Goal: Information Seeking & Learning: Learn about a topic

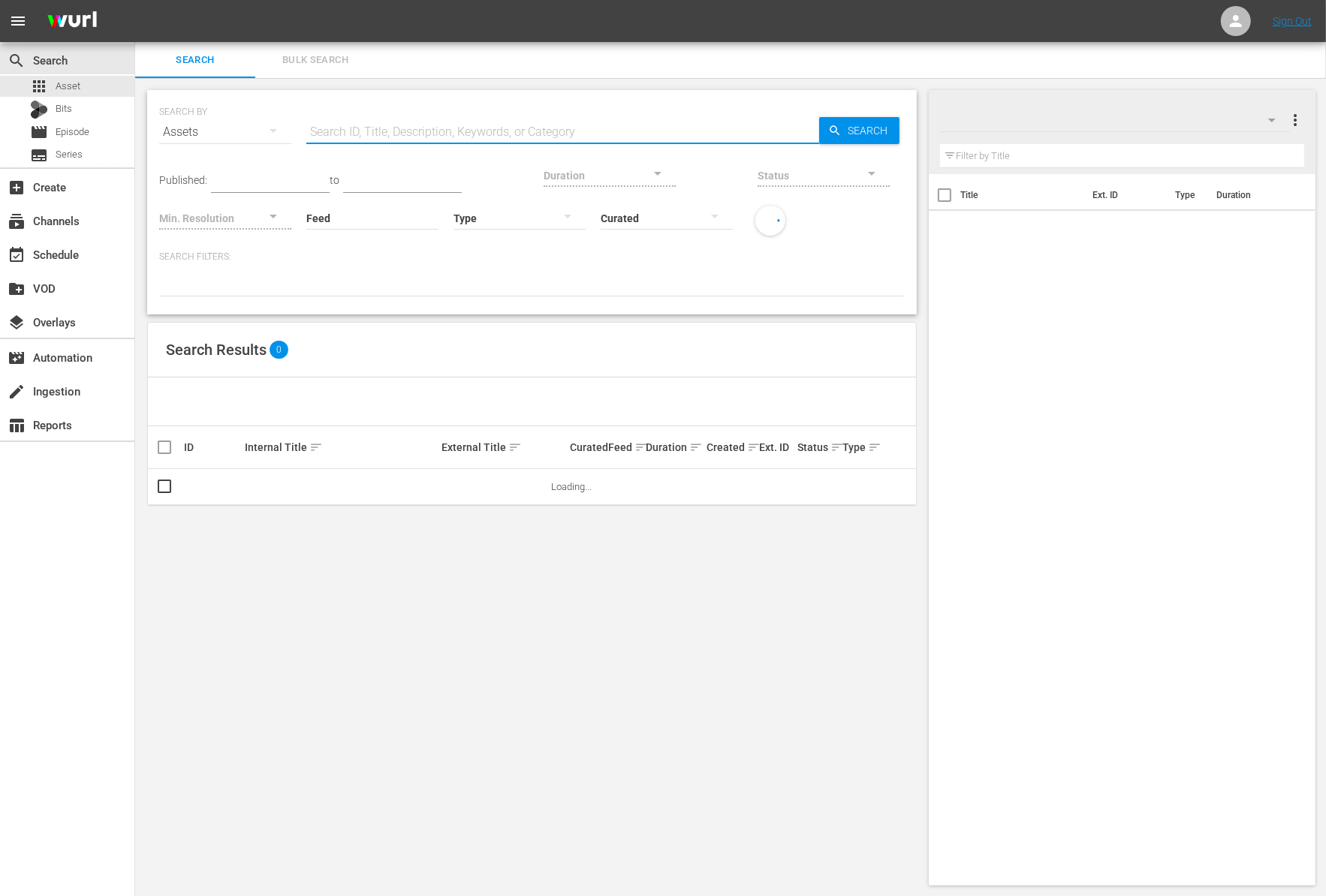
click at [390, 127] on input "text" at bounding box center [562, 132] width 512 height 36
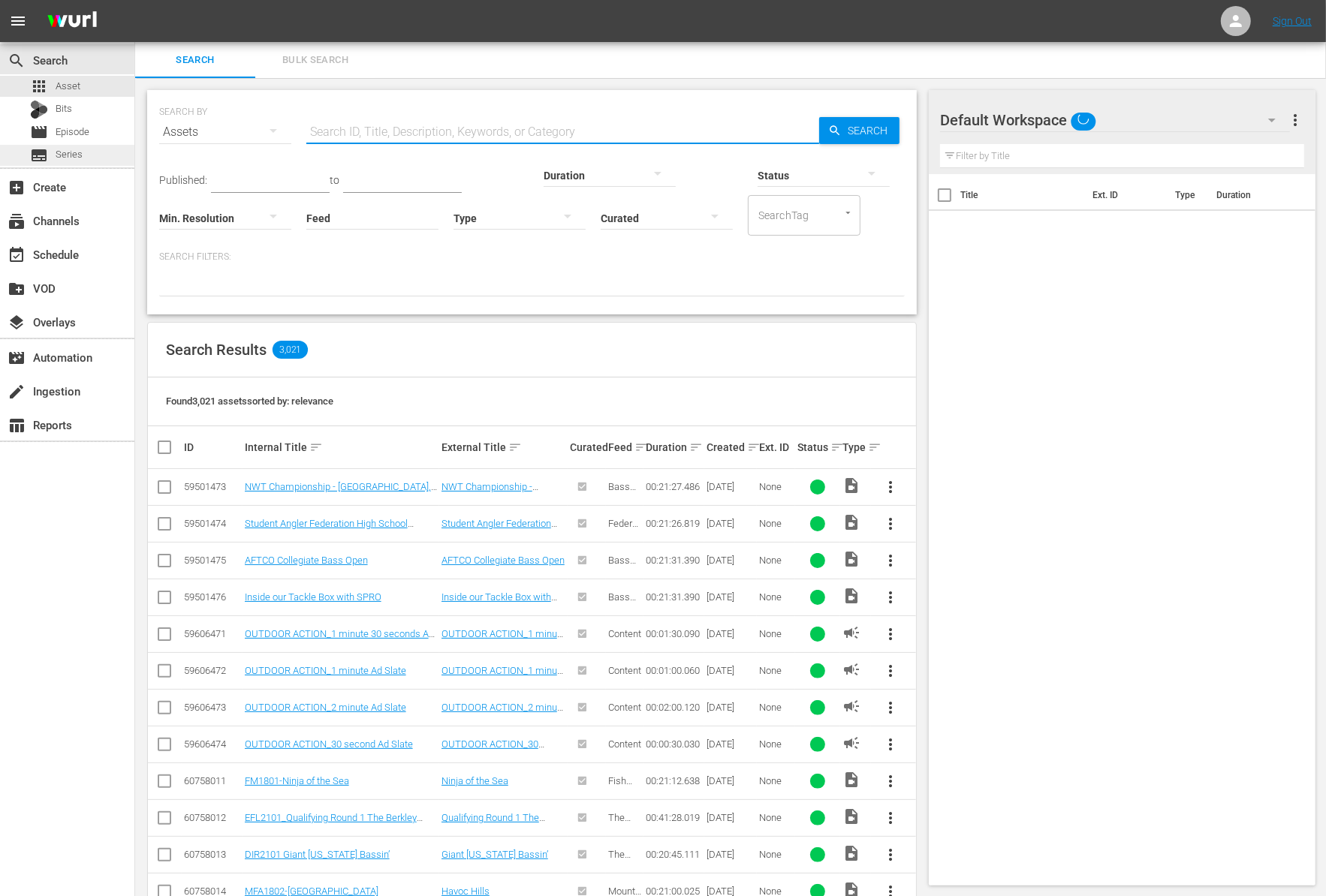
click at [83, 154] on div "subtitles Series" at bounding box center [67, 155] width 135 height 21
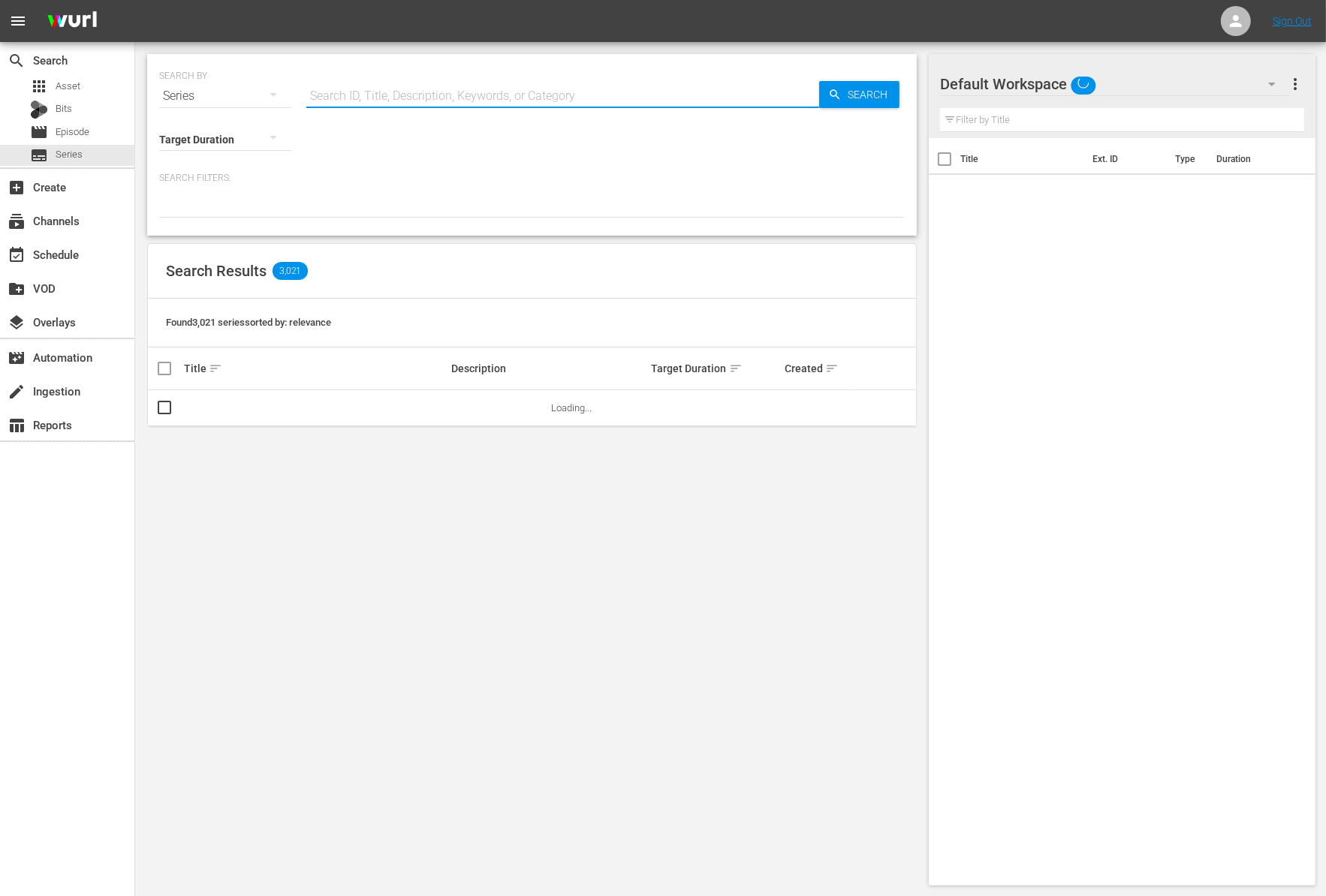
click at [402, 93] on input "text" at bounding box center [562, 96] width 512 height 36
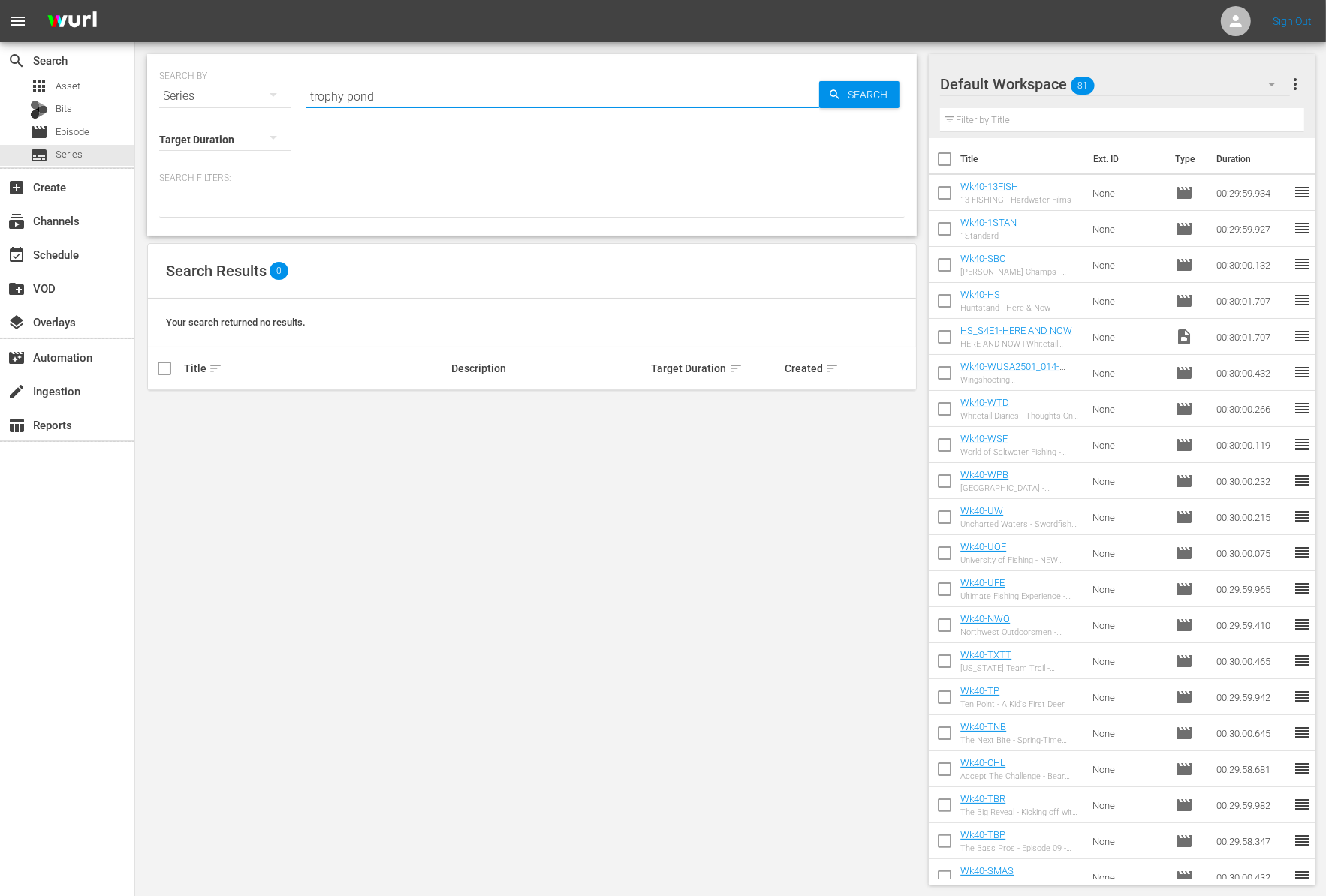
click at [516, 97] on input "trophy pond" at bounding box center [562, 96] width 512 height 36
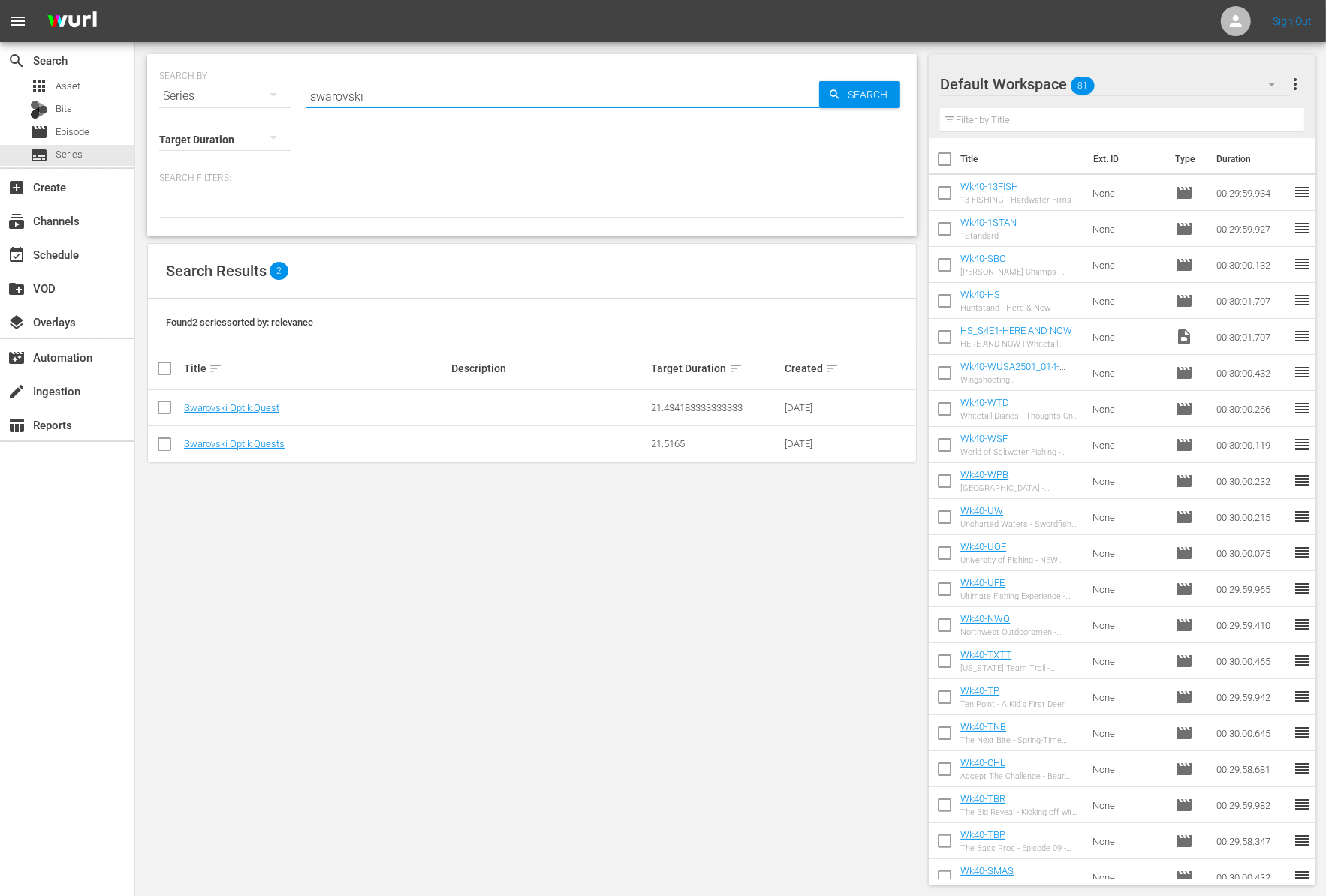
click at [531, 94] on input "swarovski" at bounding box center [562, 96] width 512 height 36
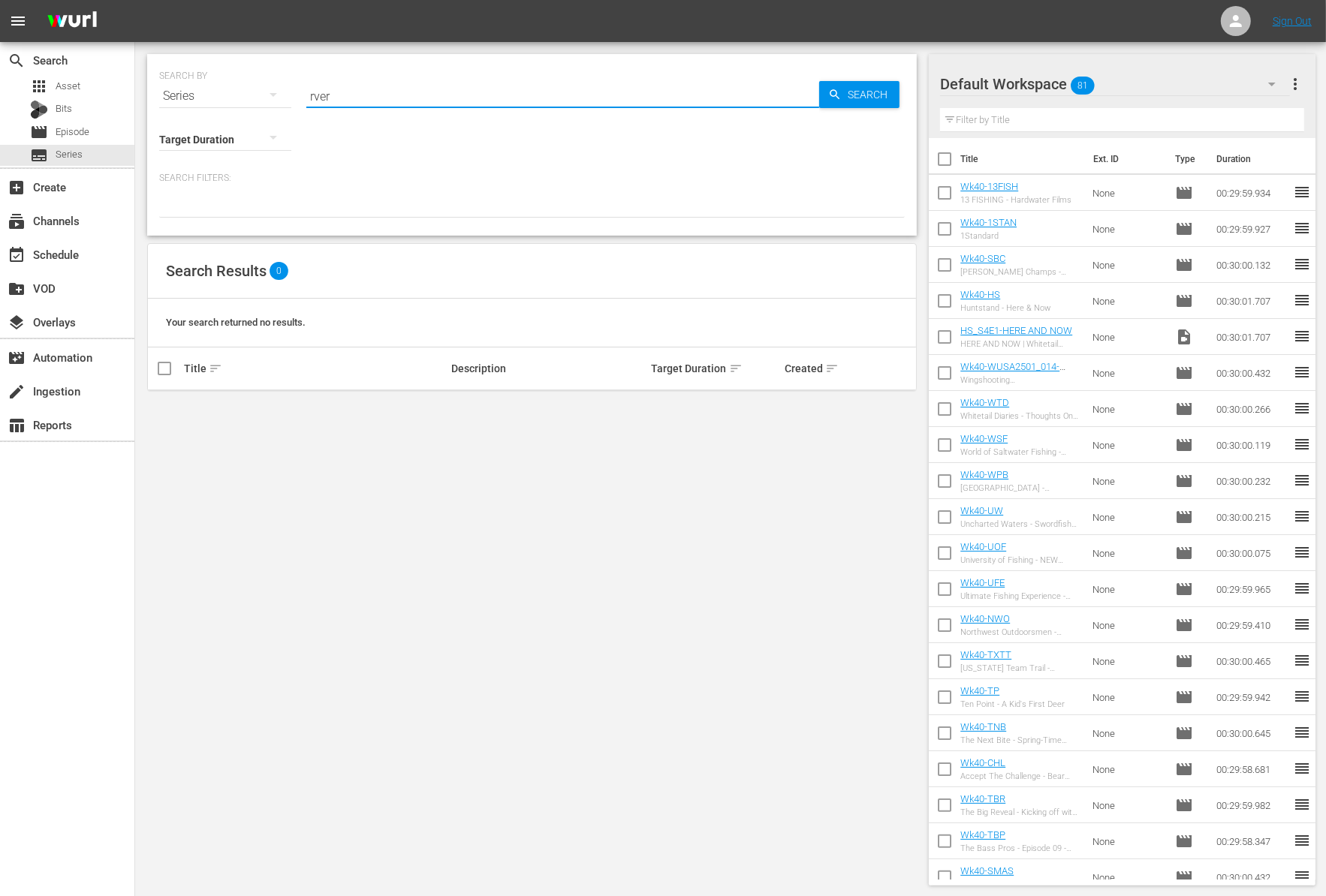
click at [369, 98] on input "rver" at bounding box center [562, 96] width 512 height 36
click at [393, 82] on input "sport fishing tv" at bounding box center [562, 96] width 512 height 36
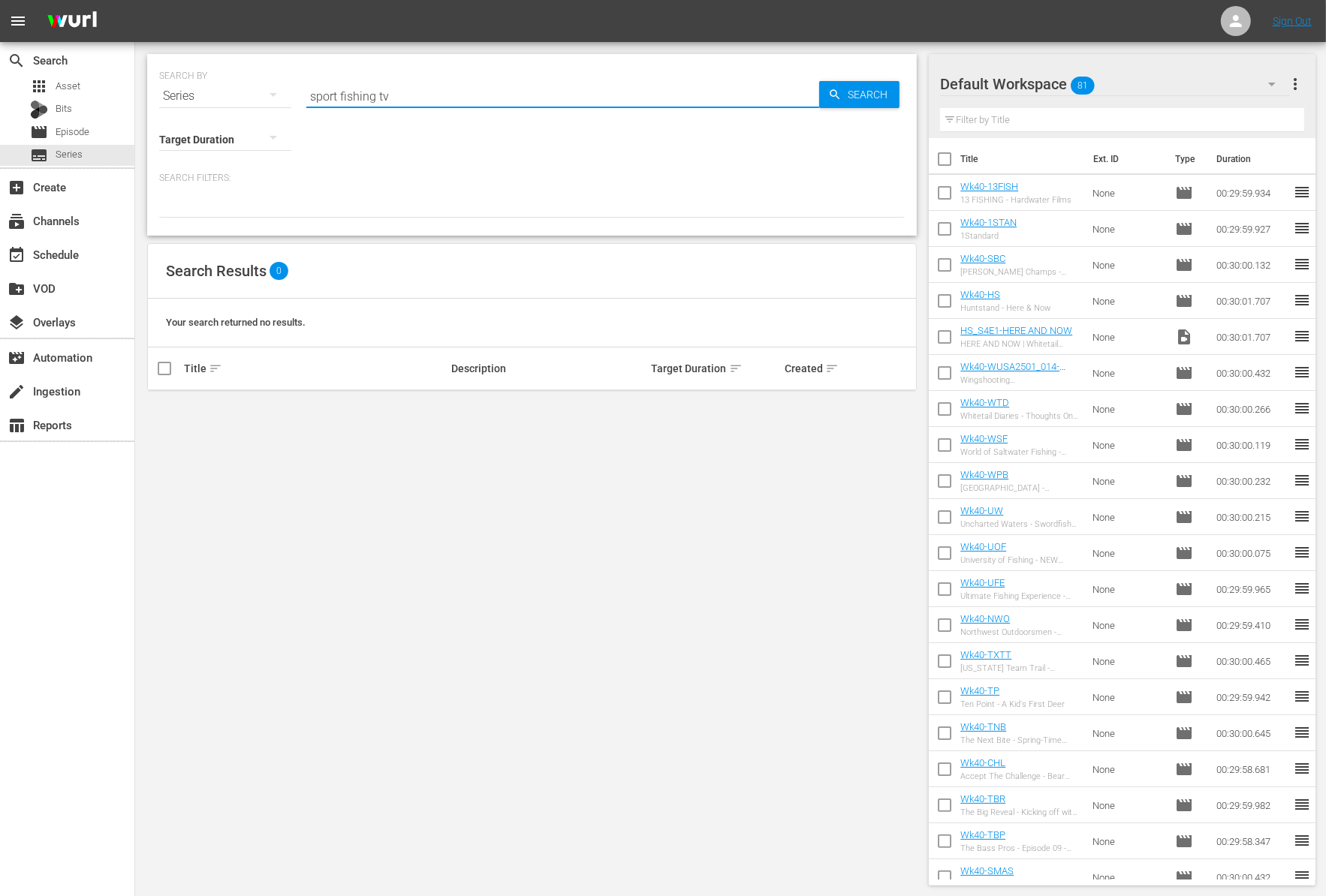
click at [393, 82] on input "sport fishing tv" at bounding box center [562, 96] width 512 height 36
click at [389, 94] on input "adventure cities" at bounding box center [562, 96] width 512 height 36
type input "best kept secrets"
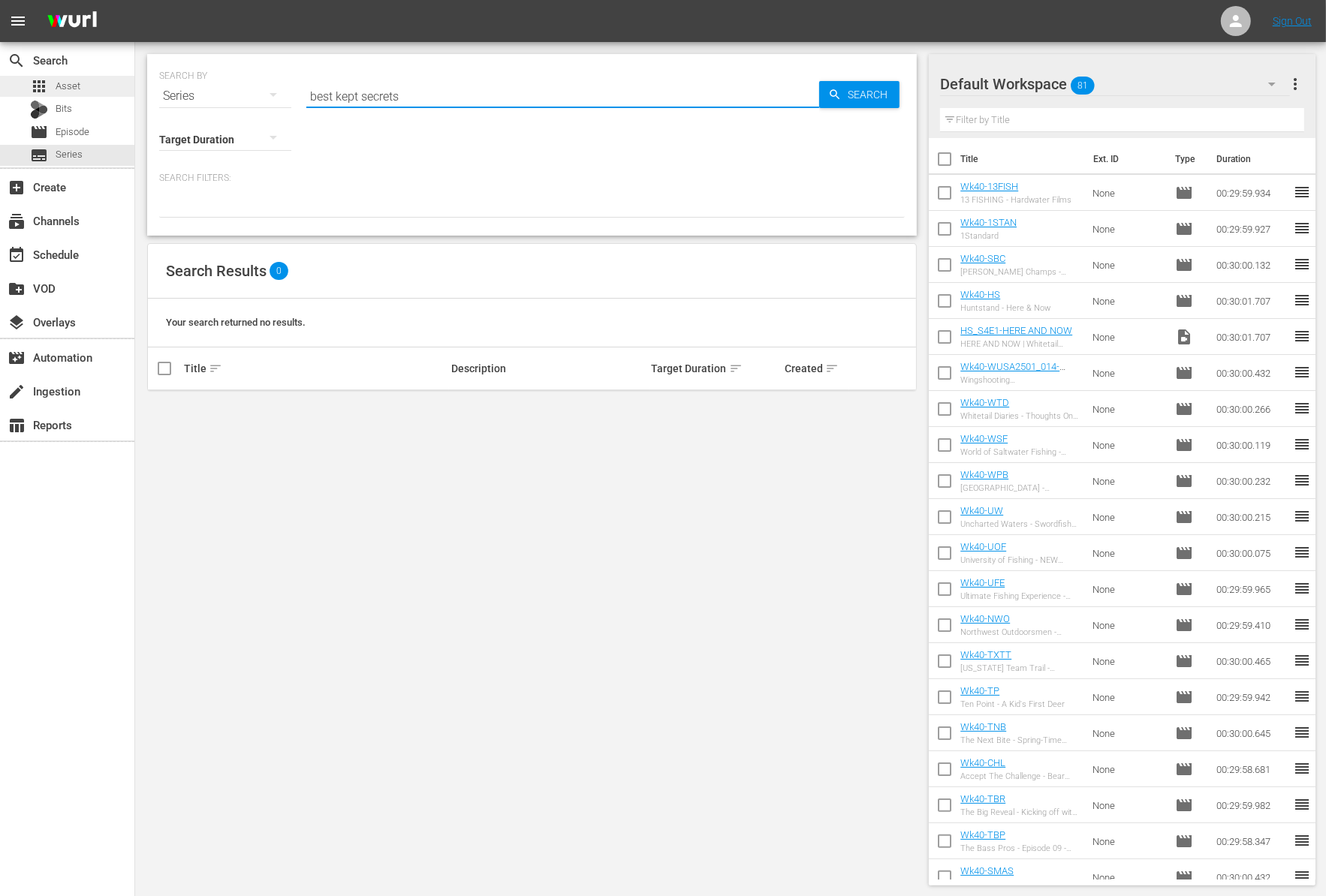
click at [88, 86] on div "apps Asset" at bounding box center [67, 86] width 135 height 21
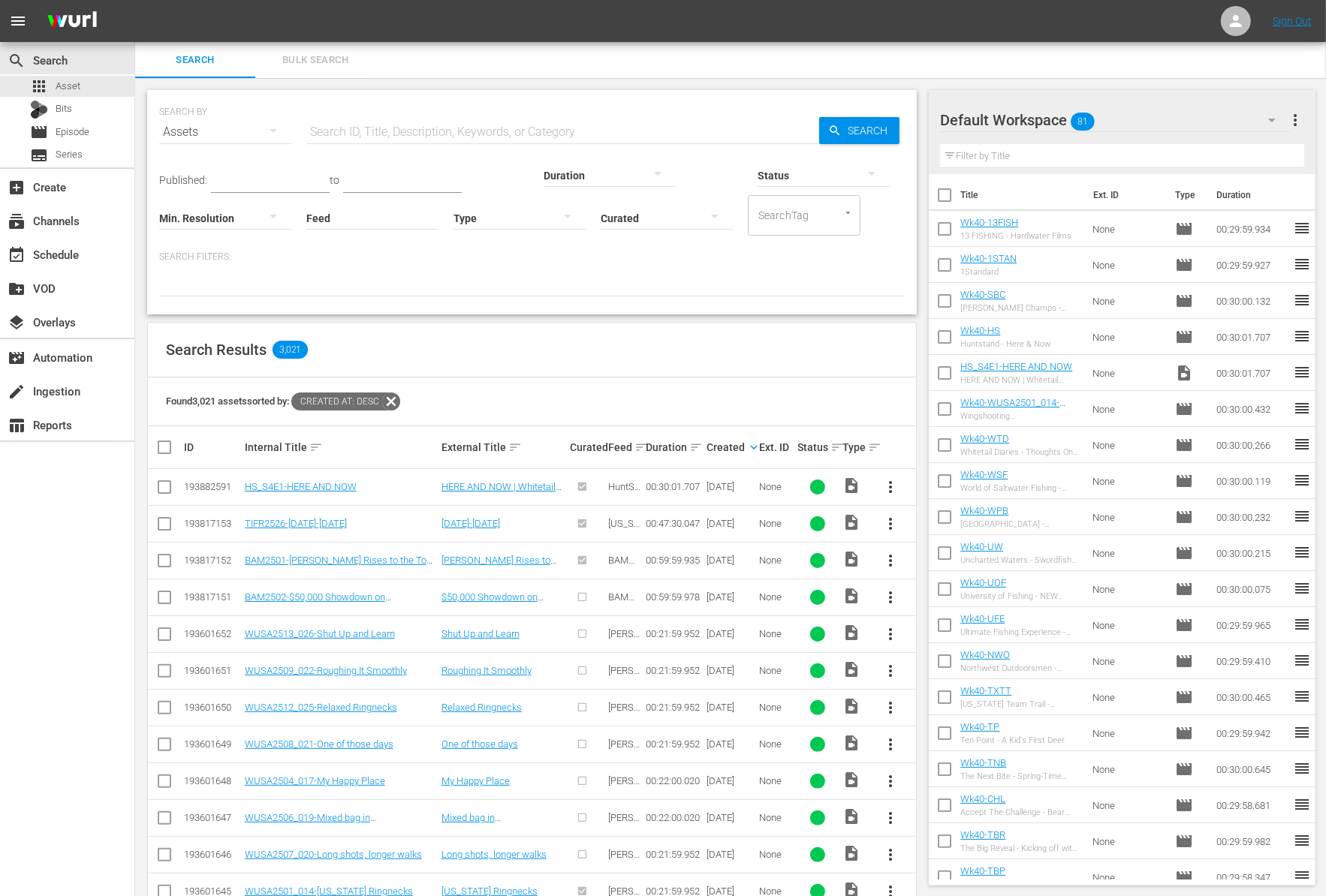
click at [643, 278] on div at bounding box center [531, 284] width 745 height 26
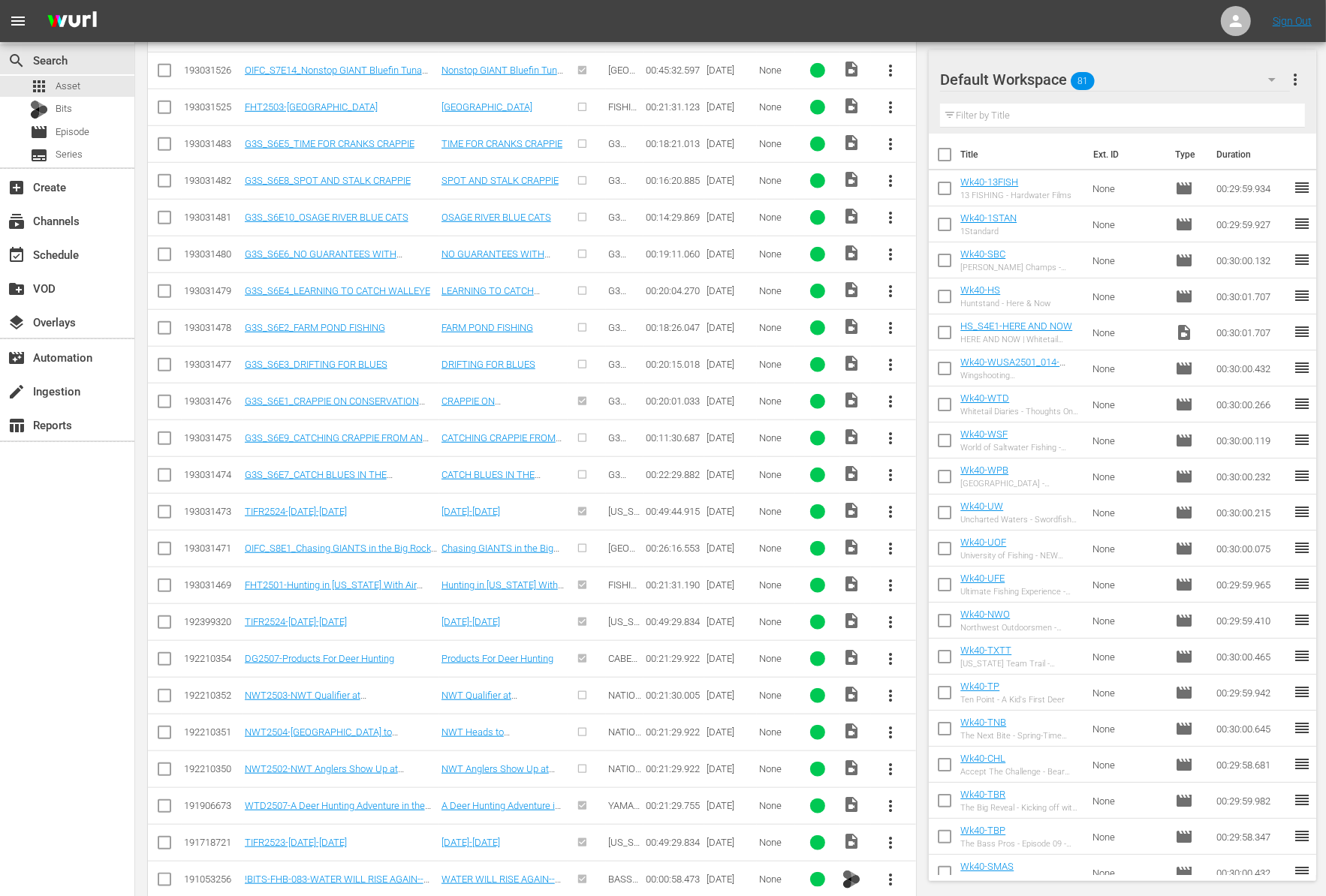
scroll to position [1153, 0]
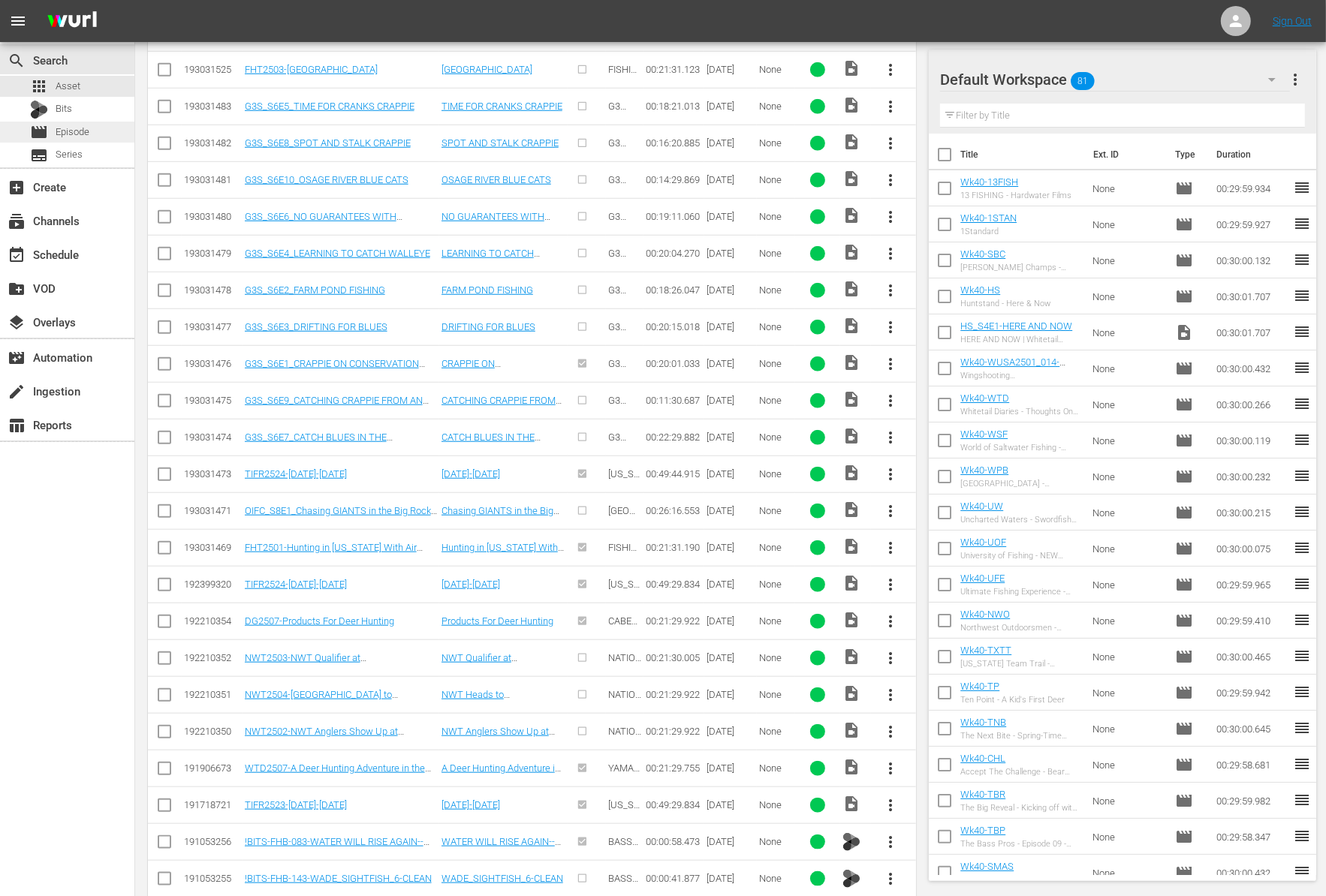
click at [73, 129] on span "Episode" at bounding box center [72, 132] width 34 height 15
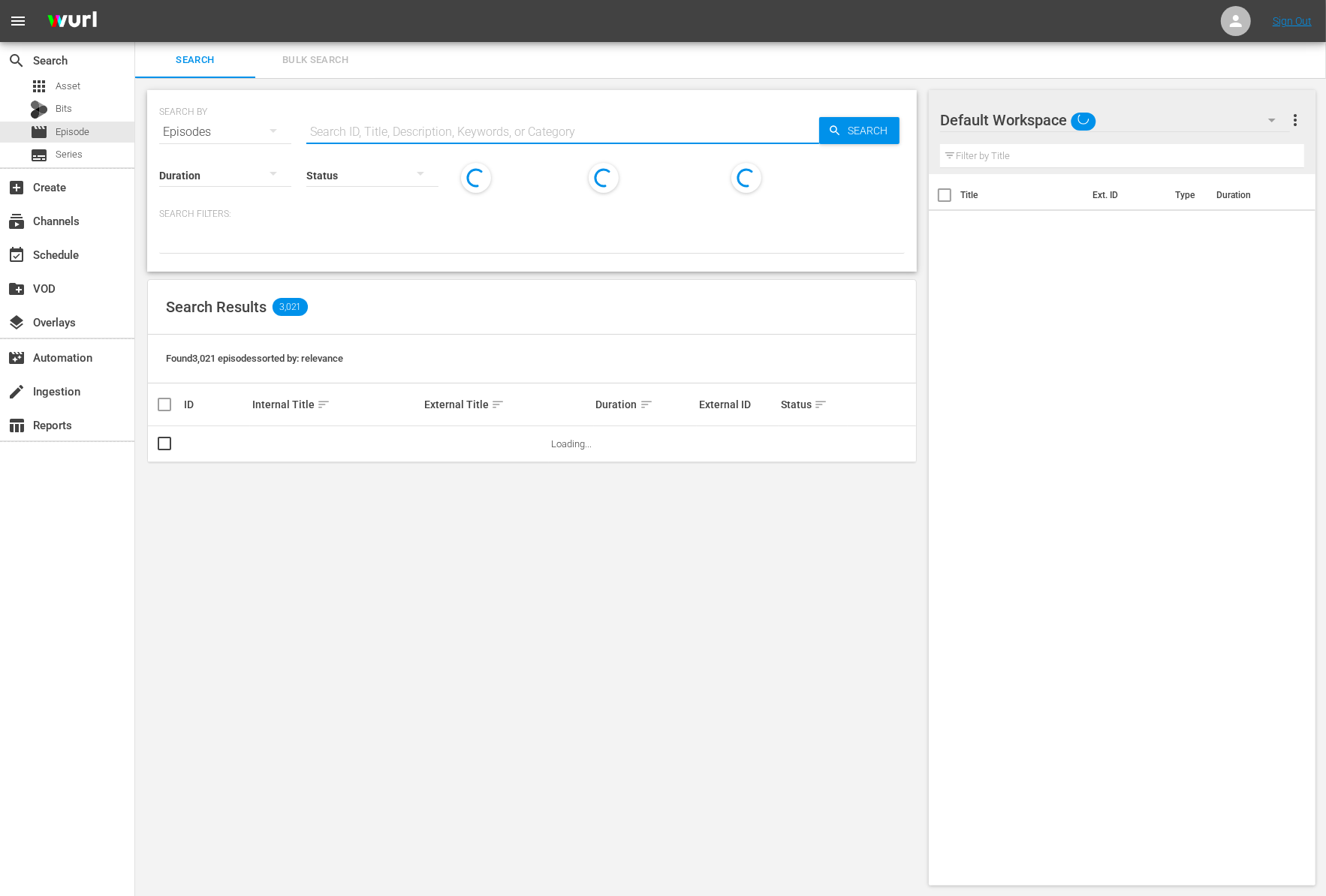
click at [433, 119] on input "text" at bounding box center [562, 132] width 512 height 36
paste input "[US_STATE] Ringnecks"
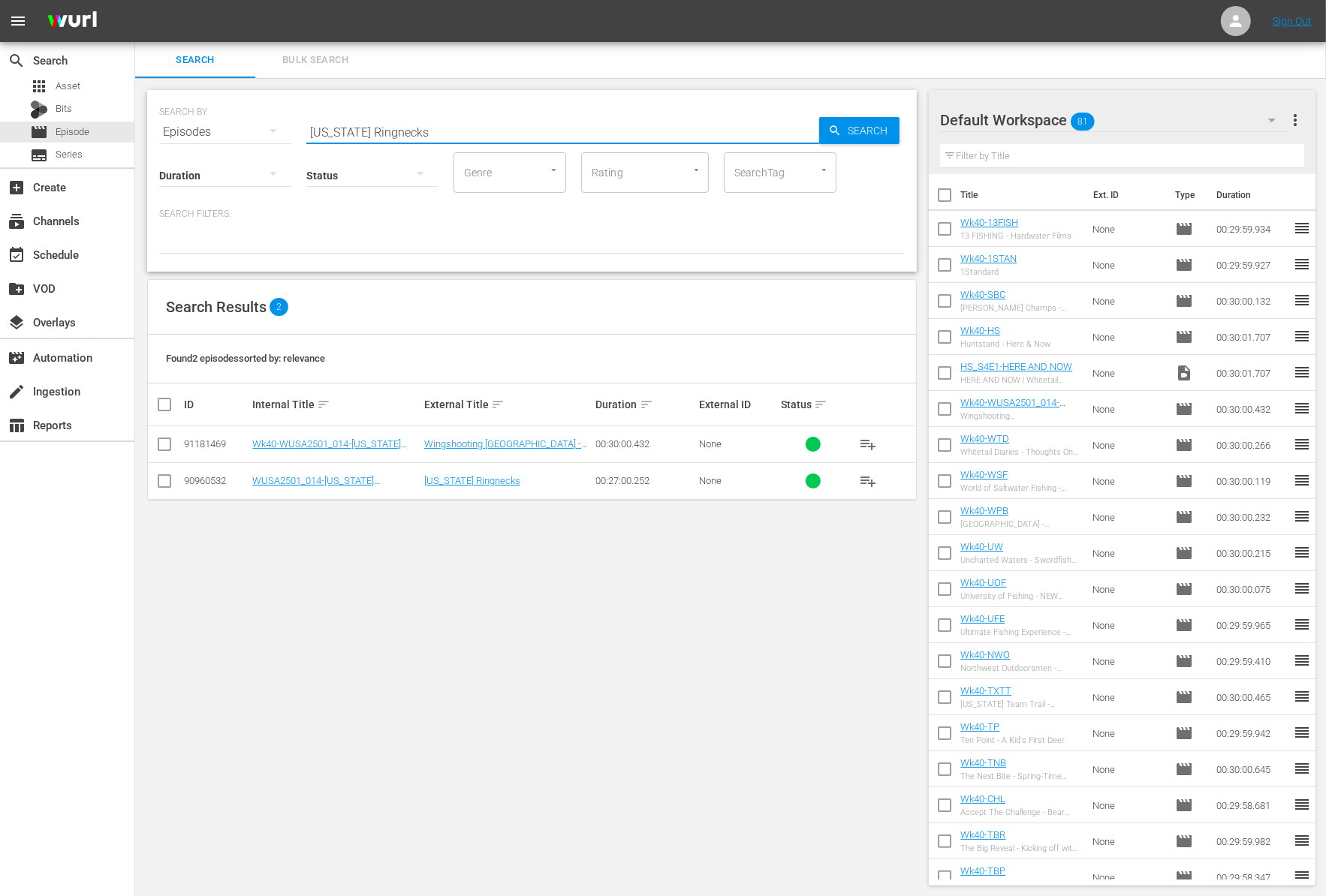
click at [435, 130] on input "[US_STATE] Ringnecks" at bounding box center [562, 132] width 512 height 36
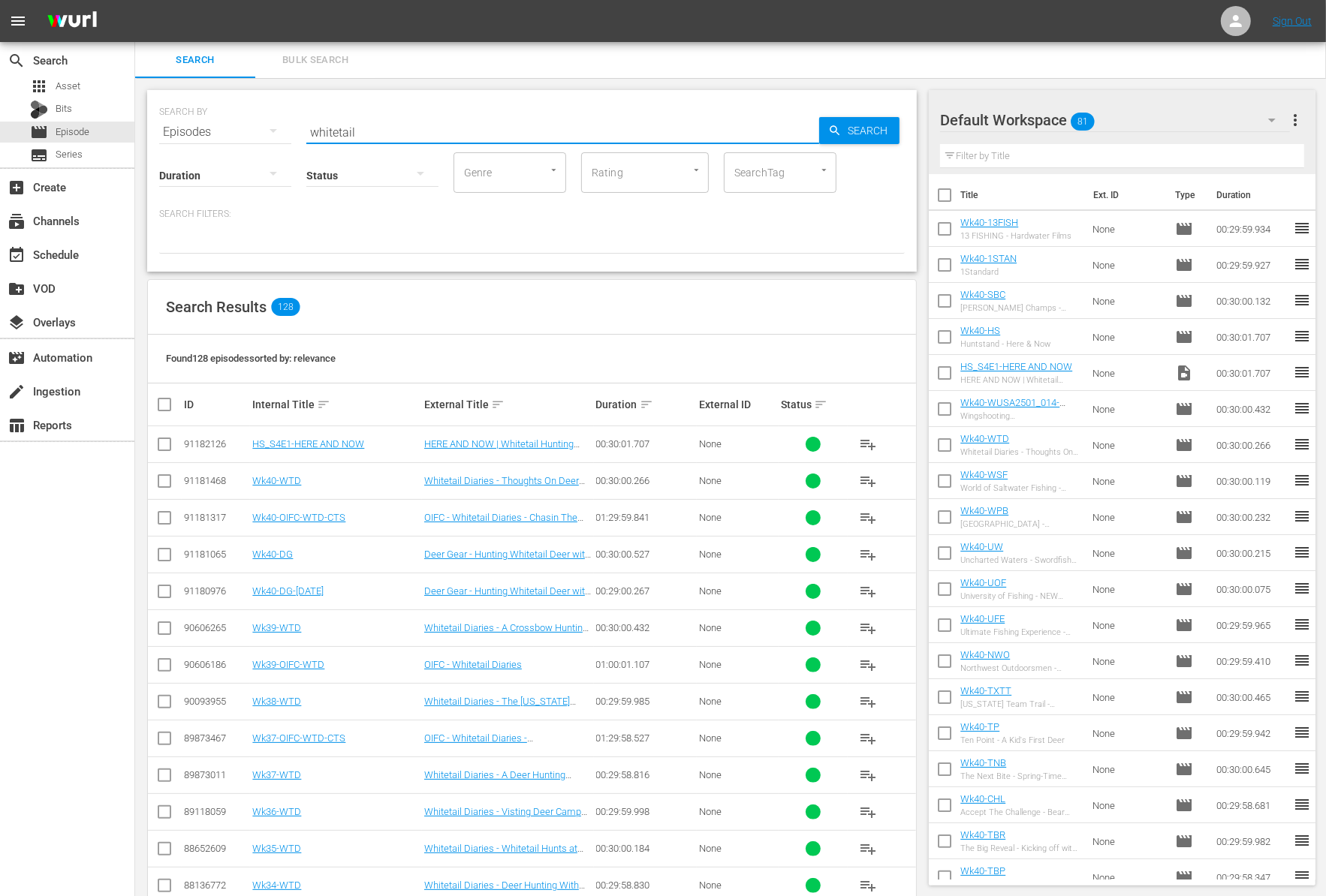
click at [728, 220] on p "Search Filters:" at bounding box center [531, 214] width 745 height 13
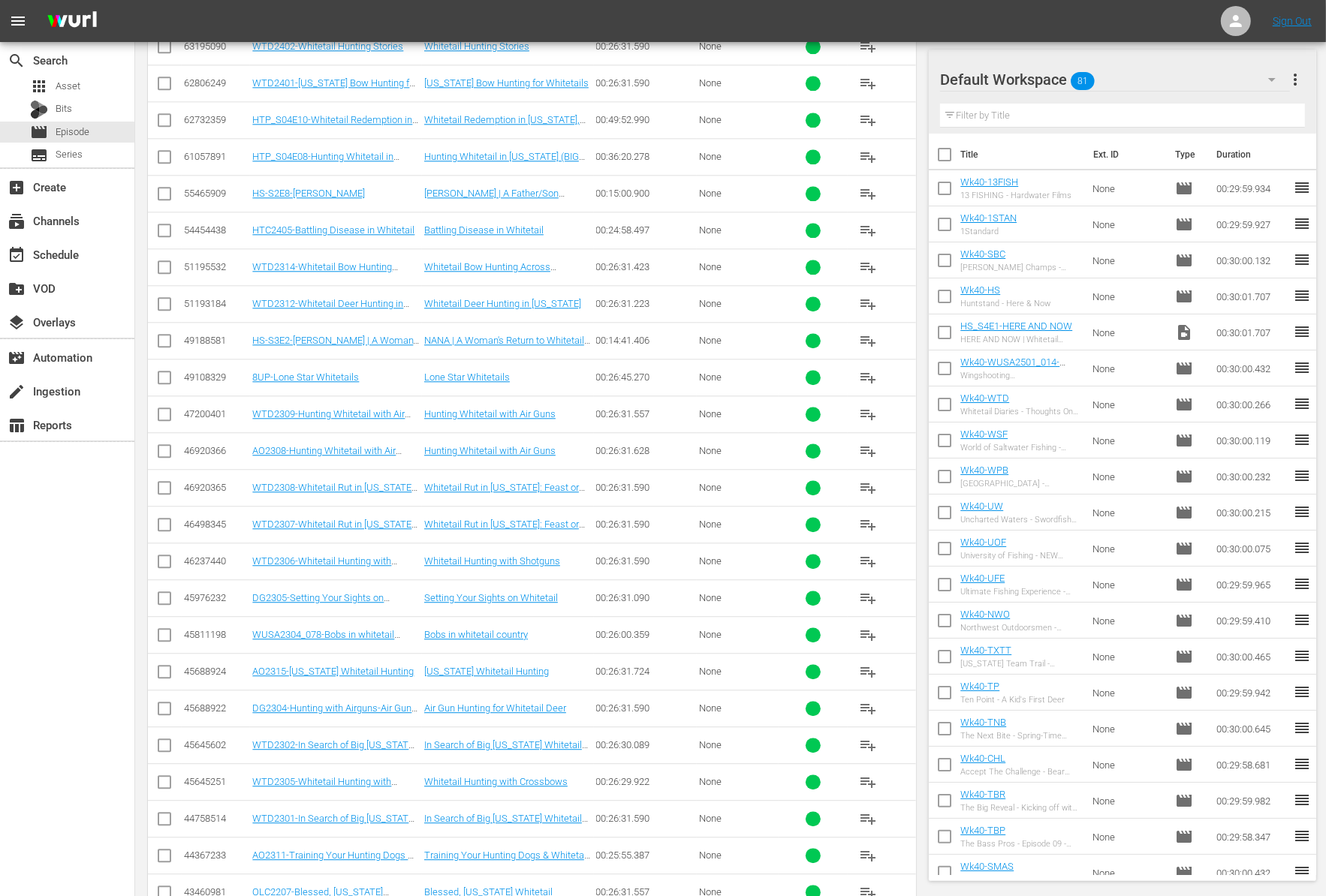
scroll to position [3447, 0]
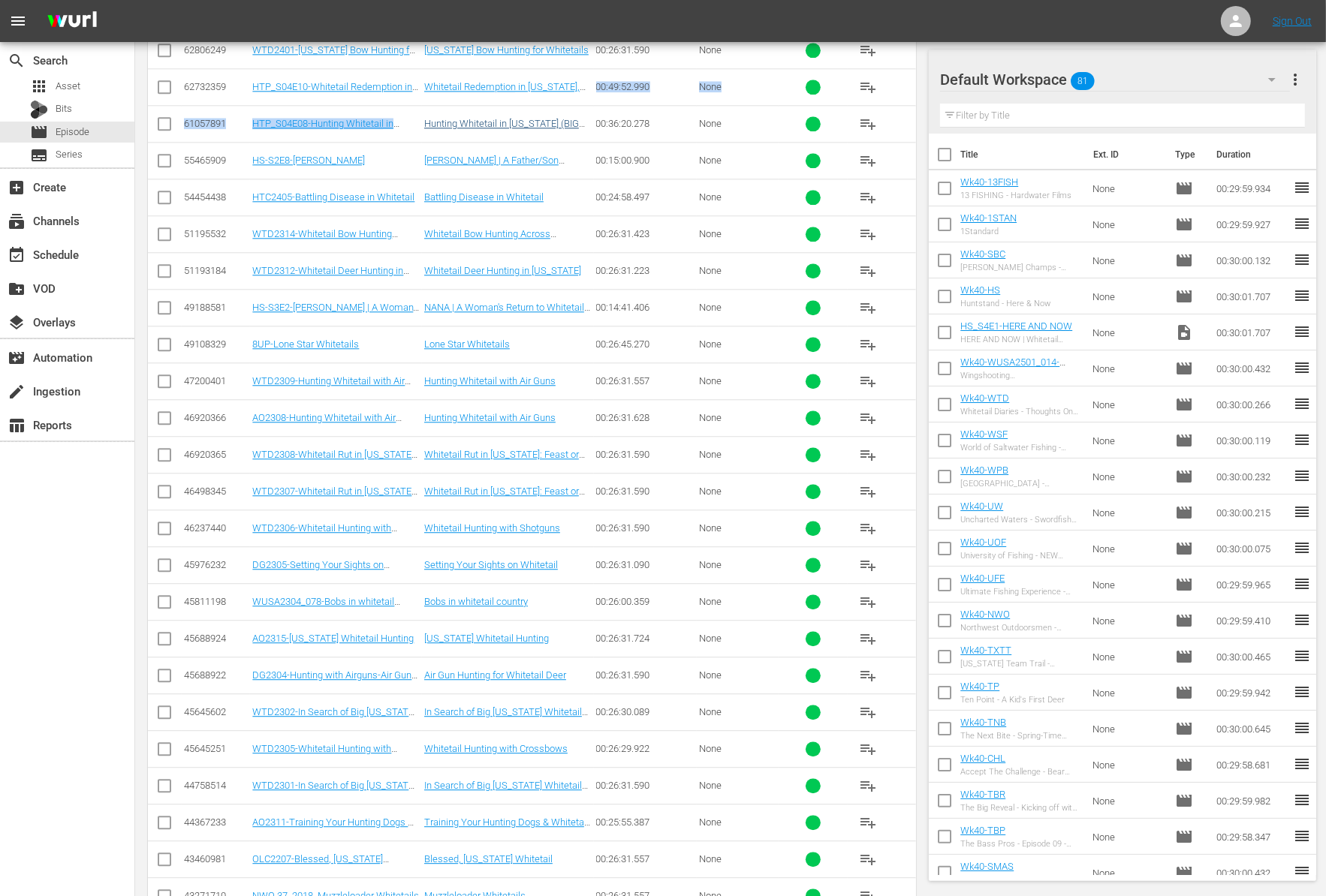
drag, startPoint x: 587, startPoint y: 64, endPoint x: 472, endPoint y: 92, distance: 118.4
drag, startPoint x: 419, startPoint y: 58, endPoint x: 251, endPoint y: 63, distance: 168.1
click at [251, 68] on td "HTP_S04E10-Whitetail Redemption in [US_STATE], [GEOGRAPHIC_DATA]-[PERSON_NAME]-…" at bounding box center [335, 86] width 172 height 37
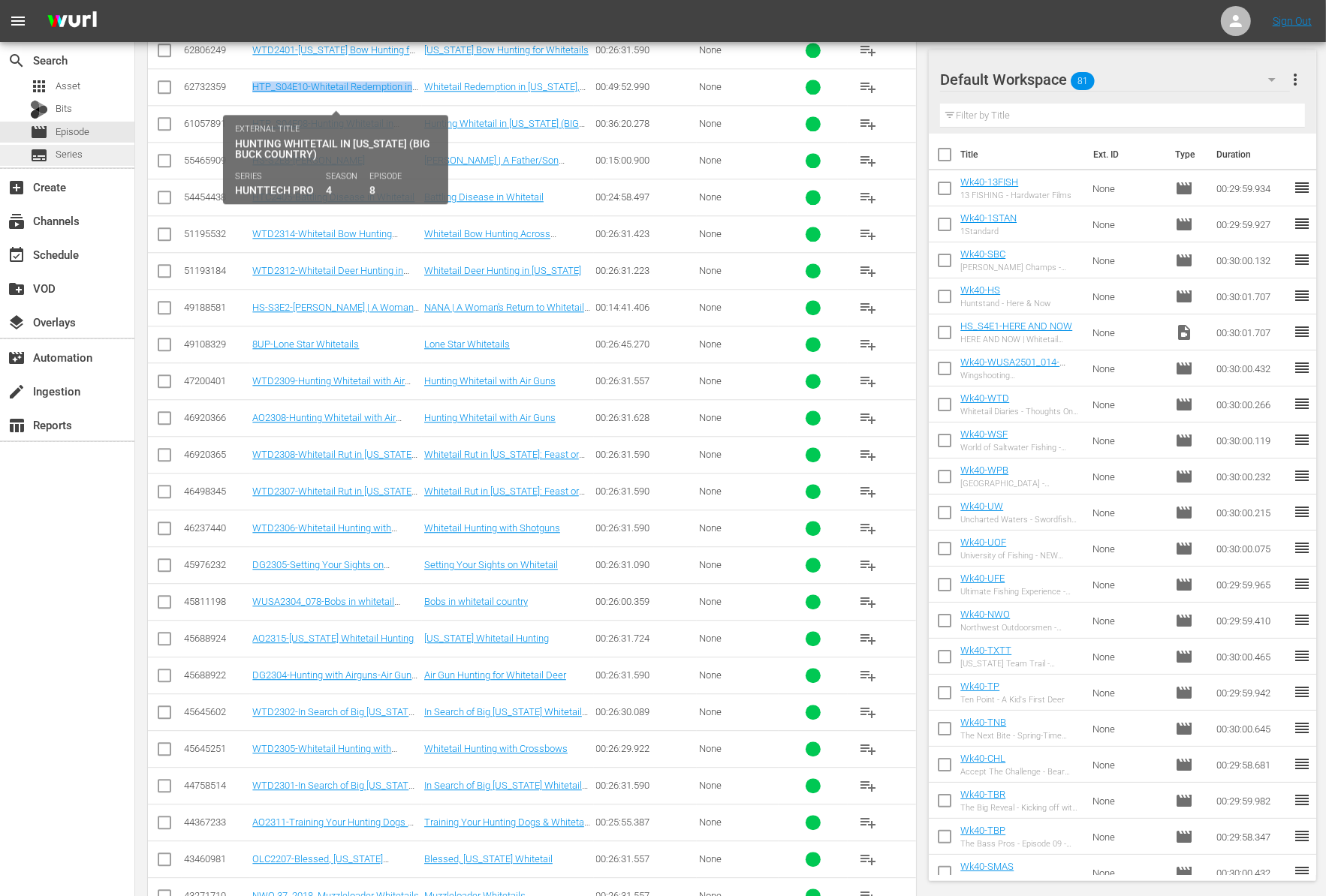
copy link "HTP_S04E10-Whitetail Redemption in"
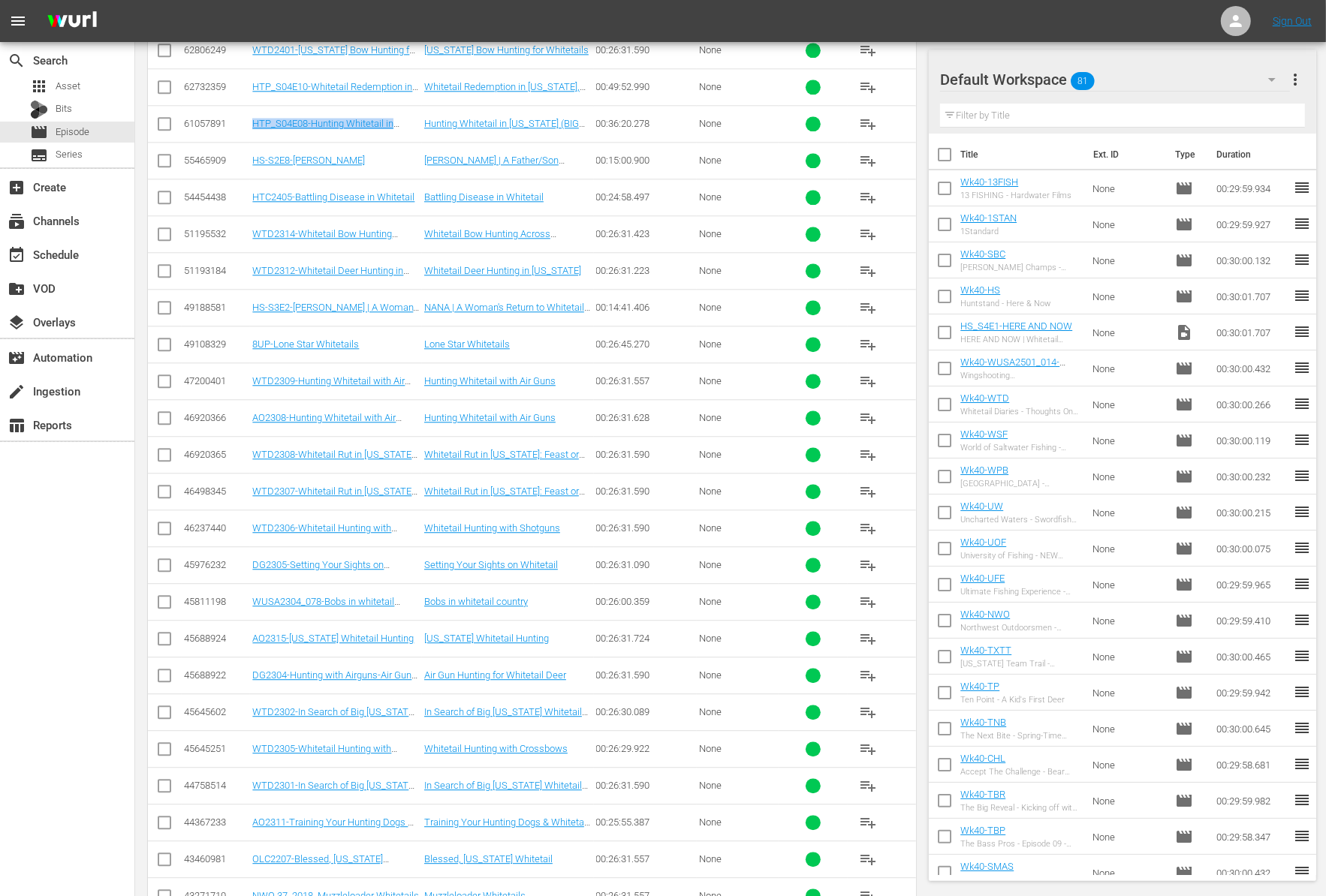
drag, startPoint x: 419, startPoint y: 100, endPoint x: 241, endPoint y: 97, distance: 178.0
click at [241, 105] on tr "61057891 HTP_S04E08-Hunting Whitetail in Ohio (BIG Buck Country) Hunting Whitet…" at bounding box center [531, 123] width 768 height 37
copy tr "HTP_S04E08-Hunting Whitetail in Ohio"
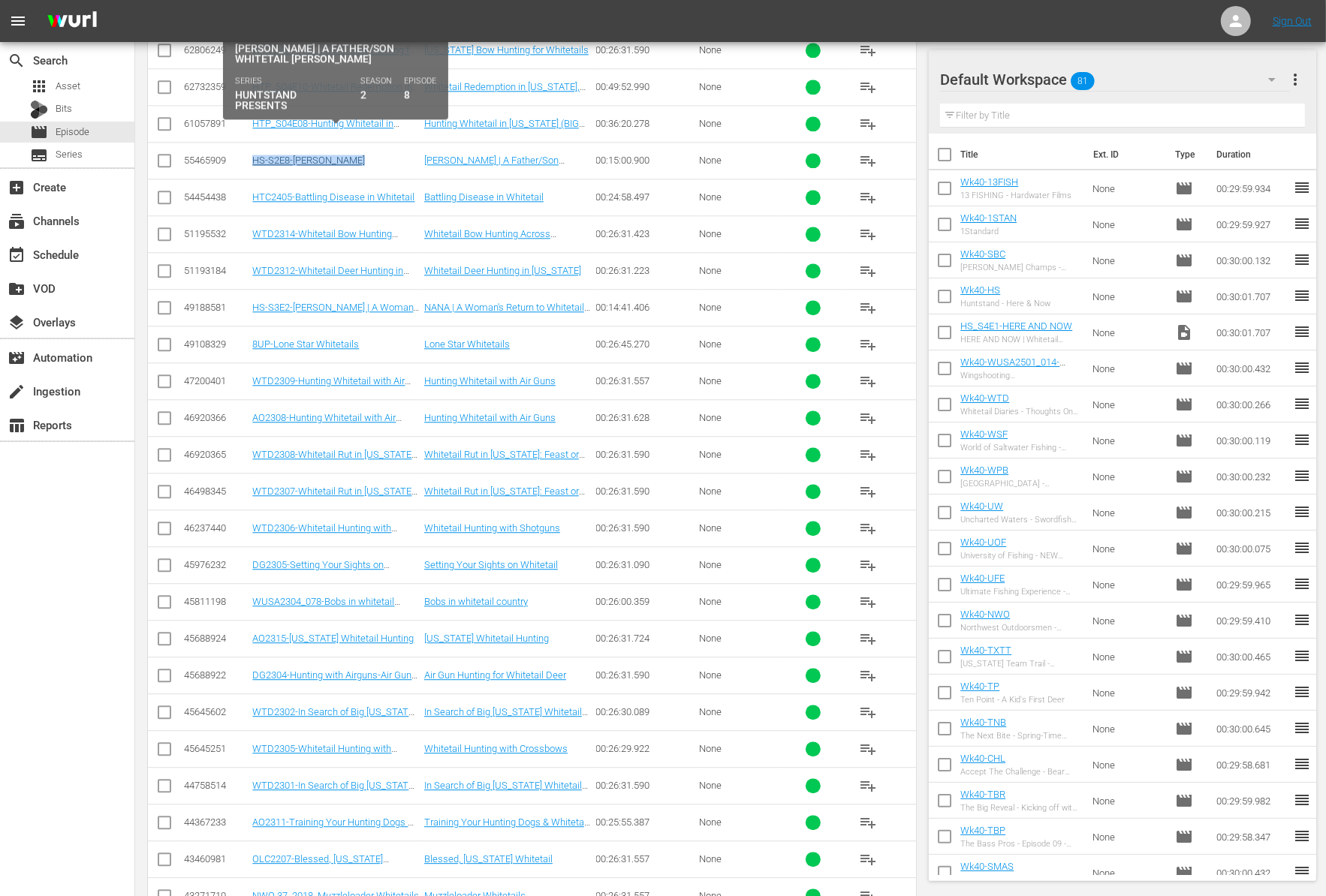
drag, startPoint x: 378, startPoint y: 134, endPoint x: 254, endPoint y: 137, distance: 124.0
click at [254, 154] on div "HS-S2E8-[PERSON_NAME]" at bounding box center [335, 160] width 167 height 11
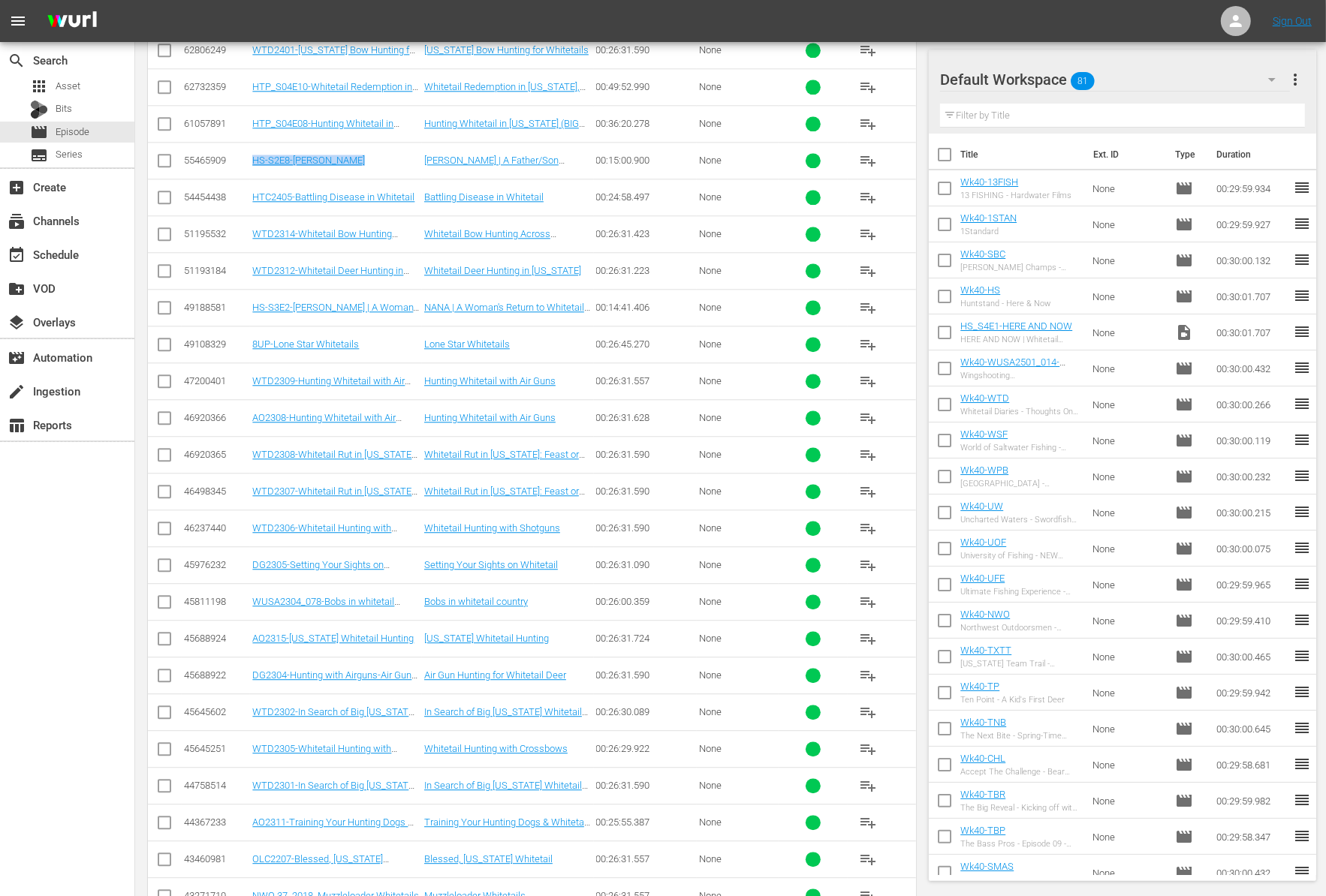
copy link "HS-S2E8-[PERSON_NAME]"
drag, startPoint x: 417, startPoint y: 280, endPoint x: 251, endPoint y: 280, distance: 166.0
click at [251, 289] on td "HS-S3E2-[PERSON_NAME] | A Woman's Return to Whitetail Hunting" at bounding box center [335, 307] width 172 height 37
copy link "HS-S3E2-NANA | A Woman's Return to"
drag, startPoint x: 411, startPoint y: 826, endPoint x: 249, endPoint y: 832, distance: 162.1
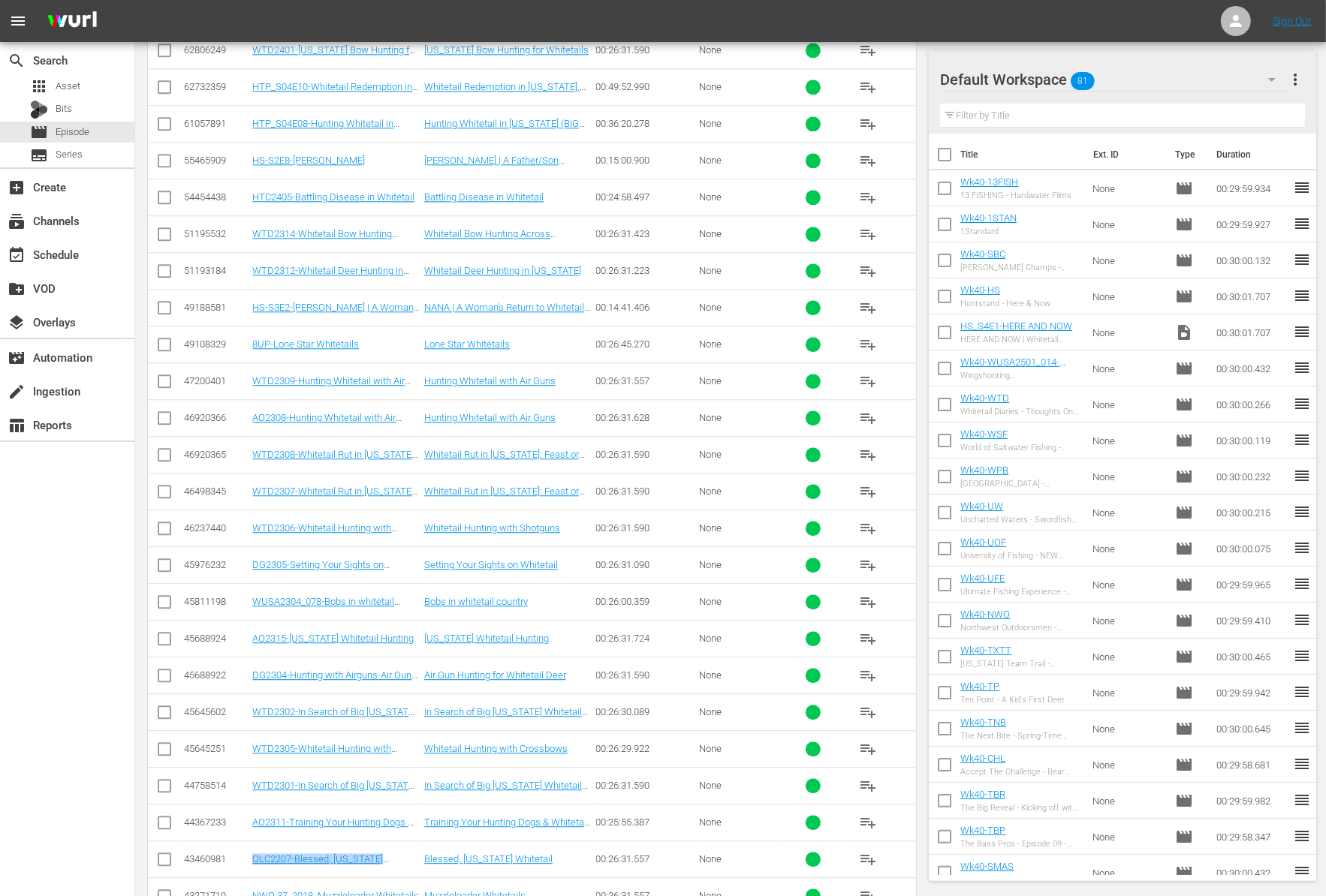
click at [249, 841] on tr "43460981 OLC2207-Blessed, Kansas Whitetail Blessed, Kansas Whitetail 00:26:31.5…" at bounding box center [531, 859] width 768 height 37
copy tr "OLC2207-Blessed, Kansas Whitetail"
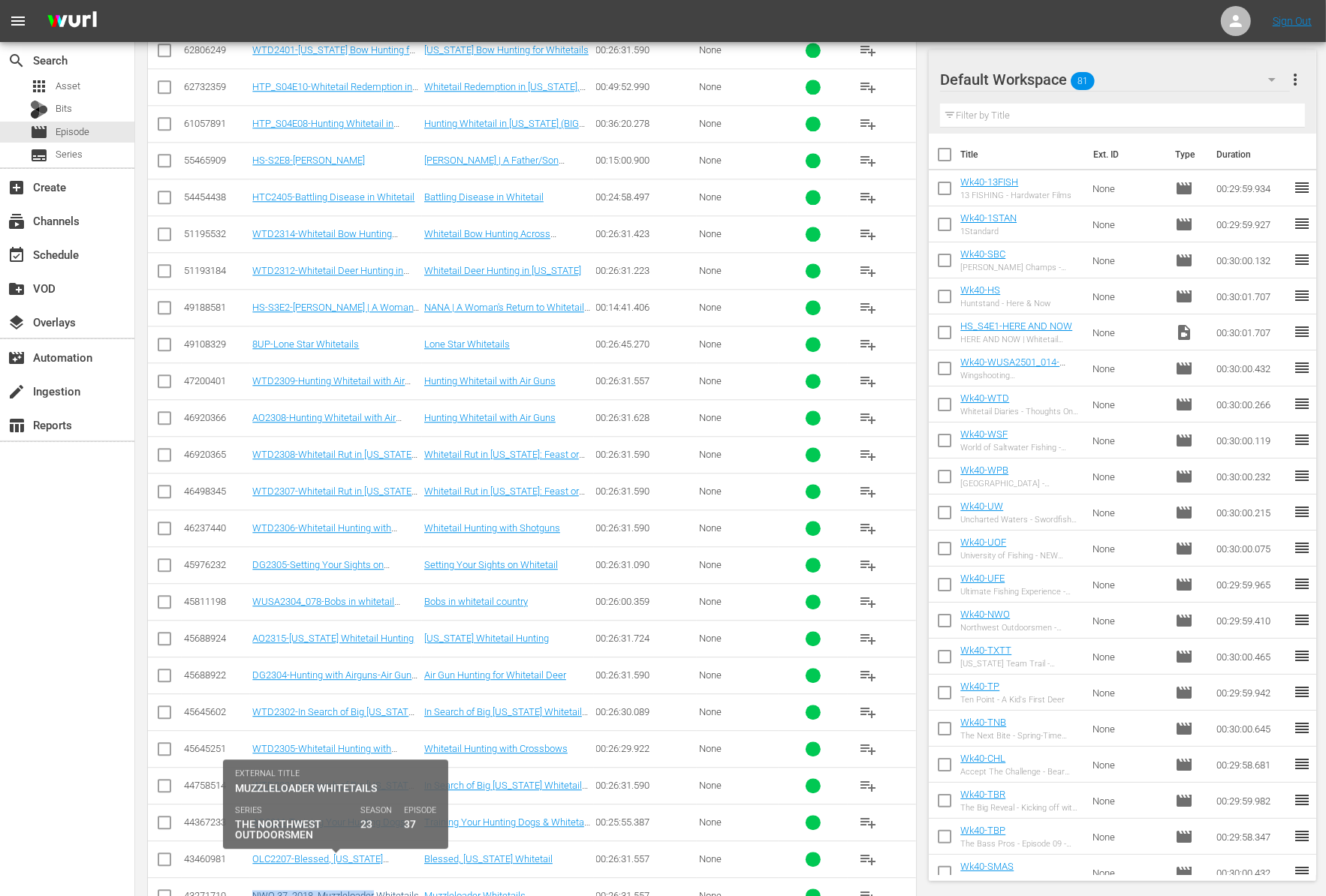
drag, startPoint x: 393, startPoint y: 866, endPoint x: 254, endPoint y: 866, distance: 139.0
click at [254, 890] on div "NWO 37_2018_Muzzleloader Whitetails" at bounding box center [335, 895] width 167 height 11
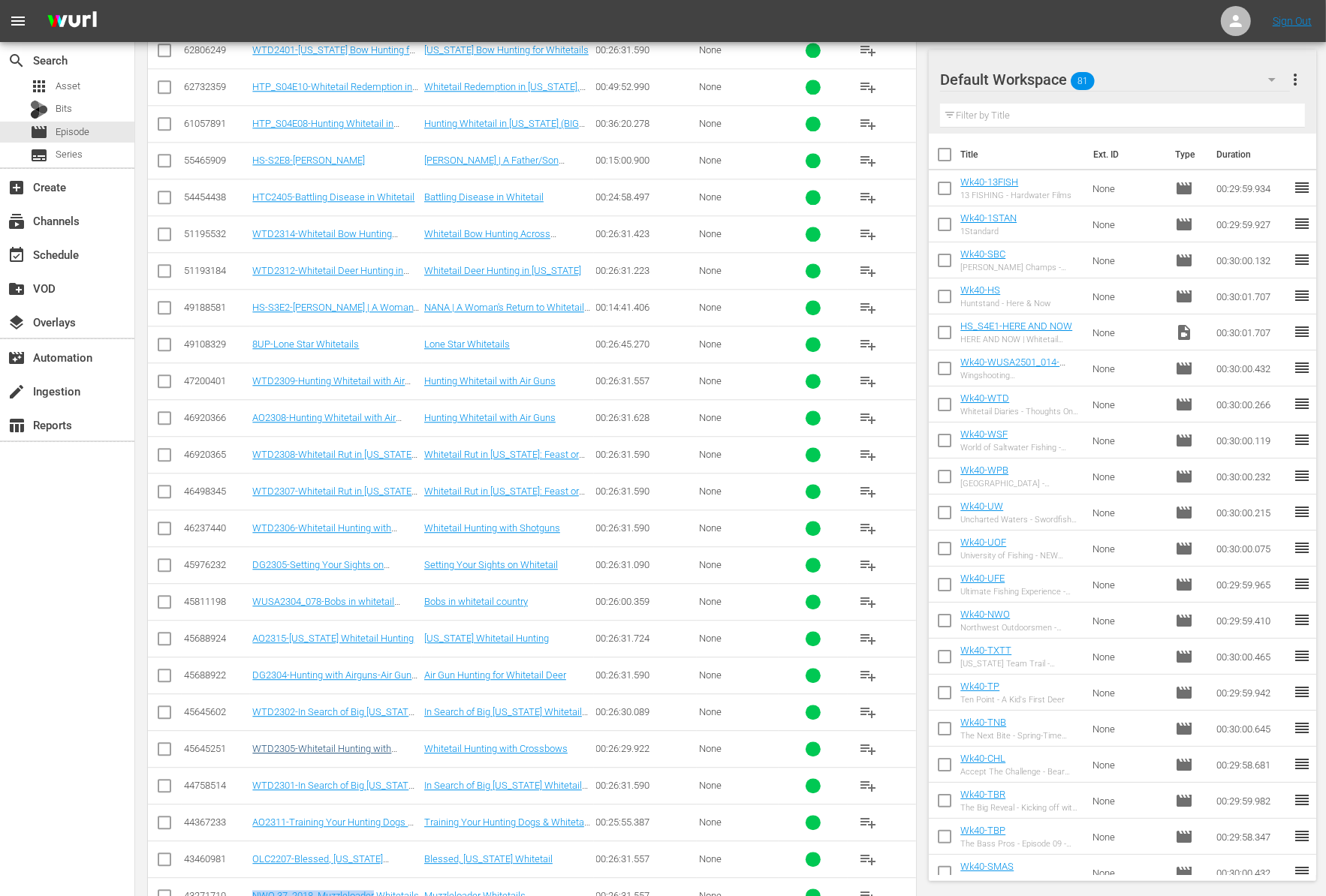
copy link "NWO 37_2018_Muzzleloader"
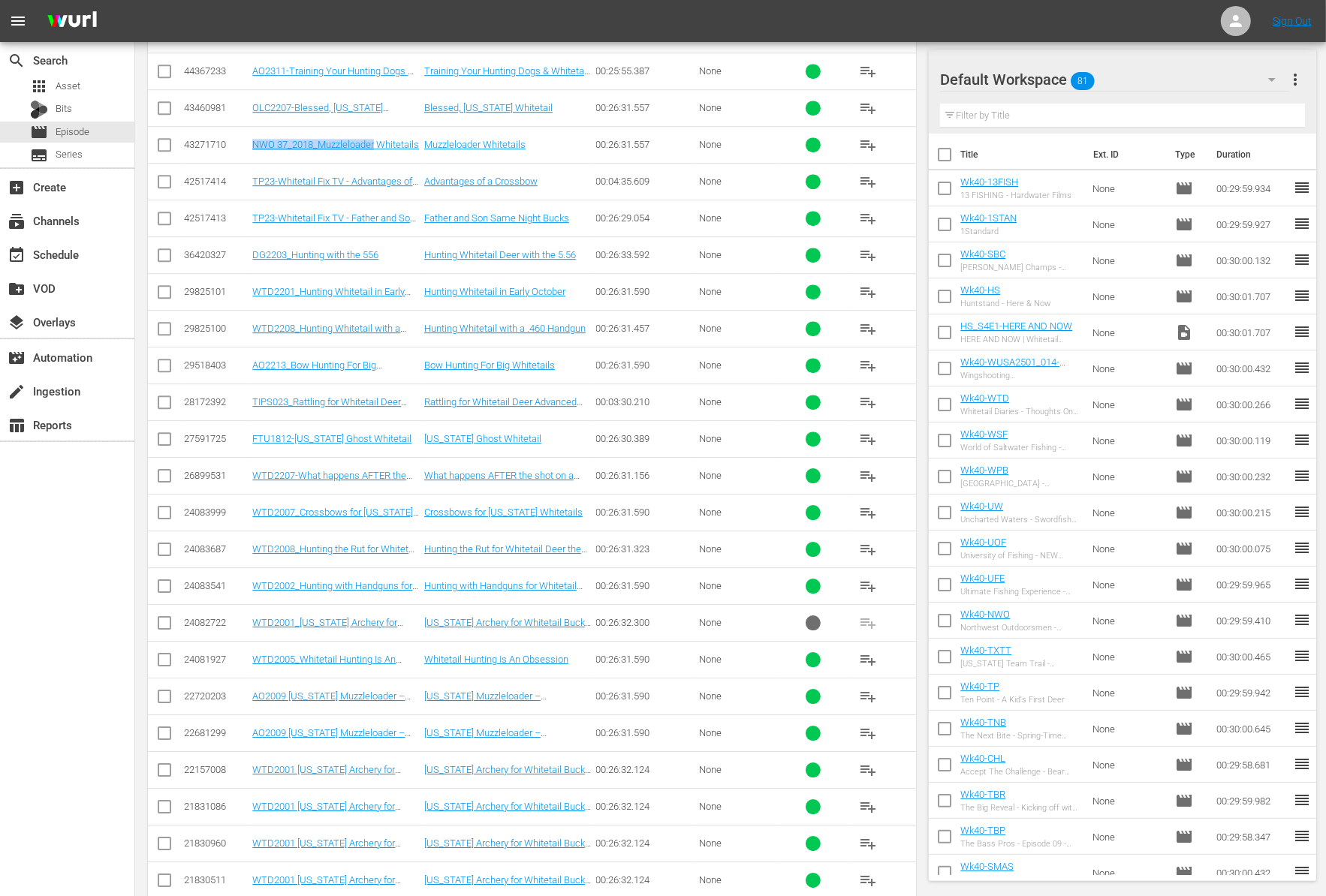
scroll to position [4228, 0]
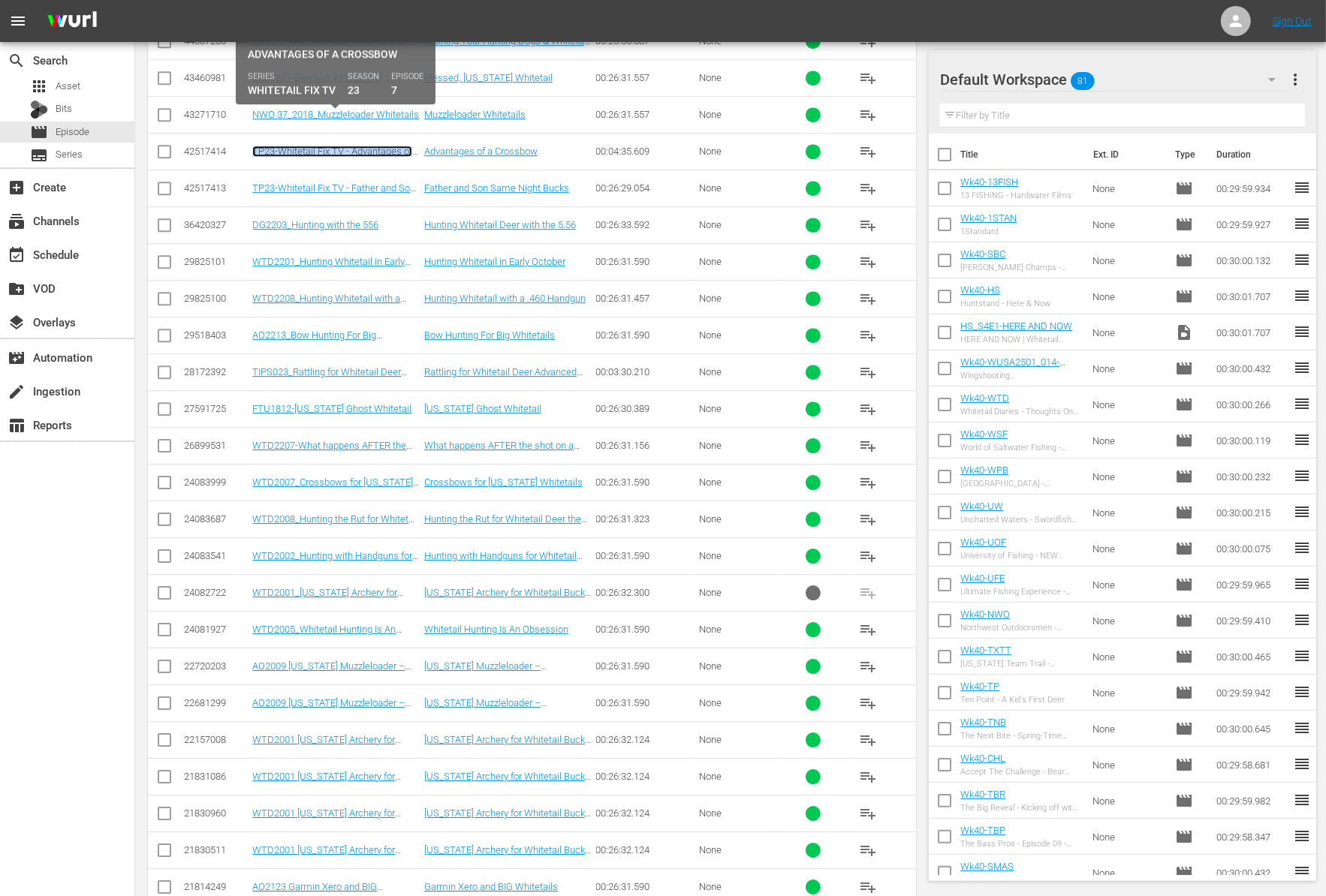
copy link "TP23-Whitetail Fix TV - Advantages of a Crossbow"
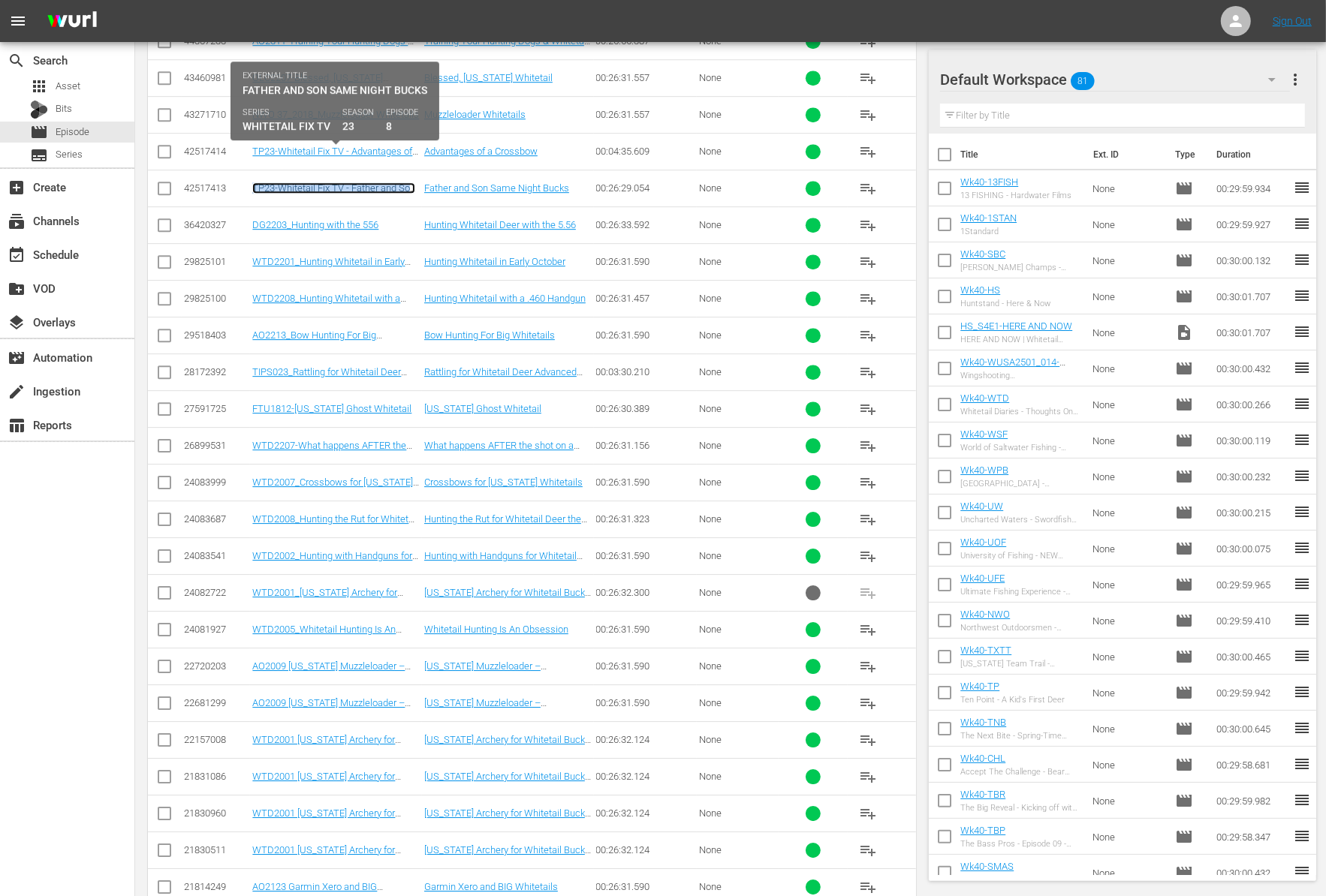
copy link "TP23-Whitetail Fix TV - Father and Son Same Night Bucks - [US_STATE] Double Hea…"
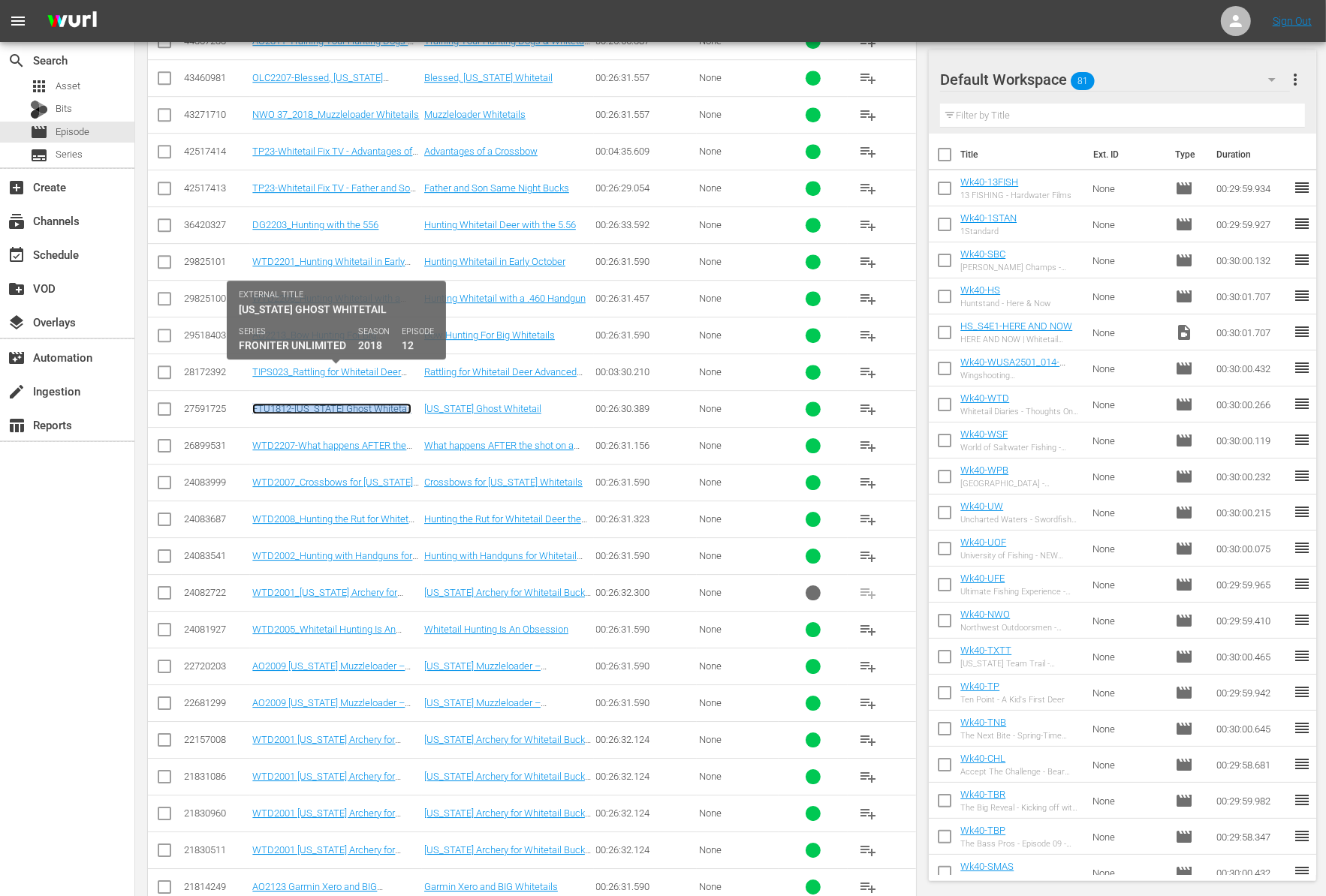
copy link "FTU1812-Missouri Ghost Whitetail"
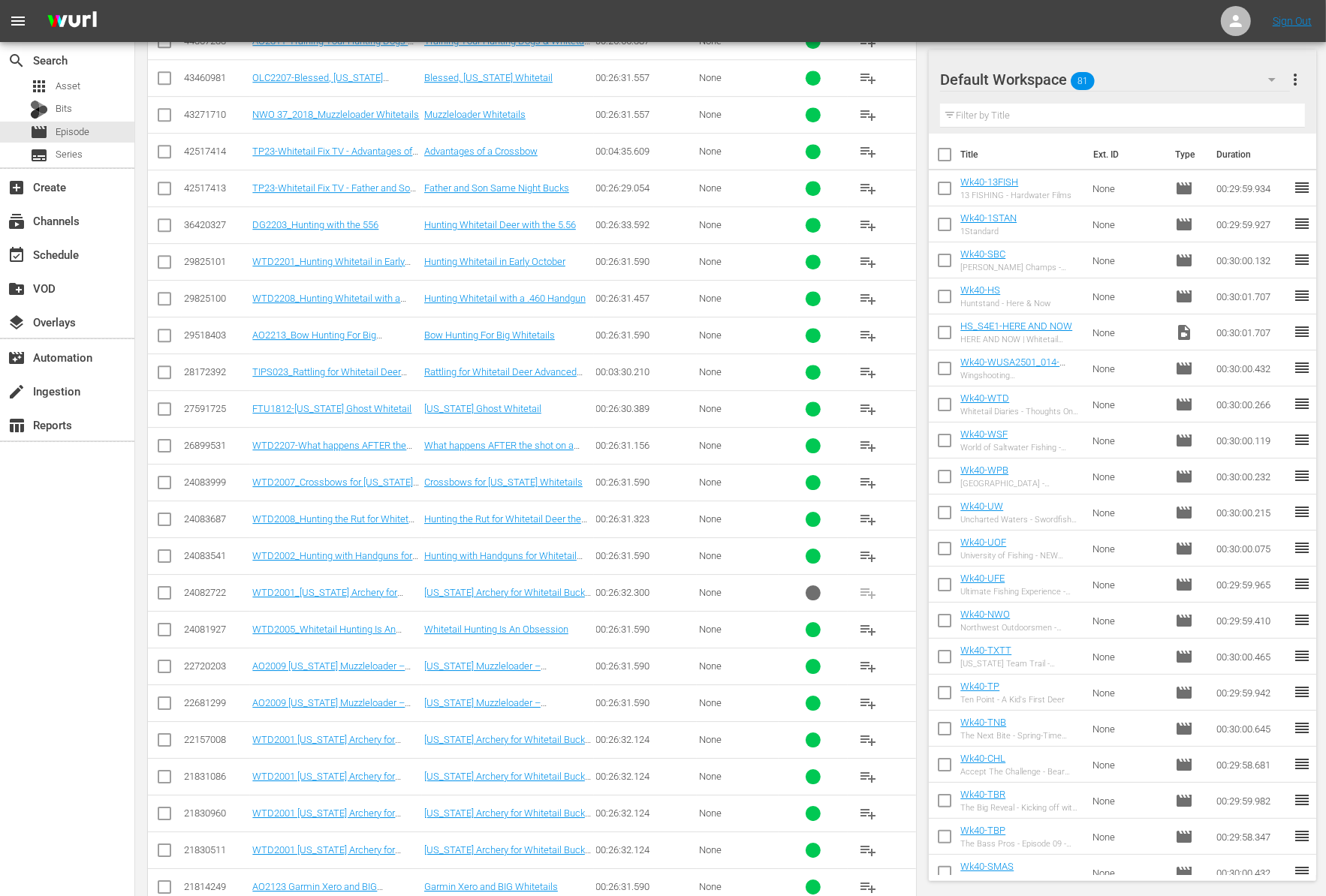
click at [208, 721] on td "22157008" at bounding box center [216, 739] width 68 height 37
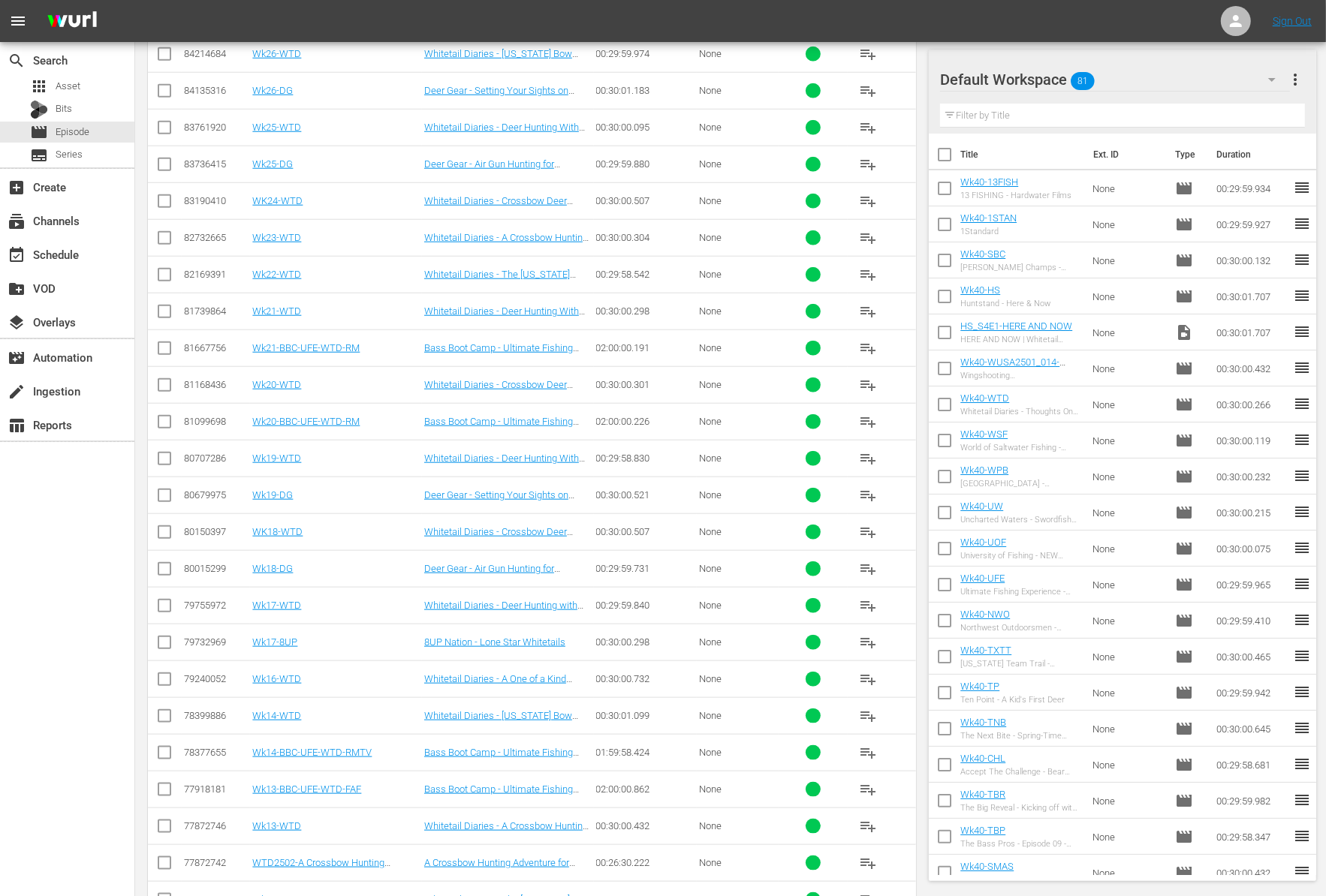
scroll to position [0, 0]
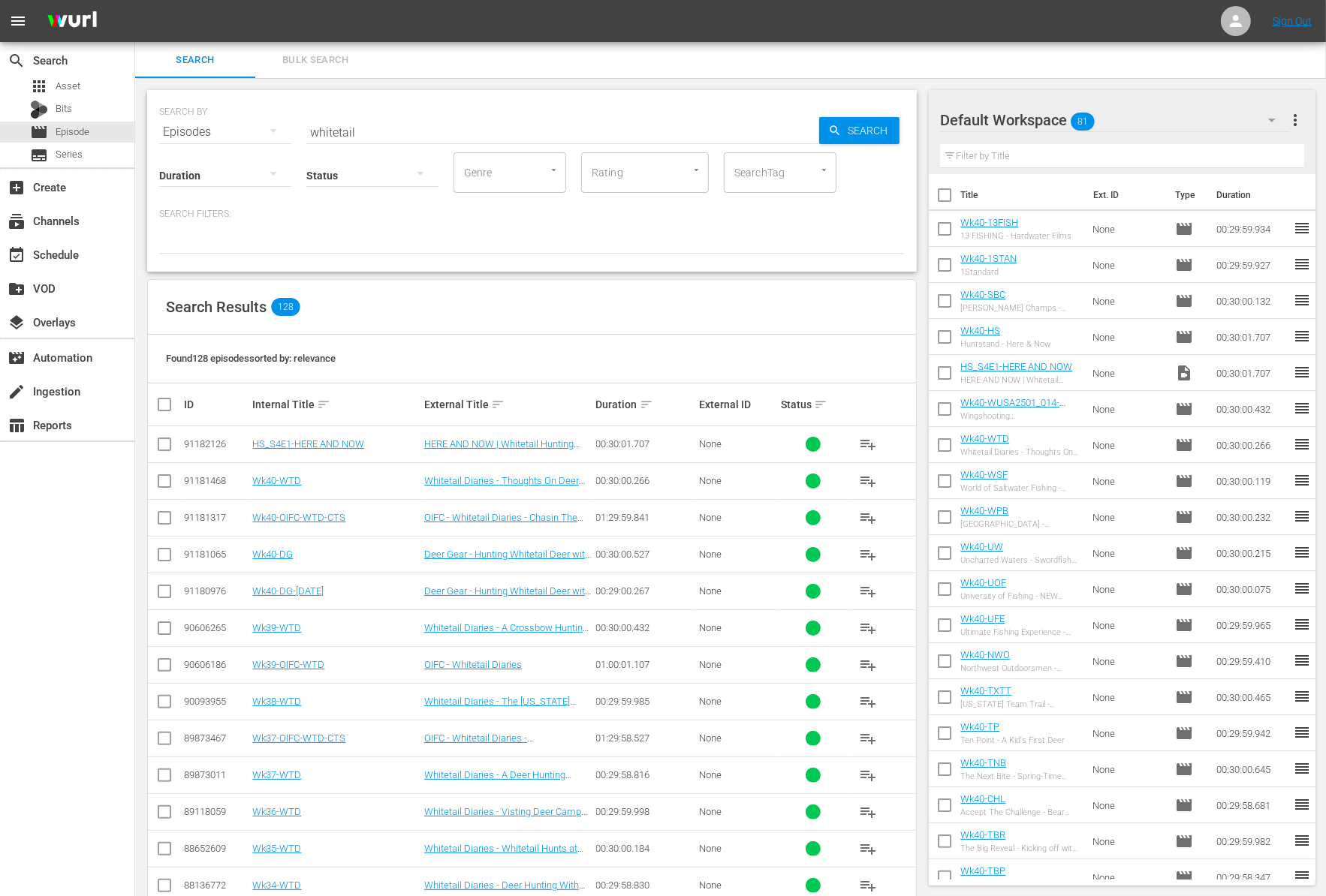
click at [366, 120] on input "whitetail" at bounding box center [562, 132] width 512 height 36
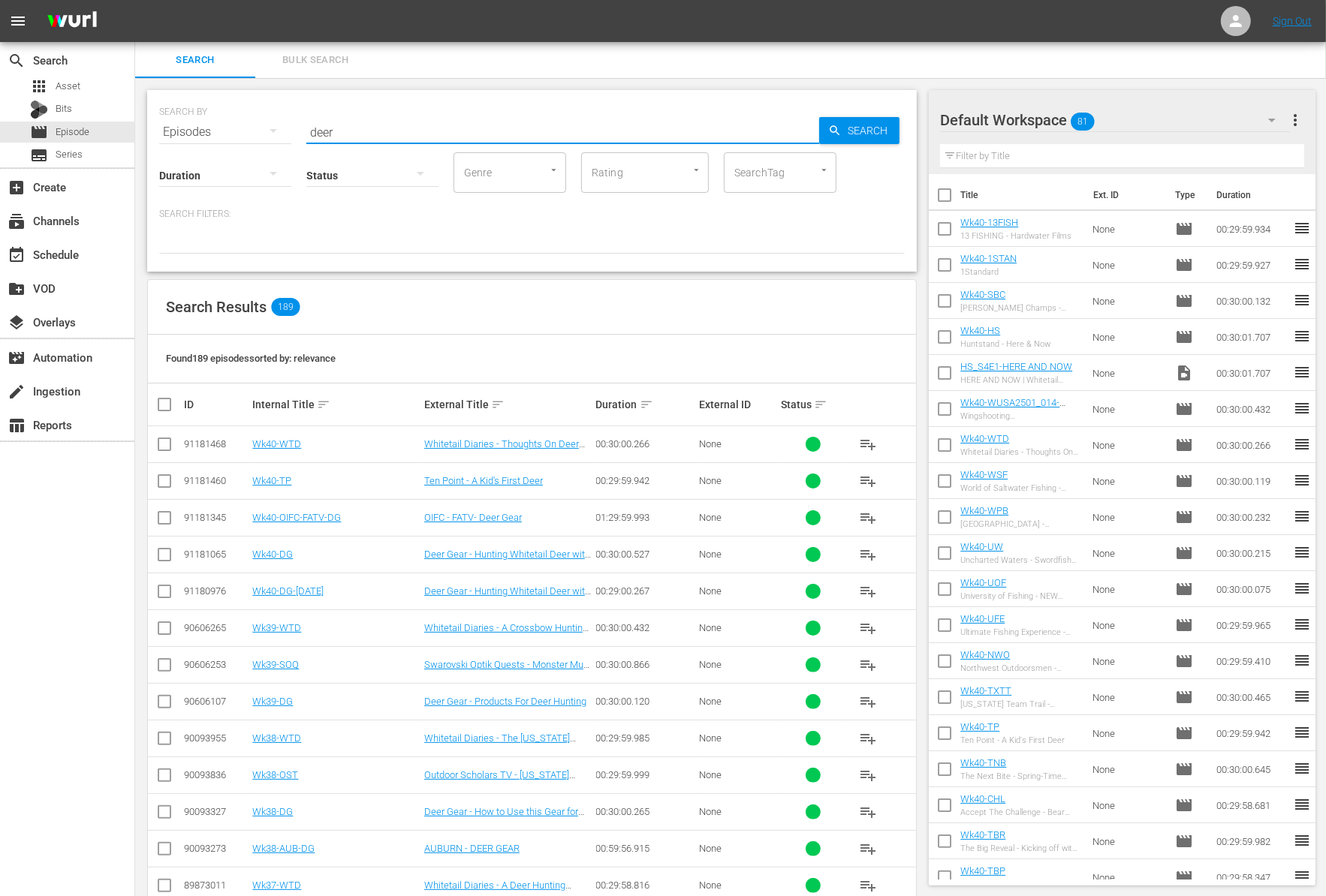
click at [770, 221] on div "Search Filters:" at bounding box center [531, 231] width 745 height 46
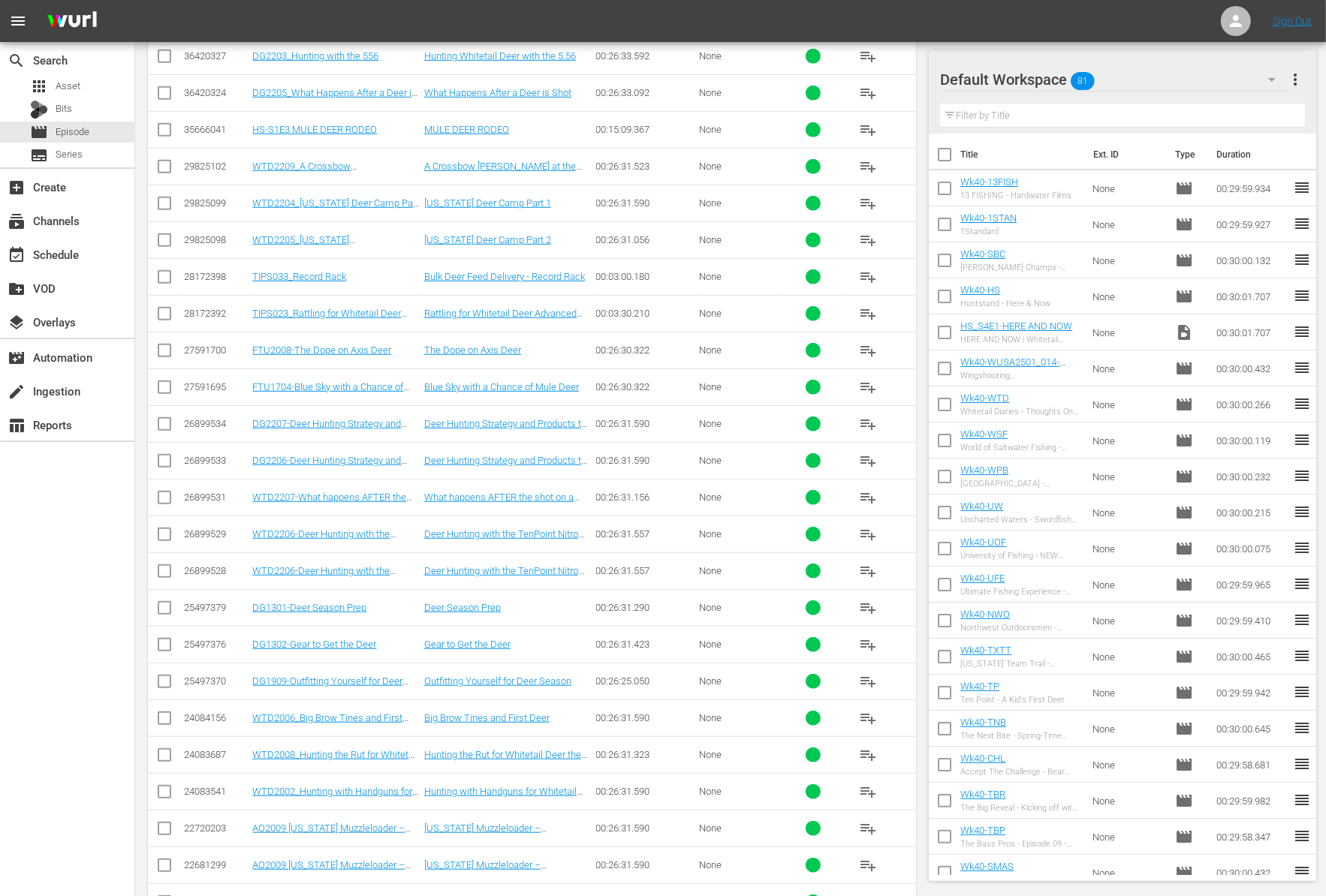
scroll to position [6454, 0]
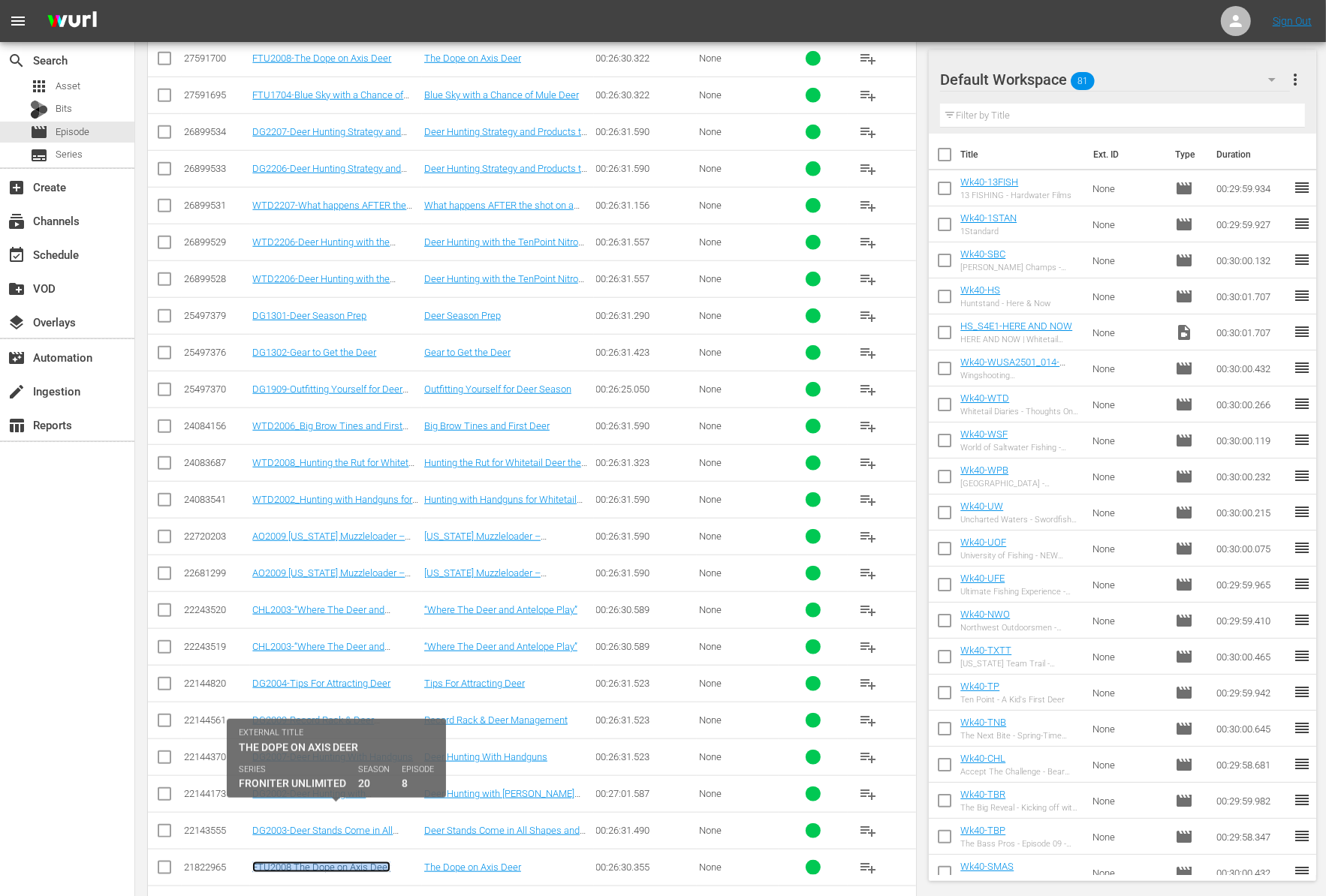
copy link "FTU2008 The Dope on Axis Deer"
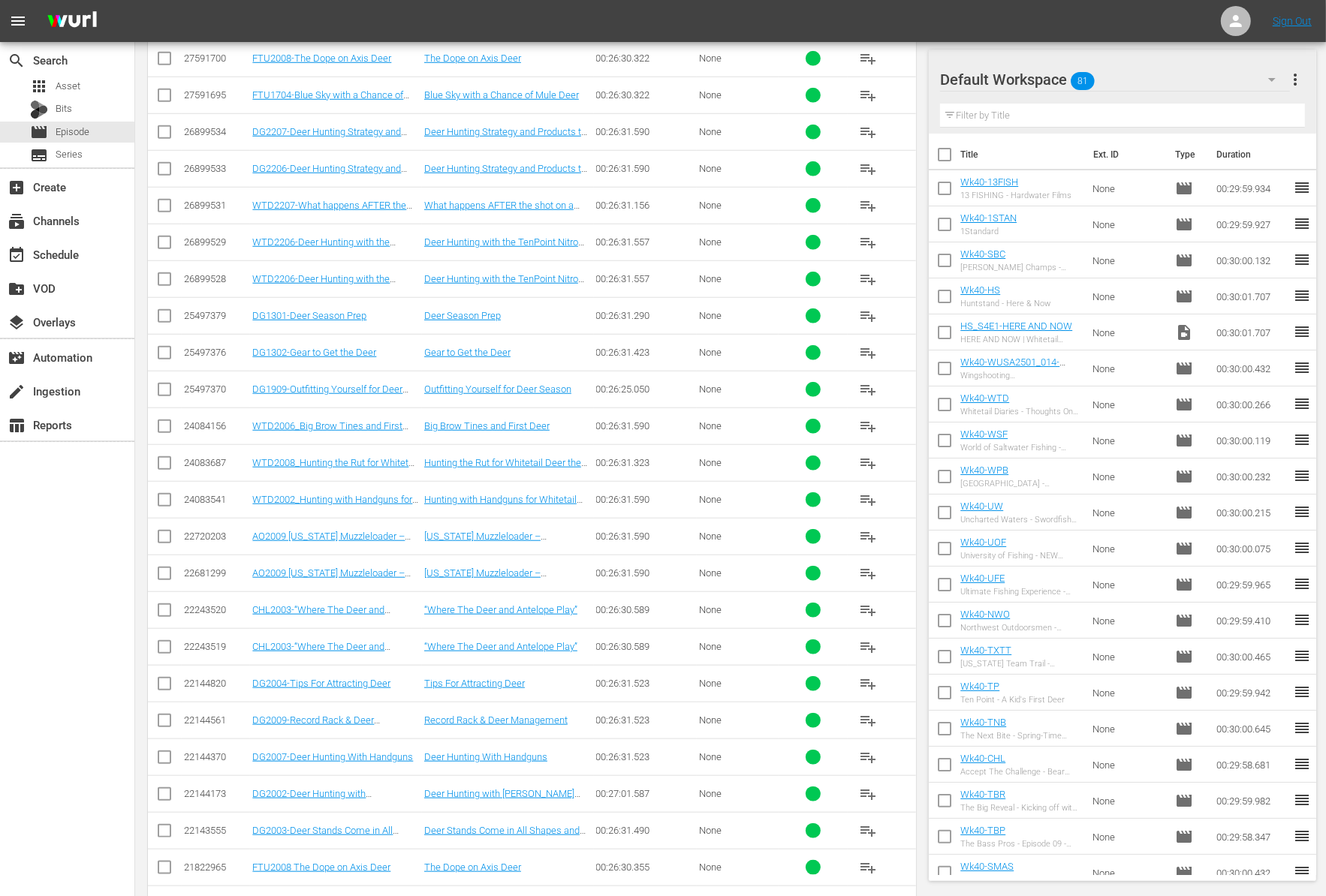
click at [214, 273] on div "26899528" at bounding box center [216, 278] width 64 height 11
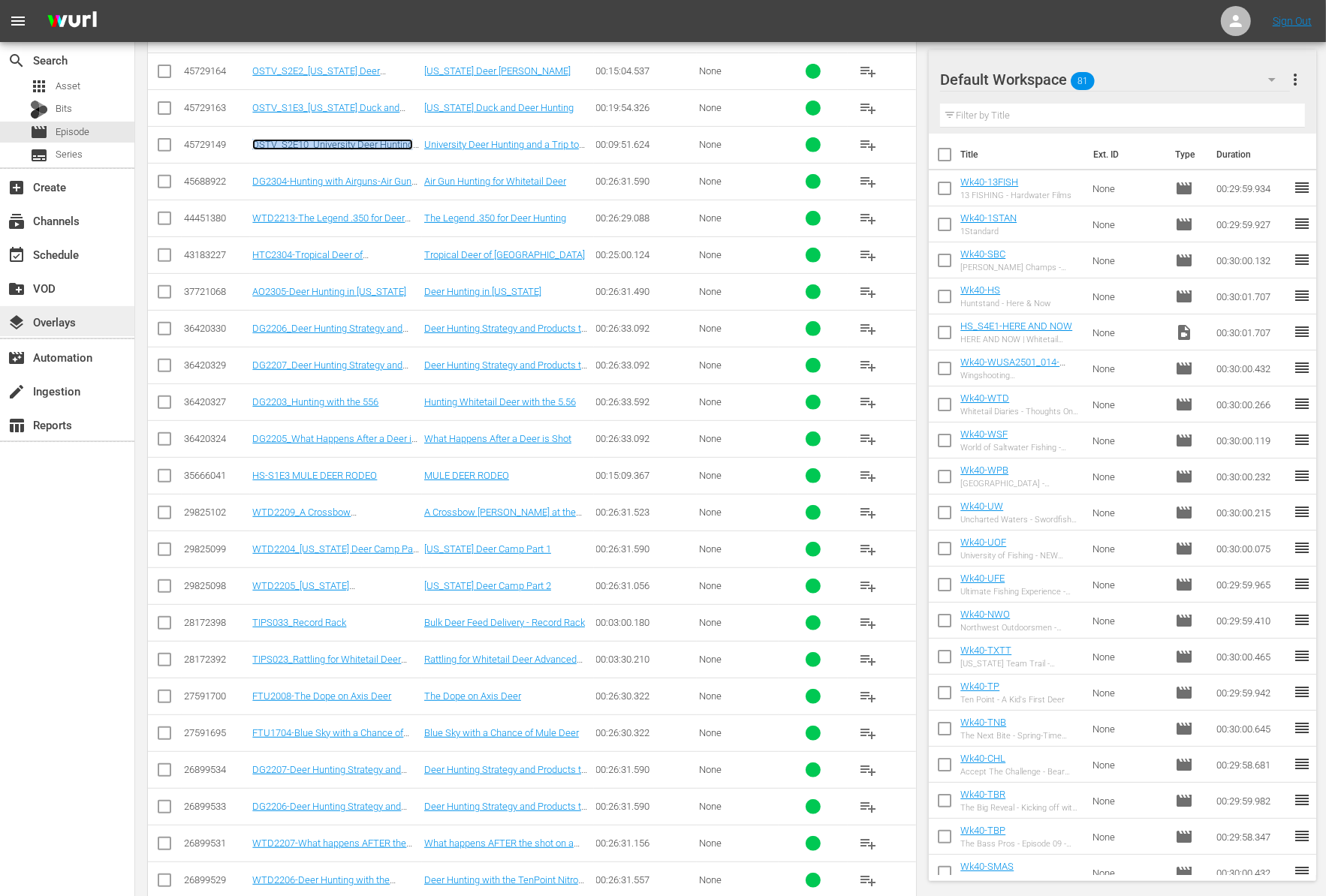
scroll to position [5779, 0]
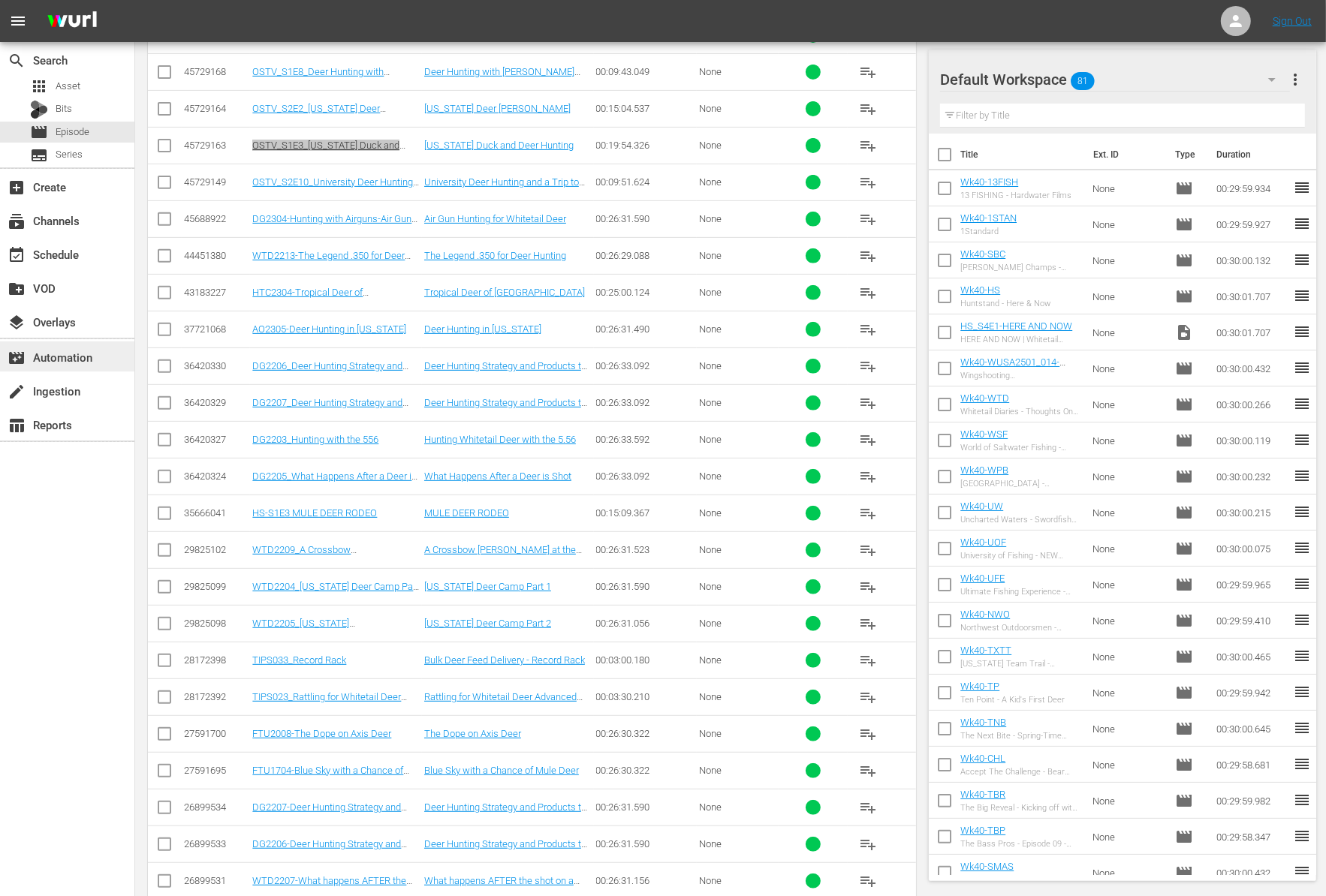
drag, startPoint x: 333, startPoint y: 100, endPoint x: 1, endPoint y: 341, distance: 410.2
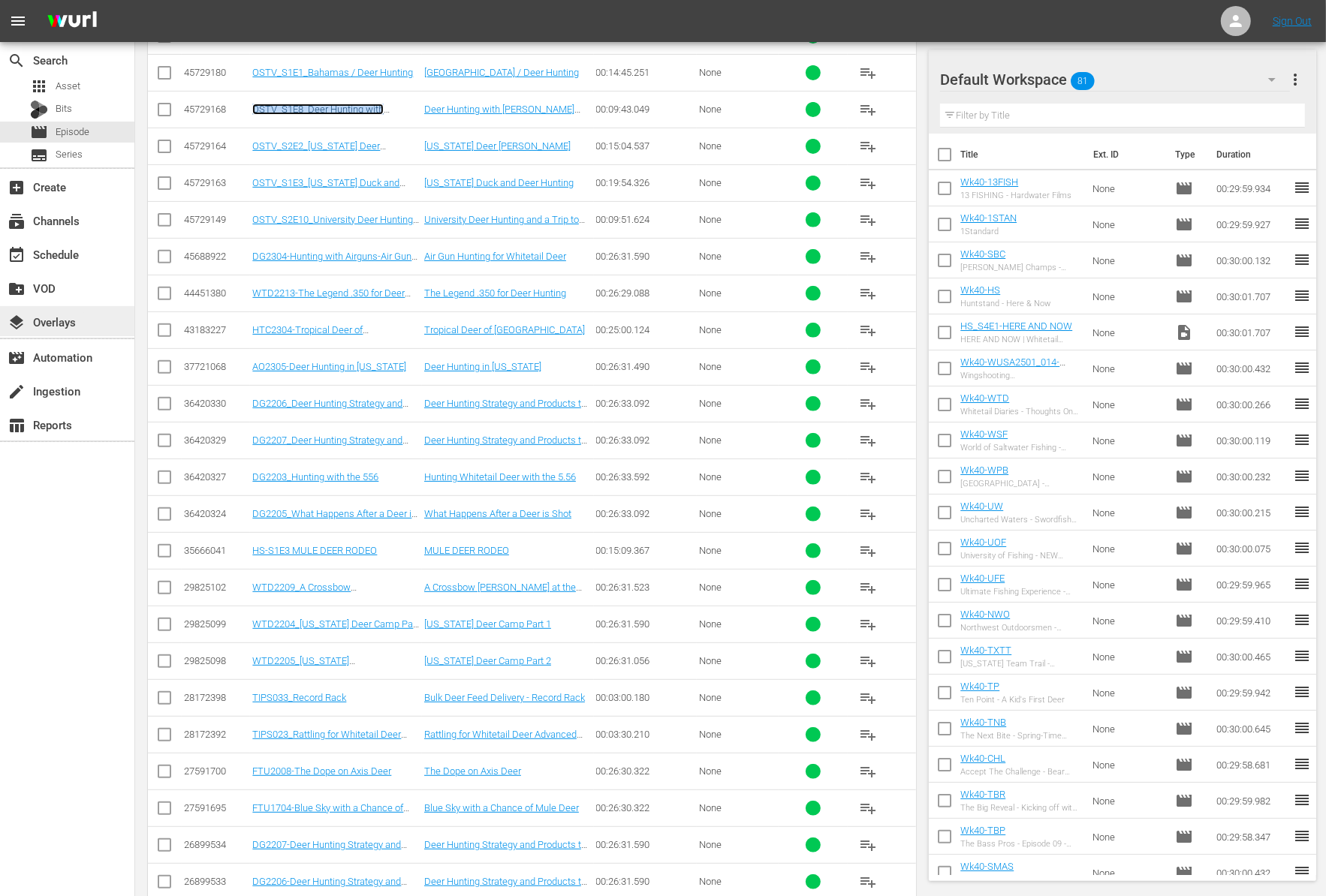
scroll to position [5704, 0]
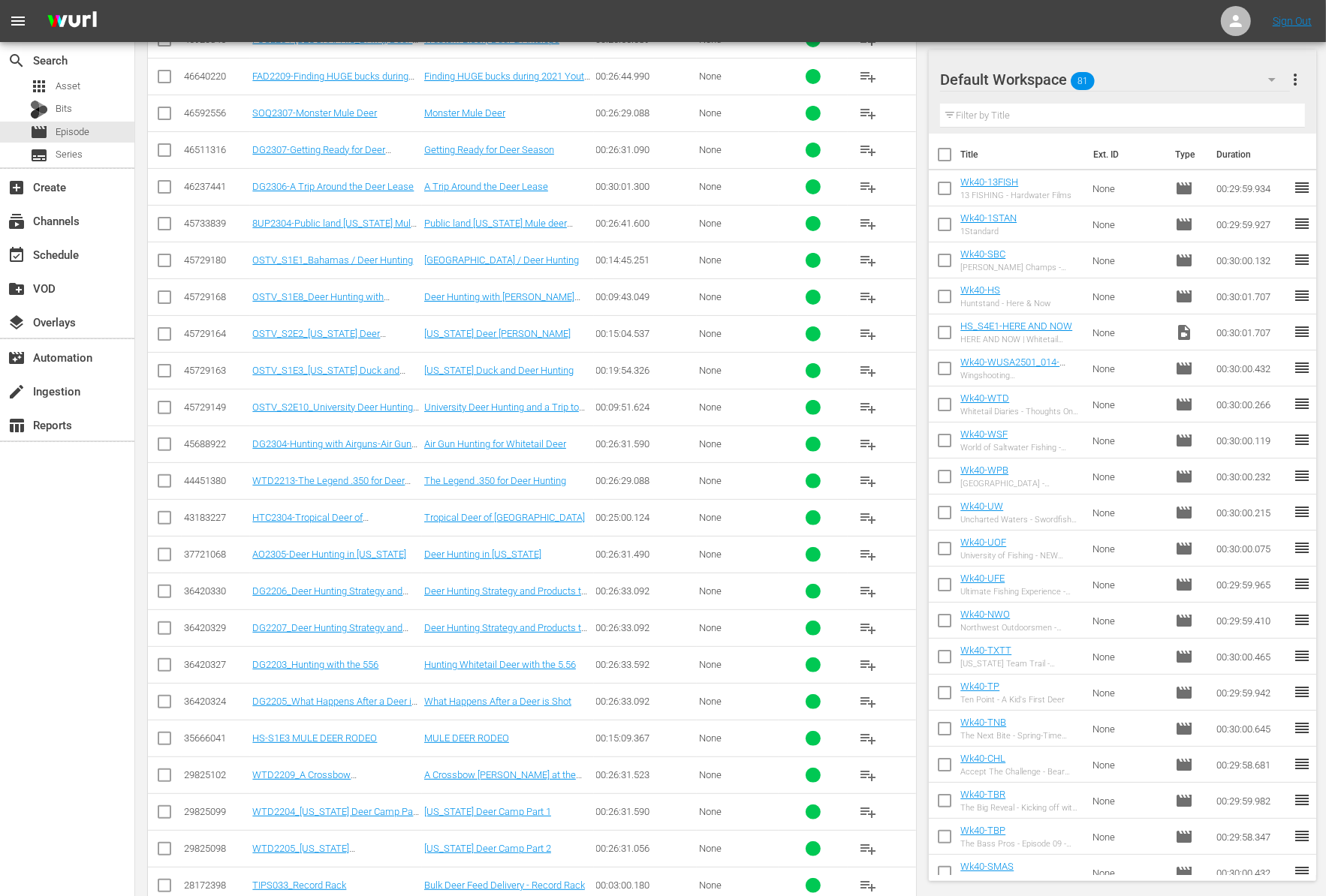
scroll to position [5516, 0]
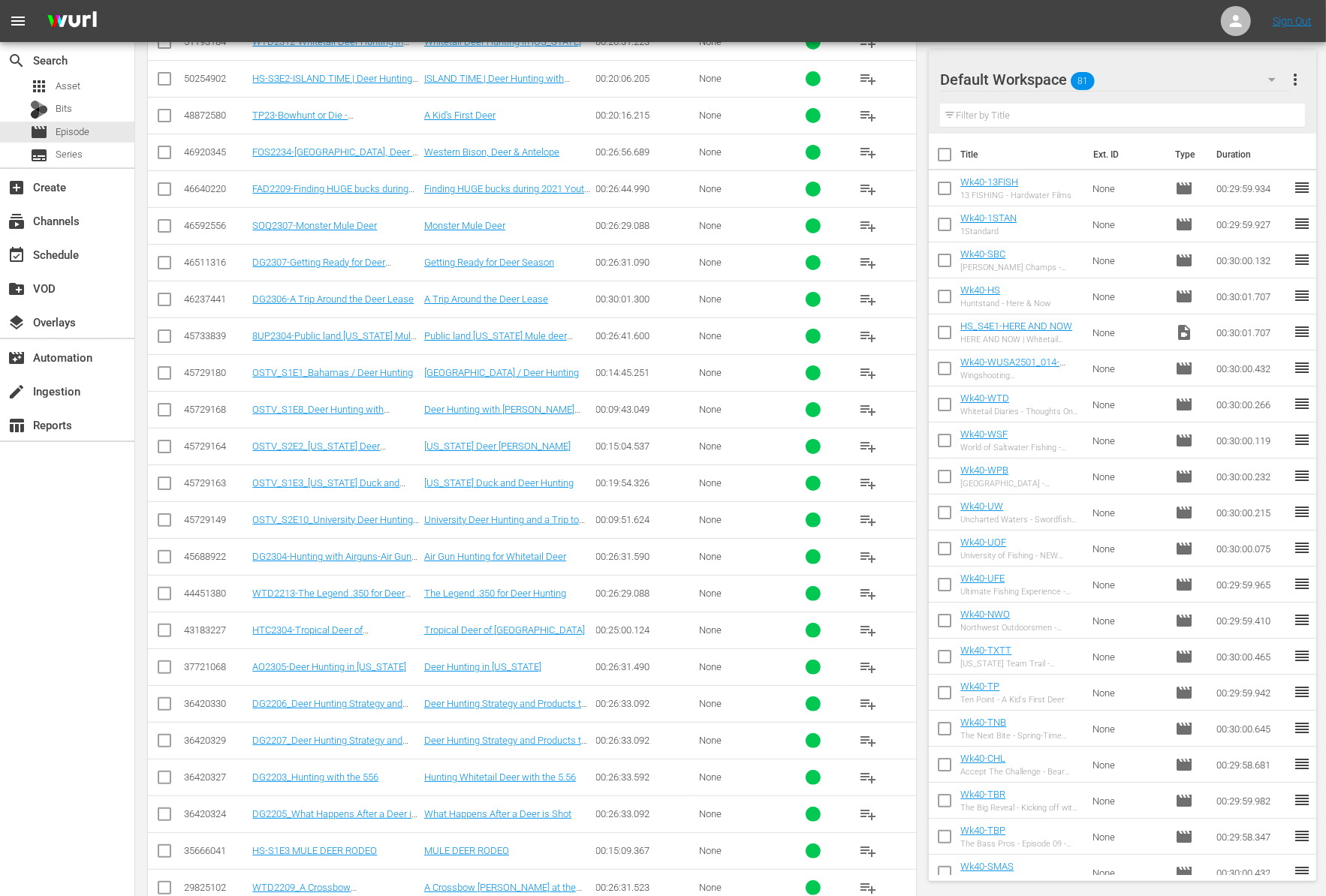
scroll to position [5479, 0]
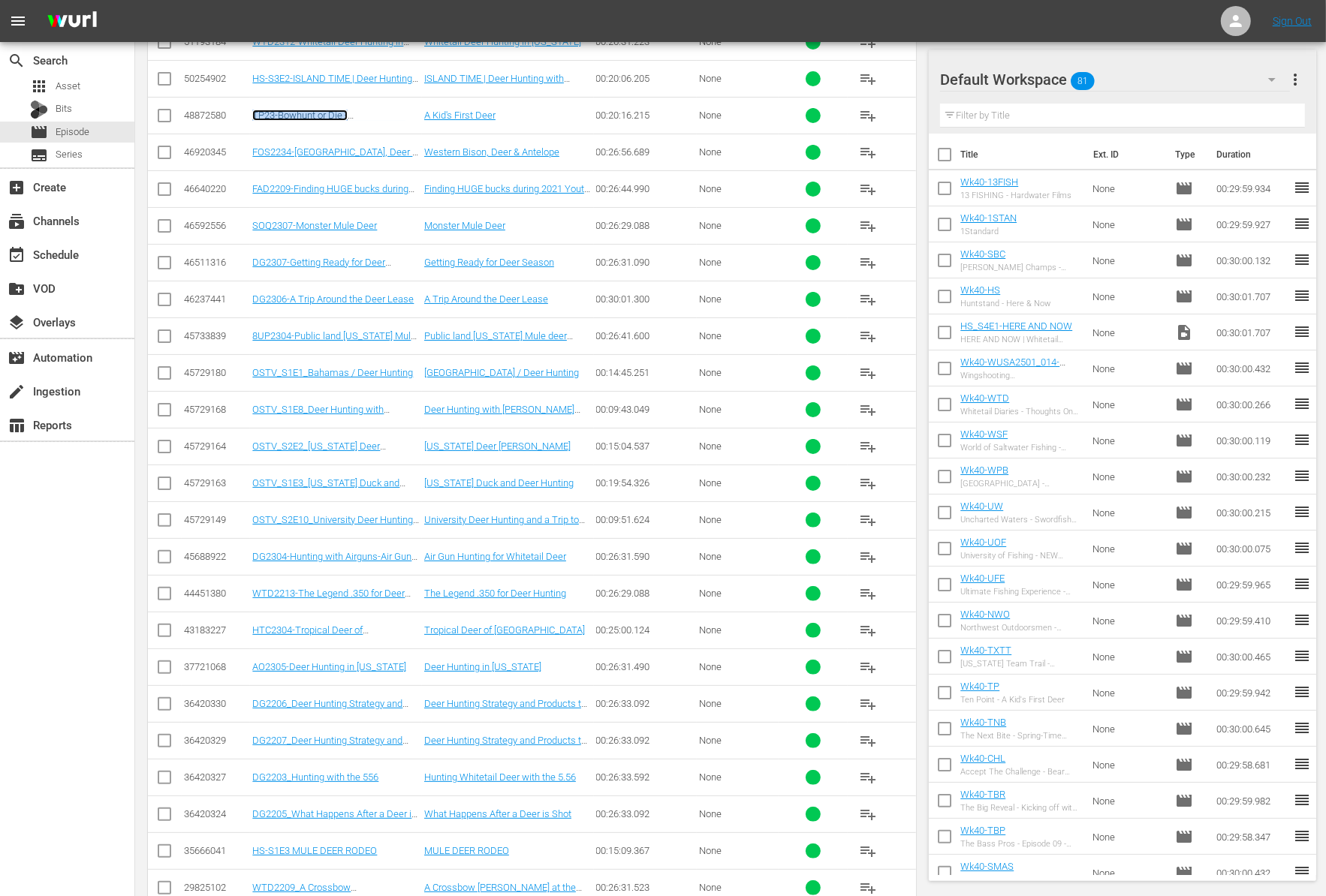
scroll to position [5404, 0]
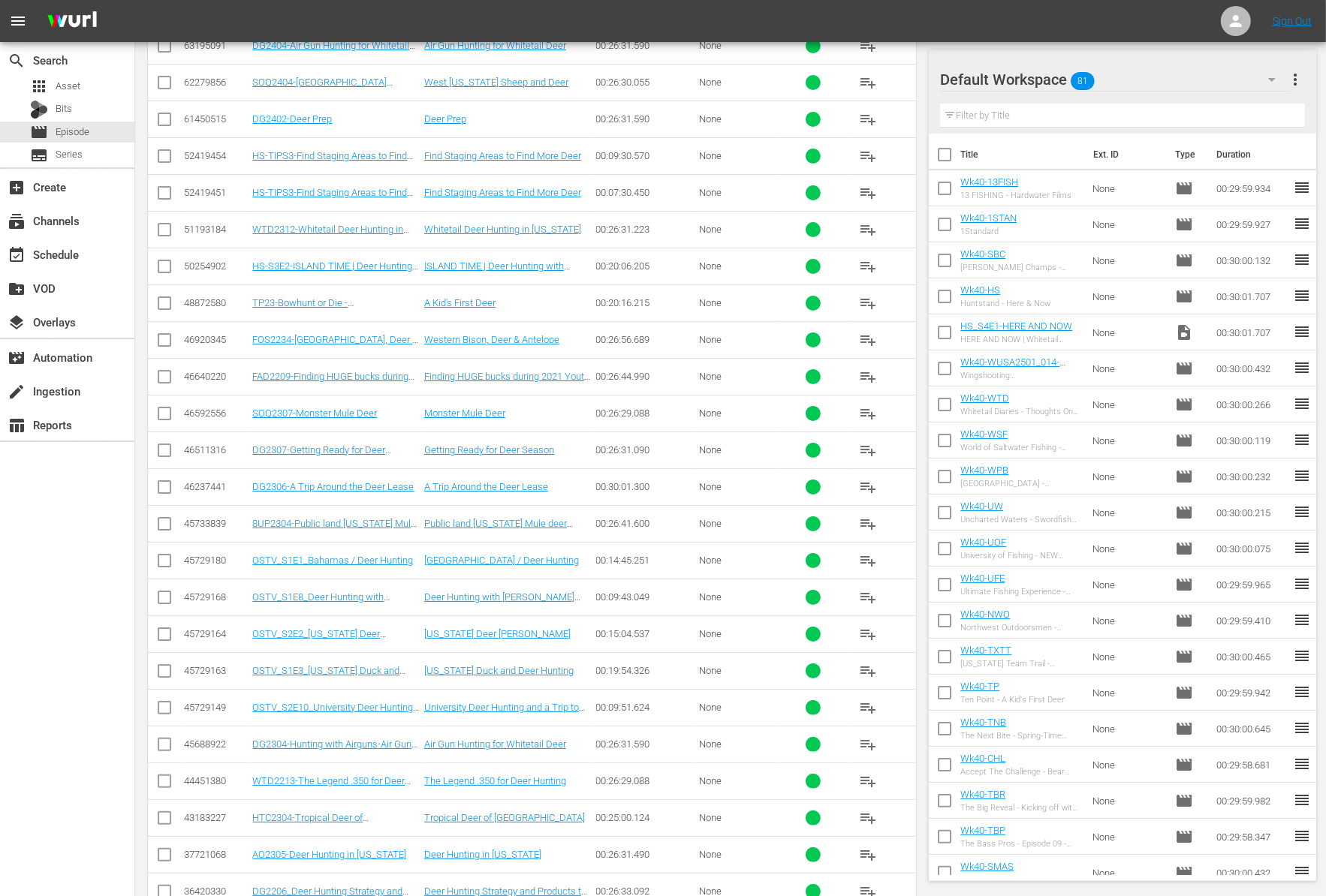
scroll to position [5216, 0]
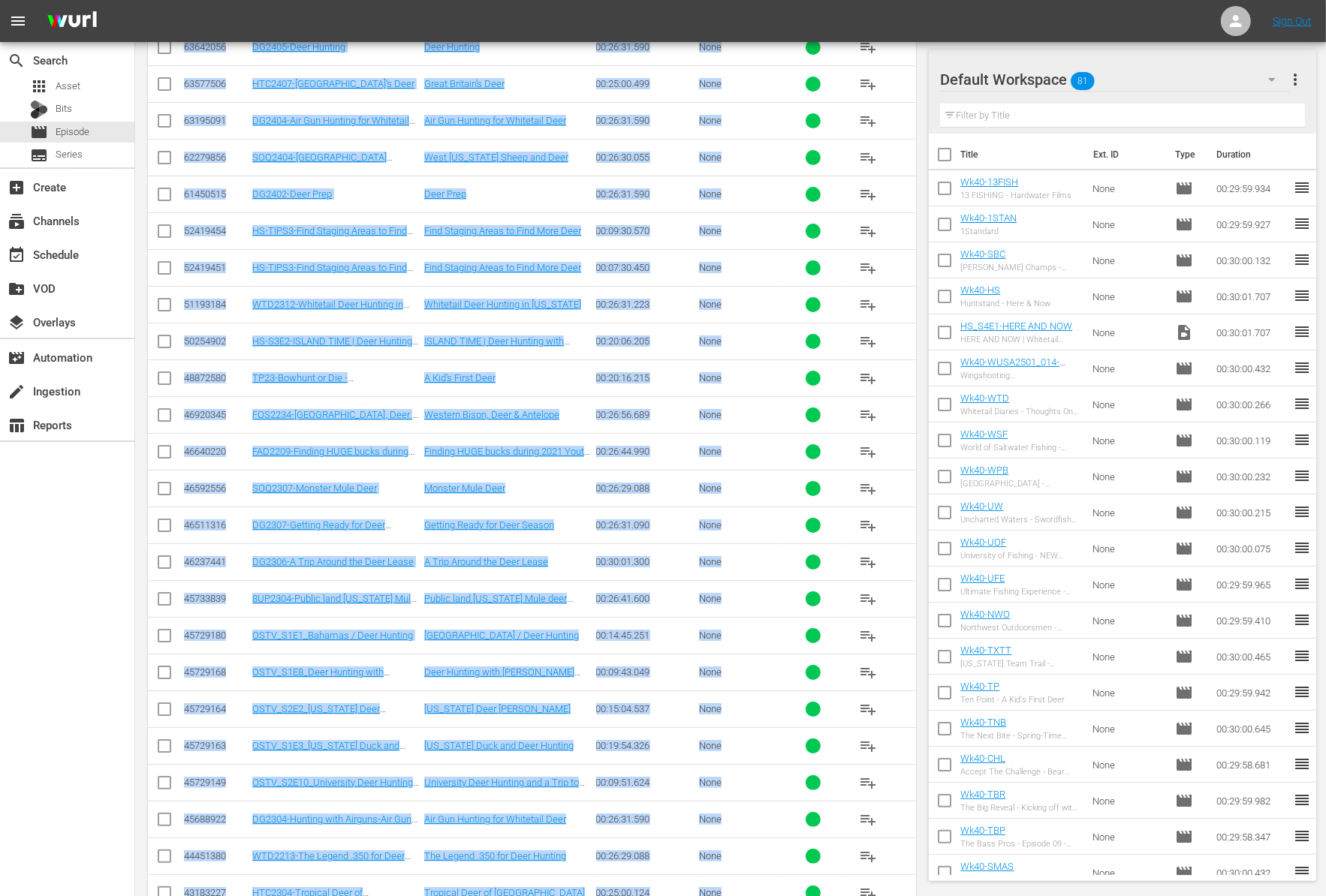
scroll to position [5141, 0]
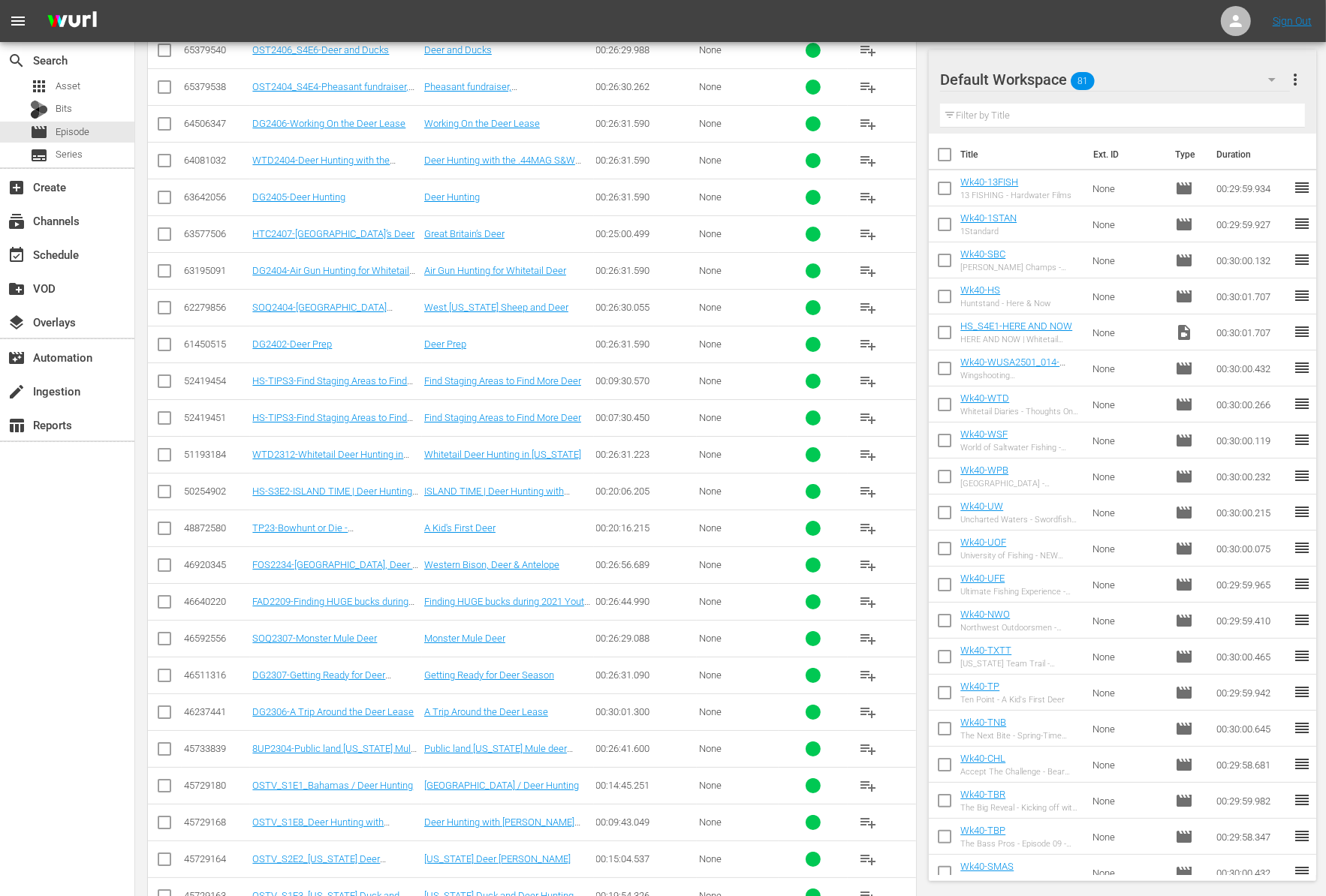
scroll to position [4991, 0]
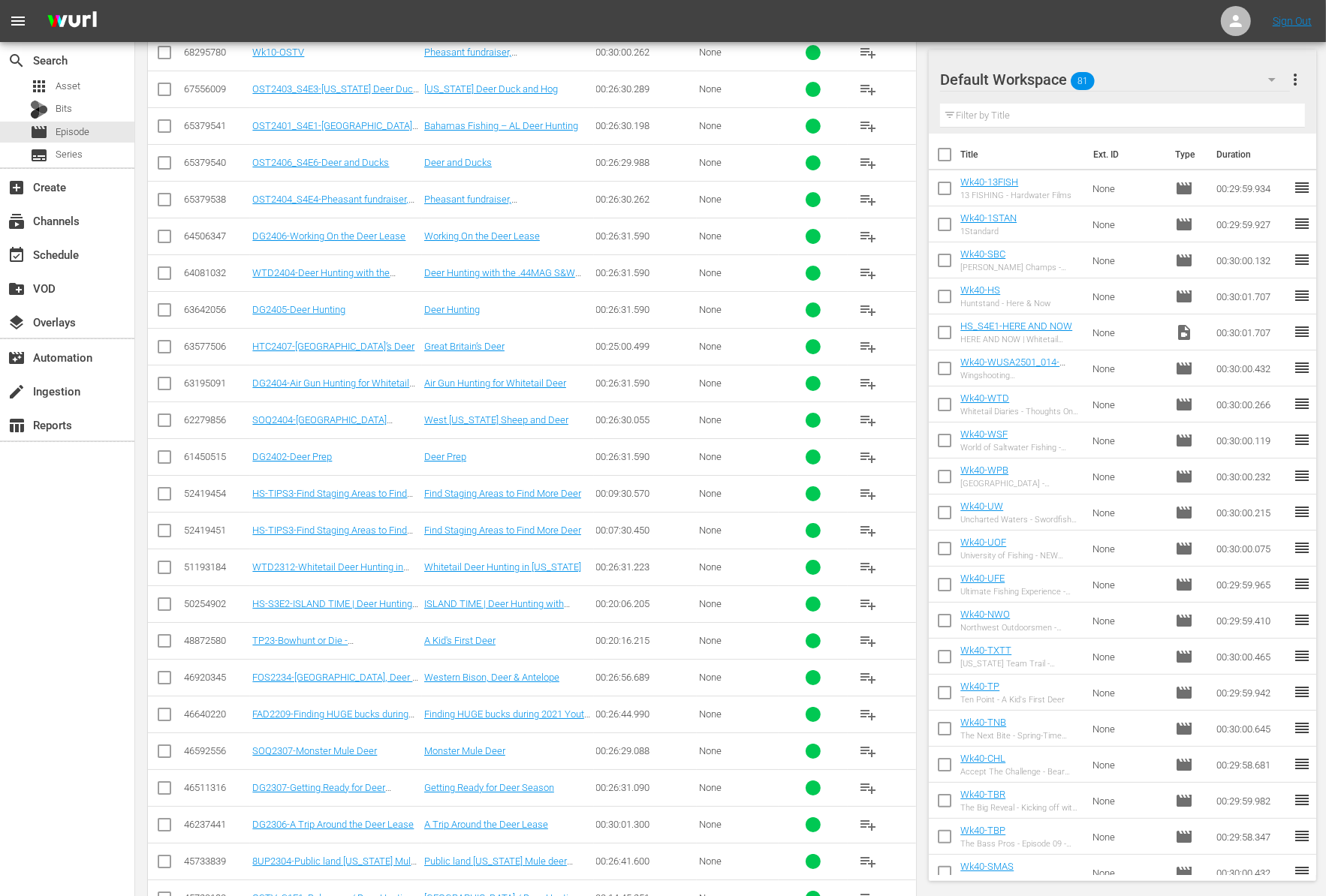
scroll to position [4953, 0]
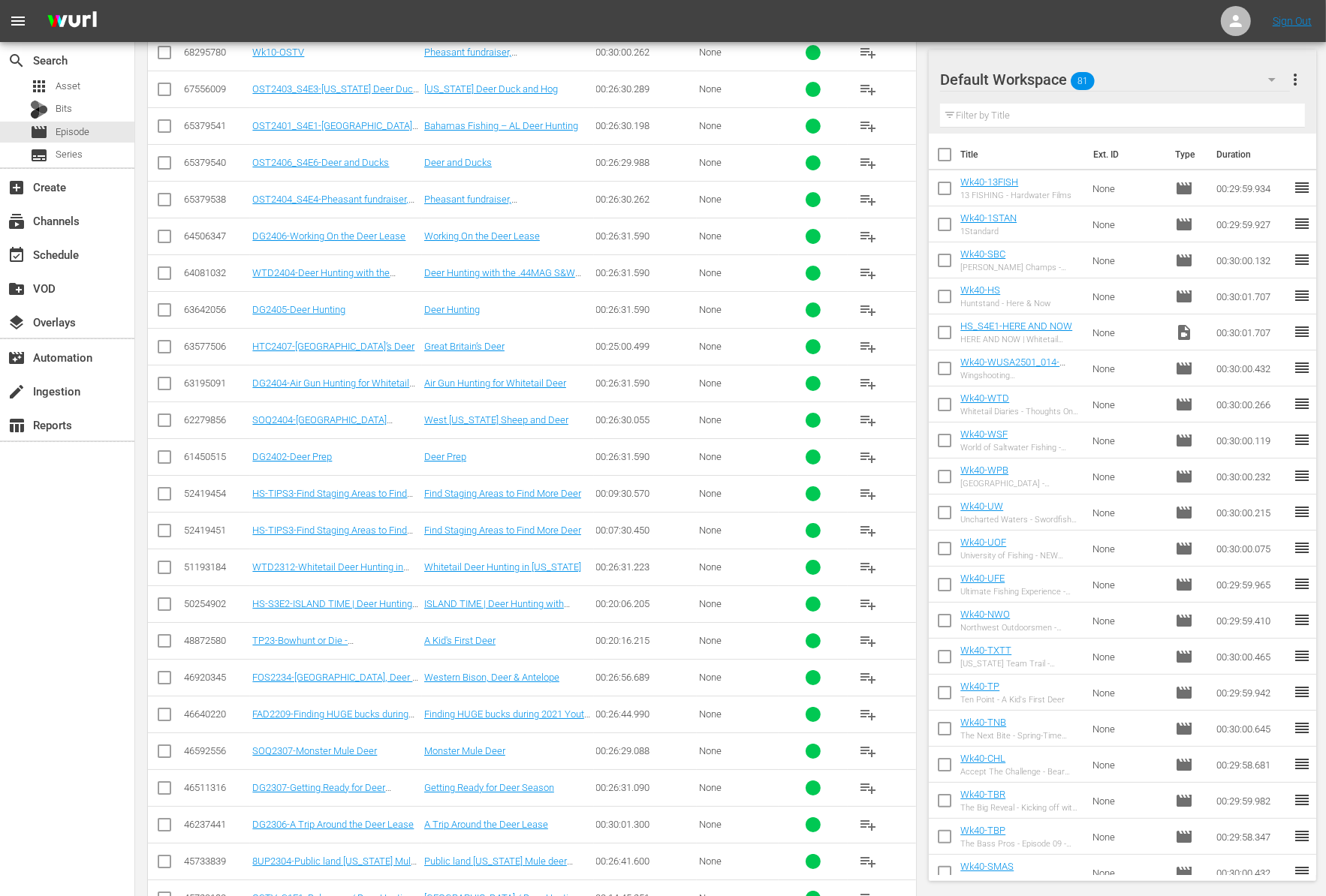
click at [931, 79] on div "Default Workspace 81 Default more_vert Filter by Title" at bounding box center [1122, 91] width 387 height 84
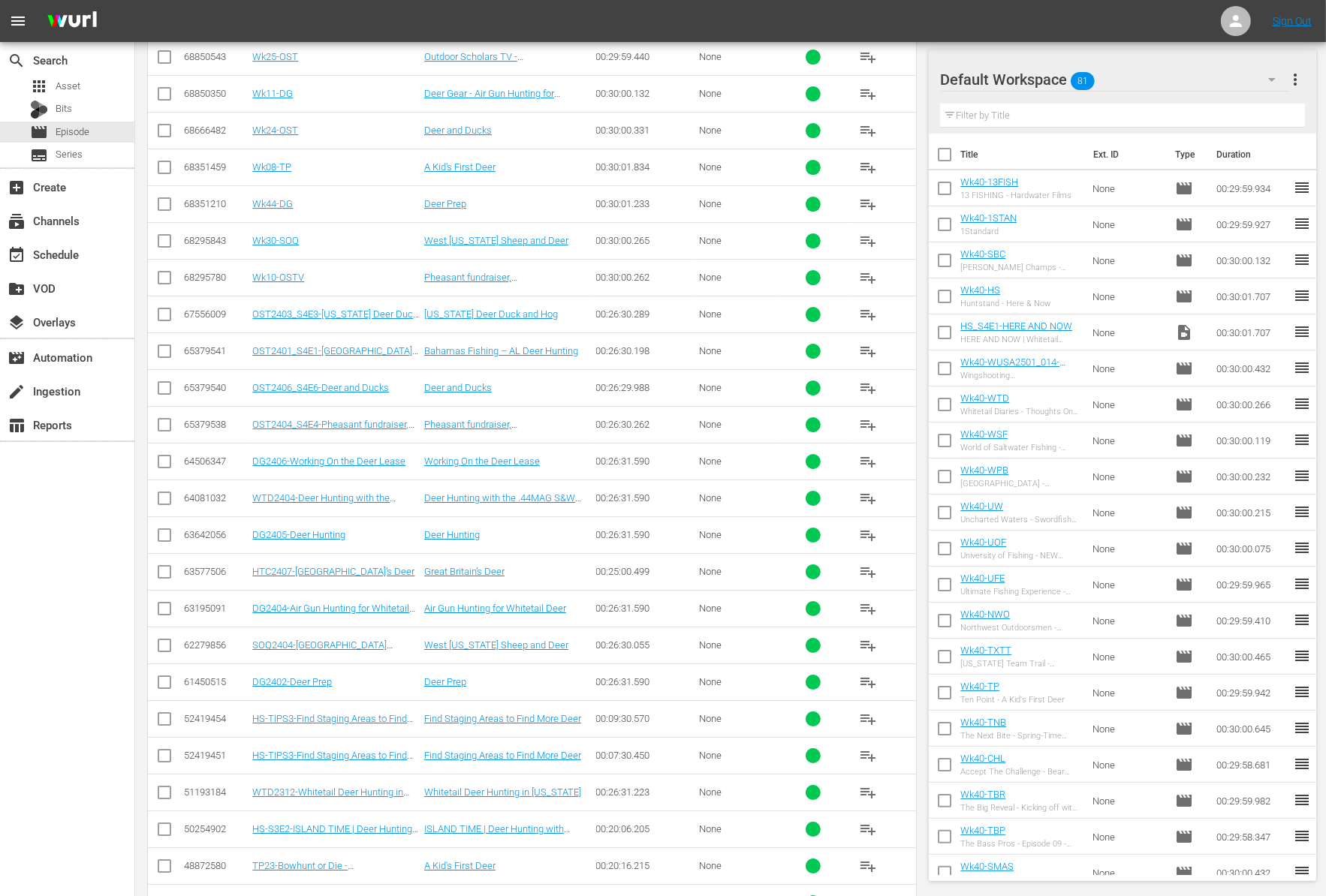
scroll to position [4653, 0]
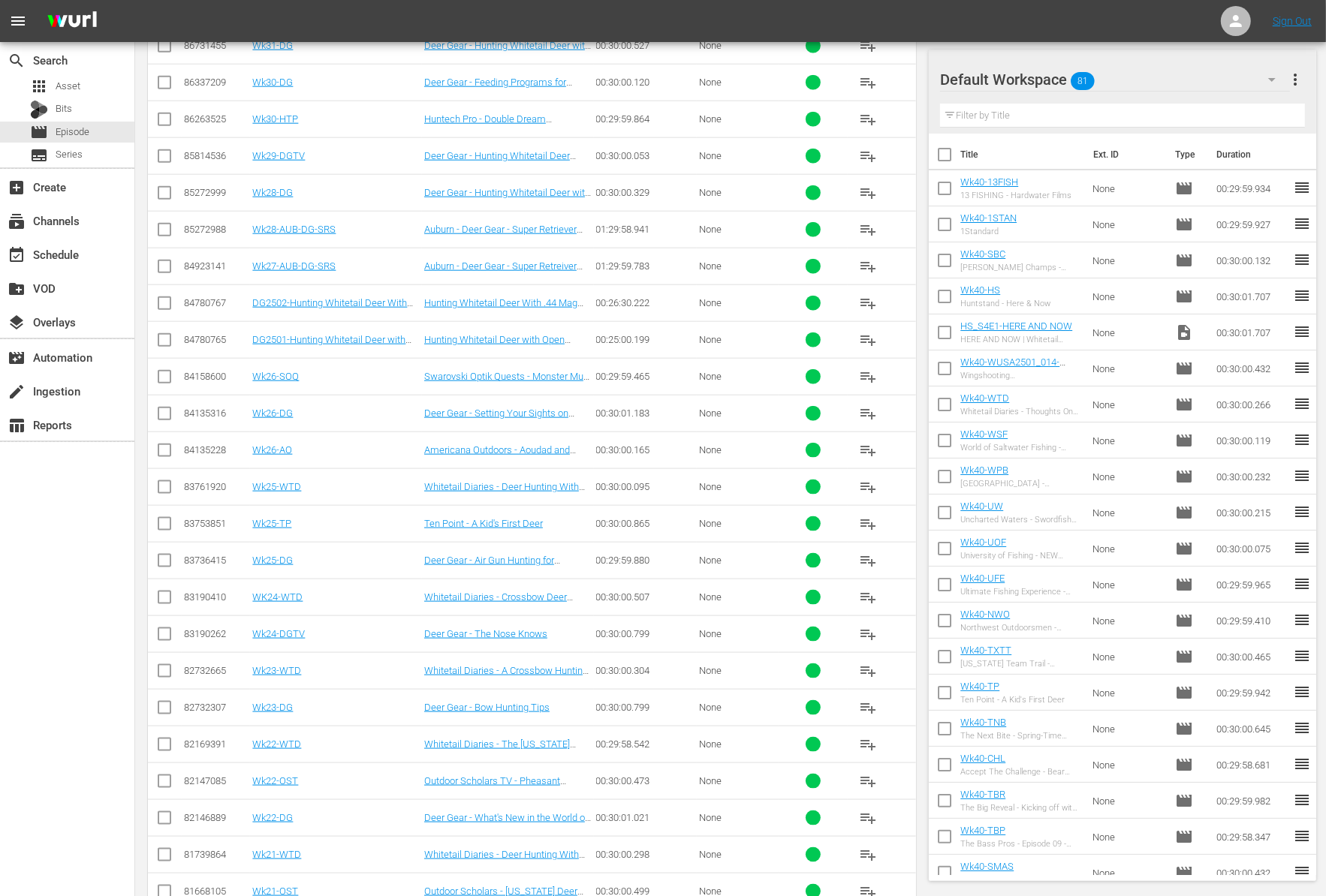
scroll to position [1576, 0]
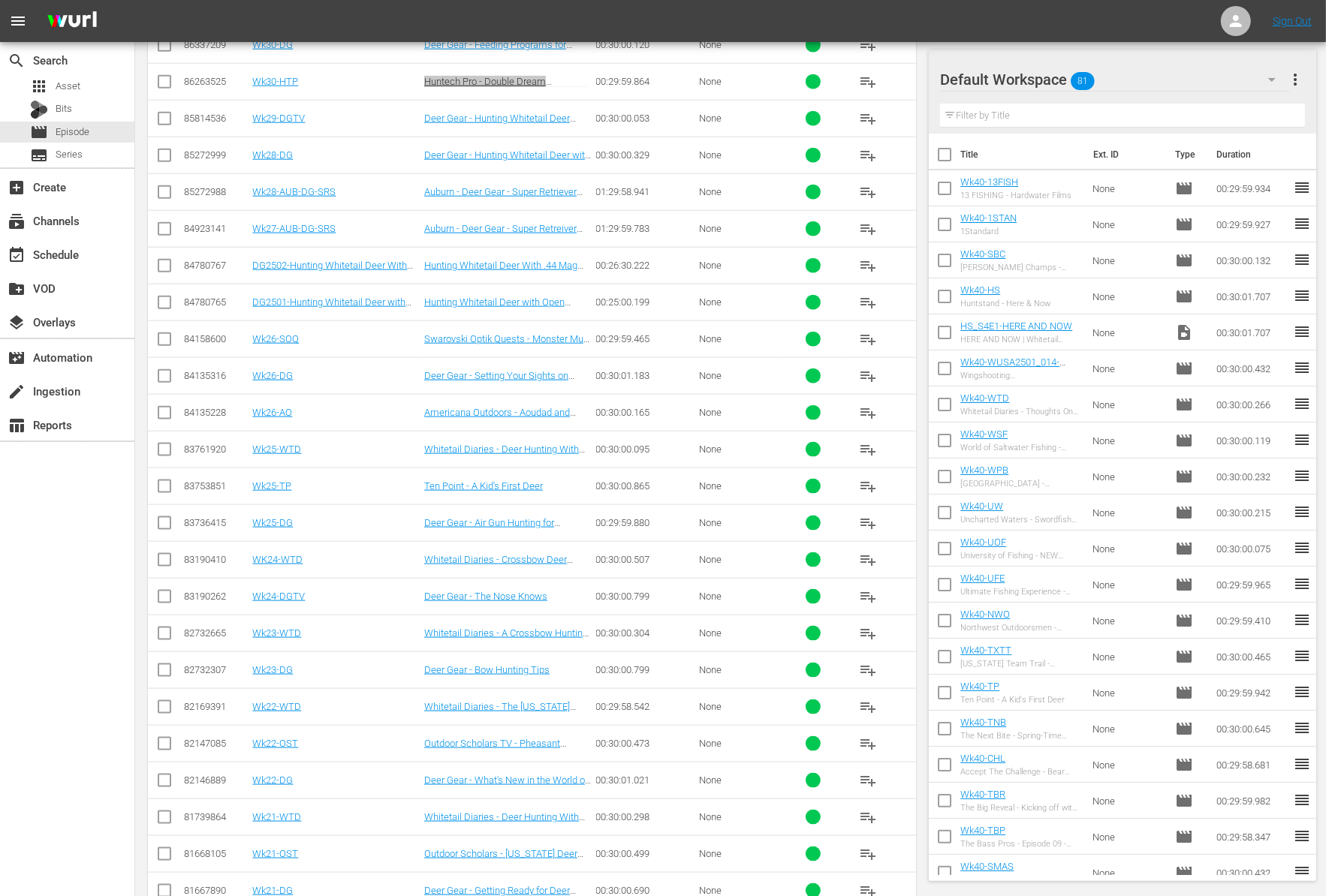
drag, startPoint x: 501, startPoint y: 71, endPoint x: 949, endPoint y: 4, distance: 453.0
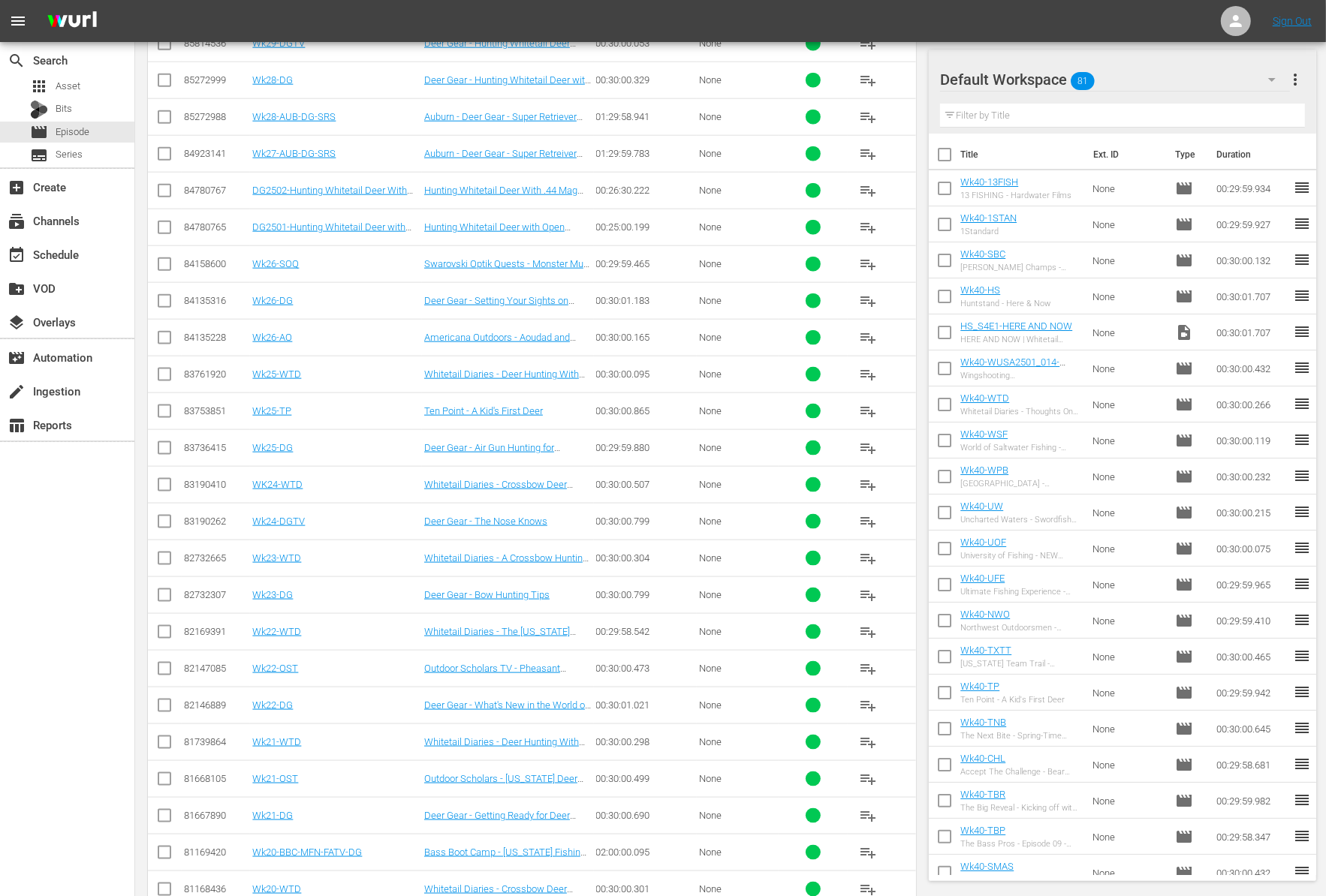
scroll to position [1689, 0]
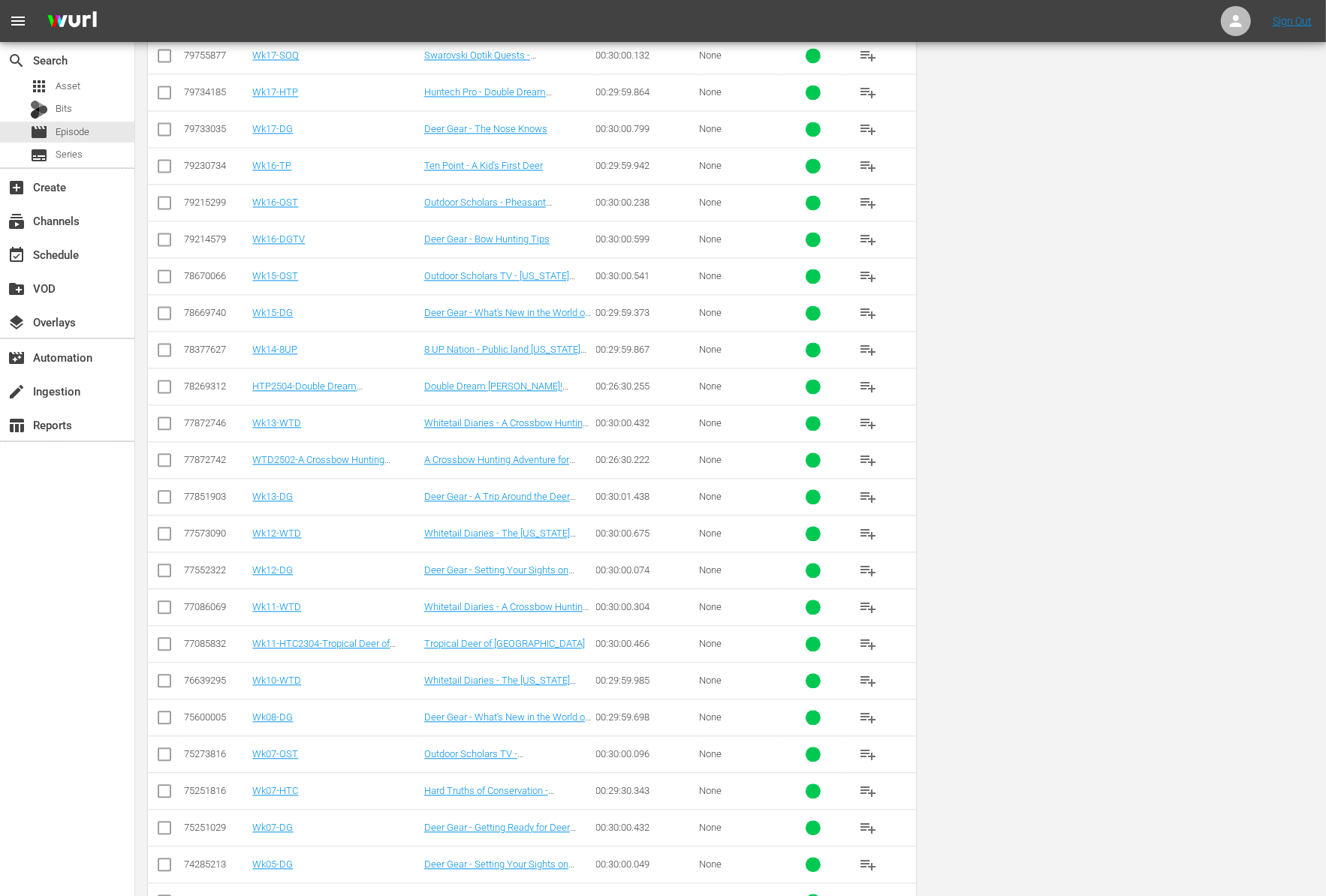
scroll to position [0, 0]
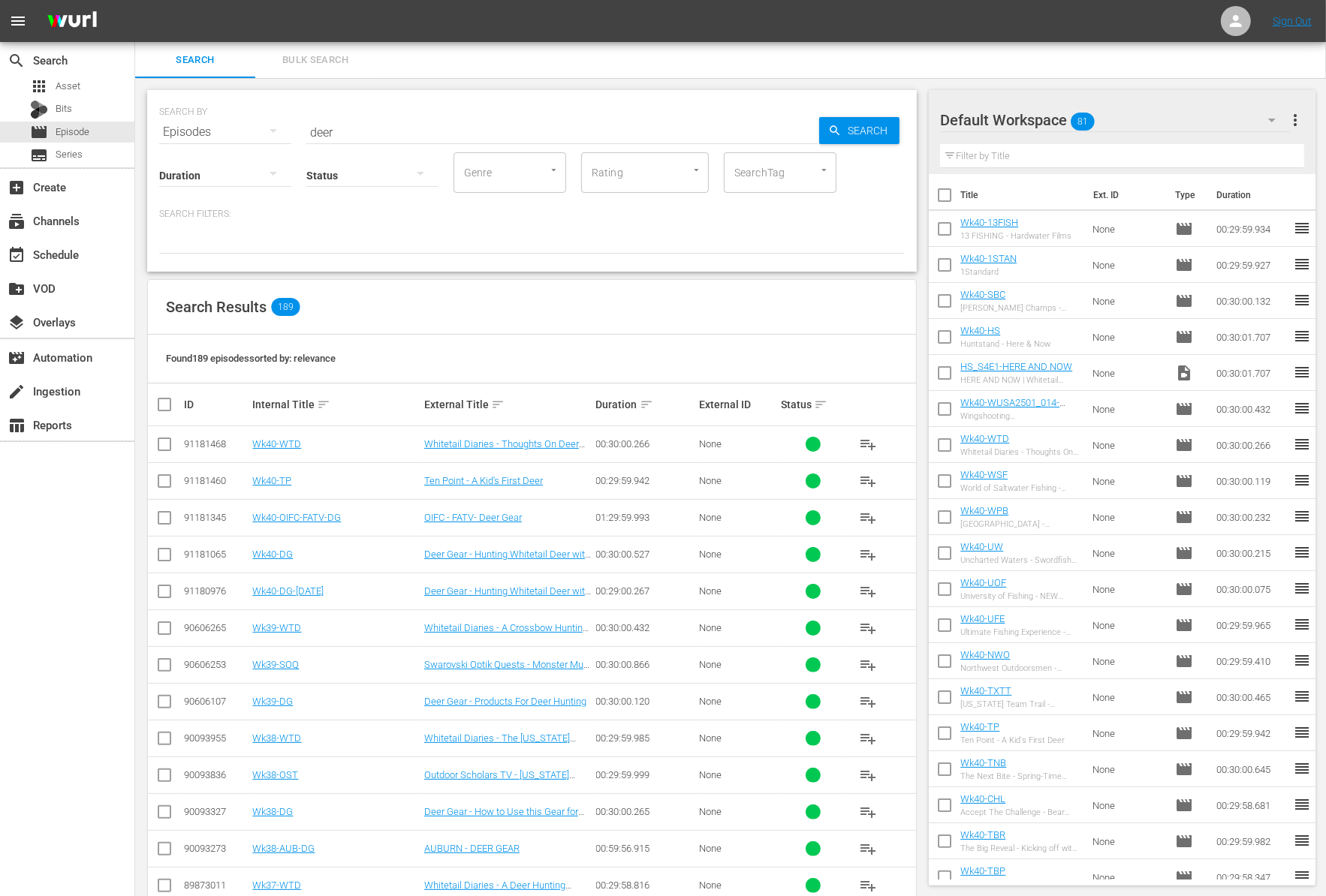
click at [370, 122] on input "deer" at bounding box center [562, 132] width 512 height 36
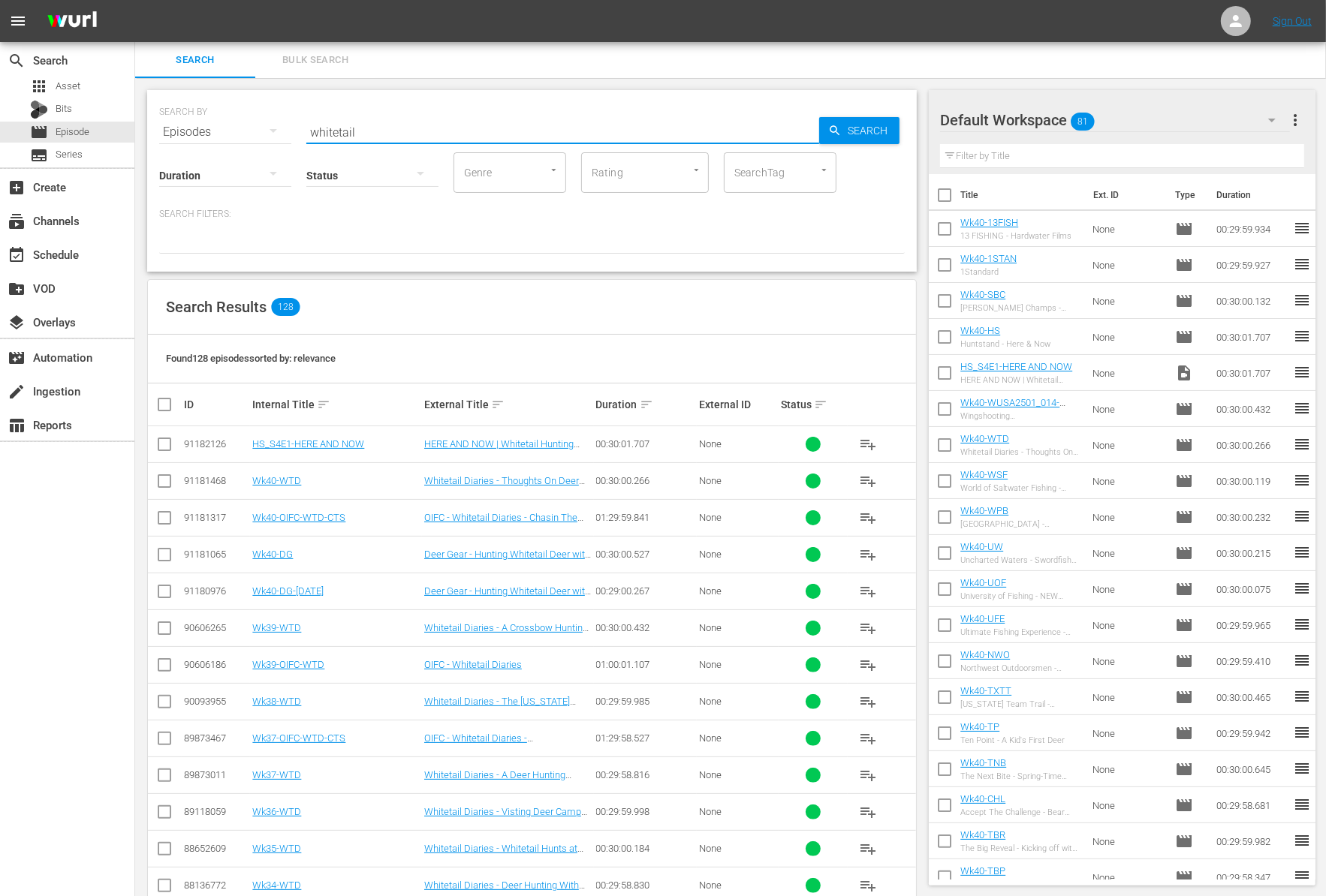
click at [734, 226] on div "Search Filters:" at bounding box center [531, 231] width 745 height 46
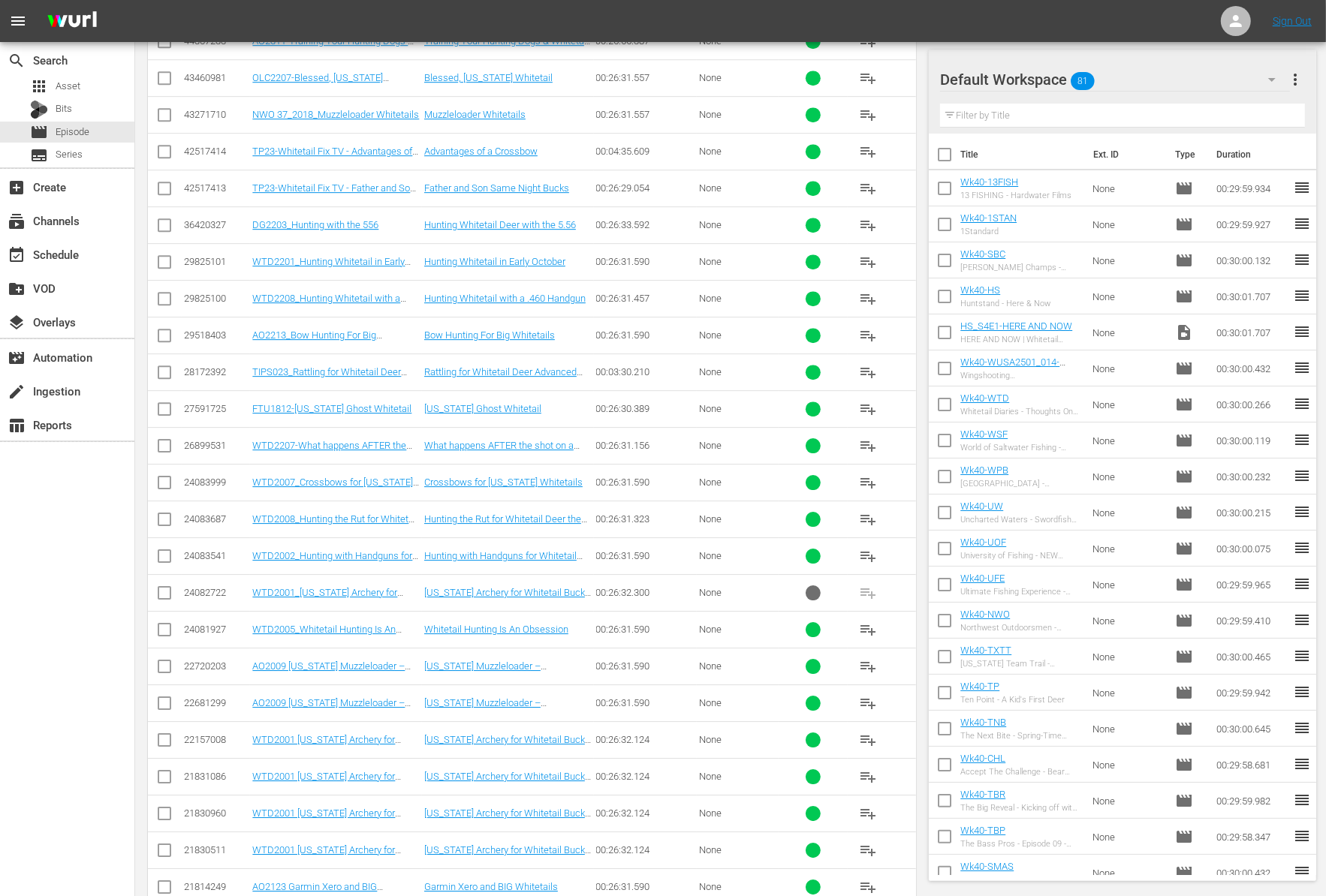
scroll to position [4224, 0]
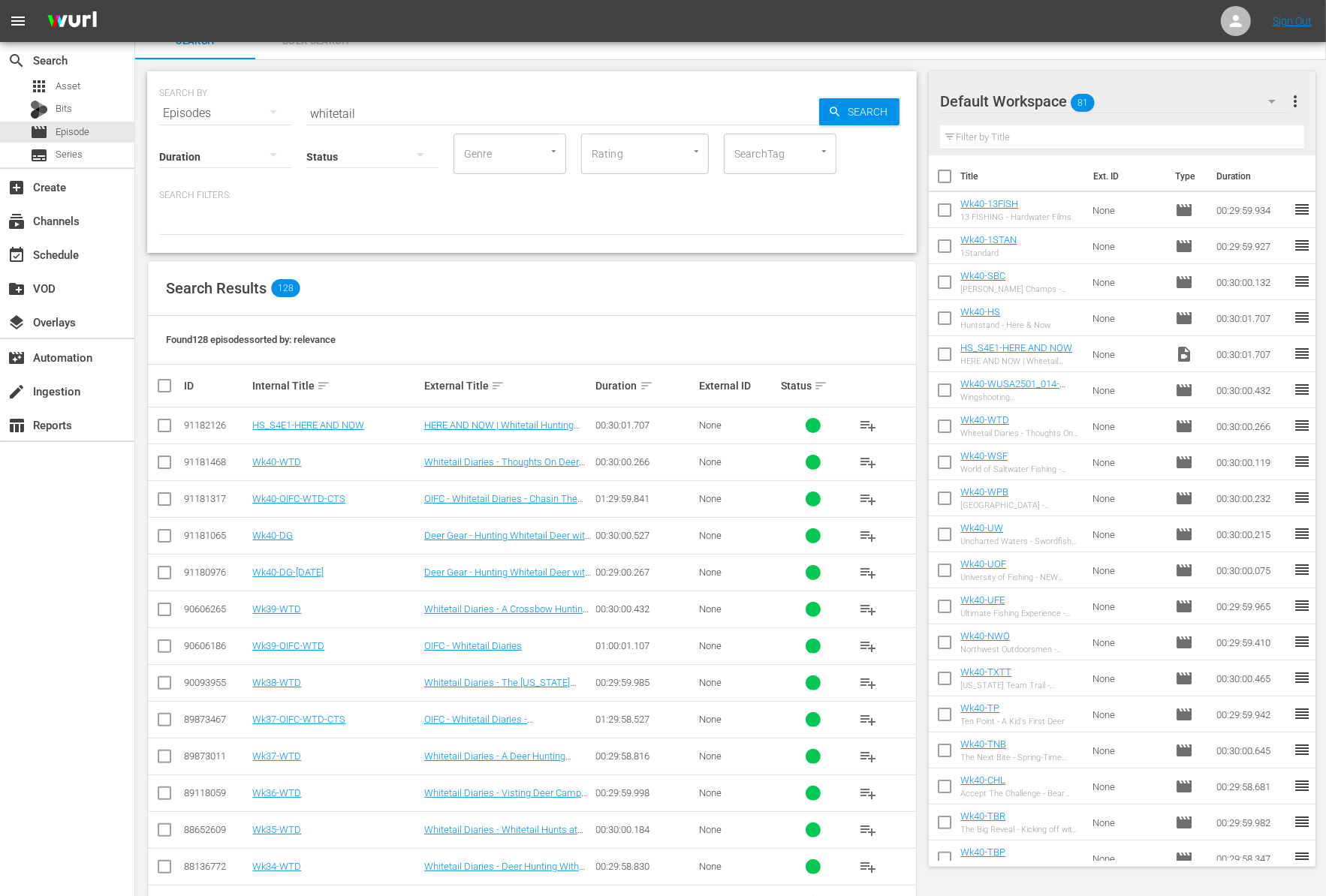
scroll to position [0, 0]
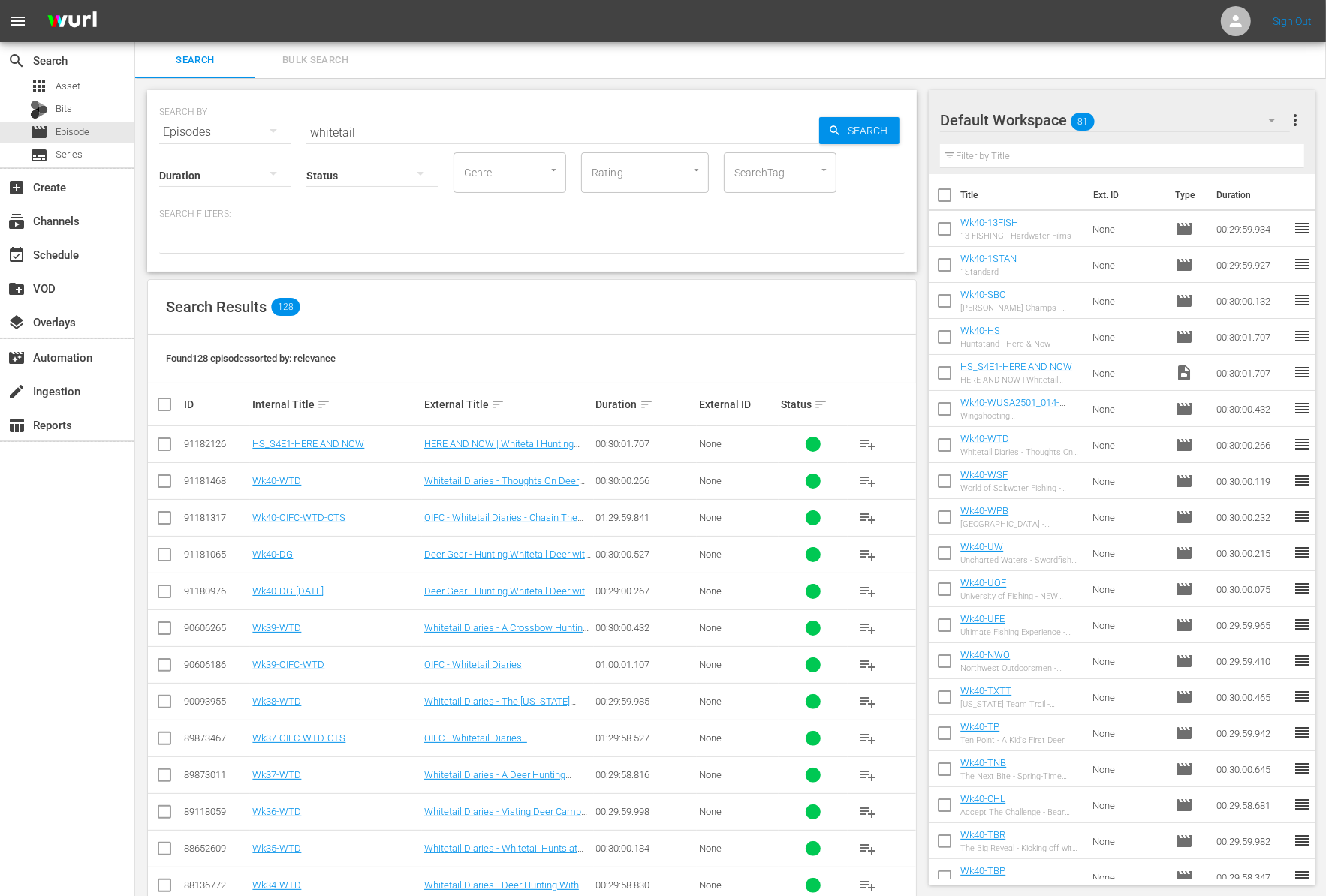
click at [375, 131] on input "whitetail" at bounding box center [562, 132] width 512 height 36
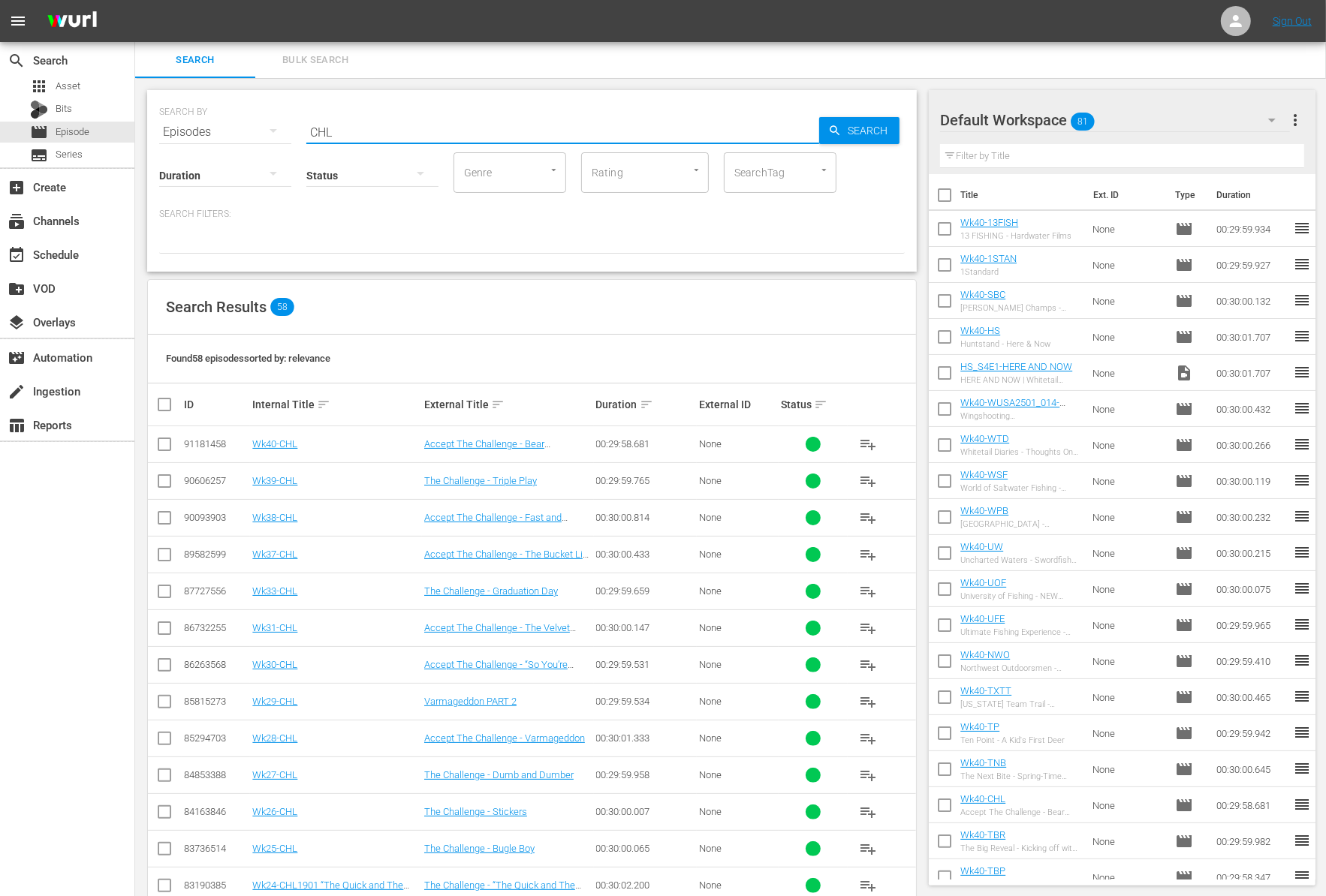
click at [924, 286] on div "SEARCH BY Search By Episodes Search ID, Title, Description, Keywords, or Catego…" at bounding box center [532, 652] width 793 height 1148
click at [910, 277] on div "SEARCH BY Search By Episodes Search ID, Title, Description, Keywords, or Catego…" at bounding box center [532, 652] width 793 height 1148
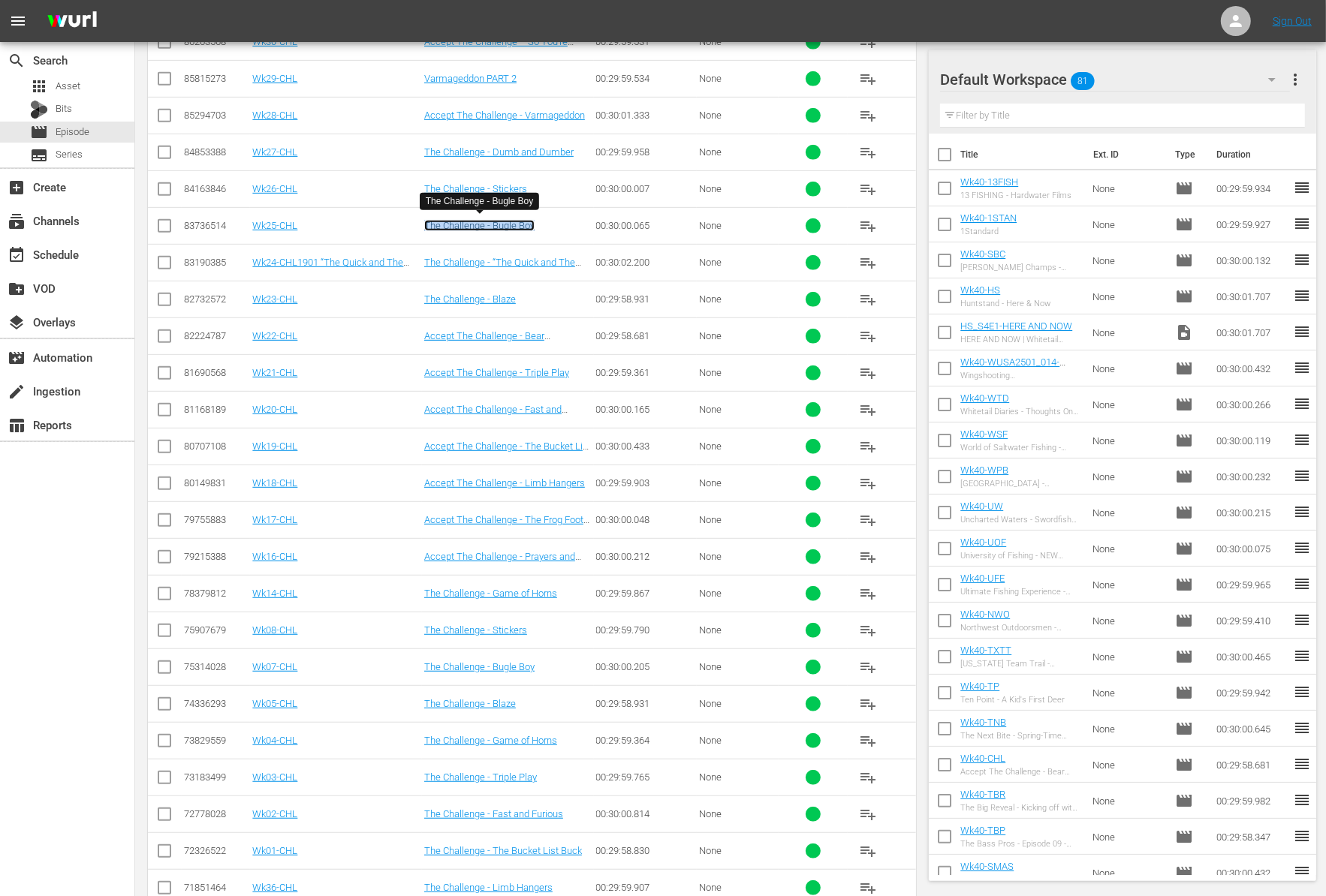
scroll to position [661, 0]
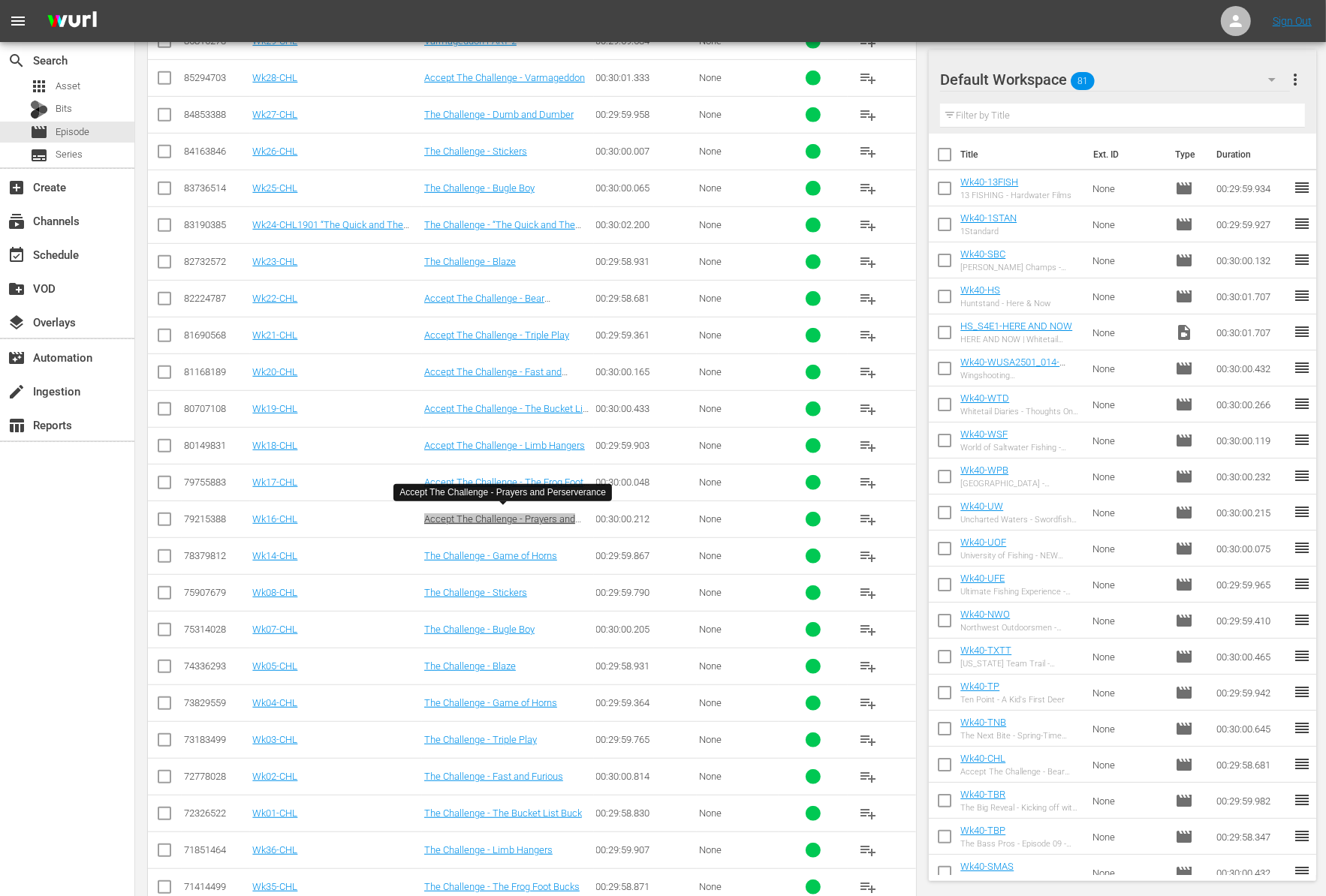
drag, startPoint x: 477, startPoint y: 509, endPoint x: 962, endPoint y: 17, distance: 690.9
click at [0, 0] on div "menu Sign Out search Search apps Asset Bits movie Episode subtitles Series add_…" at bounding box center [663, 320] width 1326 height 1962
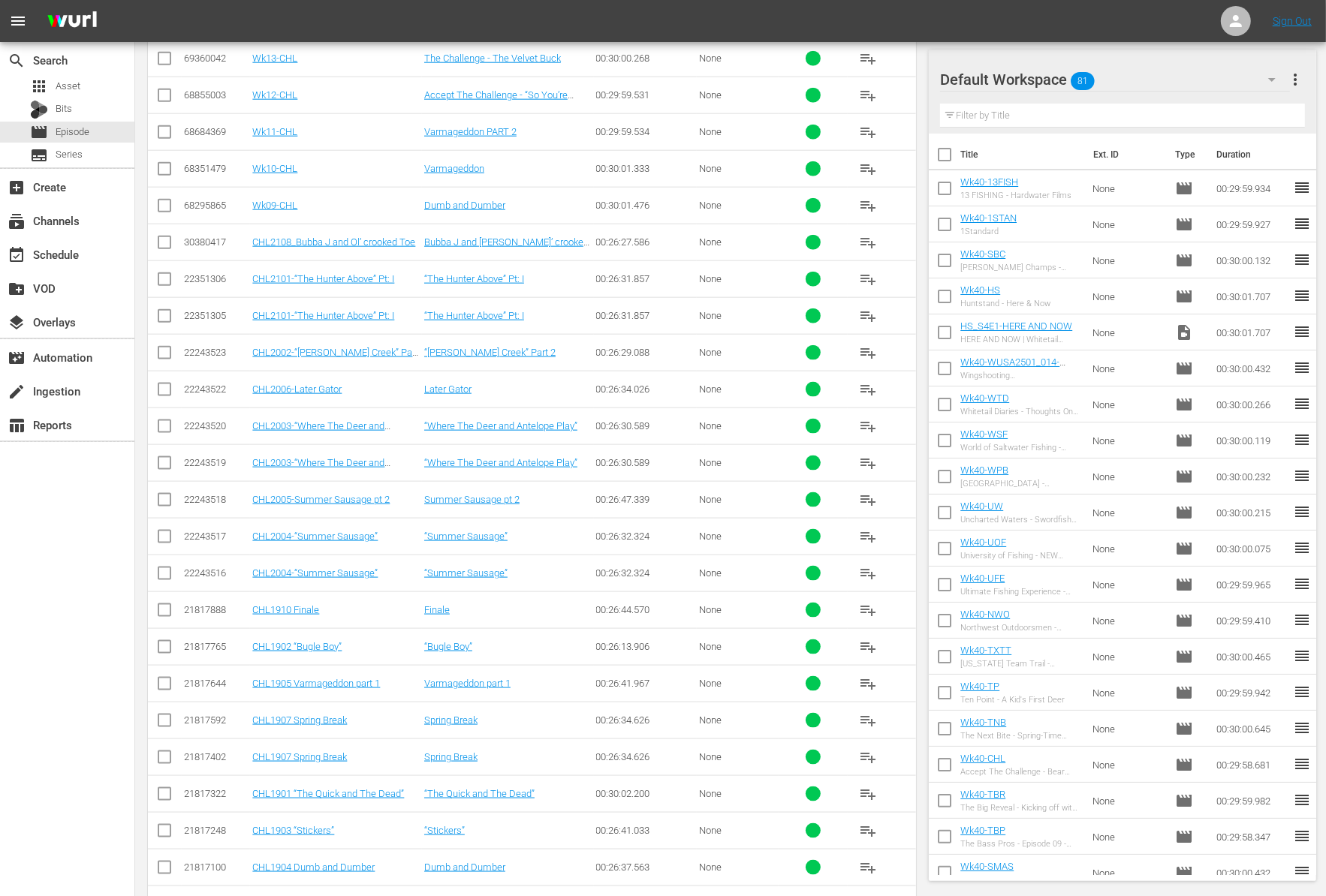
scroll to position [1674, 0]
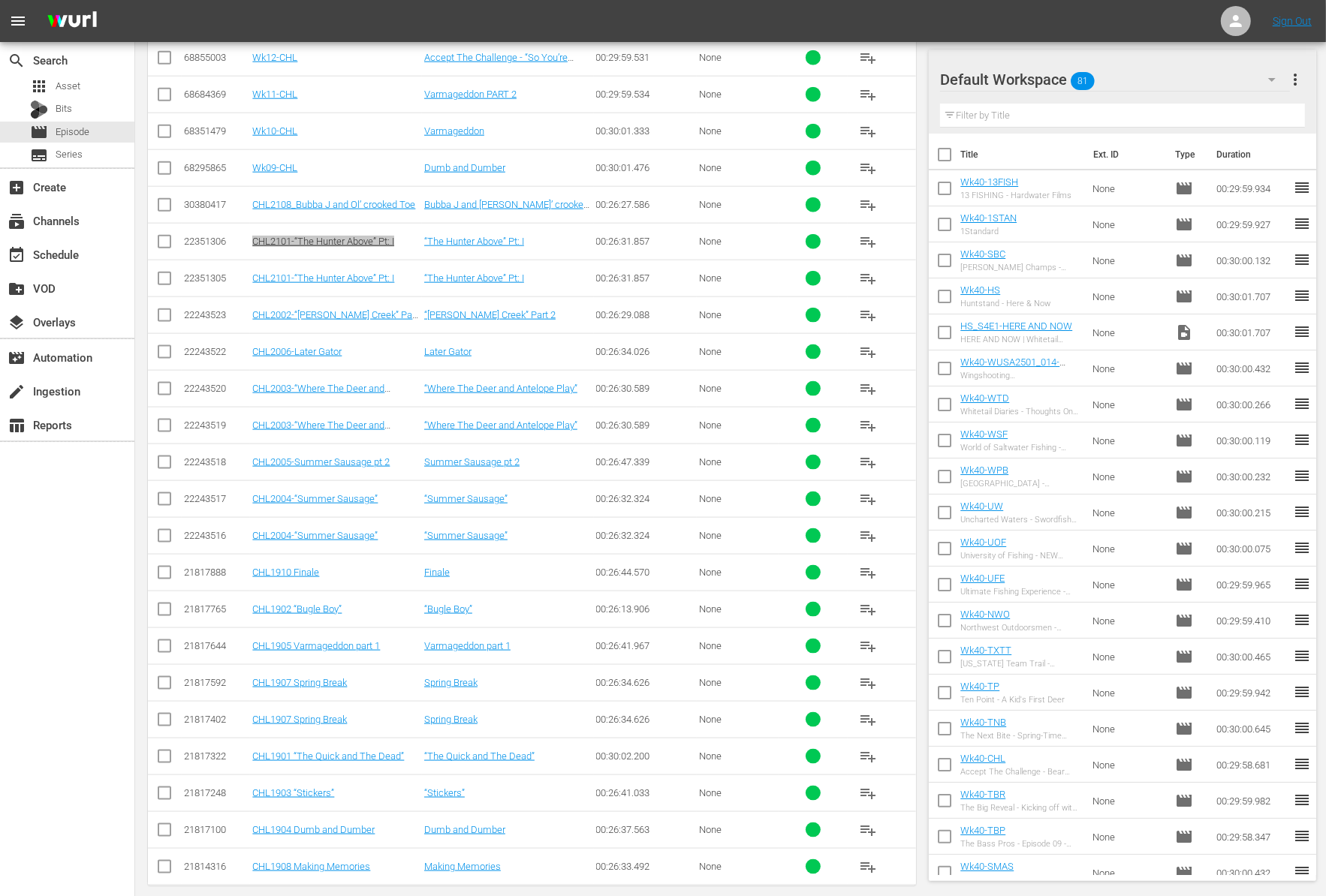
drag, startPoint x: 300, startPoint y: 231, endPoint x: 729, endPoint y: 33, distance: 472.5
drag, startPoint x: 350, startPoint y: 297, endPoint x: 3, endPoint y: 437, distance: 374.2
drag, startPoint x: 337, startPoint y: 849, endPoint x: 2, endPoint y: 313, distance: 632.1
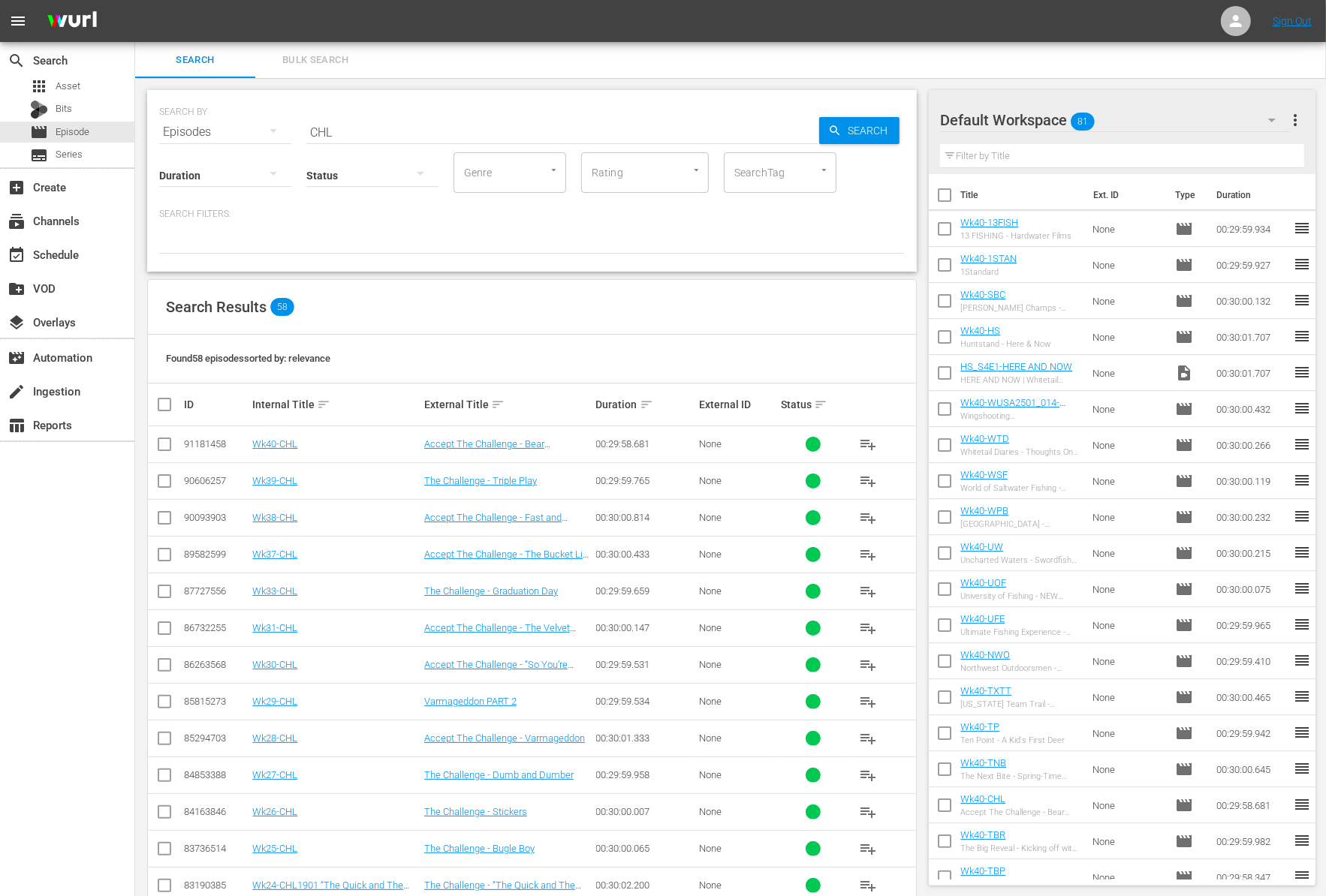
click at [369, 131] on input "CHL" at bounding box center [562, 132] width 512 height 36
type input "ATC"
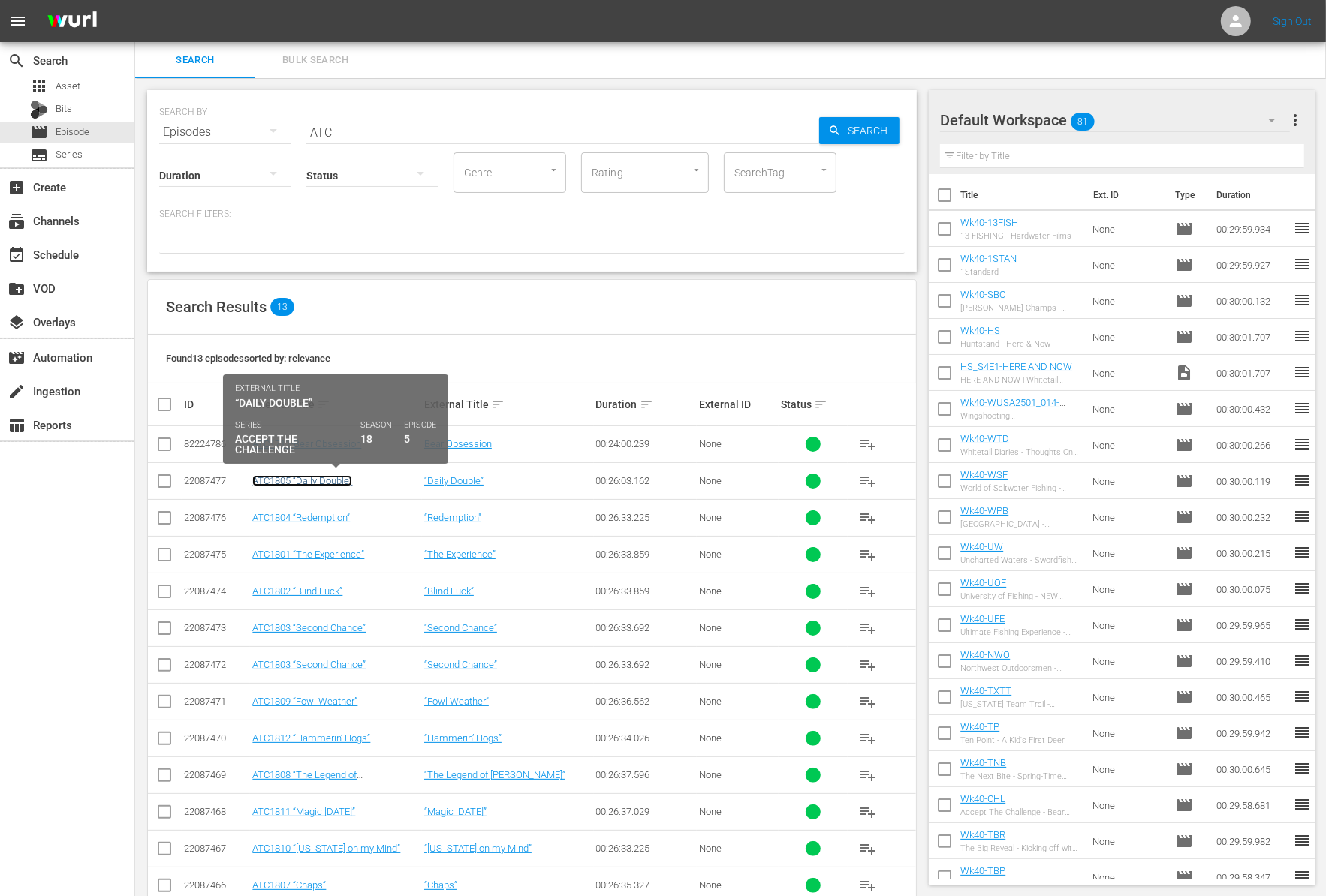
click at [333, 481] on link "ATC1805 “Daily Double”" at bounding box center [302, 481] width 100 height 11
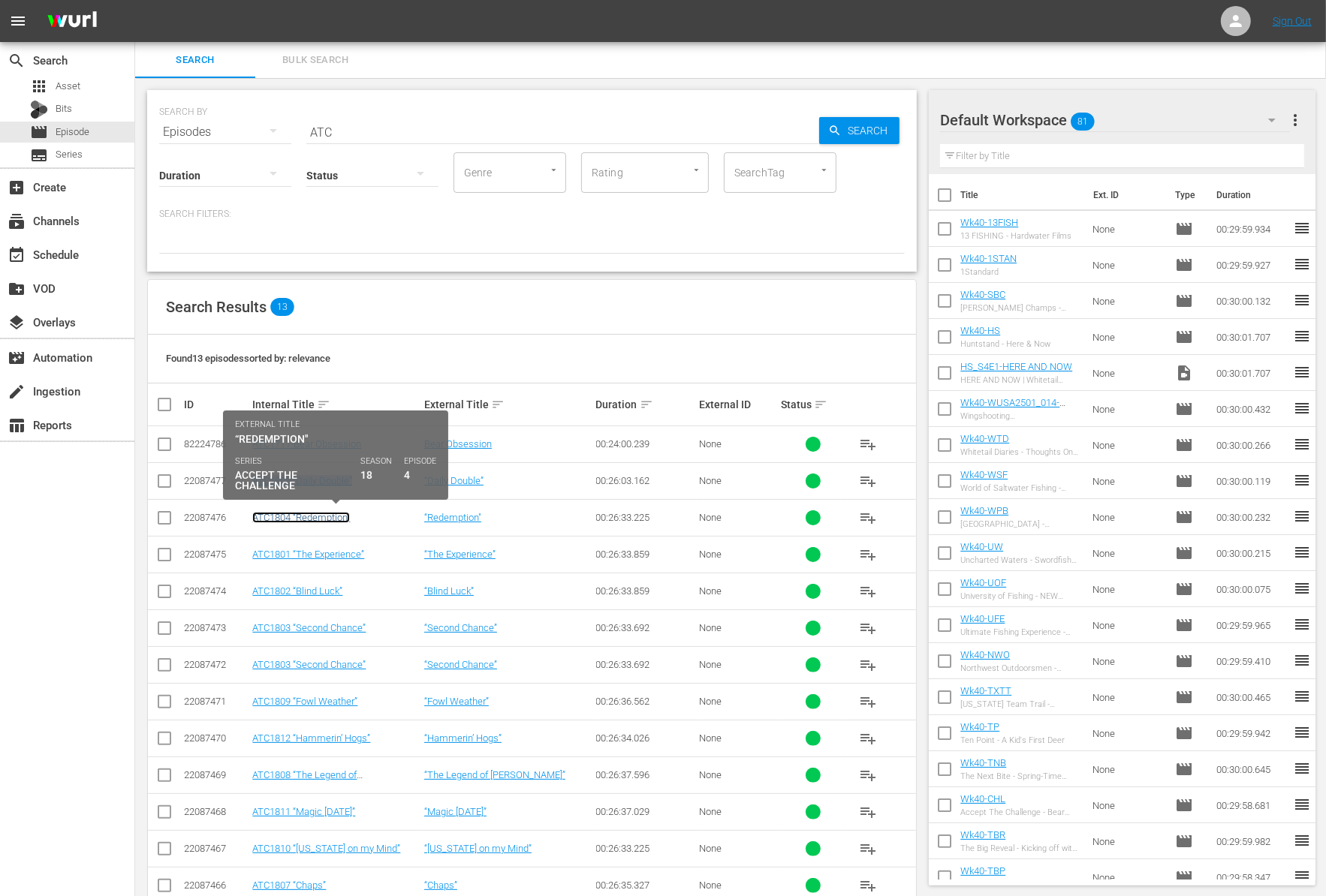
click at [333, 518] on link "ATC1804 “Redemption”" at bounding box center [300, 517] width 98 height 11
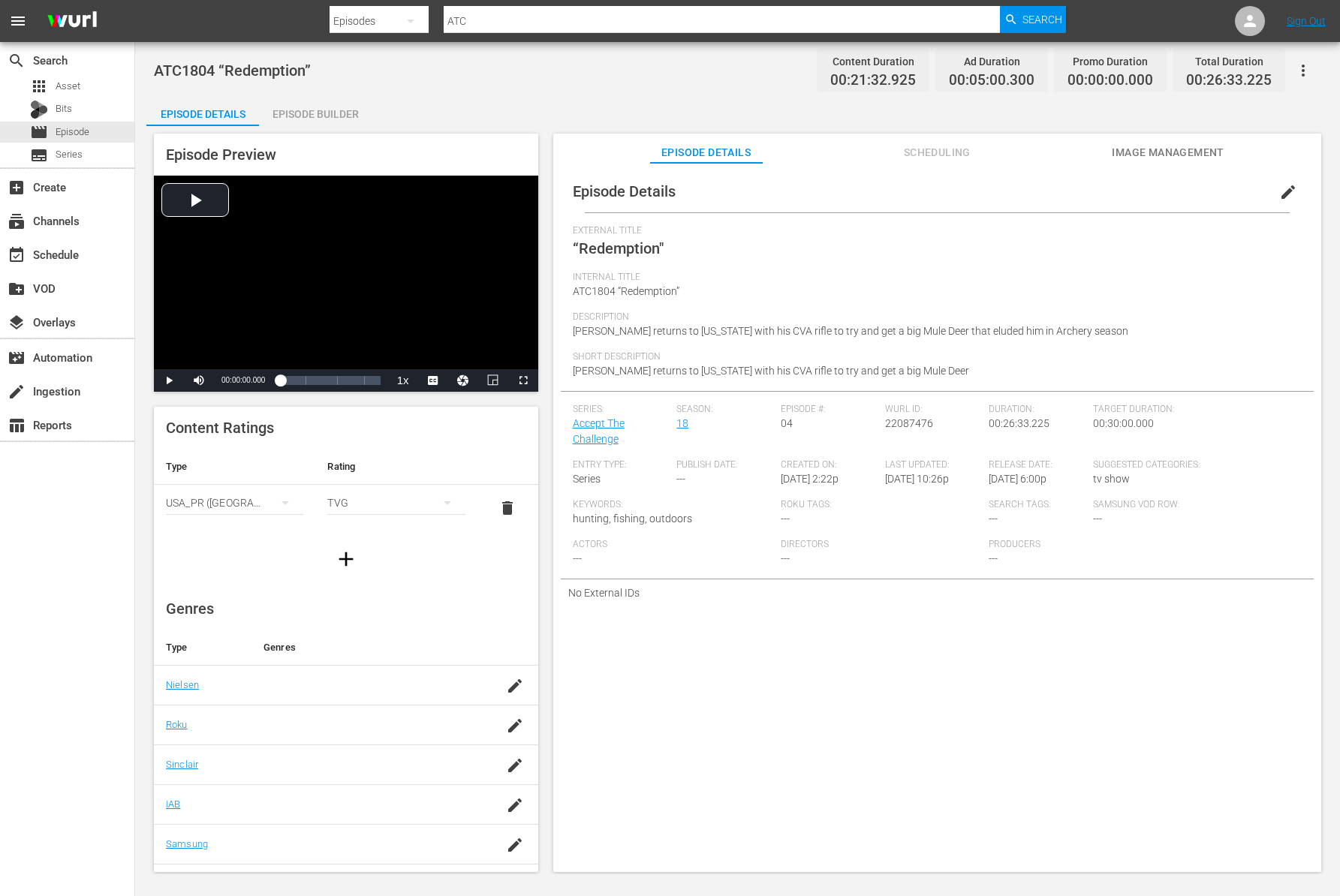
click at [781, 334] on span "Brad Frost returns to Wyoming with his CVA rifle to try and get a big Mule Deer…" at bounding box center [851, 331] width 556 height 12
click at [772, 334] on span "Brad Frost returns to Wyoming with his CVA rifle to try and get a big Mule Deer…" at bounding box center [851, 331] width 556 height 12
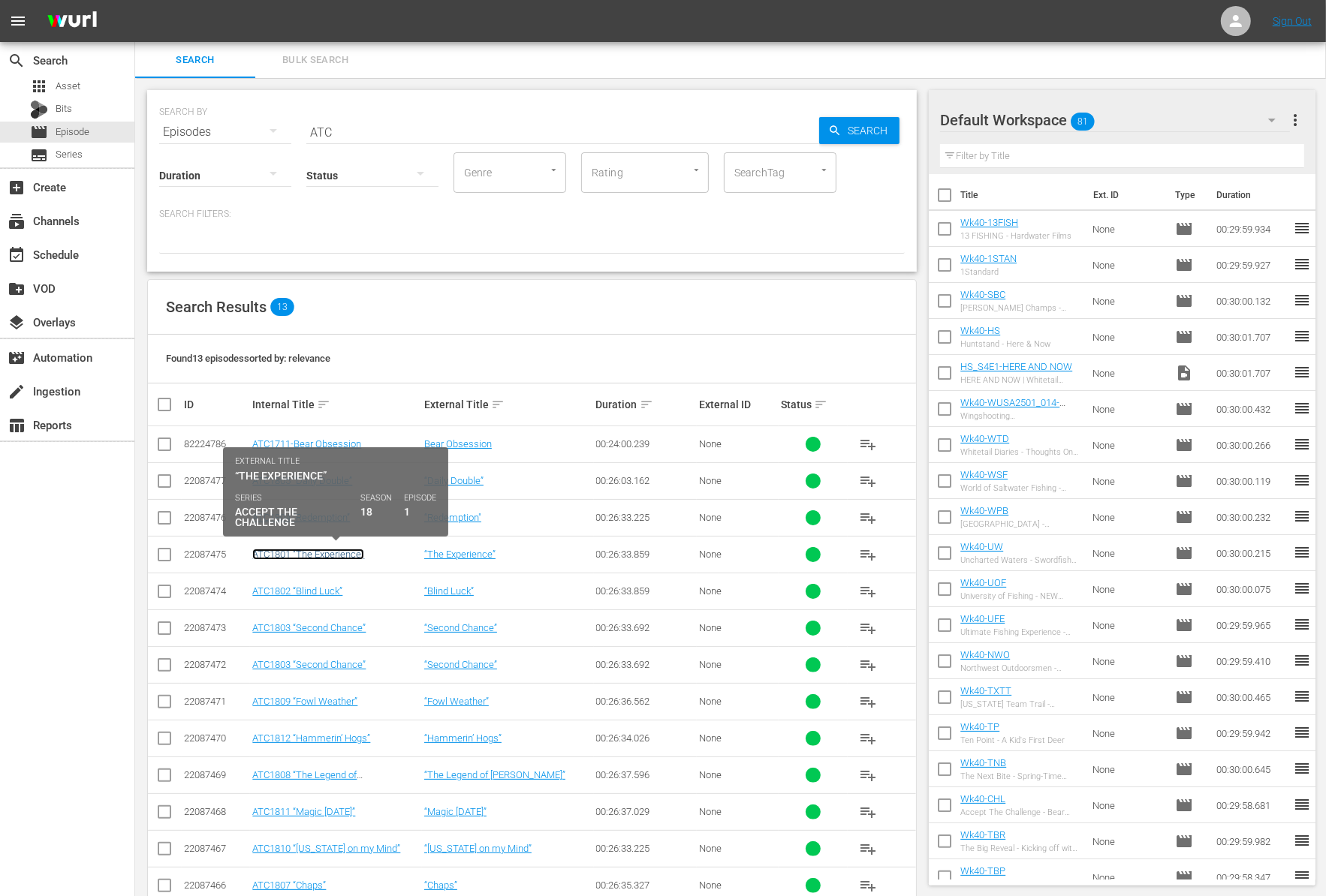
click at [350, 555] on link "ATC1801 “The Experience”" at bounding box center [308, 554] width 112 height 11
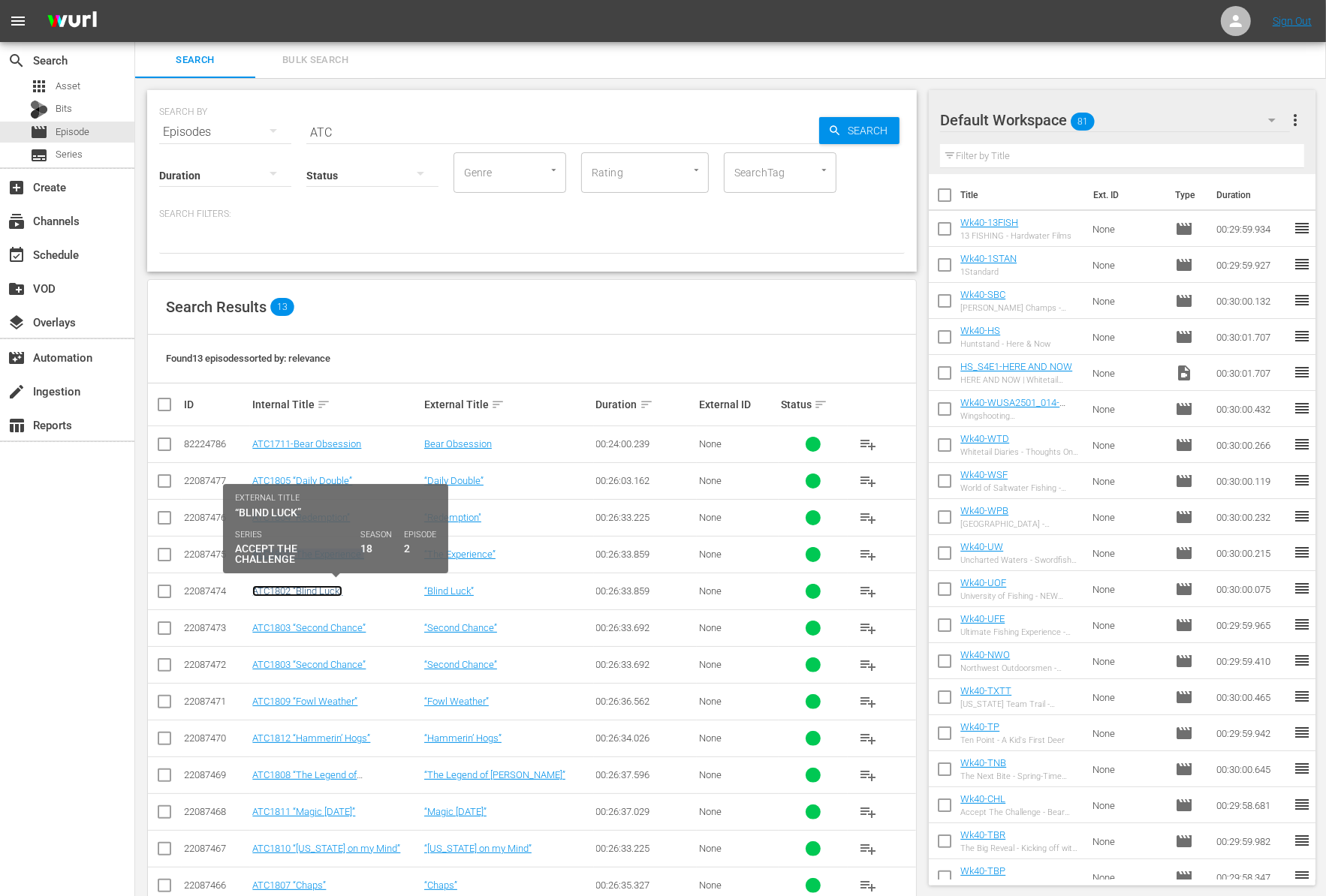
click at [321, 591] on link "ATC1802 “Blind Luck”" at bounding box center [297, 591] width 90 height 11
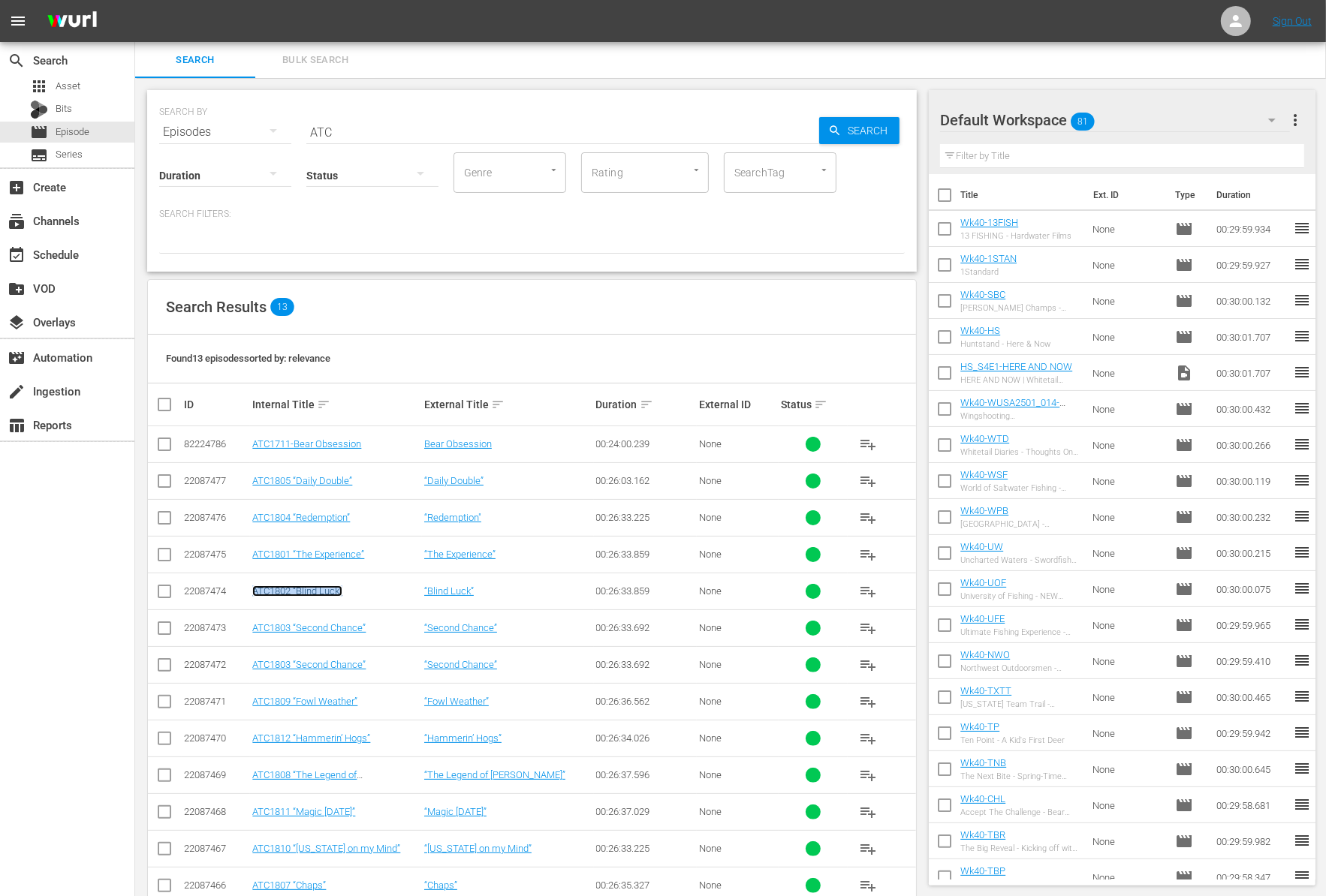
scroll to position [31, 0]
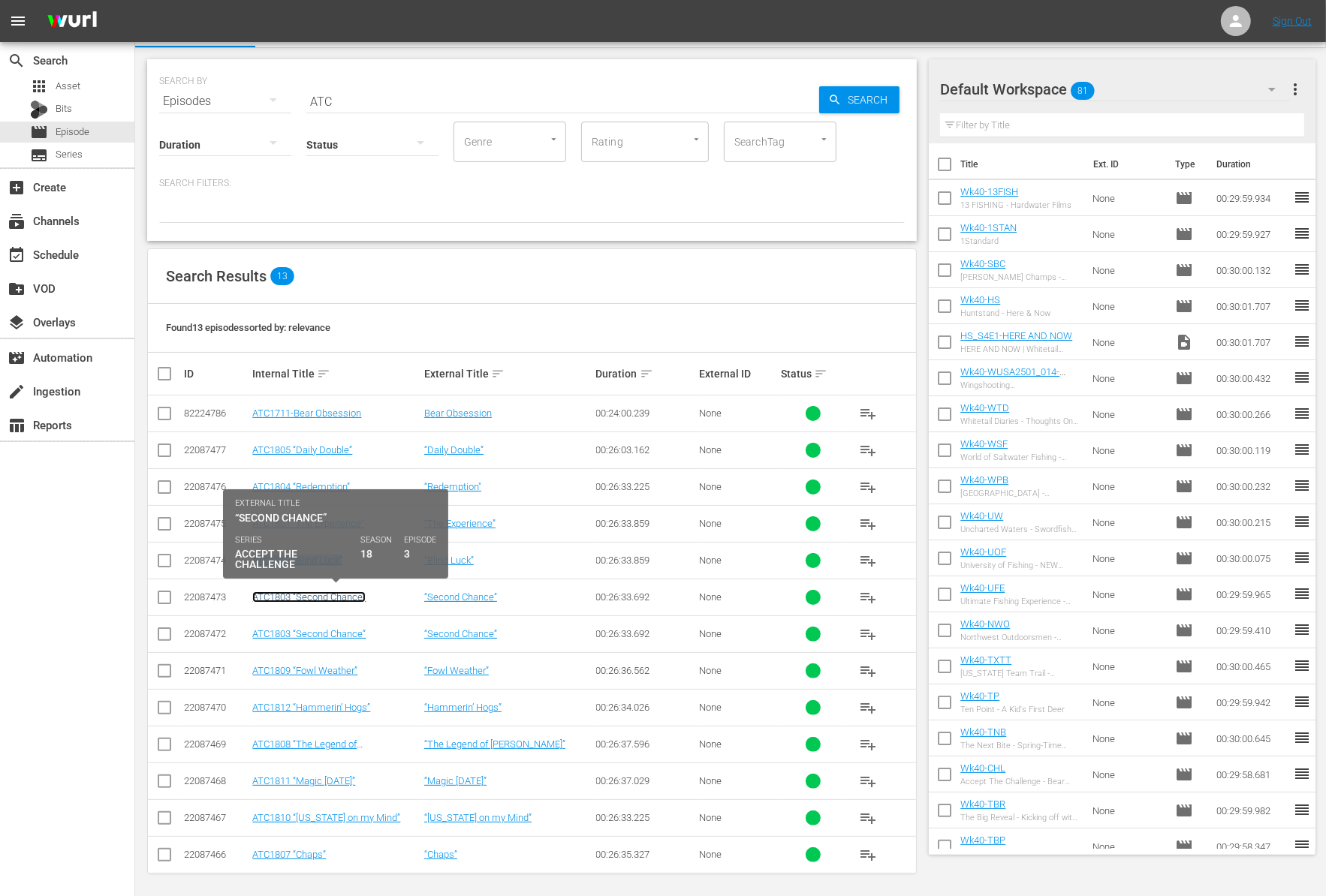
click at [340, 599] on link "ATC1803 “Second Chance”" at bounding box center [309, 597] width 114 height 11
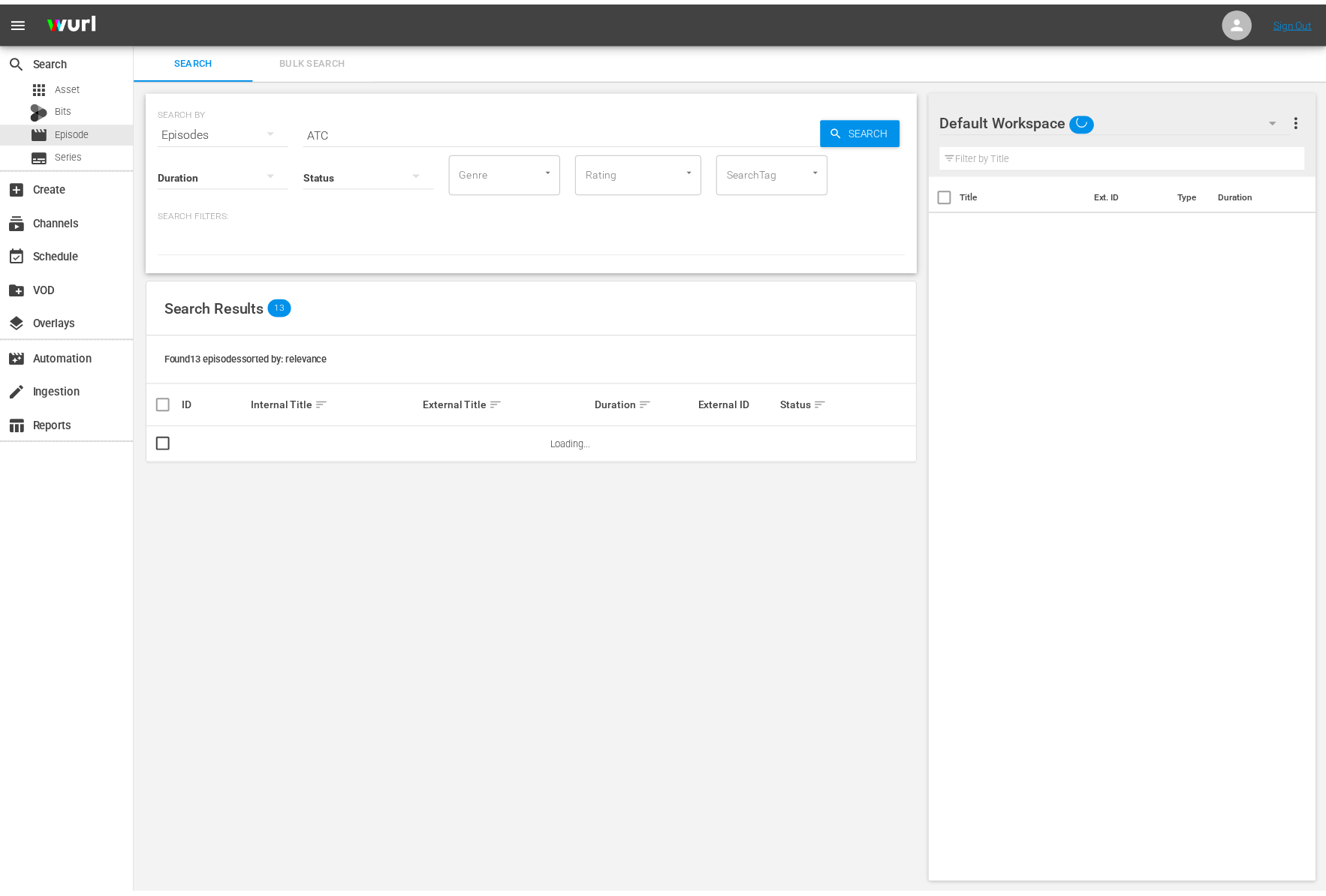
scroll to position [2, 0]
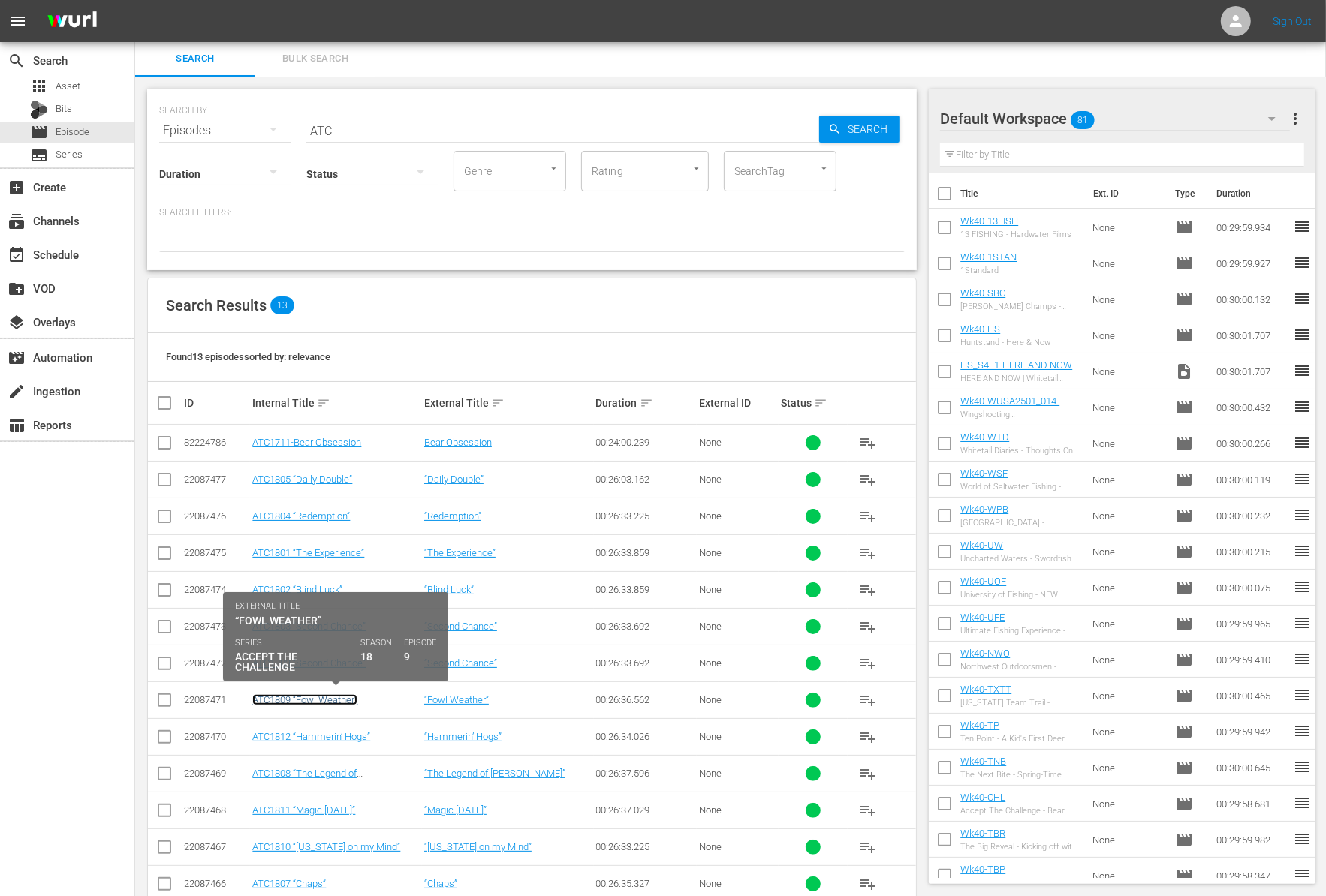
click at [301, 698] on link "ATC1809 “Fowl Weather”" at bounding box center [304, 699] width 105 height 11
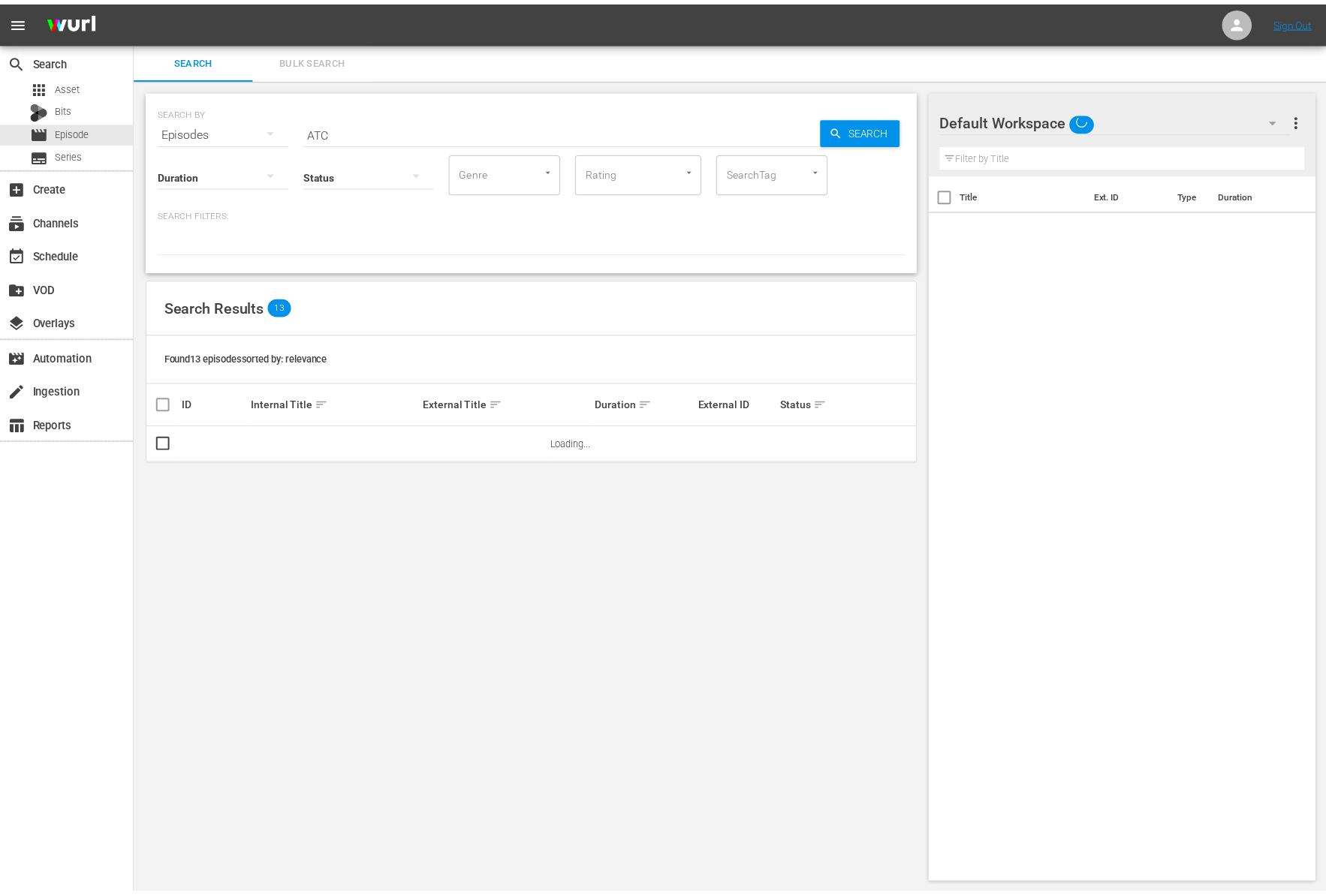
scroll to position [2, 0]
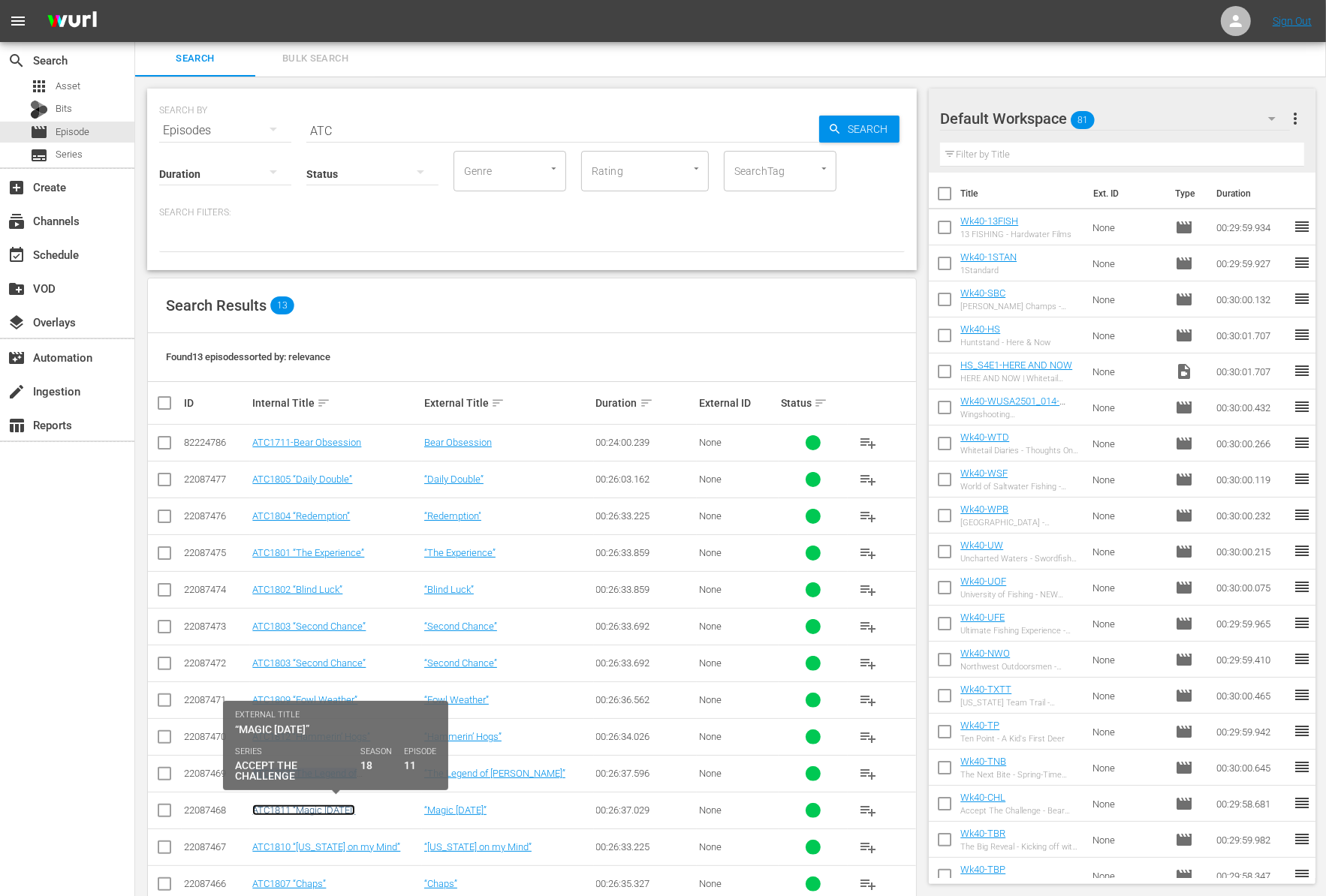
click at [341, 810] on link "ATC1811 “Magic Monday”" at bounding box center [303, 810] width 103 height 11
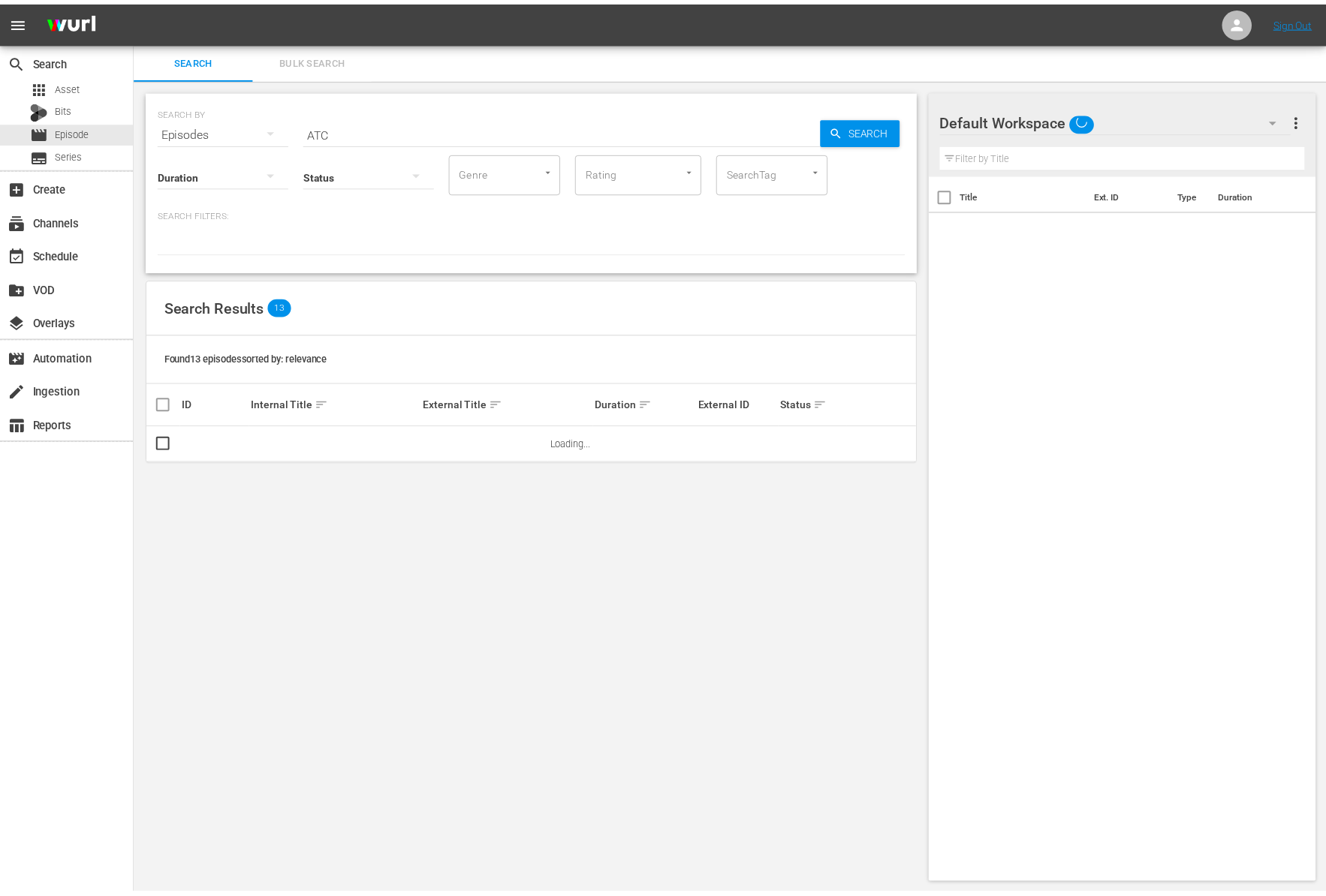
scroll to position [2, 0]
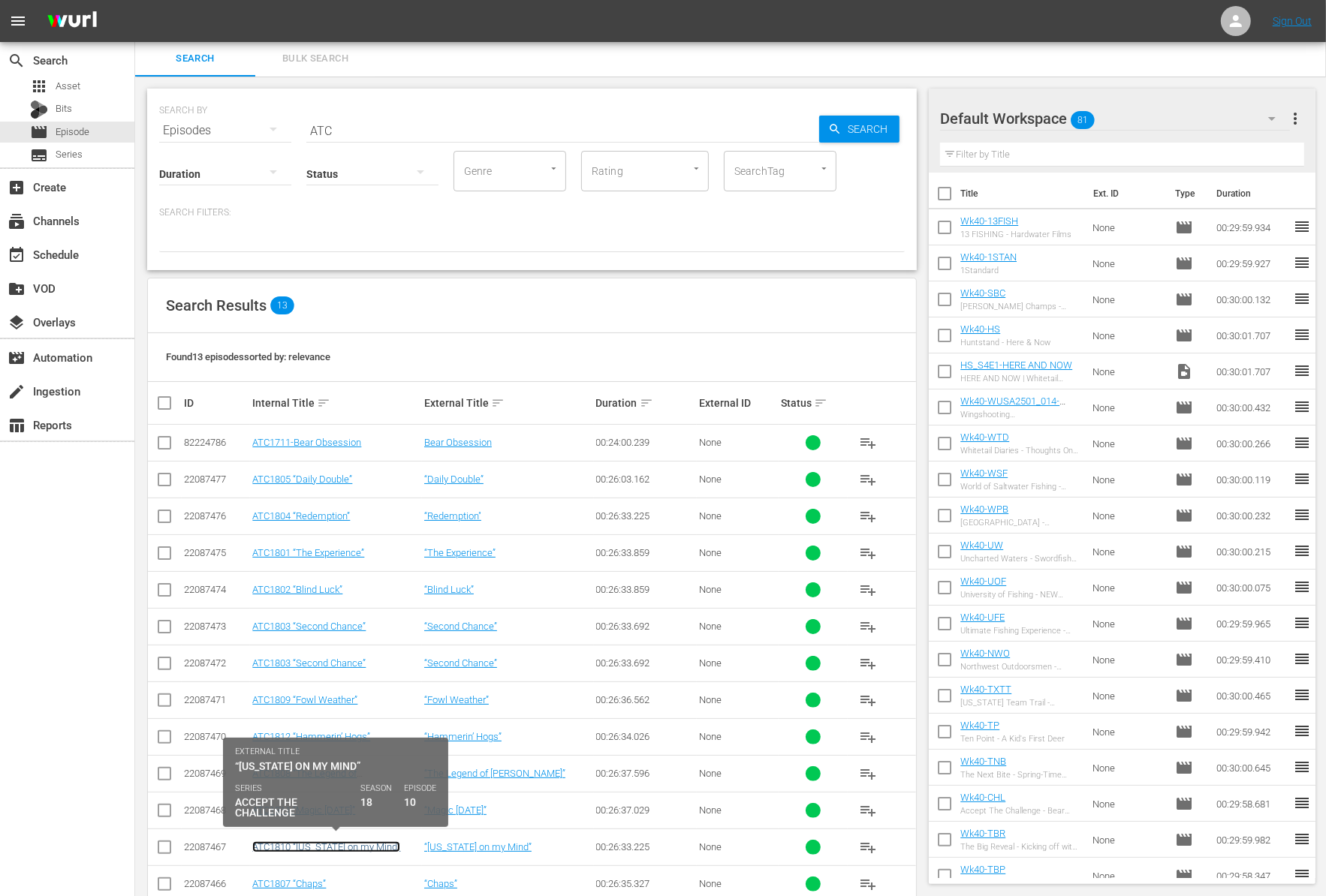
click at [360, 843] on link "ATC1810 “Georgia on my Mind”" at bounding box center [325, 847] width 148 height 11
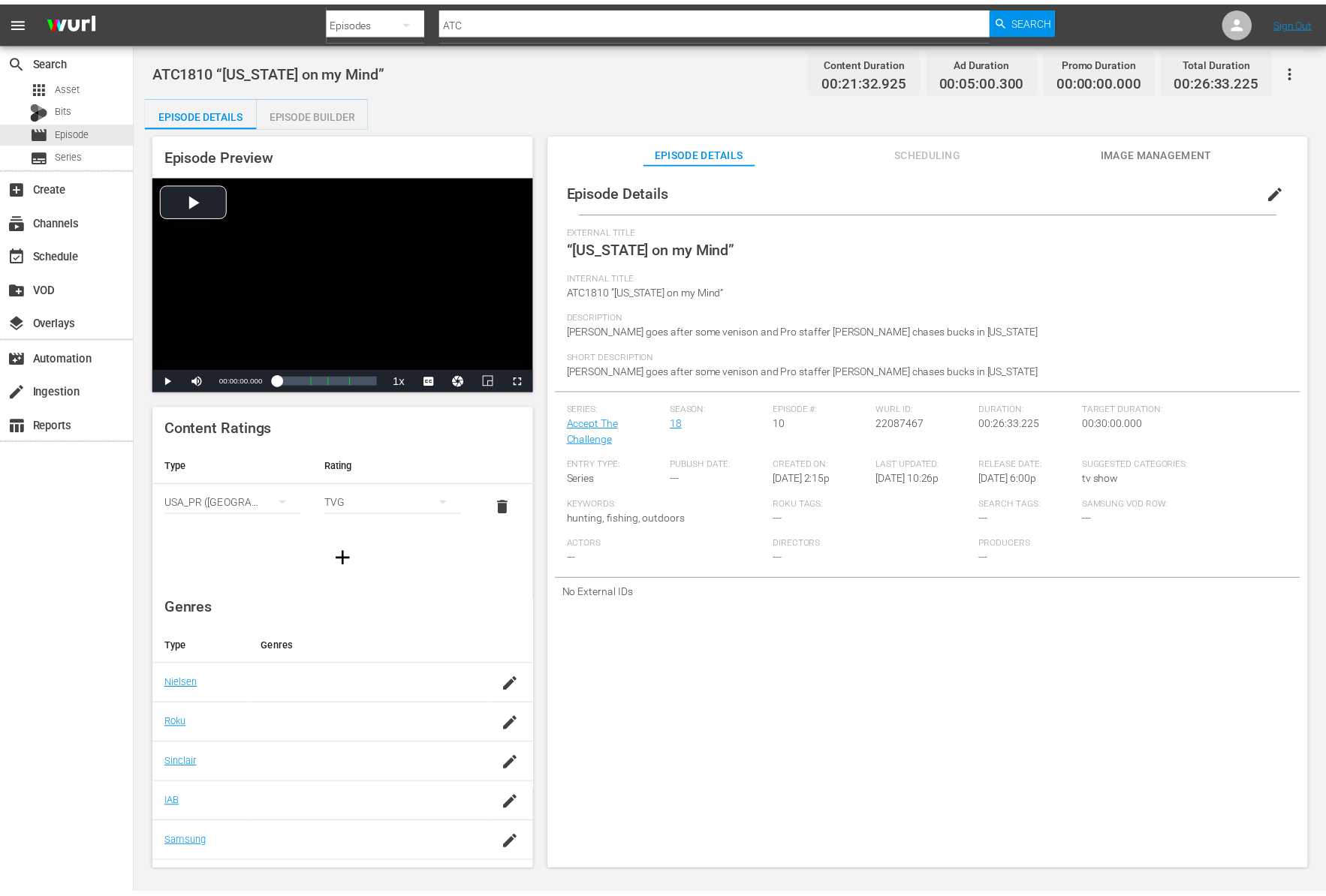
scroll to position [2, 0]
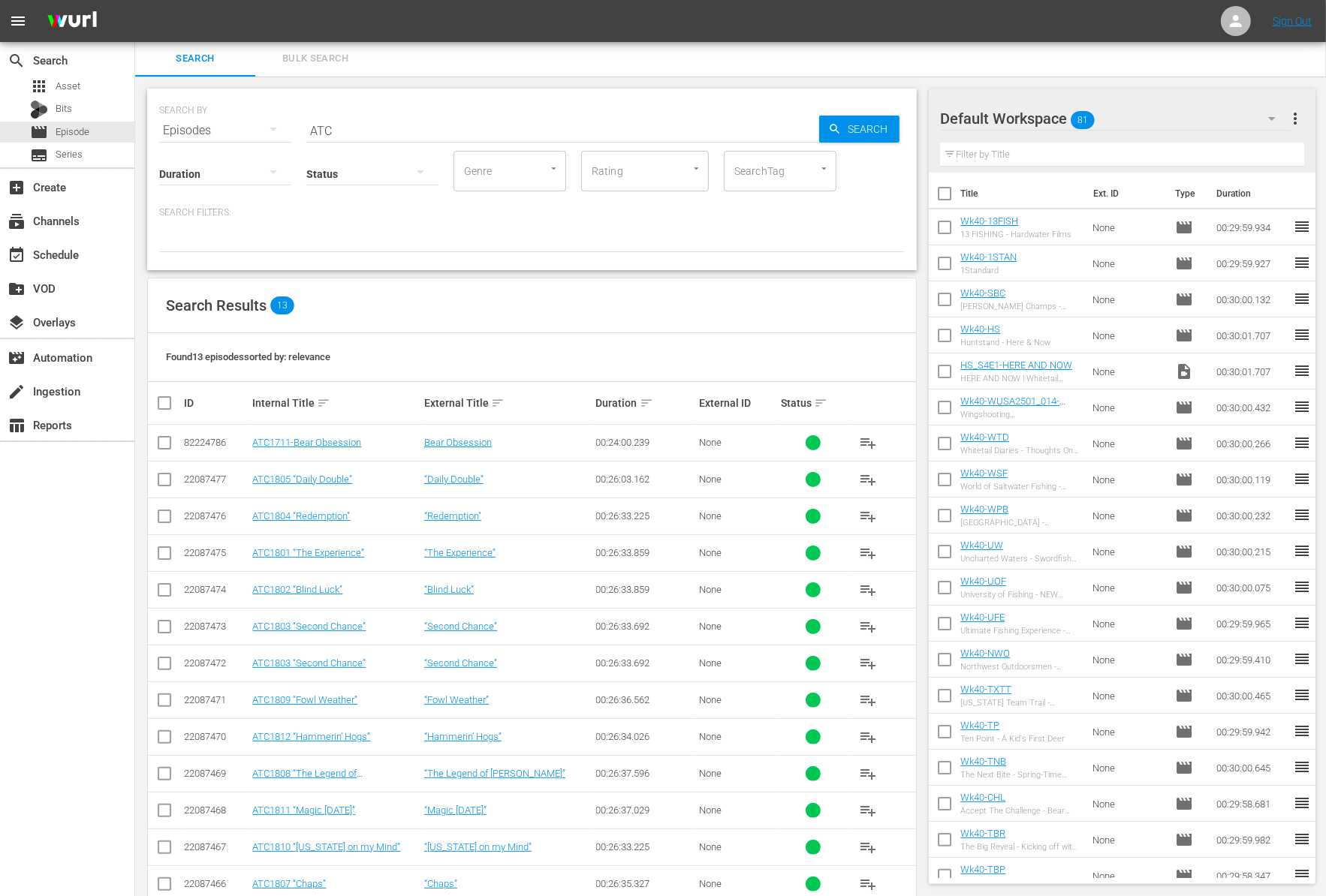
click at [919, 703] on div "SEARCH BY Search By Episodes Search ID, Title, Description, Keywords, or Catego…" at bounding box center [532, 503] width 793 height 854
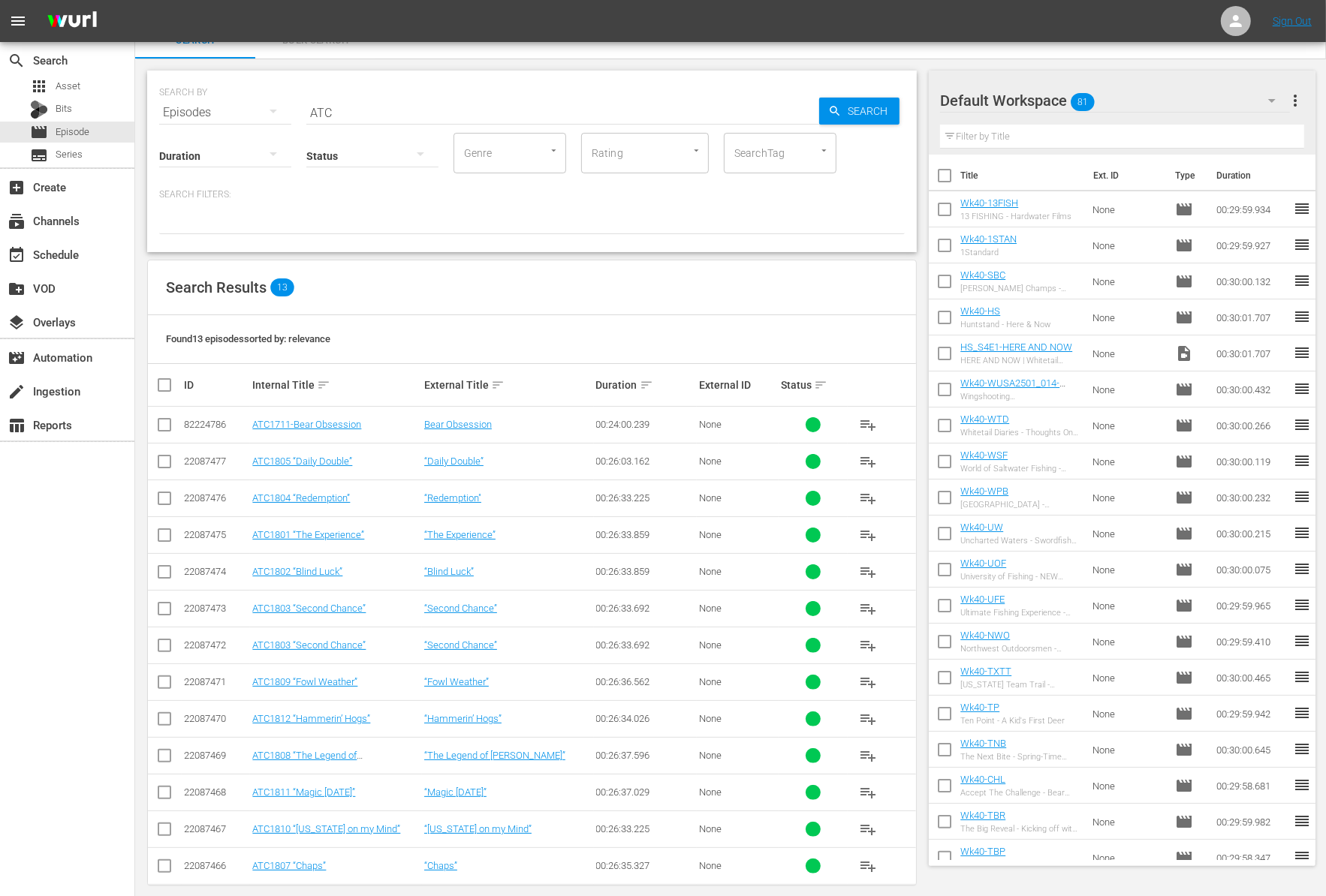
scroll to position [31, 0]
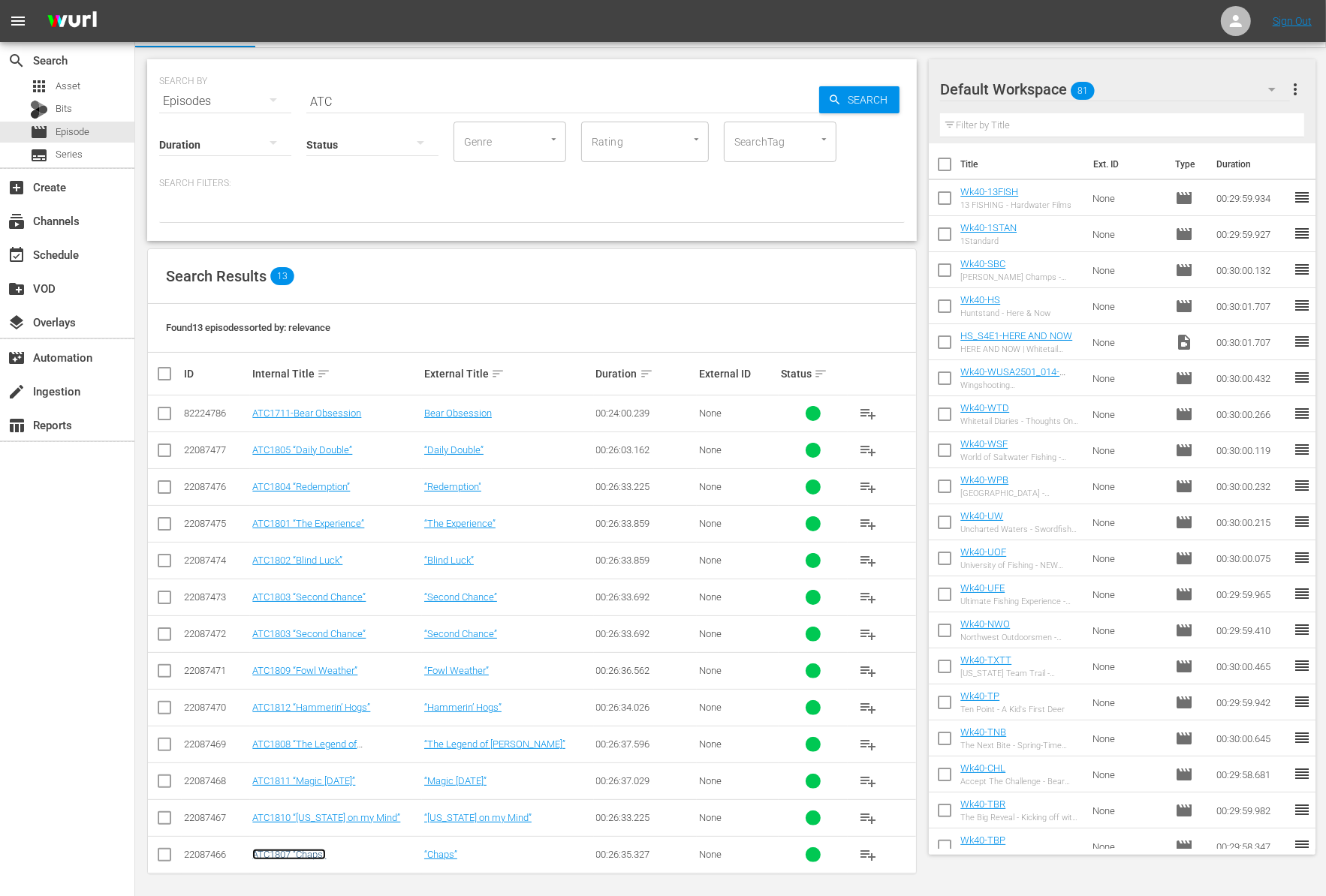
click at [303, 851] on link "ATC1807 “Chaps”" at bounding box center [288, 854] width 73 height 11
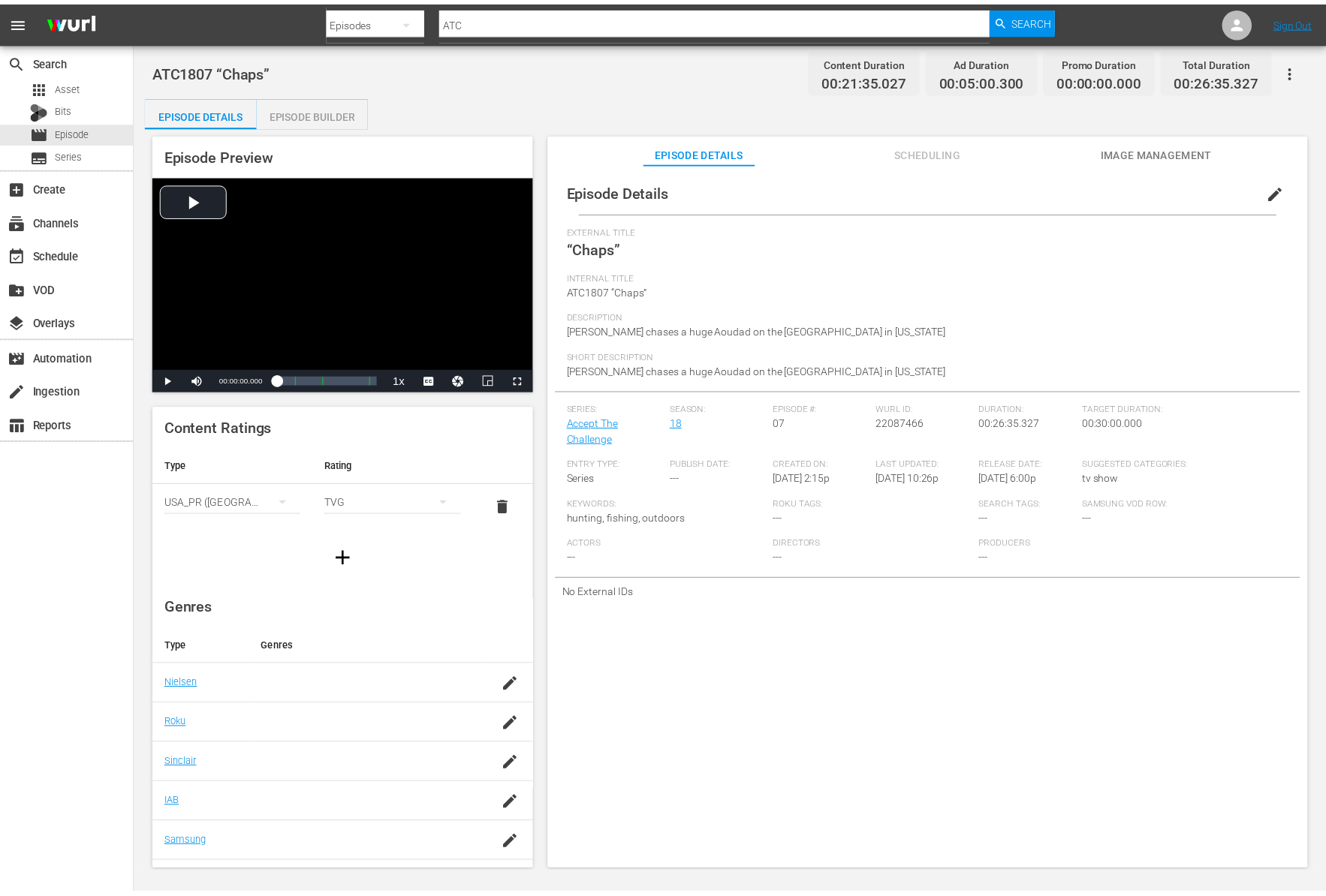
scroll to position [2, 0]
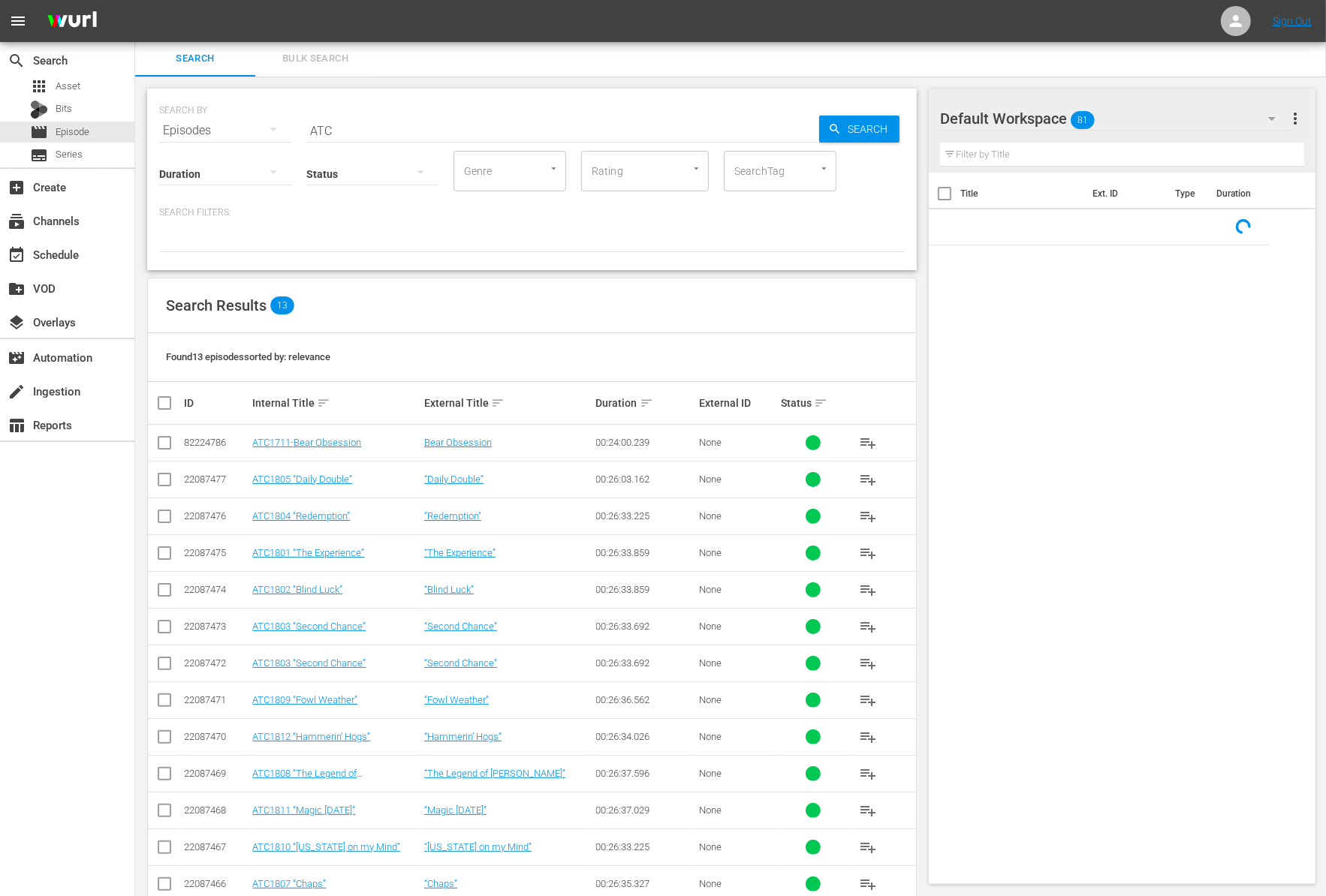
click at [920, 305] on div "SEARCH BY Search By Episodes Search ID, Title, Description, Keywords, or Catego…" at bounding box center [532, 503] width 793 height 854
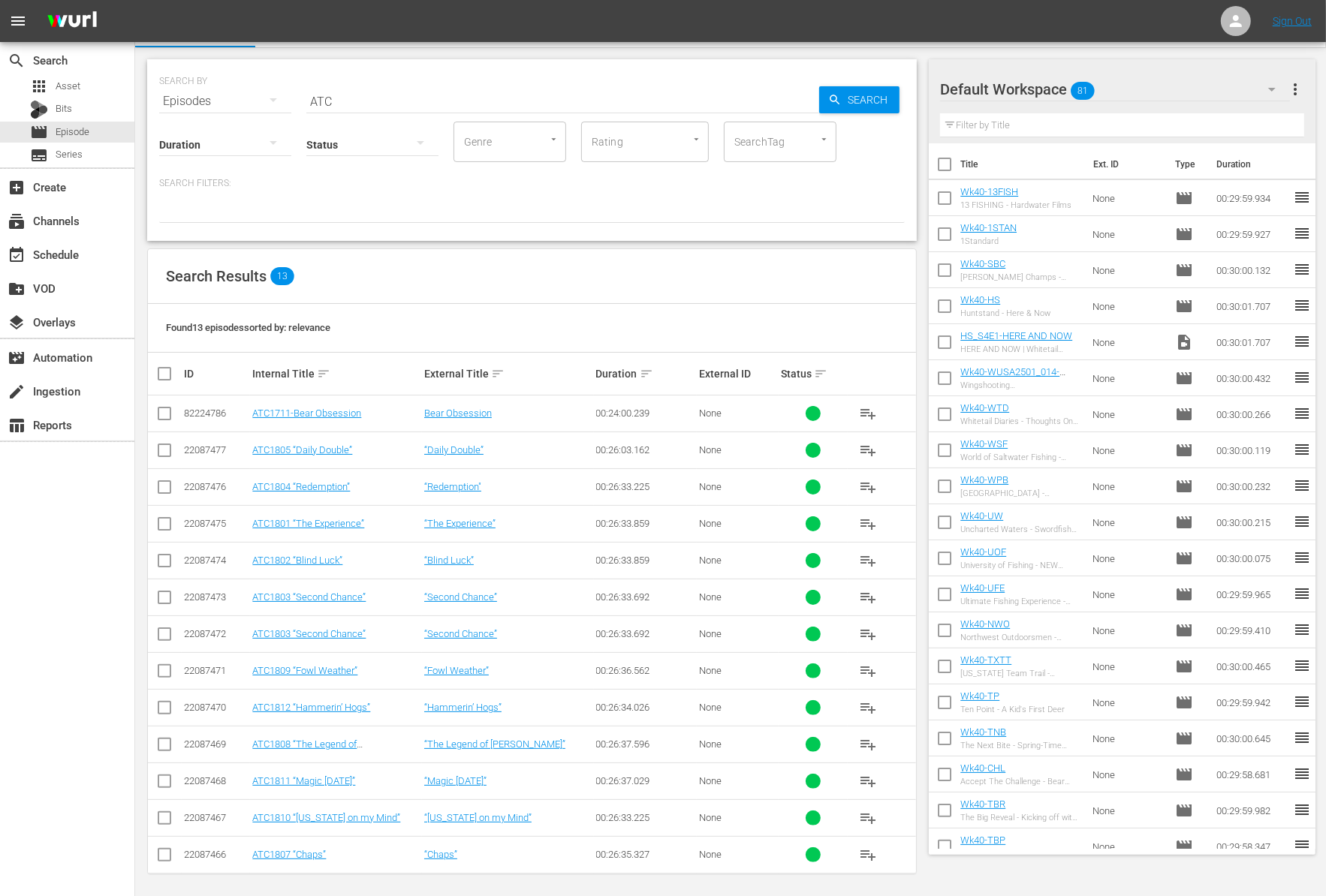
scroll to position [0, 0]
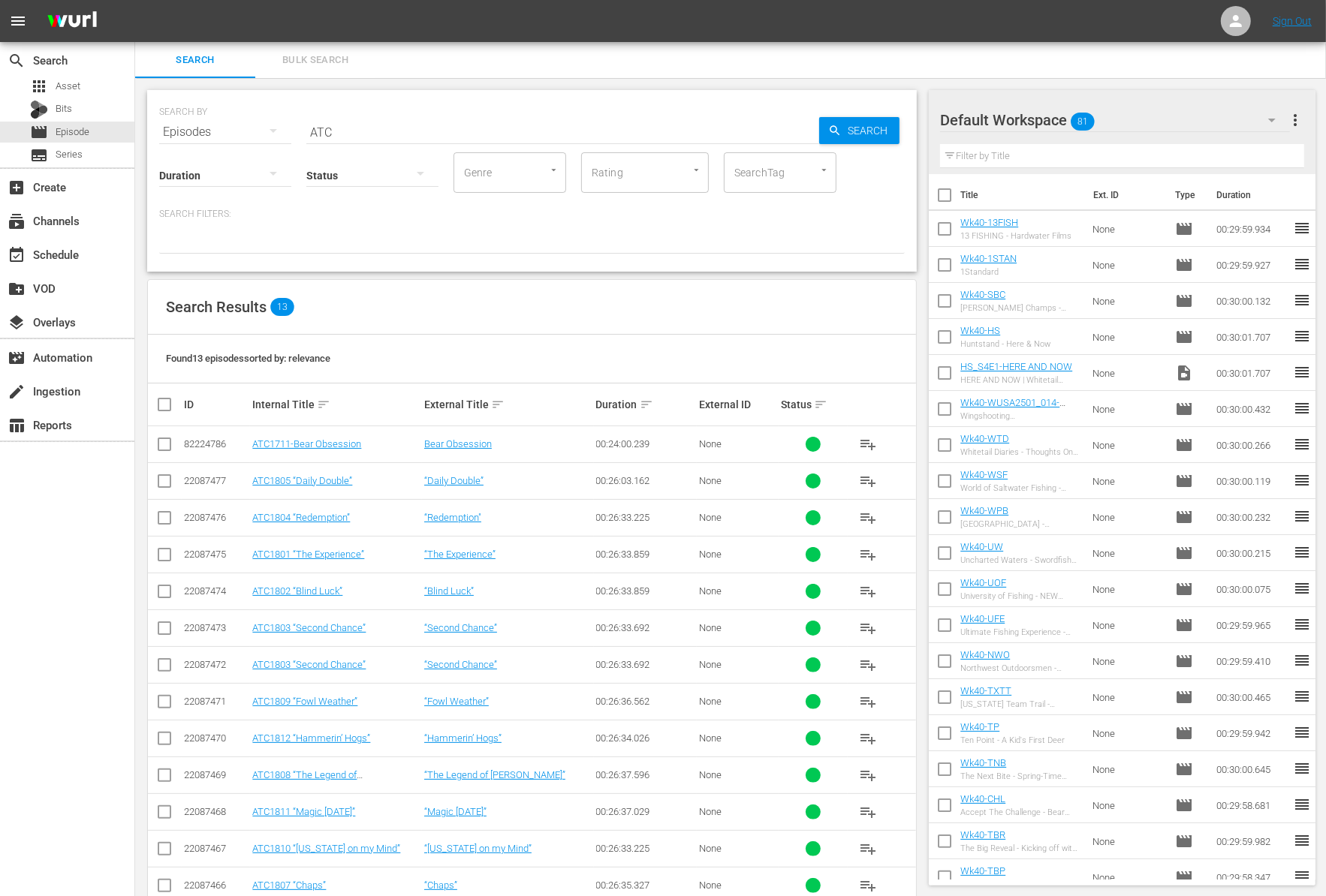
click at [818, 60] on div "Search Bulk Search" at bounding box center [730, 61] width 1191 height 36
click at [353, 133] on input "ATC" at bounding box center [562, 132] width 512 height 36
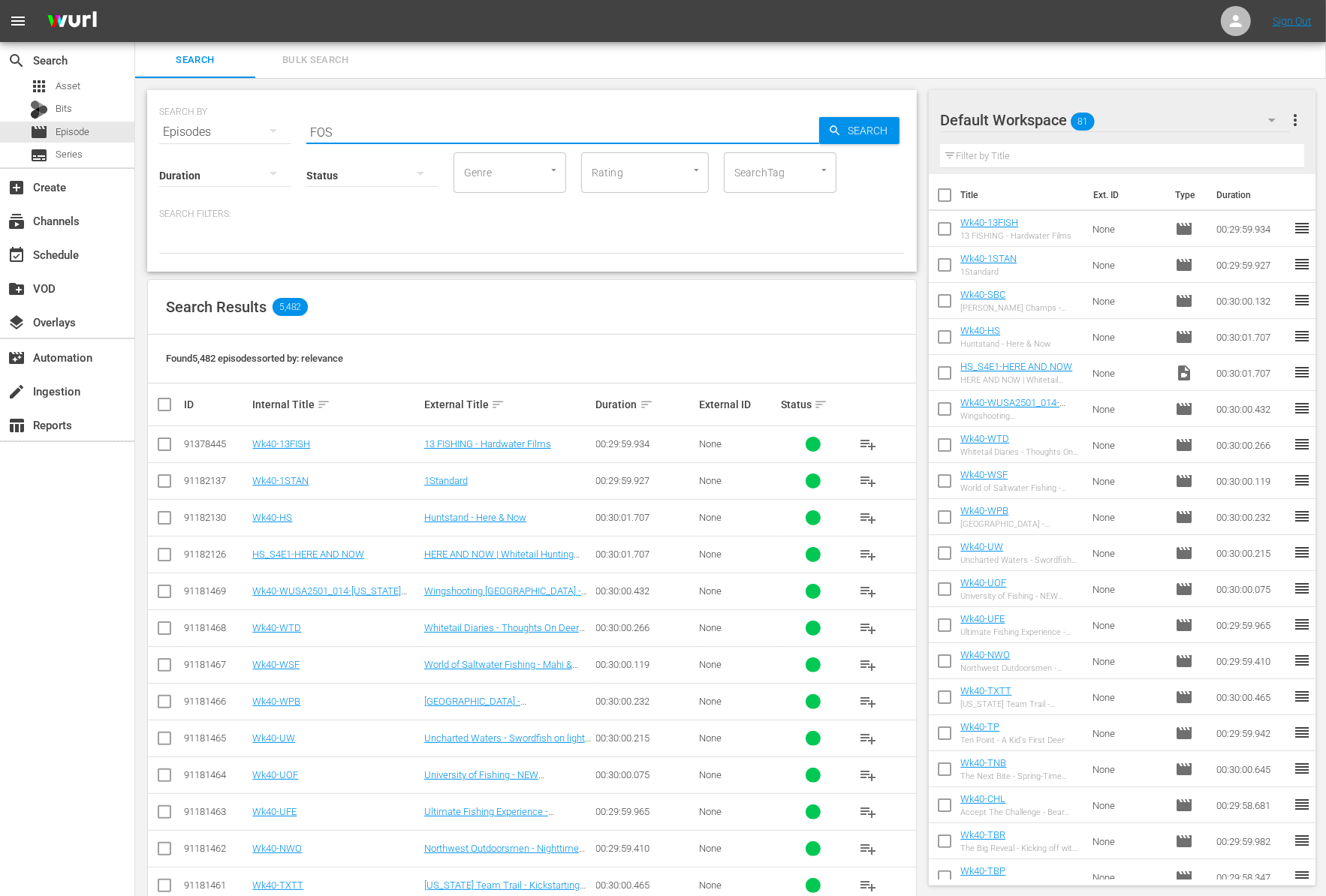
type input "FOS"
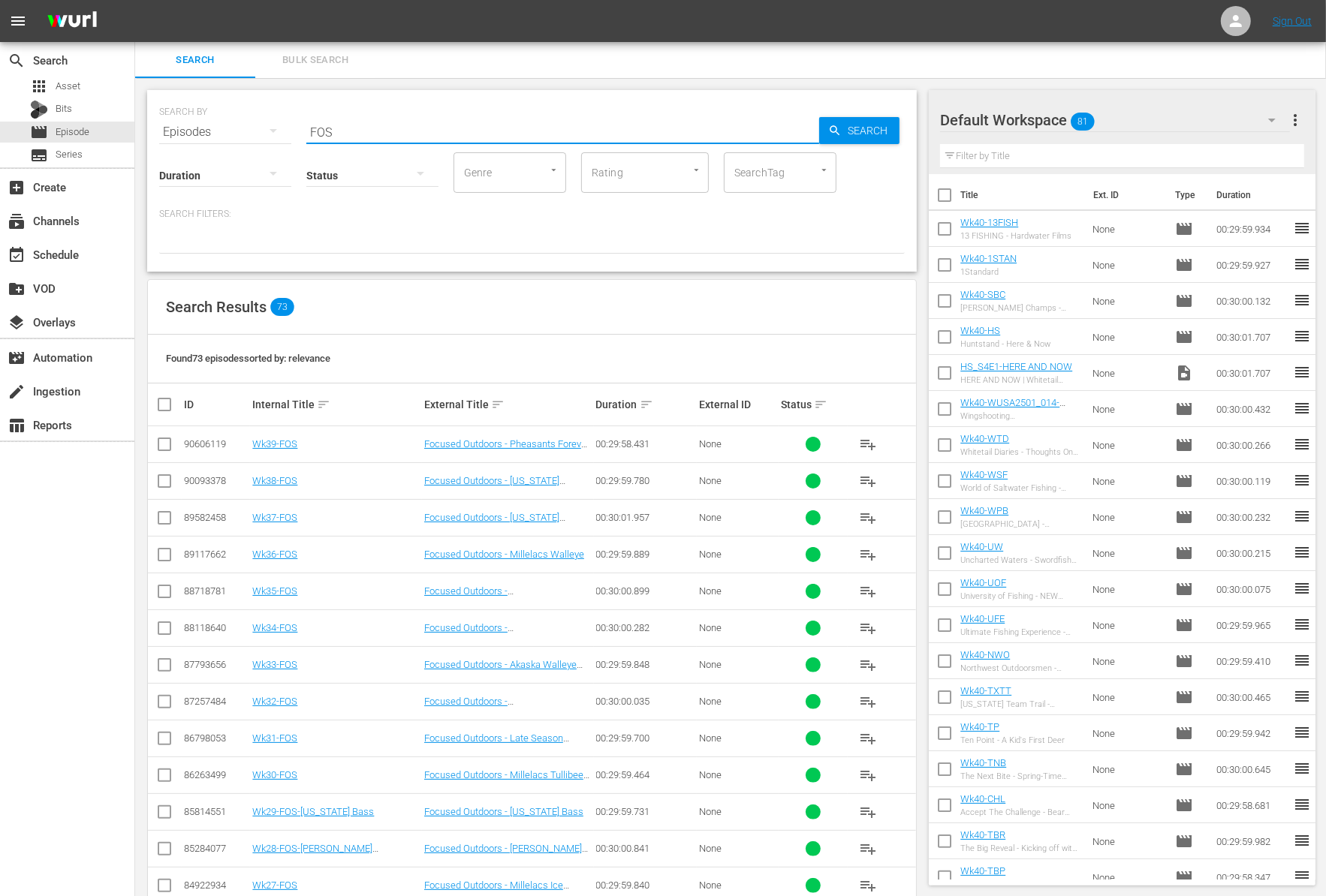
click at [920, 326] on div "SEARCH BY Search By Episodes Search ID, Title, Description, Keywords, or Catego…" at bounding box center [532, 652] width 793 height 1148
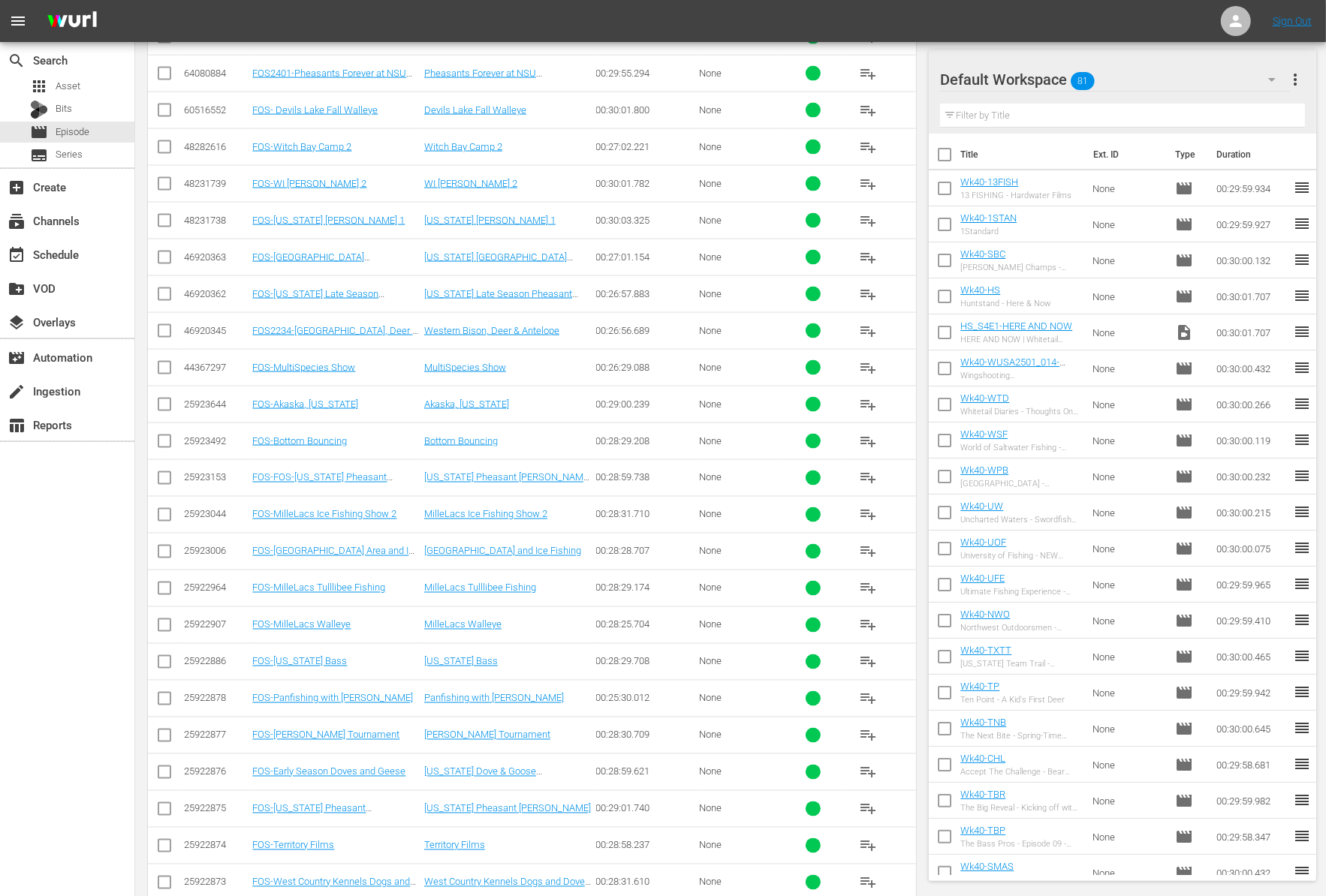
scroll to position [2220, 0]
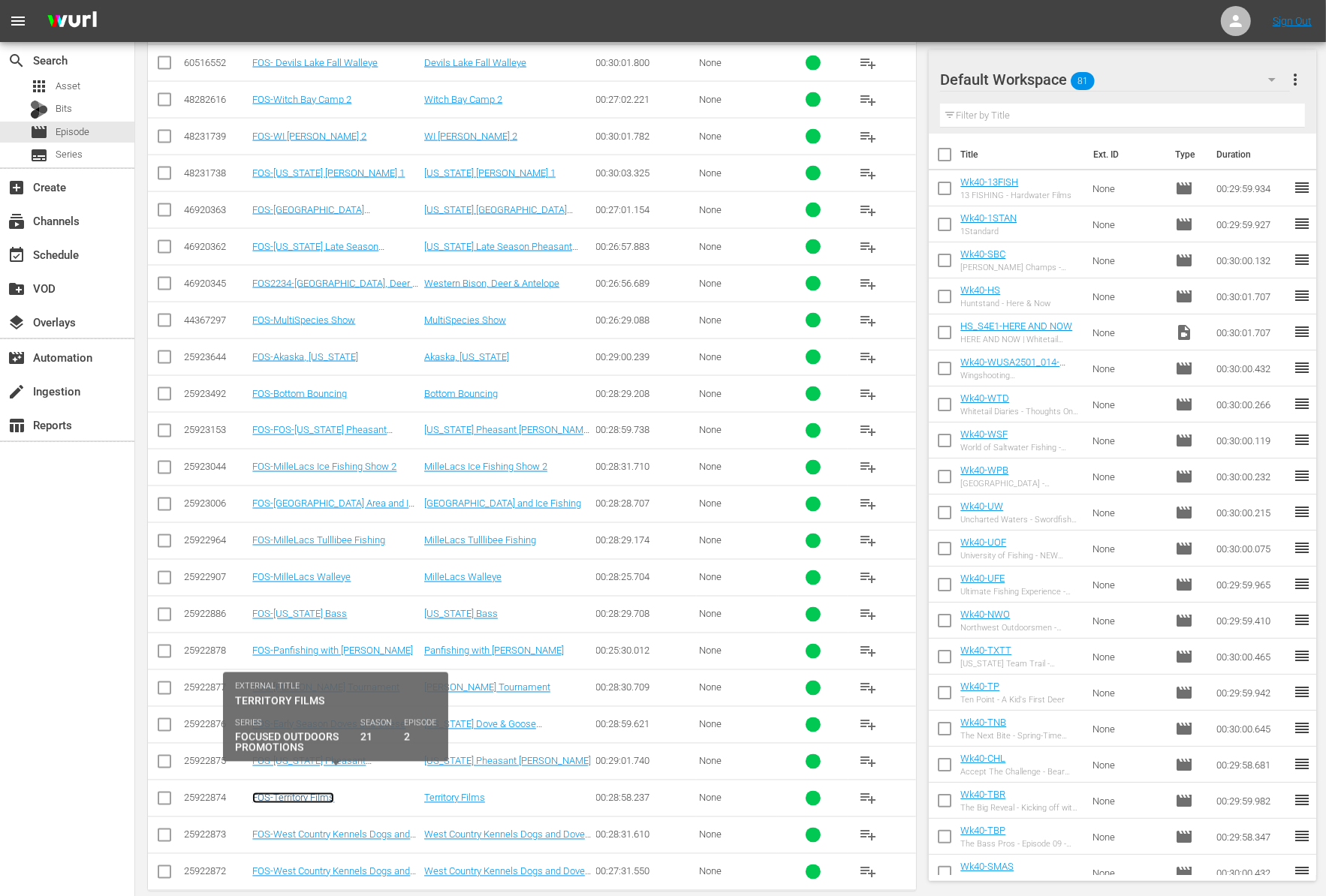
click at [318, 792] on link "FOS-Territory Films" at bounding box center [293, 798] width 82 height 11
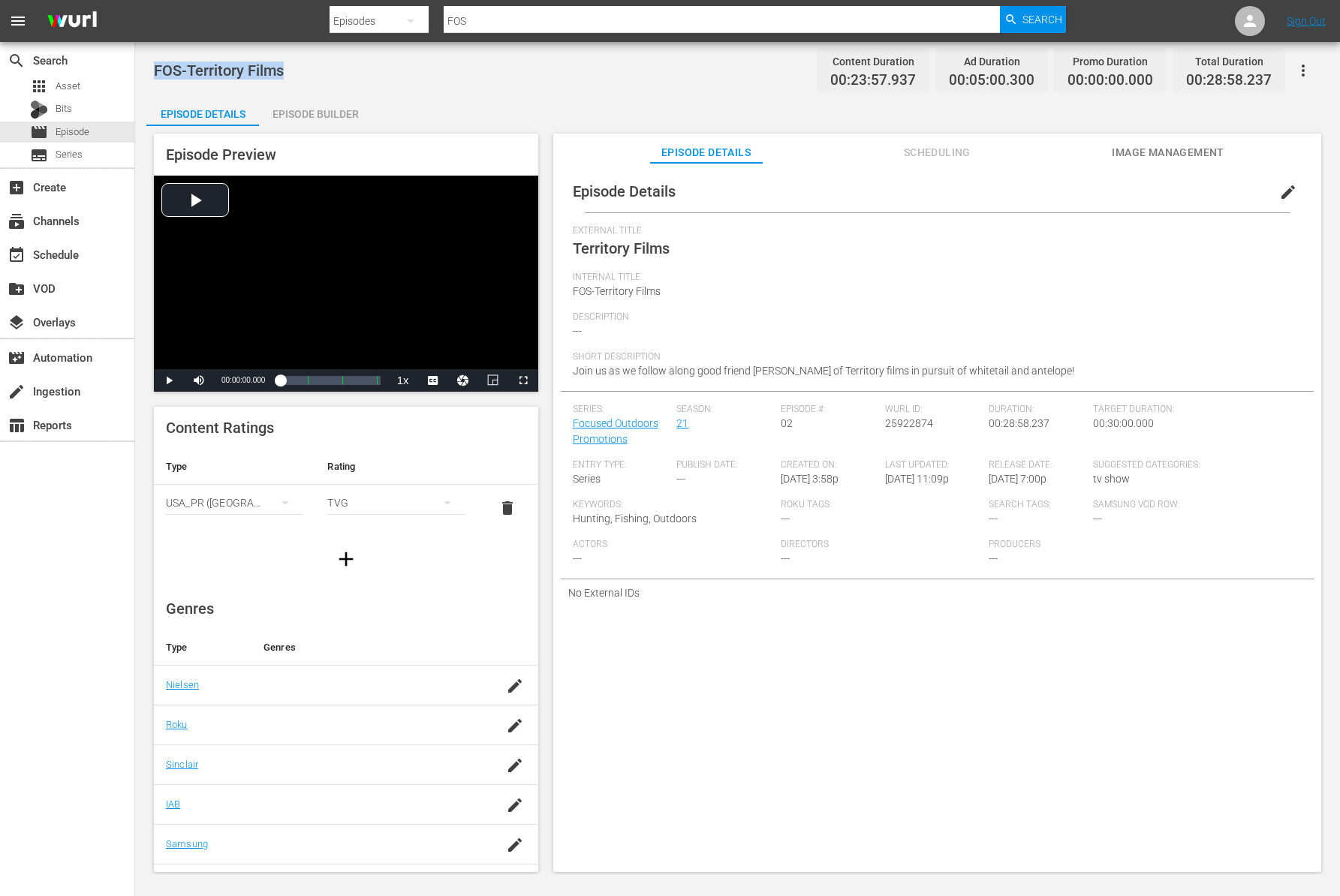
drag, startPoint x: 282, startPoint y: 64, endPoint x: 151, endPoint y: 71, distance: 131.2
click at [151, 71] on div "FOS-Territory Films Content Duration 00:23:57.937 Ad Duration 00:05:00.300 Prom…" at bounding box center [738, 459] width 1205 height 832
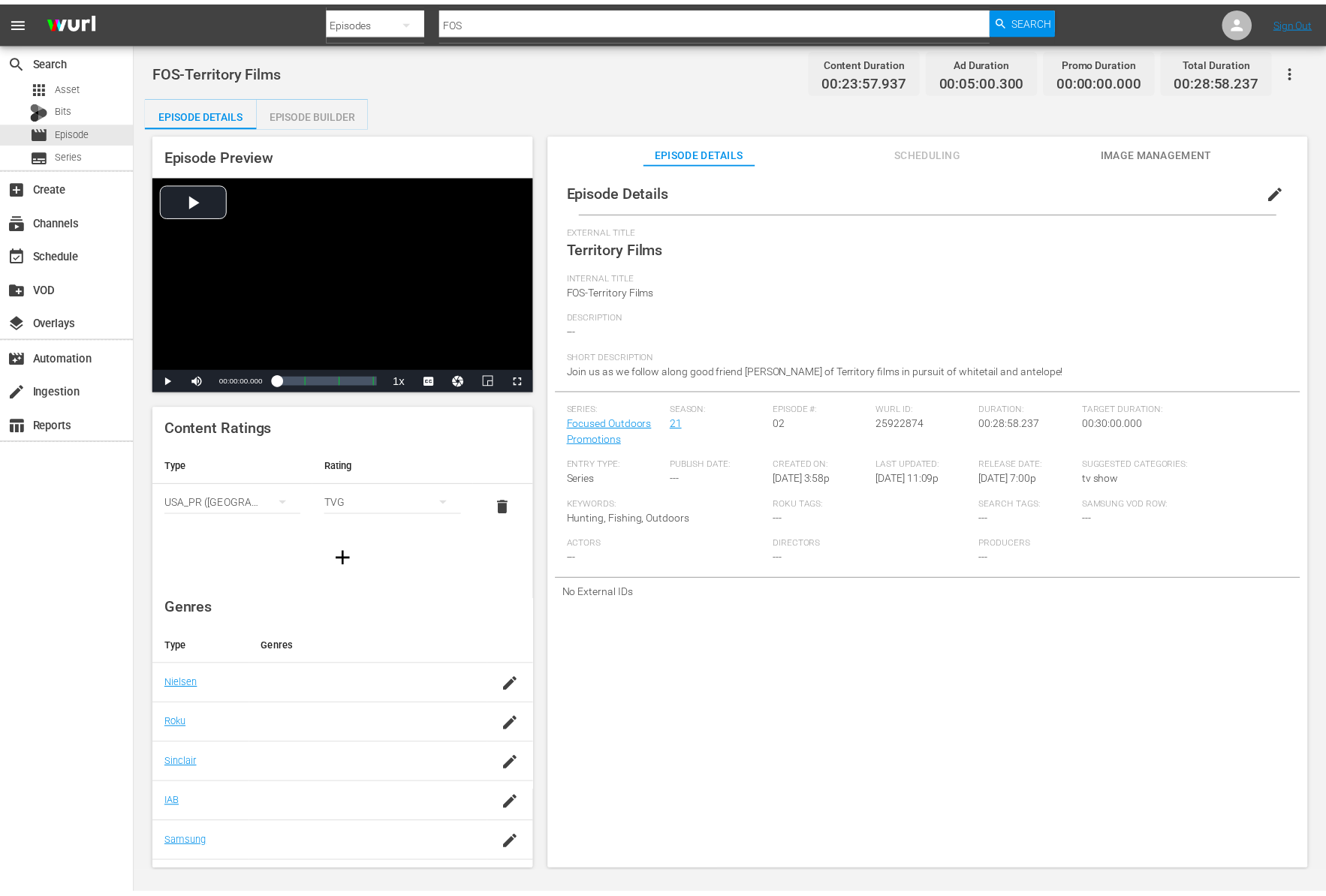
scroll to position [2, 0]
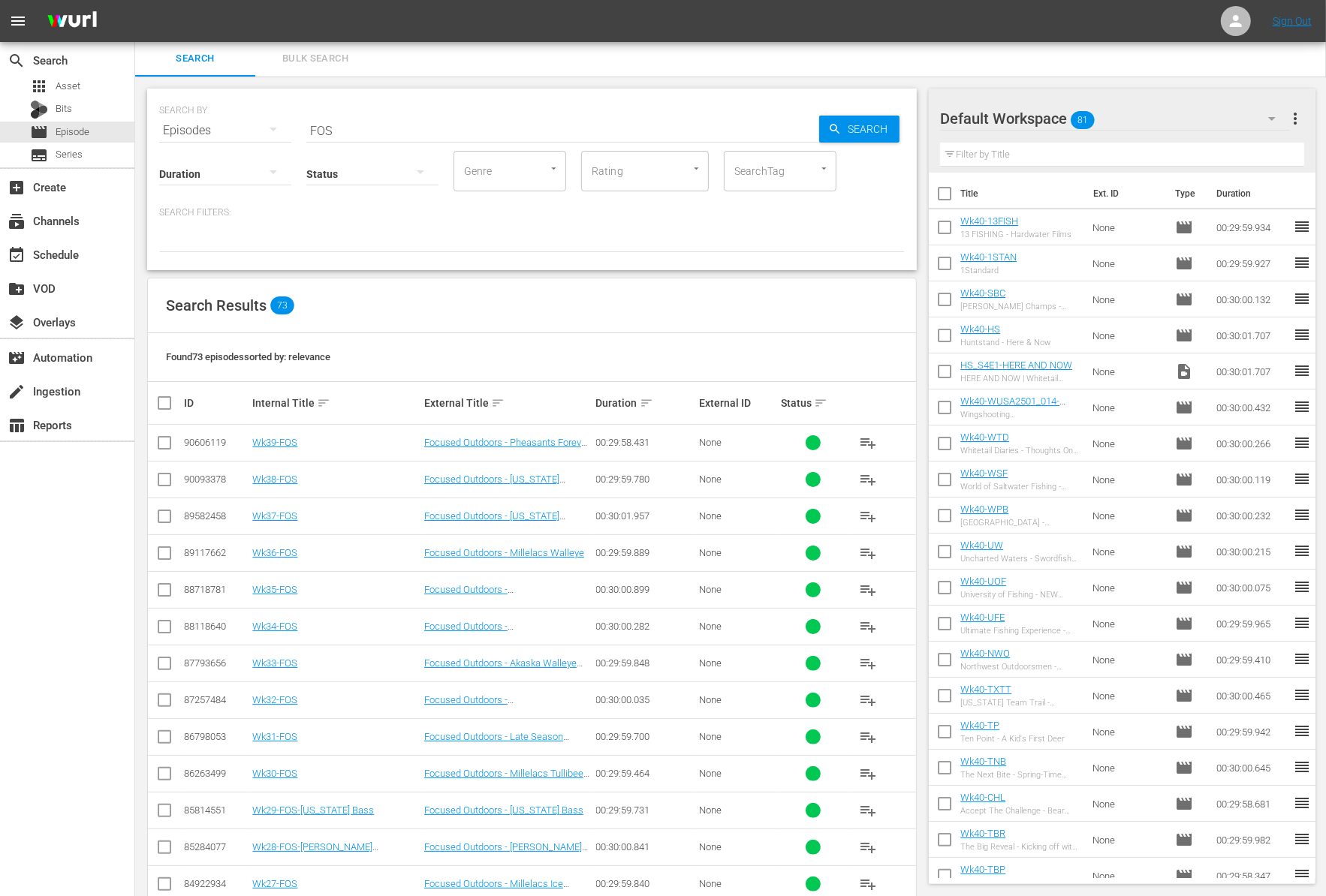
click at [918, 700] on div "SEARCH BY Search By Episodes Search ID, Title, Description, Keywords, or Catego…" at bounding box center [532, 650] width 793 height 1148
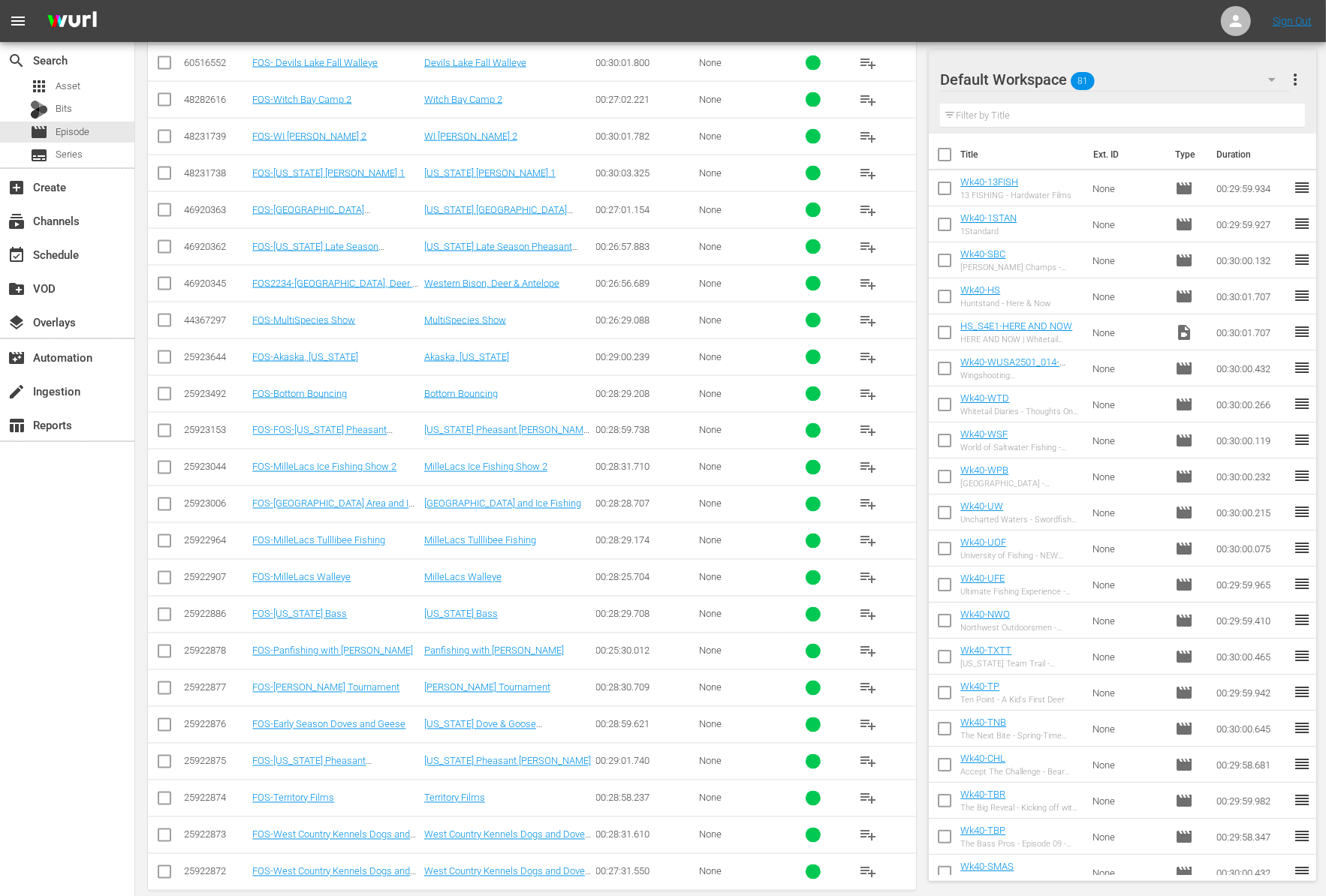
scroll to position [2220, 0]
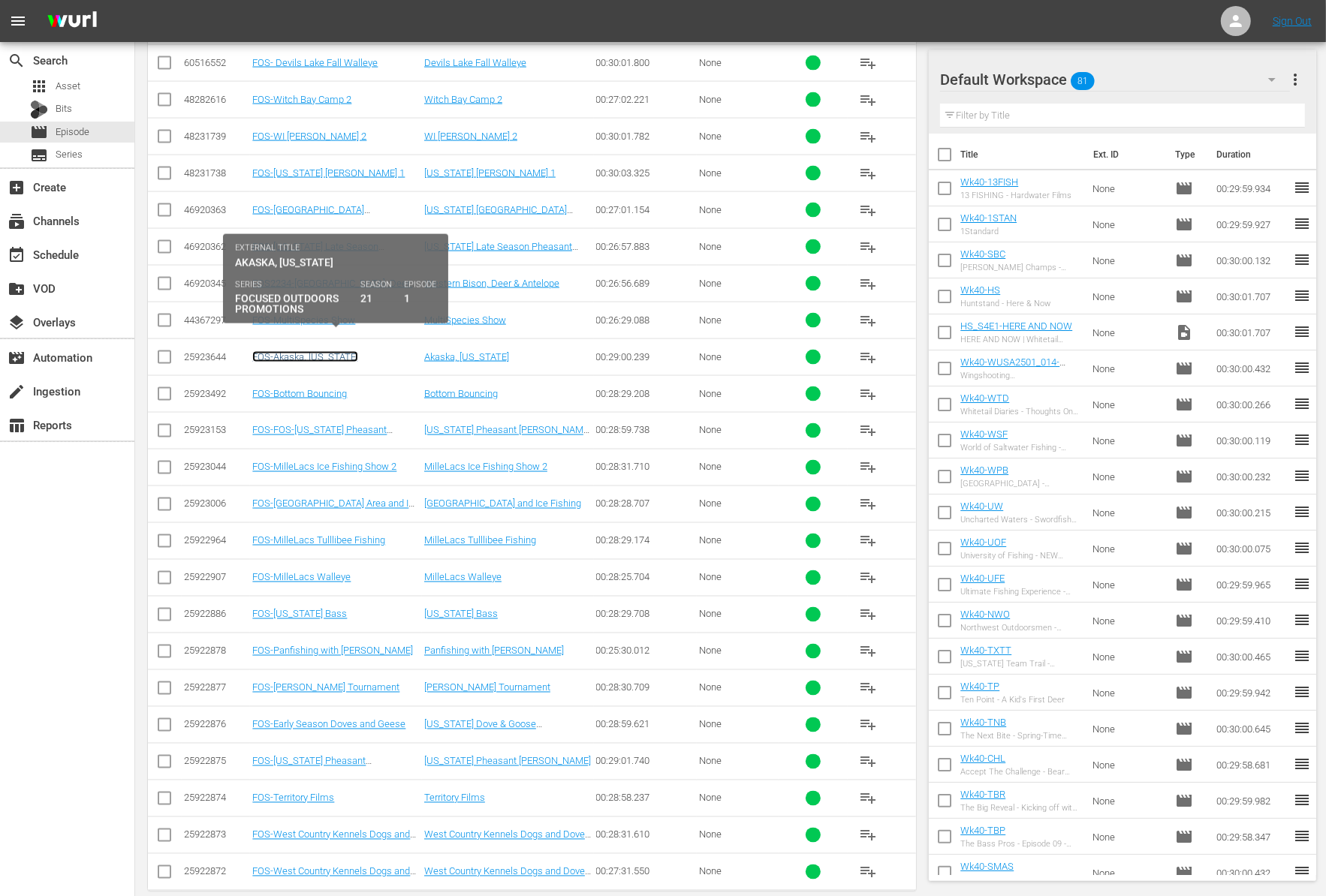
click at [352, 351] on link "FOS-Akaska, South Dakota" at bounding box center [305, 356] width 106 height 11
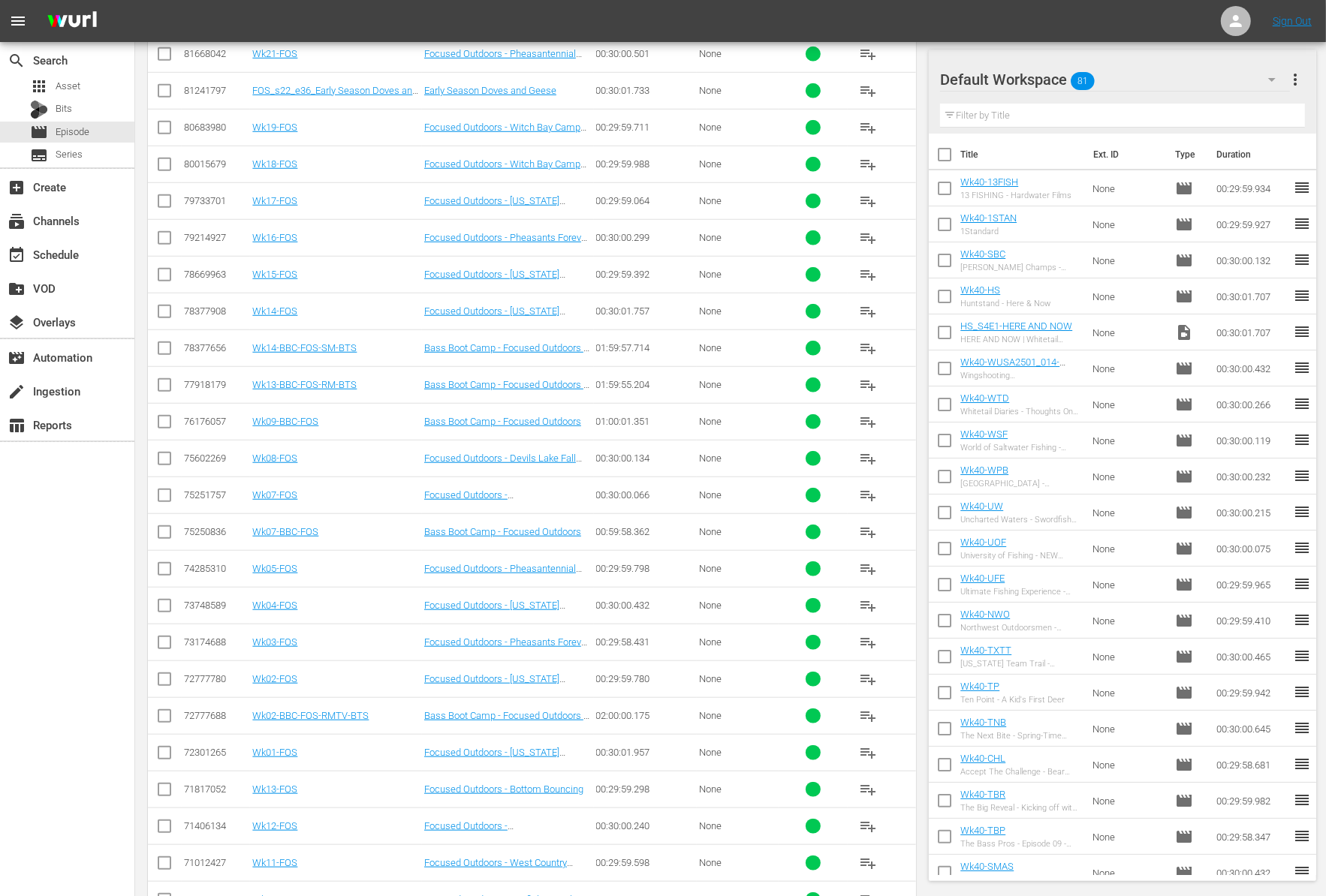
scroll to position [1783, 0]
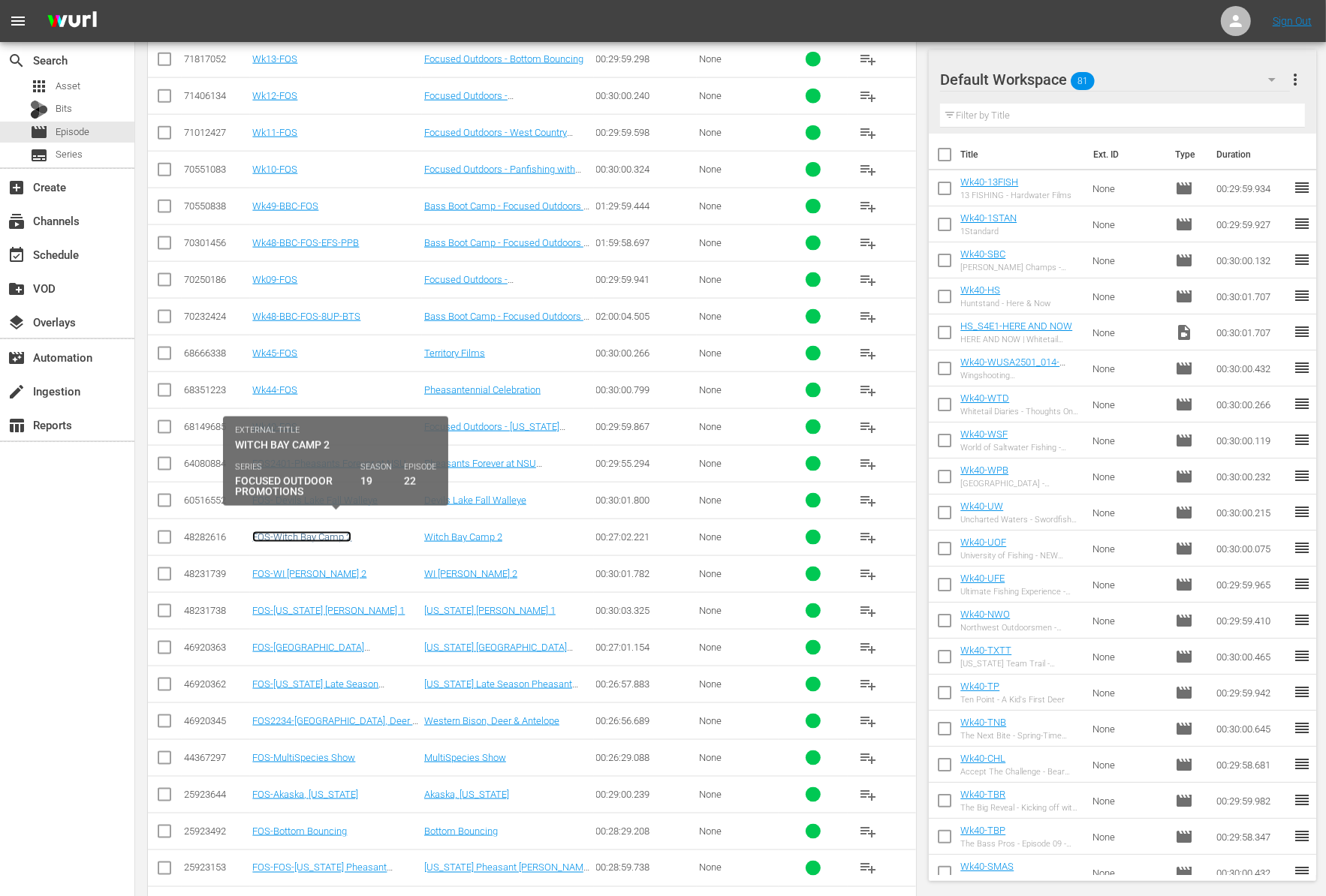
click at [342, 531] on link "FOS-Witch Bay Camp 2" at bounding box center [301, 537] width 99 height 11
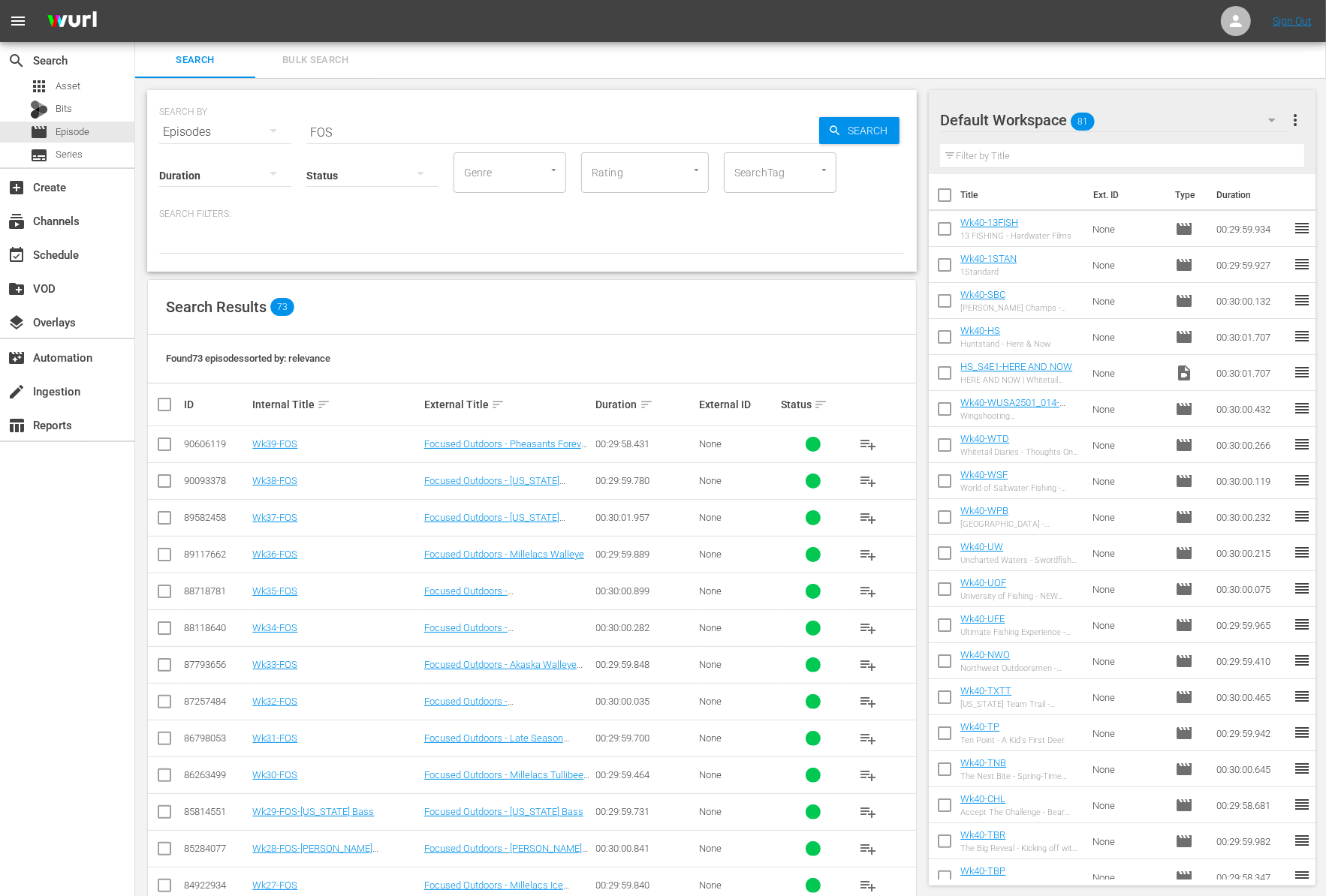
click at [366, 118] on input "FOS" at bounding box center [562, 132] width 512 height 36
type input "HTC"
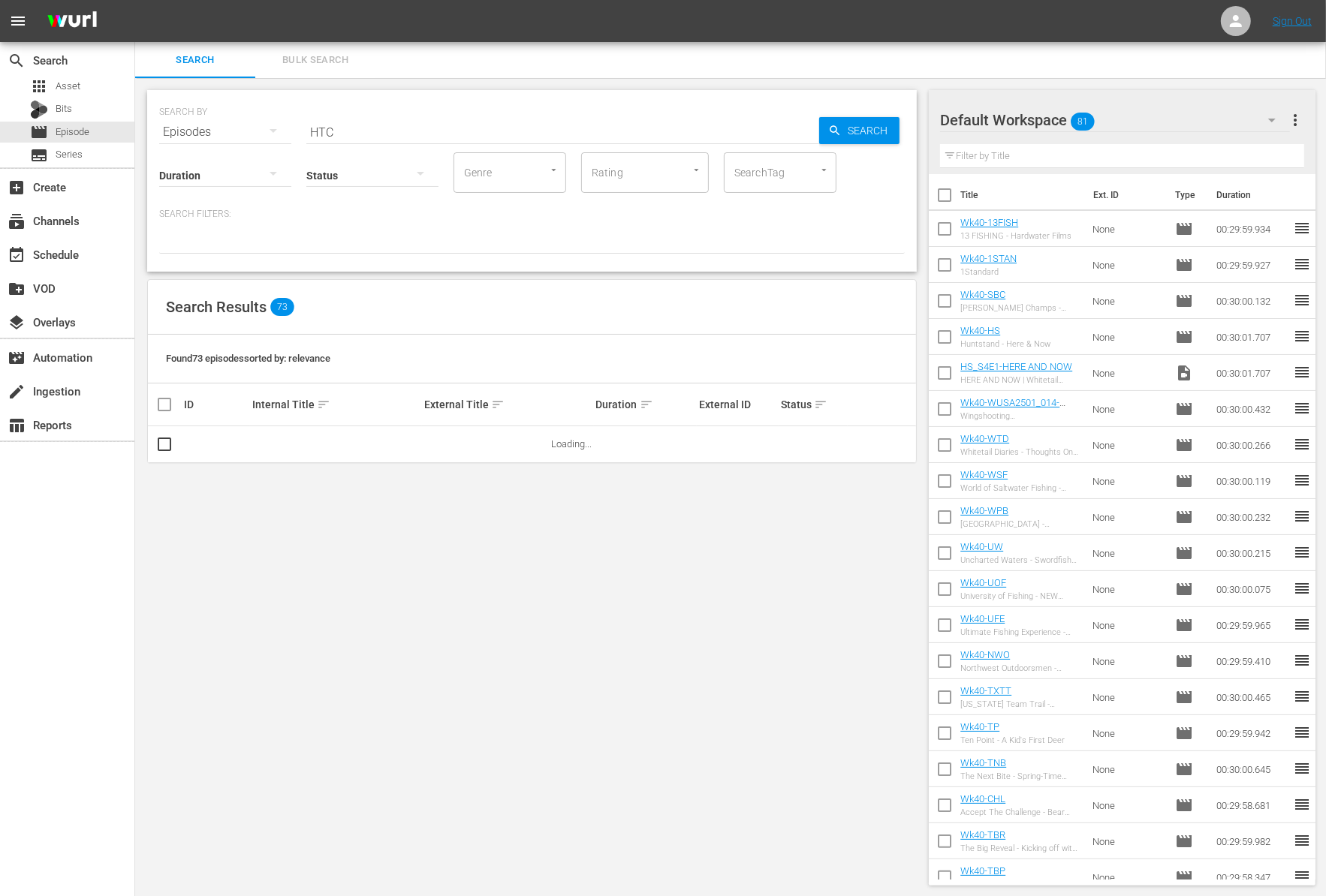
click at [353, 245] on div at bounding box center [531, 241] width 745 height 26
click at [361, 128] on input "HTC" at bounding box center [562, 132] width 512 height 36
click at [858, 135] on span "Search" at bounding box center [870, 131] width 58 height 27
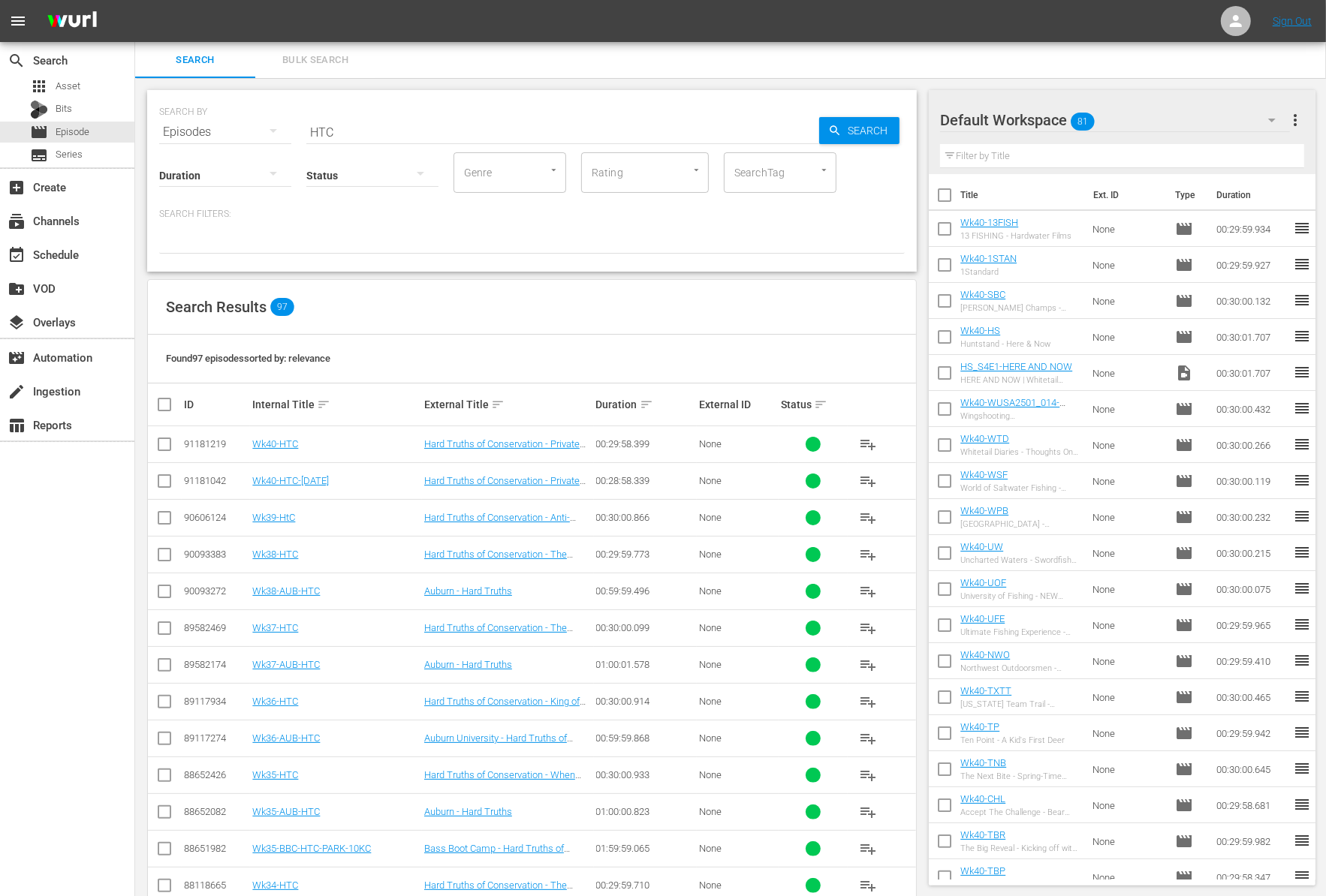
click at [401, 126] on input "HTC" at bounding box center [562, 132] width 512 height 36
type input "HTP"
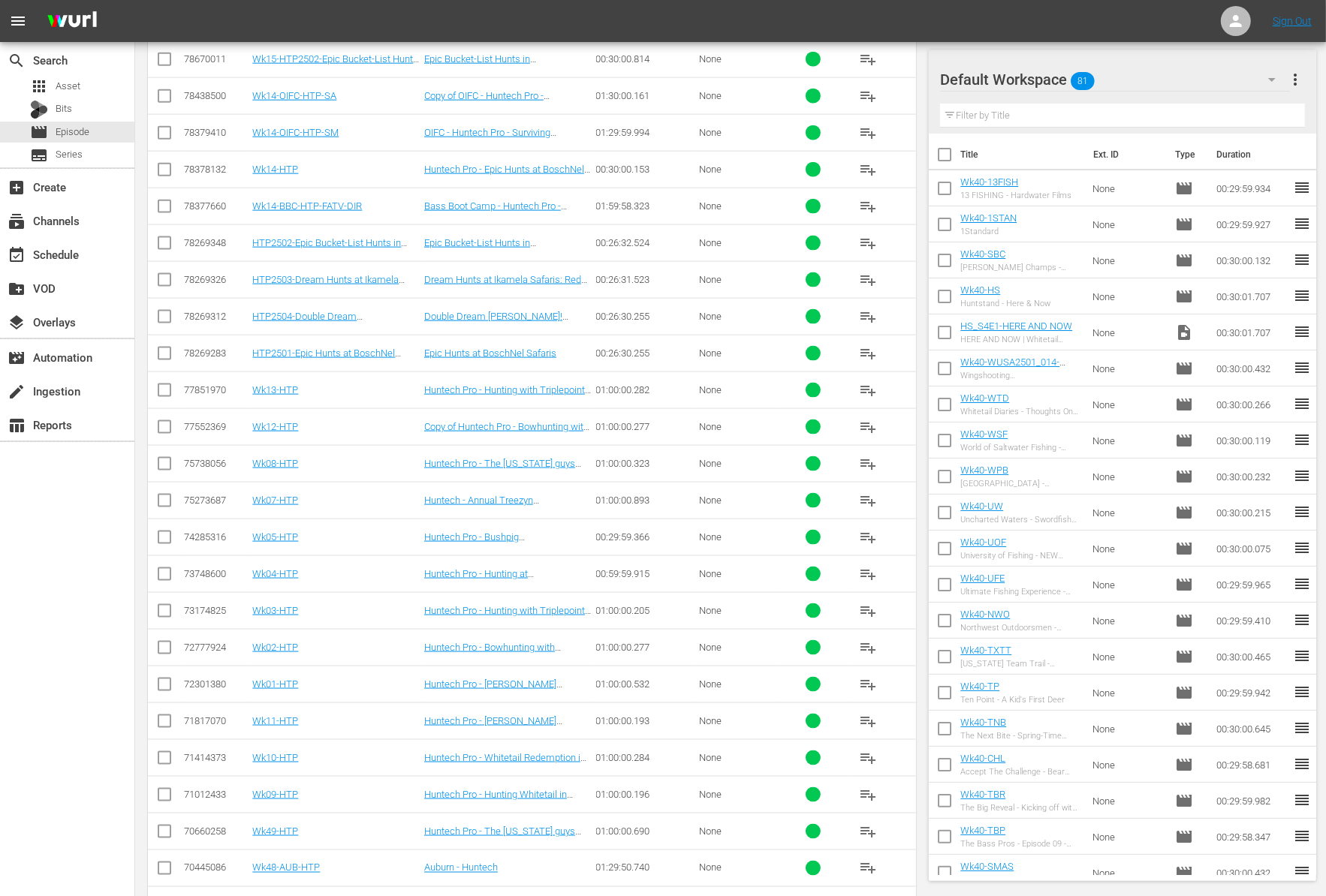
scroll to position [2476, 0]
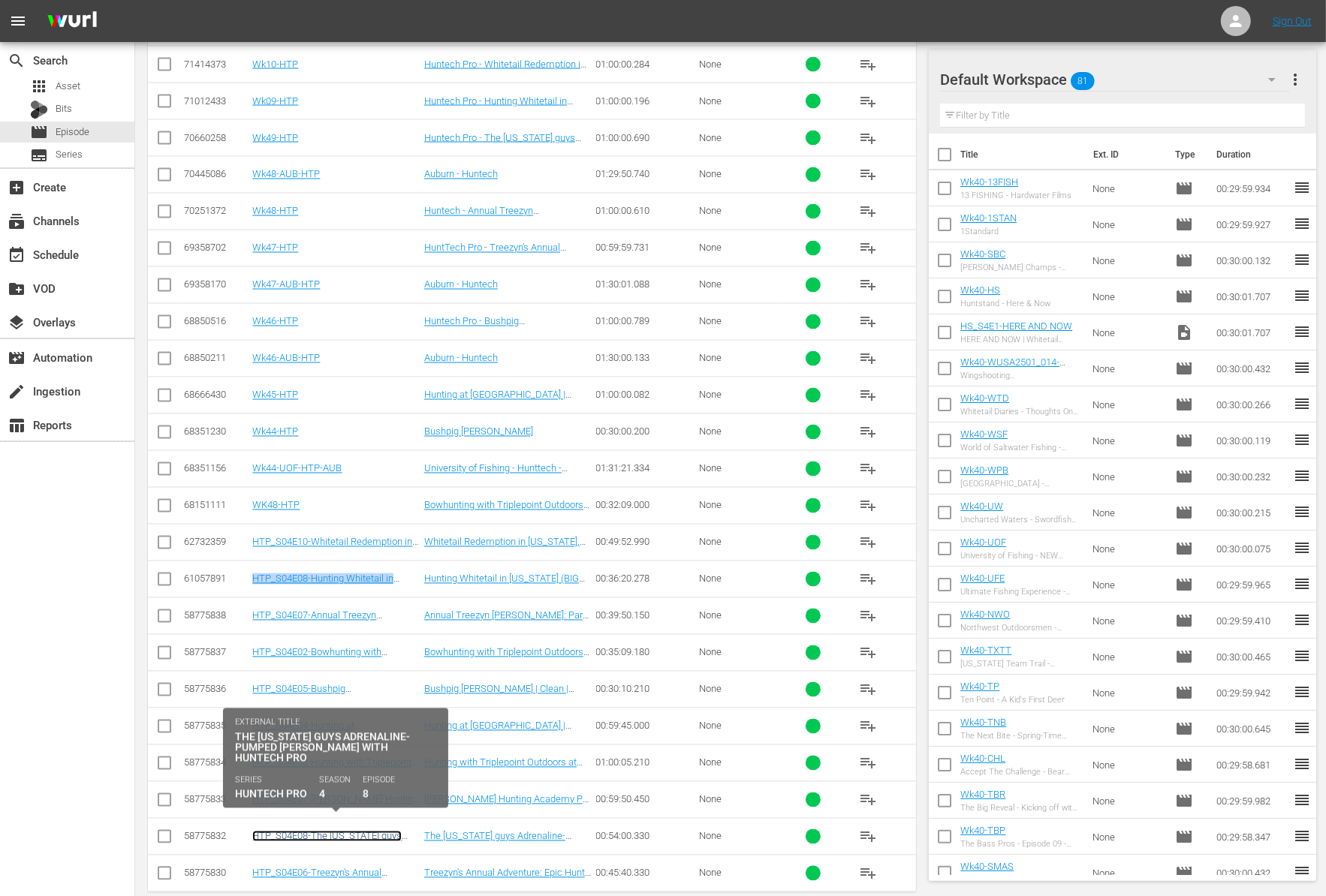
click at [347, 831] on link "HTP_S04E08-The [US_STATE] guys Adrenaline-Pumped [PERSON_NAME] with Huntech Pro" at bounding box center [331, 848] width 158 height 34
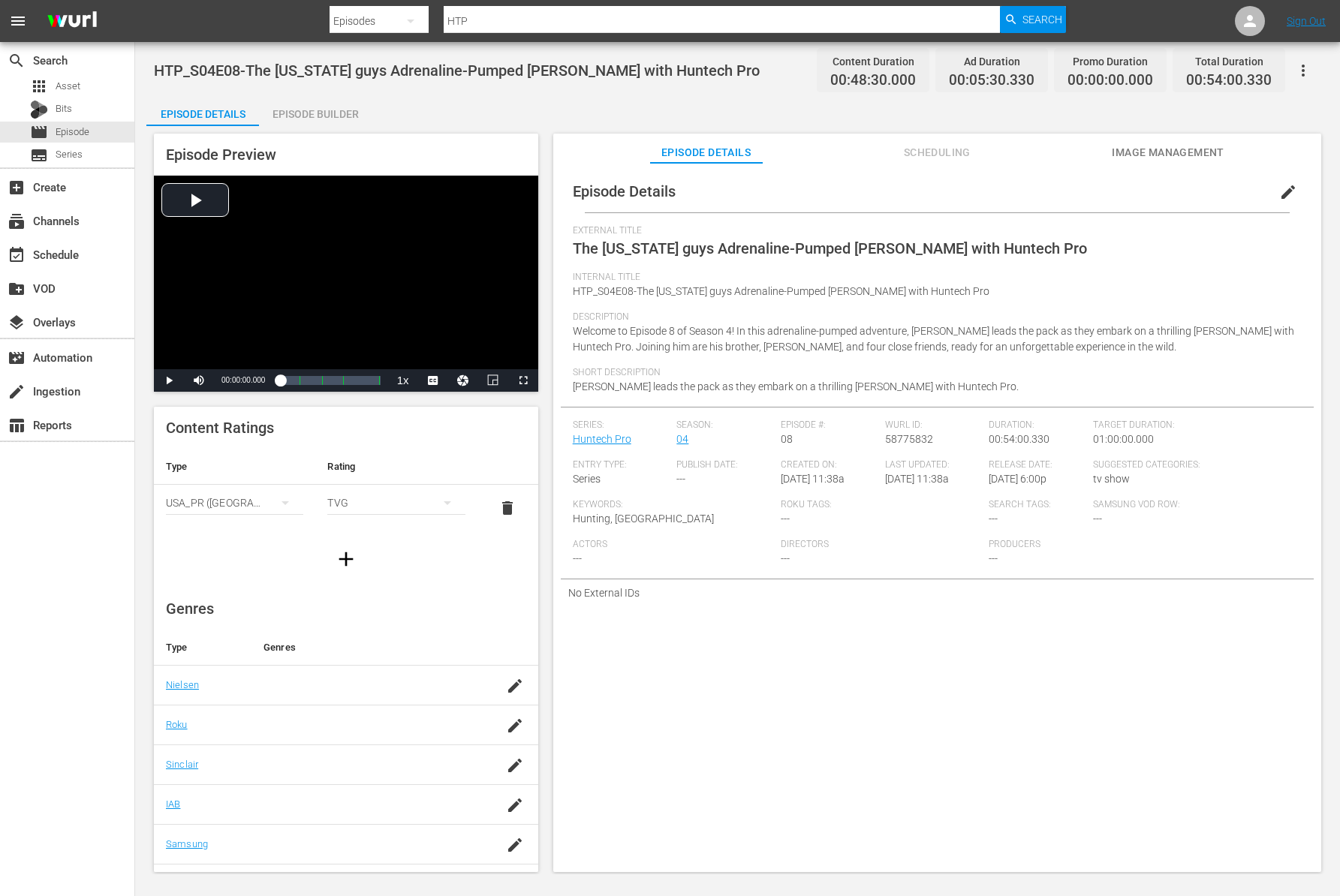
click at [731, 333] on span "Welcome to Episode 8 of Season 4! In this adrenaline-pumped adventure, Dennis S…" at bounding box center [933, 338] width 721 height 28
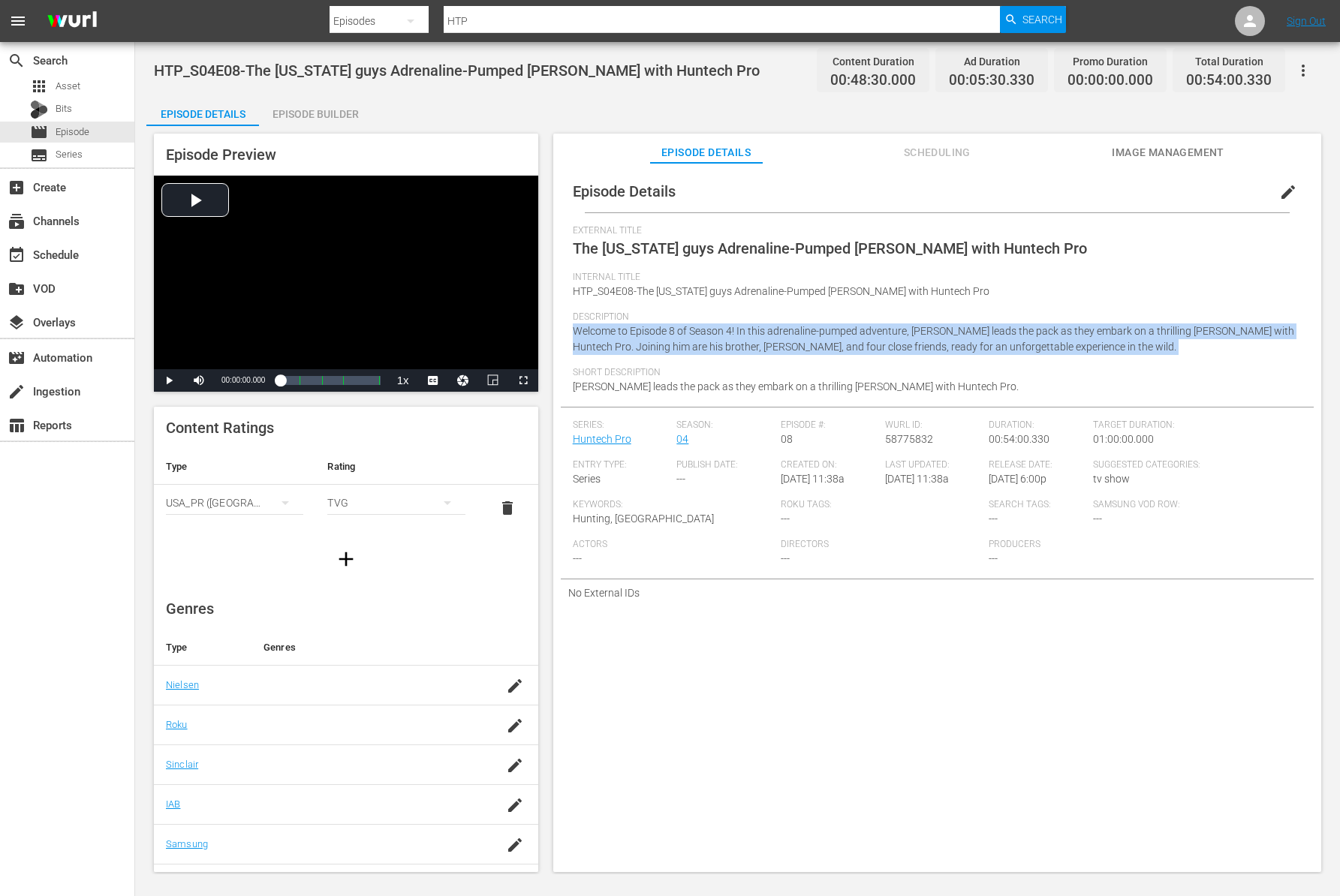
click at [731, 333] on span "Welcome to Episode 8 of Season 4! In this adrenaline-pumped adventure, Dennis S…" at bounding box center [933, 338] width 721 height 28
click at [725, 333] on span "Welcome to Episode 8 of Season 4! In this adrenaline-pumped adventure, Dennis S…" at bounding box center [933, 338] width 721 height 28
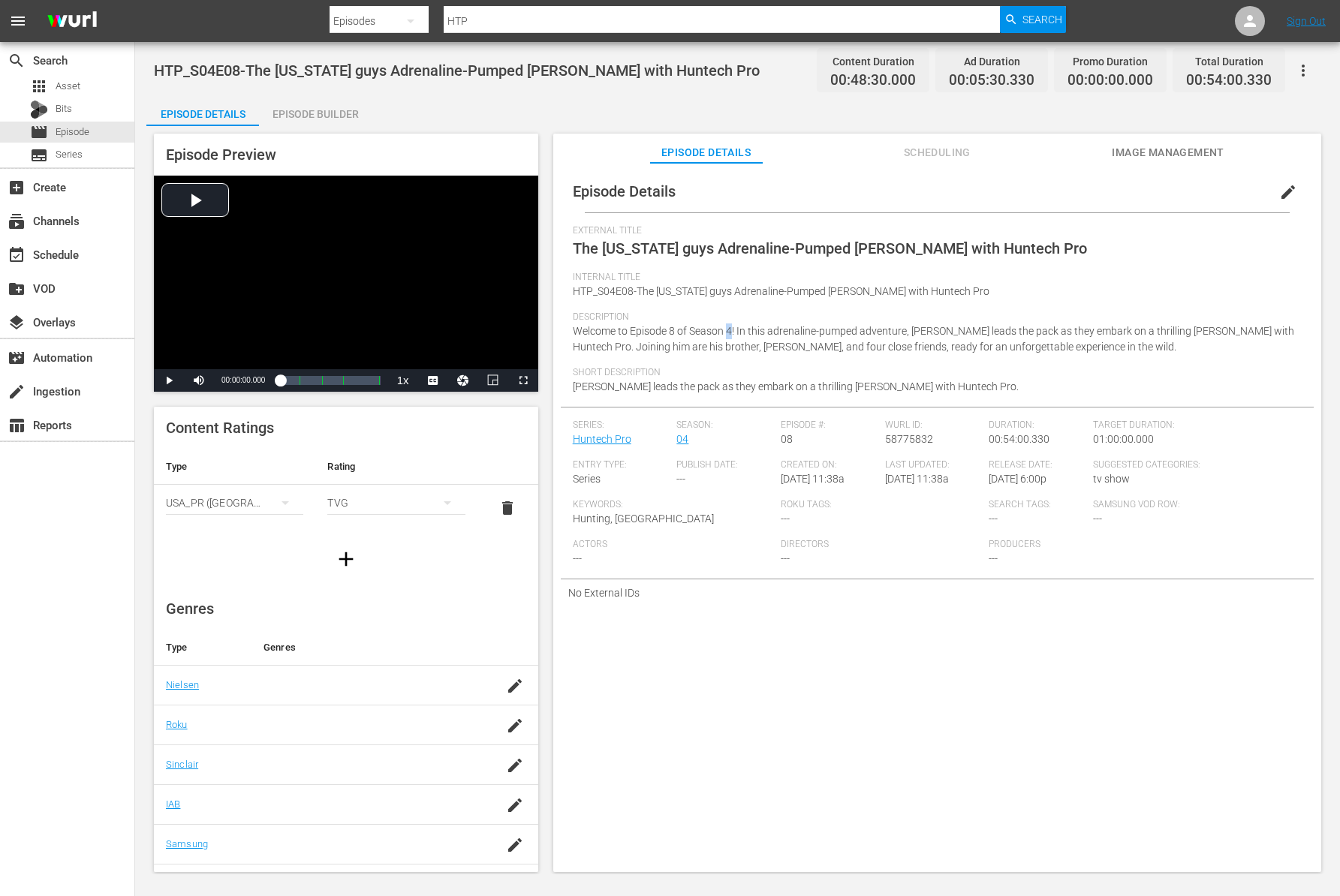
click at [725, 333] on span "Welcome to Episode 8 of Season 4! In this adrenaline-pumped adventure, Dennis S…" at bounding box center [933, 338] width 721 height 28
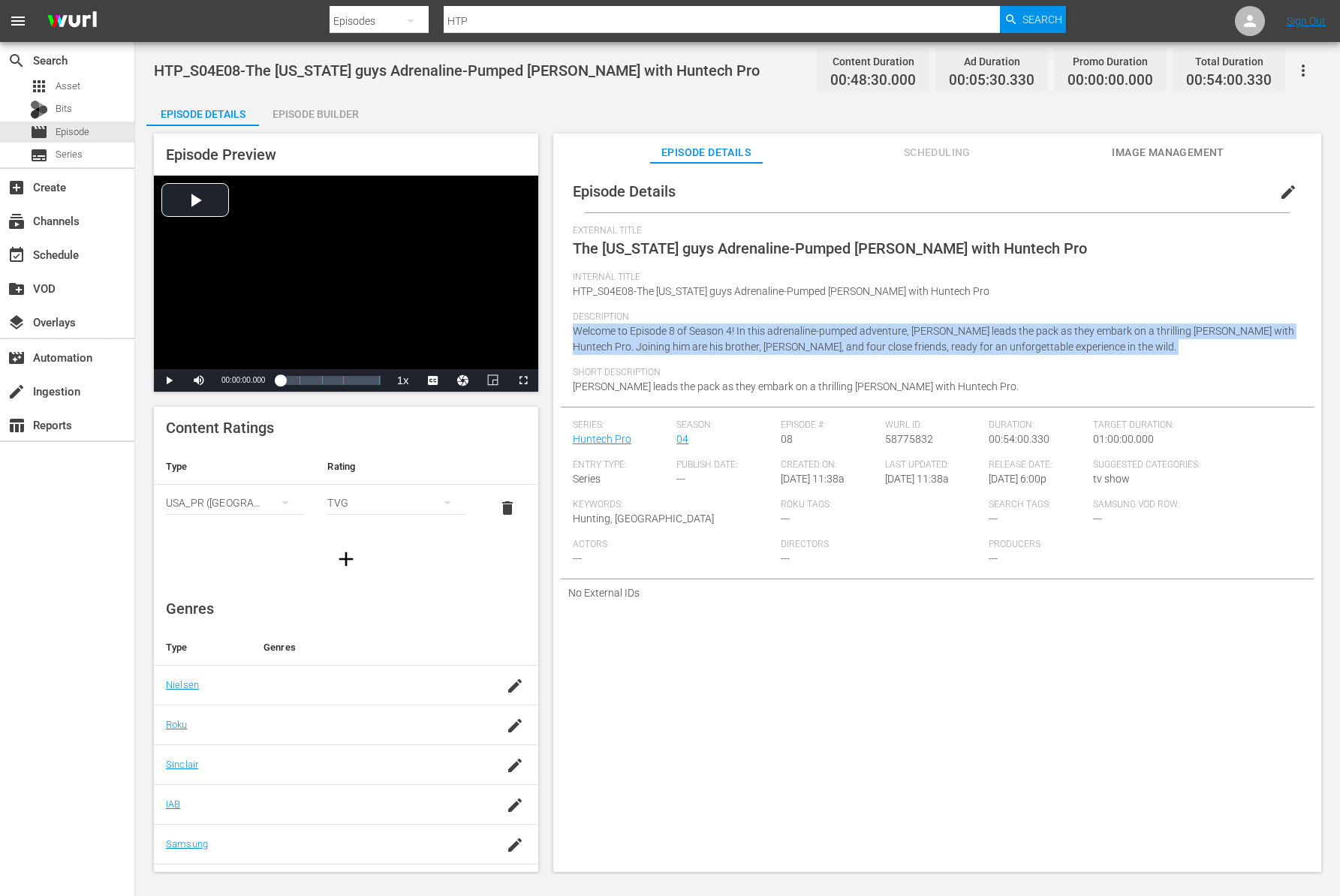
click at [725, 333] on span "Welcome to Episode 8 of Season 4! In this adrenaline-pumped adventure, Dennis S…" at bounding box center [933, 338] width 721 height 28
click at [720, 333] on span "Welcome to Episode 8 of Season 4! In this adrenaline-pumped adventure, Dennis S…" at bounding box center [933, 338] width 721 height 28
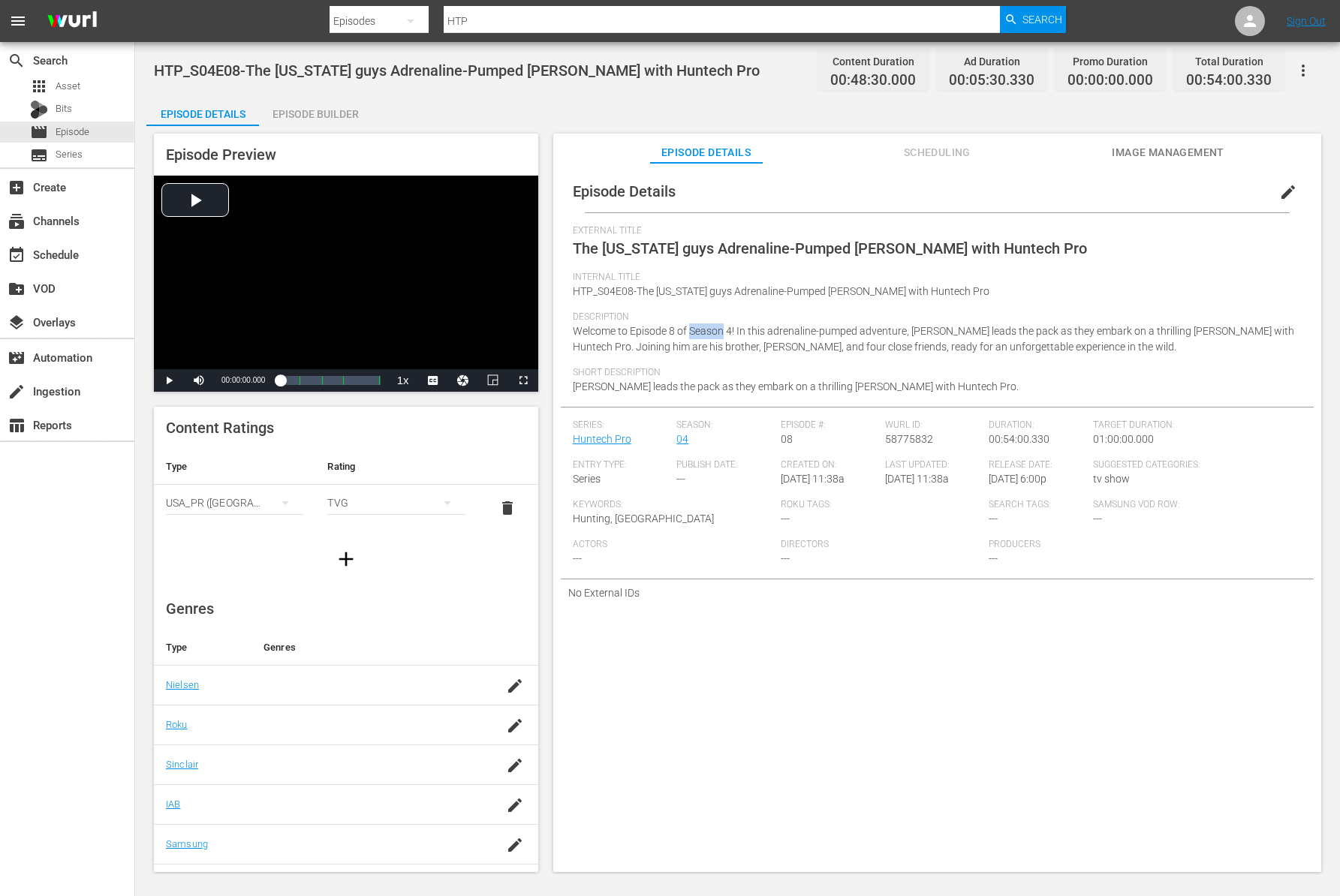
click at [720, 333] on span "Welcome to Episode 8 of Season 4! In this adrenaline-pumped adventure, Dennis S…" at bounding box center [933, 338] width 721 height 28
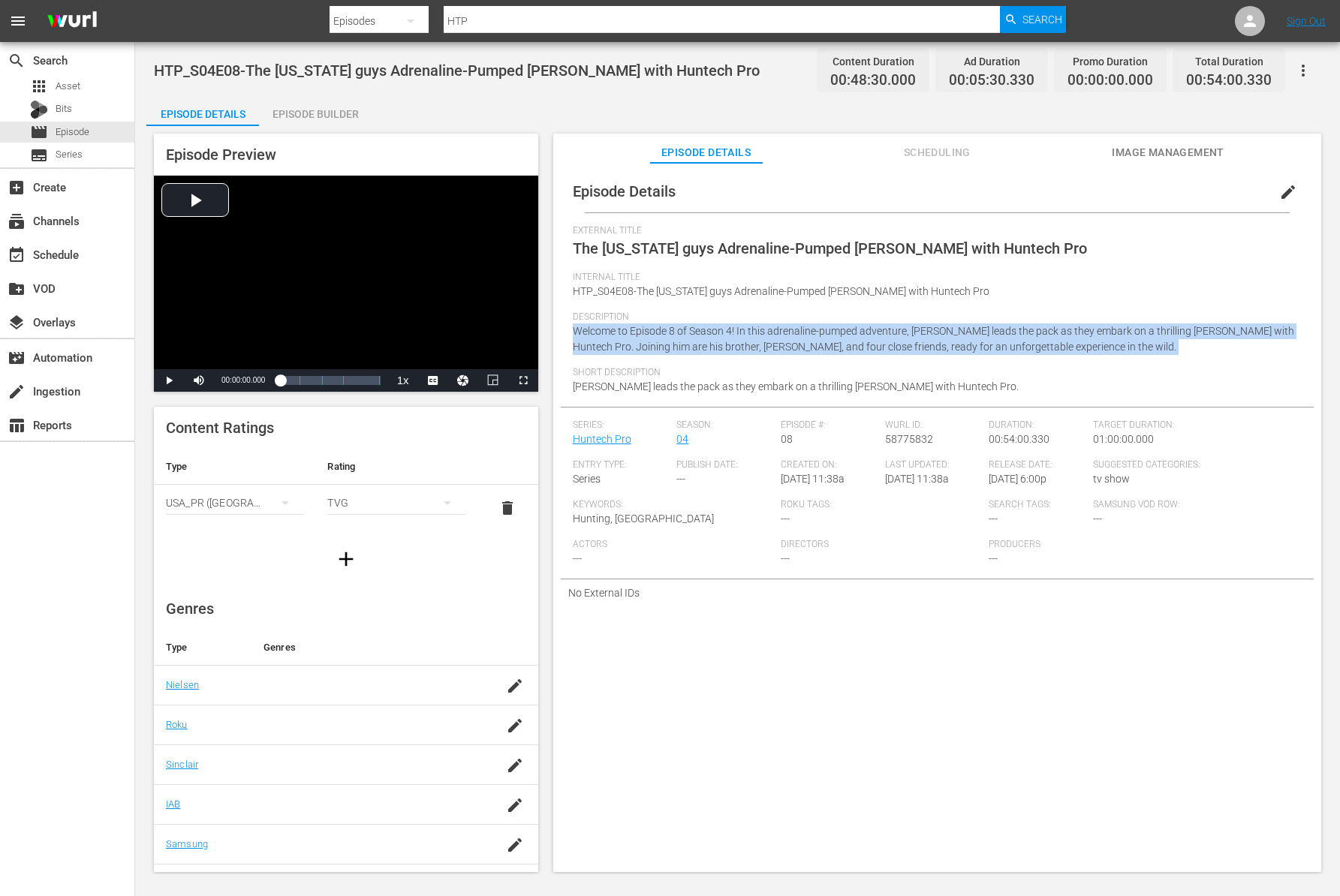
click at [720, 333] on span "Welcome to Episode 8 of Season 4! In this adrenaline-pumped adventure, Dennis S…" at bounding box center [933, 338] width 721 height 28
click at [712, 333] on span "Welcome to Episode 8 of Season 4! In this adrenaline-pumped adventure, Dennis S…" at bounding box center [933, 338] width 721 height 28
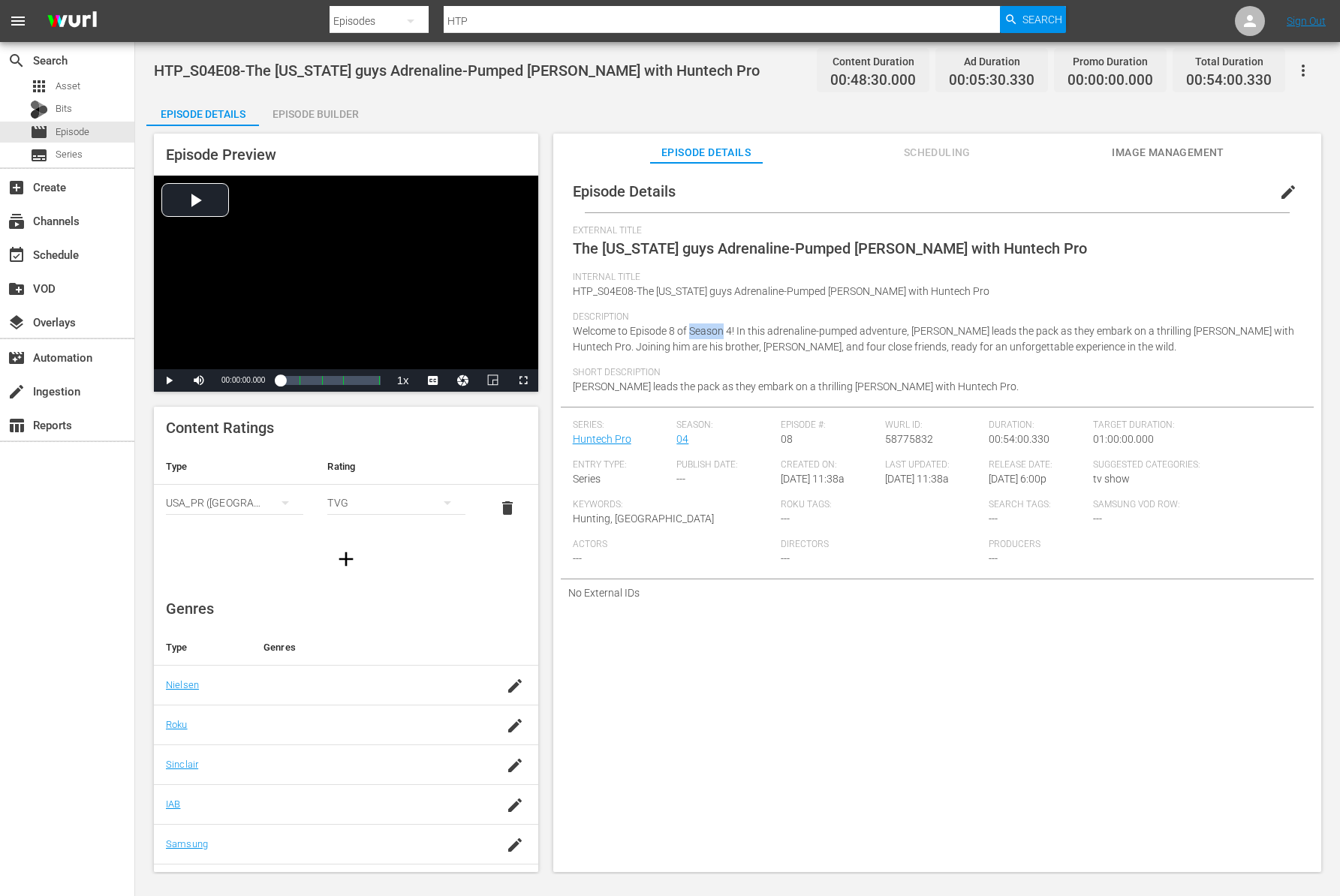
click at [712, 333] on span "Welcome to Episode 8 of Season 4! In this adrenaline-pumped adventure, Dennis S…" at bounding box center [933, 338] width 721 height 28
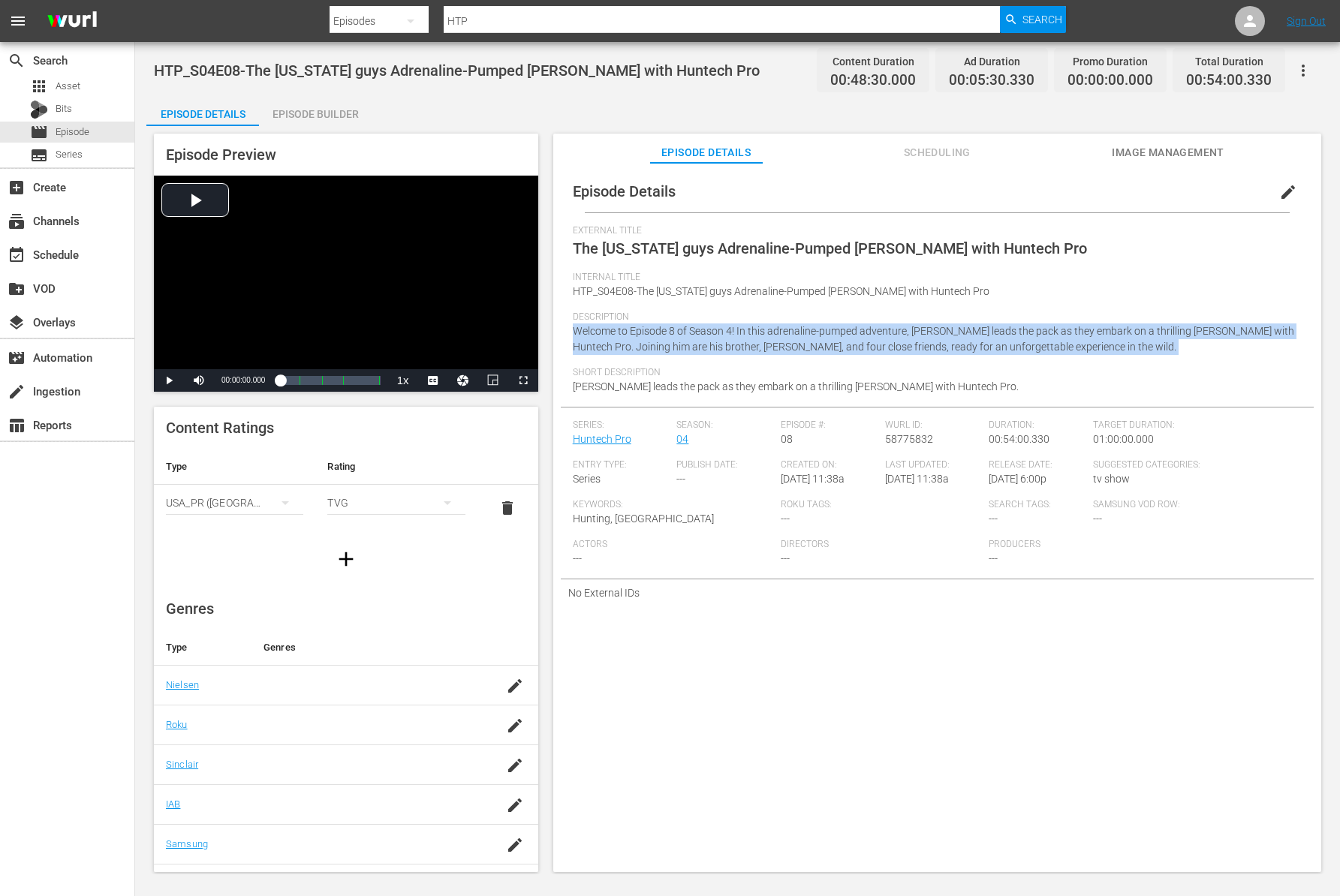
click at [712, 333] on span "Welcome to Episode 8 of Season 4! In this adrenaline-pumped adventure, Dennis S…" at bounding box center [933, 338] width 721 height 28
click at [710, 332] on span "Welcome to Episode 8 of Season 4! In this adrenaline-pumped adventure, Dennis S…" at bounding box center [933, 338] width 721 height 28
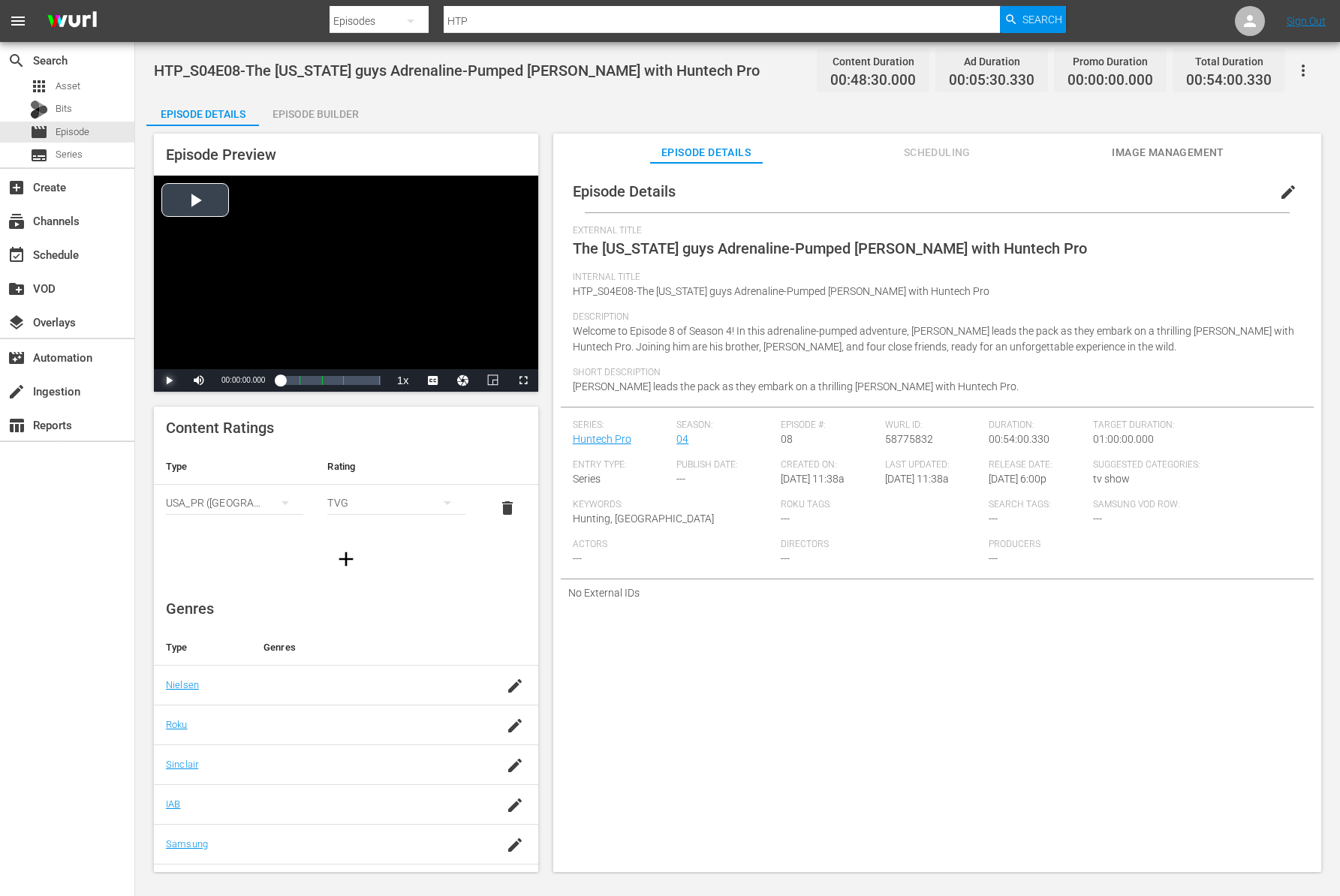
click at [169, 381] on span "Video Player" at bounding box center [169, 381] width 0 height 0
click at [317, 377] on div "Loaded : 1.23% 00:19:53.805 The Tennessee guys Adrenaline-Pumped Hunt with Hunt…" at bounding box center [330, 381] width 100 height 15
click at [169, 381] on span "Video Player" at bounding box center [169, 381] width 0 height 0
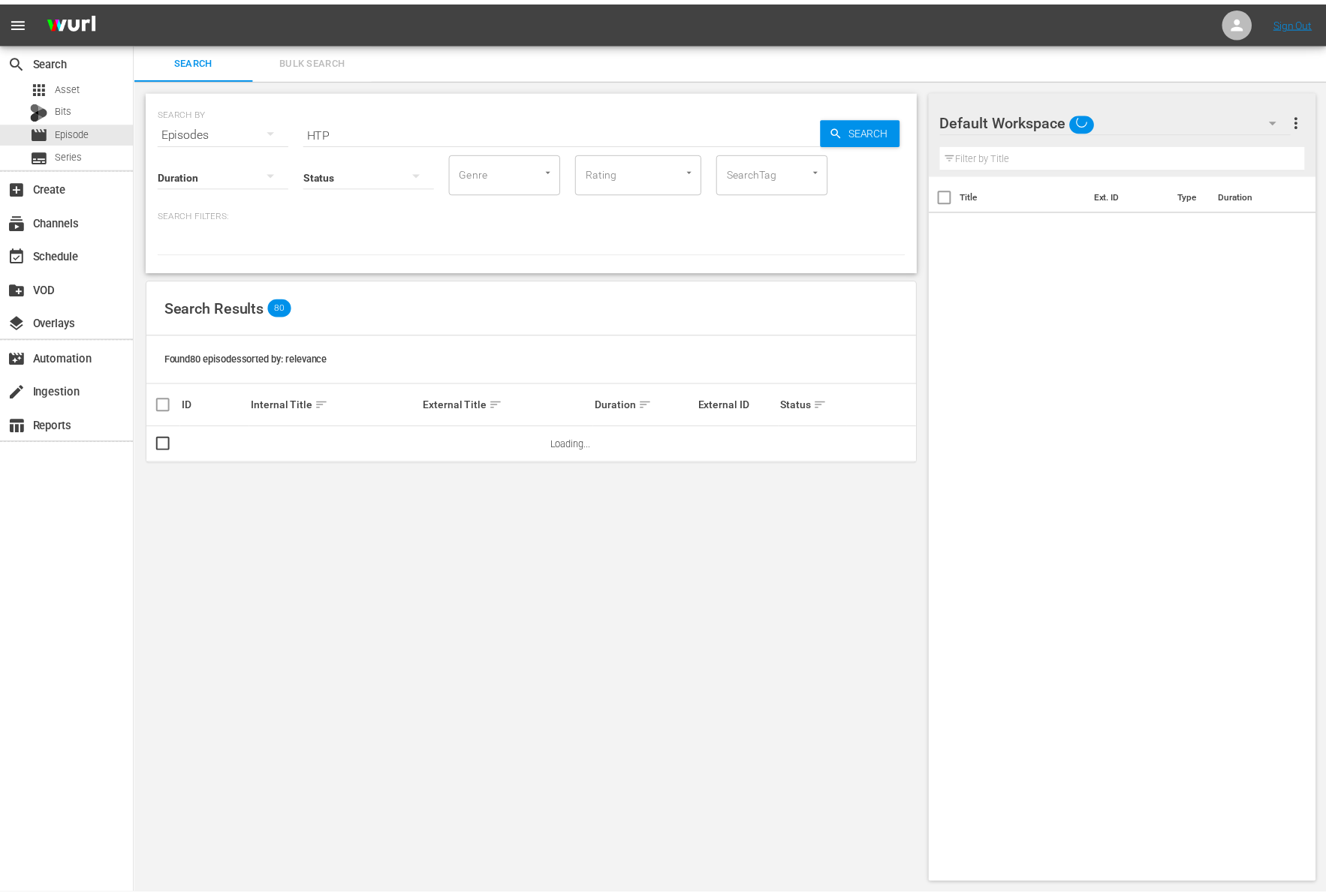
scroll to position [2, 0]
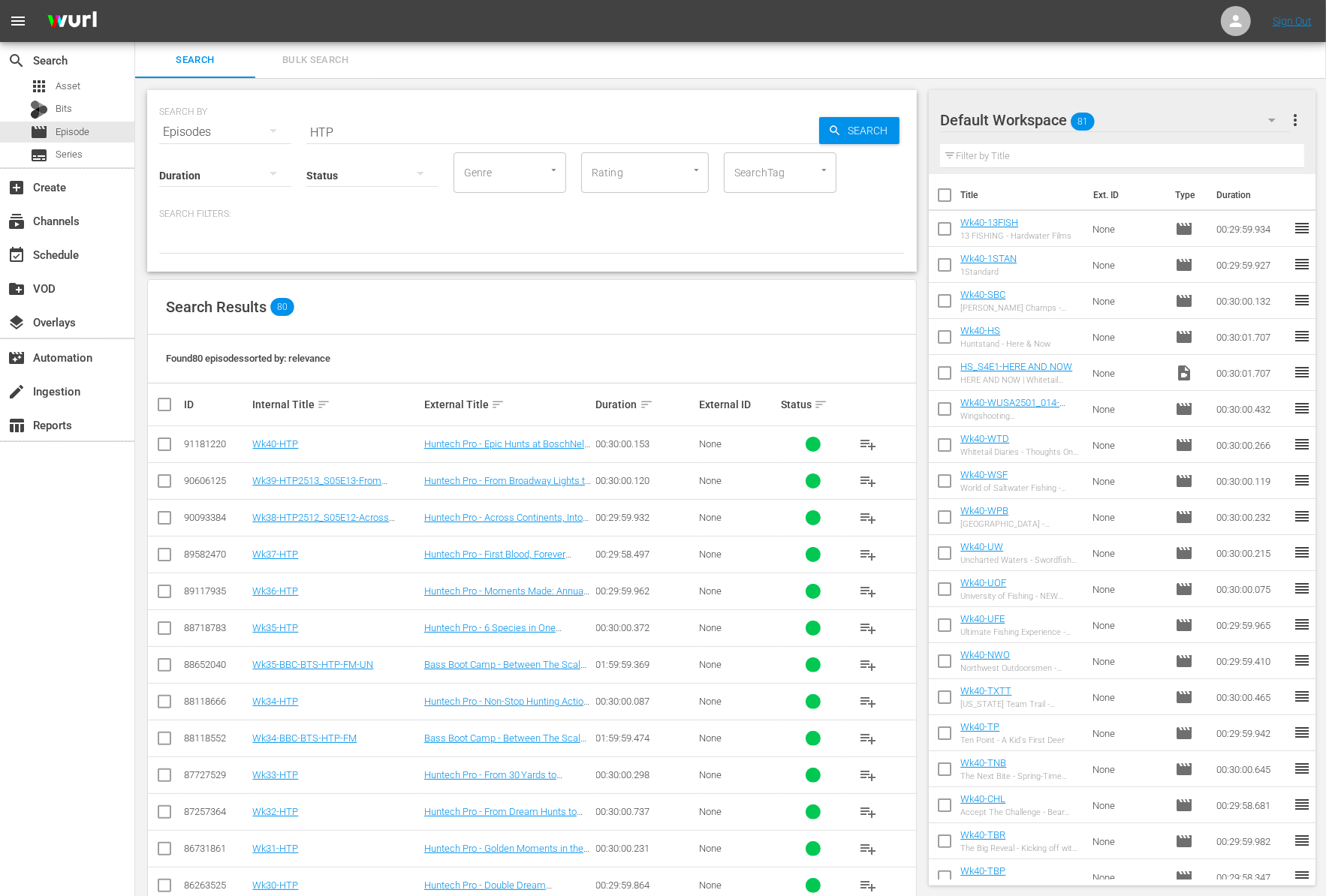
click at [344, 126] on input "HTP" at bounding box center [562, 132] width 512 height 36
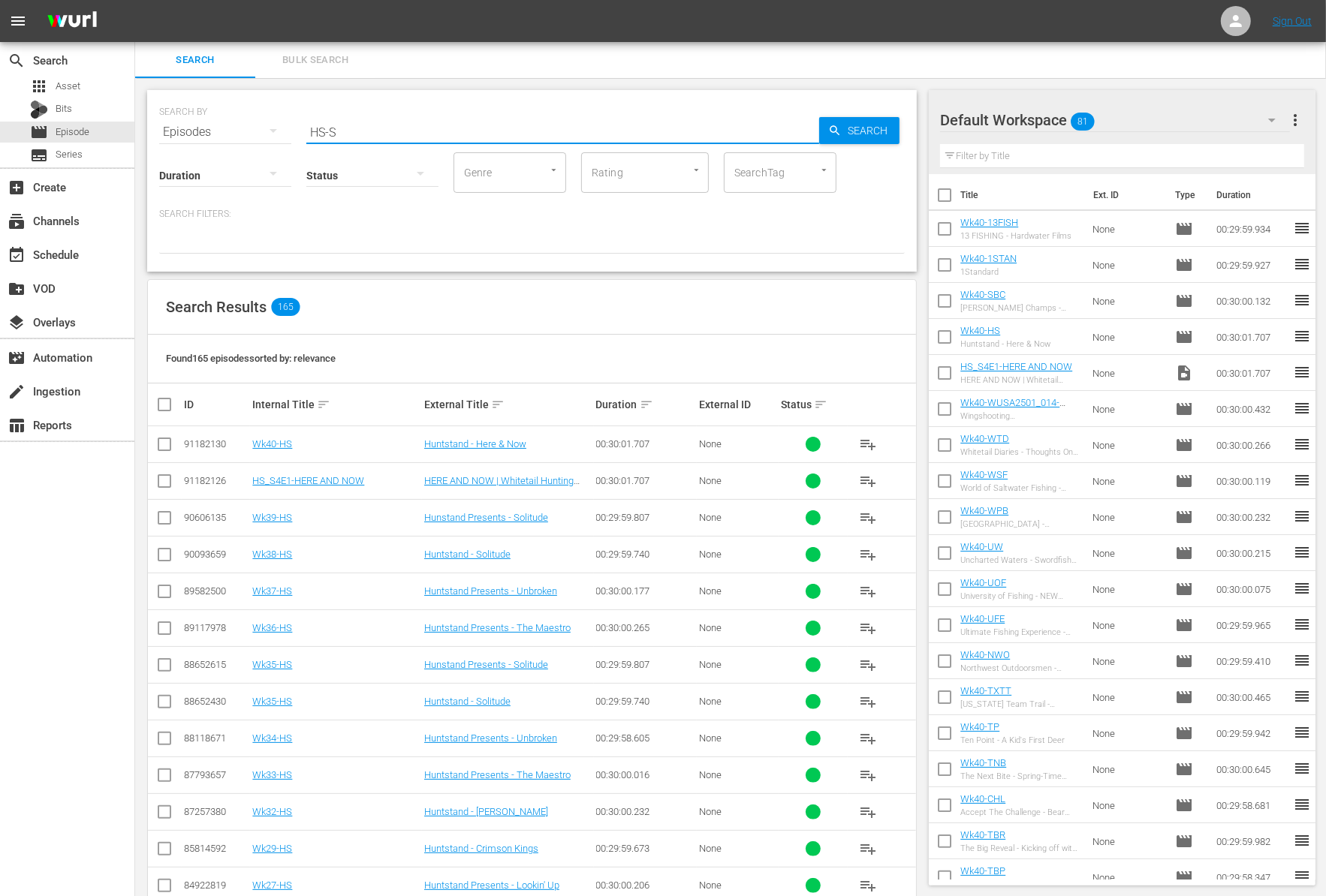
type input "HS-S"
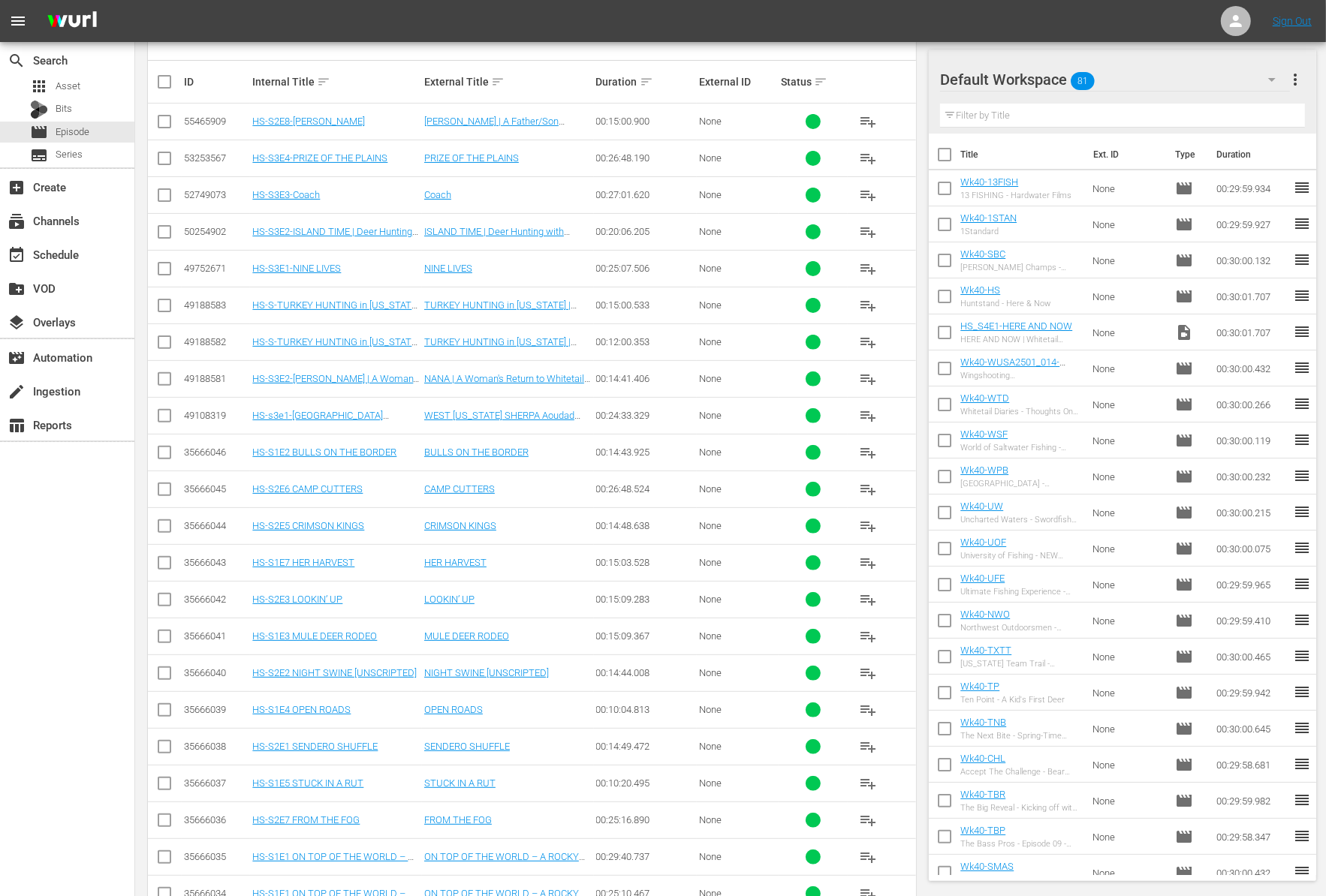
scroll to position [432, 0]
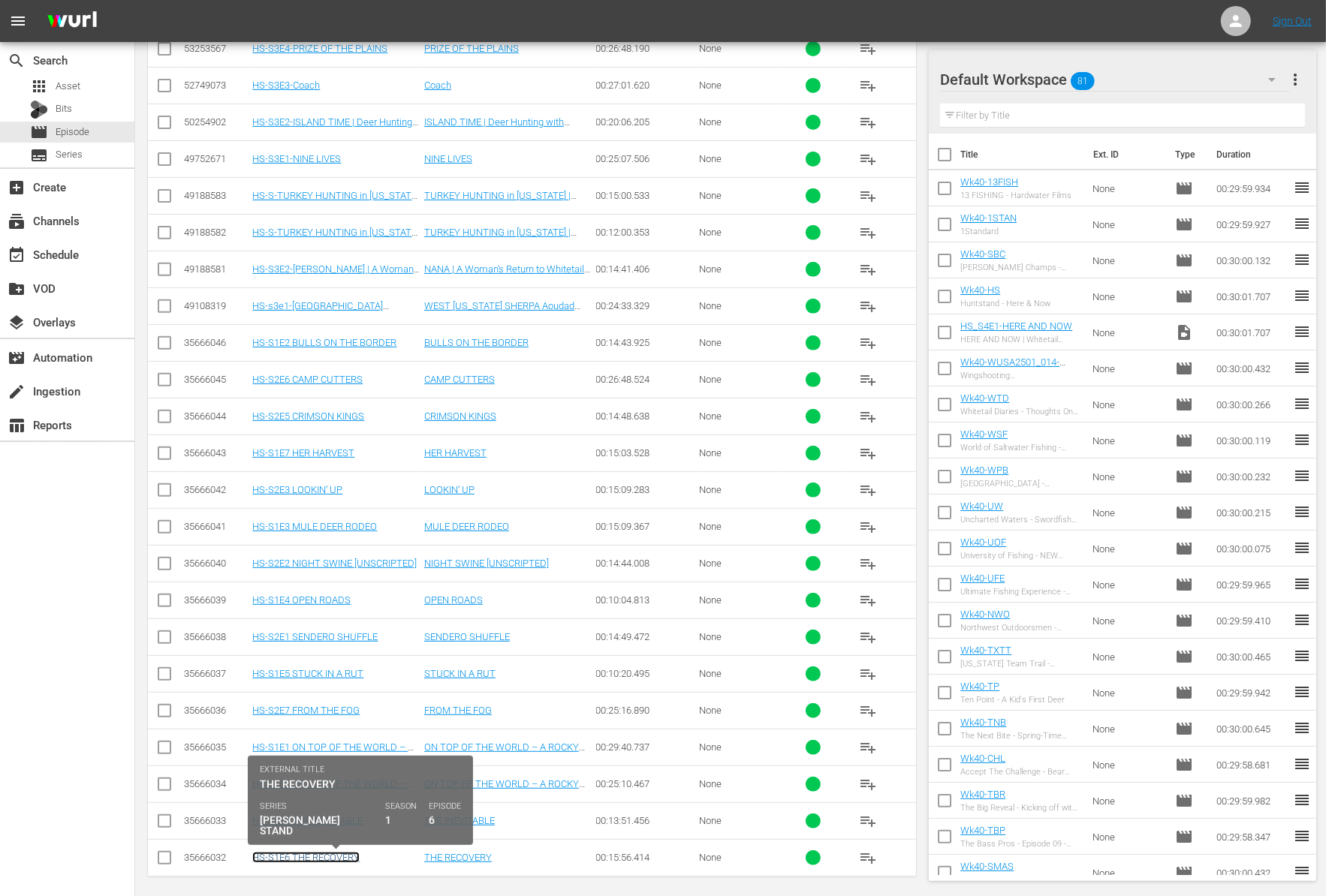
click at [338, 852] on link "HS-S1E6 THE RECOVERY" at bounding box center [306, 857] width 107 height 11
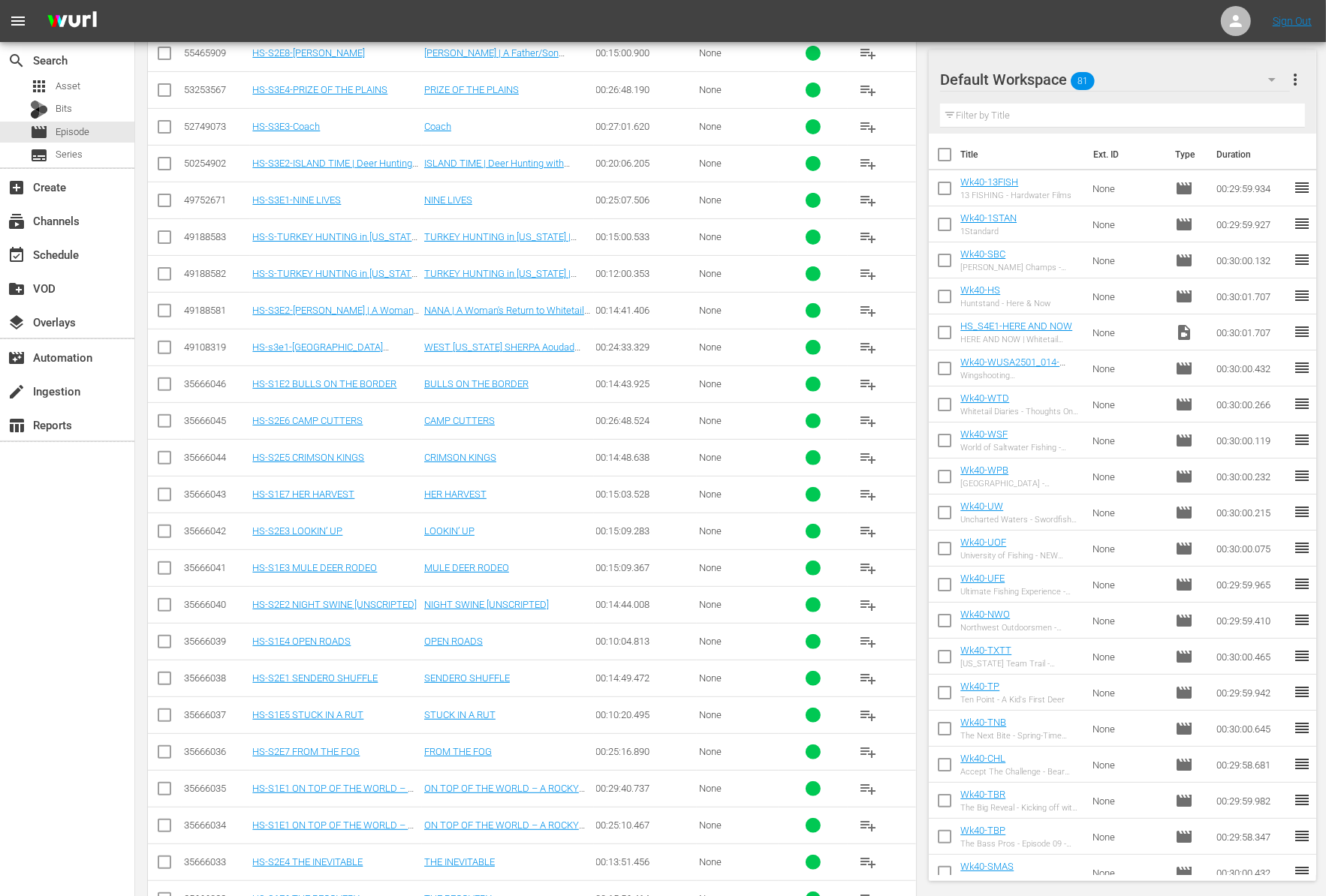
scroll to position [432, 0]
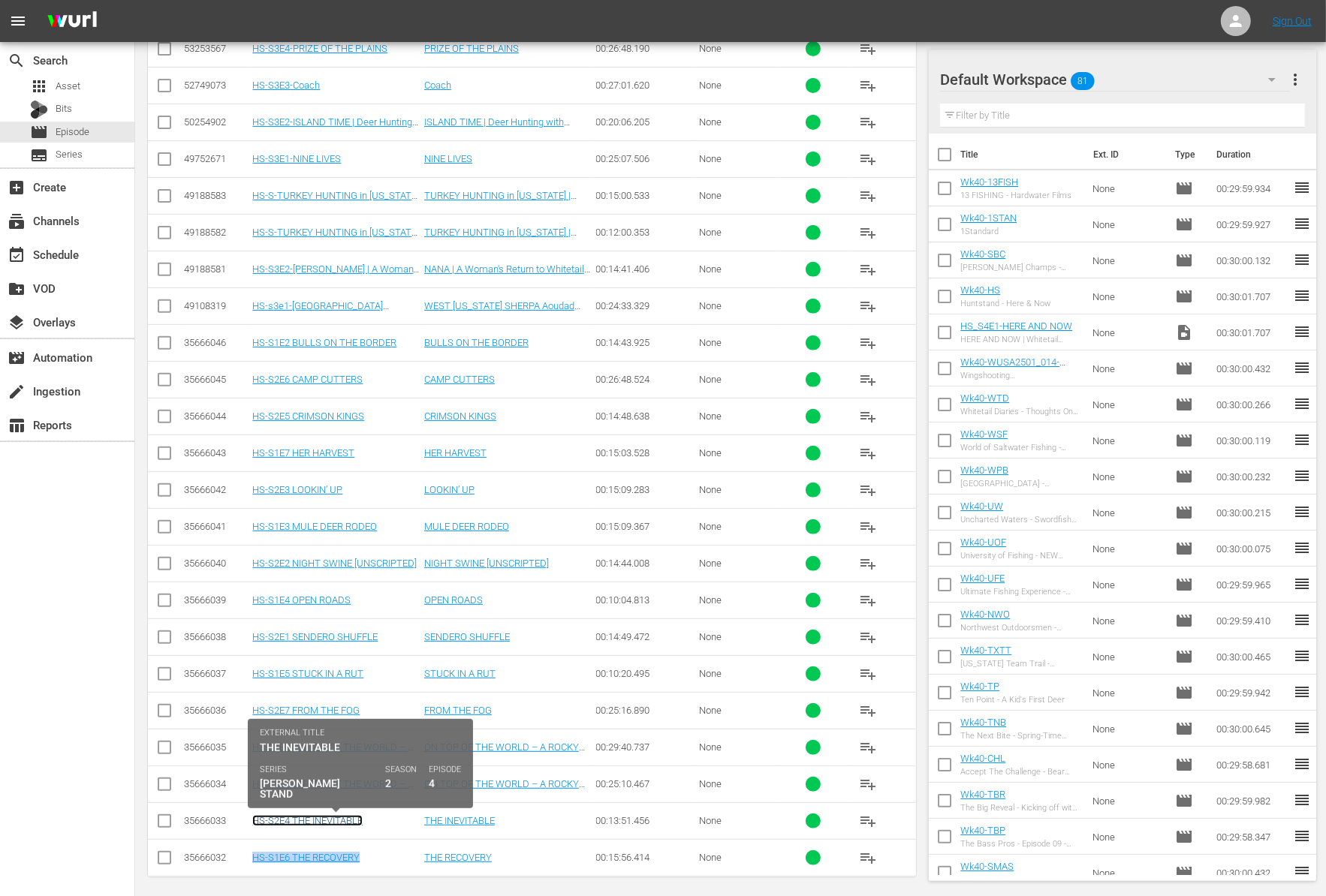
click at [340, 815] on link "HS-S2E4 THE INEVITABLE" at bounding box center [307, 820] width 110 height 11
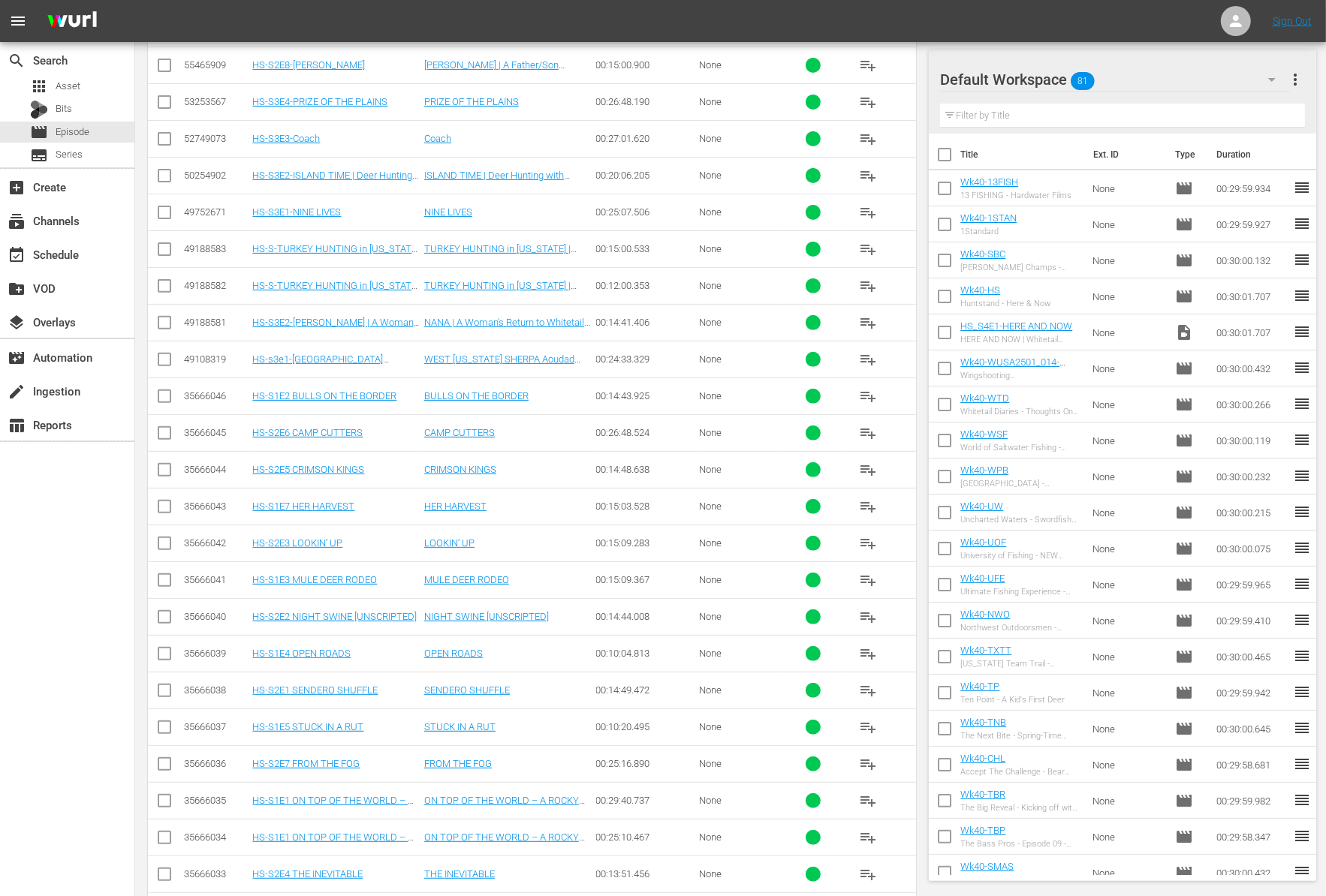
scroll to position [432, 0]
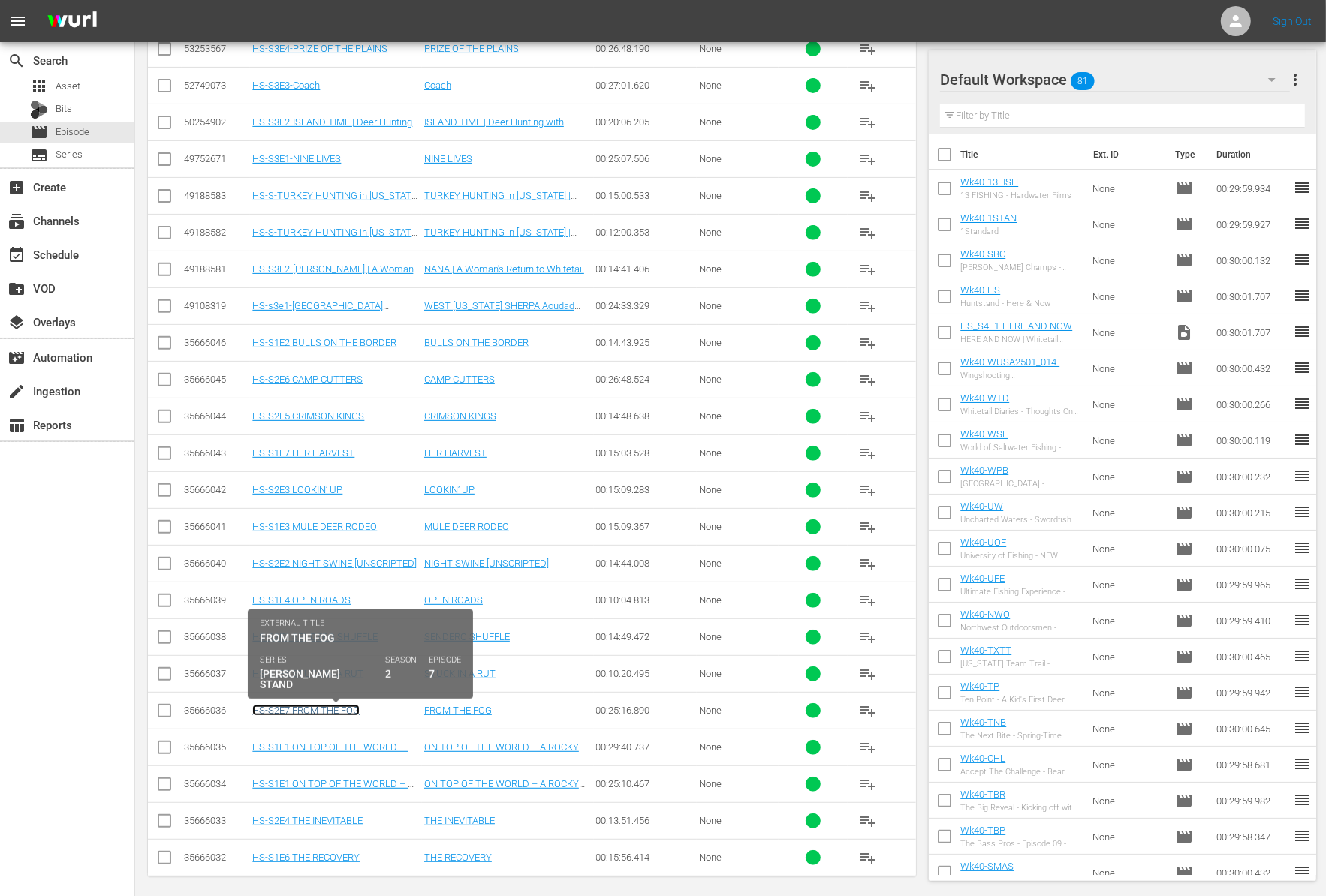
click at [341, 705] on link "HS-S2E7 FROM THE FOG" at bounding box center [306, 710] width 107 height 11
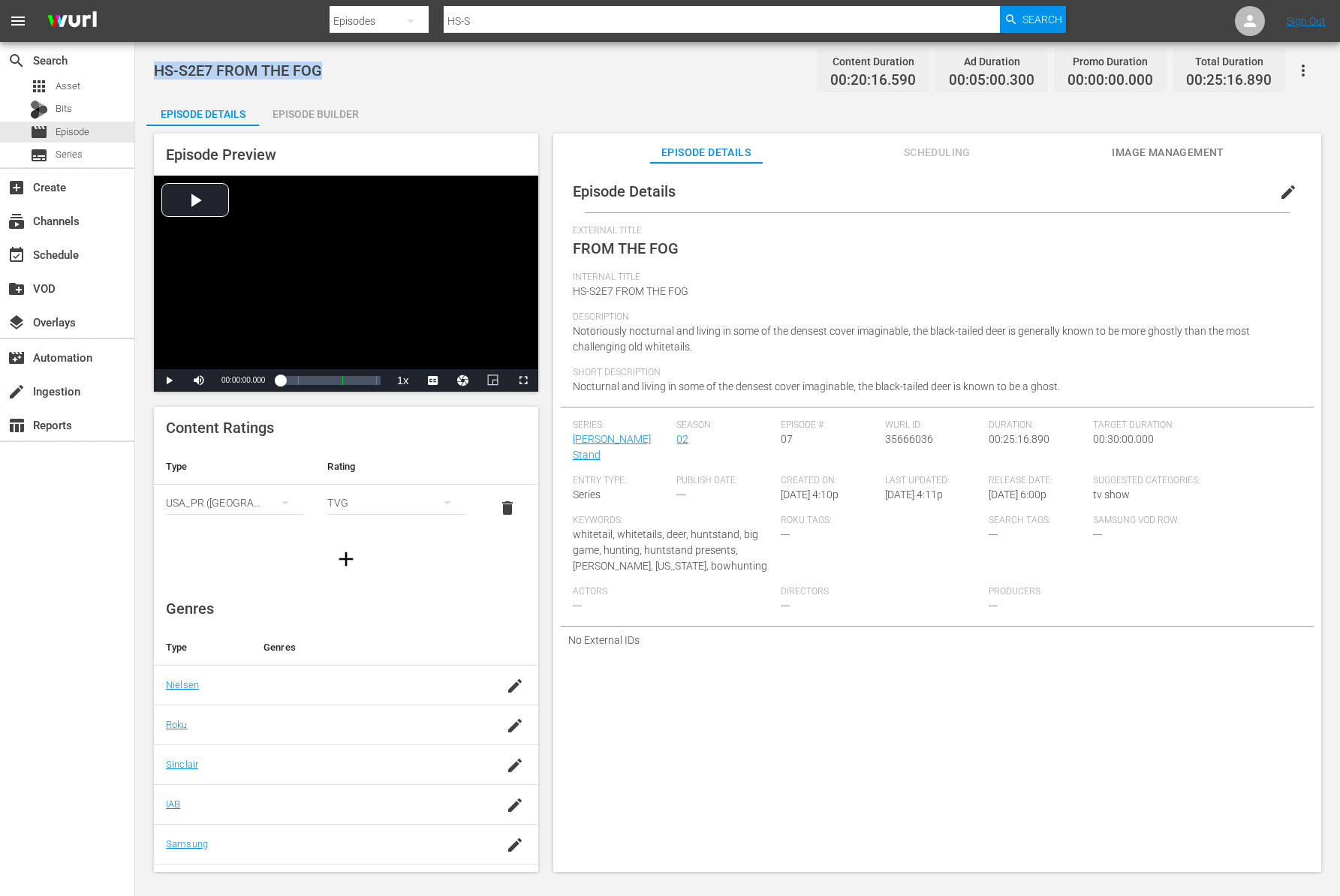
drag, startPoint x: 335, startPoint y: 67, endPoint x: 151, endPoint y: 63, distance: 184.0
click at [149, 64] on div "HS-S2E7 FROM THE FOG Content Duration 00:20:16.590 Ad Duration 00:05:00.300 Pro…" at bounding box center [738, 459] width 1205 height 832
copy span "HS-S2E7 FROM THE FOG"
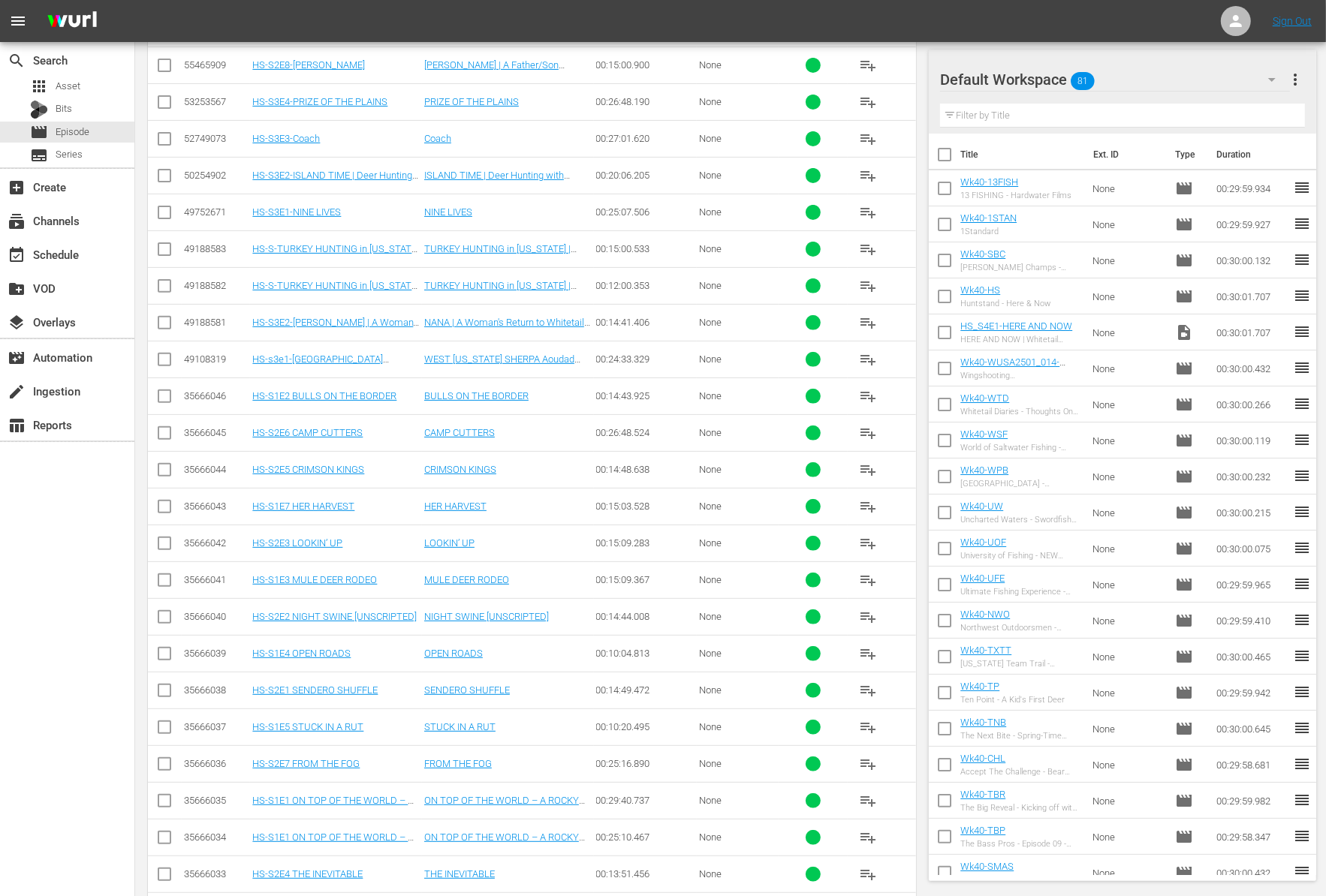
scroll to position [432, 0]
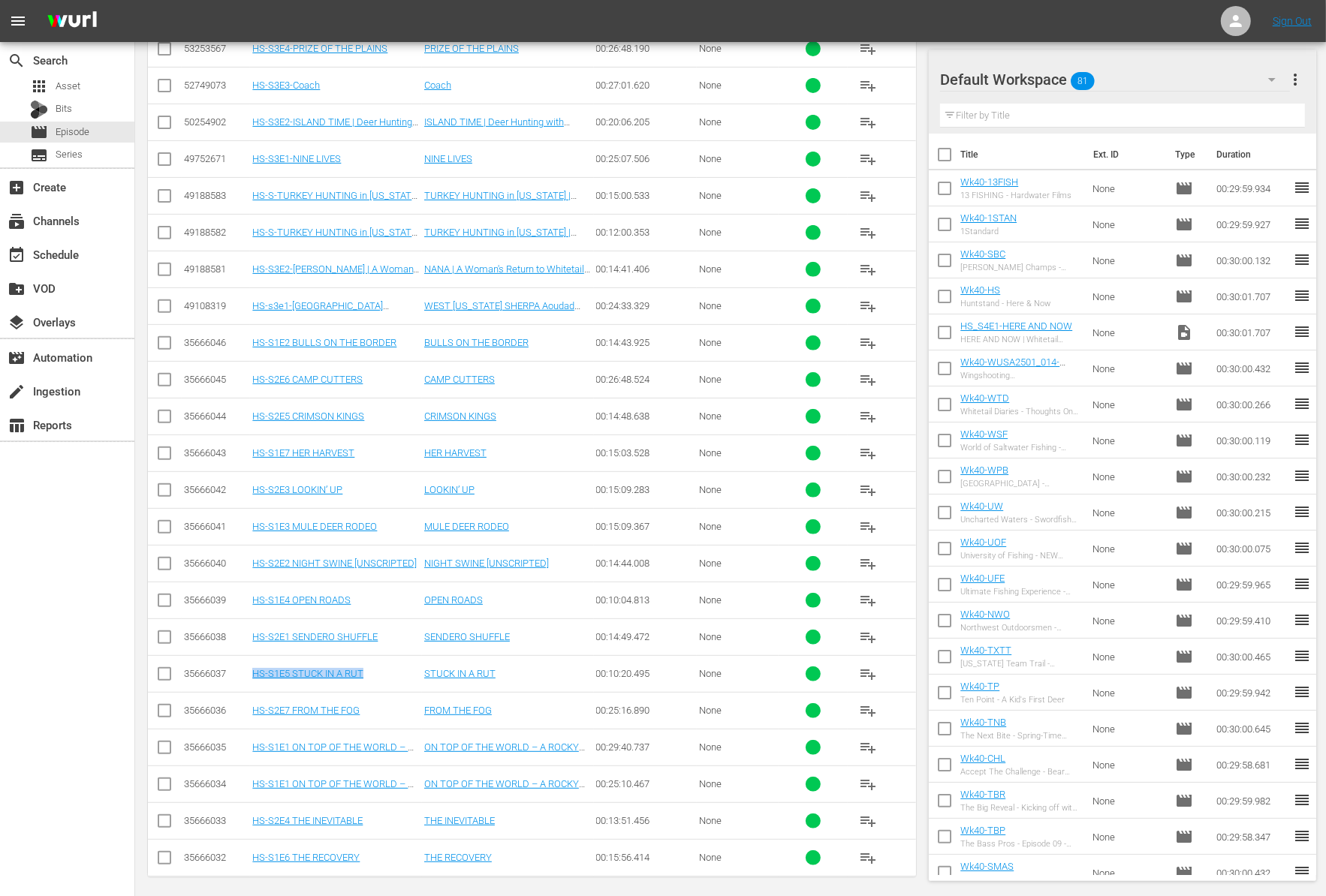
drag, startPoint x: 379, startPoint y: 667, endPoint x: 247, endPoint y: 667, distance: 132.0
click at [247, 667] on tr "35666037 HS-S1E5 STUCK IN A RUT STUCK IN A RUT 00:10:20.495 None playlist_add" at bounding box center [531, 674] width 768 height 37
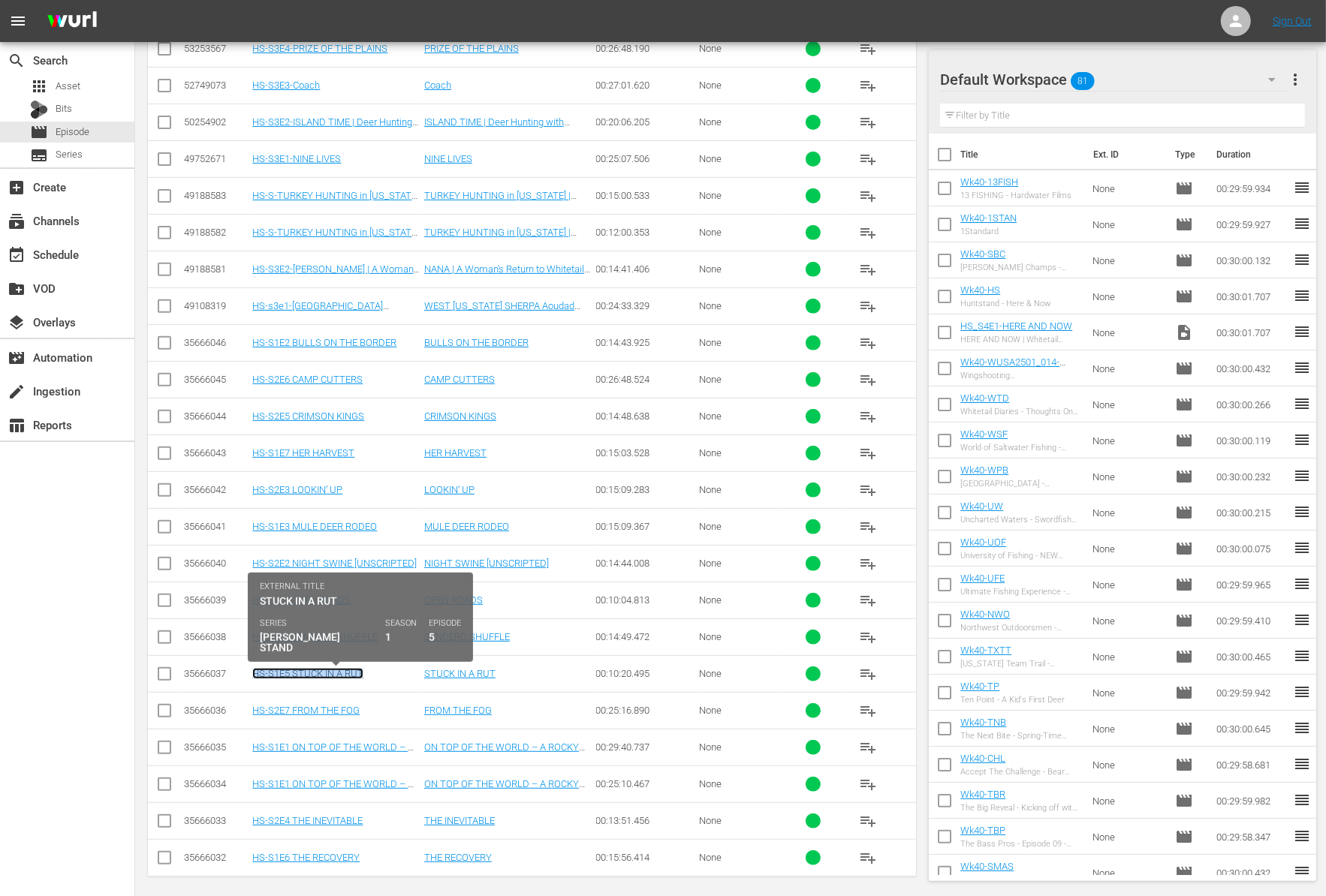
copy tr "HS-S1E5 STUCK IN A RUT"
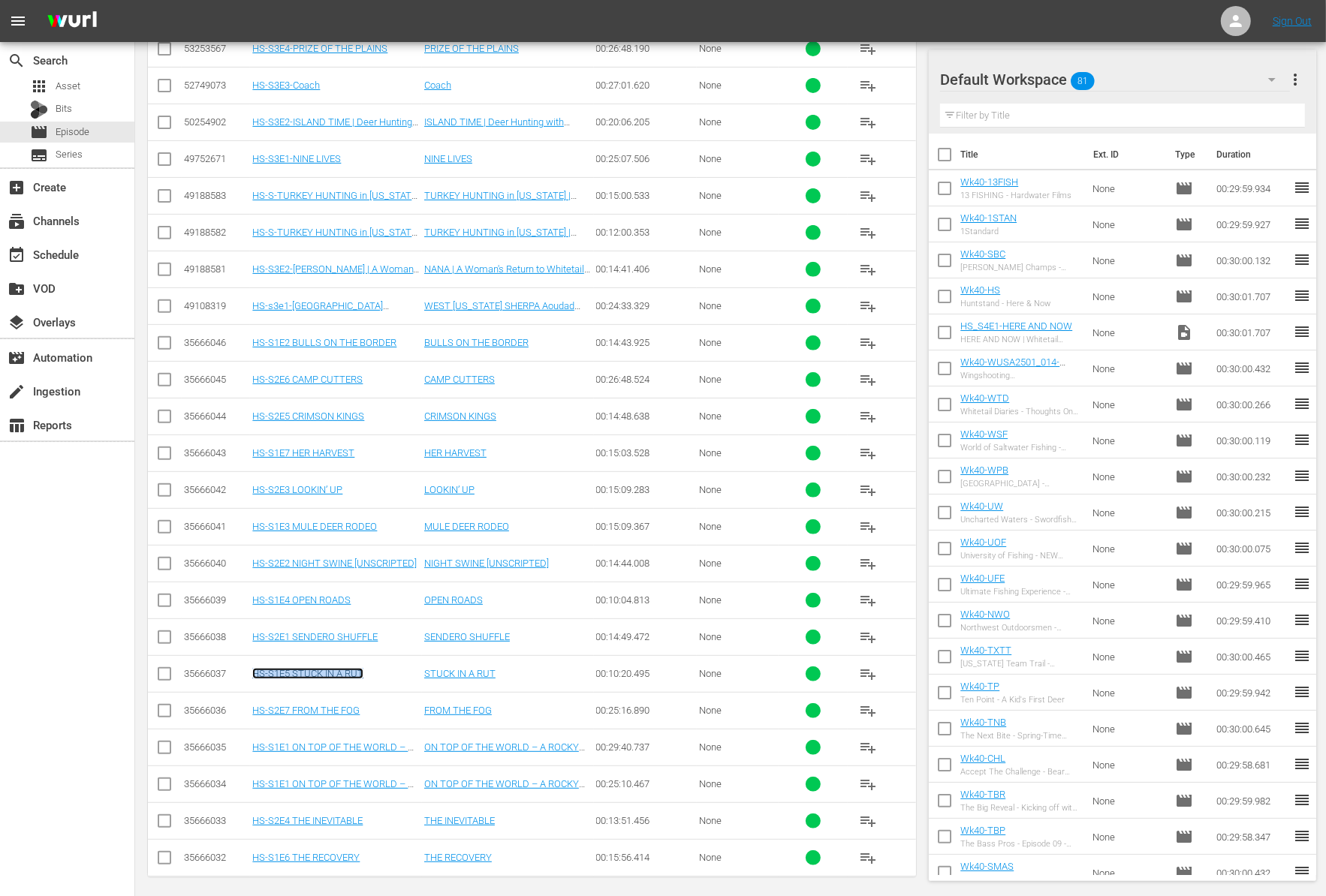
drag, startPoint x: 323, startPoint y: 667, endPoint x: 11, endPoint y: 715, distance: 315.7
click at [0, 0] on div "menu Sign Out search Search apps Asset Bits movie Episode subtitles Series add_…" at bounding box center [663, 236] width 1326 height 1337
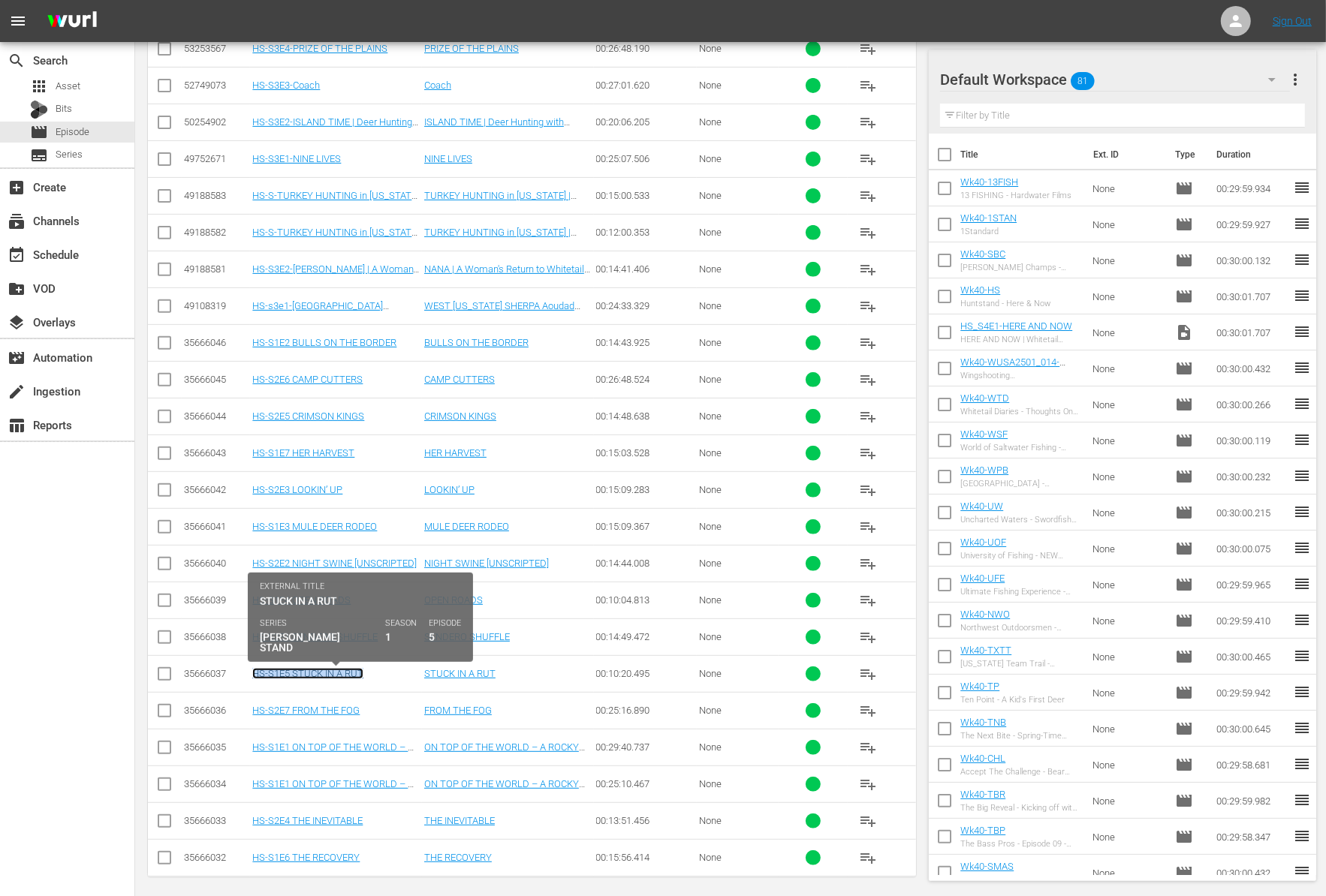
copy tr "HS-S1E5 STUCK IN A RUT"
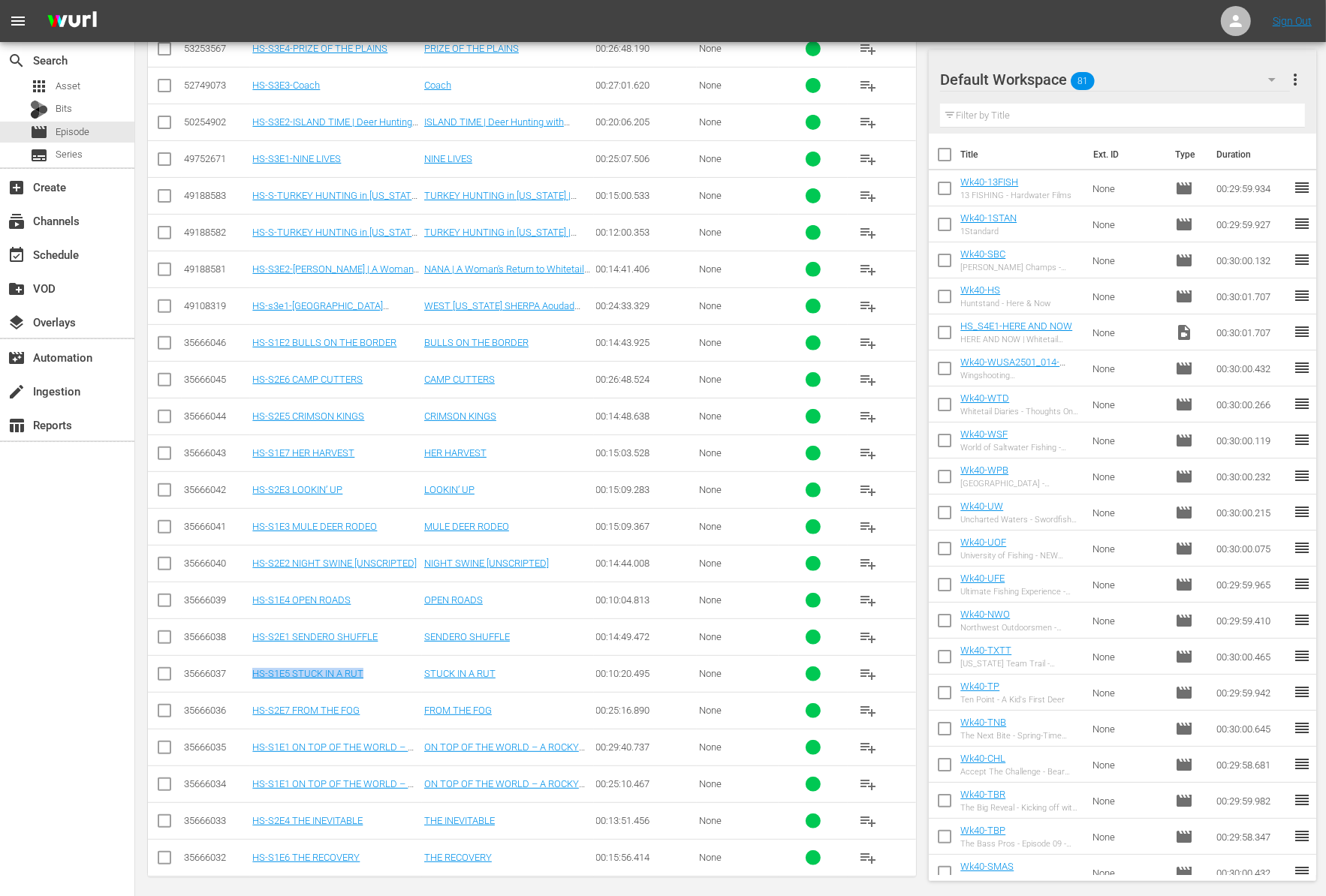
drag, startPoint x: 328, startPoint y: 666, endPoint x: 24, endPoint y: 689, distance: 304.9
click at [0, 0] on div "menu Sign Out search Search apps Asset Bits movie Episode subtitles Series add_…" at bounding box center [663, 236] width 1326 height 1337
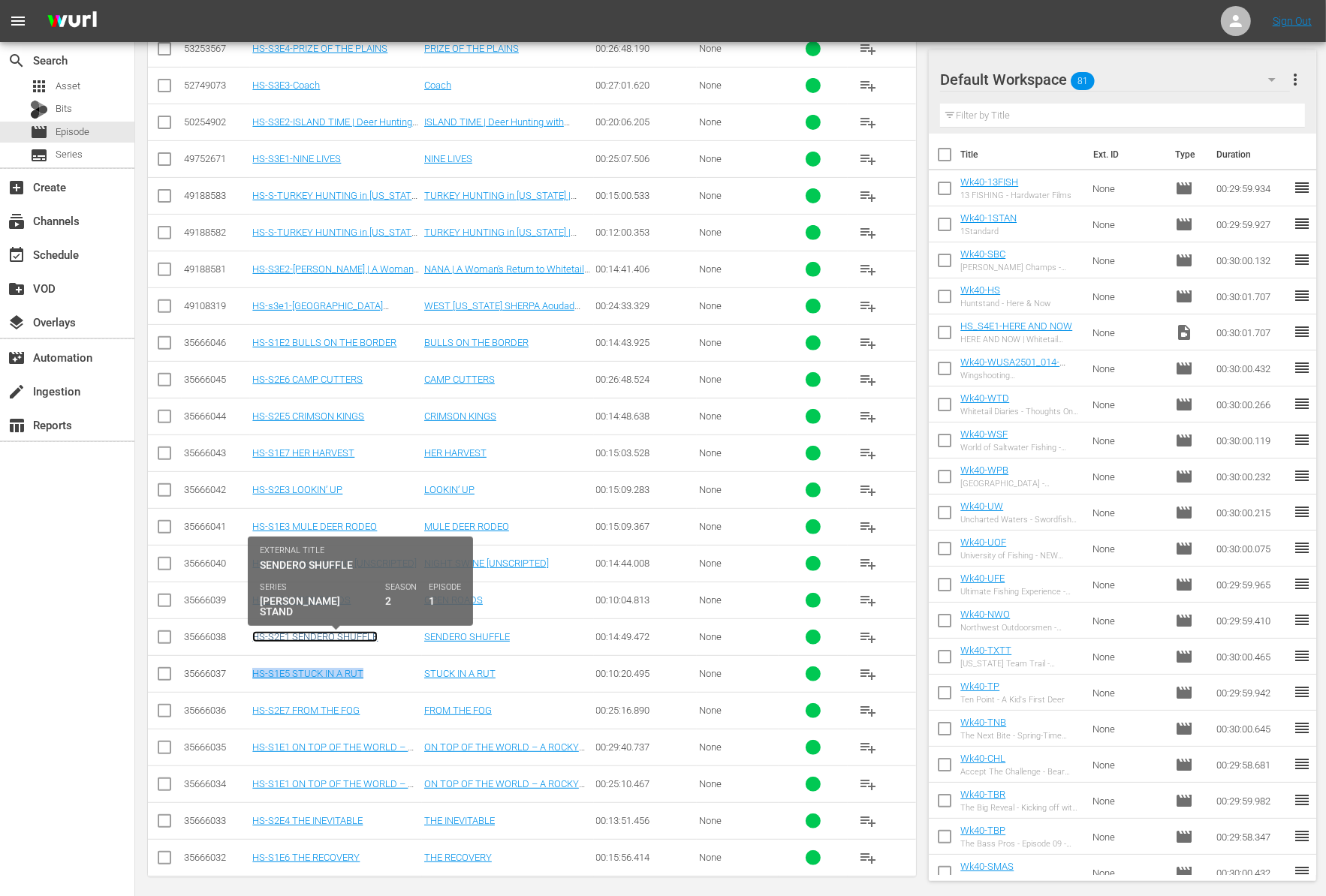
click at [335, 631] on link "HS-S2E1 SENDERO SHUFFLE" at bounding box center [315, 636] width 126 height 11
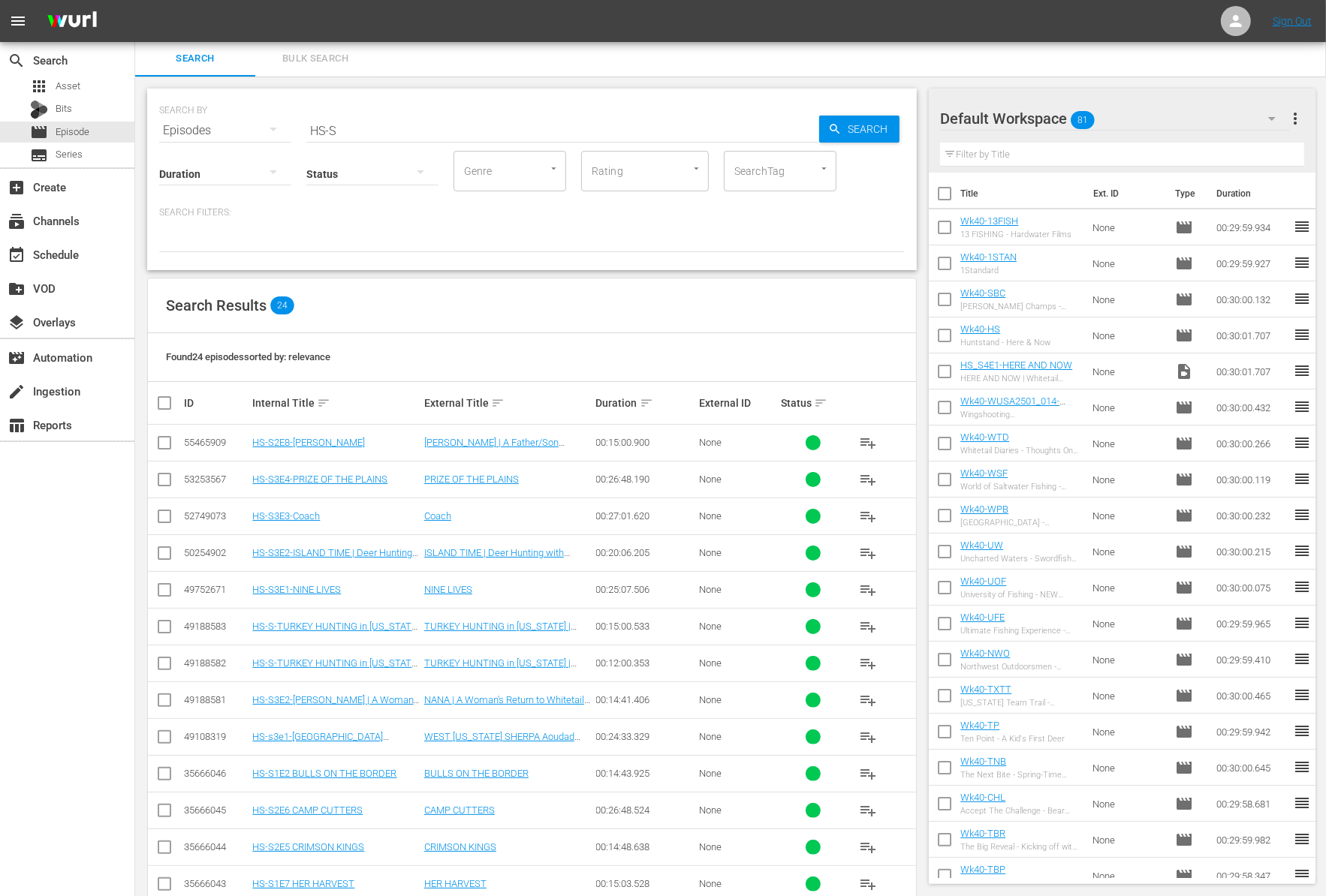
scroll to position [323, 0]
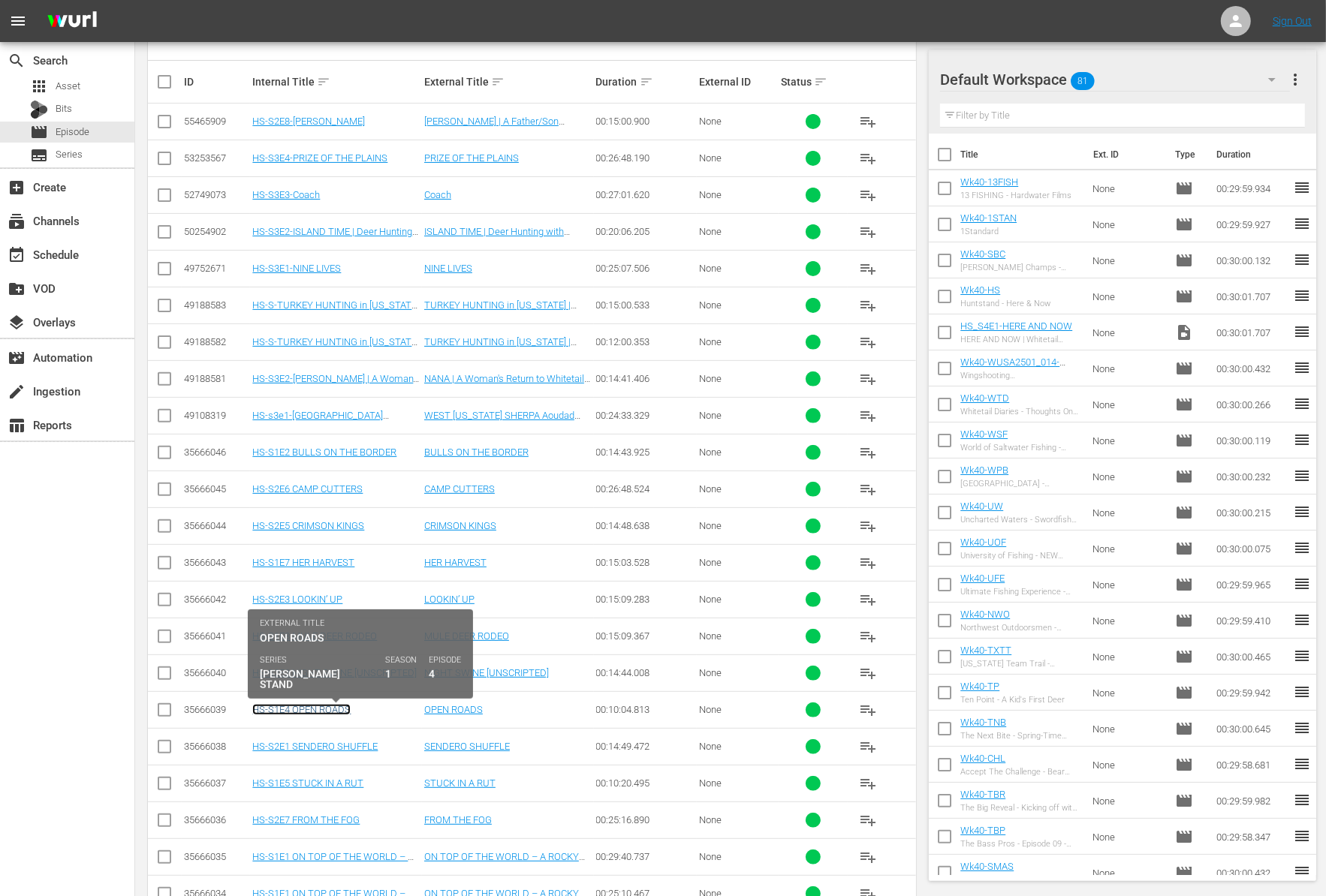
click at [332, 704] on link "HS-S1E4 OPEN ROADS" at bounding box center [301, 709] width 98 height 11
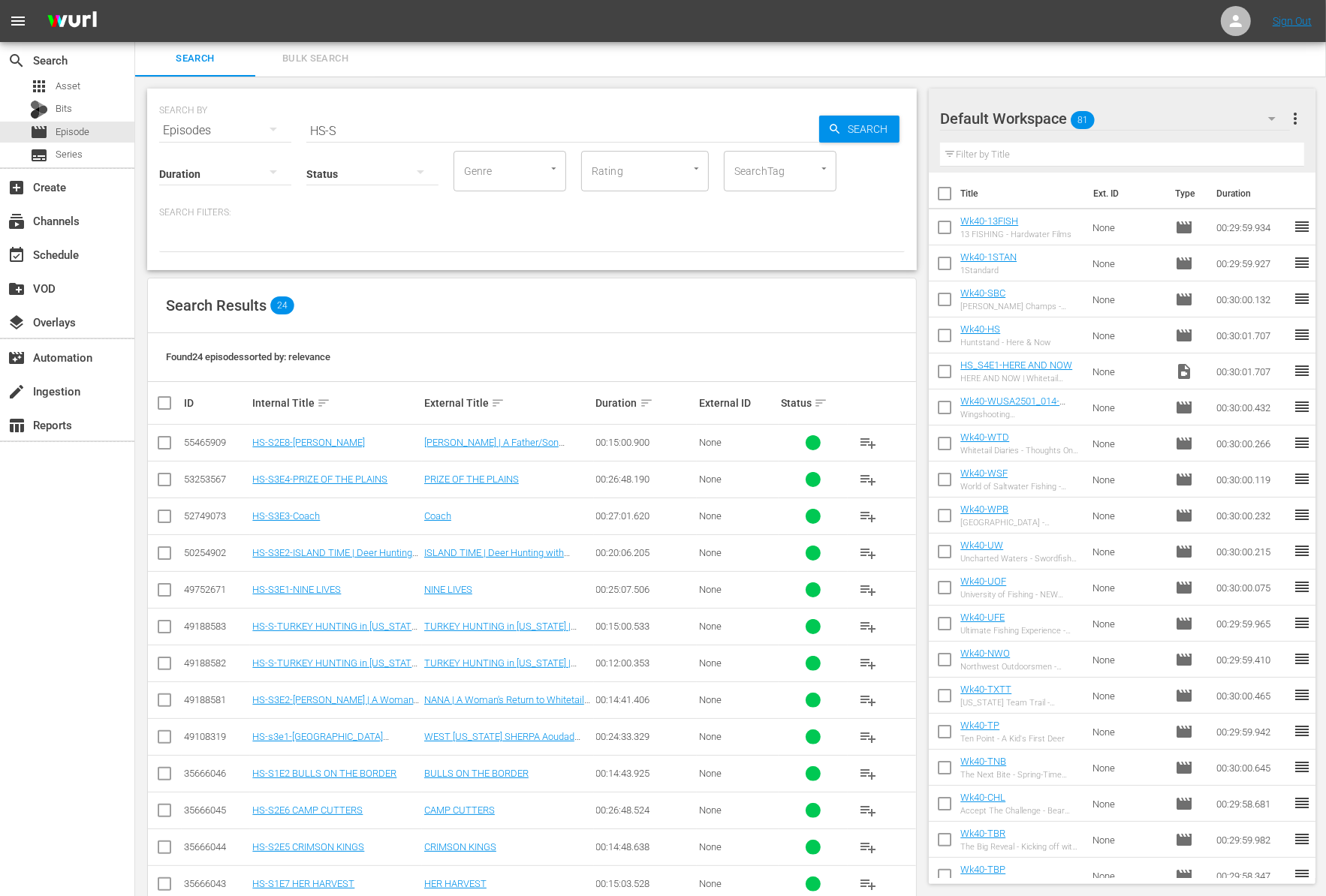
scroll to position [323, 0]
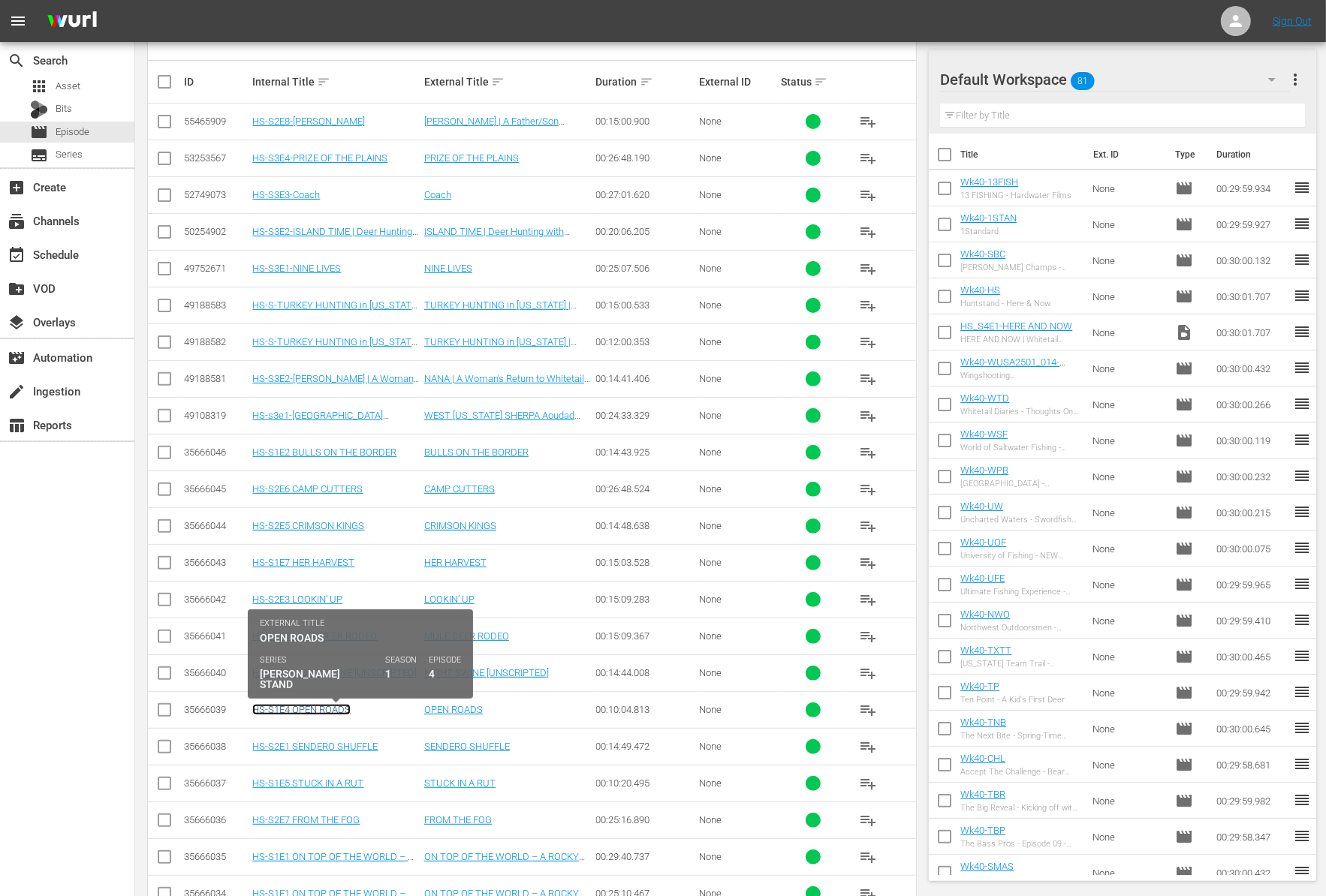
click at [344, 704] on link "HS-S1E4 OPEN ROADS" at bounding box center [301, 709] width 98 height 11
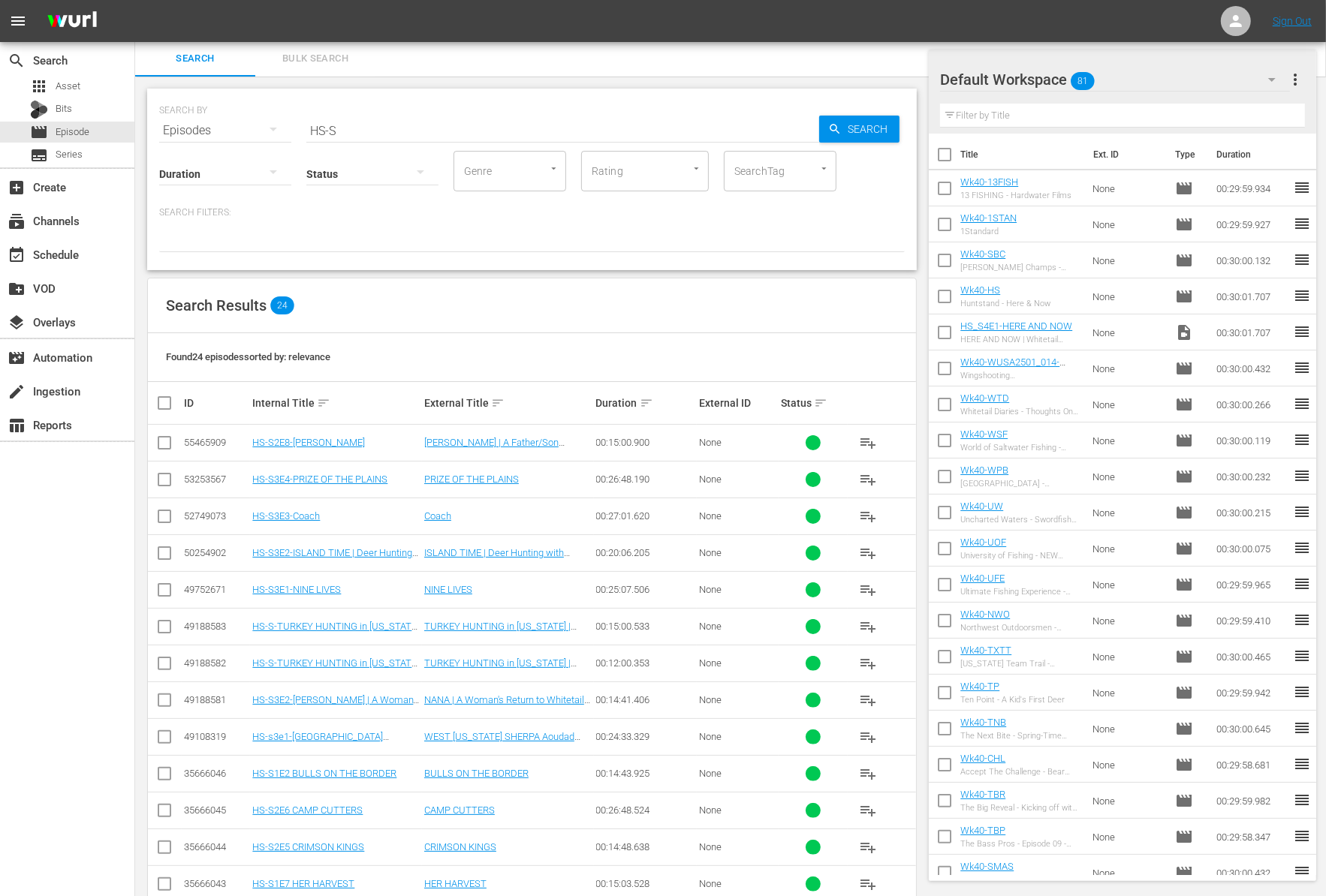
scroll to position [323, 0]
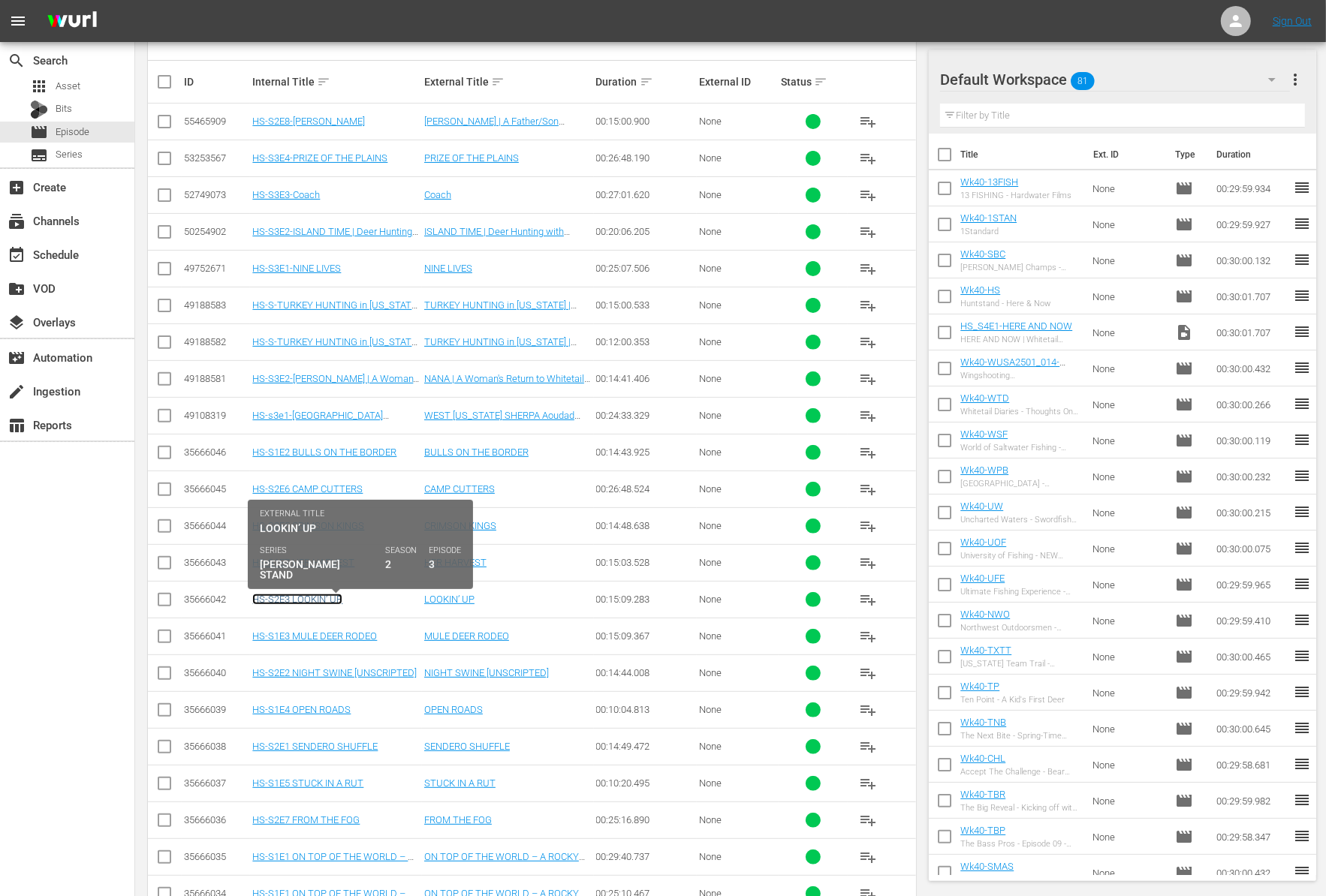
click at [294, 596] on link "HS-S2E3 LOOKIN’ UP" at bounding box center [297, 599] width 90 height 11
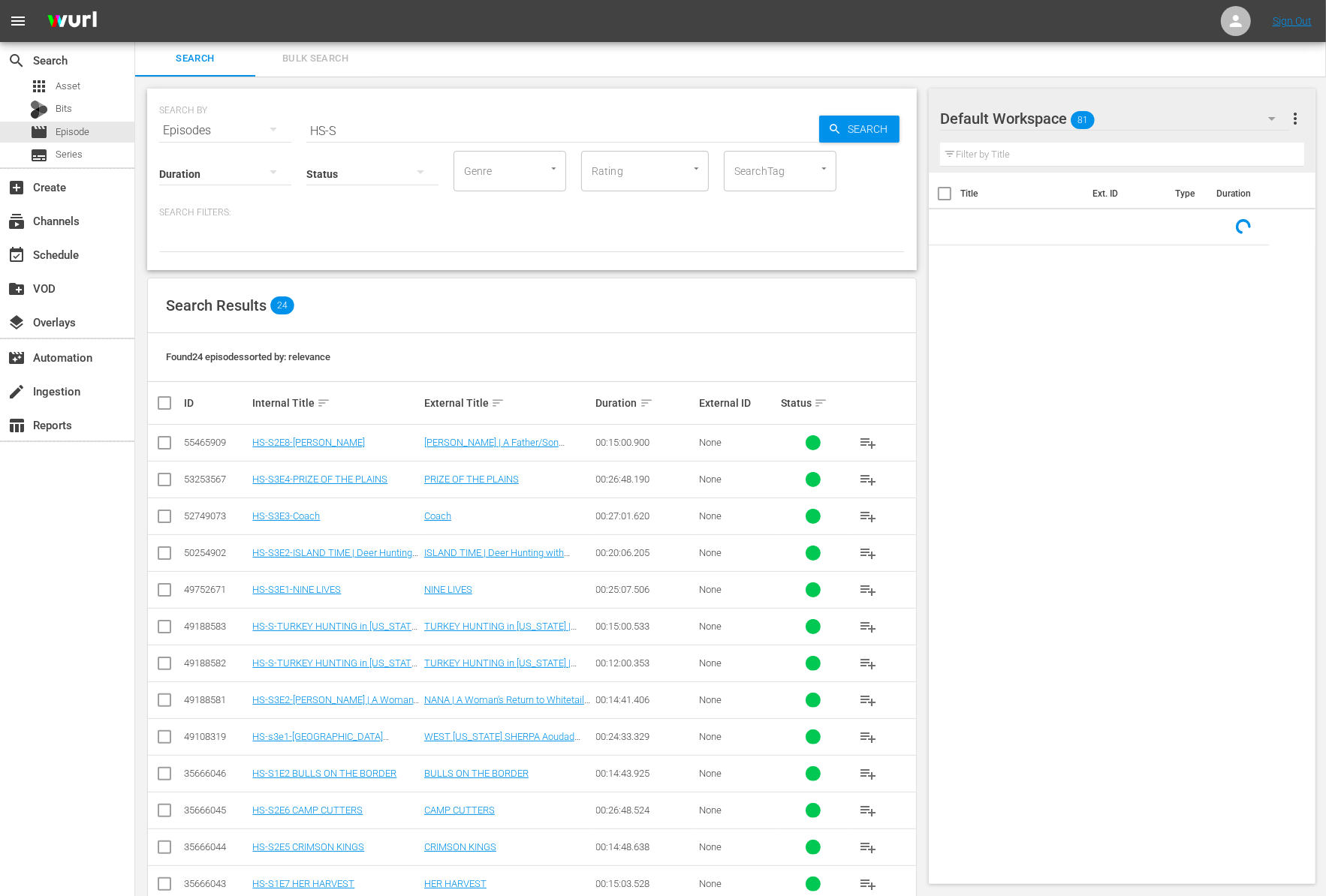
scroll to position [323, 0]
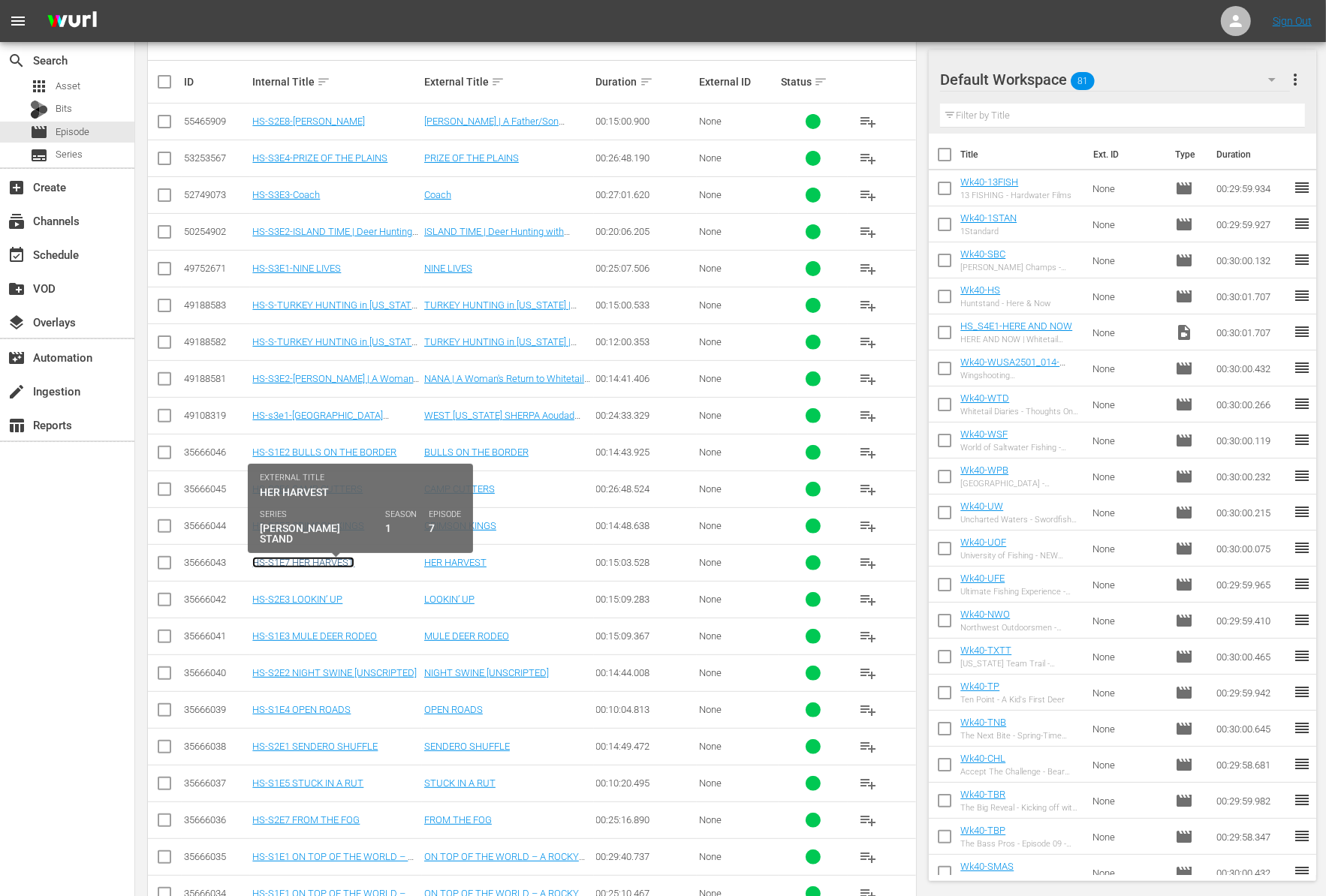
click at [330, 557] on link "HS-S1E7 HER HARVEST" at bounding box center [303, 562] width 102 height 11
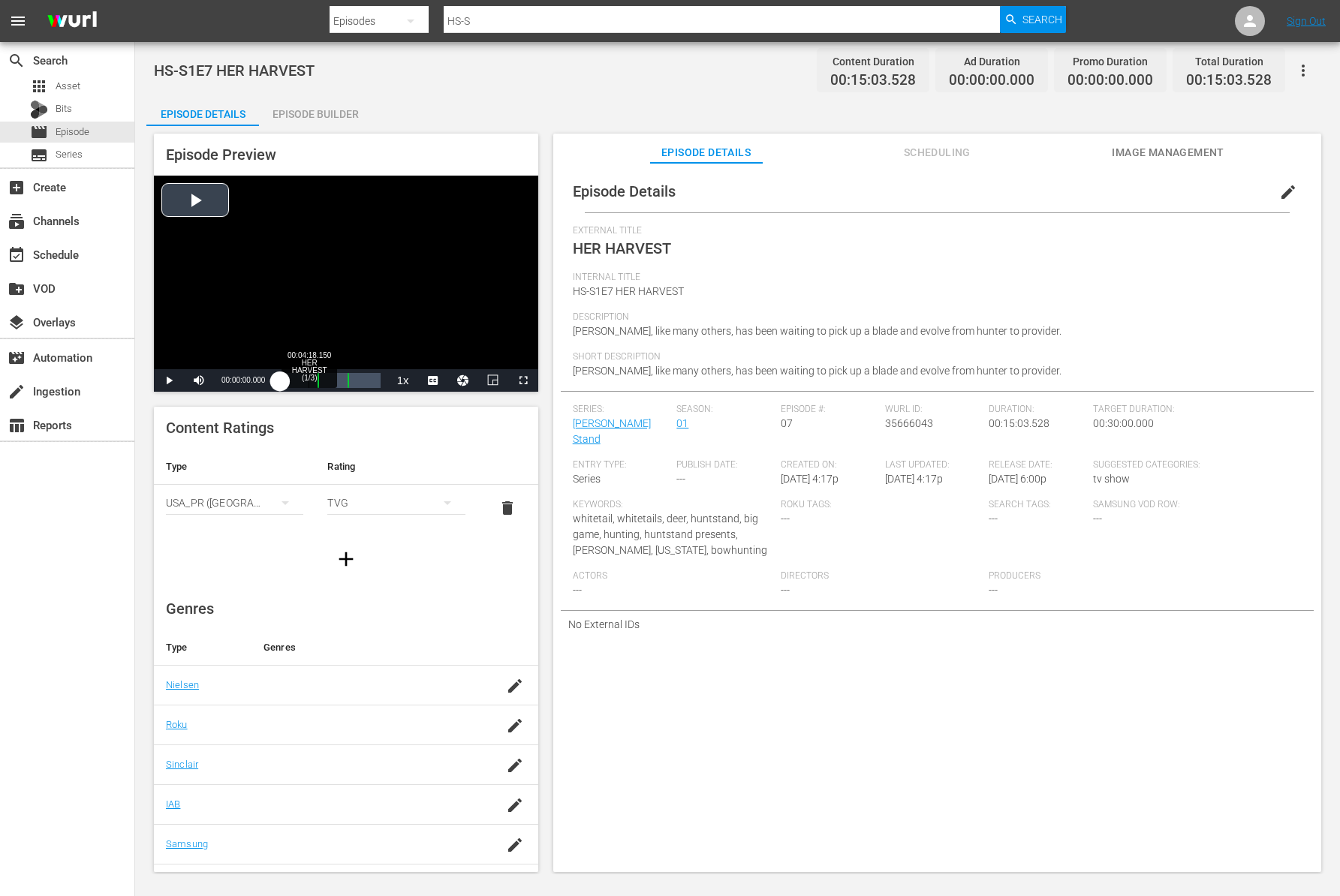
click at [309, 383] on div "Loaded : 0.64% 00:04:18.150 HER HARVEST (1/3) 00:00:00.000 [GEOGRAPHIC_DATA] 1:…" at bounding box center [330, 381] width 100 height 15
click at [169, 381] on span "Video Player" at bounding box center [169, 381] width 0 height 0
drag, startPoint x: 336, startPoint y: 61, endPoint x: 180, endPoint y: 60, distance: 156.0
click at [180, 60] on div "HS-S1E7 HER HARVEST Content Duration 00:15:03.528 Ad Duration 00:00:00.000 Prom…" at bounding box center [737, 70] width 1167 height 34
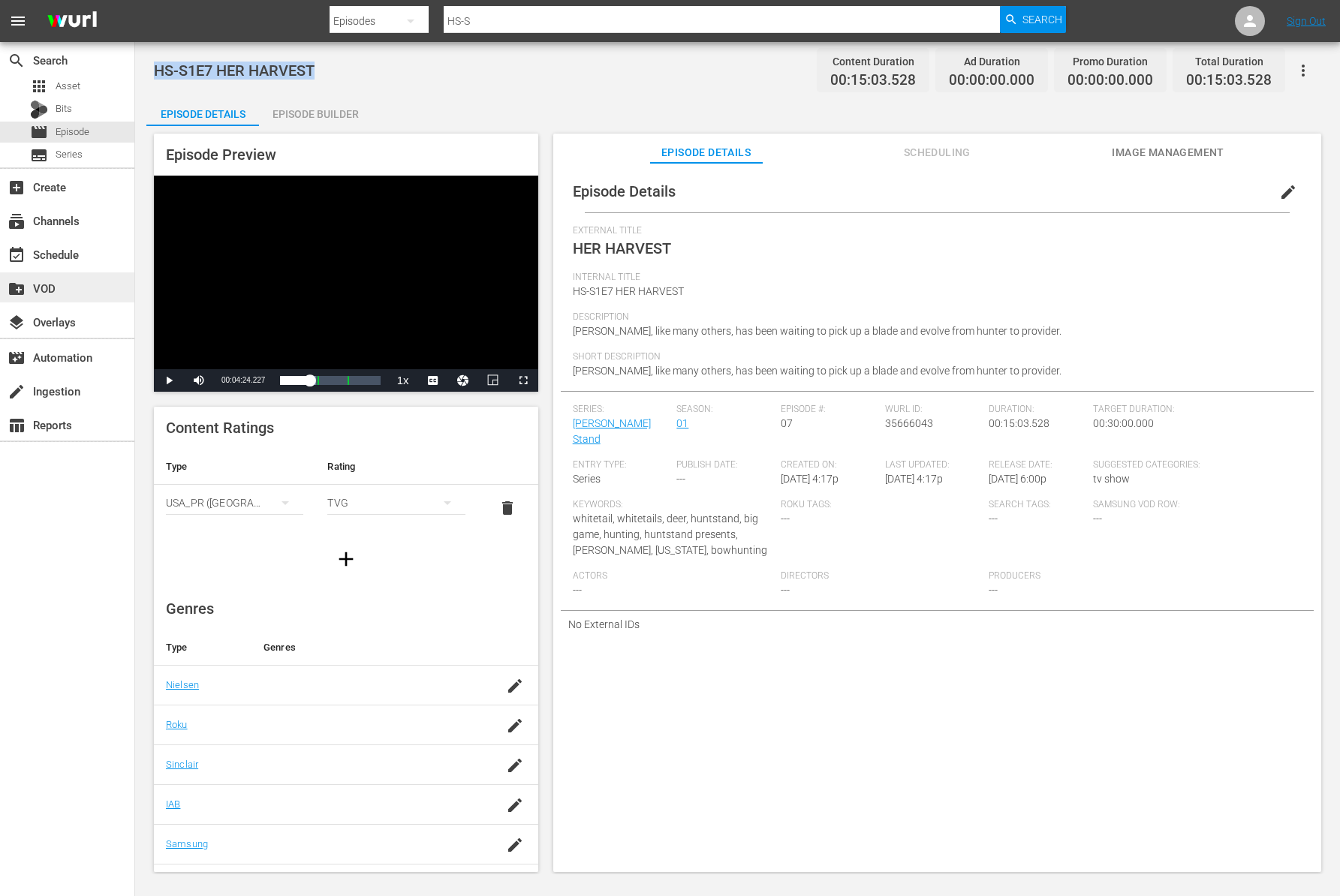
copy span "HS-S1E7 HER HARVEST"
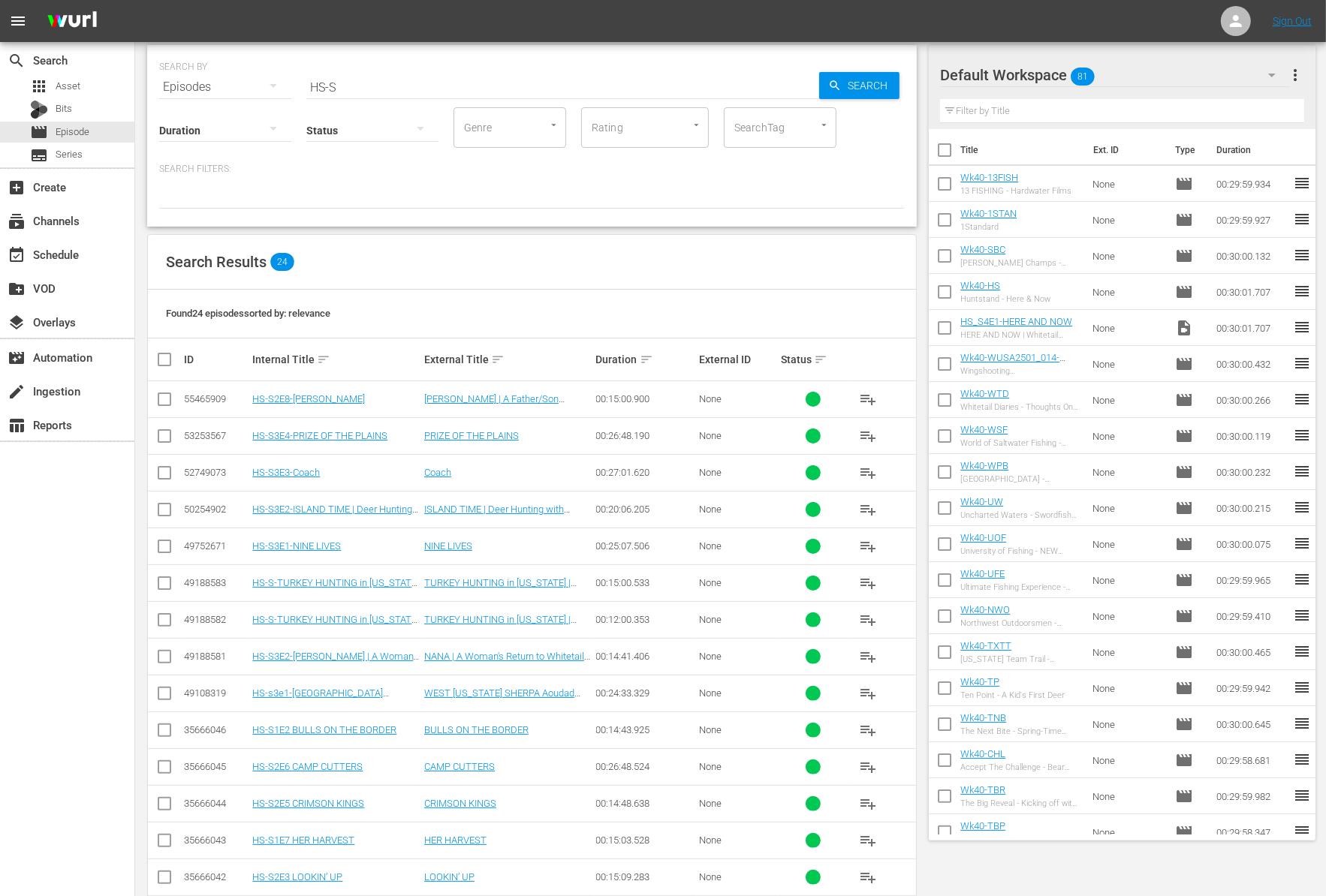
scroll to position [323, 0]
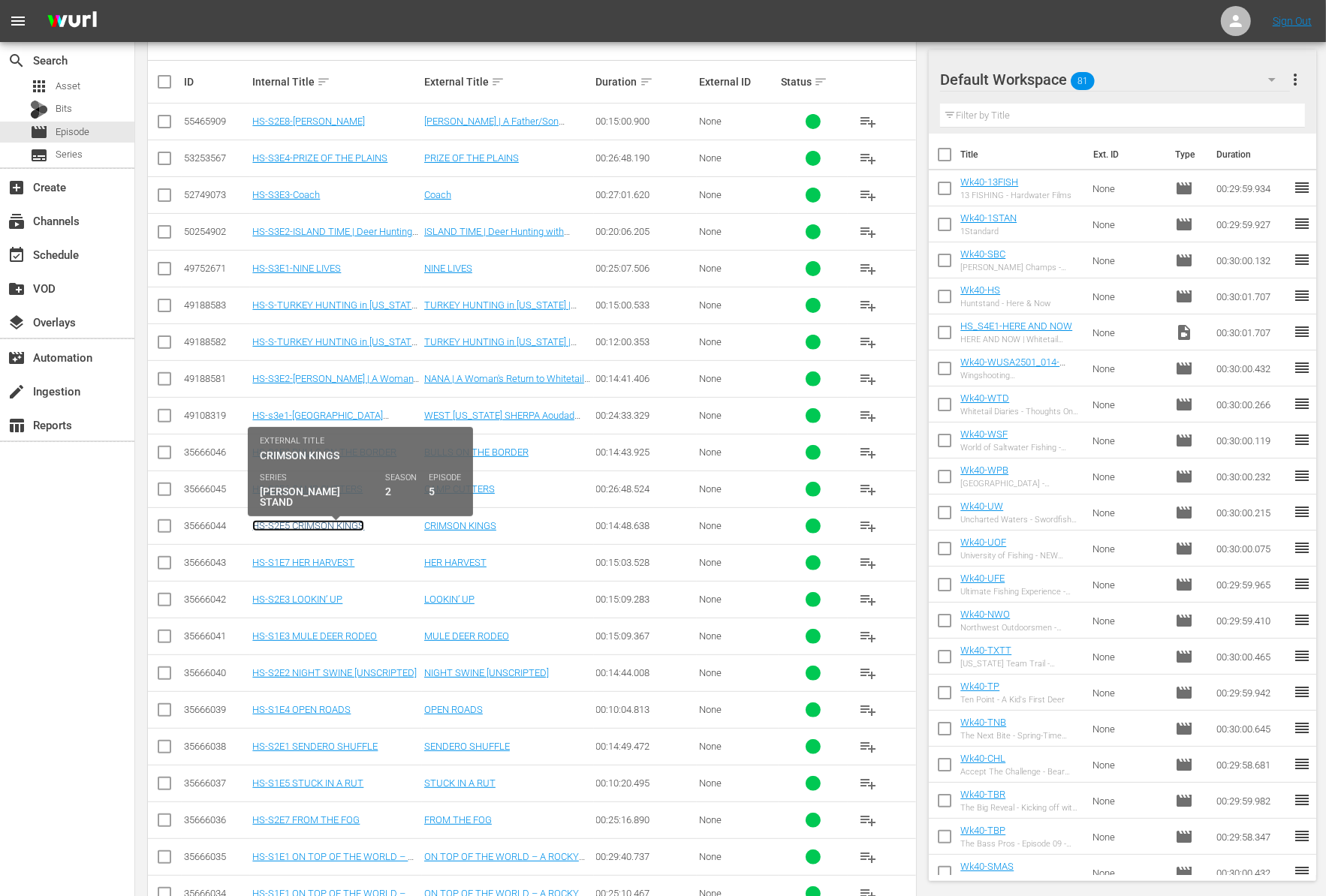
click at [350, 520] on link "HS-S2E5 CRIMSON KINGS" at bounding box center [308, 525] width 112 height 11
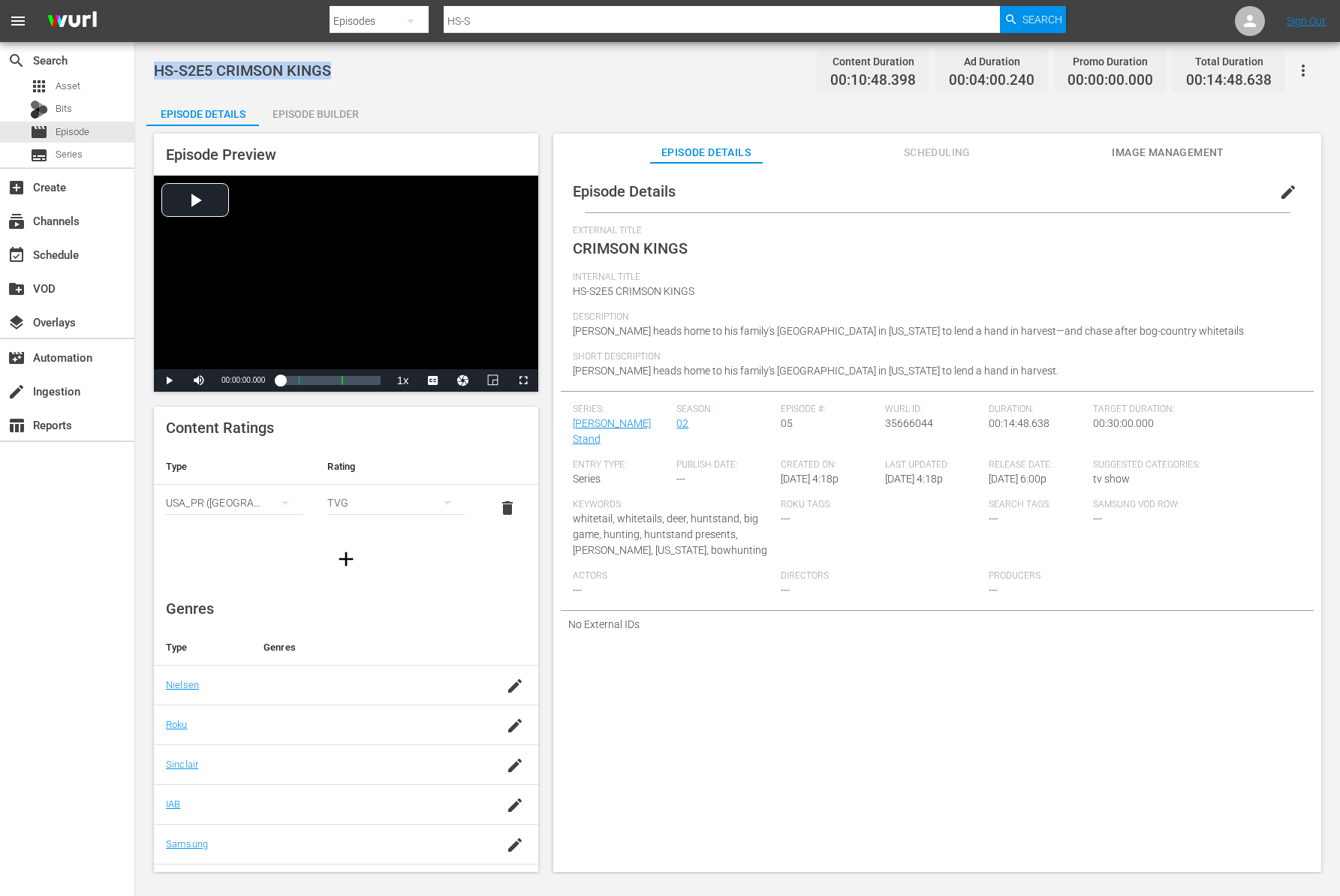
drag, startPoint x: 334, startPoint y: 67, endPoint x: 153, endPoint y: 73, distance: 181.1
click at [152, 73] on div "HS-S2E5 CRIMSON KINGS Content Duration 00:10:48.398 Ad Duration 00:04:00.240 Pr…" at bounding box center [738, 459] width 1205 height 832
copy span "HS-S2E5 CRIMSON KINGS"
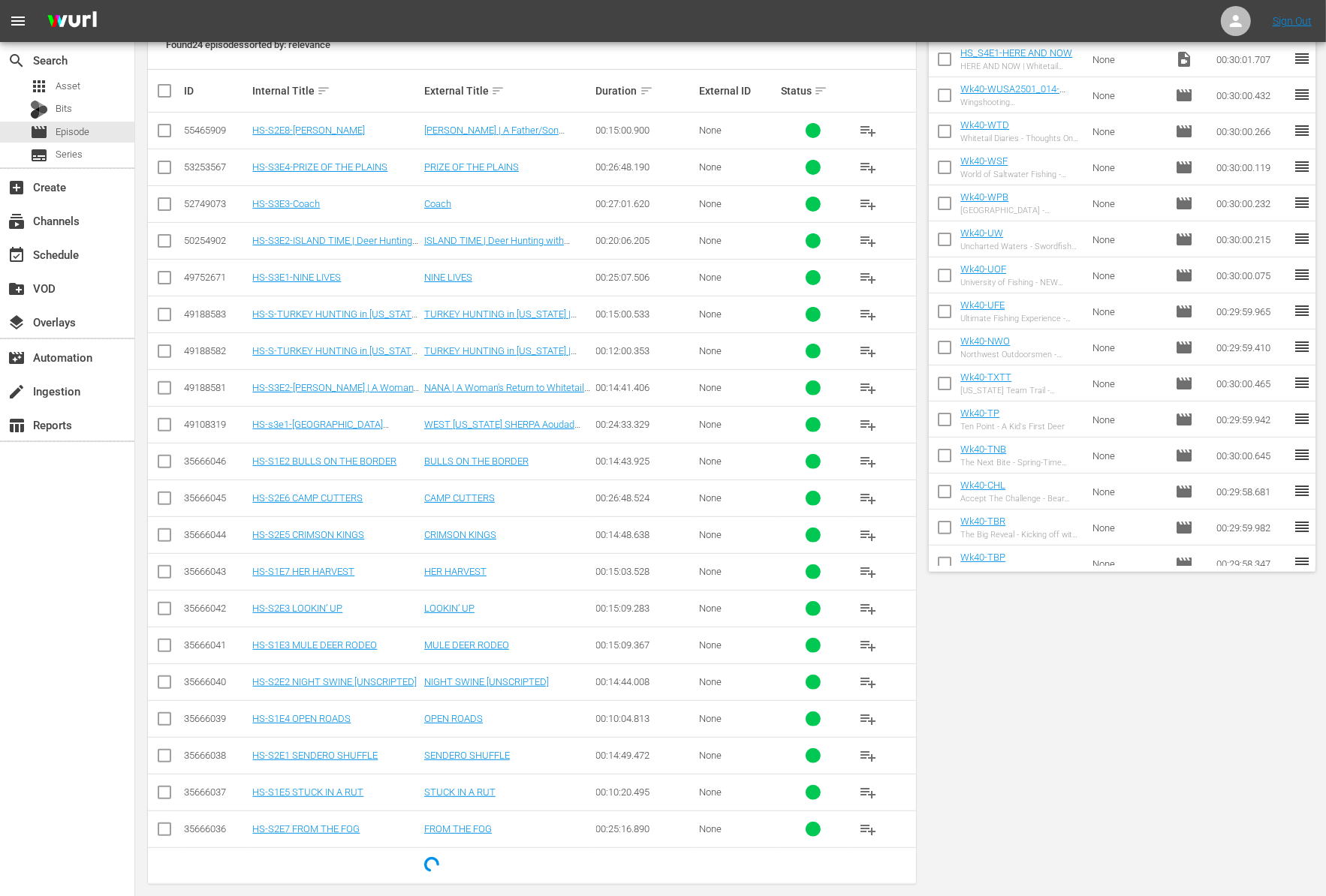
scroll to position [323, 0]
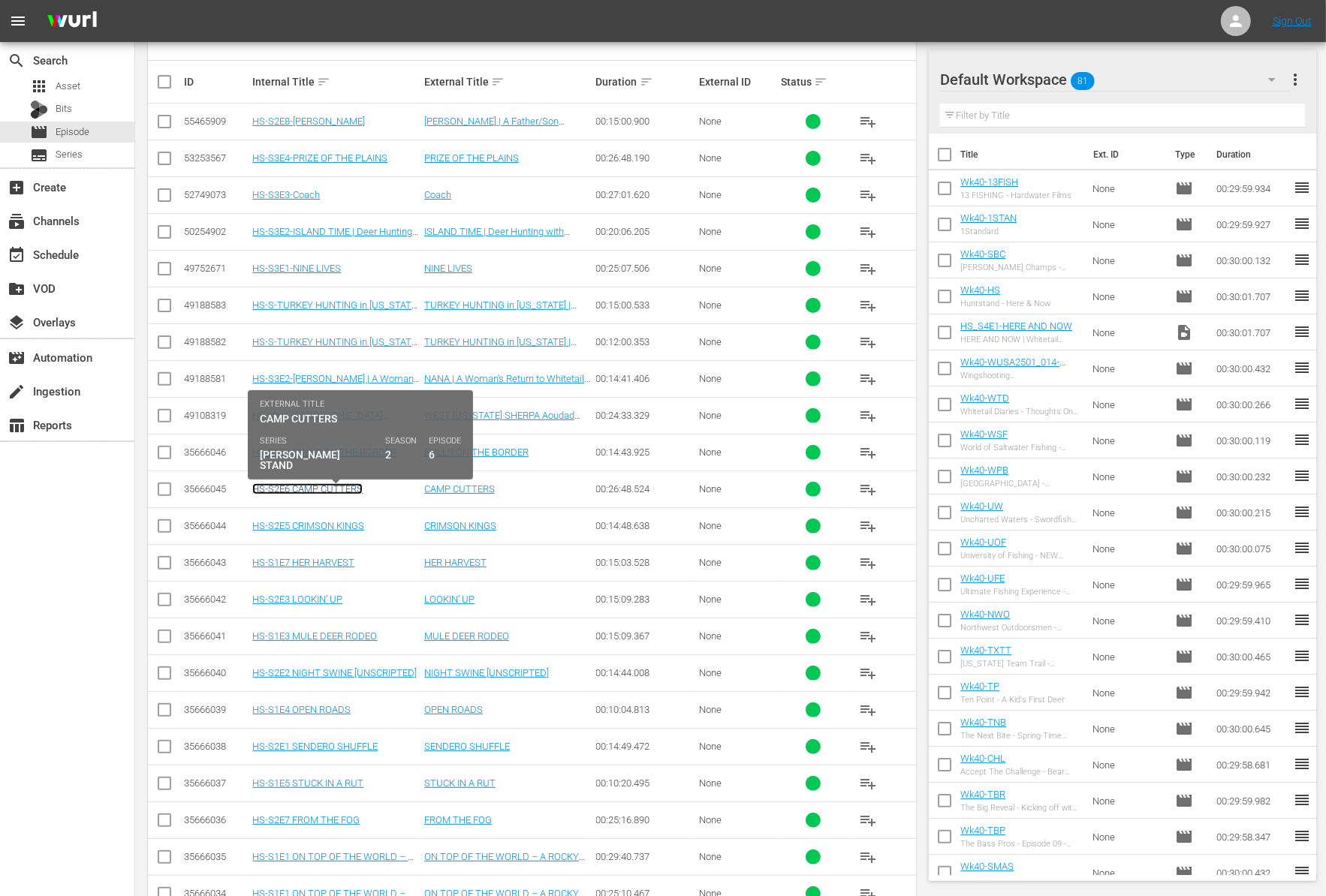
click at [336, 487] on link "HS-S2E6 CAMP CUTTERS" at bounding box center [307, 489] width 110 height 11
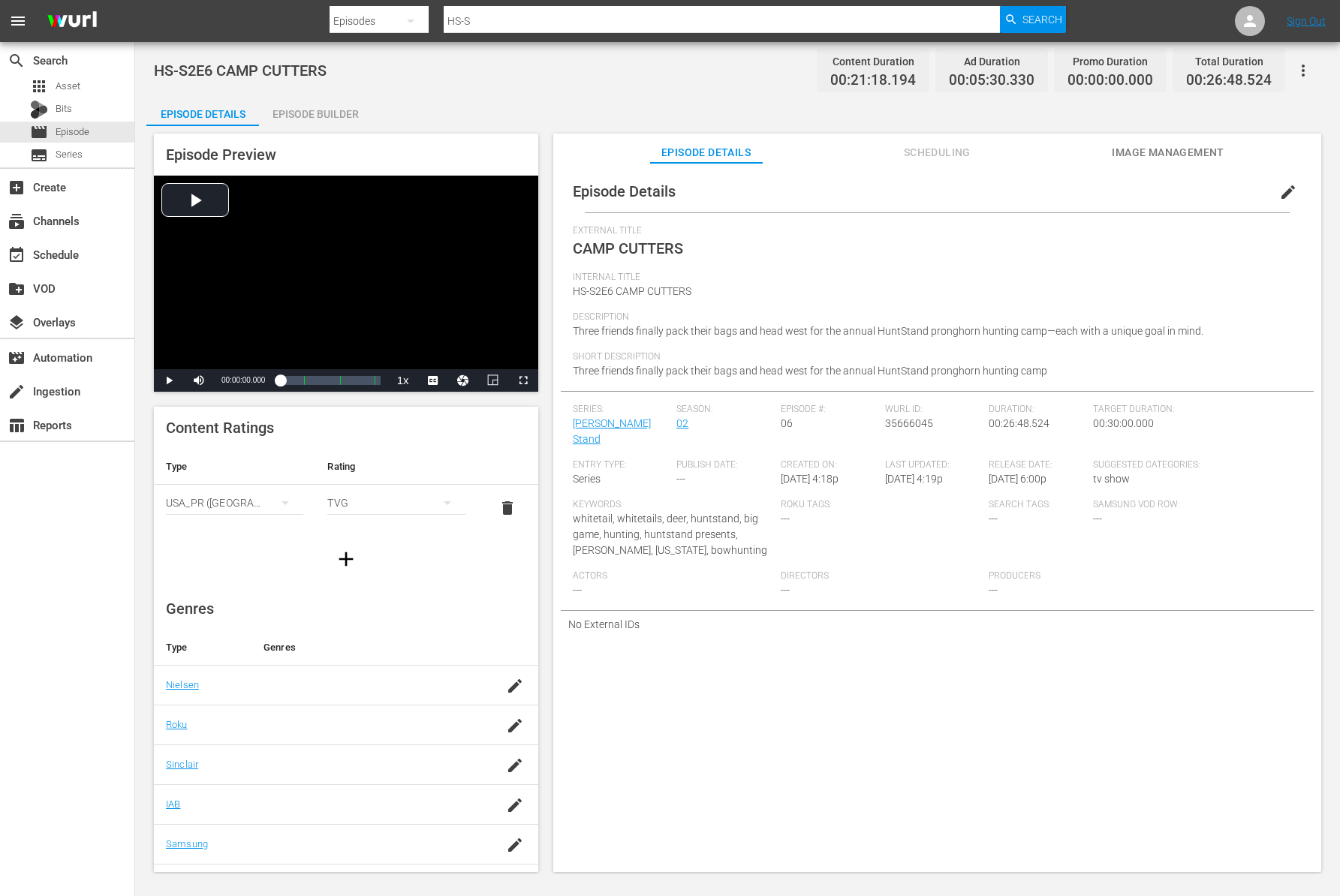
click at [773, 328] on span "Three friends finally pack their bags and head west for the annual HuntStand pr…" at bounding box center [888, 331] width 631 height 12
click at [759, 329] on span "Three friends finally pack their bags and head west for the annual HuntStand pr…" at bounding box center [888, 331] width 631 height 12
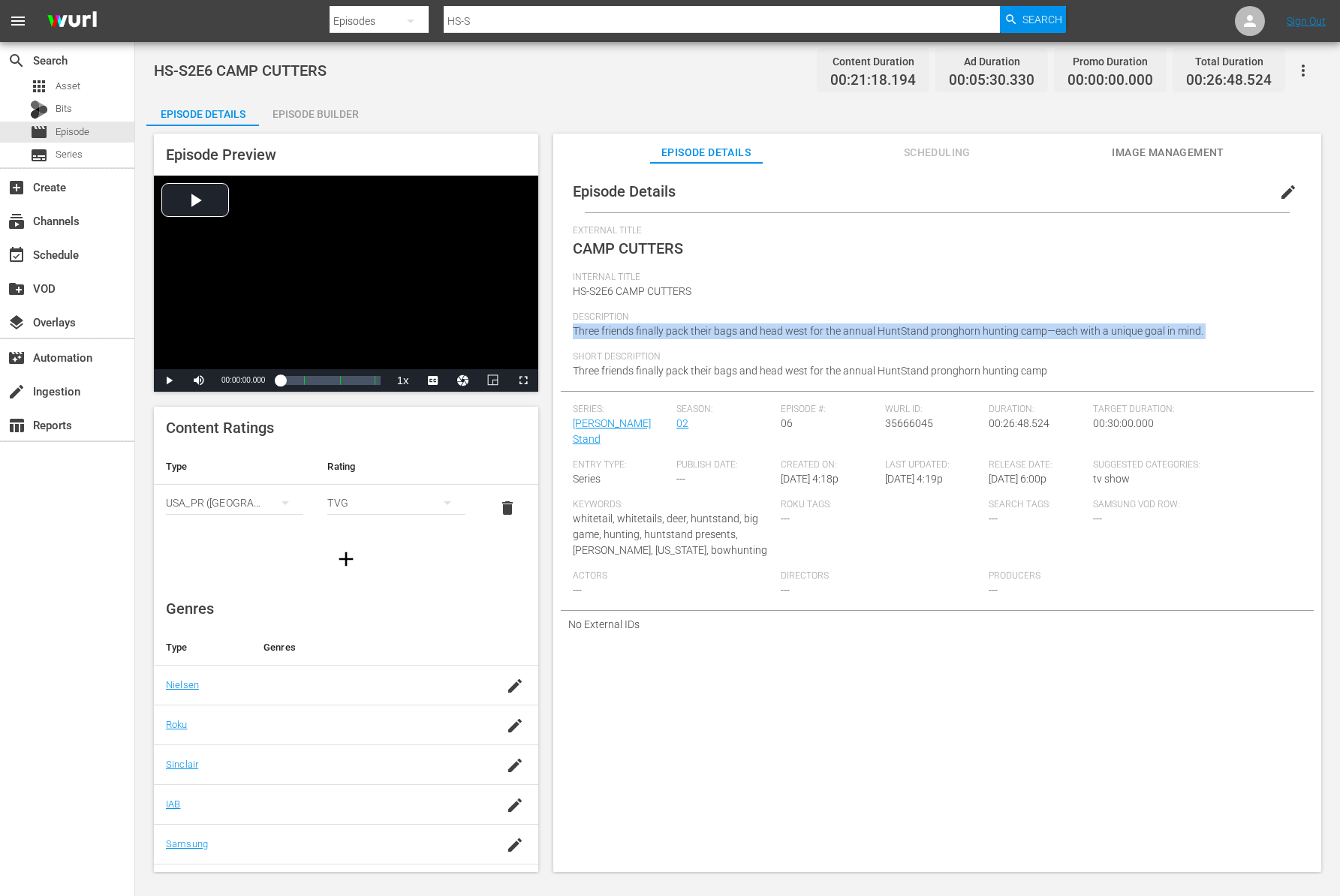
click at [759, 329] on span "Three friends finally pack their bags and head west for the annual HuntStand pr…" at bounding box center [888, 331] width 631 height 12
click at [747, 328] on span "Three friends finally pack their bags and head west for the annual HuntStand pr…" at bounding box center [888, 331] width 631 height 12
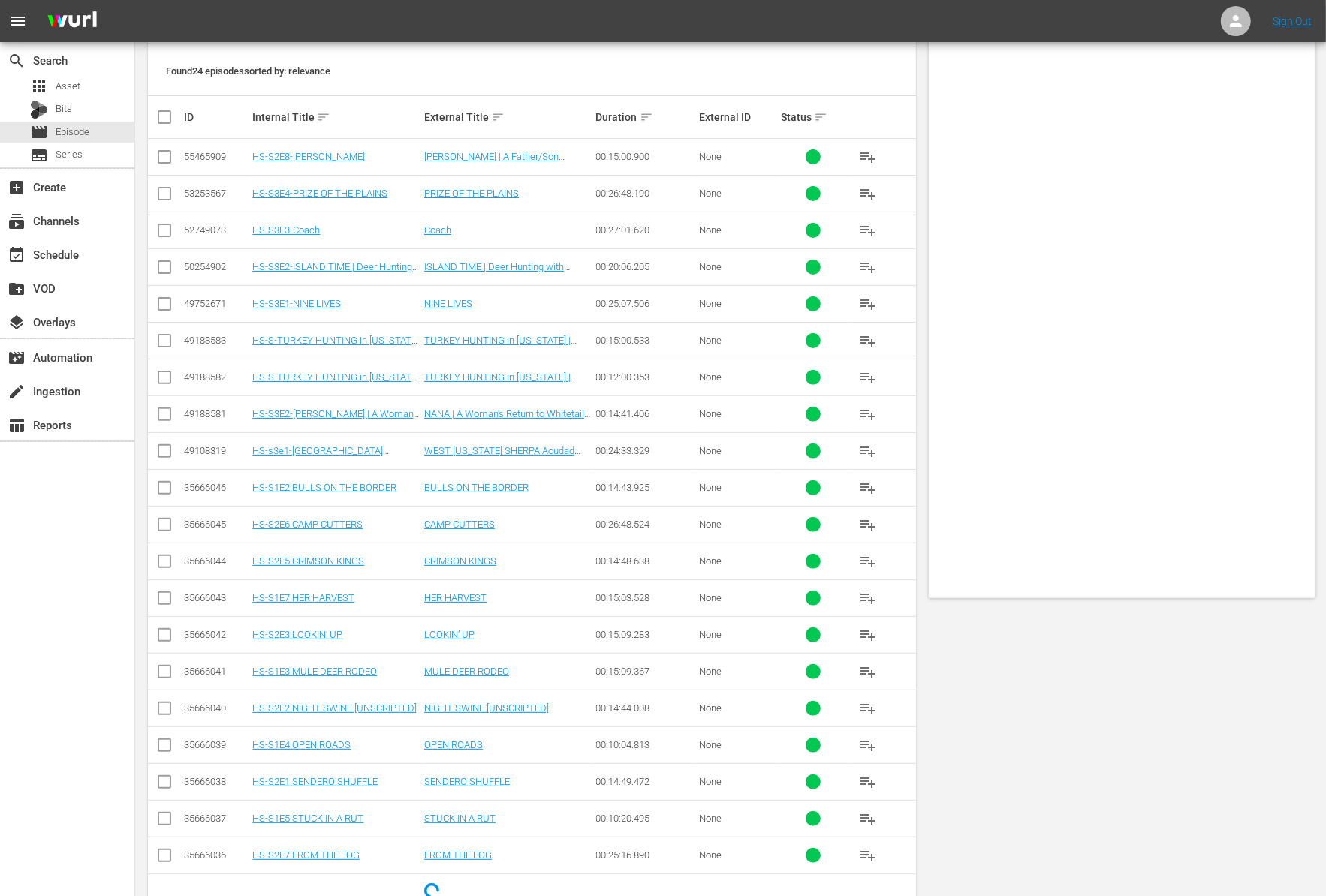
scroll to position [323, 0]
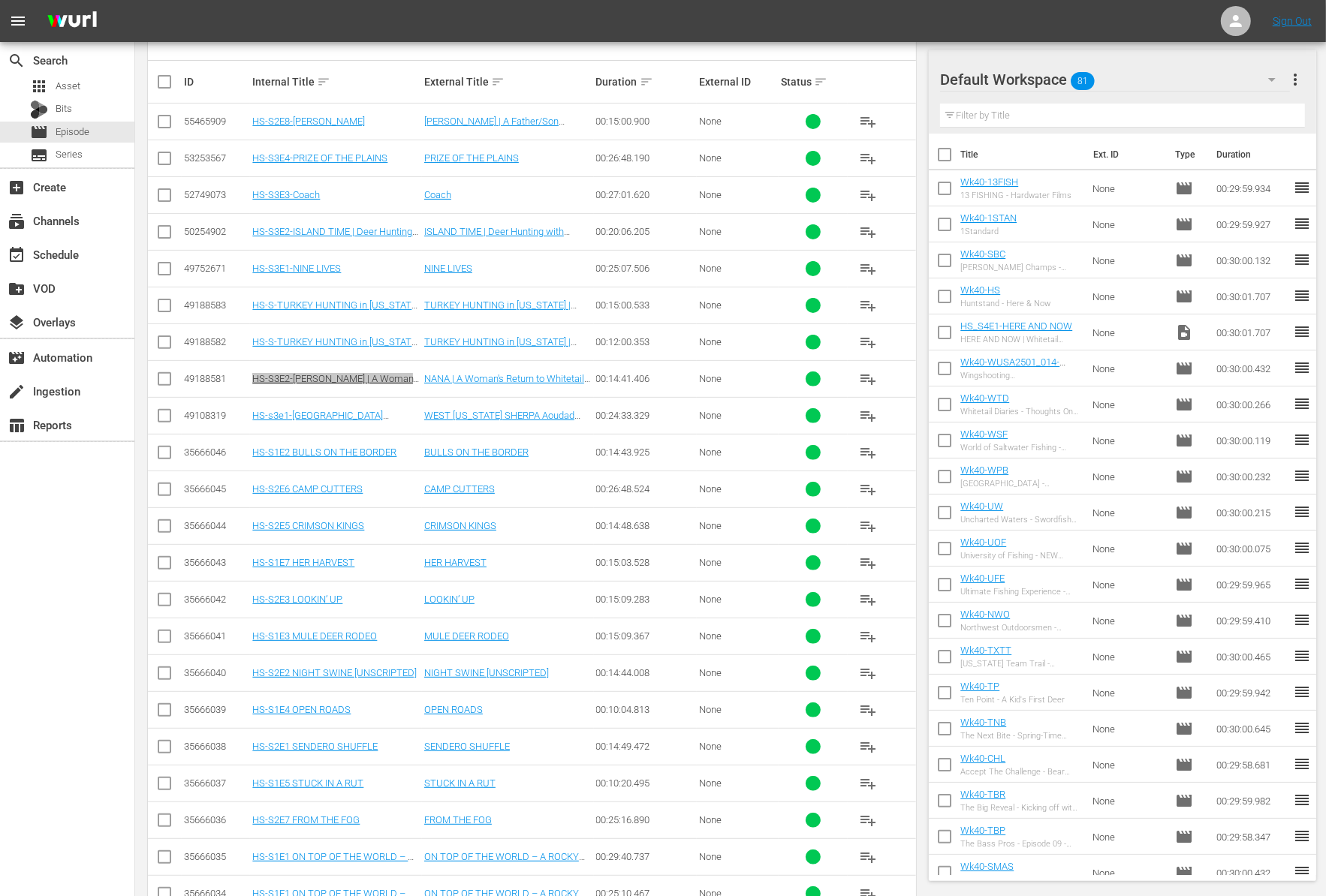
drag, startPoint x: 384, startPoint y: 379, endPoint x: 161, endPoint y: 33, distance: 411.6
click at [0, 0] on div "menu Sign Out search Search apps Asset Bits movie Episode subtitles Series add_…" at bounding box center [663, 345] width 1326 height 1337
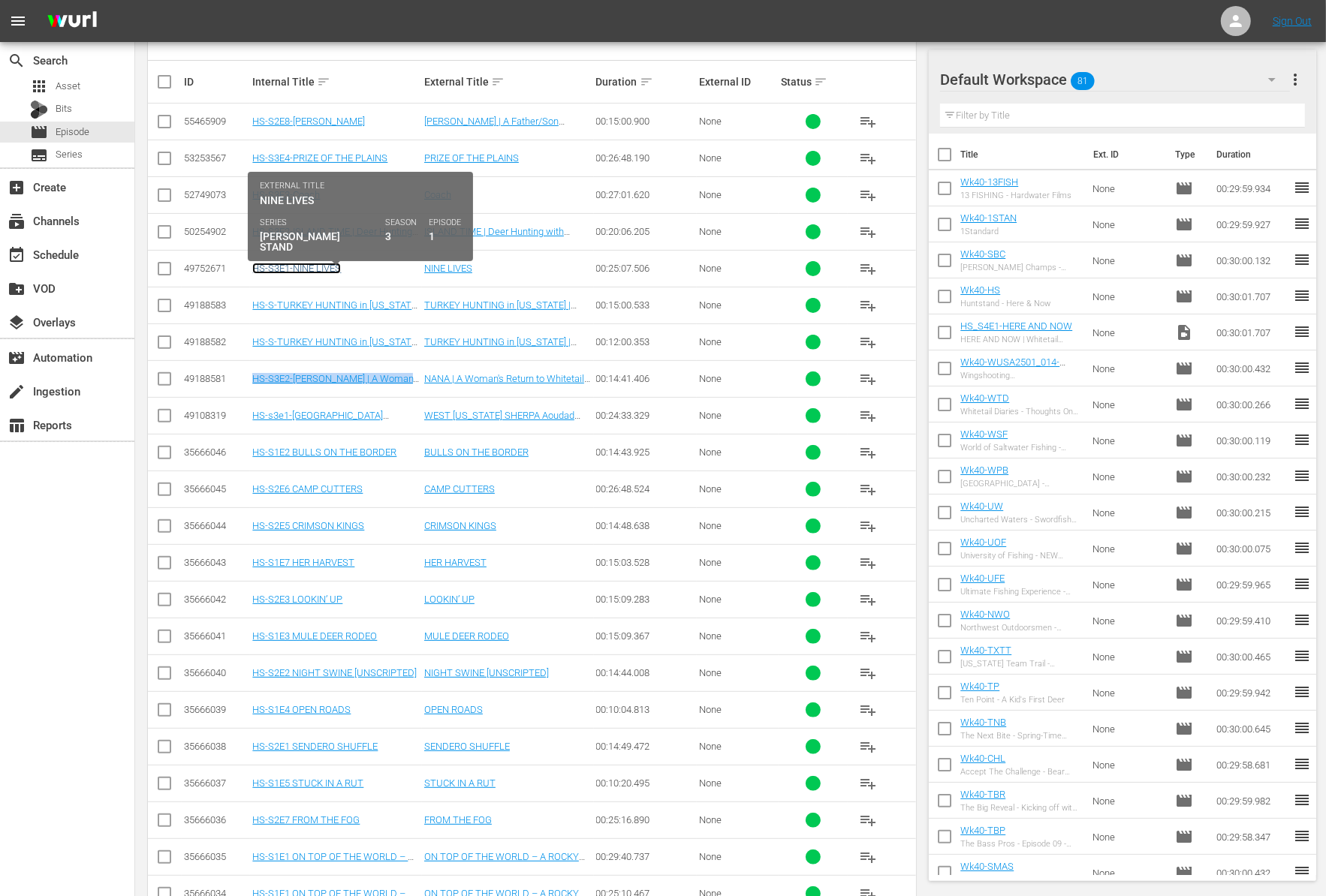
click at [323, 263] on link "HS-S3E1-NINE LIVES" at bounding box center [296, 268] width 89 height 11
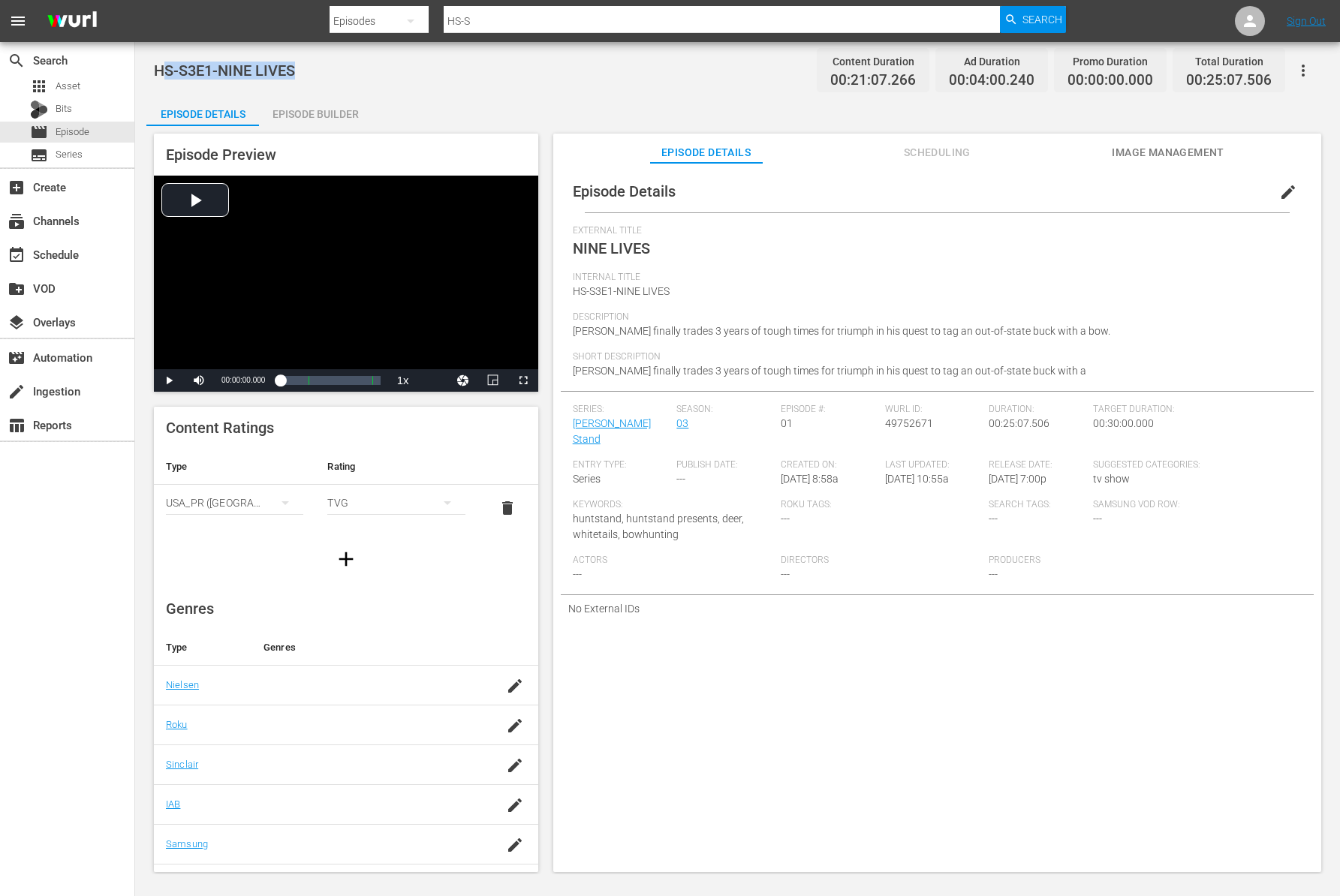
drag, startPoint x: 301, startPoint y: 67, endPoint x: 159, endPoint y: 68, distance: 142.0
click at [159, 68] on div "HS-S3E1-NINE LIVES Content Duration 00:21:07.266 Ad Duration 00:04:00.240 Promo…" at bounding box center [737, 70] width 1167 height 34
copy span "S-S3E1-NINE LIVES"
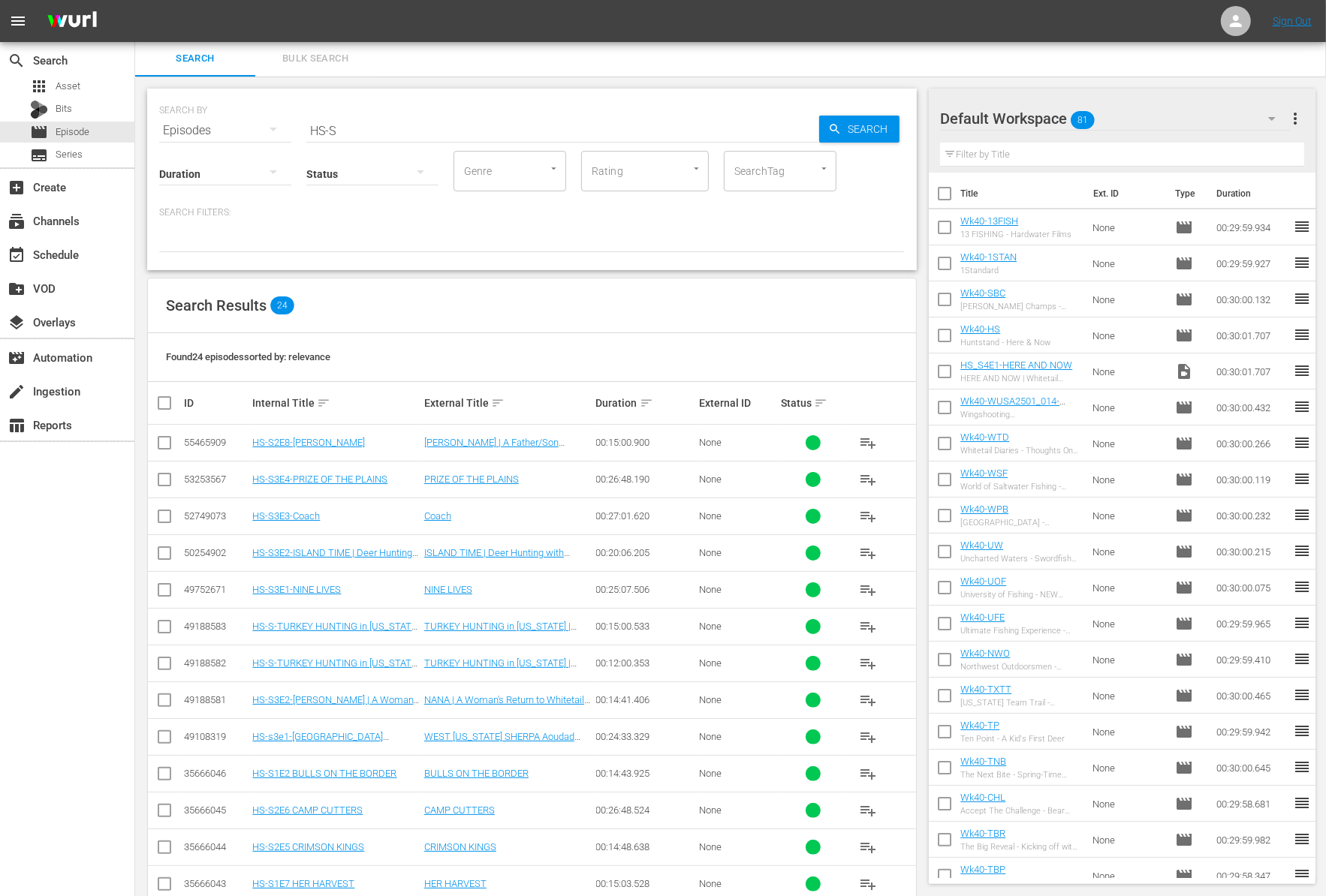
scroll to position [323, 0]
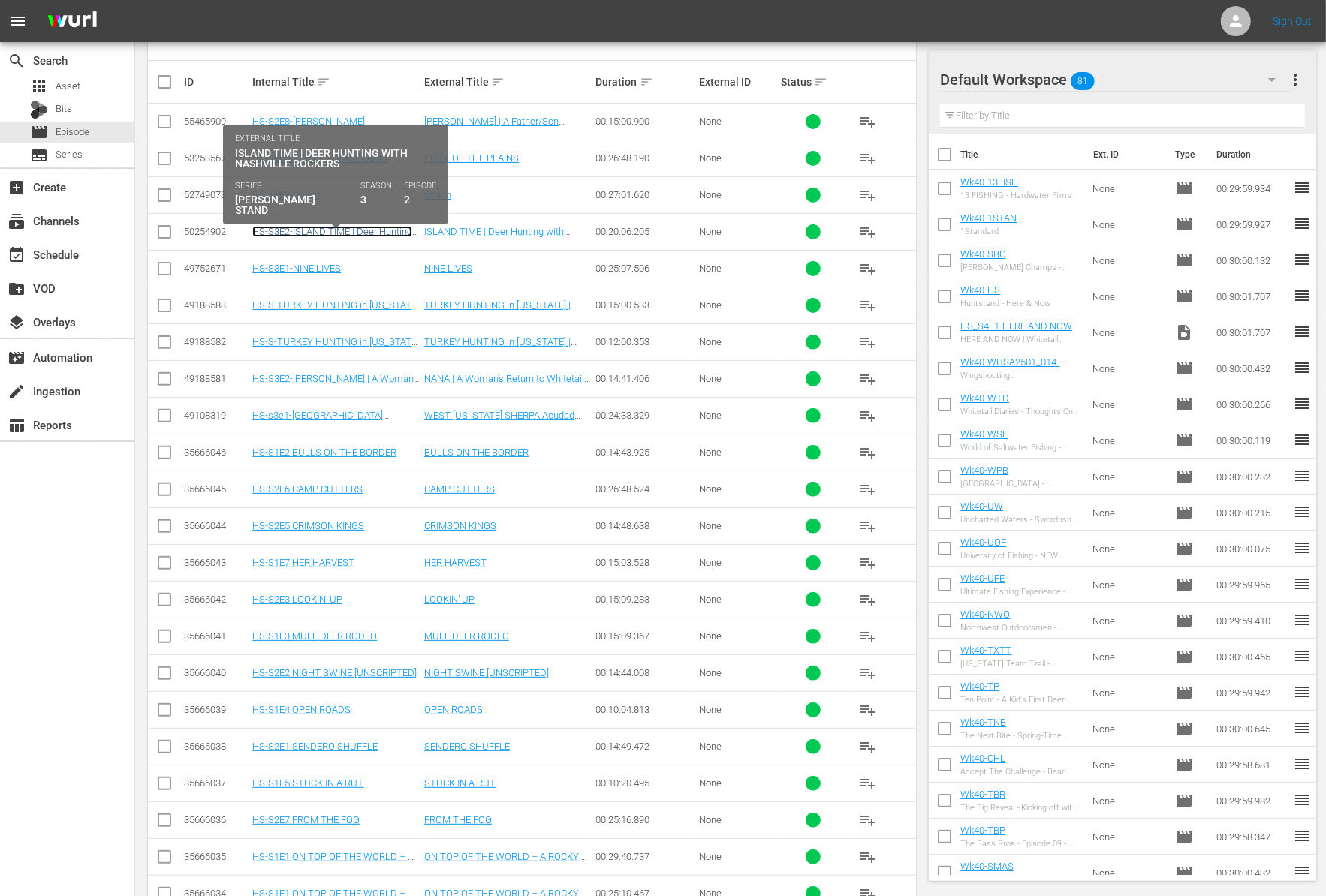
click at [362, 234] on link "HS-S3E2-ISLAND TIME | Deer Hunting with Nashville Rockers" at bounding box center [332, 238] width 160 height 23
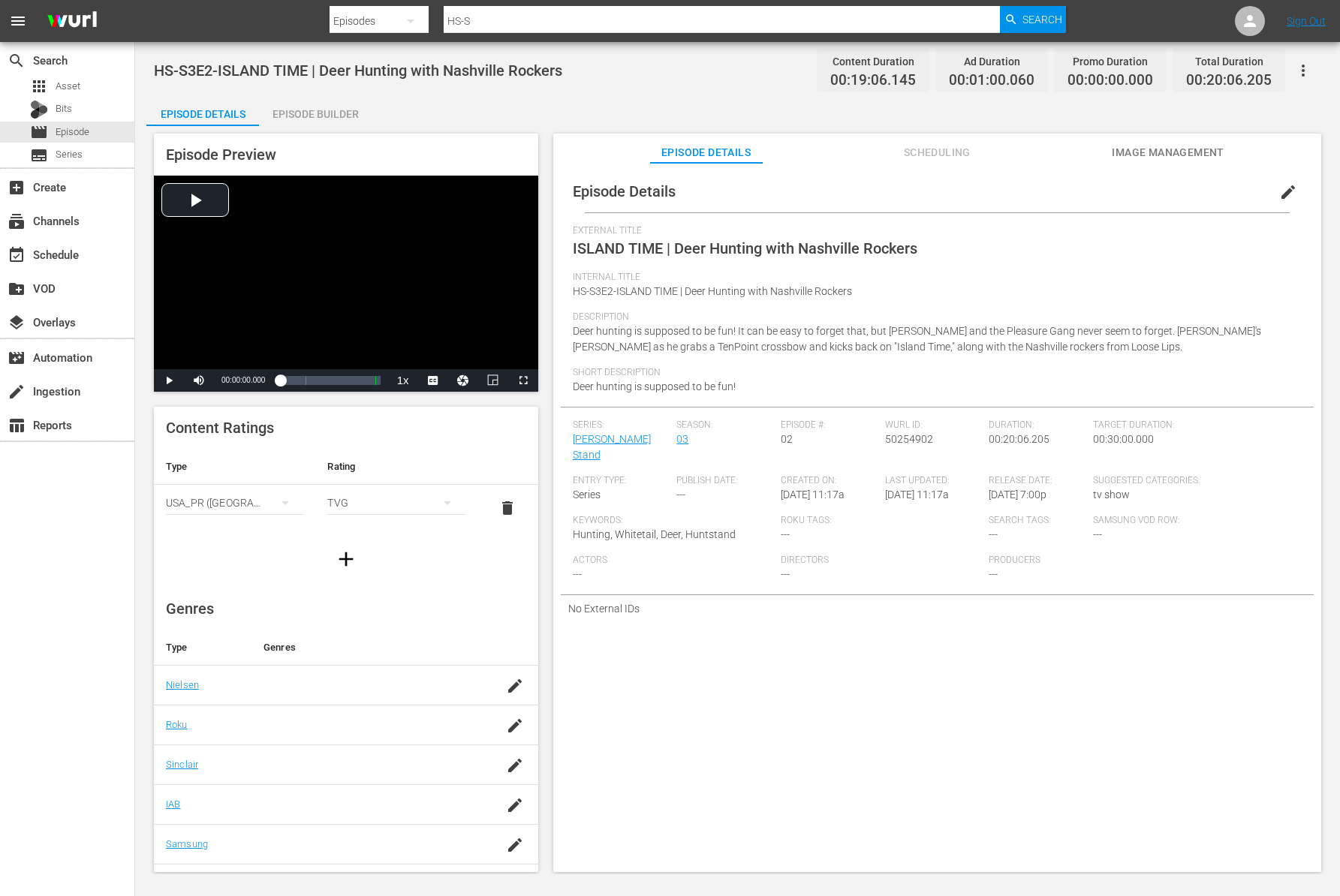
click at [832, 331] on span "Deer hunting is supposed to be fun! It can be easy to forget that, but [PERSON_…" at bounding box center [918, 338] width 689 height 28
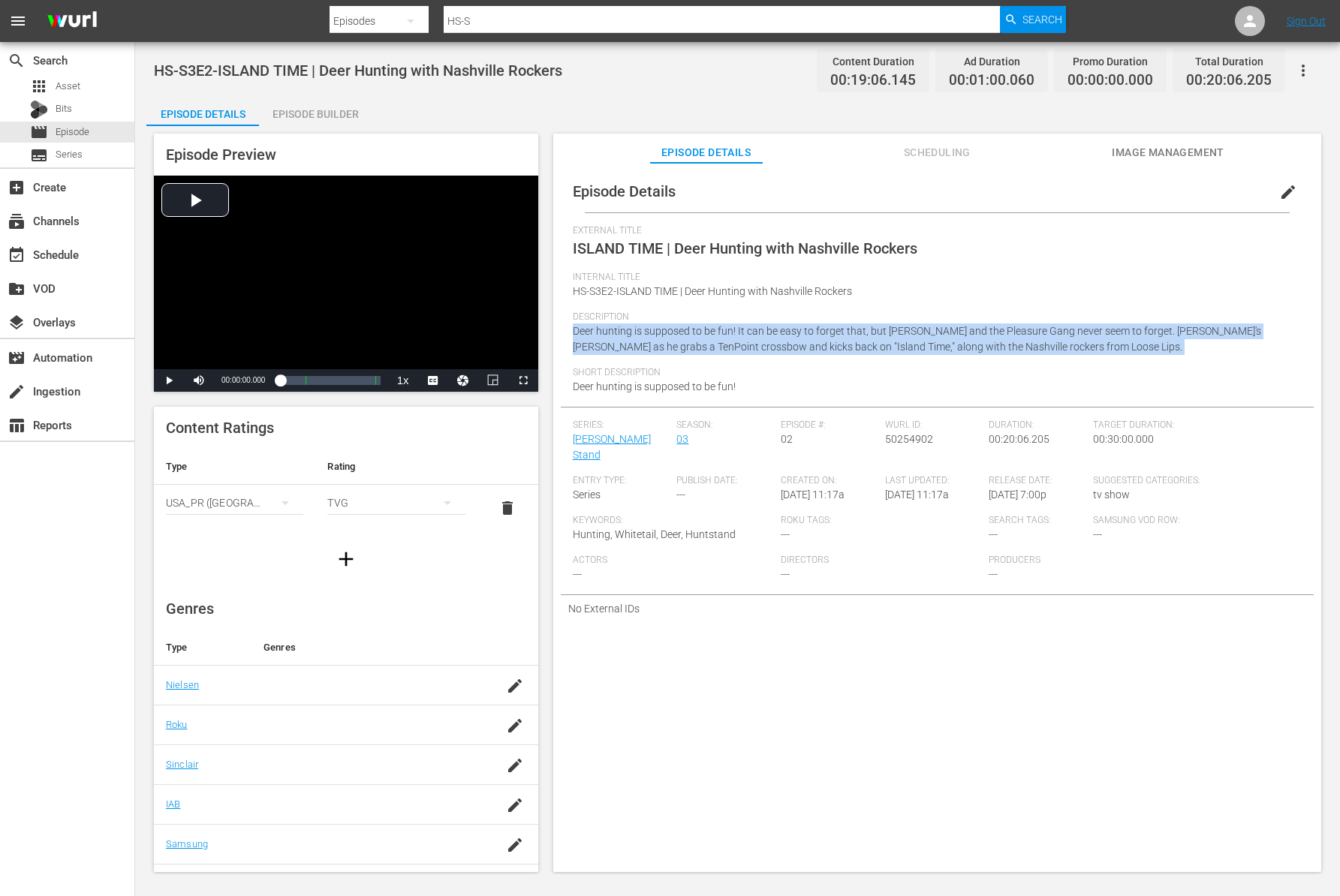
click at [832, 331] on span "Deer hunting is supposed to be fun! It can be easy to forget that, but [PERSON_…" at bounding box center [918, 338] width 689 height 28
click at [824, 331] on span "Deer hunting is supposed to be fun! It can be easy to forget that, but [PERSON_…" at bounding box center [918, 338] width 689 height 28
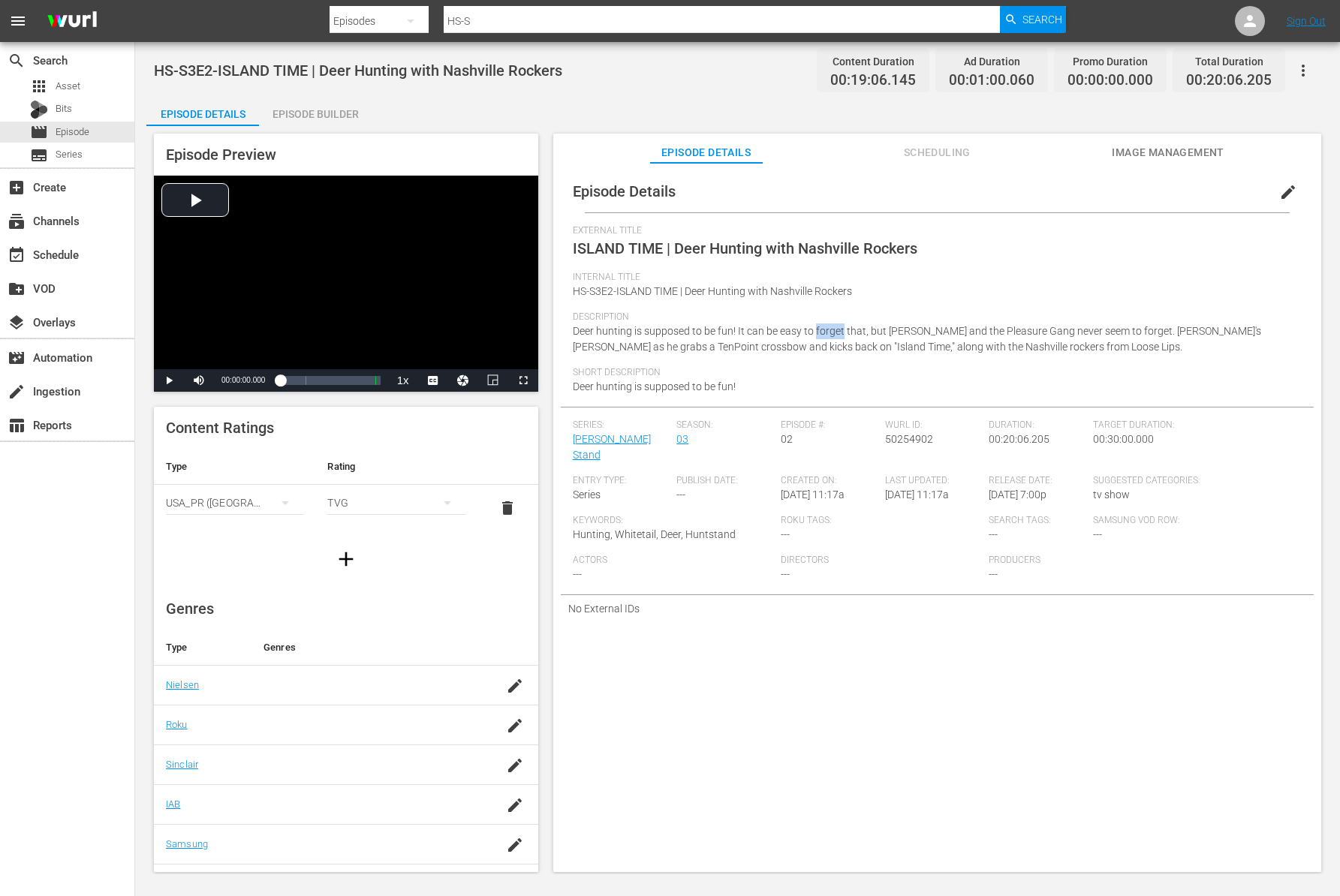
click at [824, 331] on span "Deer hunting is supposed to be fun! It can be easy to forget that, but [PERSON_…" at bounding box center [918, 338] width 689 height 28
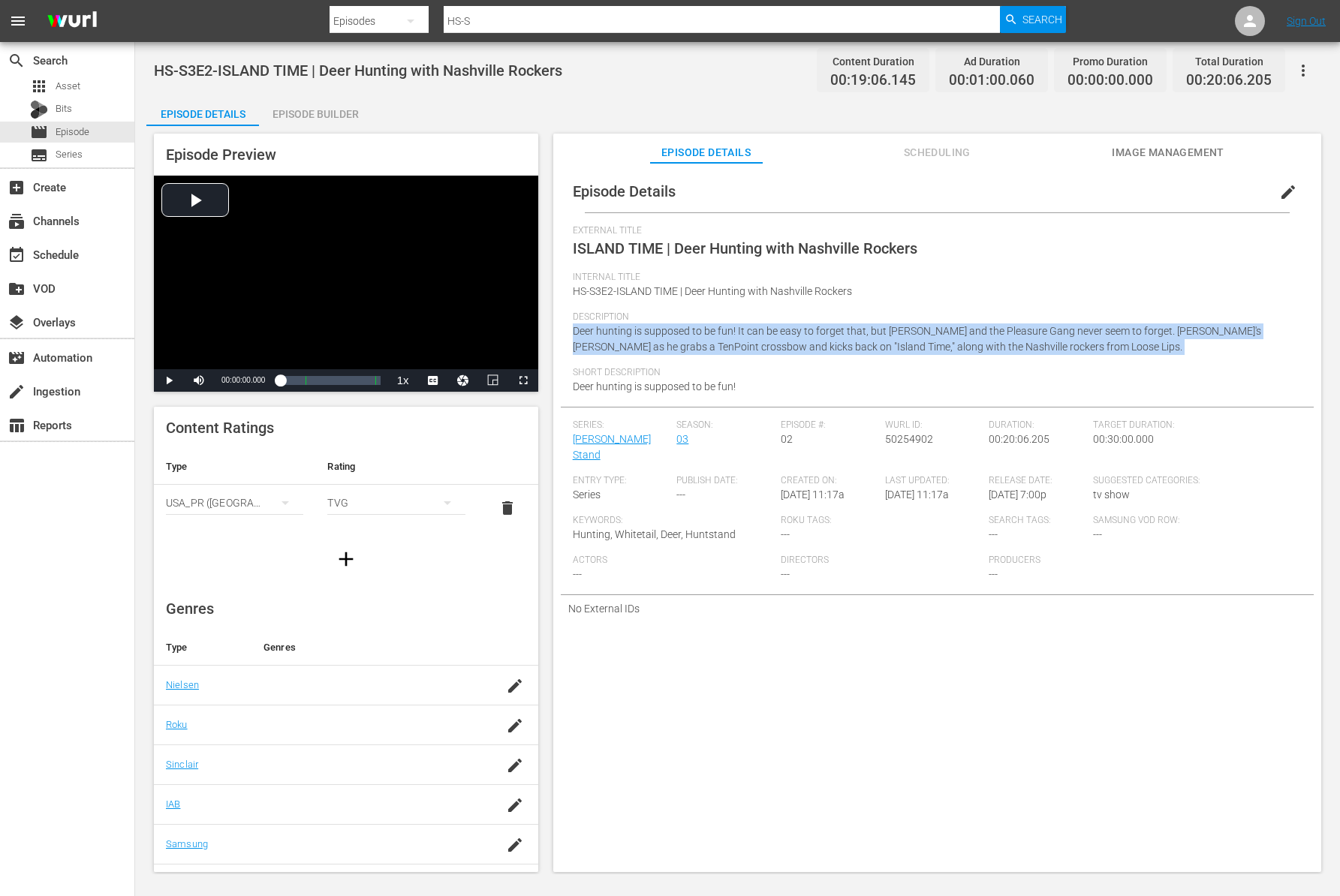
click at [824, 331] on span "Deer hunting is supposed to be fun! It can be easy to forget that, but [PERSON_…" at bounding box center [918, 338] width 689 height 28
click at [815, 331] on span "Deer hunting is supposed to be fun! It can be easy to forget that, but [PERSON_…" at bounding box center [918, 338] width 689 height 28
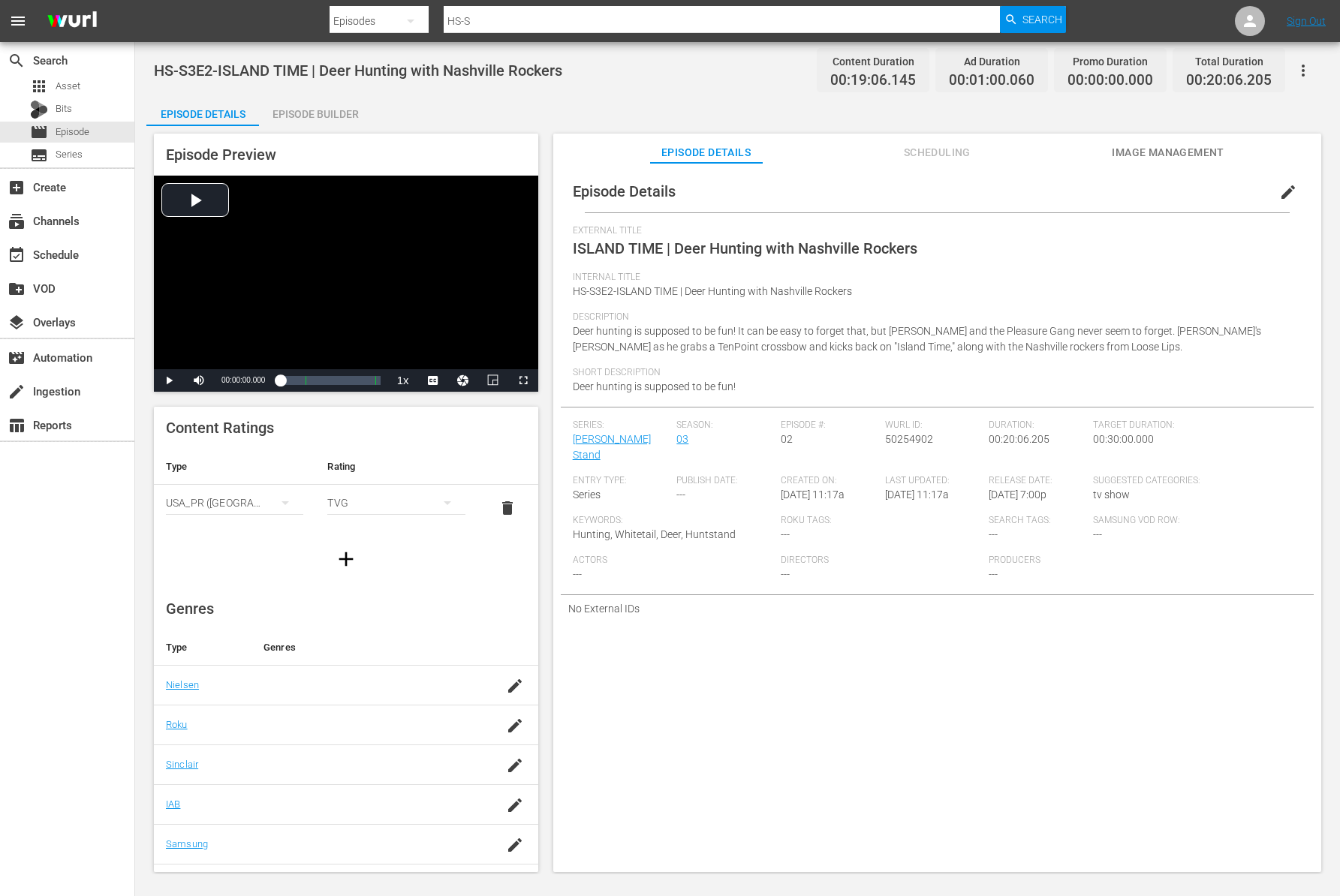
click at [810, 331] on span "Deer hunting is supposed to be fun! It can be easy to forget that, but [PERSON_…" at bounding box center [918, 338] width 689 height 28
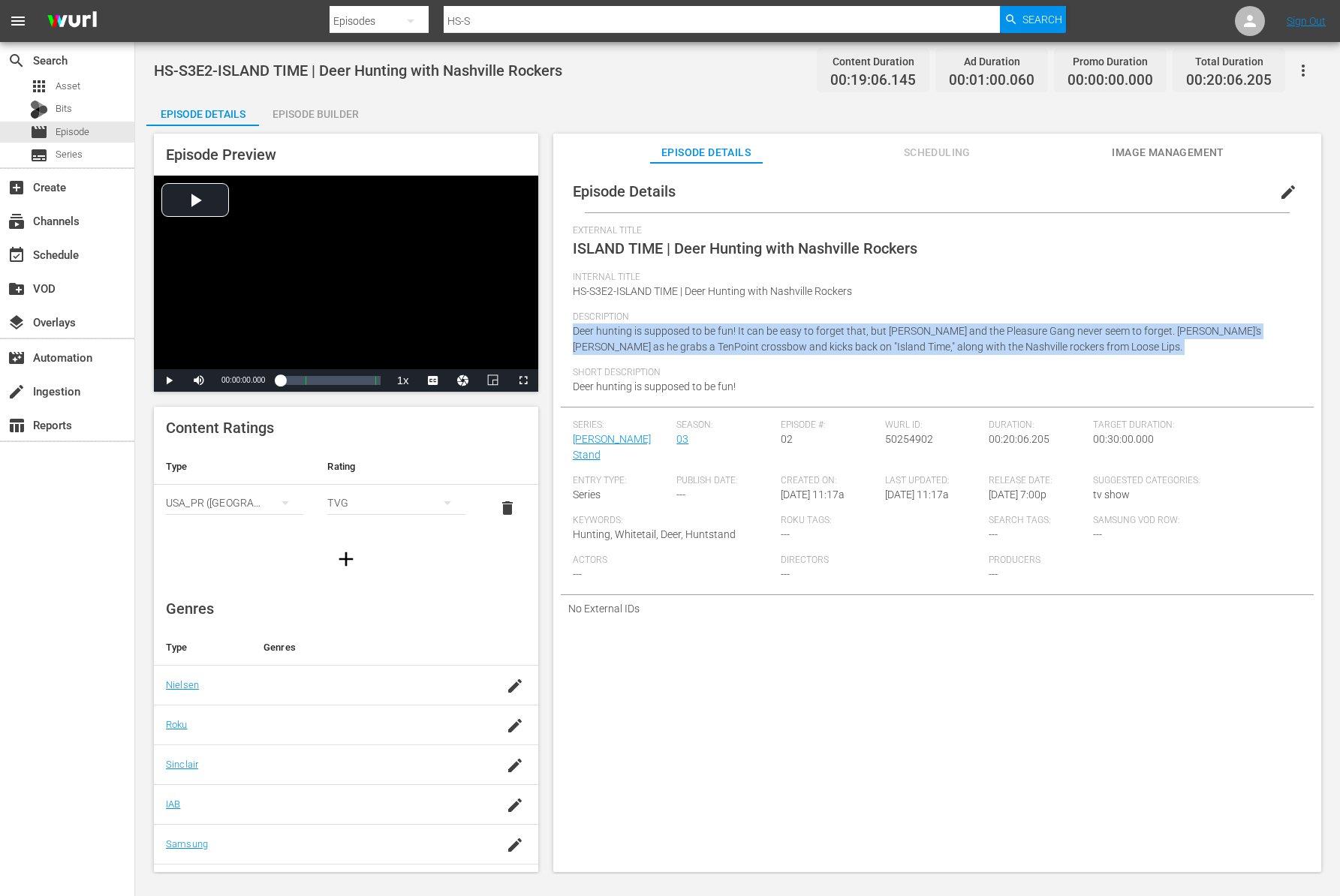
click at [810, 331] on span "Deer hunting is supposed to be fun! It can be easy to forget that, but [PERSON_…" at bounding box center [918, 338] width 689 height 28
click at [807, 330] on span "Deer hunting is supposed to be fun! It can be easy to forget that, but [PERSON_…" at bounding box center [918, 338] width 689 height 28
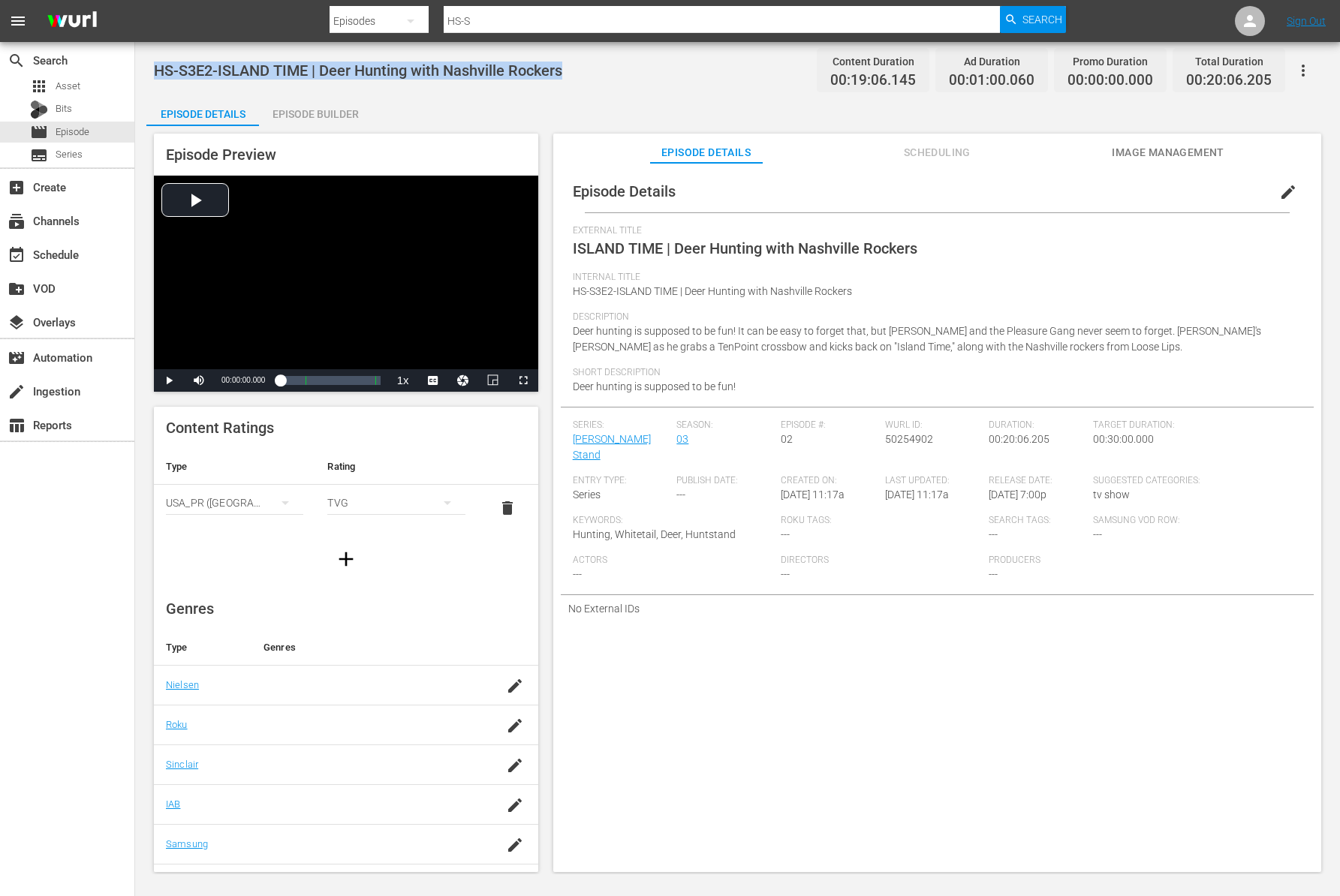
drag, startPoint x: 578, startPoint y: 75, endPoint x: 155, endPoint y: 73, distance: 423.0
click at [155, 73] on div "HS-S3E2-ISLAND TIME | Deer Hunting with Nashville Rockers Content Duration 00:1…" at bounding box center [737, 70] width 1167 height 34
copy span "HS-S3E2-ISLAND TIME | Deer Hunting with Nashville Rockers"
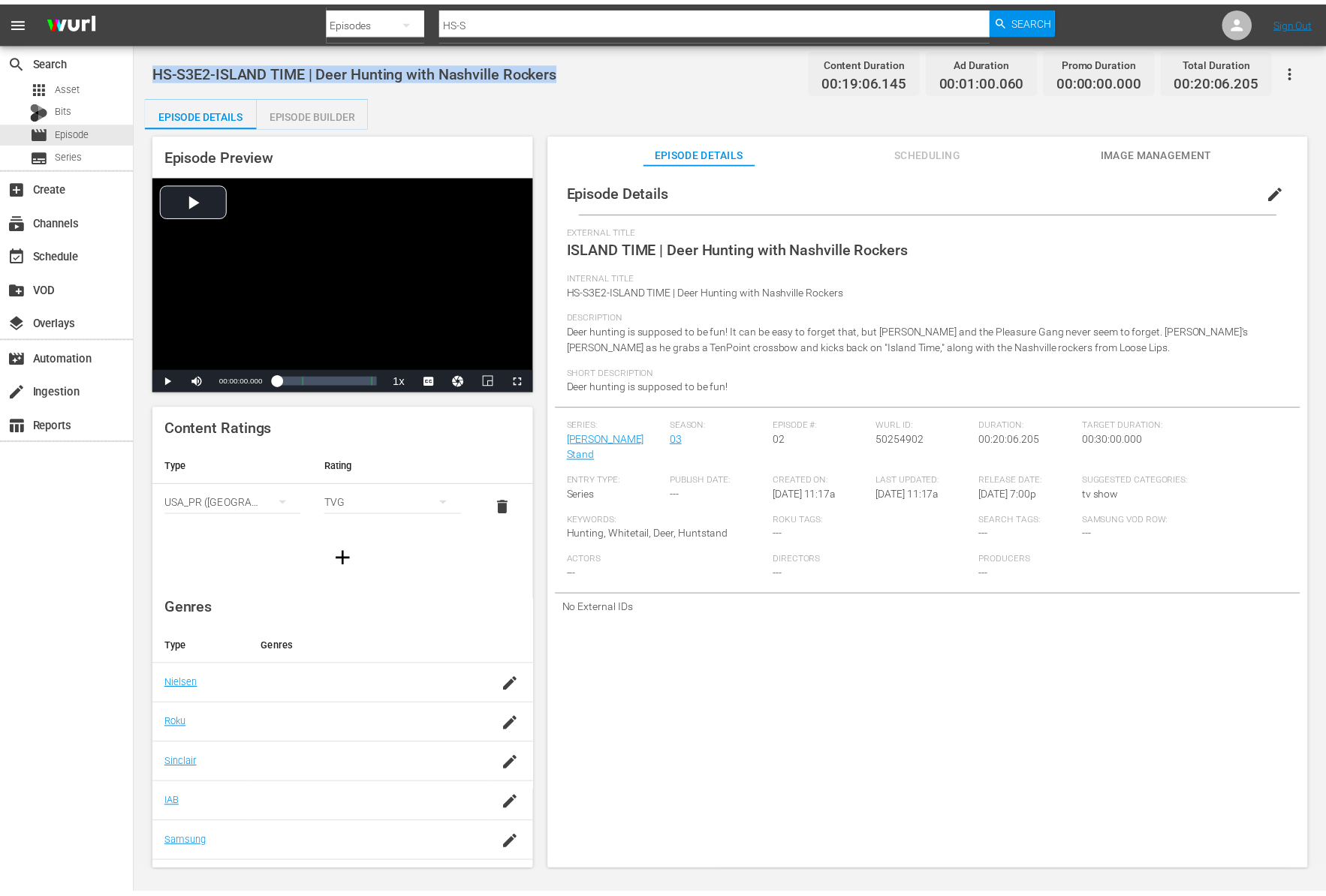
scroll to position [2, 0]
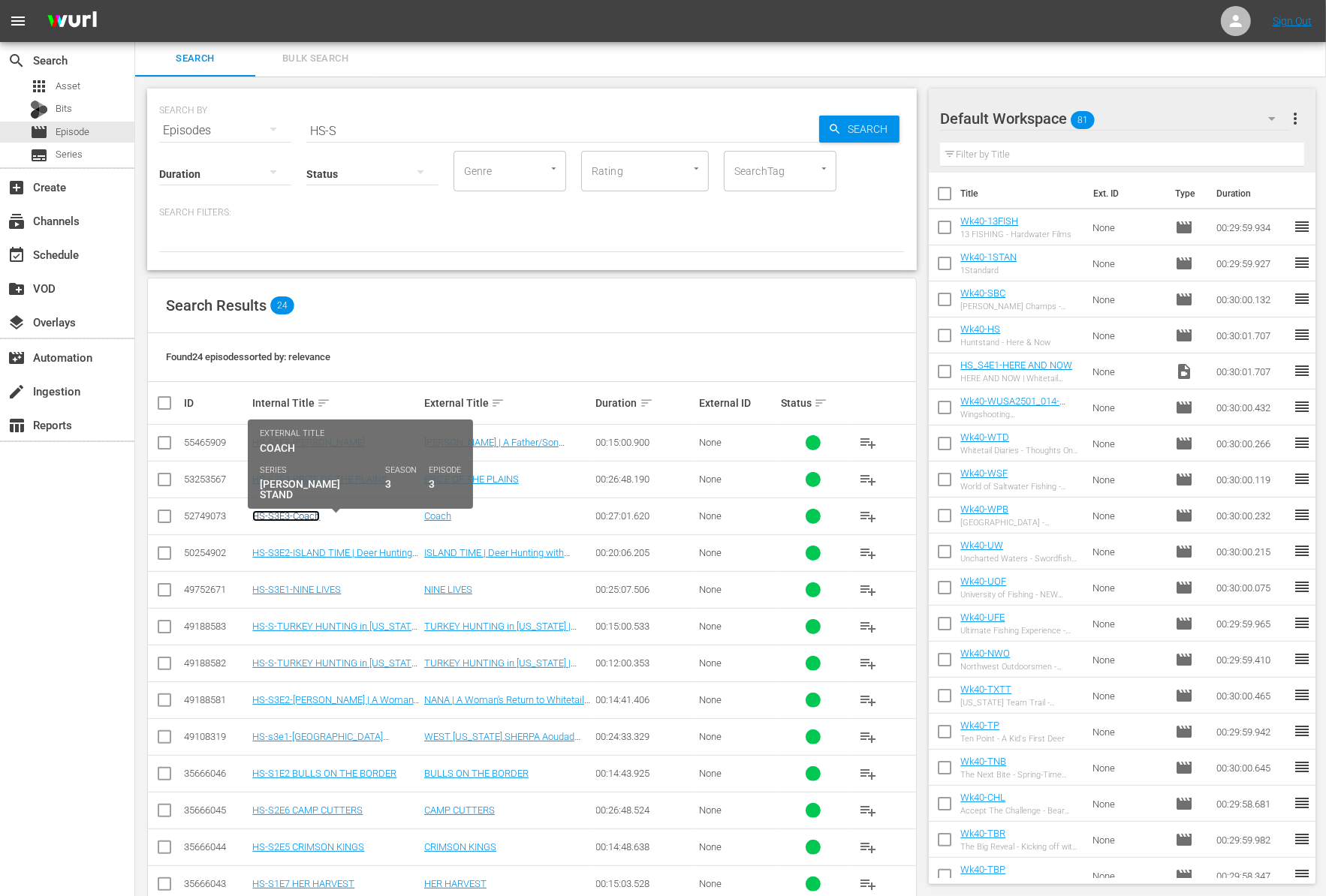
click at [307, 515] on link "HS-S3E3-Coach" at bounding box center [285, 515] width 67 height 11
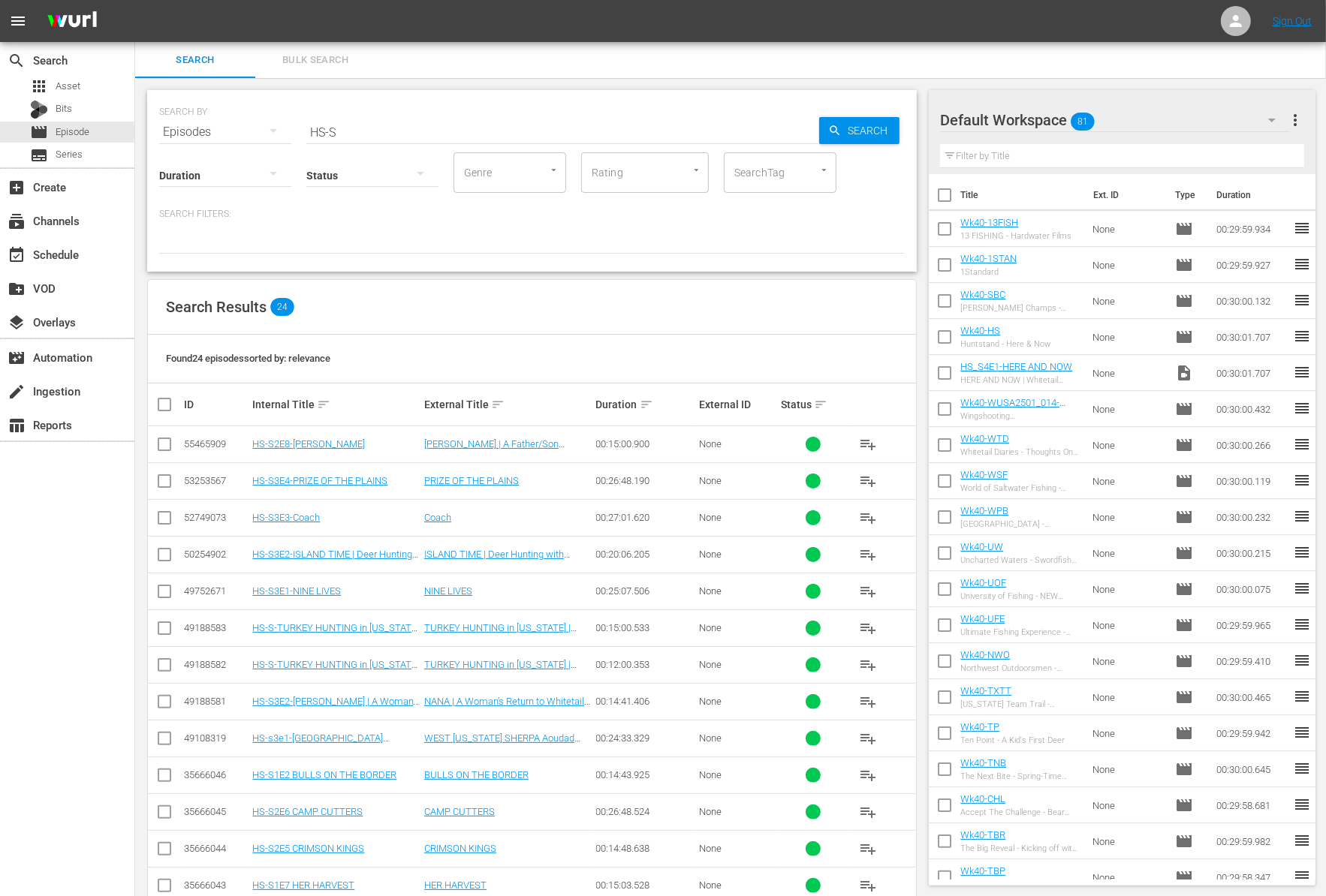
click at [403, 129] on input "HS-S" at bounding box center [562, 132] width 512 height 36
type input "MDE"
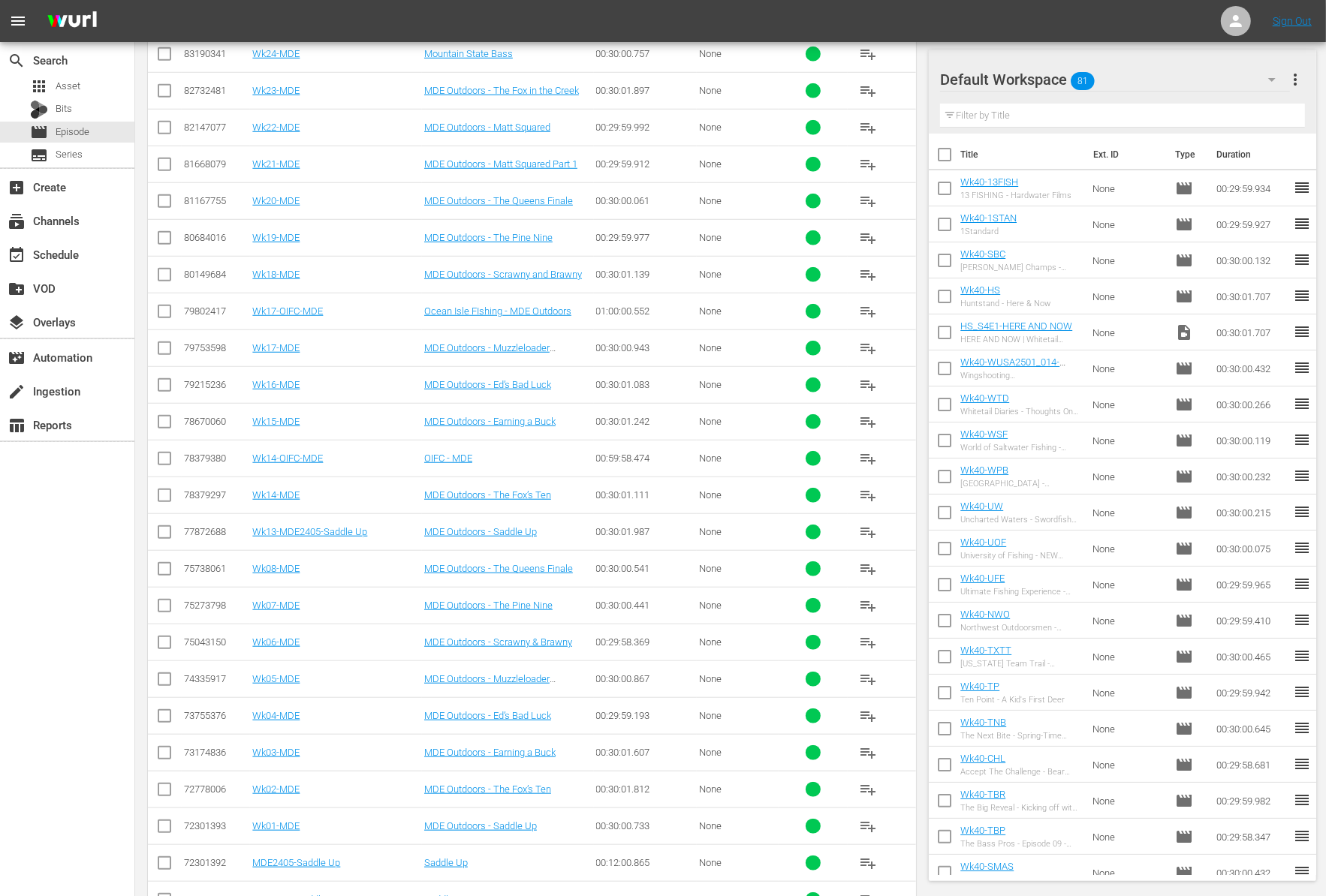
scroll to position [1308, 0]
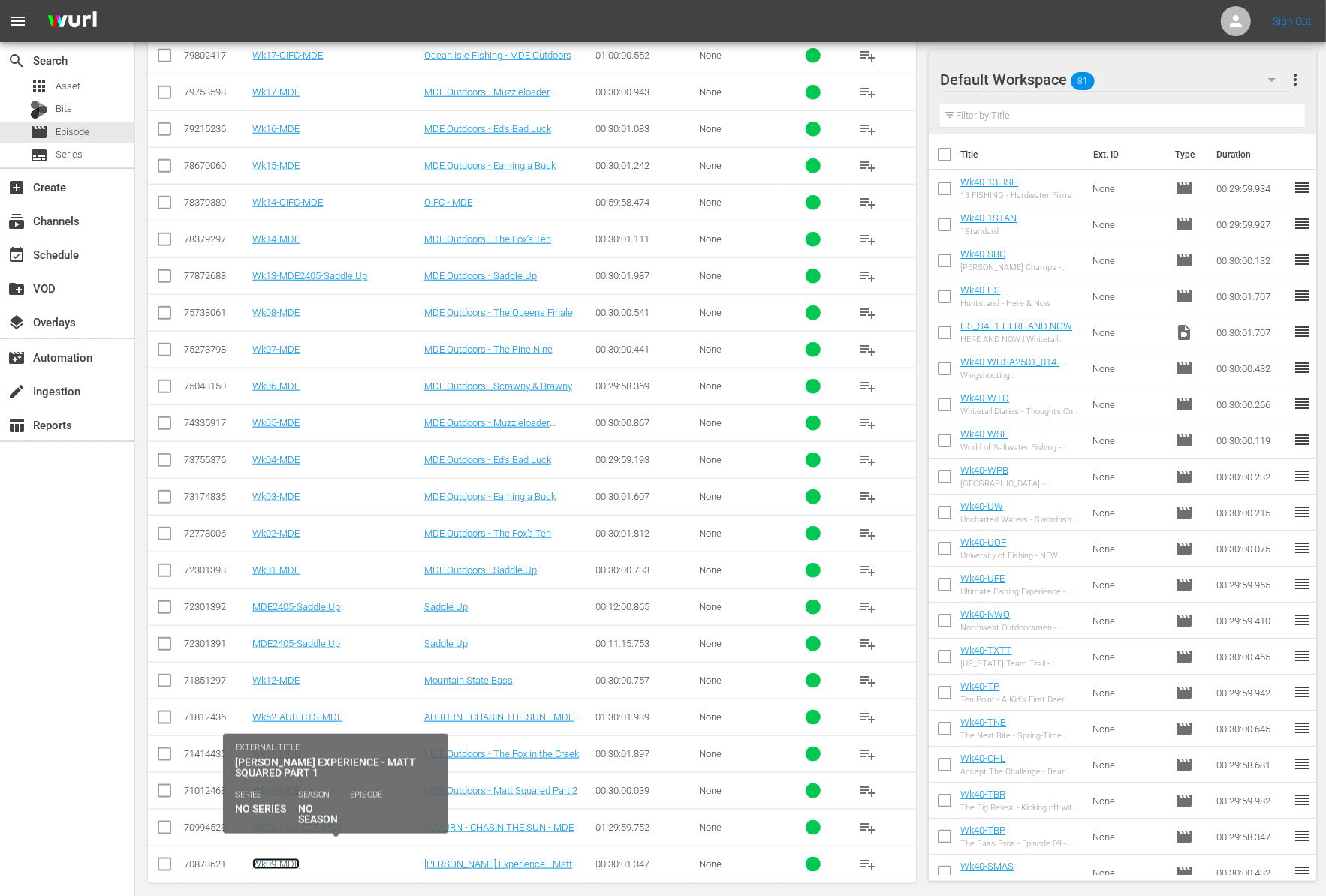
click at [282, 859] on link "Wk09-MDE" at bounding box center [275, 864] width 47 height 11
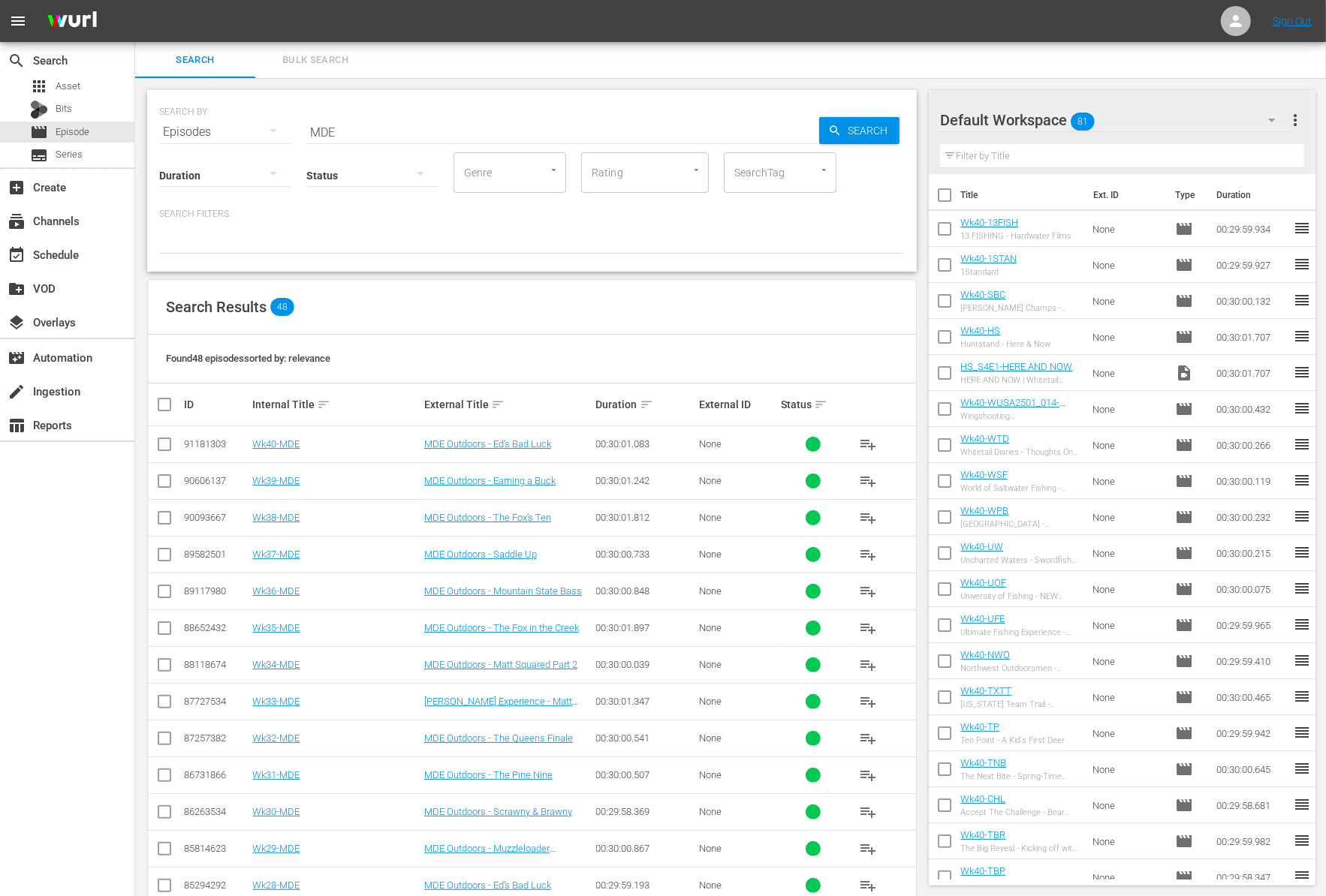
click at [376, 125] on input "MDE" at bounding box center [562, 132] width 512 height 36
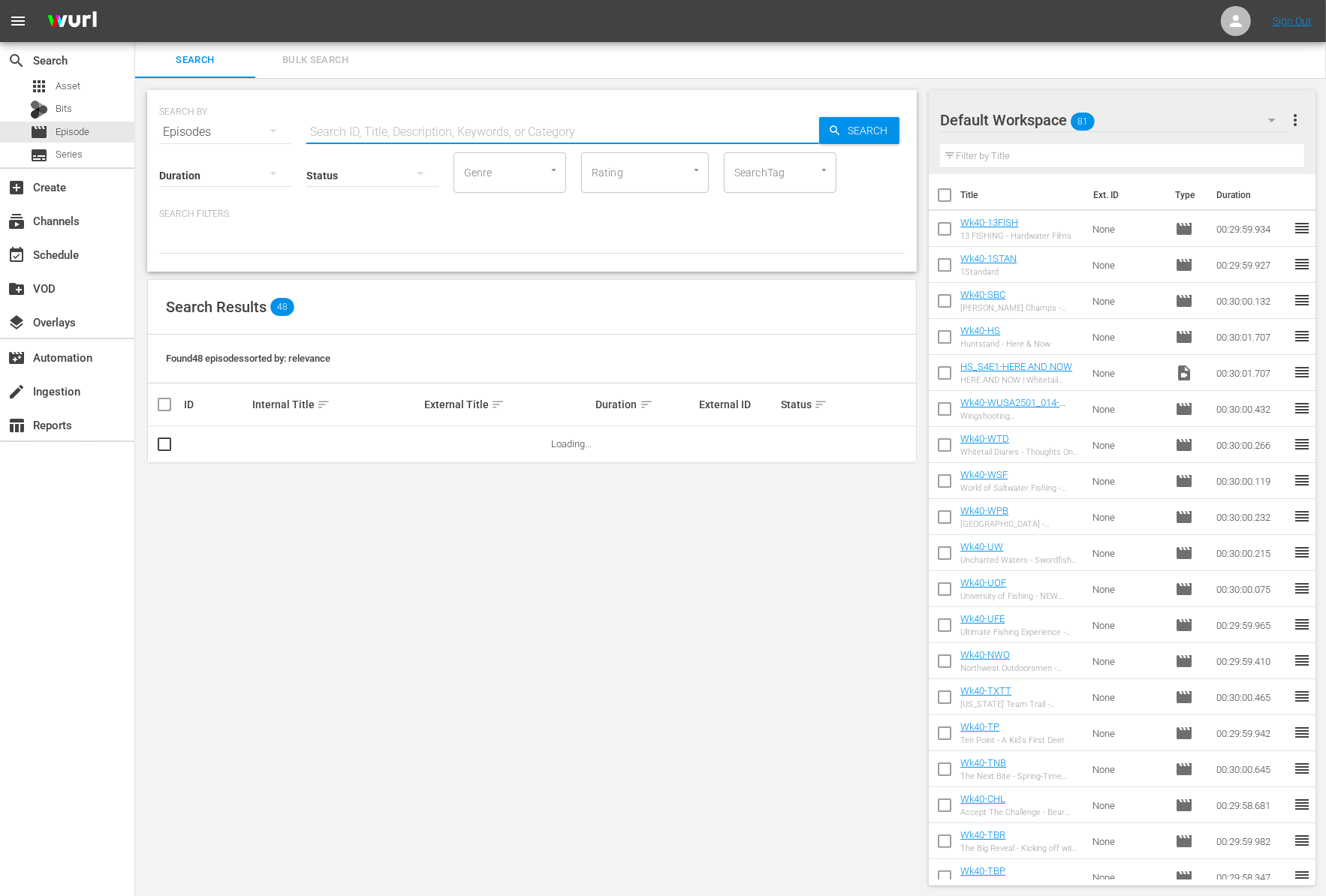
click at [257, 132] on button "button" at bounding box center [273, 131] width 36 height 36
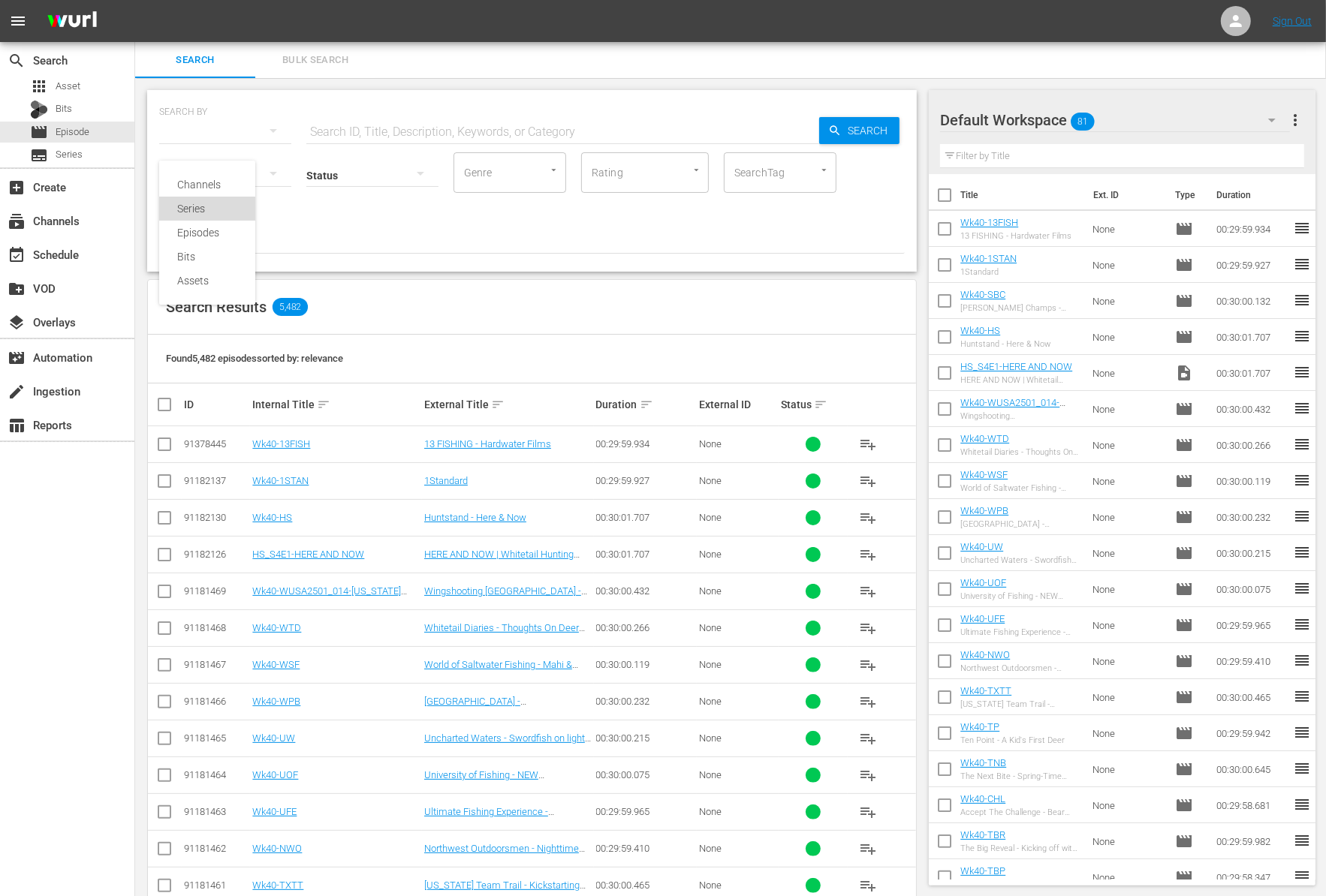
click at [213, 213] on div "Series" at bounding box center [207, 209] width 60 height 24
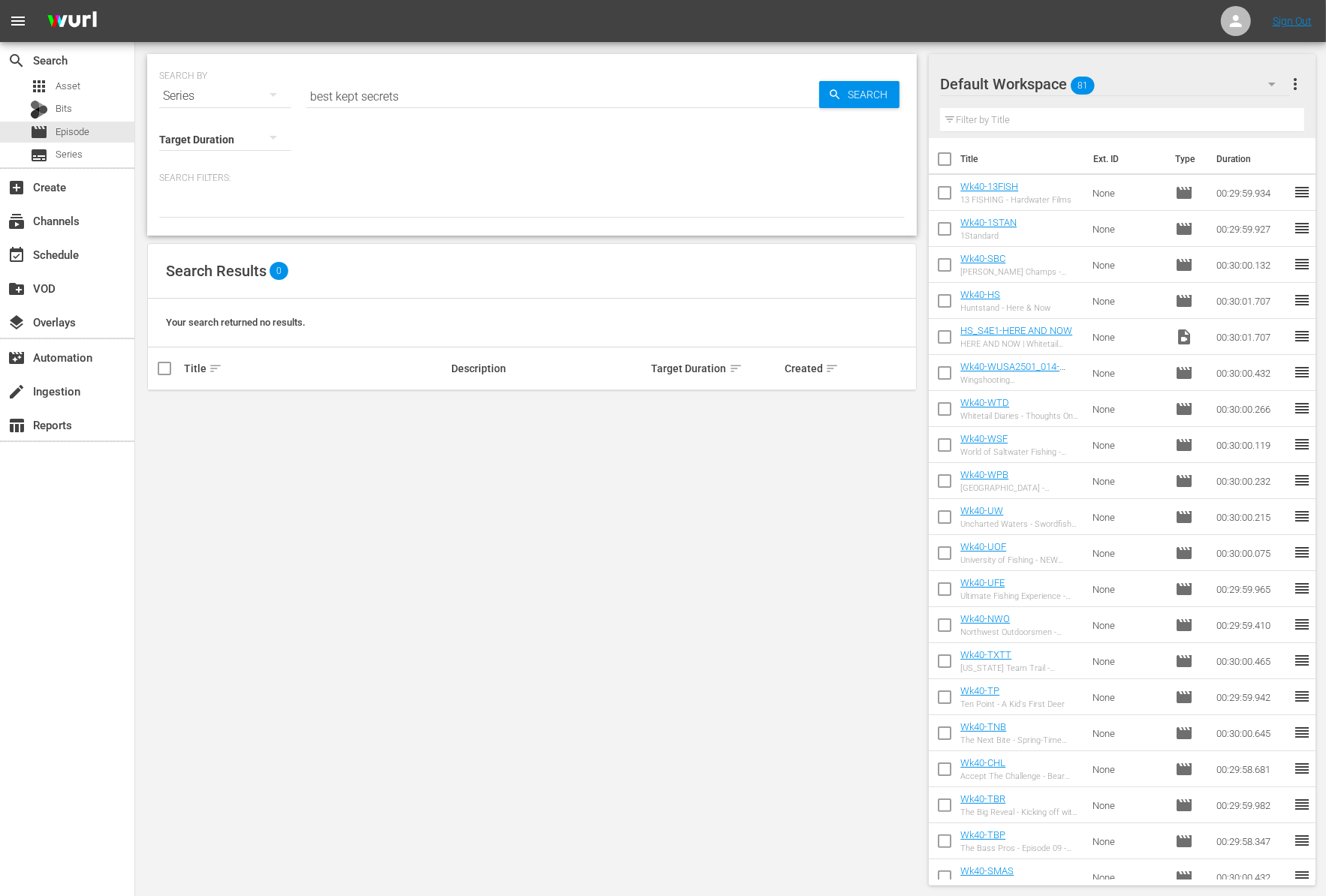
click at [411, 89] on input "best kept secrets" at bounding box center [562, 96] width 512 height 36
type input "MDE"
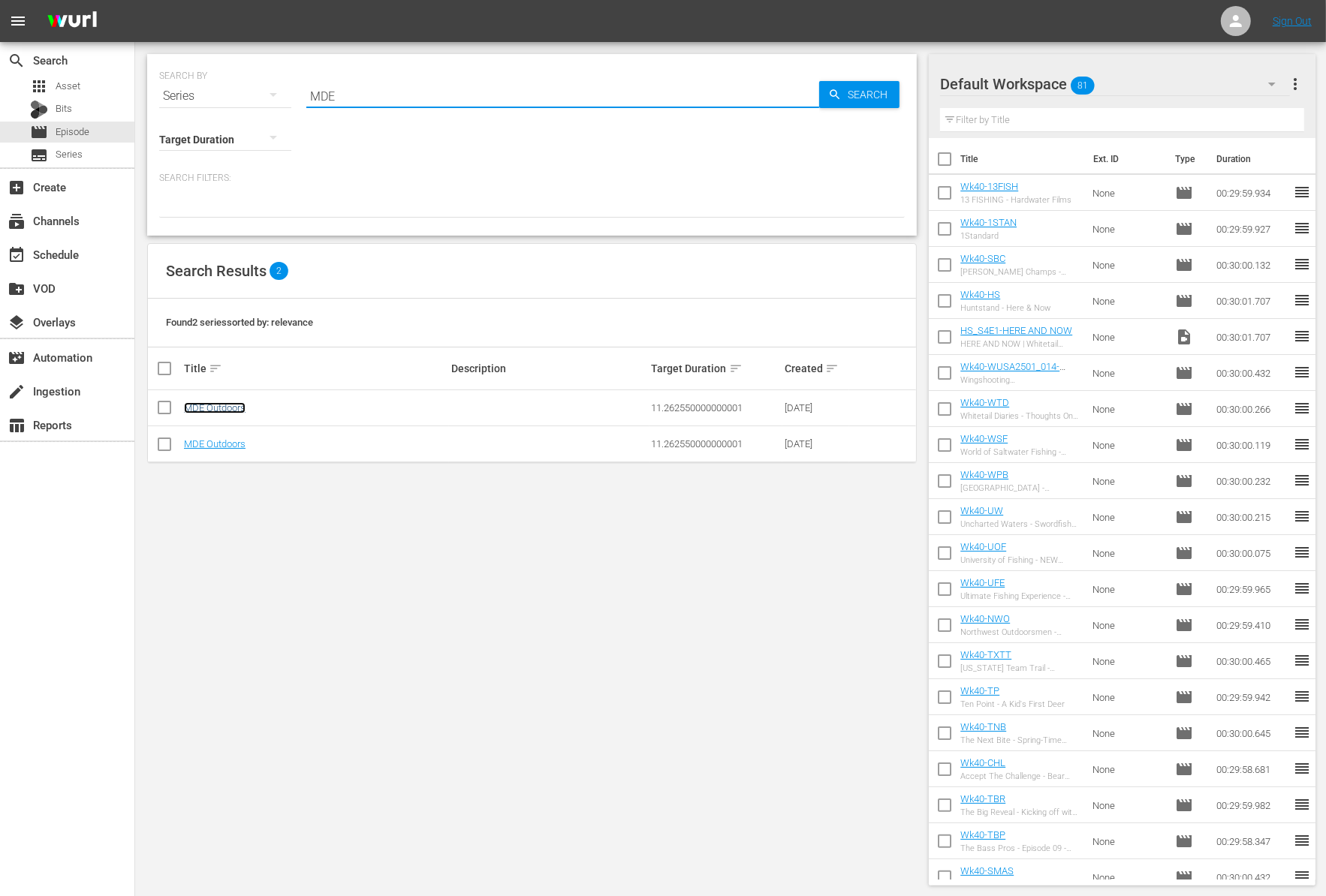
click at [198, 410] on link "MDE Outdoors" at bounding box center [214, 408] width 61 height 11
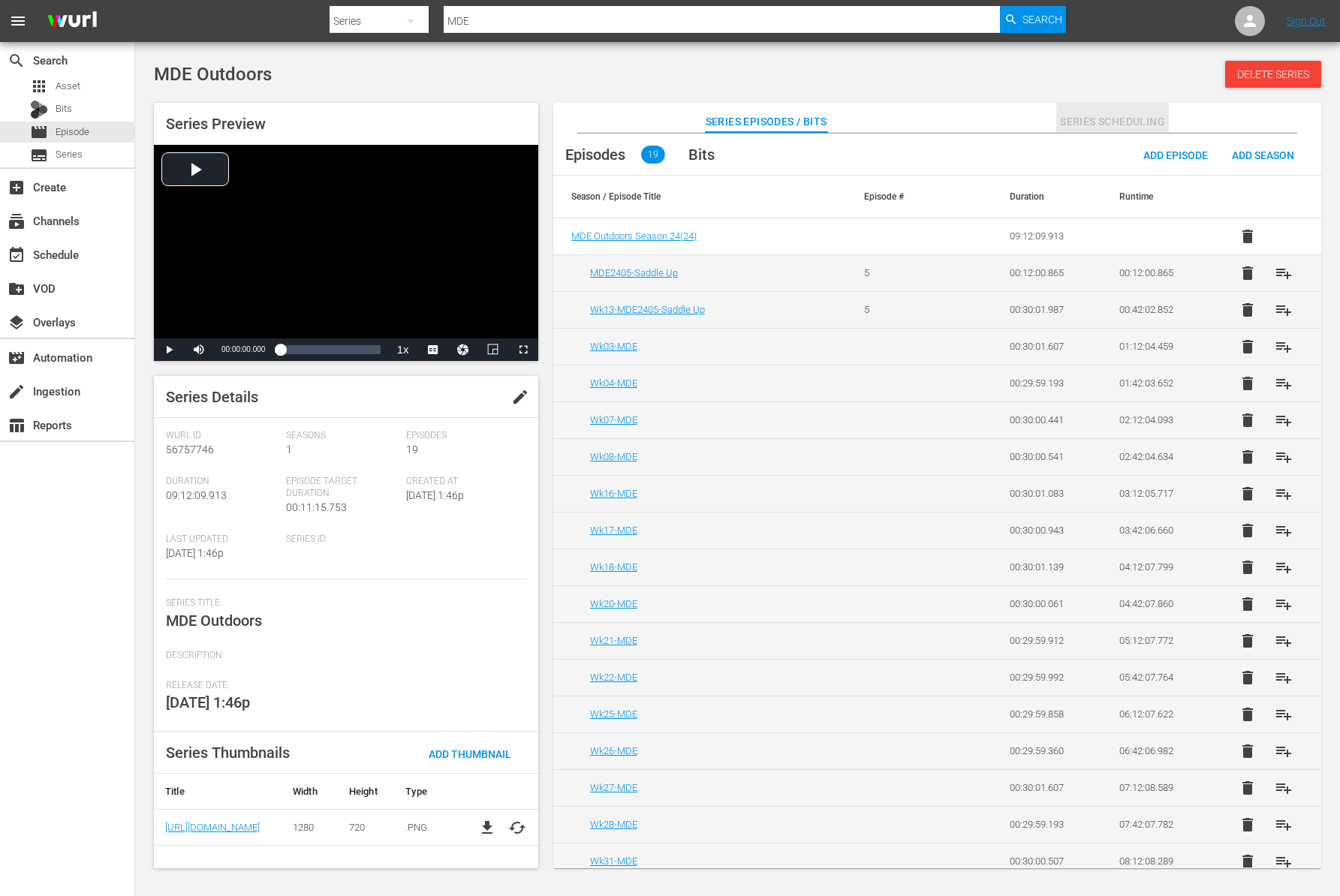
click at [1094, 123] on span "Series Scheduling" at bounding box center [1113, 122] width 113 height 19
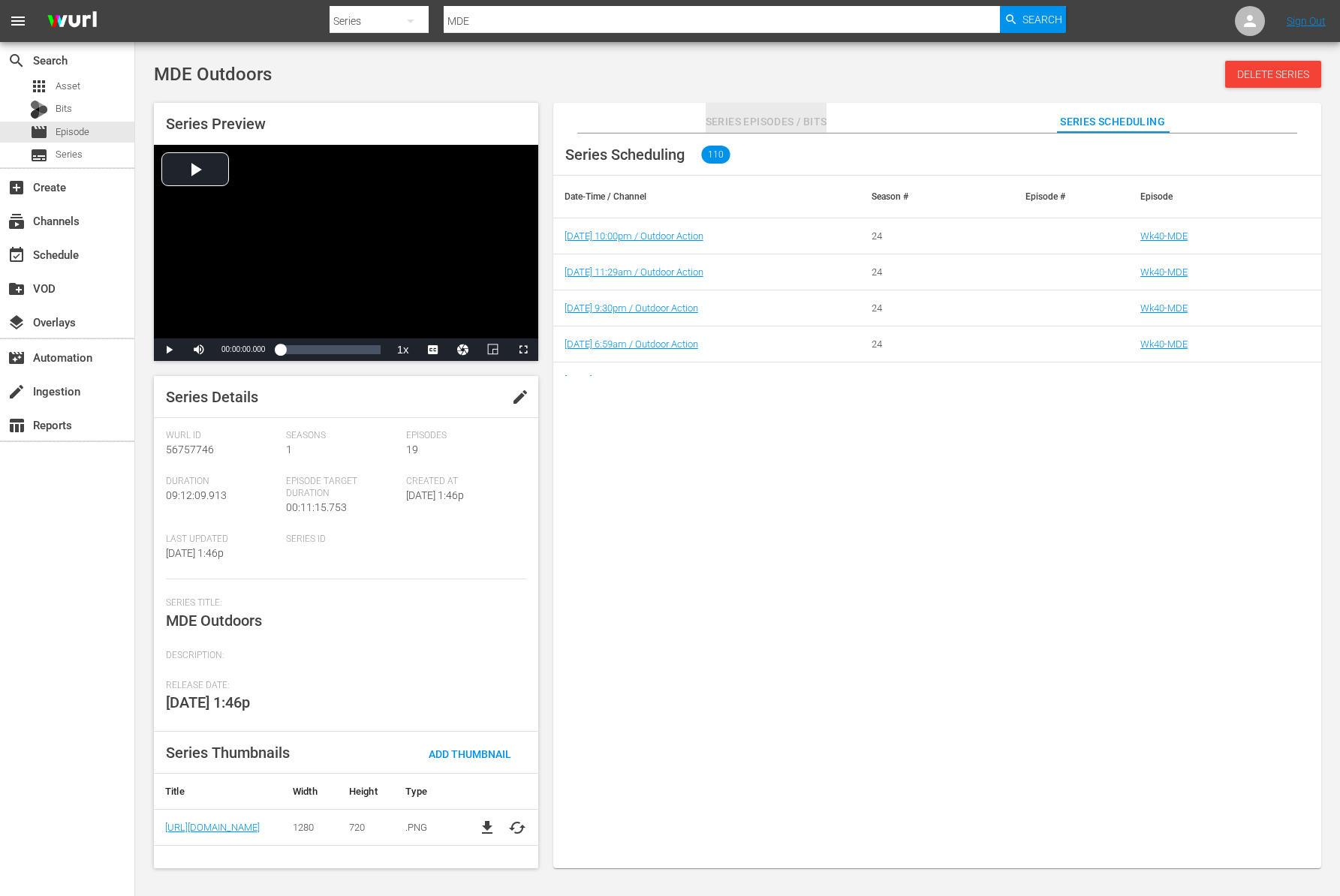
click at [766, 115] on span "Series Episodes / Bits" at bounding box center [766, 122] width 122 height 19
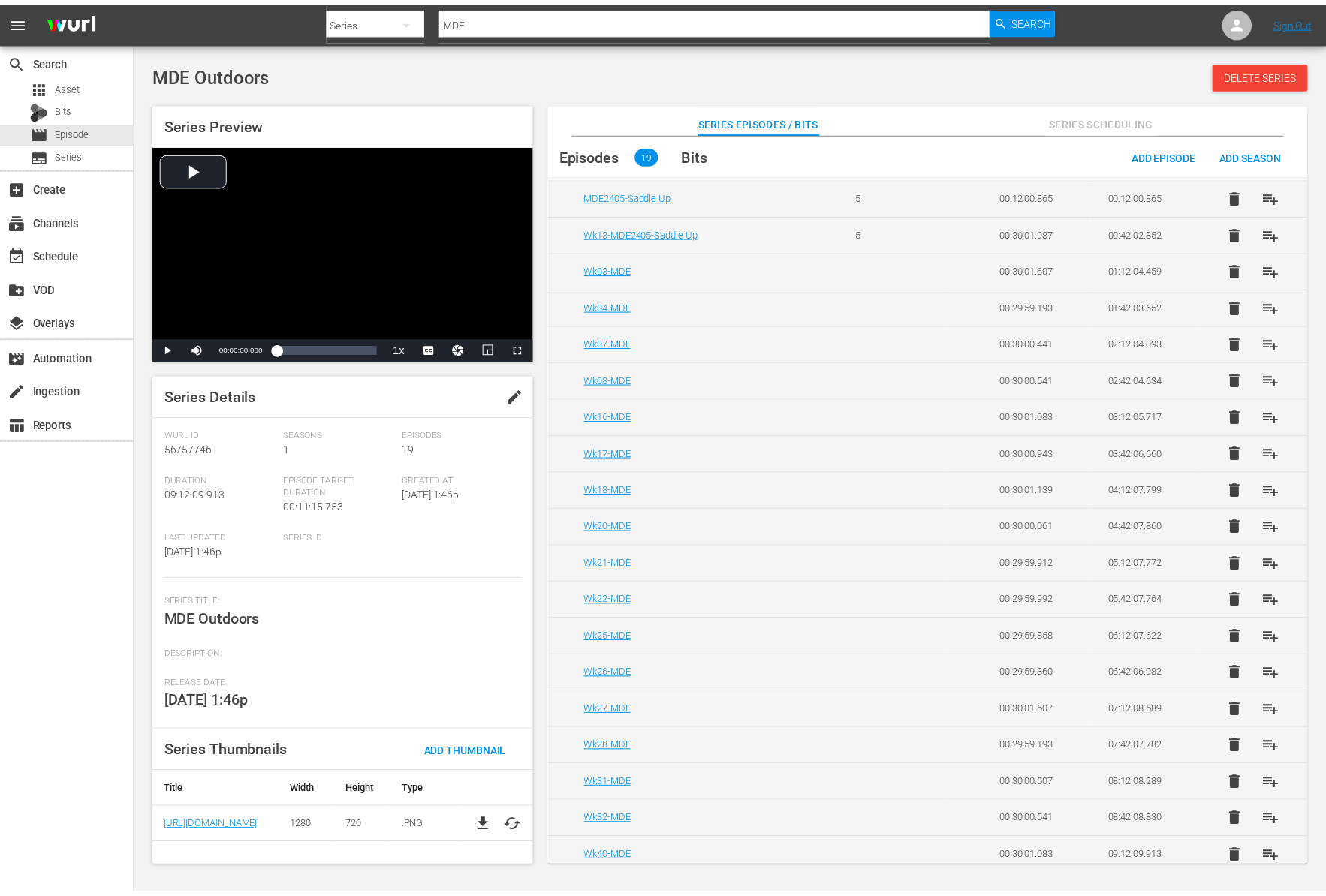
scroll to position [79, 0]
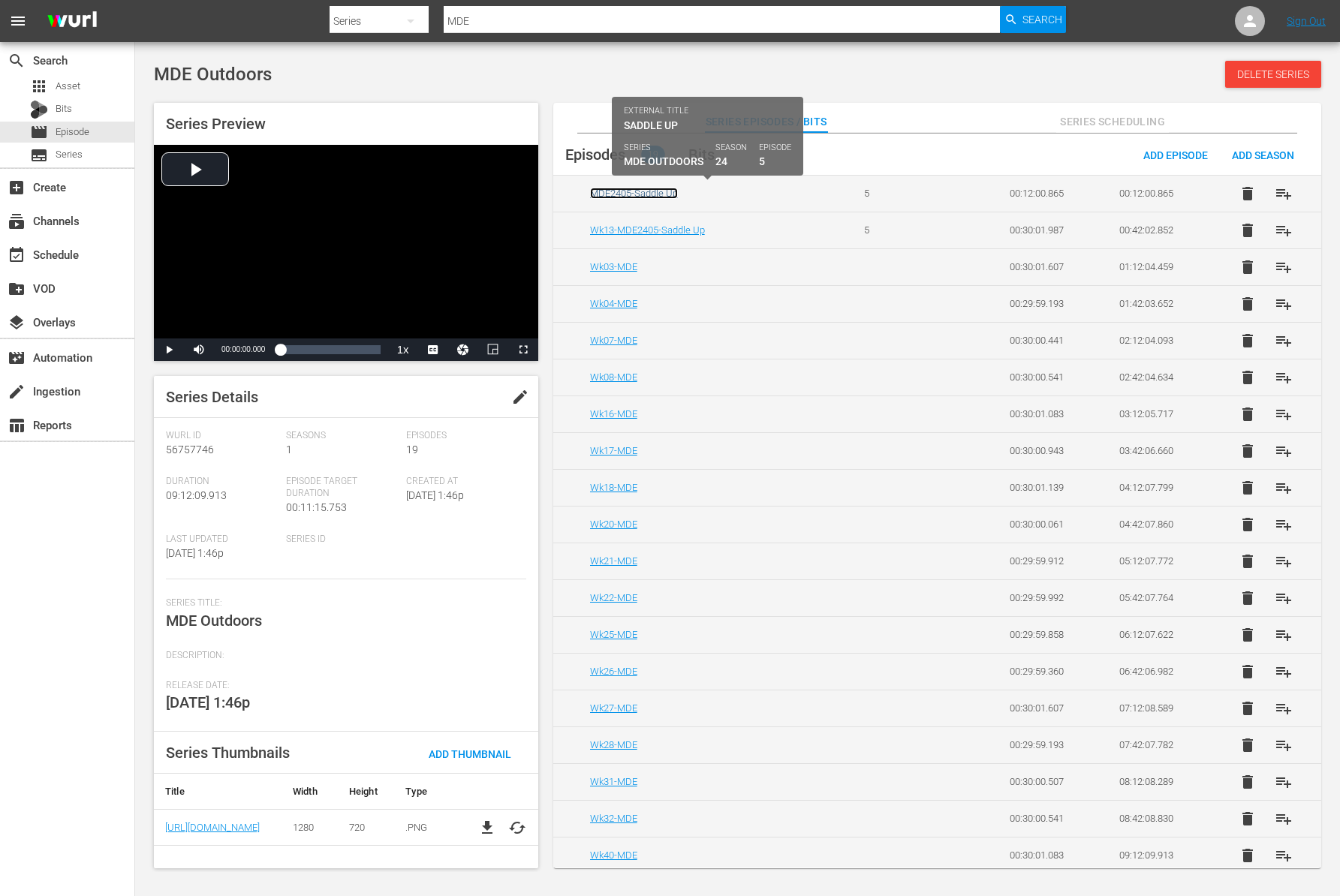
click at [662, 192] on link "MDE2405-Saddle Up" at bounding box center [634, 193] width 88 height 11
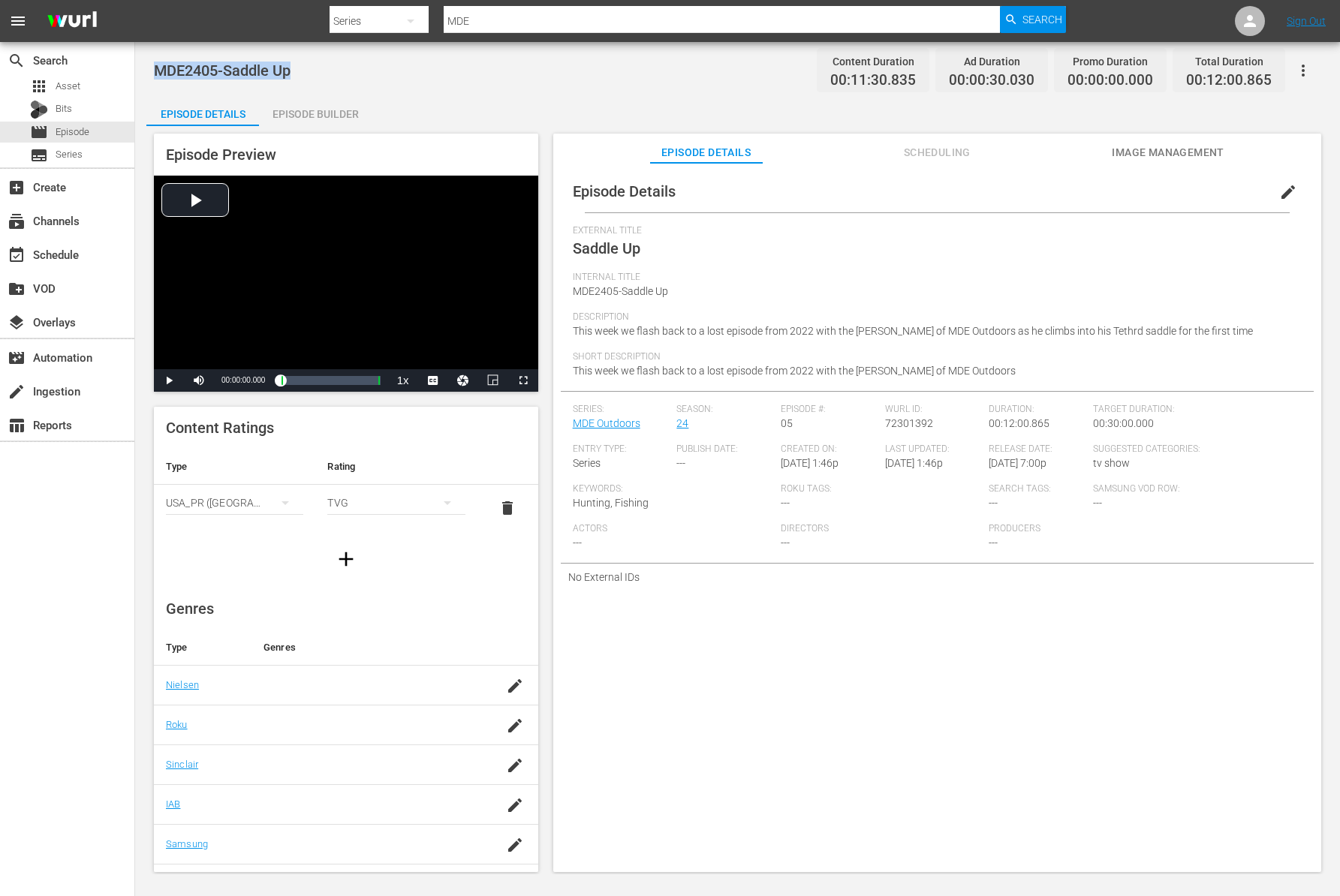
drag, startPoint x: 294, startPoint y: 68, endPoint x: 154, endPoint y: 67, distance: 140.0
click at [156, 67] on div "MDE2405-Saddle Up Content Duration 00:11:30.835 Ad Duration 00:00:30.030 Promo …" at bounding box center [737, 70] width 1167 height 34
copy span "MDE2405-Saddle Up"
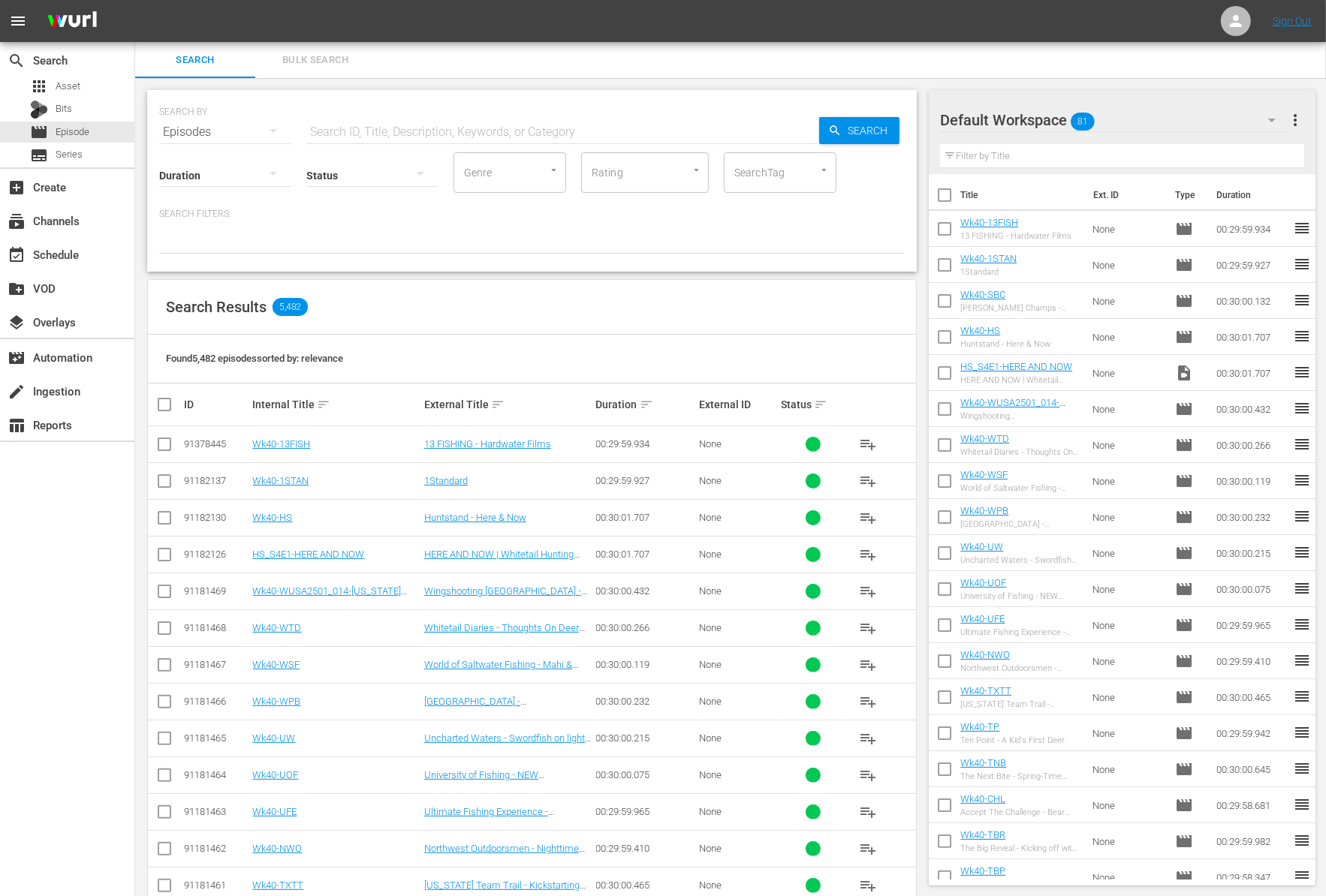
click at [389, 124] on input "text" at bounding box center [562, 132] width 512 height 36
click at [200, 126] on div "Episodes" at bounding box center [225, 132] width 132 height 42
click at [206, 206] on div "Series" at bounding box center [207, 209] width 60 height 24
type input "MDE"
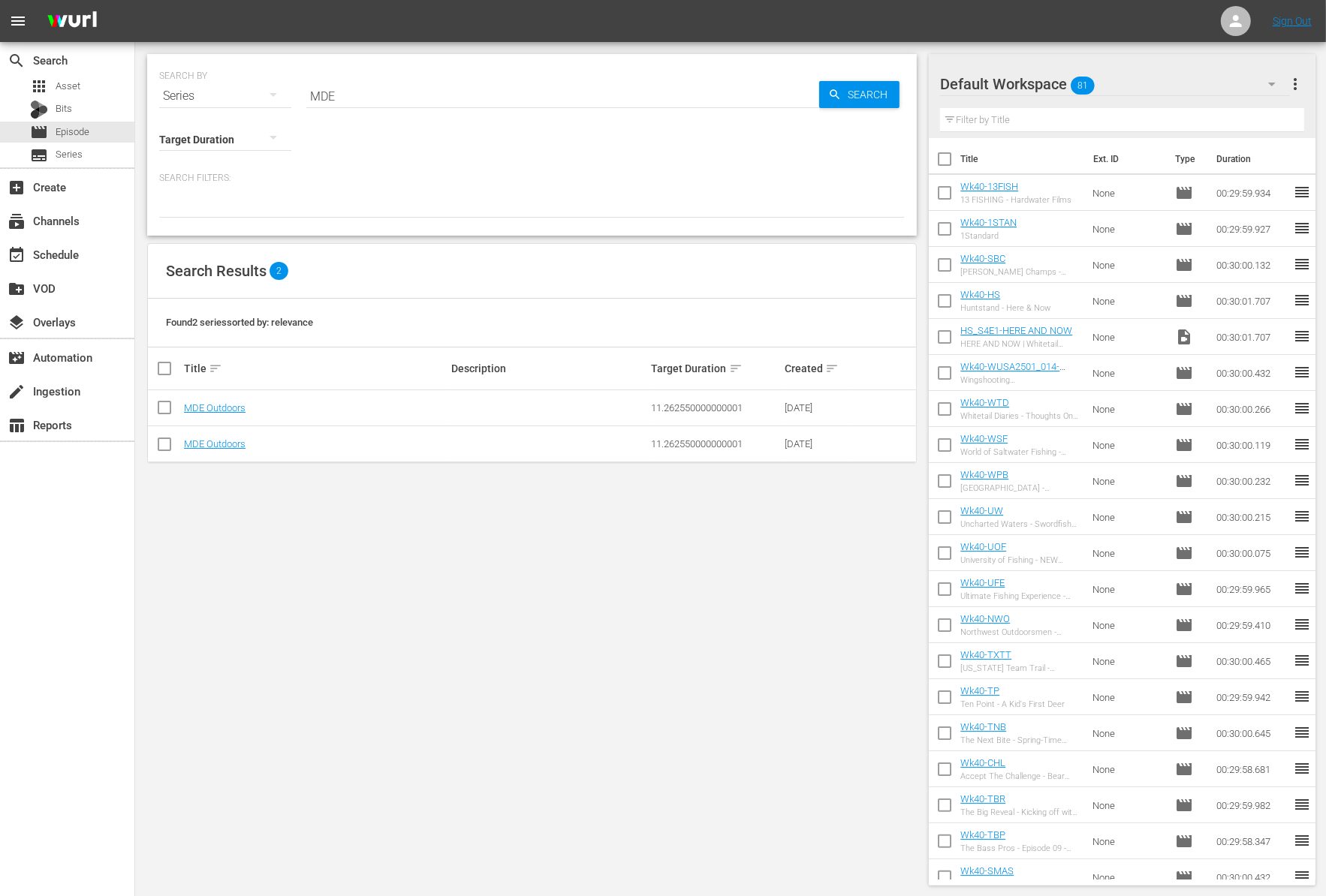
click at [229, 449] on td "MDE Outdoors" at bounding box center [315, 444] width 267 height 36
click at [222, 438] on link "MDE Outdoors" at bounding box center [214, 443] width 61 height 11
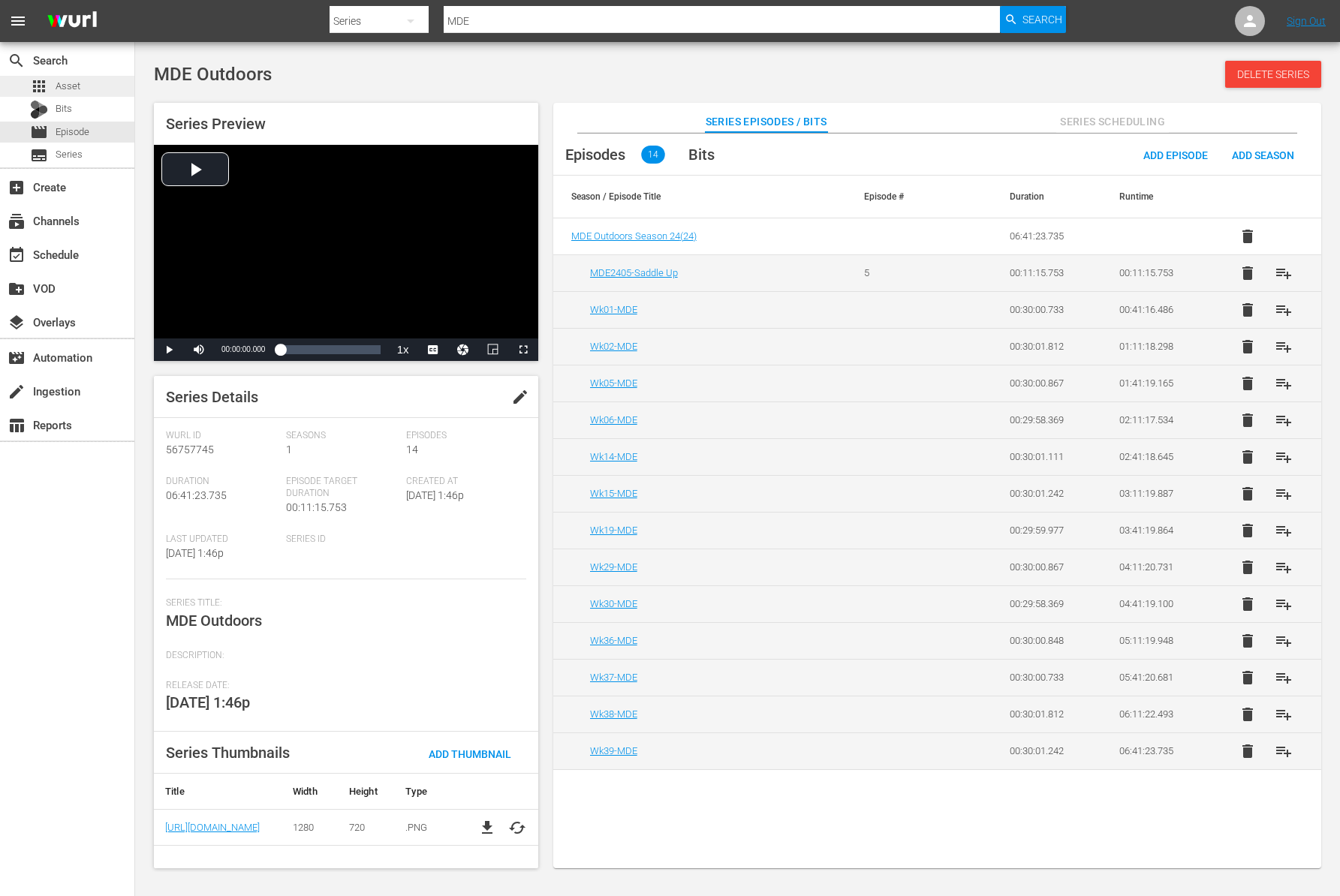
click at [75, 90] on span "Asset" at bounding box center [67, 86] width 25 height 15
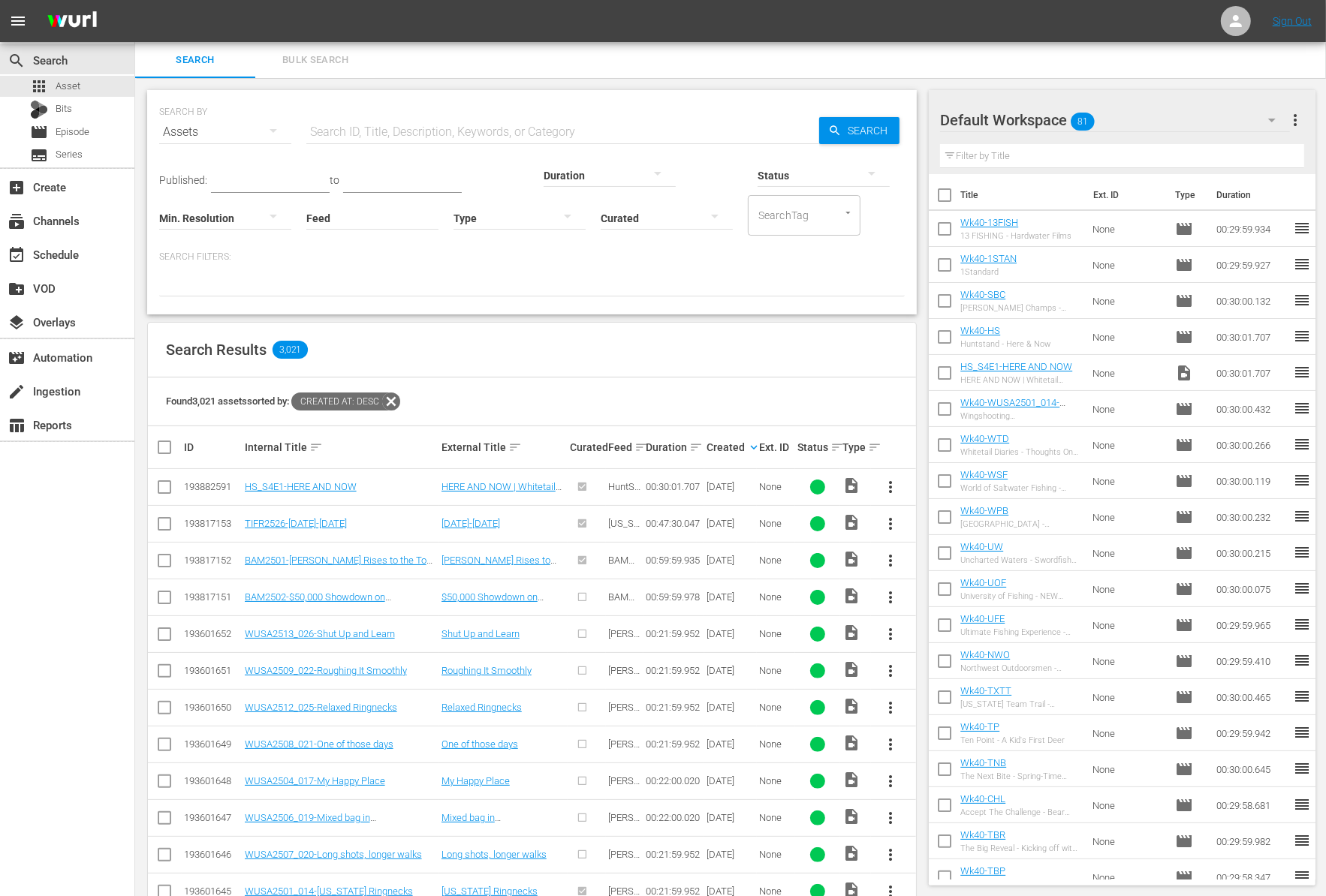
click at [307, 219] on input "Feed" at bounding box center [372, 219] width 132 height 54
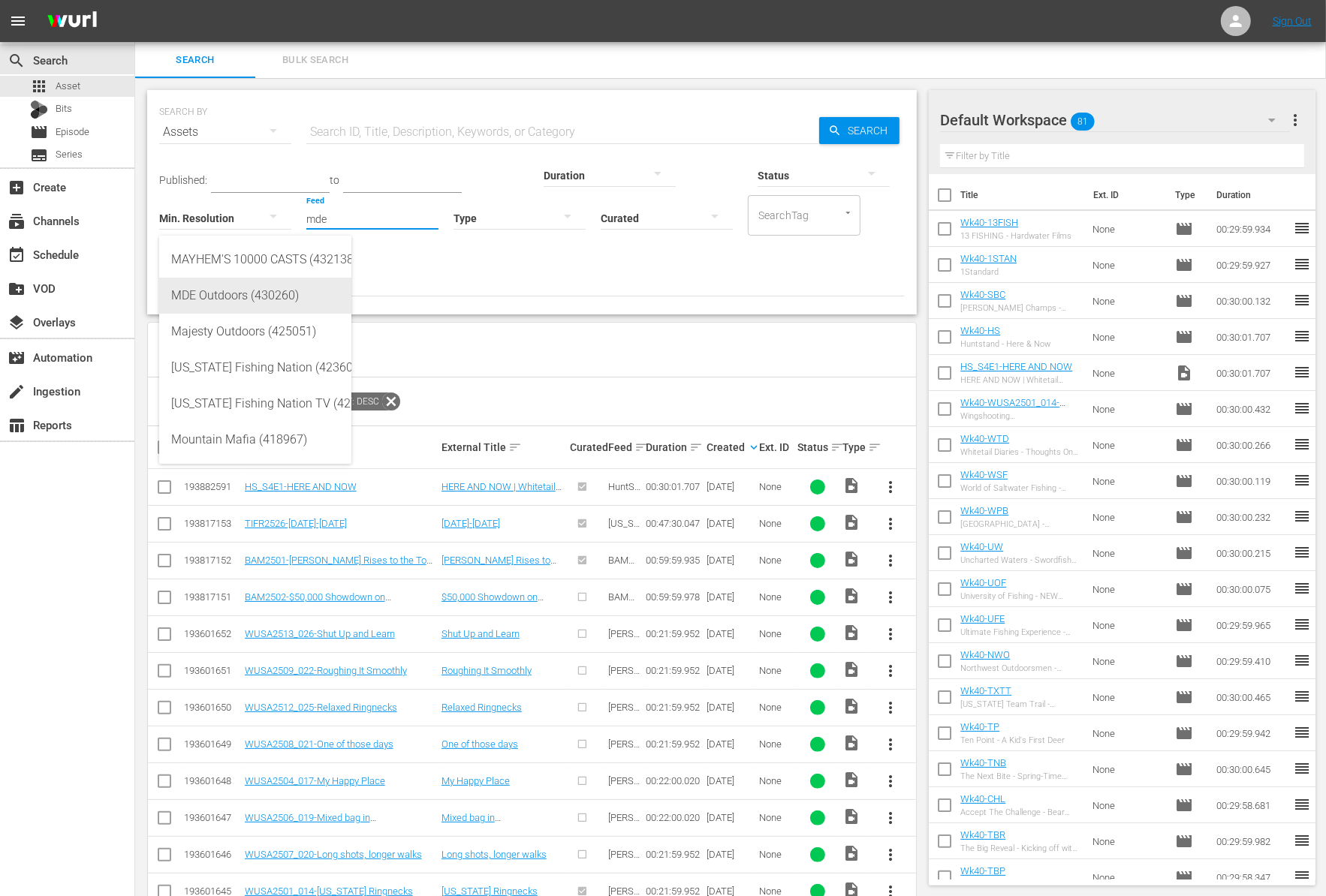
click at [235, 292] on div "MDE Outdoors (430260)" at bounding box center [255, 296] width 168 height 36
type input "MDE Outdoors (430260)"
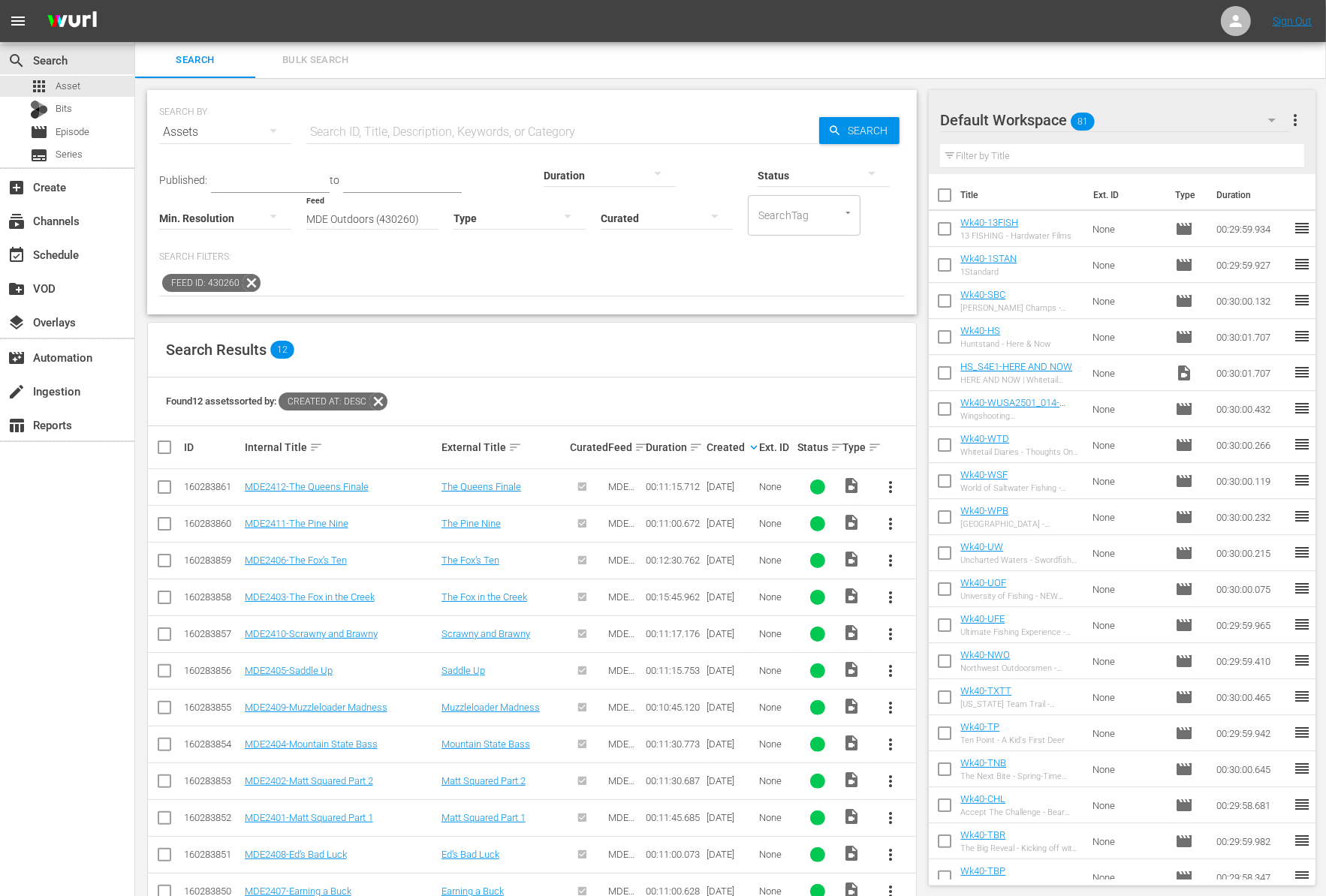
click at [507, 263] on div "Search Filters: Feed ID: 430260" at bounding box center [531, 273] width 745 height 46
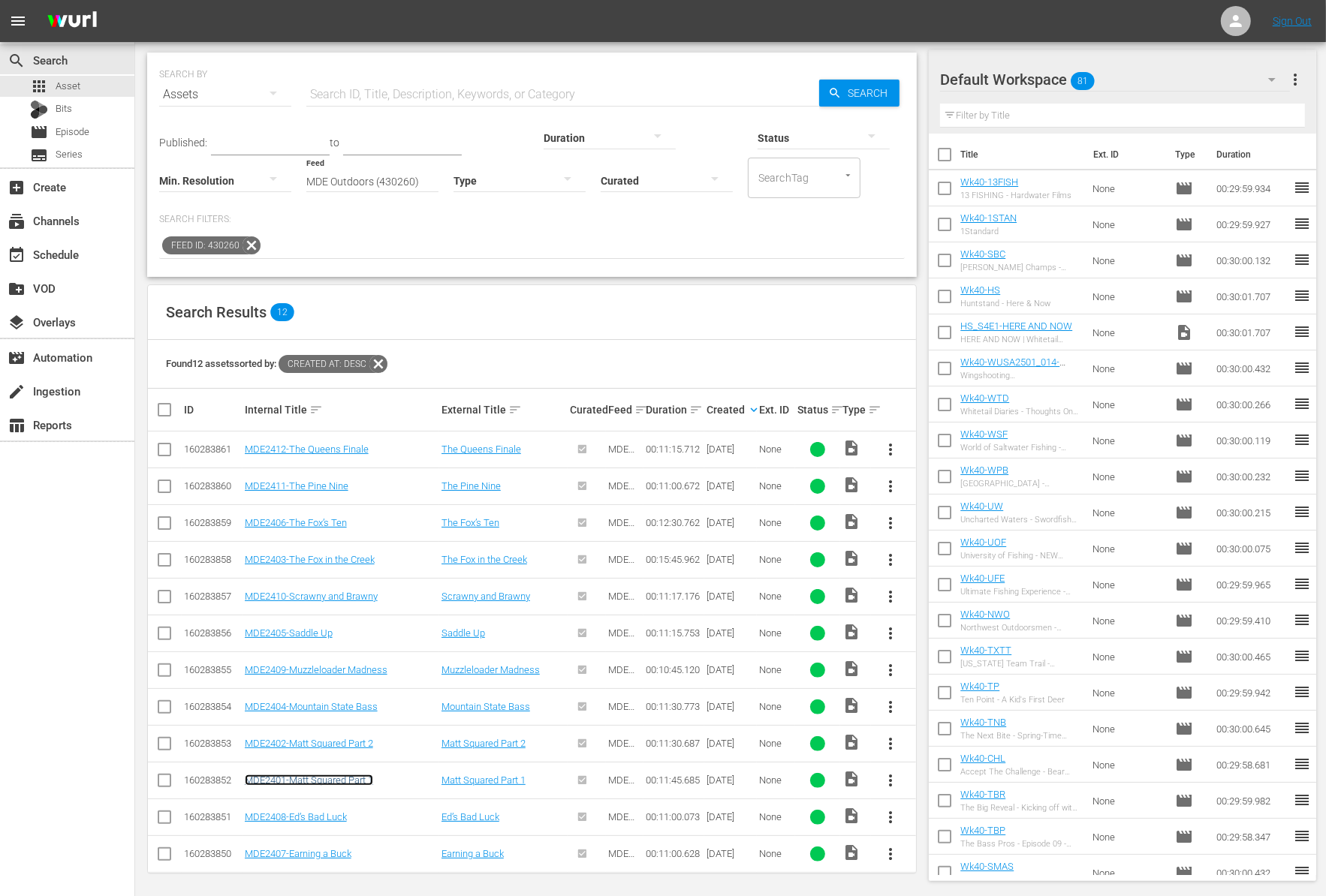
click at [294, 782] on link "MDE2401-Matt Squared Part 1" at bounding box center [309, 780] width 129 height 11
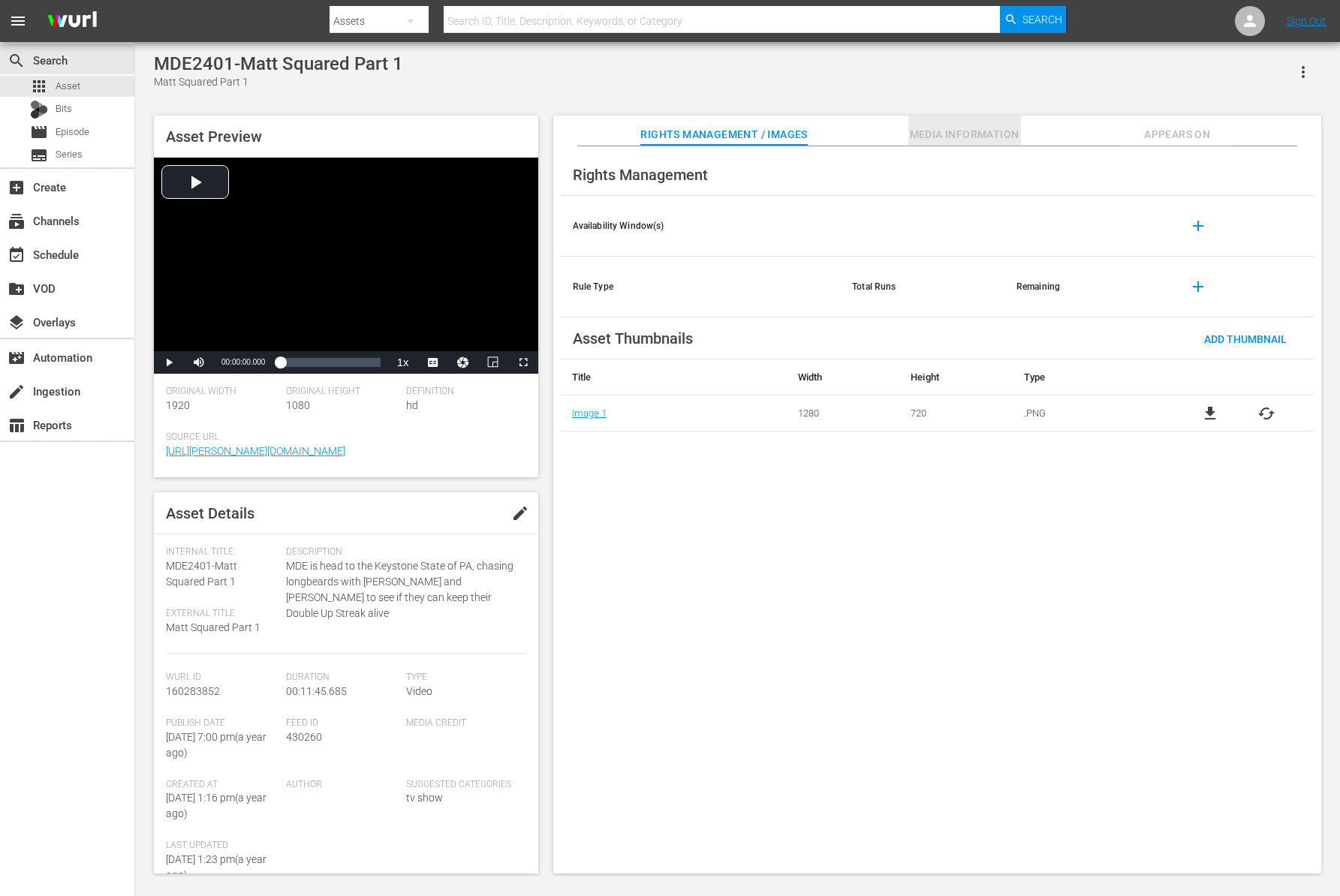
click at [960, 129] on span "Media Information" at bounding box center [964, 135] width 113 height 19
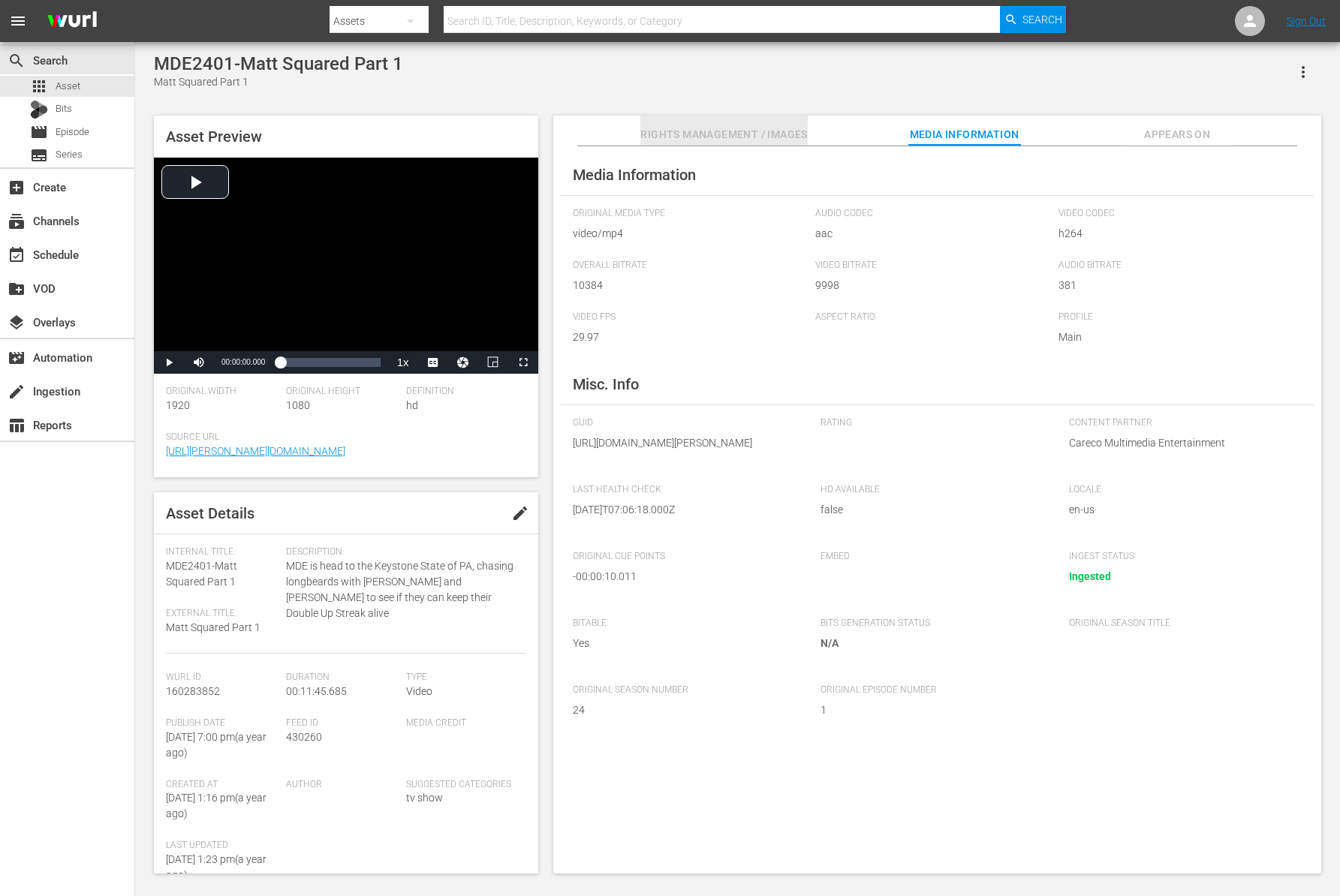
click at [746, 142] on span "Rights Management / Images" at bounding box center [724, 135] width 167 height 19
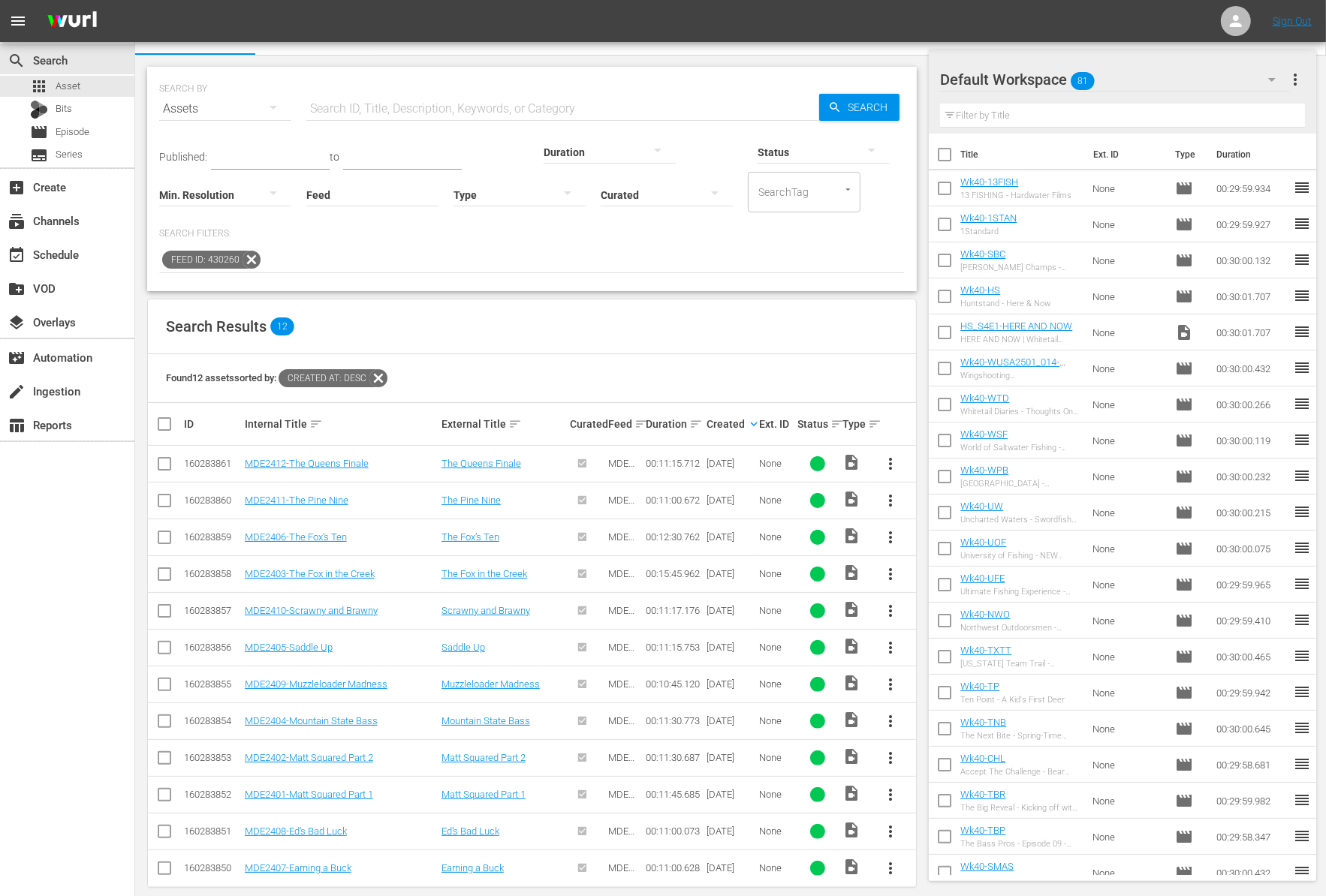
scroll to position [38, 0]
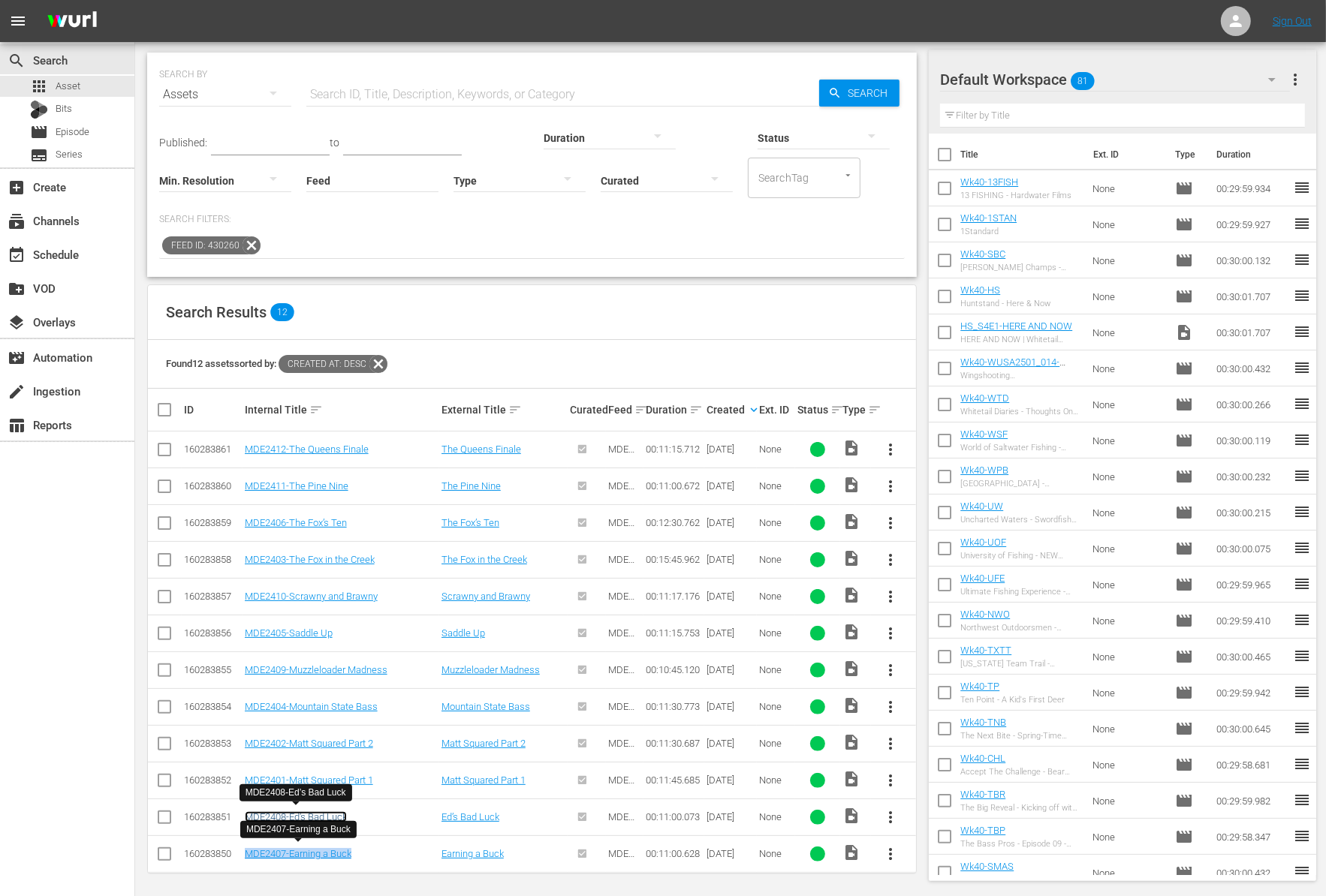
click at [323, 811] on link "MDE2408-Ed’s Bad Luck" at bounding box center [295, 817] width 102 height 11
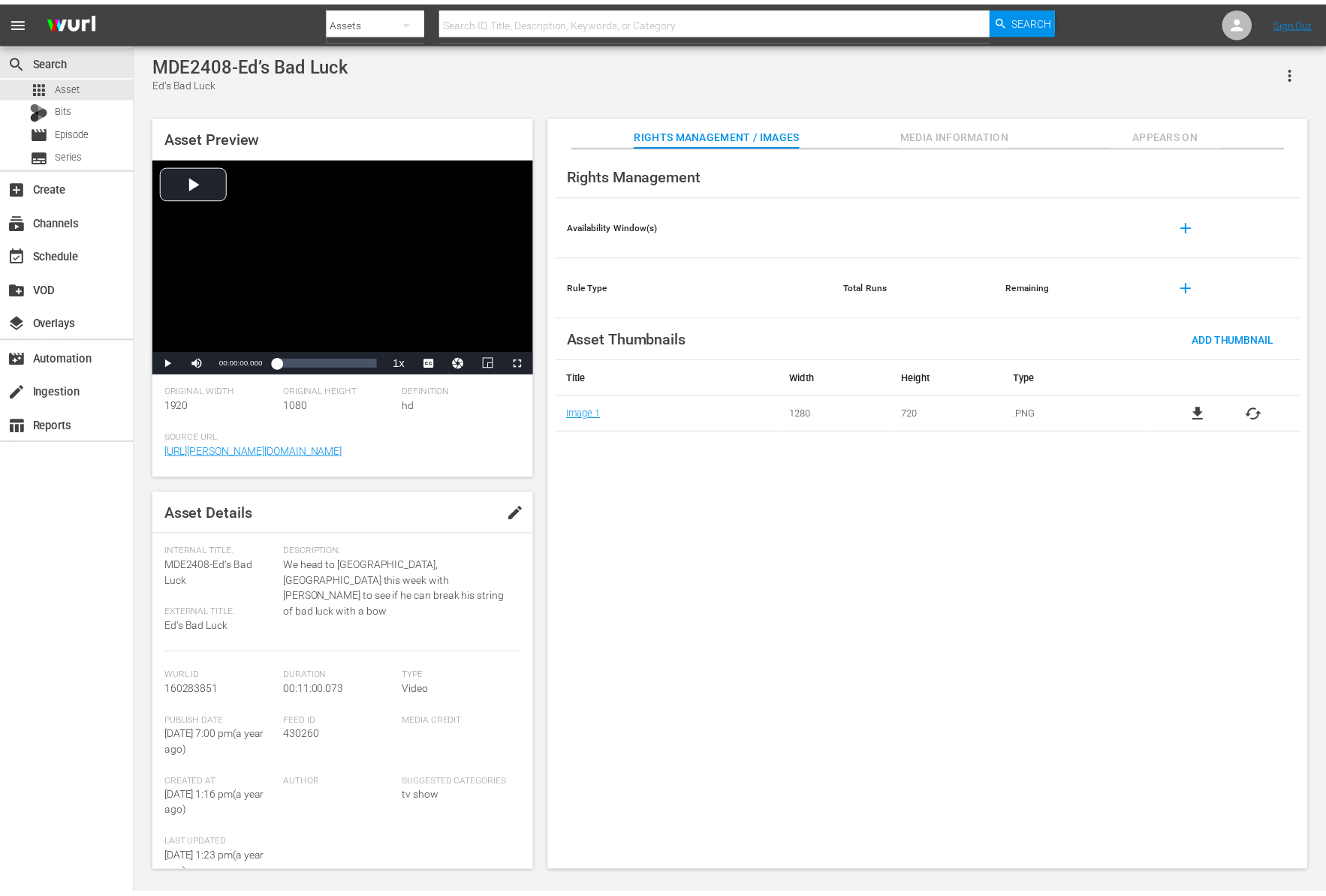
scroll to position [2, 0]
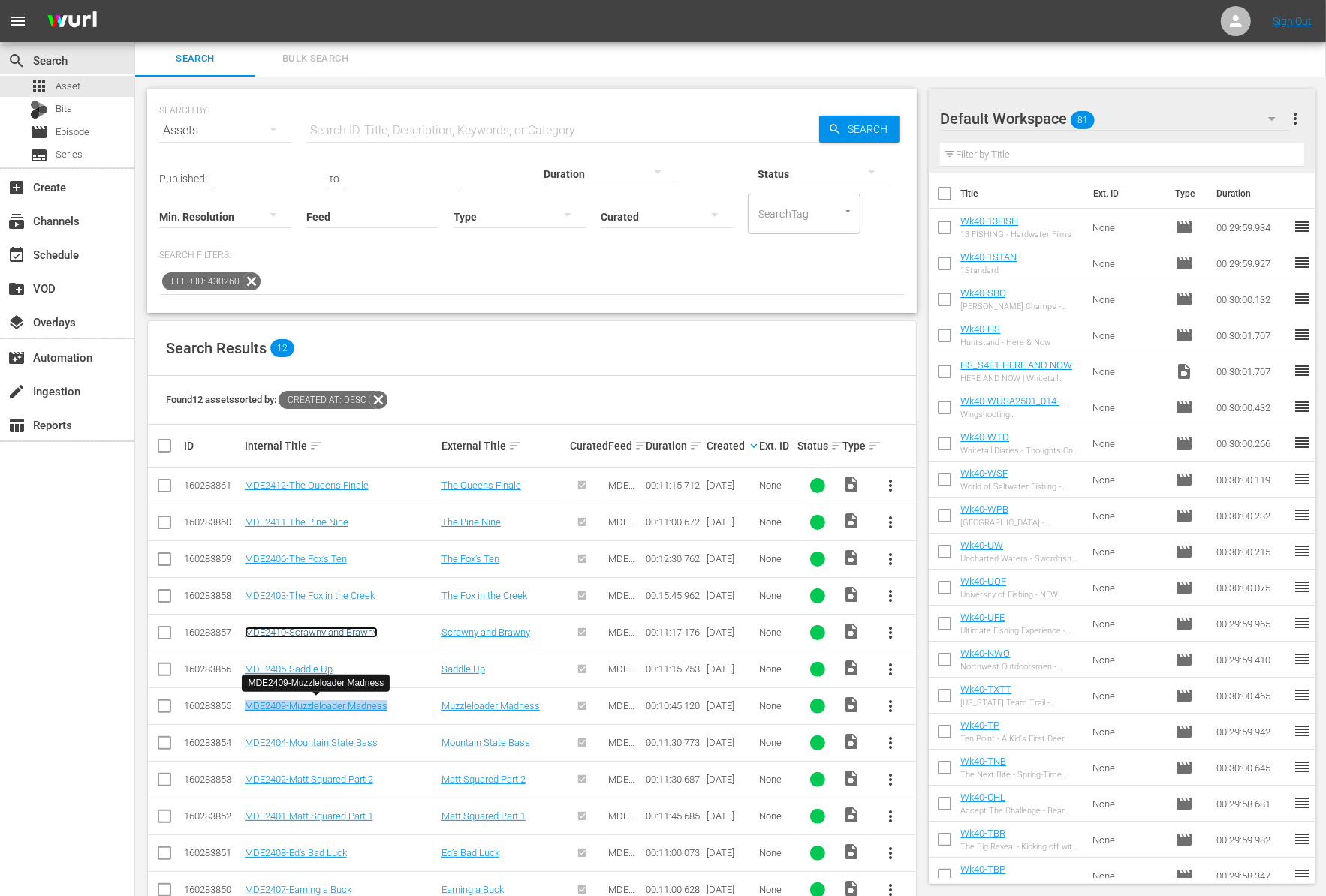
click at [359, 627] on link "MDE2410-Scrawny and Brawny" at bounding box center [311, 632] width 133 height 11
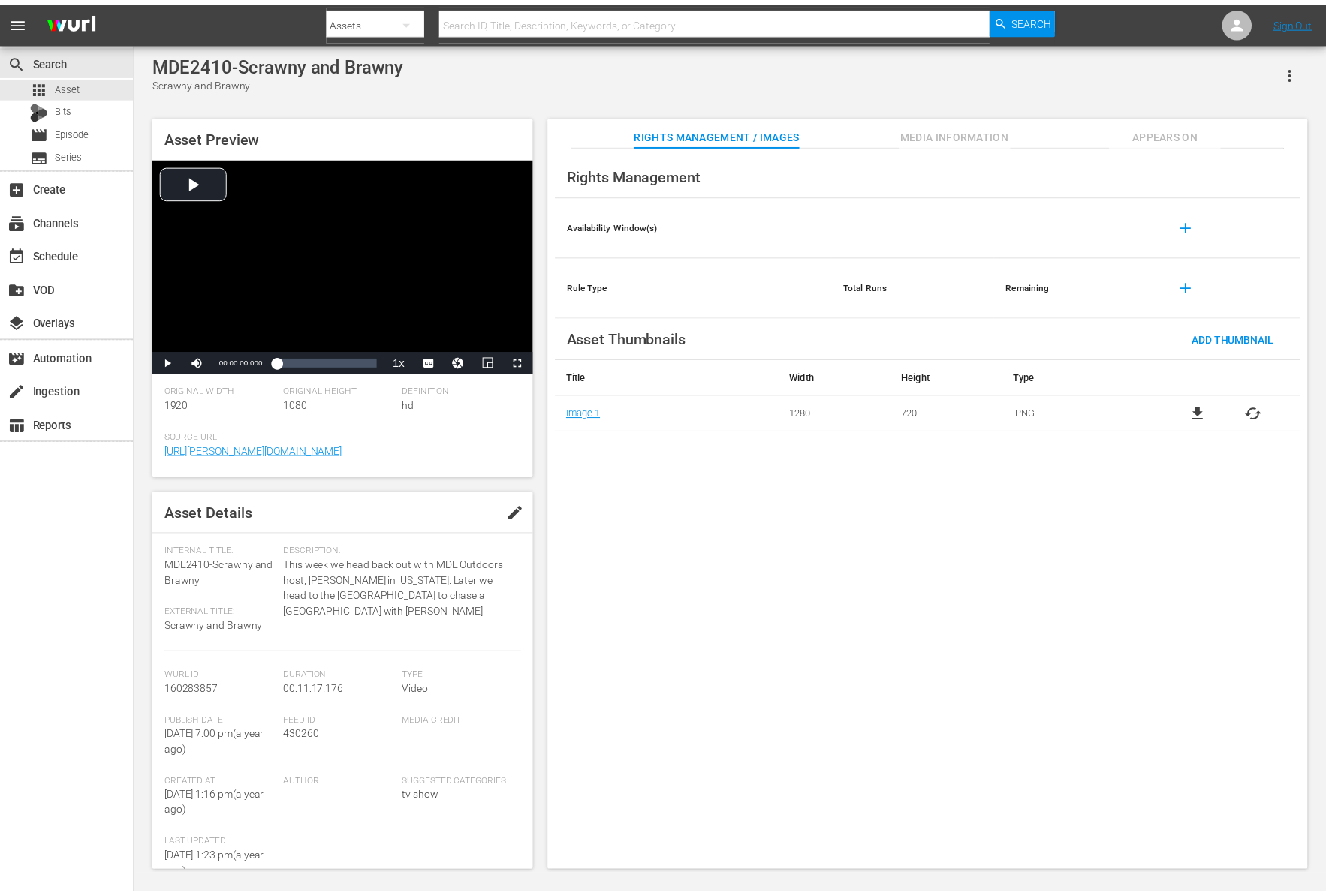
scroll to position [2, 0]
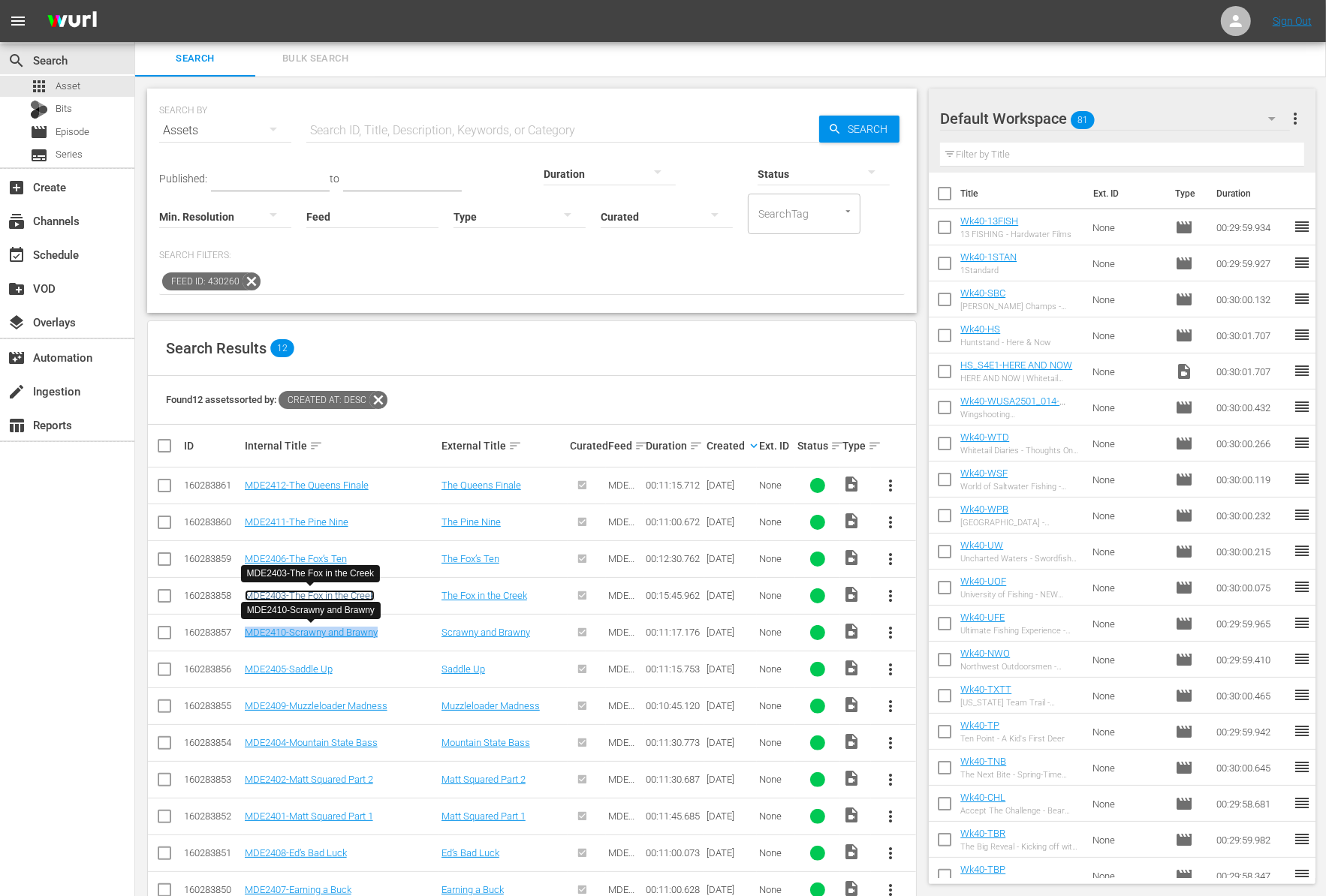
click at [353, 590] on link "MDE2403-The Fox in the Creek" at bounding box center [310, 596] width 130 height 11
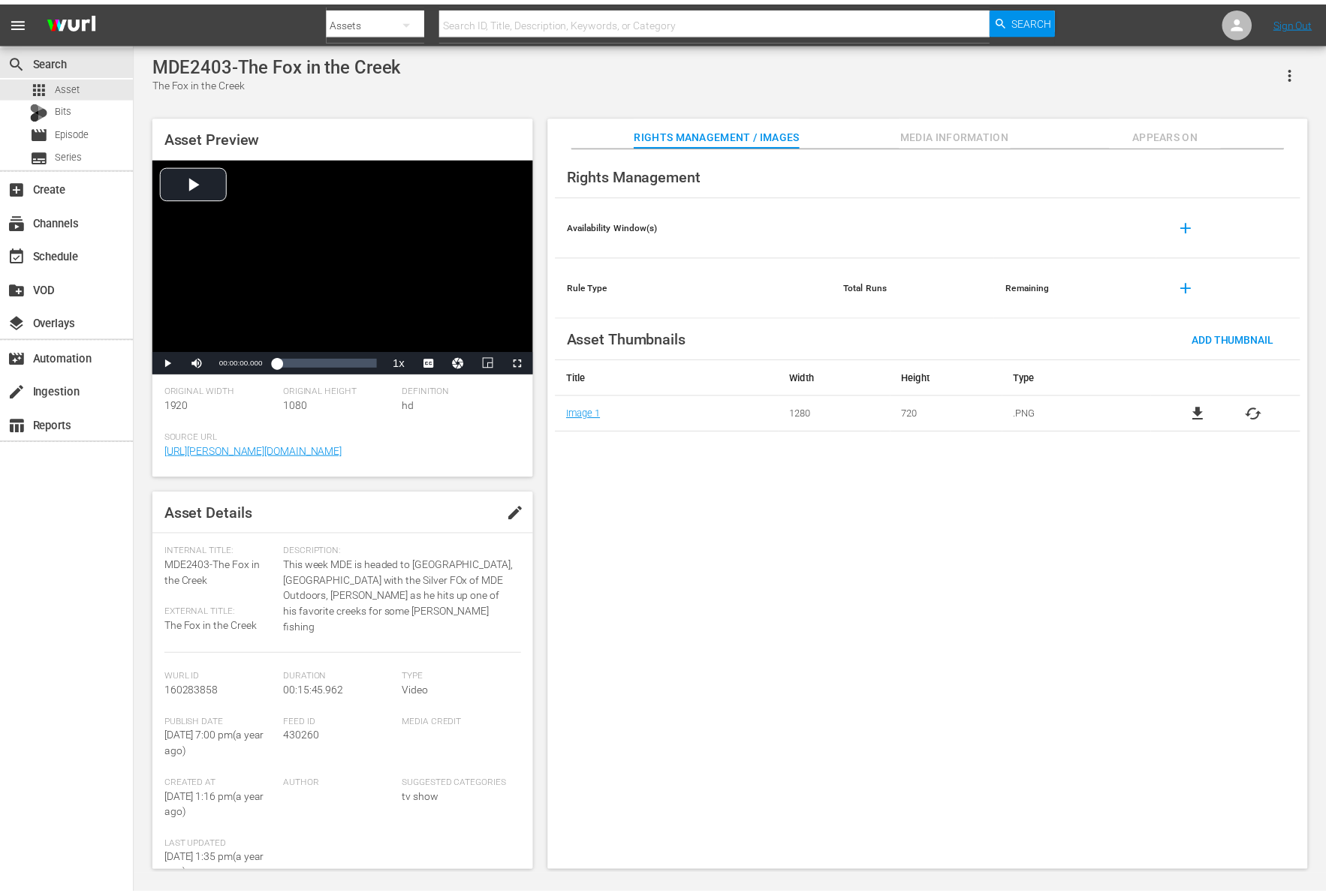
scroll to position [2, 0]
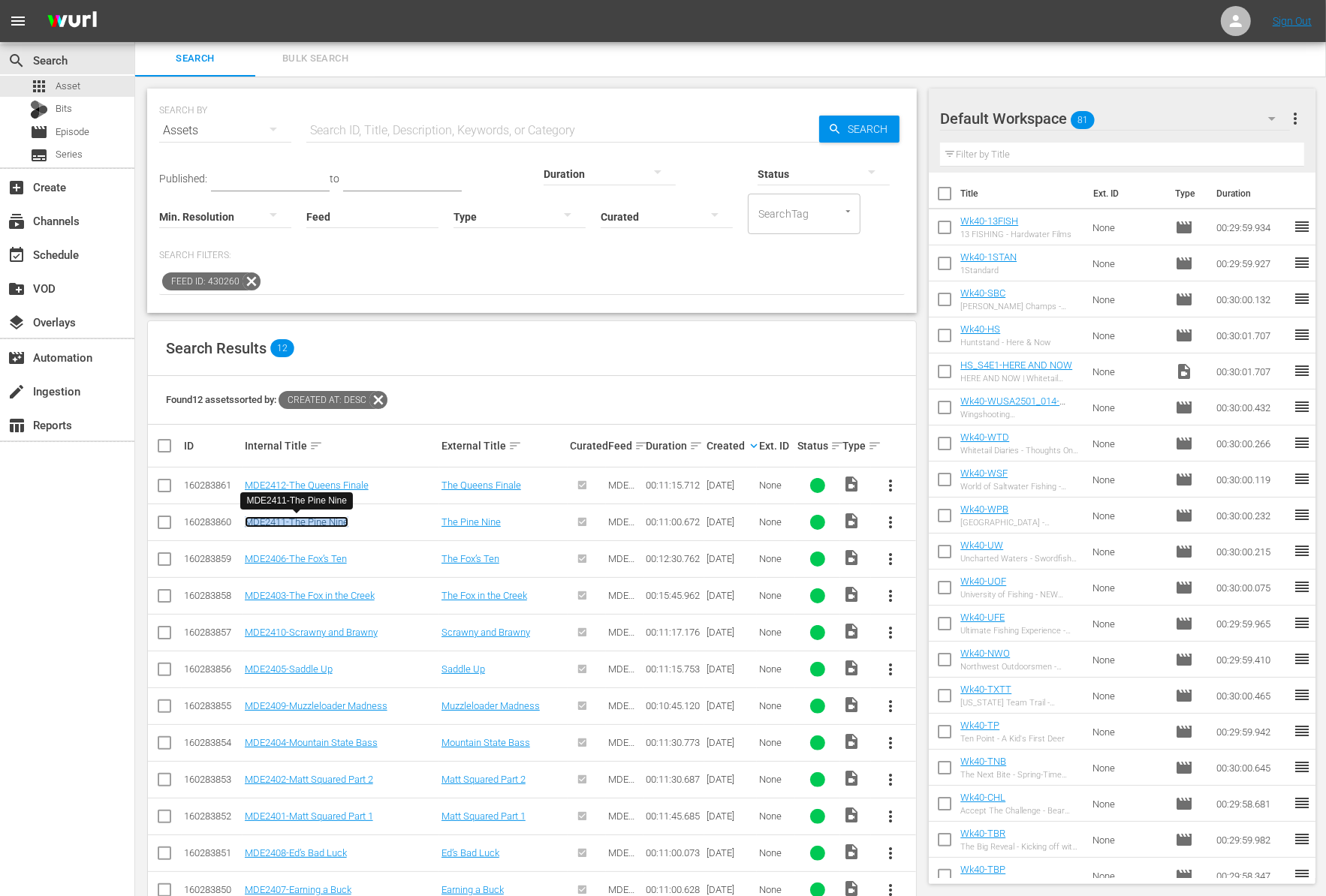
copy link "MDE2411-The Pine Nine"
click at [344, 483] on link "MDE2412-The Queens Finale" at bounding box center [307, 485] width 124 height 11
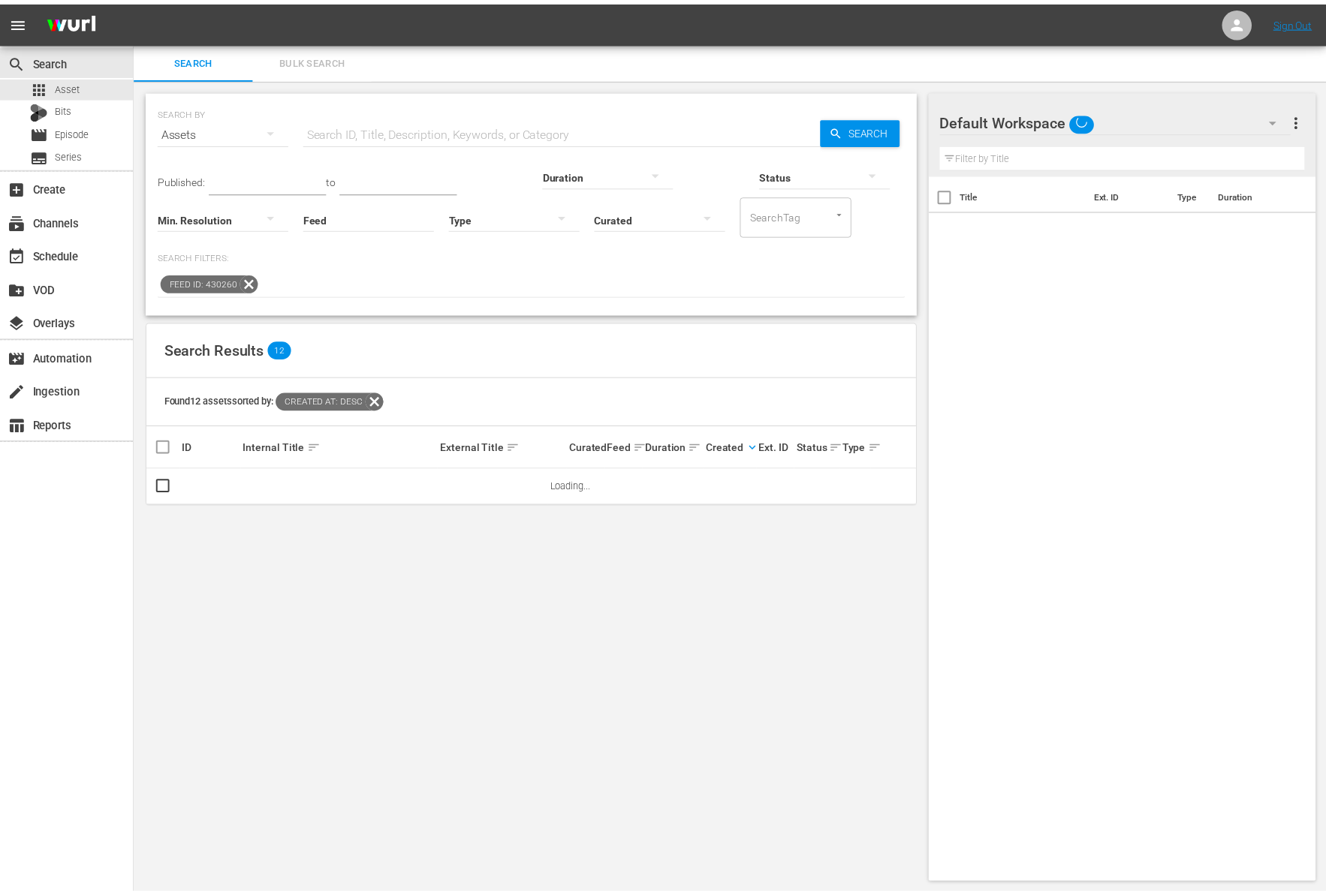
scroll to position [2, 0]
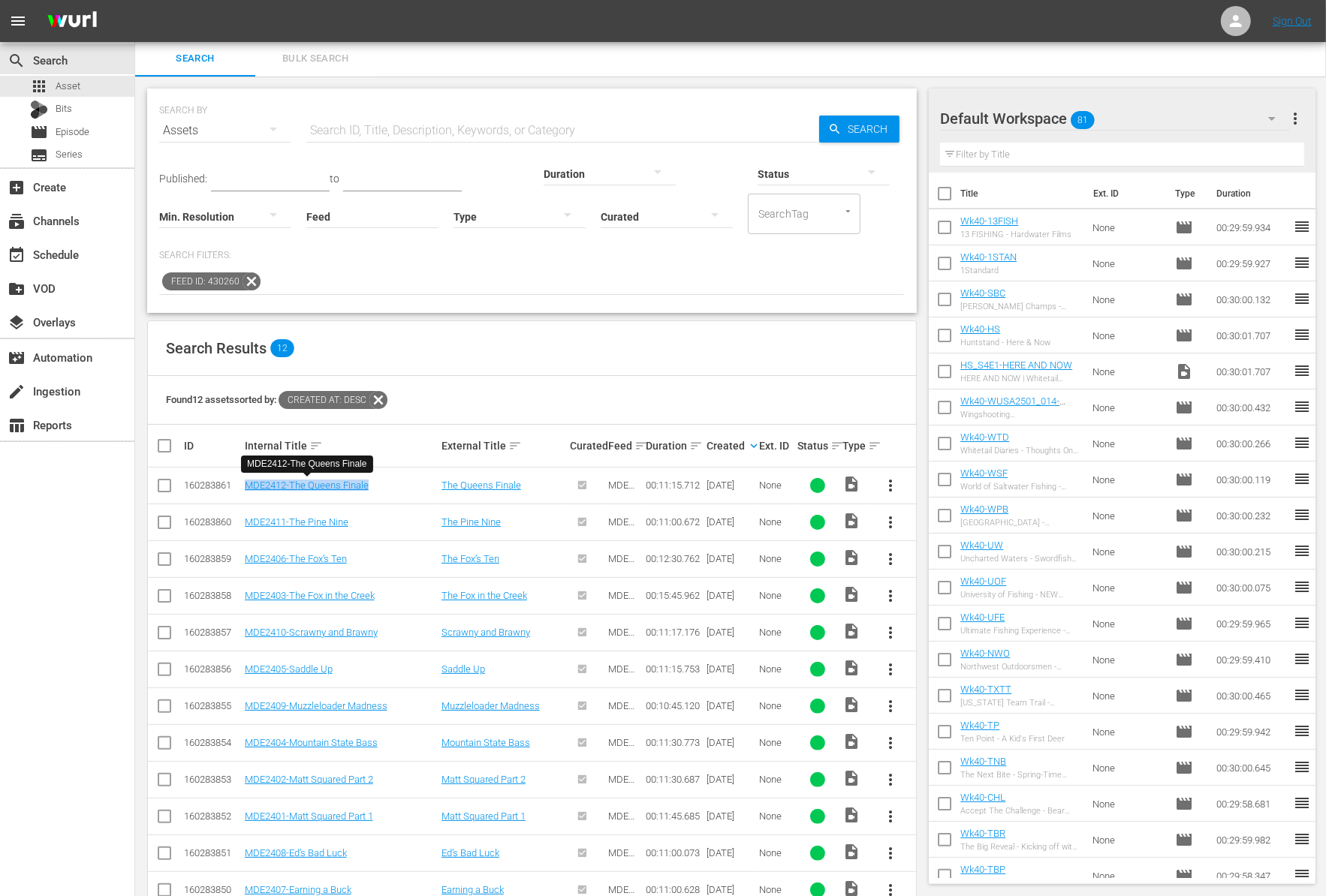
click at [241, 279] on icon at bounding box center [251, 282] width 20 height 20
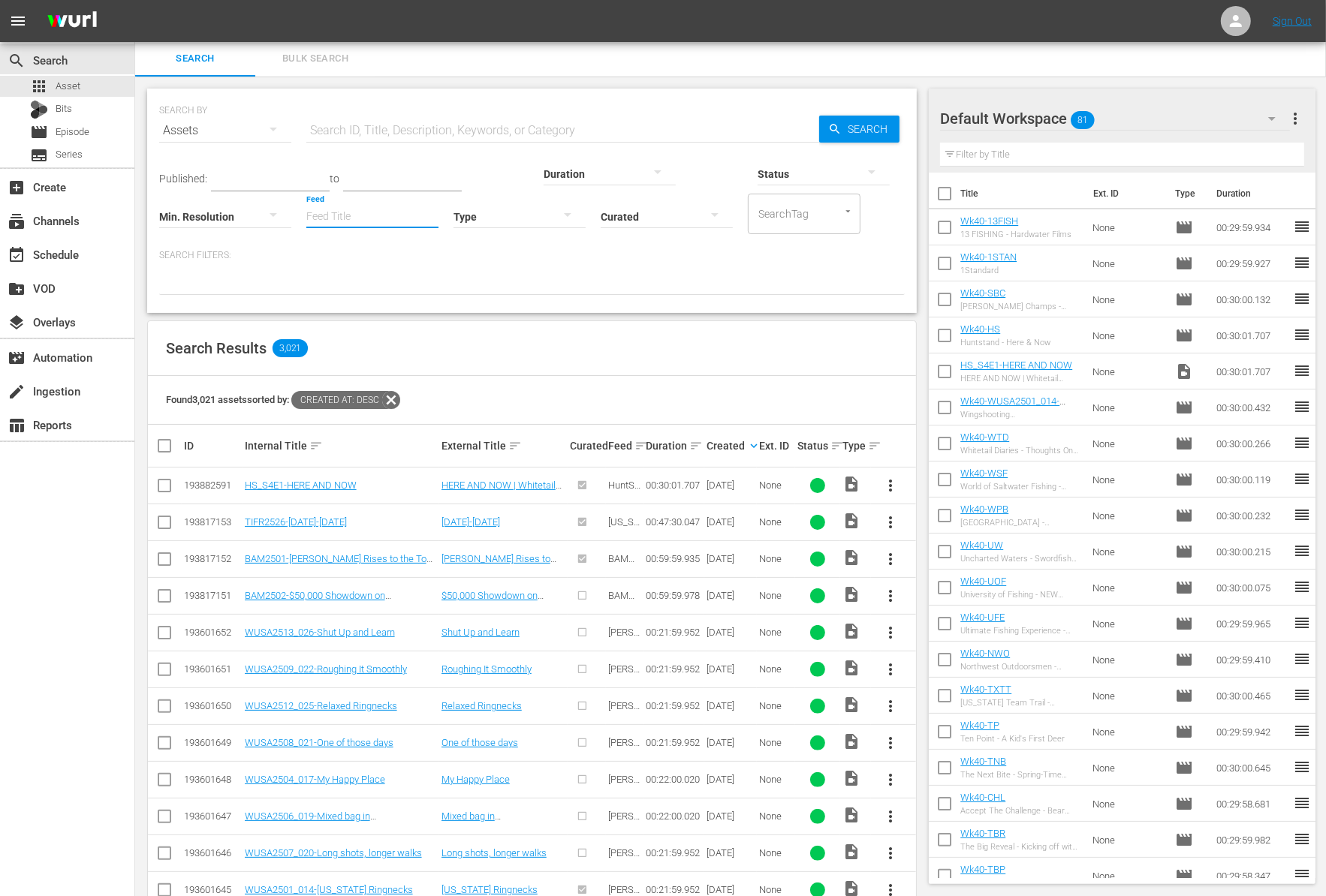
click at [307, 213] on input "Feed" at bounding box center [372, 217] width 132 height 54
click at [307, 221] on input "mde" at bounding box center [372, 217] width 132 height 54
click at [235, 259] on div "MDE Outdoors (430260)" at bounding box center [255, 257] width 168 height 36
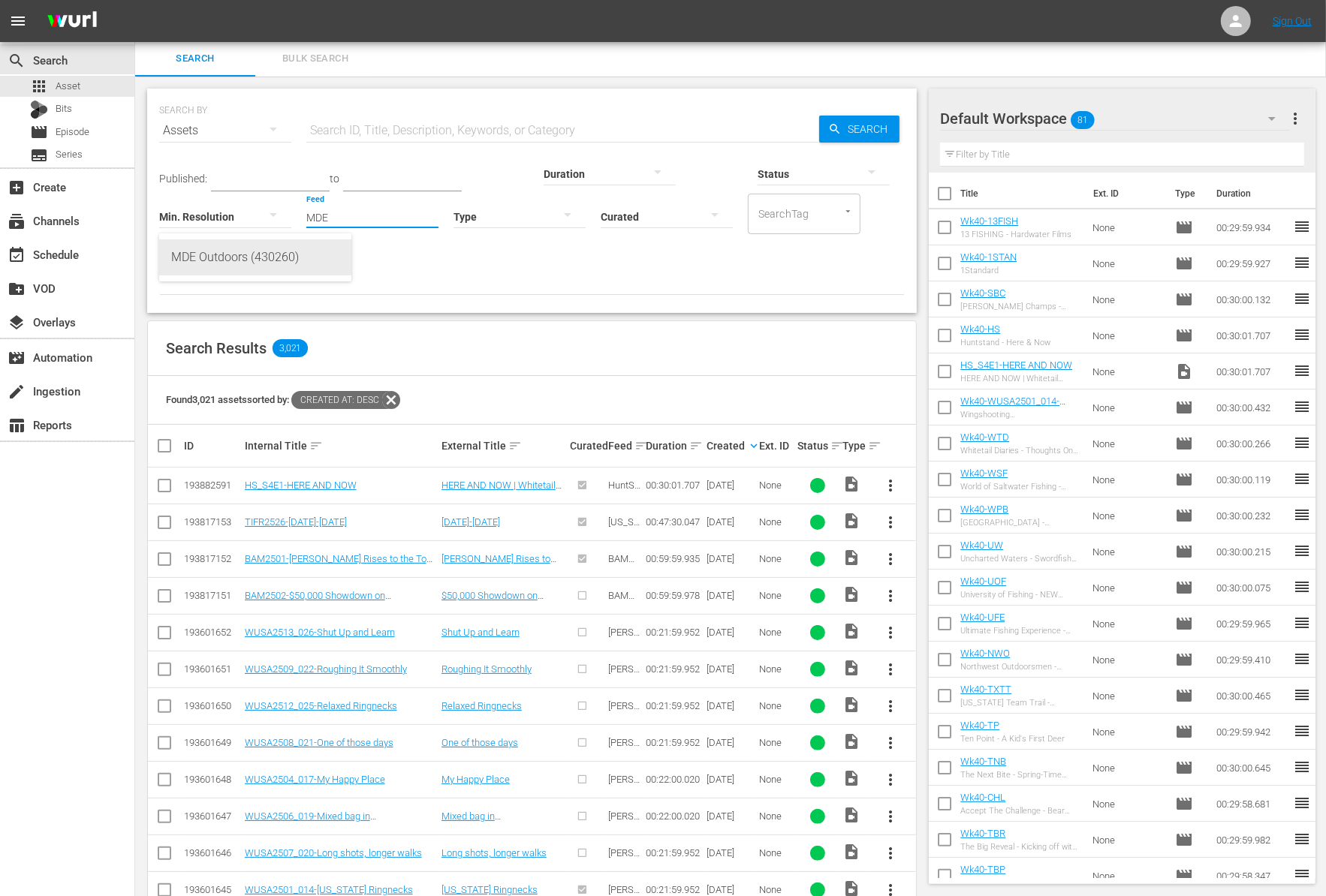
type input "MDE Outdoors (430260)"
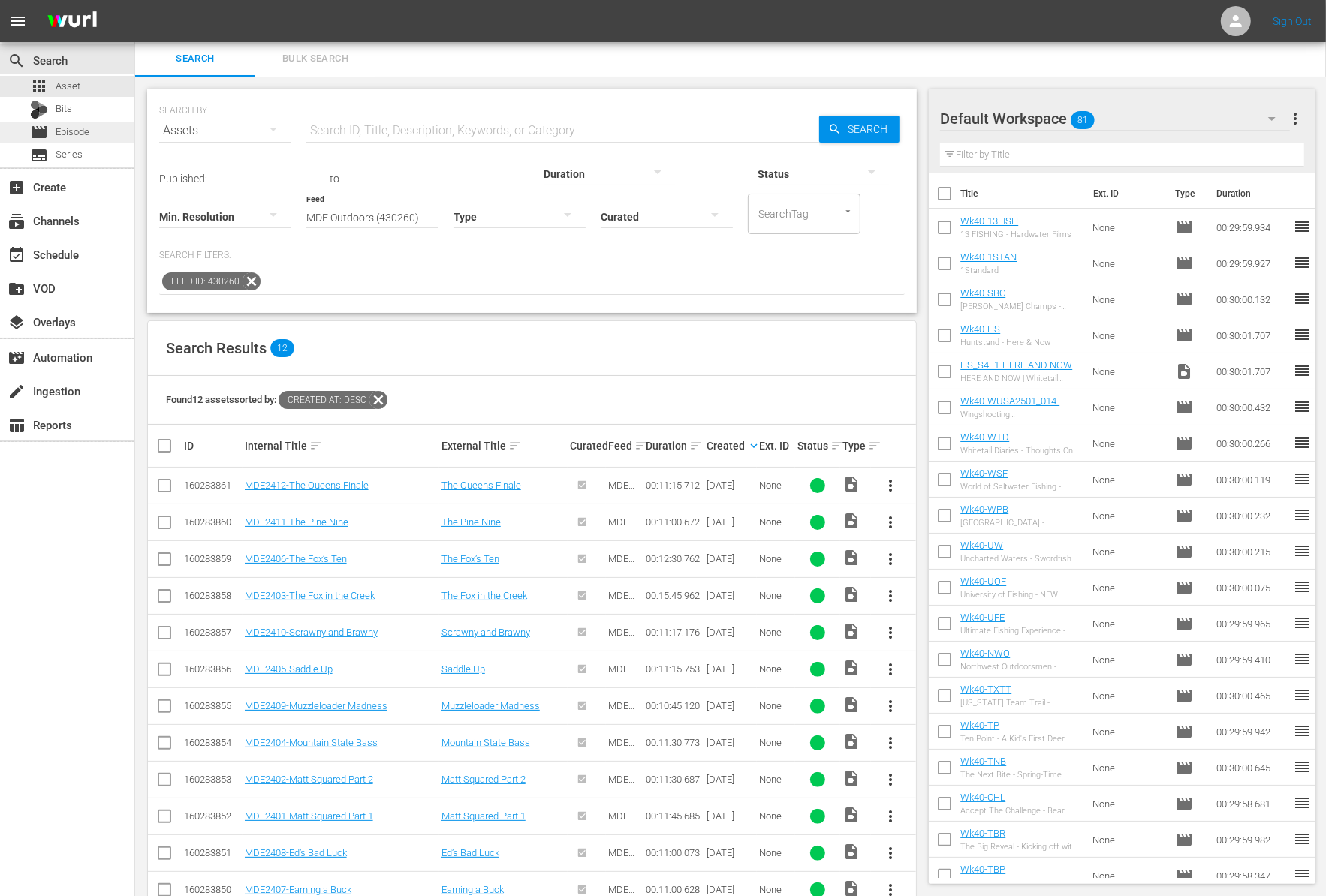
click at [82, 137] on span "Episode" at bounding box center [72, 132] width 34 height 15
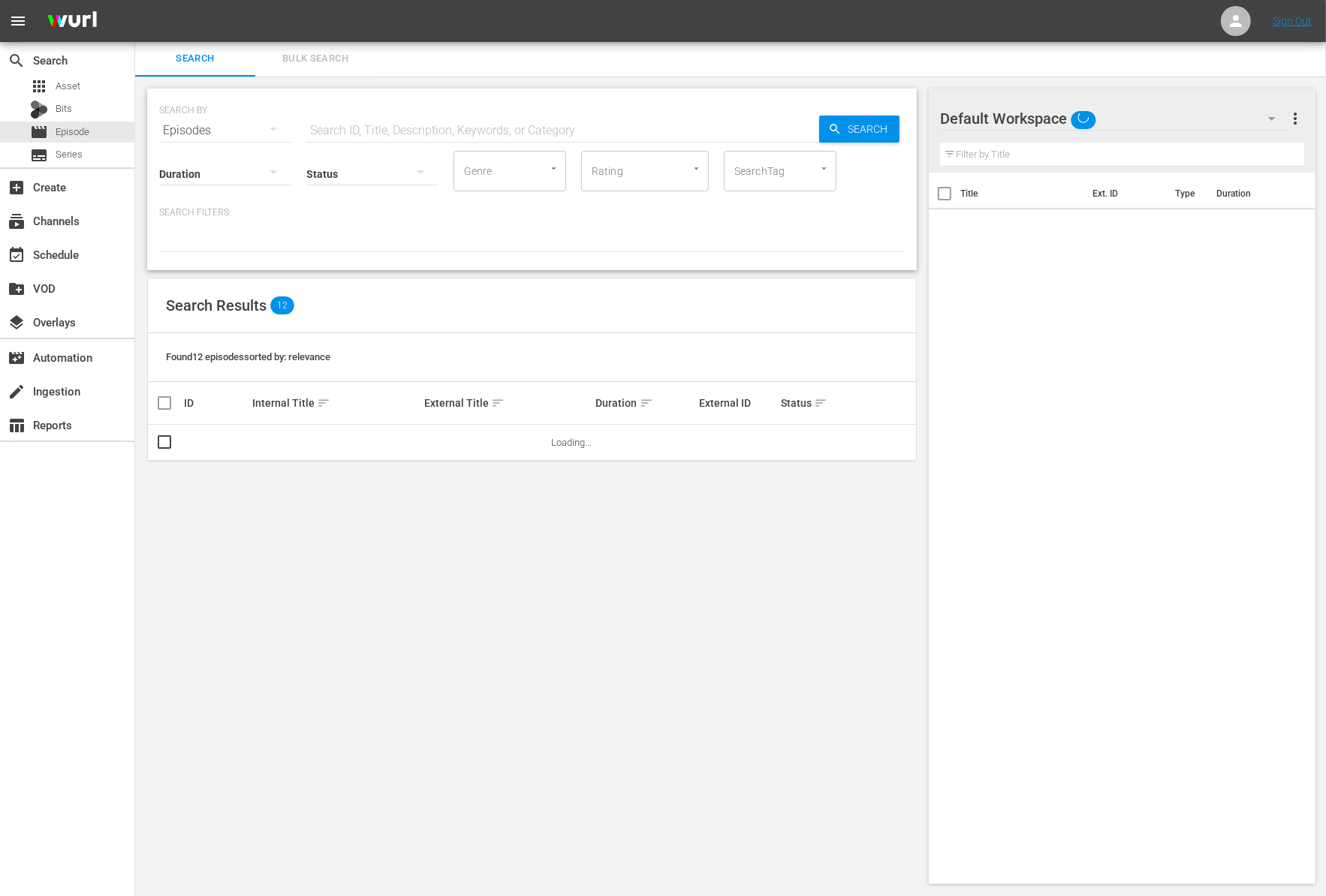
click at [441, 120] on input "text" at bounding box center [562, 131] width 512 height 36
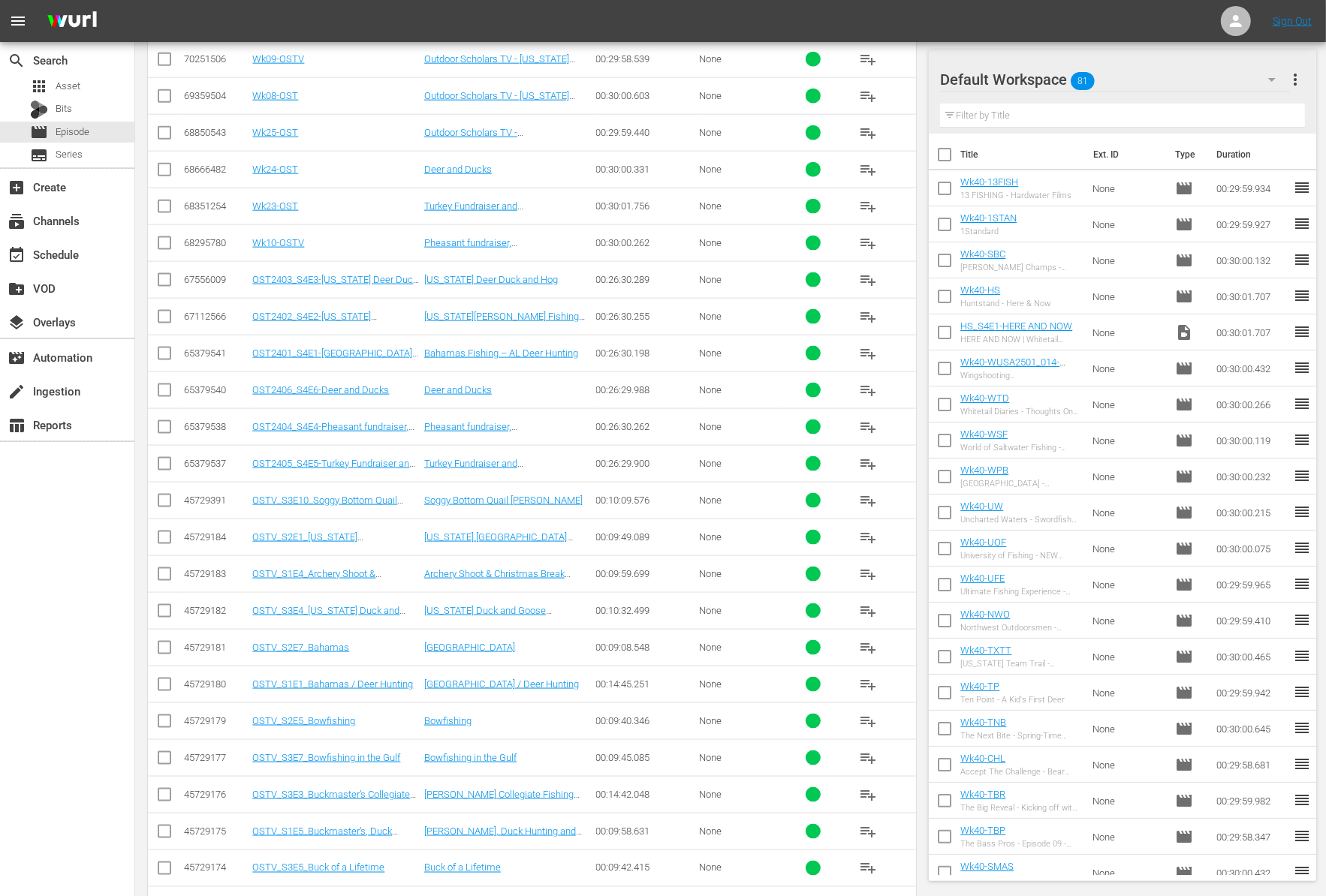
scroll to position [2476, 0]
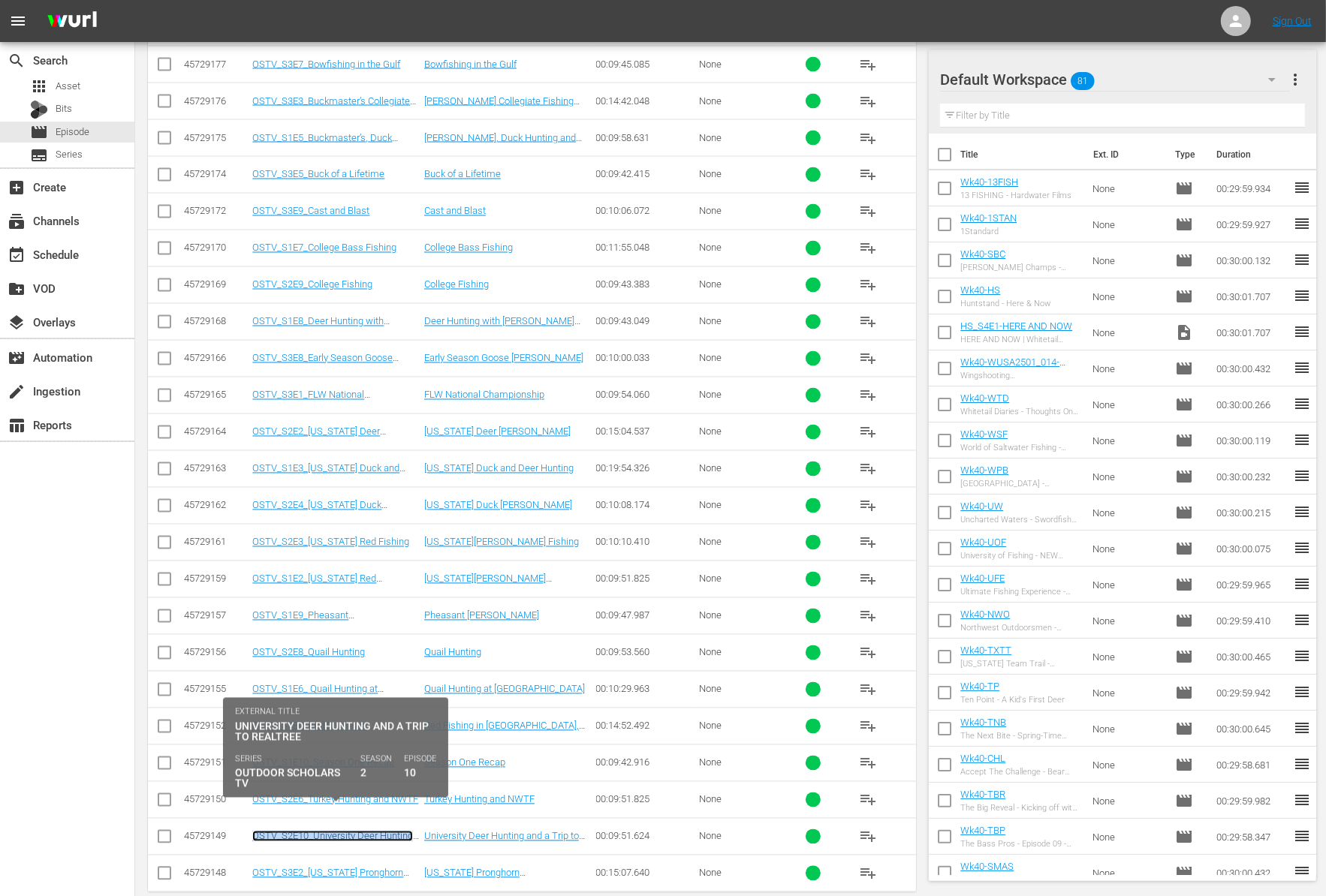
copy link "OSTV_S2E10_University Deer Hunting and a Trip to Realtree"
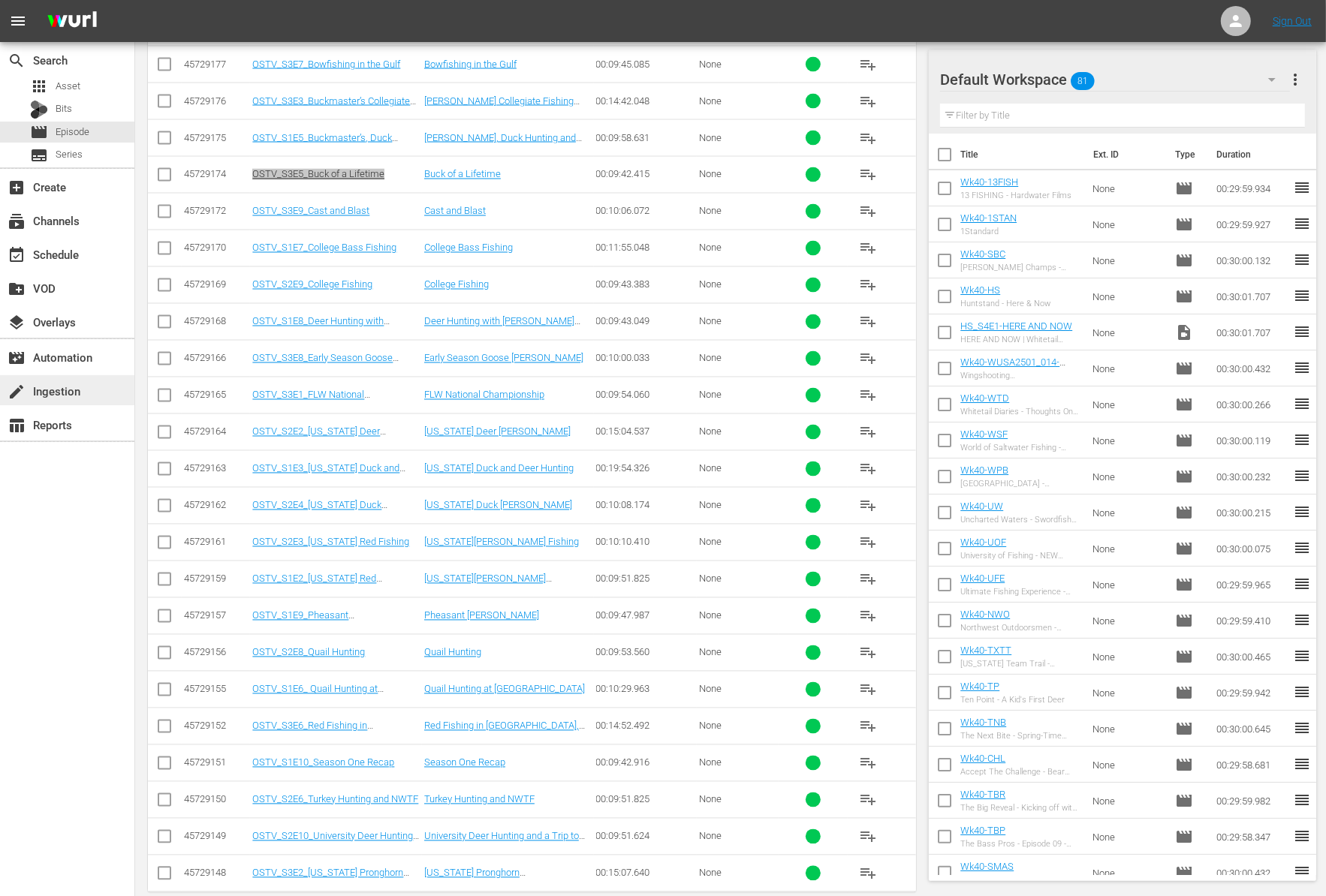
drag, startPoint x: 285, startPoint y: 151, endPoint x: 61, endPoint y: 387, distance: 325.4
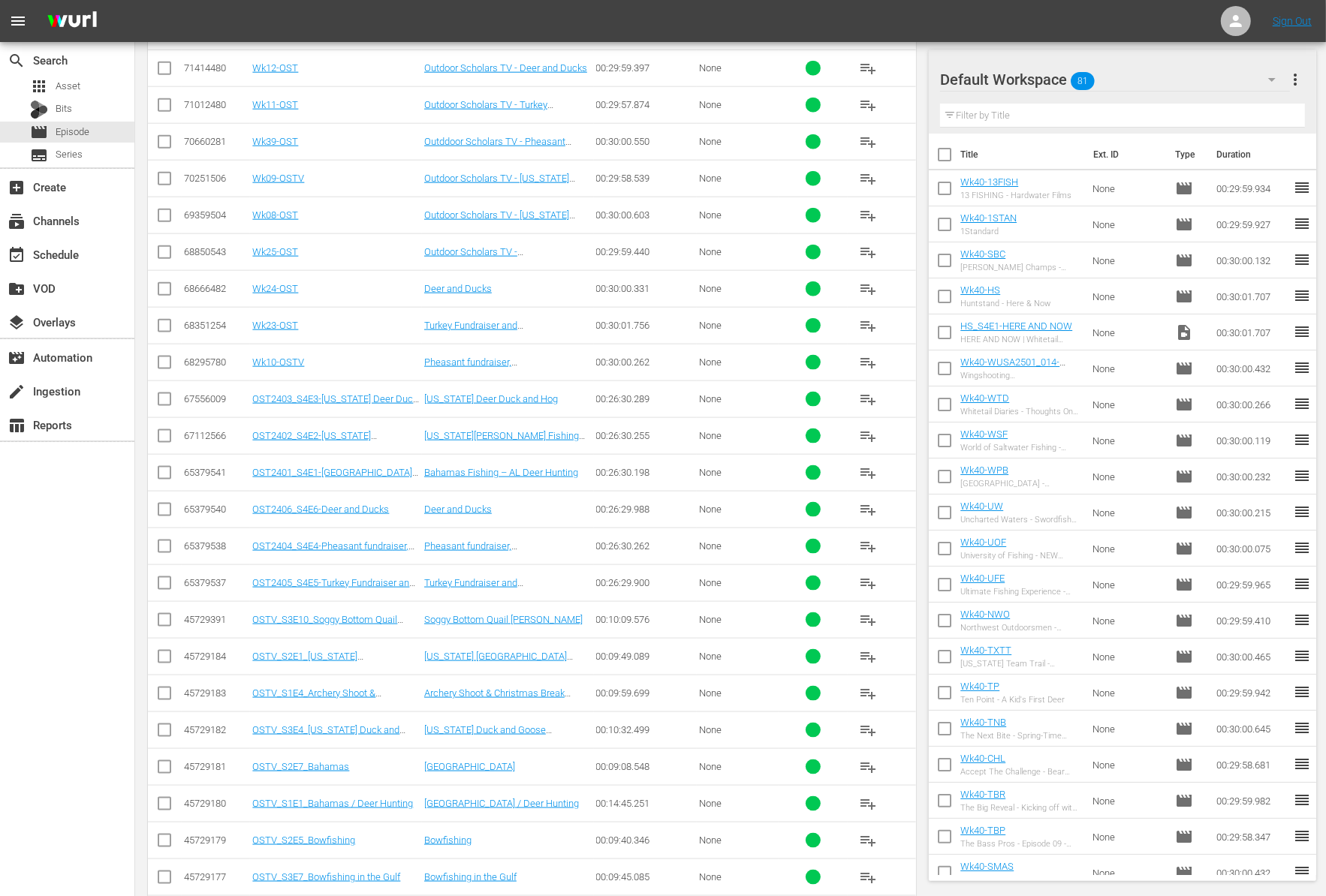
scroll to position [1646, 0]
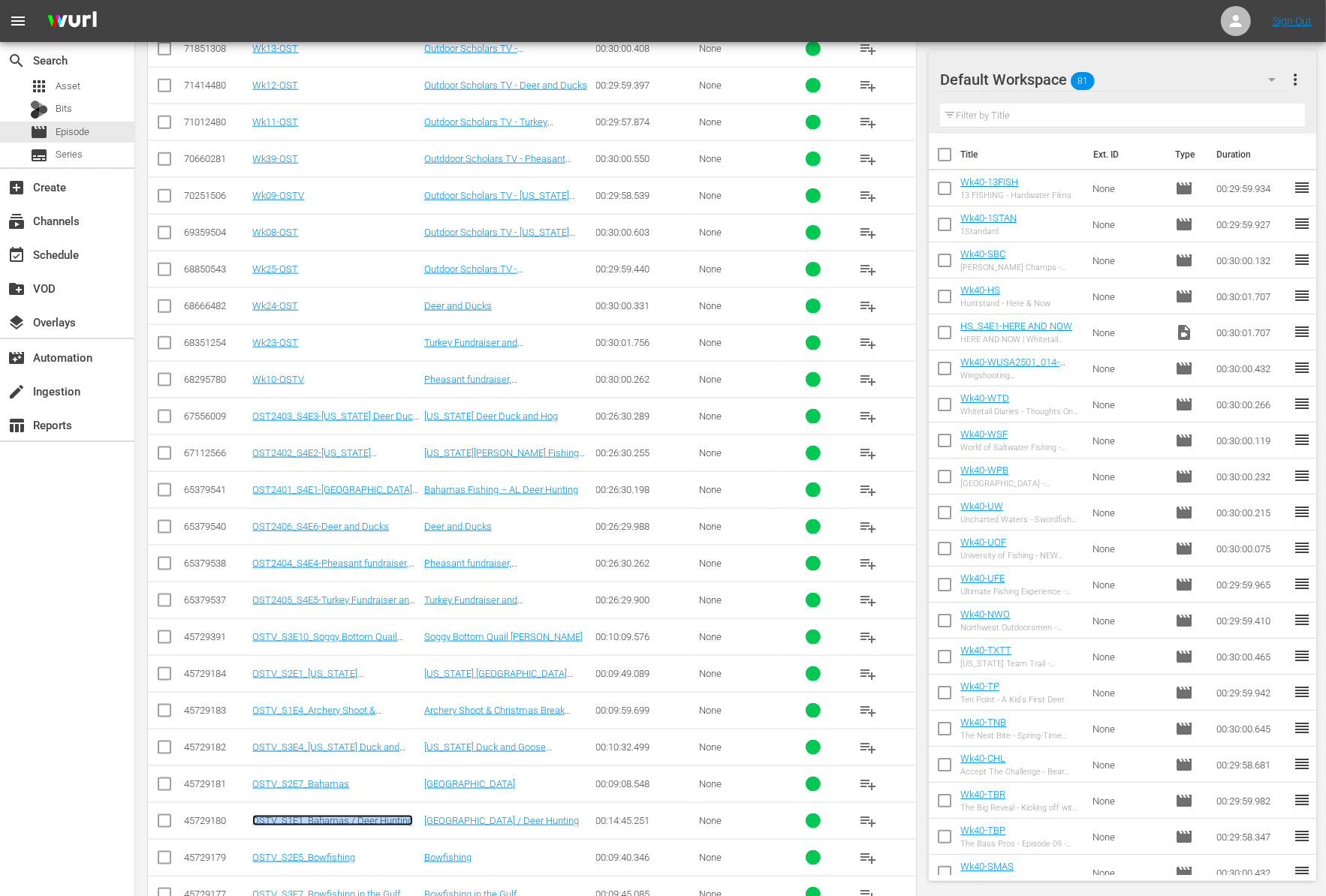
drag, startPoint x: 356, startPoint y: 805, endPoint x: 867, endPoint y: 4, distance: 950.1
click at [0, 0] on div "menu Sign Out search Search apps Asset Bits movie Episode subtitles Series add_…" at bounding box center [663, 52] width 1326 height 3396
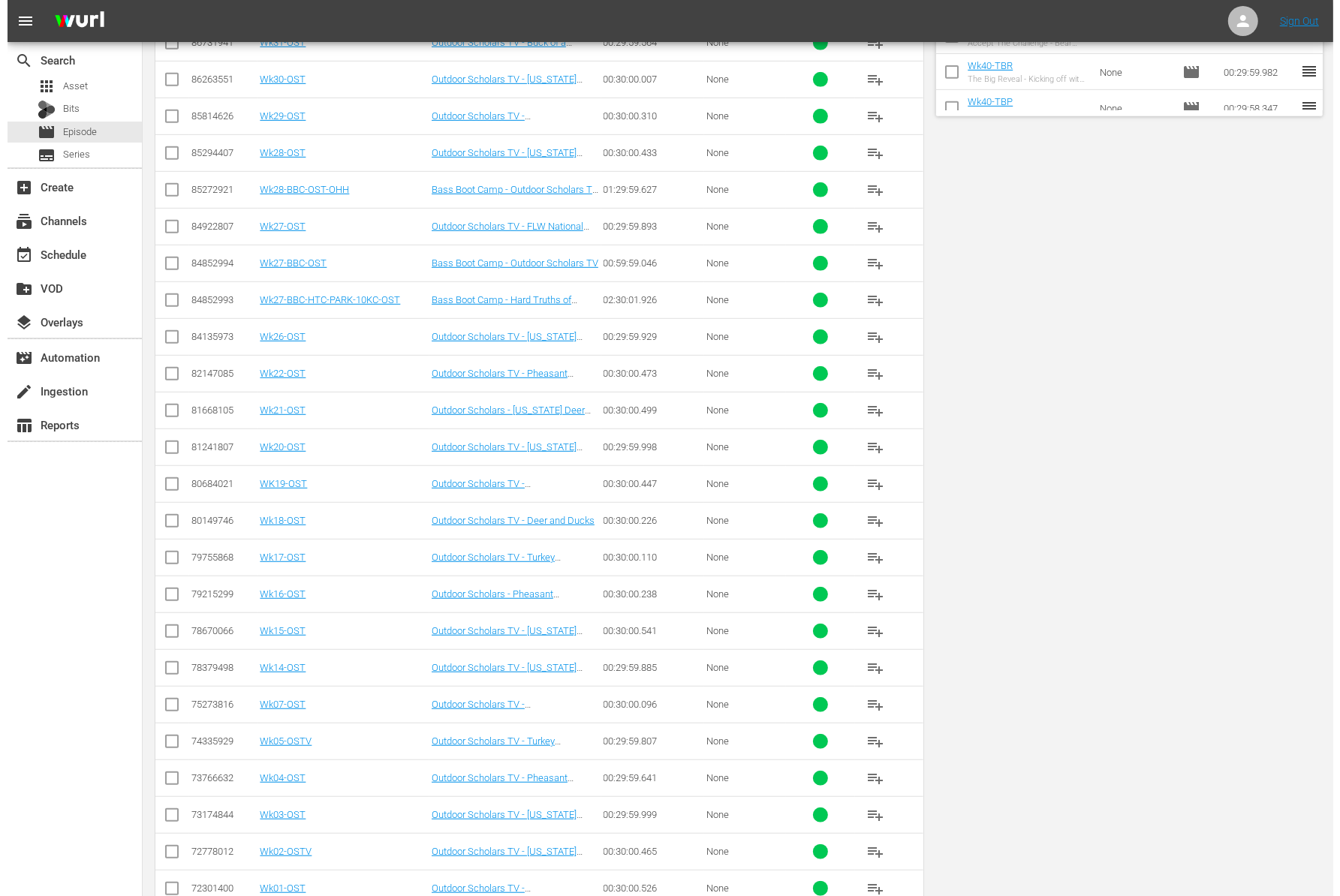
scroll to position [0, 0]
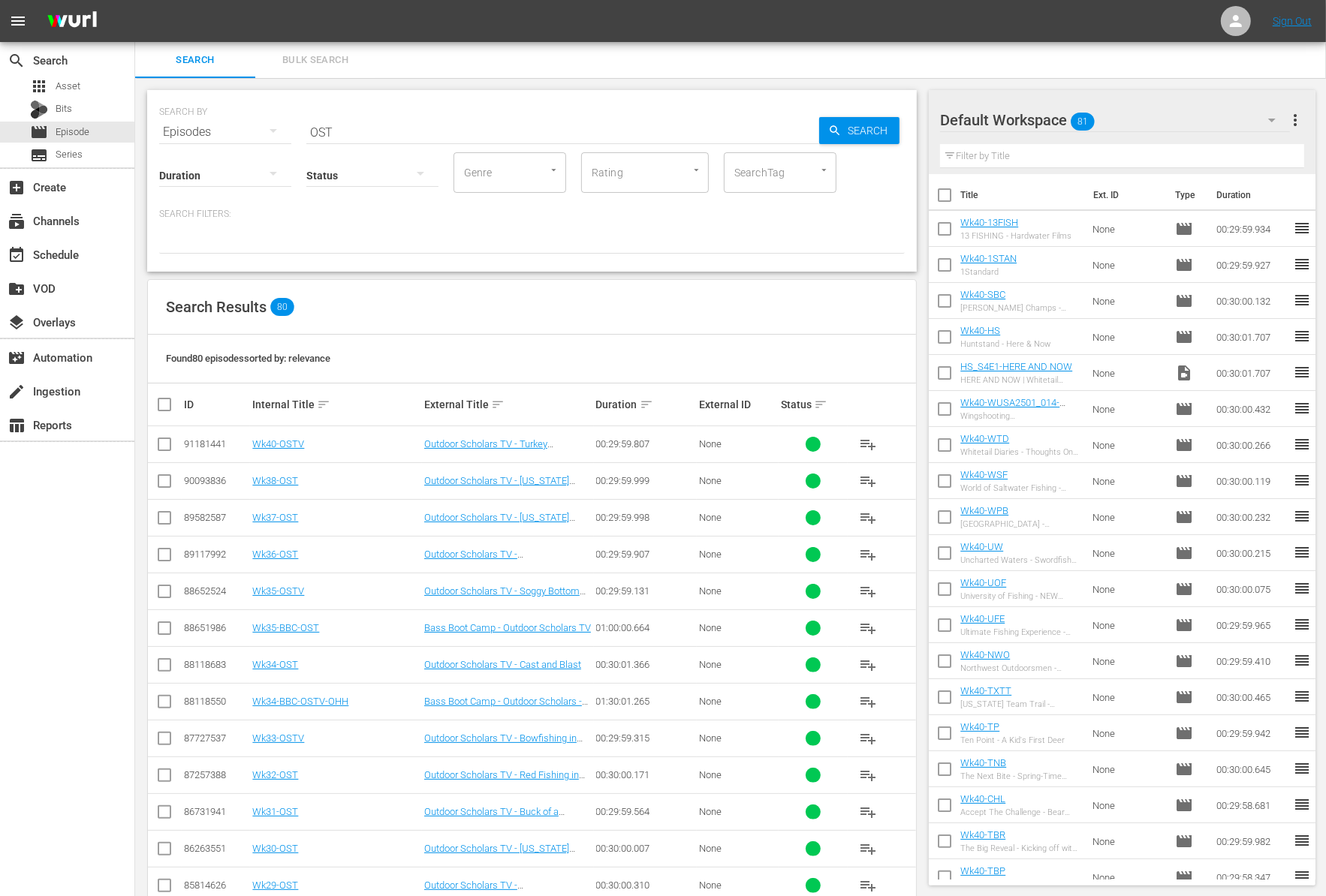
click at [240, 138] on div "Episodes" at bounding box center [225, 132] width 132 height 42
click at [223, 213] on div "Series" at bounding box center [207, 209] width 60 height 24
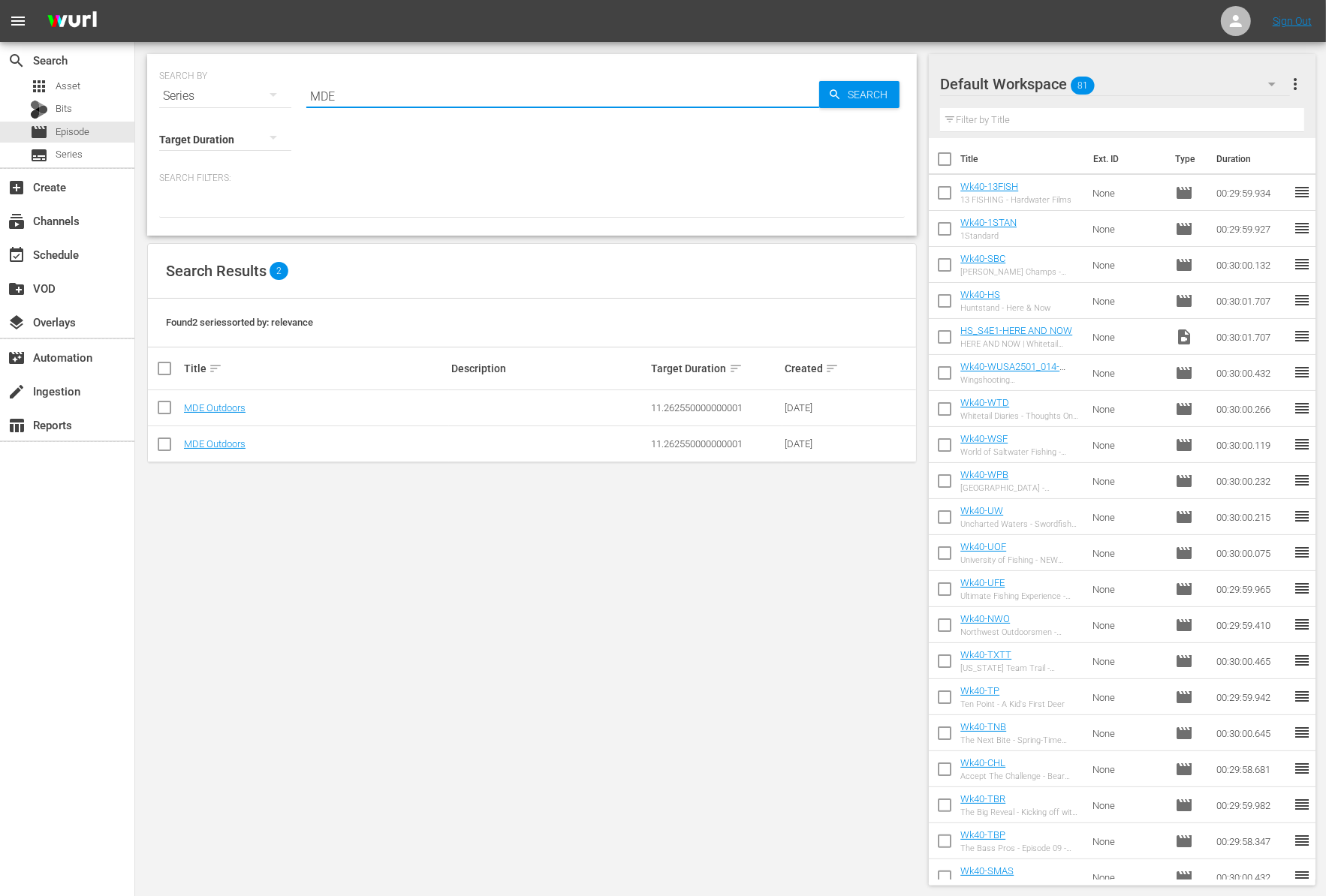
click at [344, 89] on input "MDE" at bounding box center [562, 96] width 512 height 36
type input "RUT"
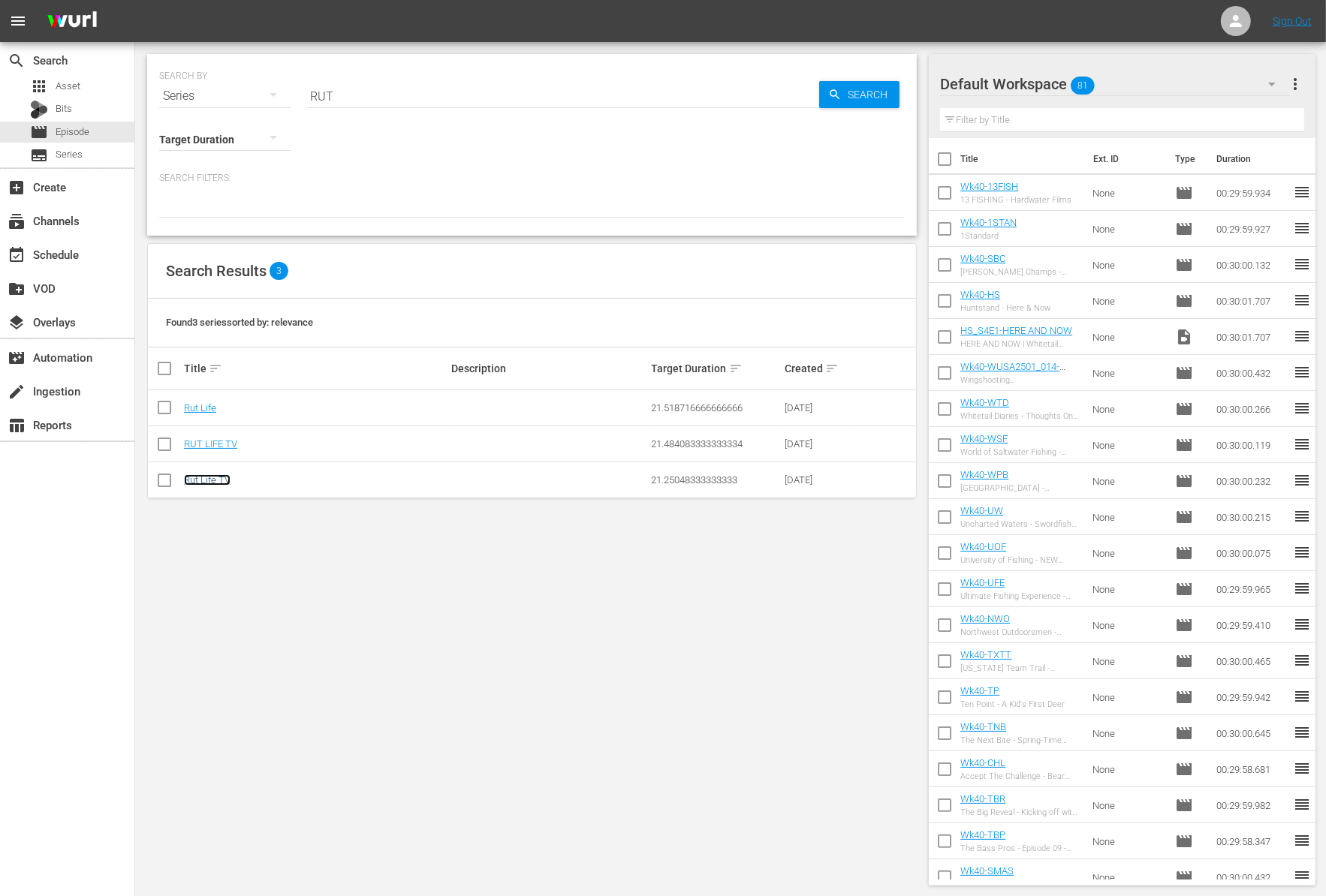
click at [213, 475] on link "Rut Life TV" at bounding box center [207, 480] width 46 height 11
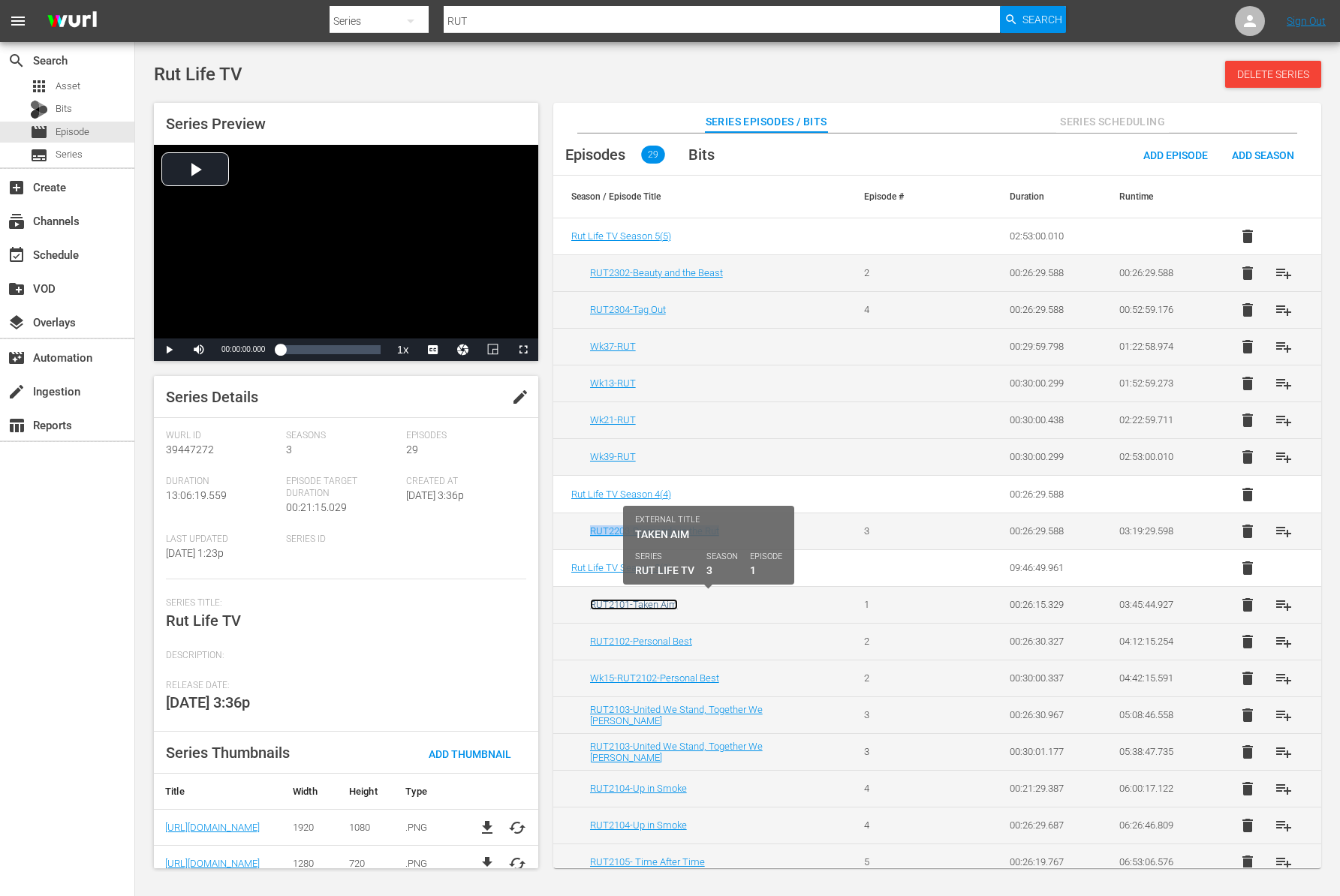
click at [644, 601] on link "RUT2101-Taken Aim" at bounding box center [634, 605] width 88 height 11
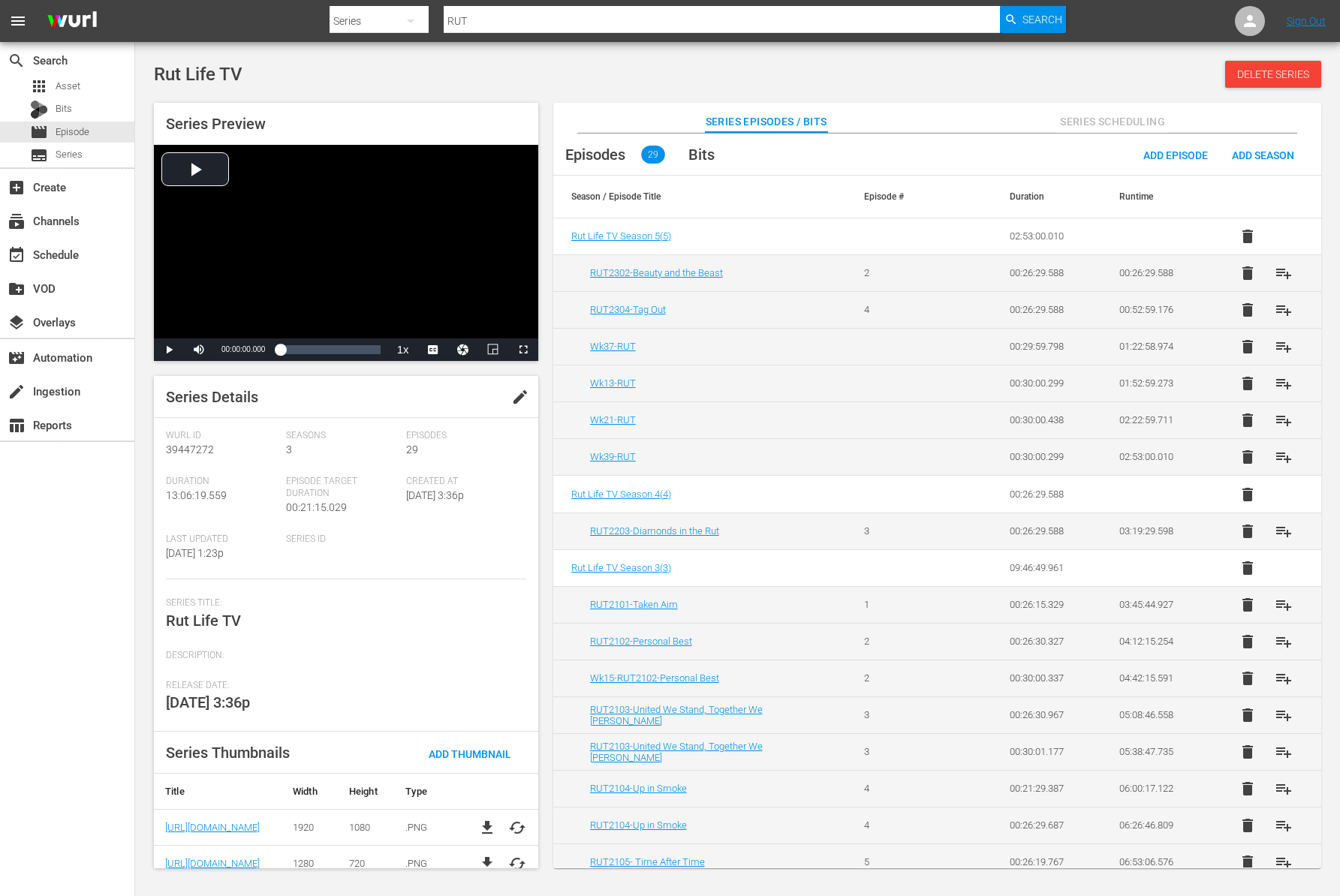
drag, startPoint x: 1322, startPoint y: 547, endPoint x: 1320, endPoint y: 597, distance: 50.0
click at [1320, 597] on div "Series Preview Video Player is loading. Play Video Play Mute Current Time 00:00…" at bounding box center [737, 478] width 1183 height 766
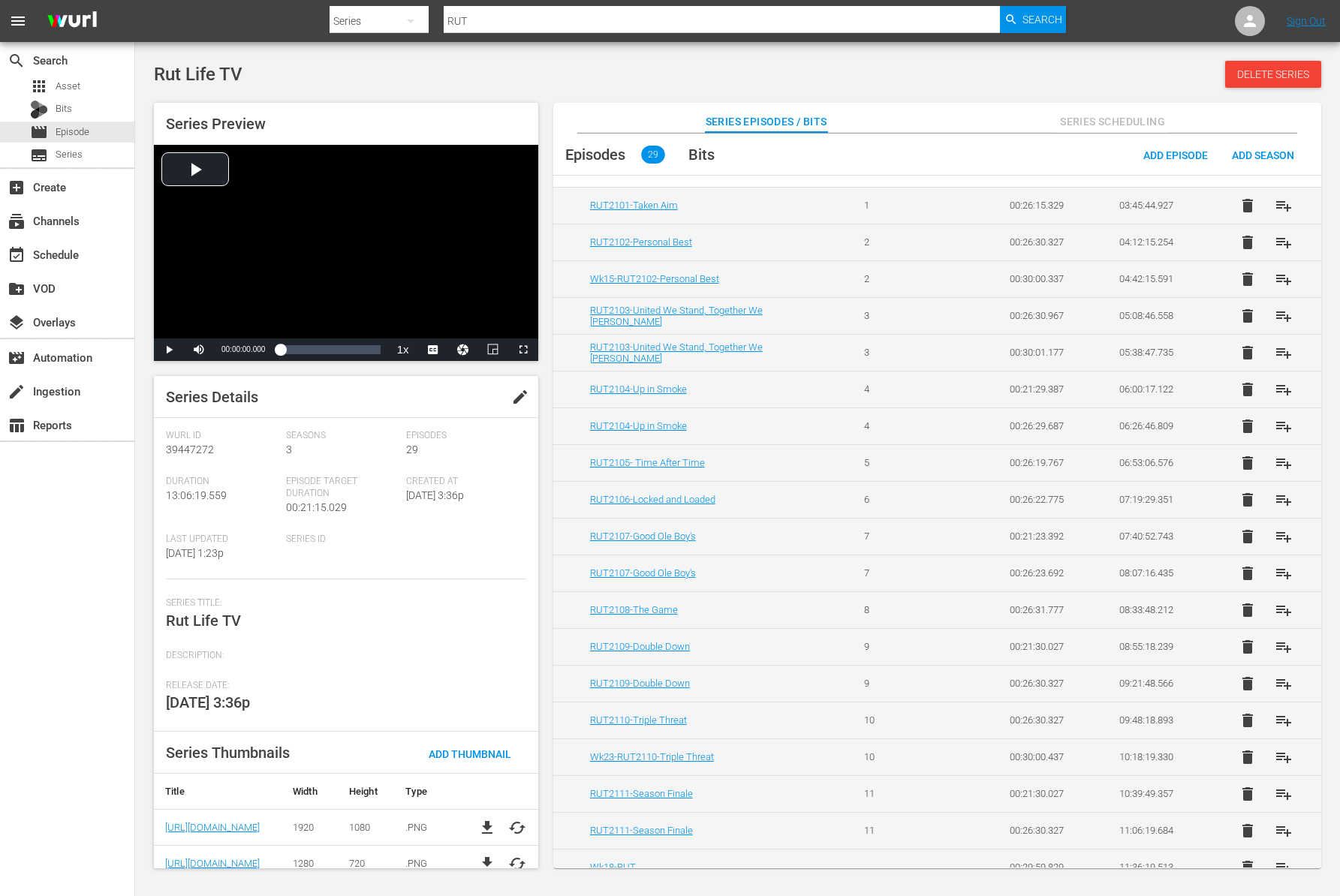
scroll to position [406, 0]
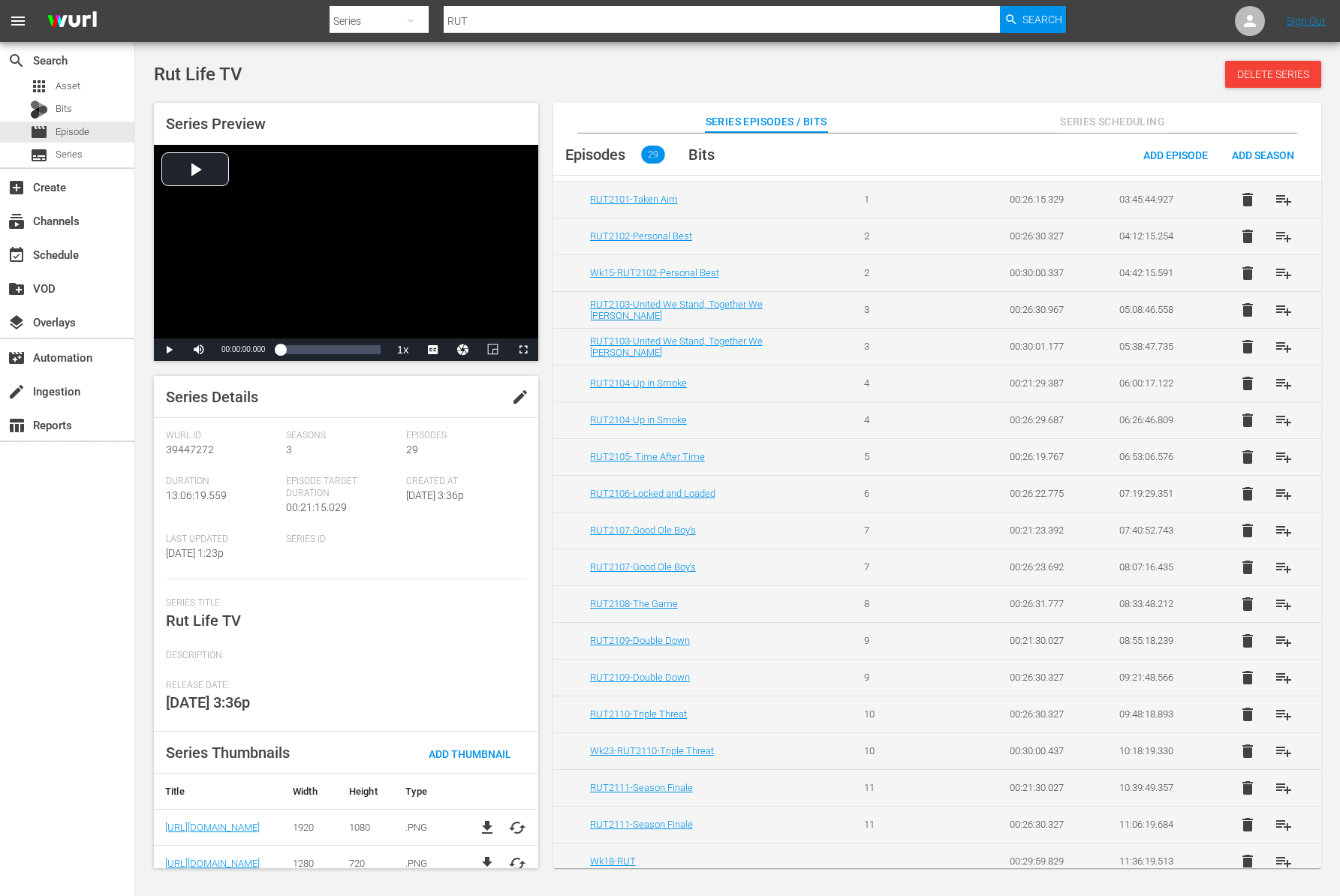
click at [834, 94] on div "Rut Life TV Delete Series Series Preview Video Player is loading. Play Video Pl…" at bounding box center [737, 460] width 1183 height 800
click at [21, 709] on div "search Search apps Asset Bits movie Episode subtitles Series add_box Create sub…" at bounding box center [67, 490] width 136 height 896
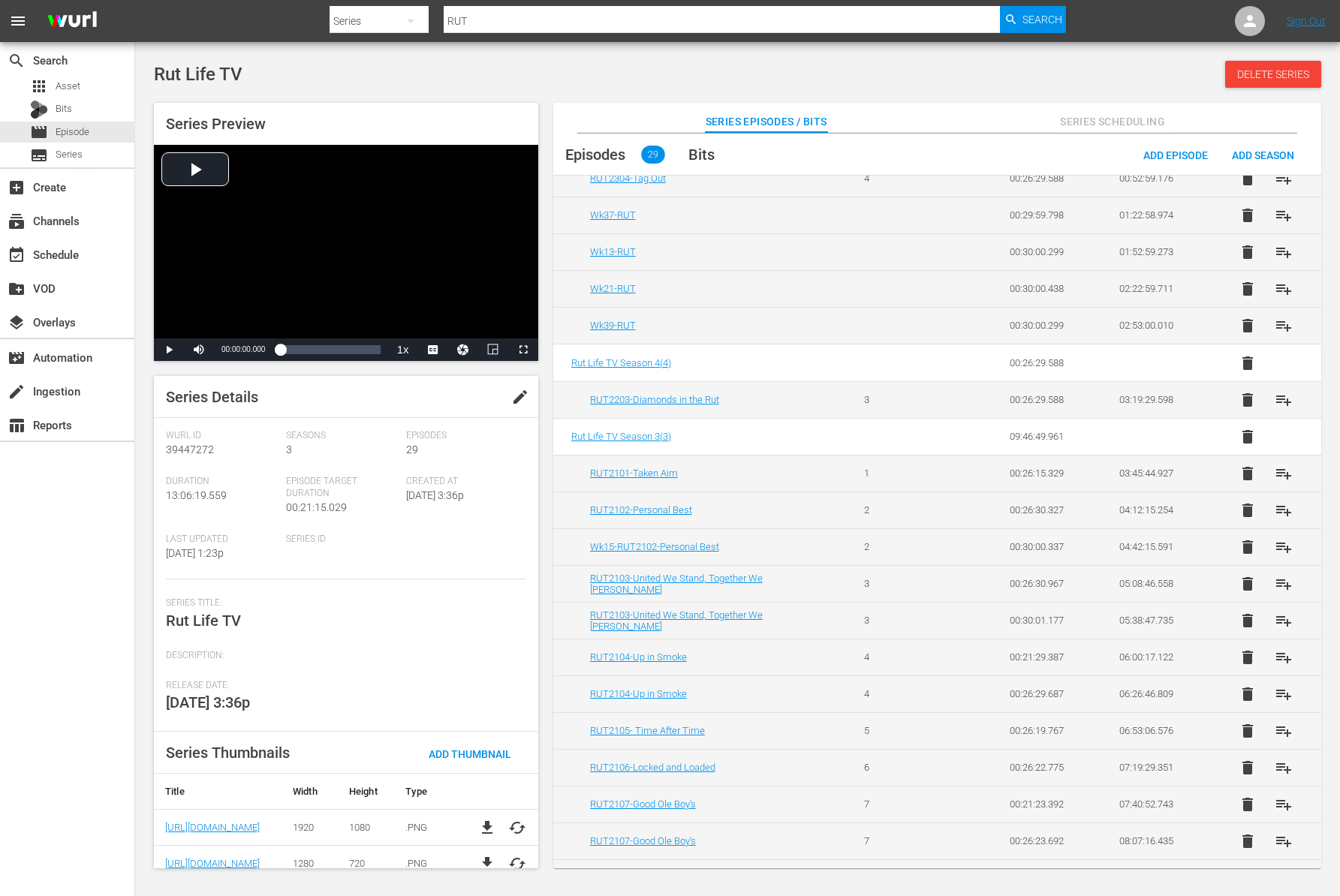
scroll to position [0, 0]
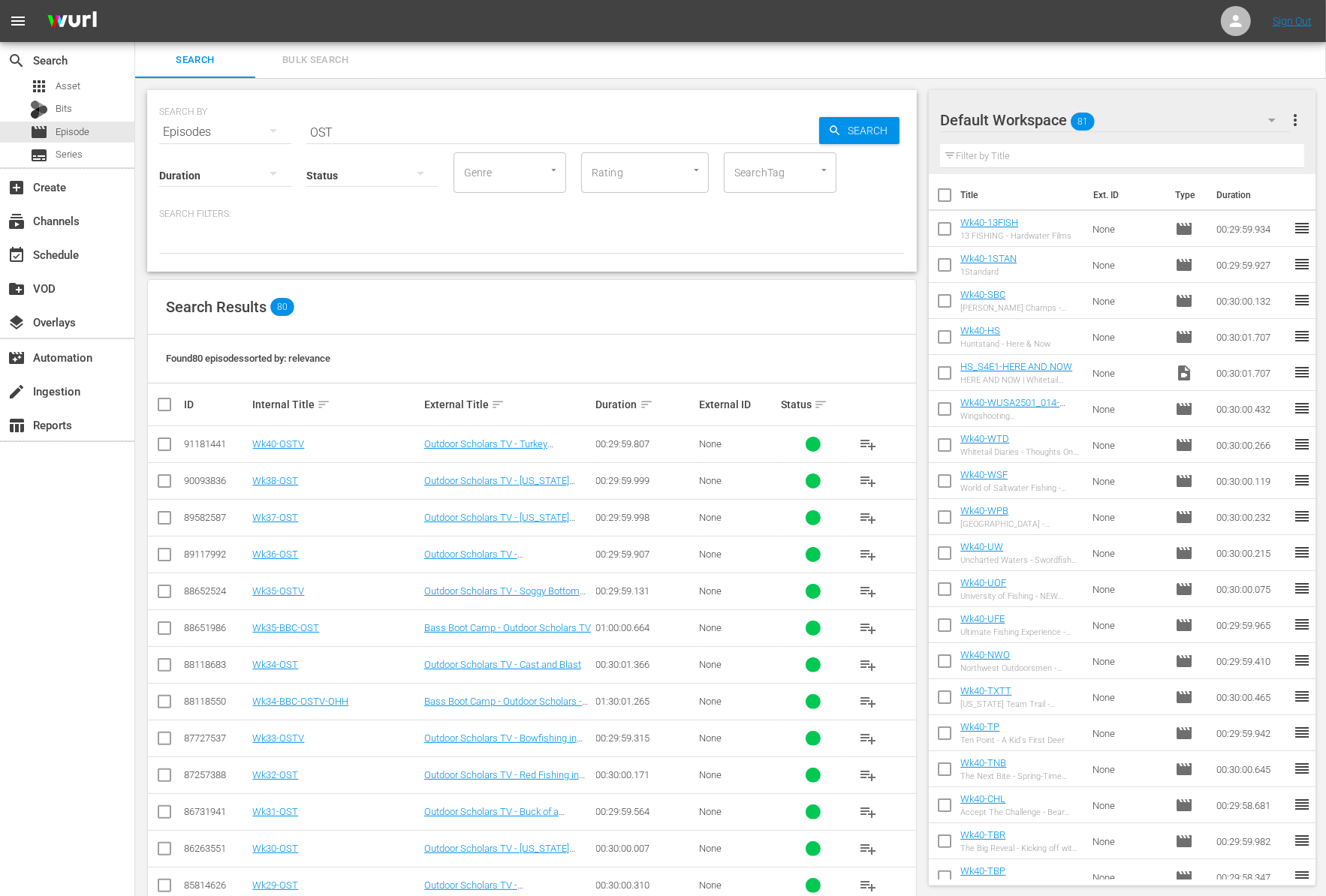
click at [360, 135] on input "OST" at bounding box center [562, 132] width 512 height 36
click at [202, 130] on div "Episodes" at bounding box center [225, 132] width 132 height 42
click at [210, 214] on div "Series" at bounding box center [207, 209] width 60 height 24
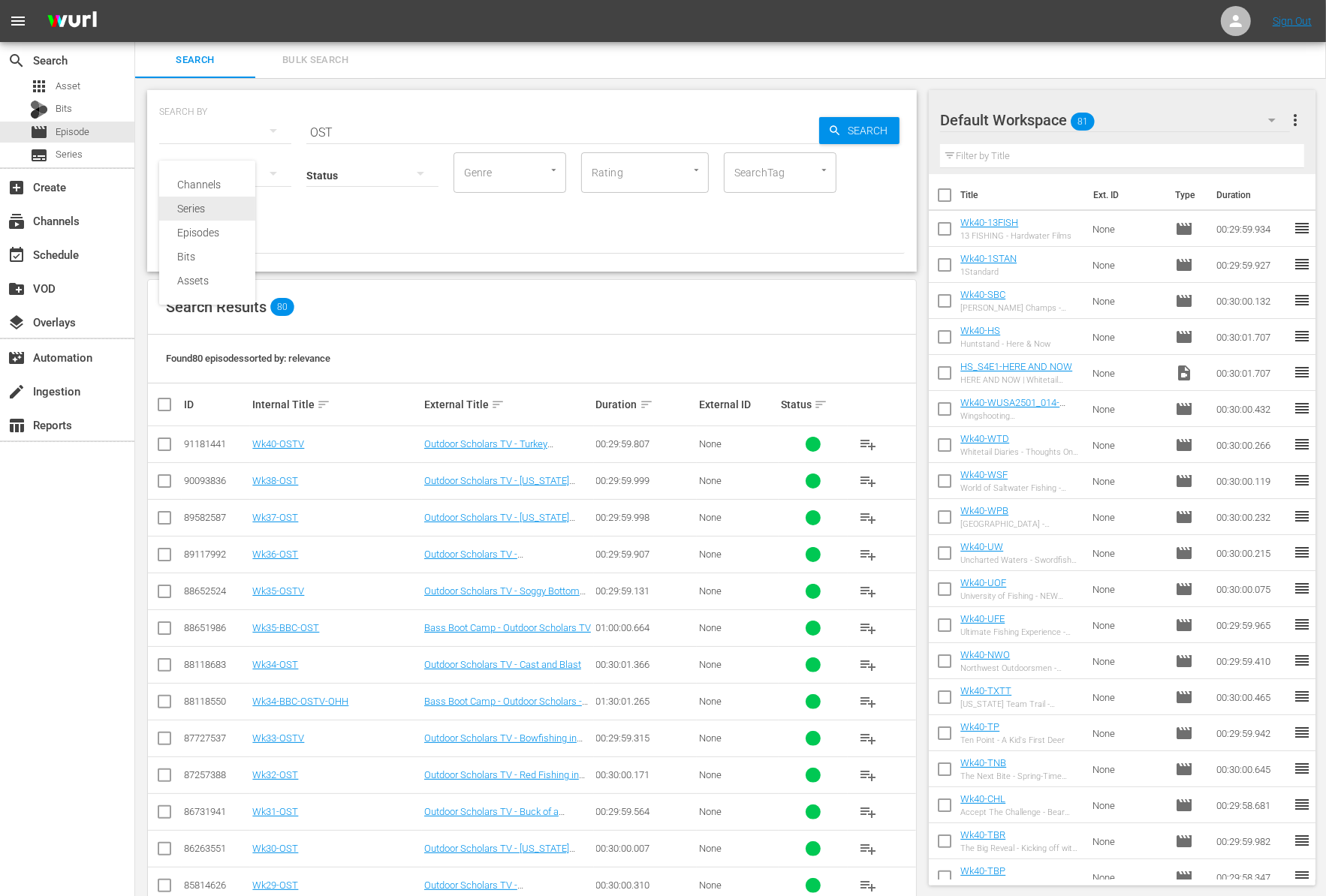
type input "RUT"
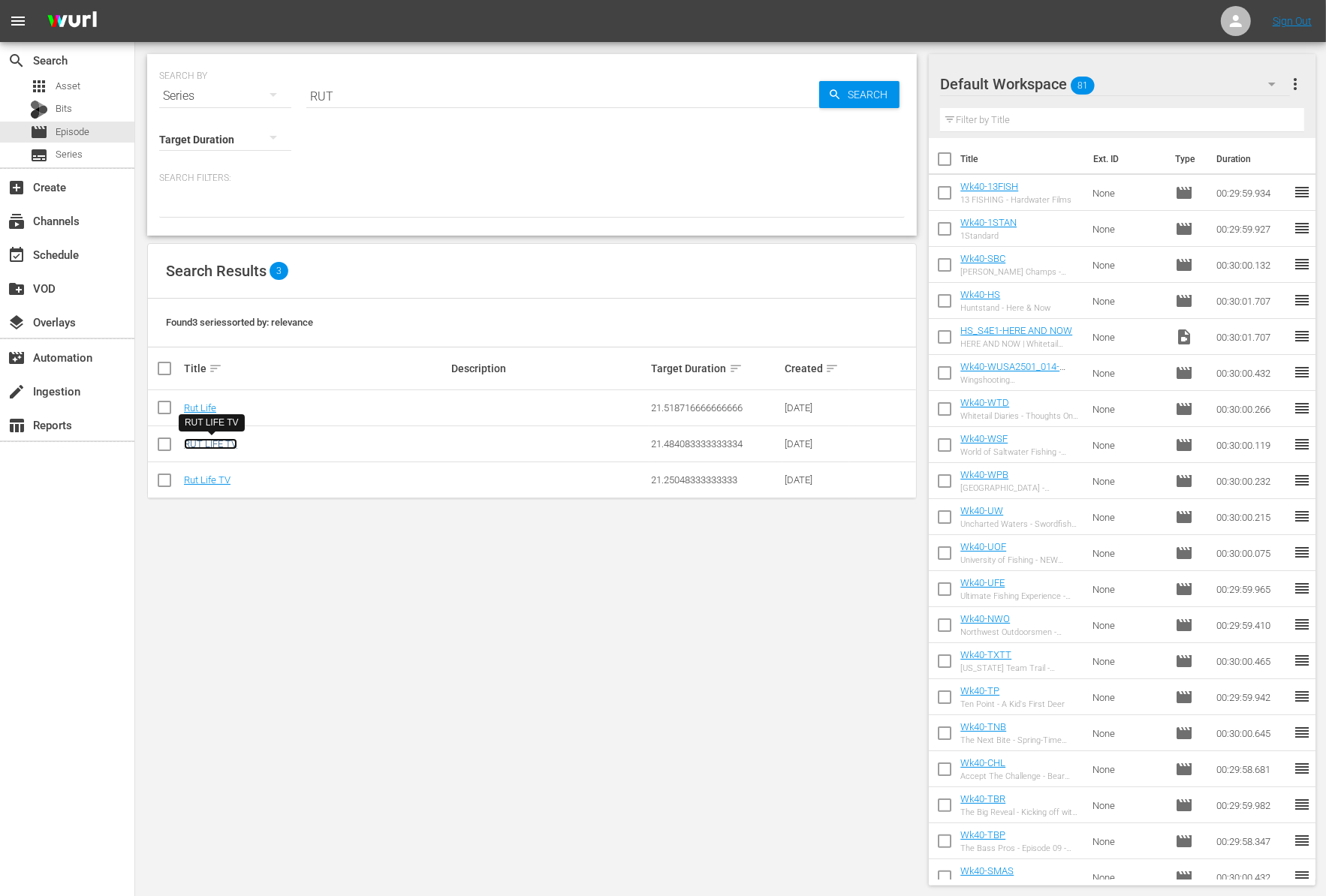
click at [205, 446] on link "RUT LIFE TV" at bounding box center [210, 443] width 53 height 11
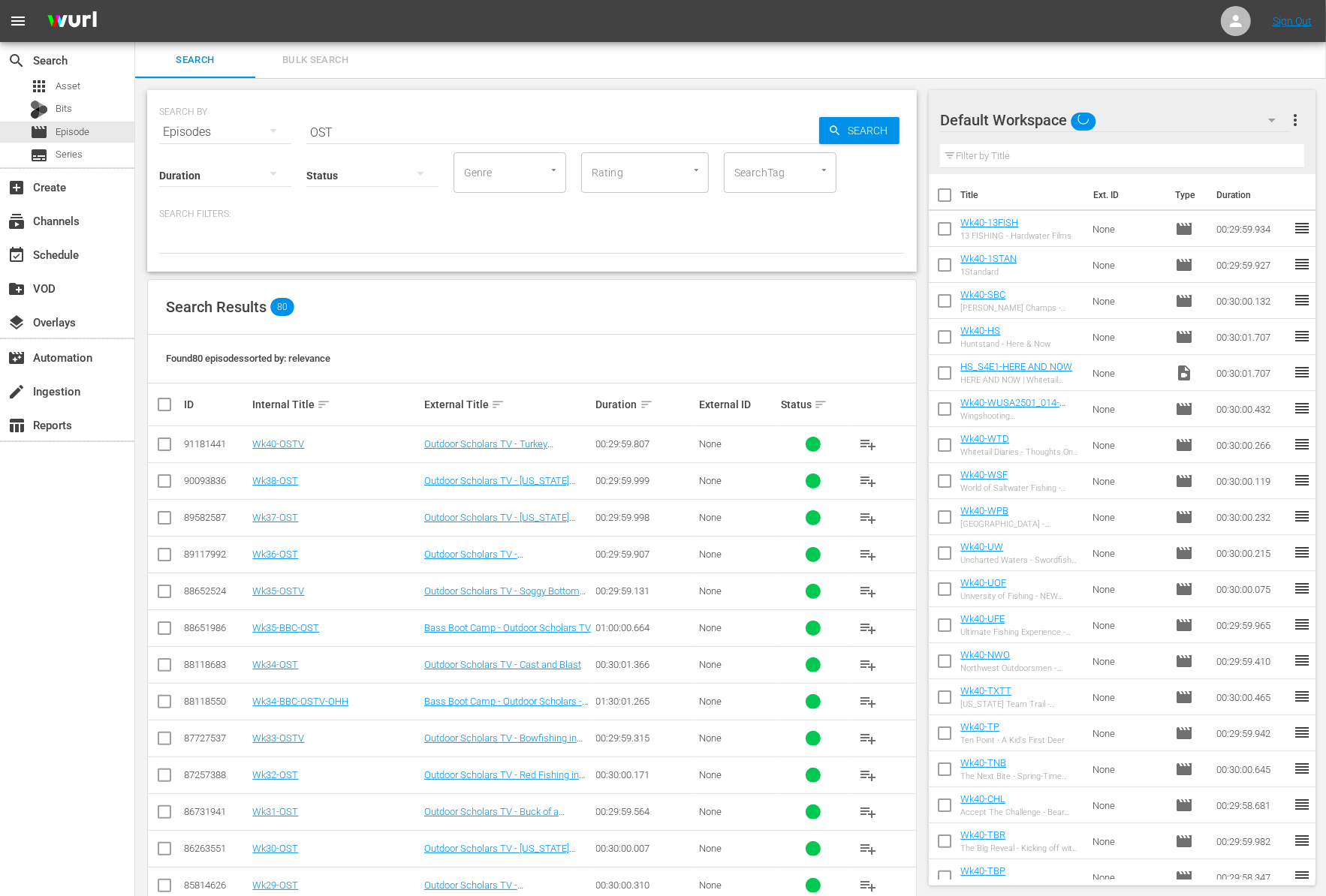
click at [235, 132] on div "Episodes" at bounding box center [225, 132] width 132 height 42
click at [212, 216] on div "Series" at bounding box center [207, 209] width 60 height 24
type input "RUT"
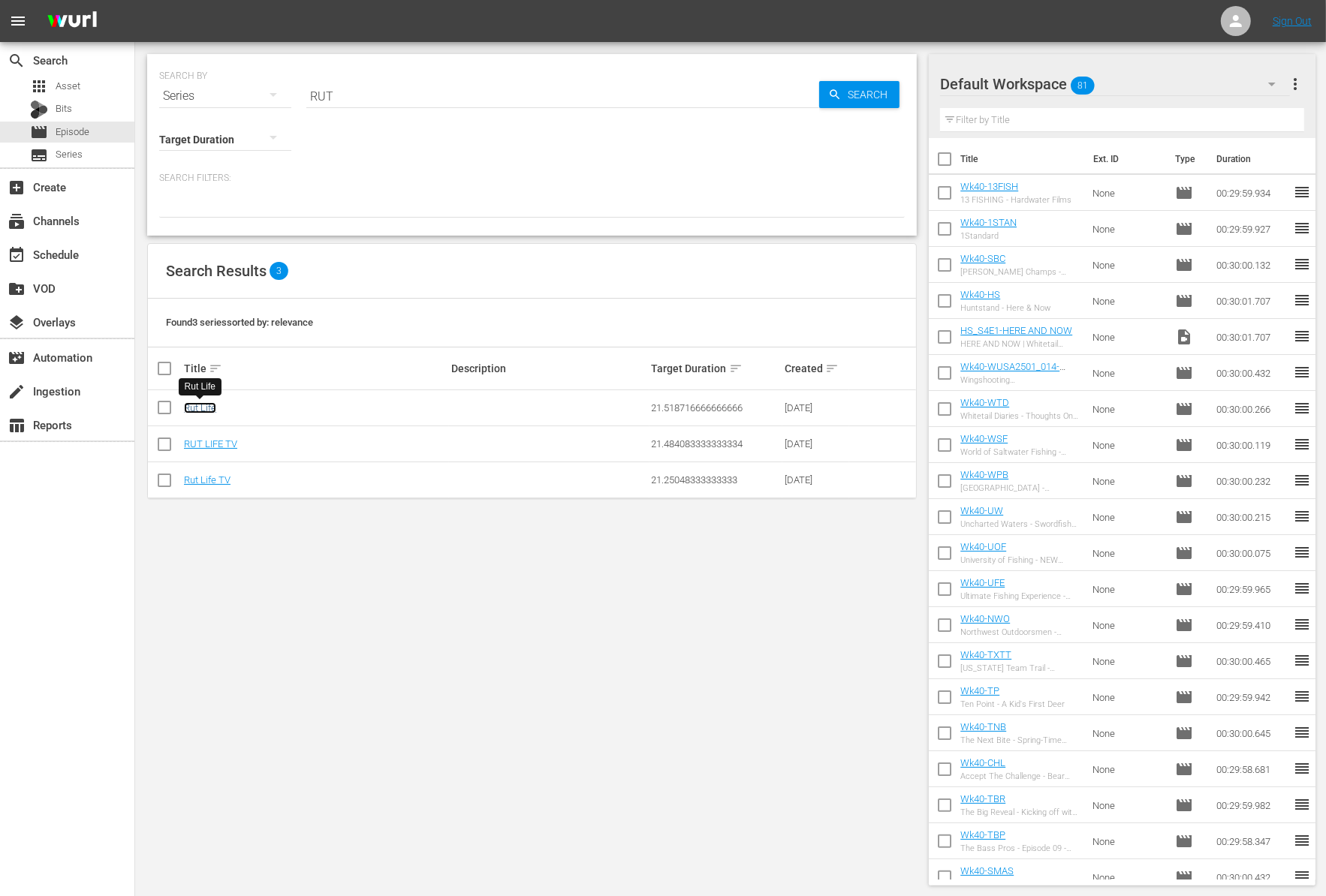
click at [199, 406] on link "Rut Life" at bounding box center [200, 408] width 33 height 11
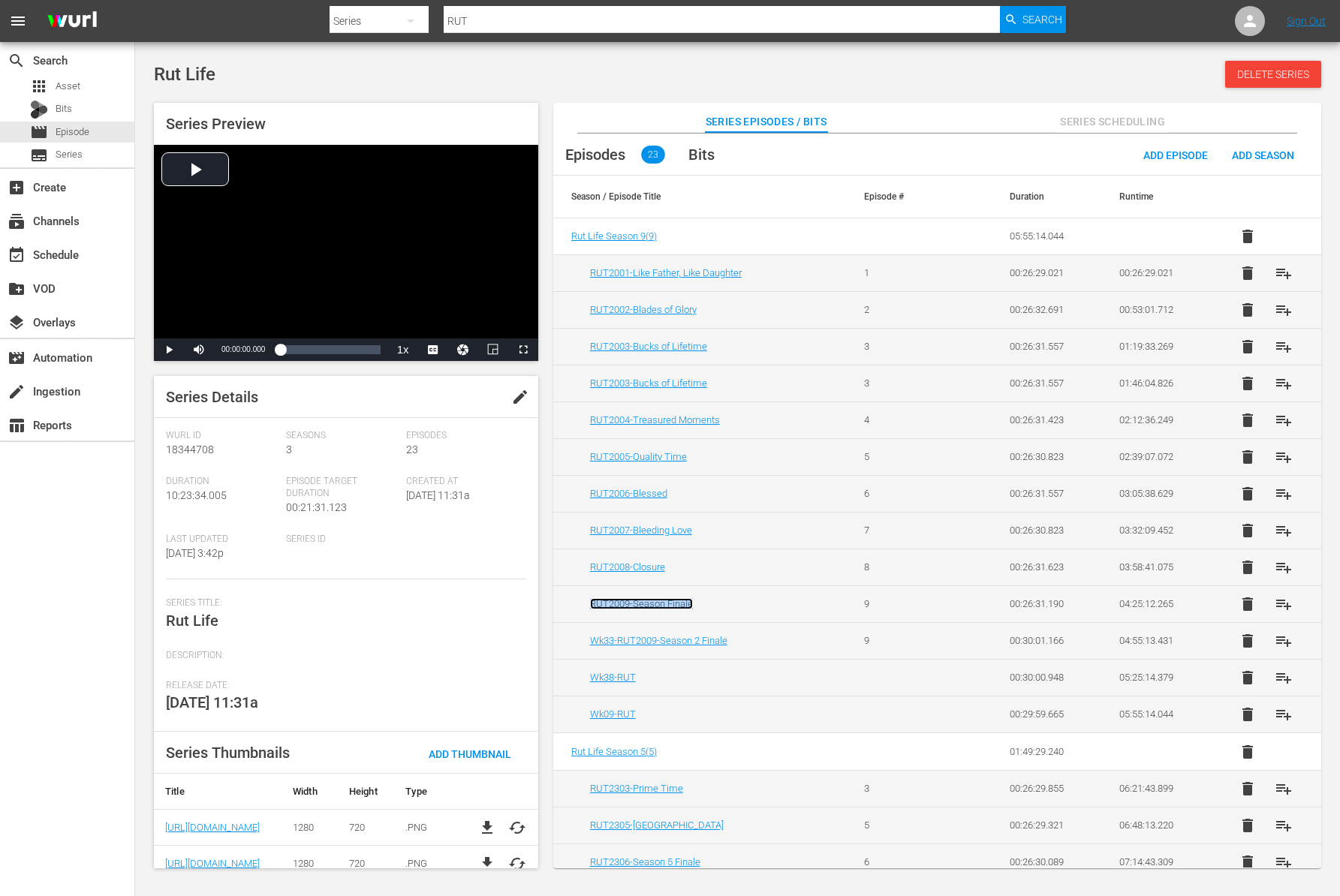
scroll to position [300, 0]
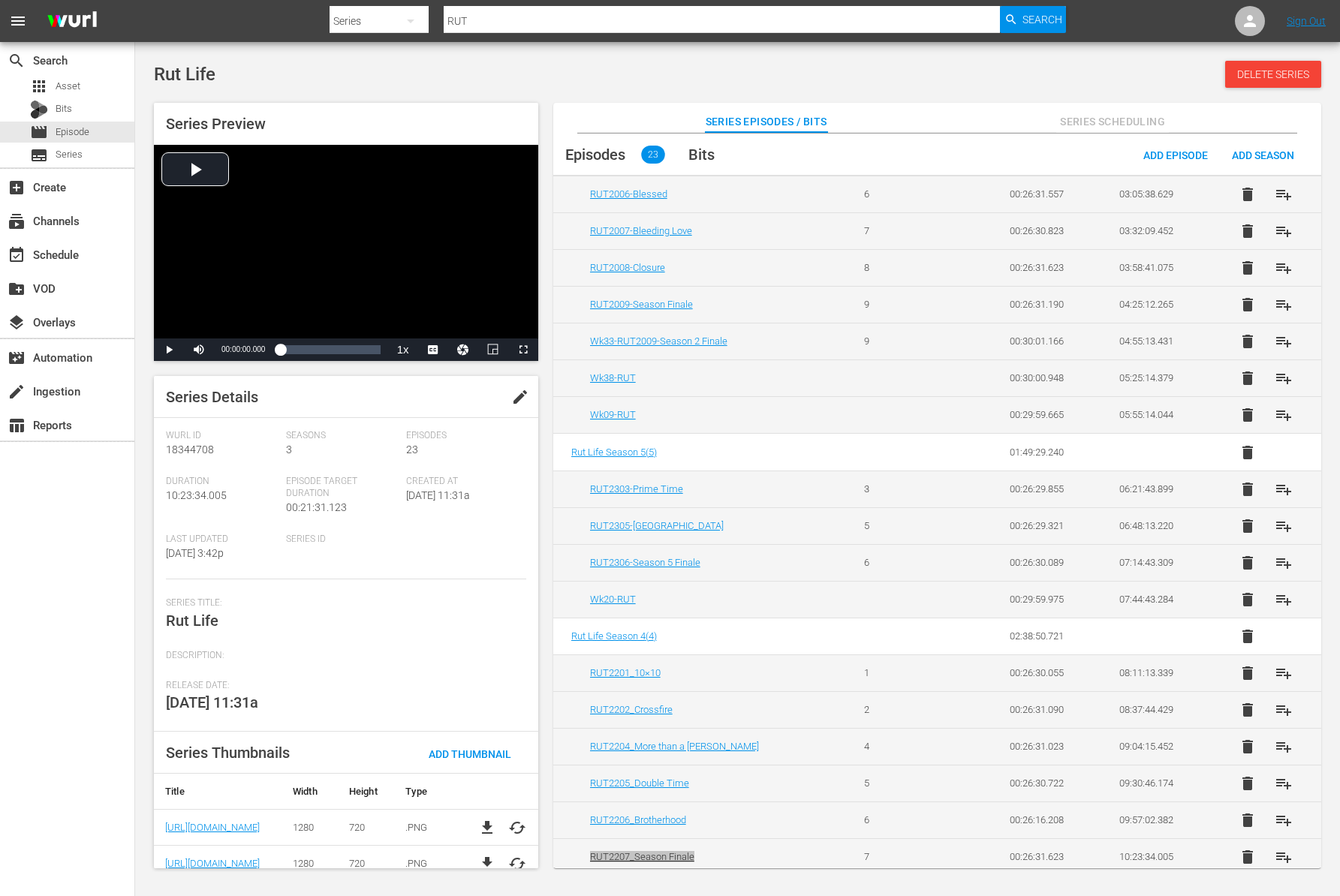
drag, startPoint x: 664, startPoint y: 849, endPoint x: 986, endPoint y: 12, distance: 896.8
click at [0, 0] on div "menu Search By Series Search ID, Title, Description, Keywords, or Category RUT …" at bounding box center [670, 436] width 1340 height 873
click at [67, 129] on span "Episode" at bounding box center [72, 132] width 34 height 15
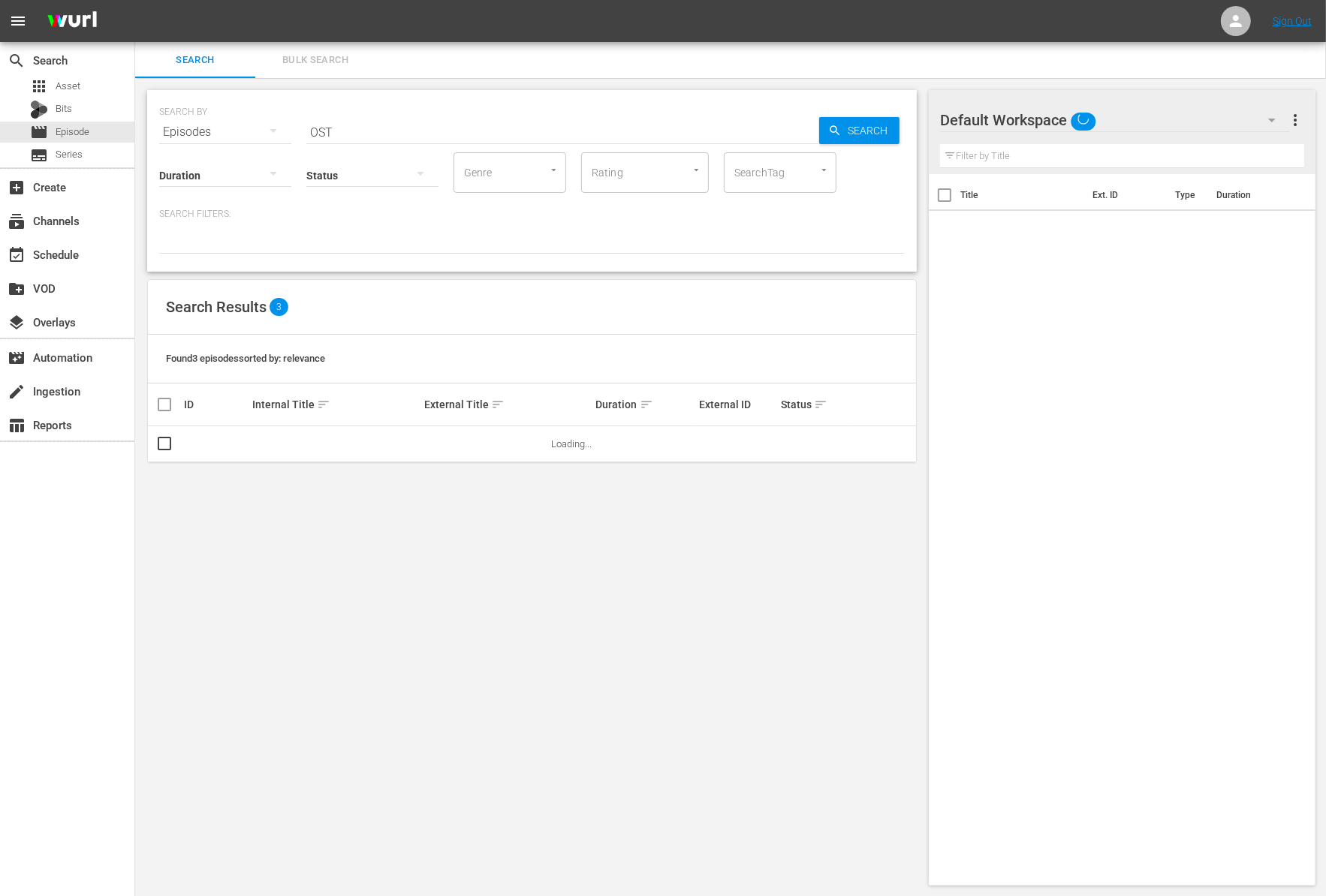
click at [340, 128] on input "OST" at bounding box center [562, 132] width 512 height 36
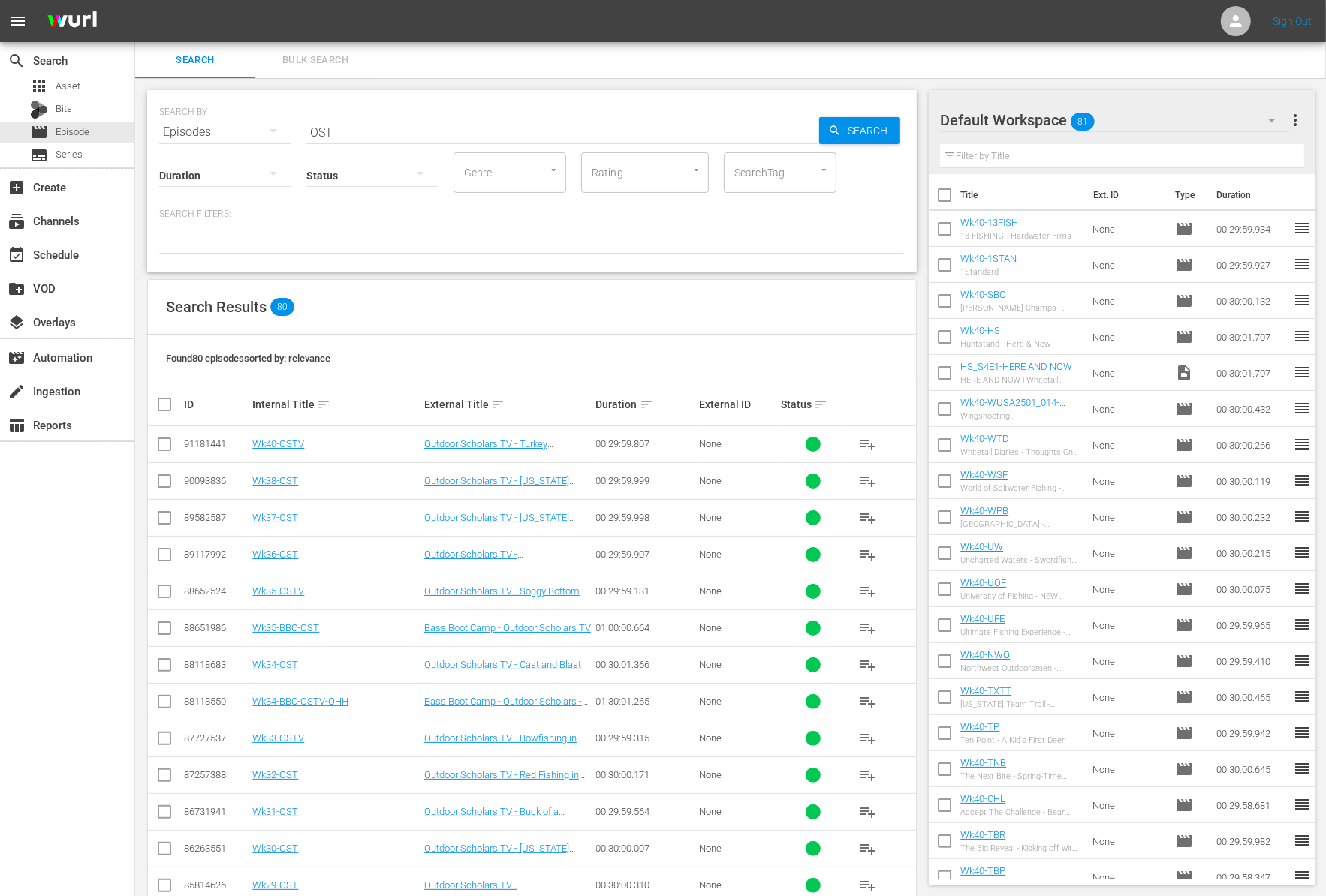
click at [188, 132] on div "Episodes" at bounding box center [225, 132] width 132 height 42
click at [209, 214] on div "Series" at bounding box center [207, 209] width 60 height 24
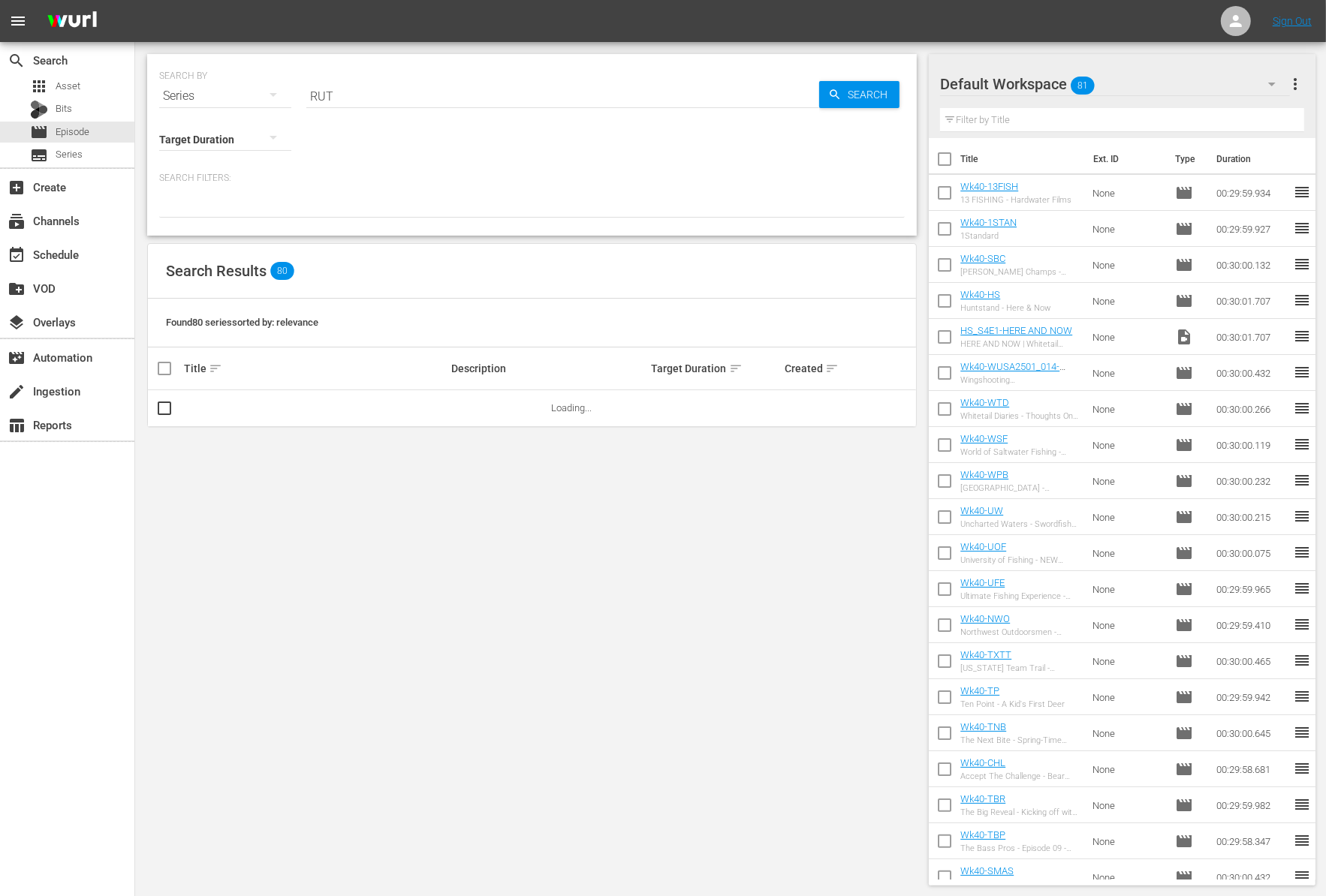
click at [359, 98] on input "RUT" at bounding box center [562, 96] width 512 height 36
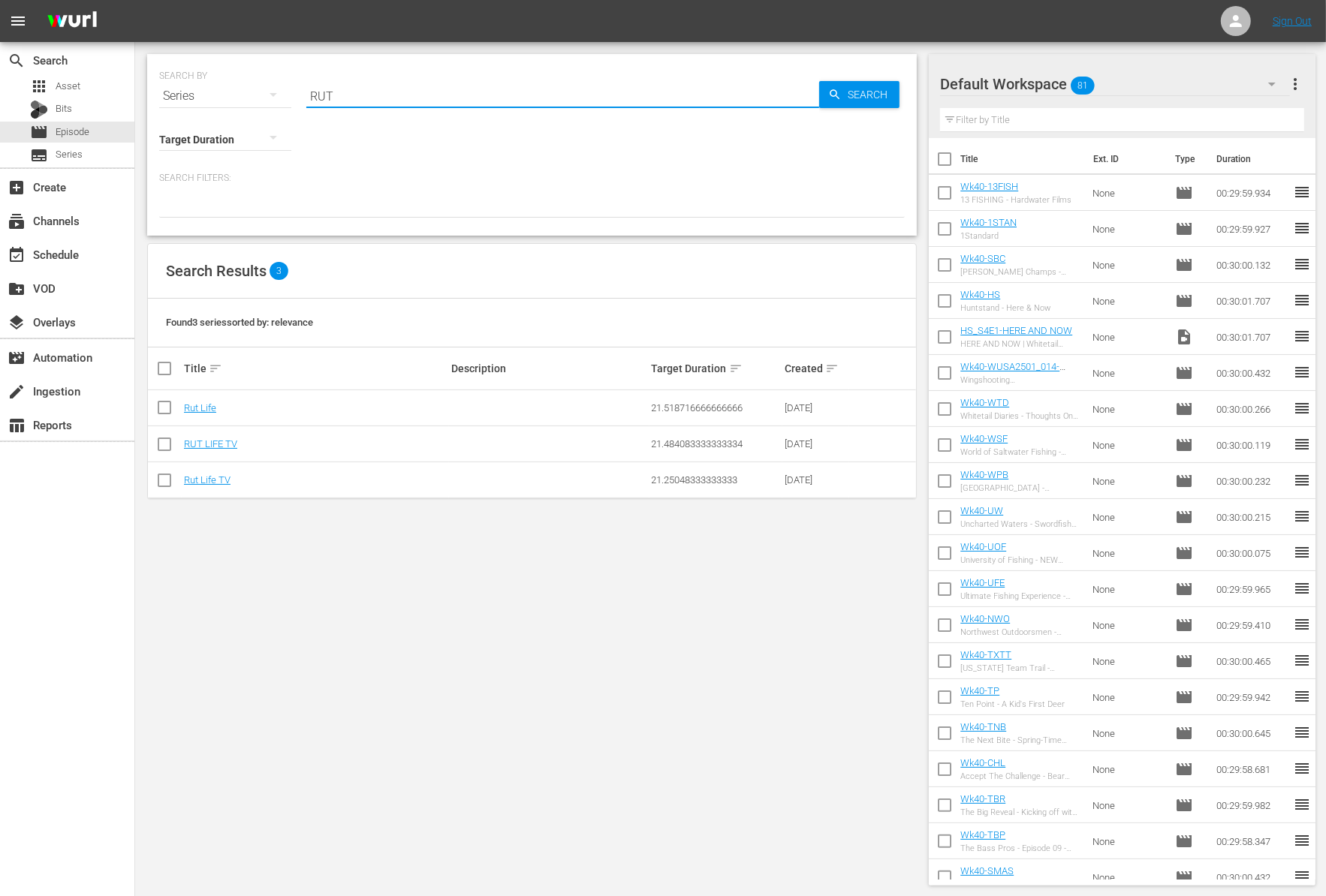
click at [359, 98] on input "RUT" at bounding box center [562, 96] width 512 height 36
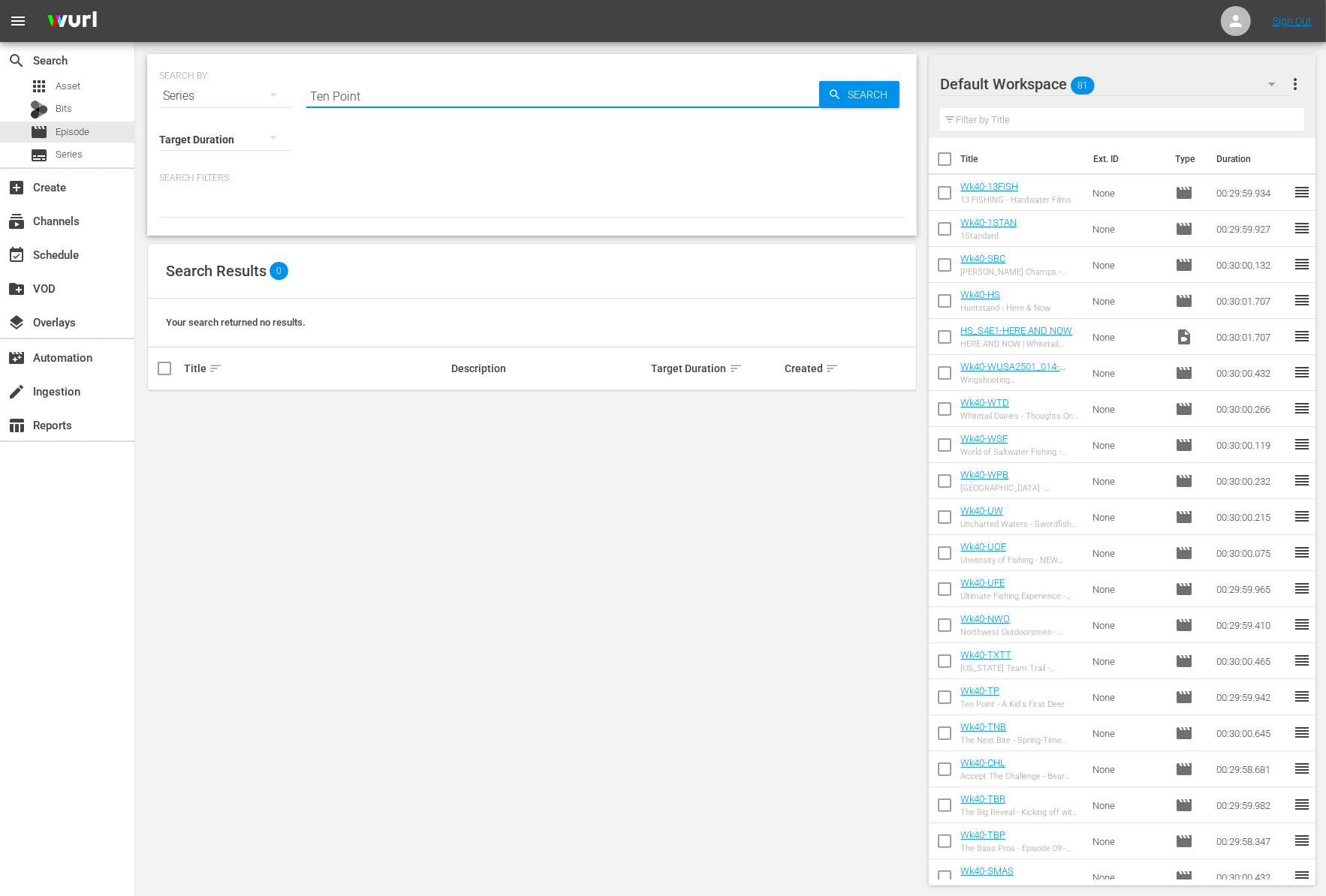
type input "Ten Point"
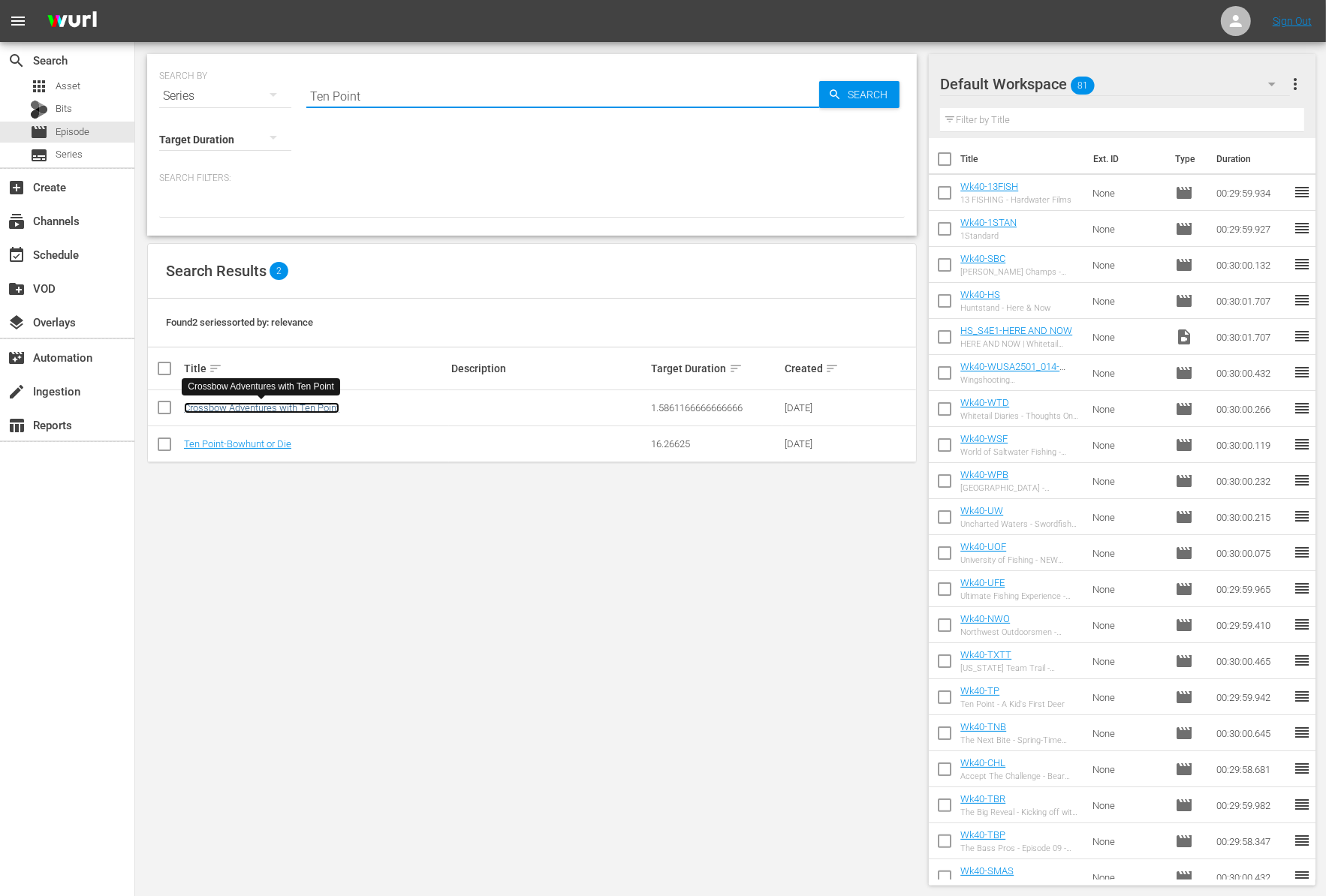
click at [262, 409] on link "Crossbow Adventures with Ten Point" at bounding box center [261, 408] width 155 height 11
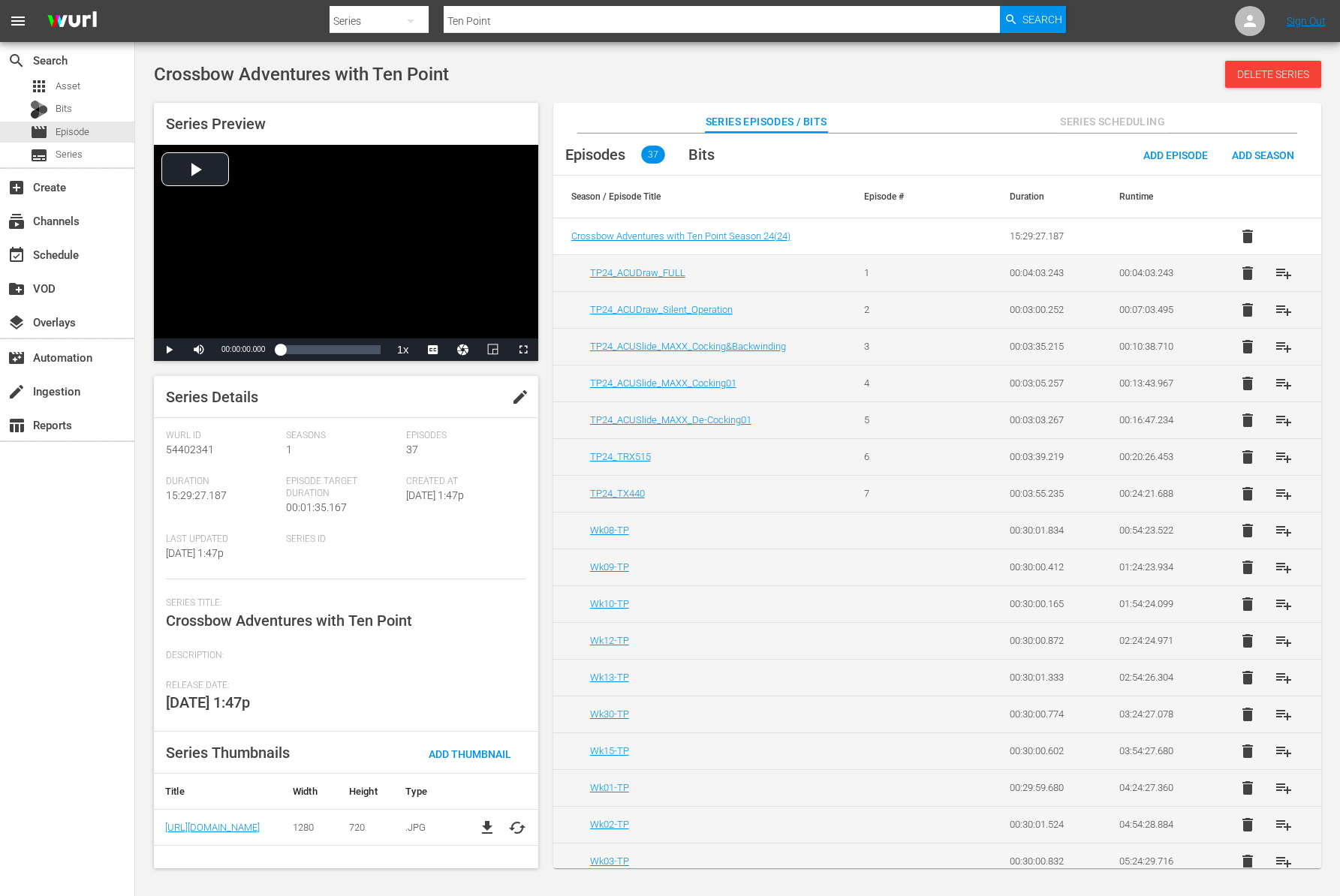
click at [1321, 842] on div "Season / Episode Title Episode # Duration Runtime Crossbow Adventures with Ten …" at bounding box center [937, 521] width 768 height 692
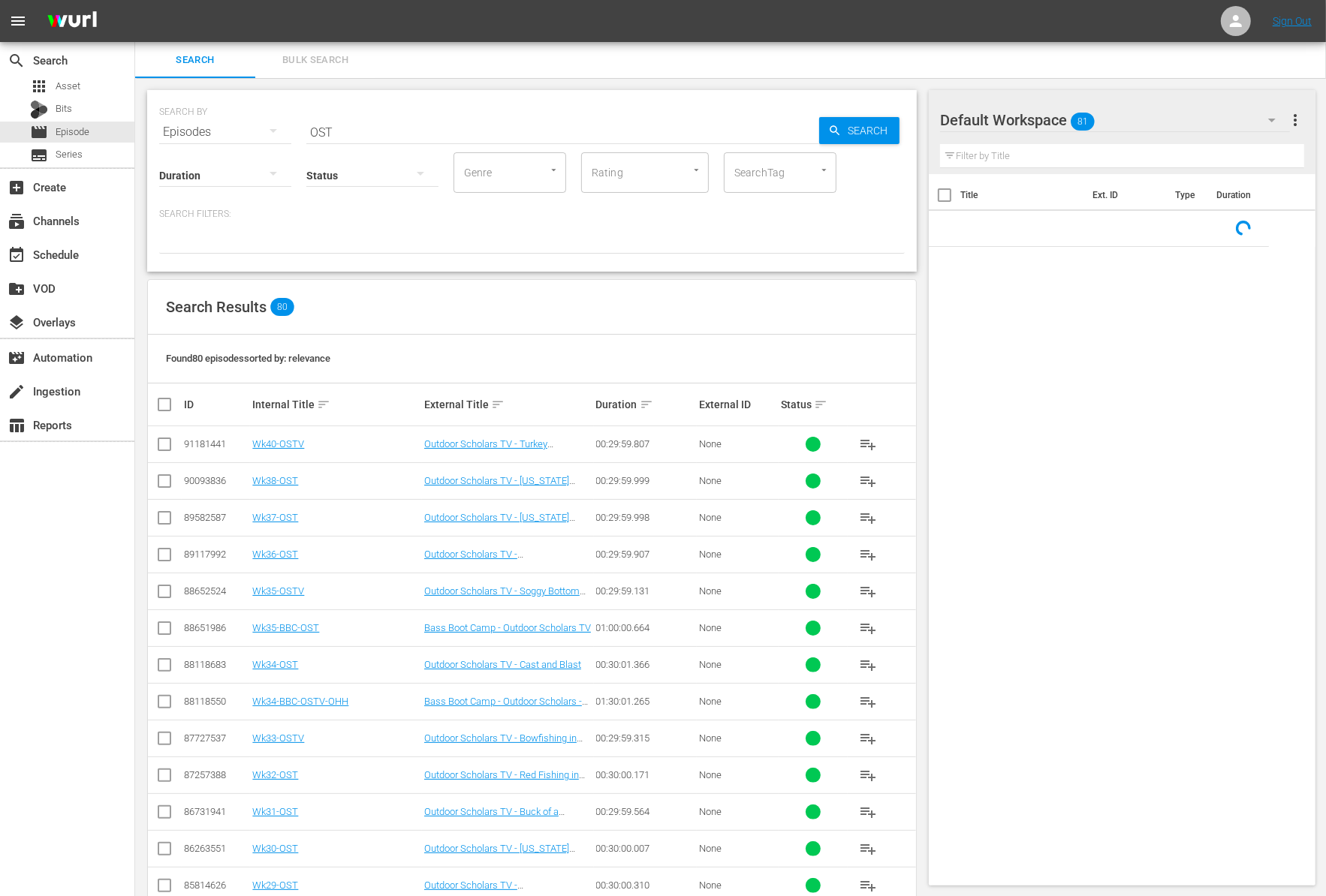
click at [203, 136] on div "Episodes" at bounding box center [225, 132] width 132 height 42
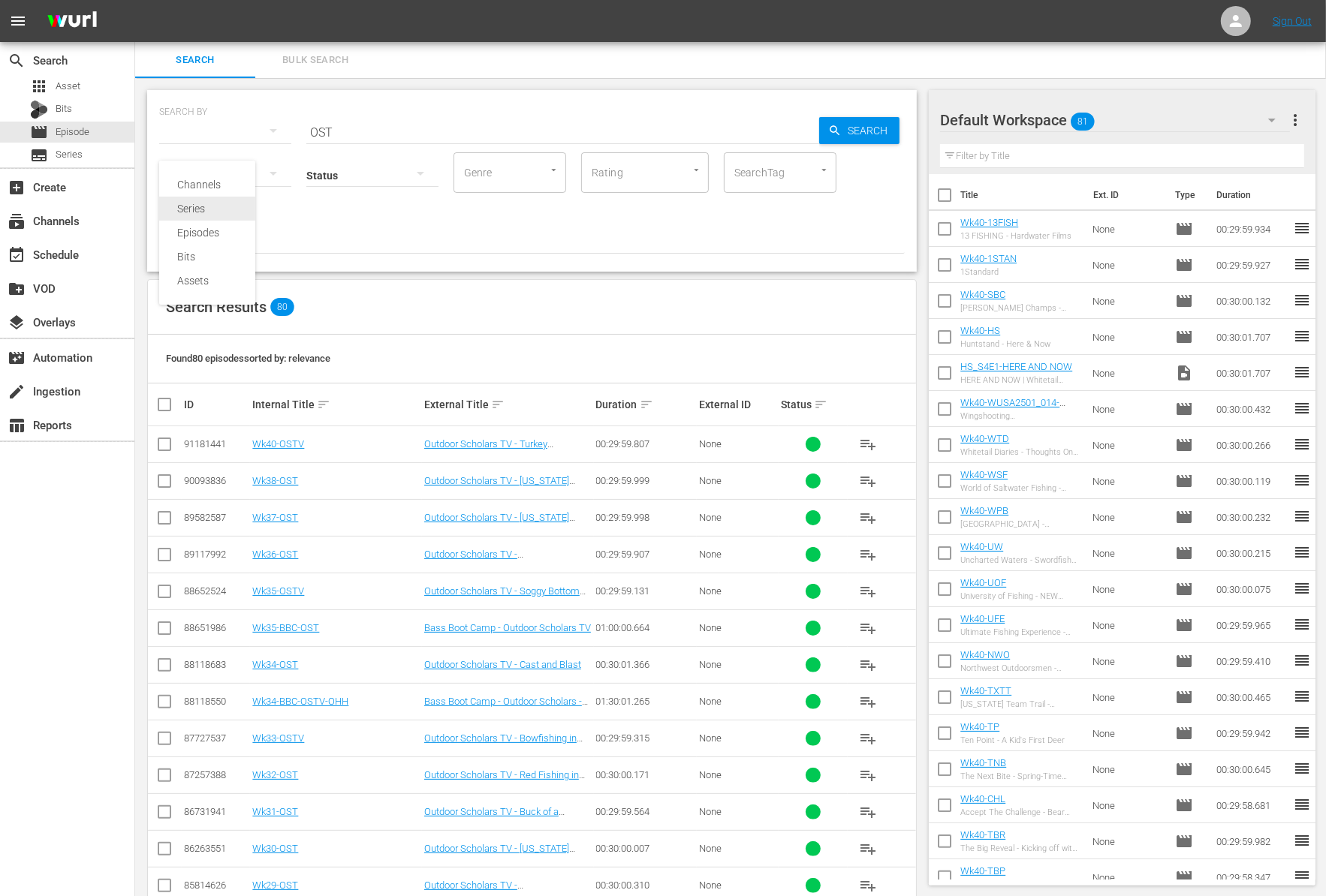
click at [219, 212] on div "Series" at bounding box center [207, 209] width 60 height 24
type input "Ten Point"
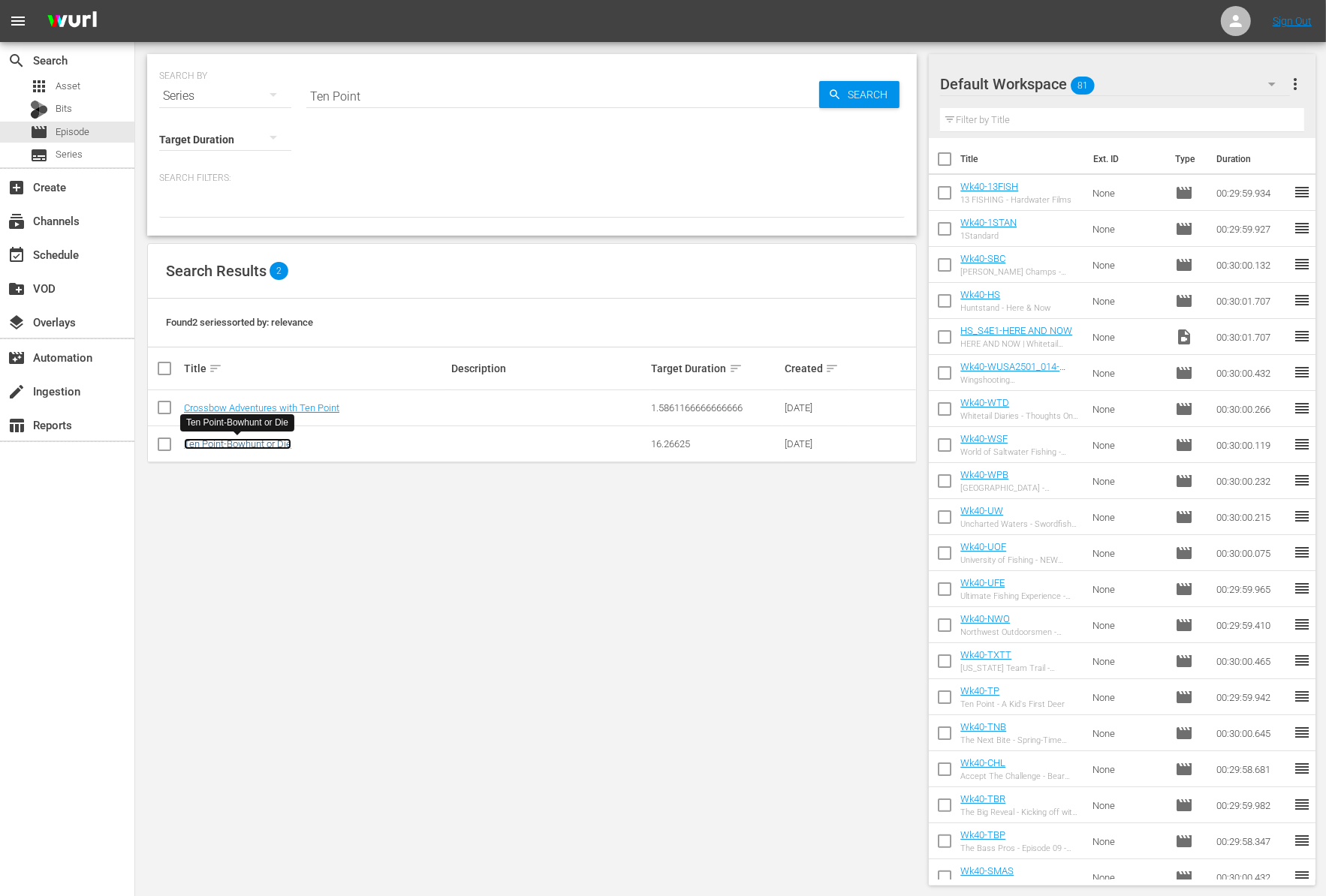
click at [260, 447] on link "Ten Point-Bowhunt or Die" at bounding box center [238, 443] width 107 height 11
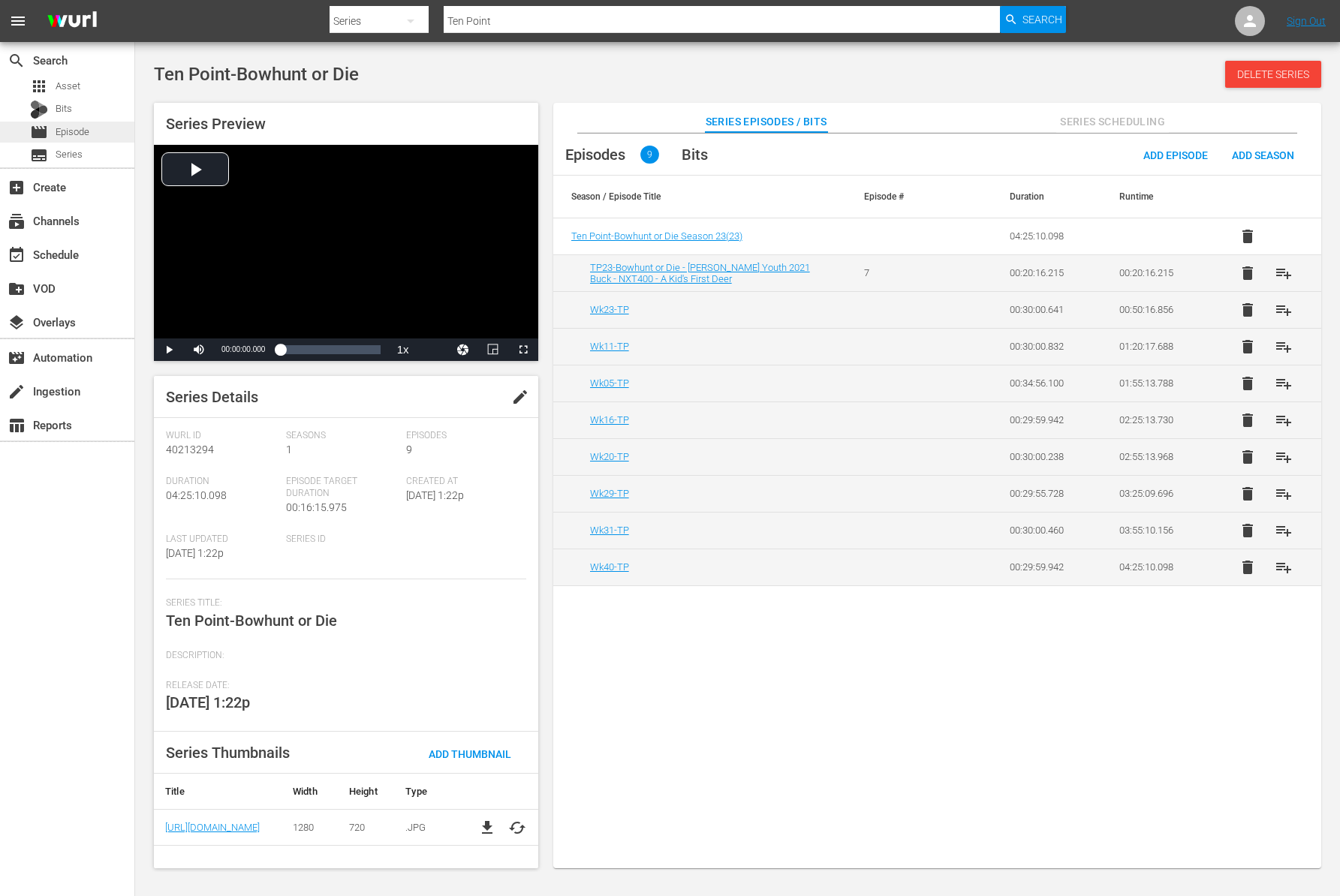
click at [63, 130] on span "Episode" at bounding box center [72, 132] width 34 height 15
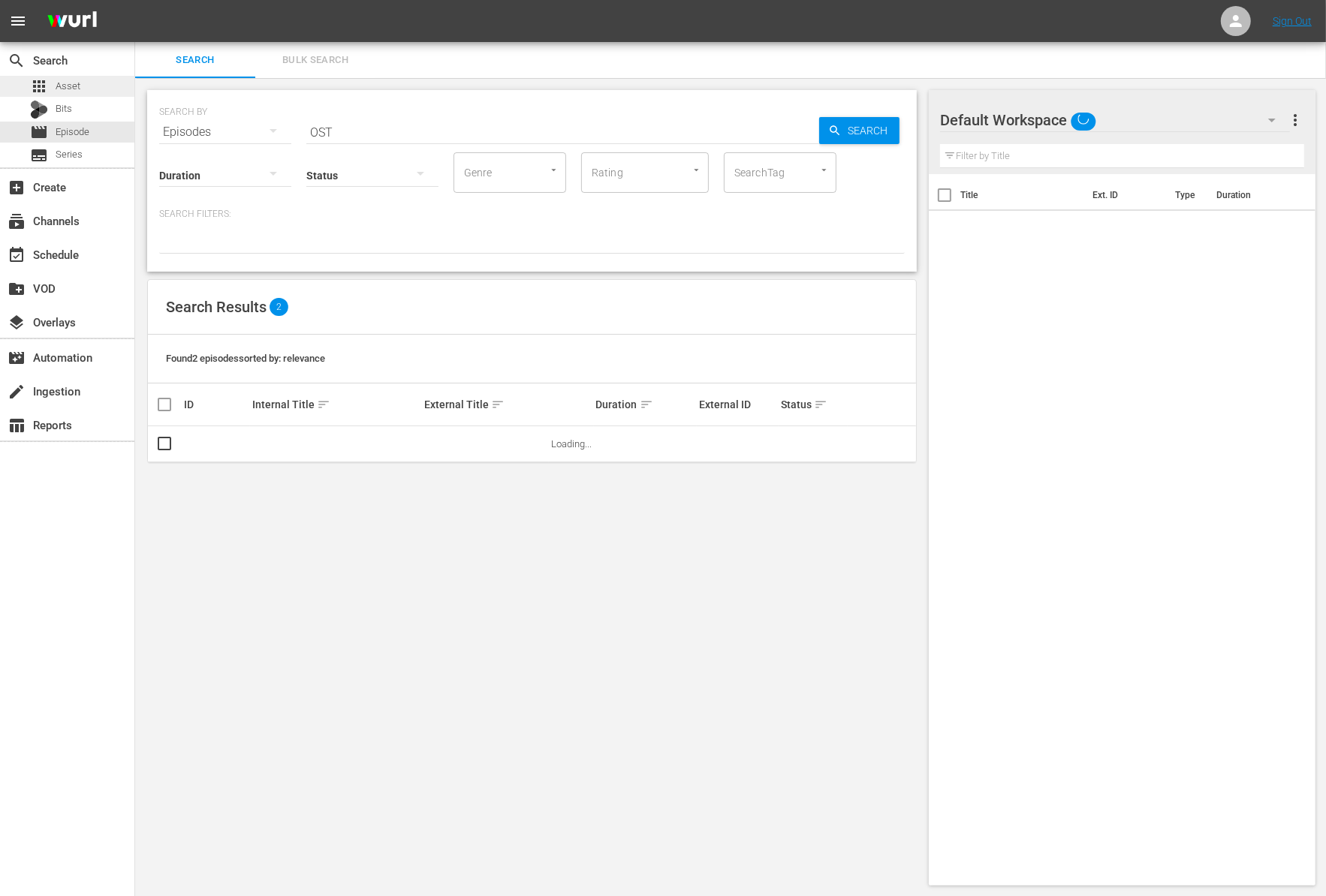
click at [73, 86] on span "Asset" at bounding box center [67, 86] width 25 height 15
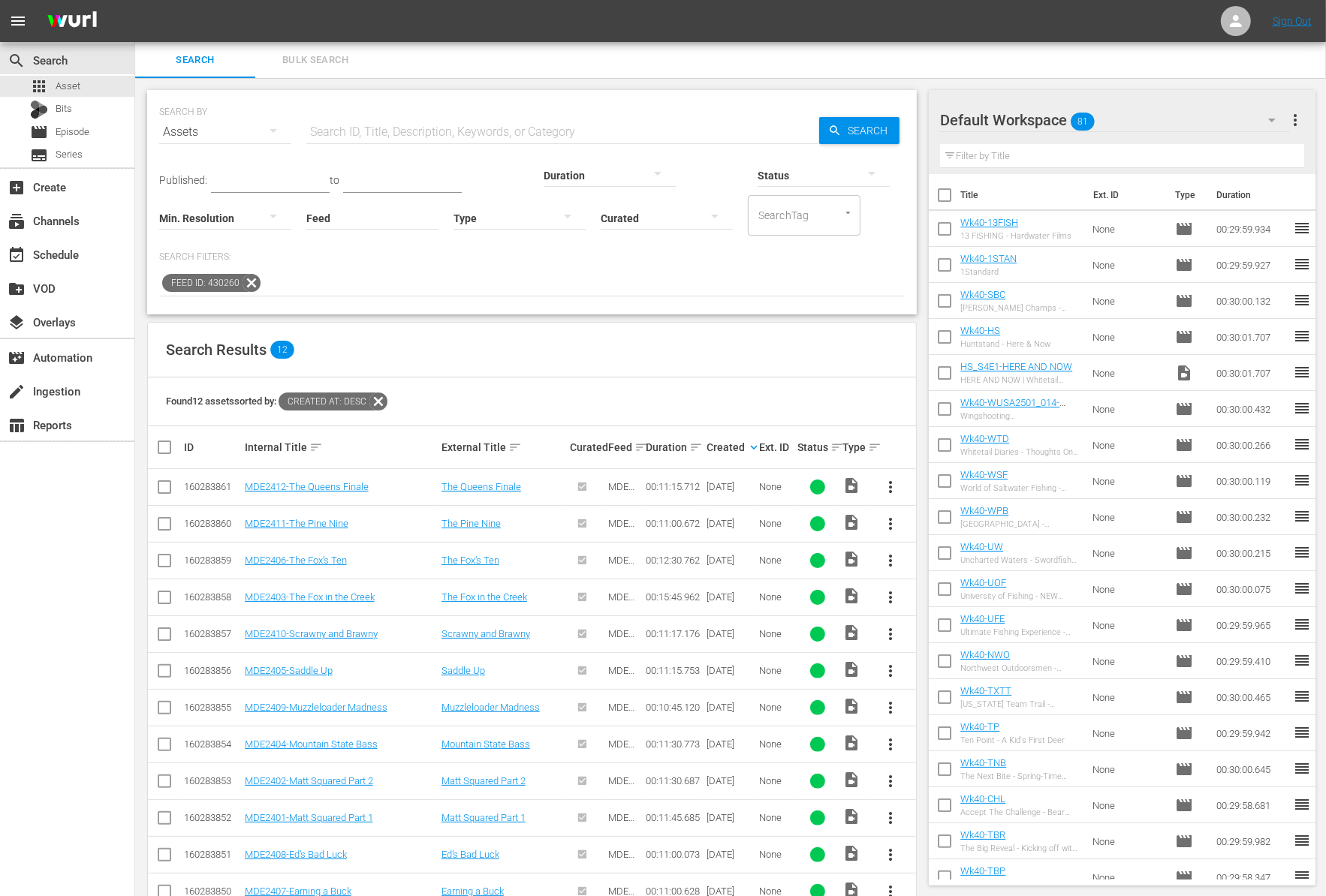
click at [242, 278] on icon at bounding box center [251, 283] width 20 height 20
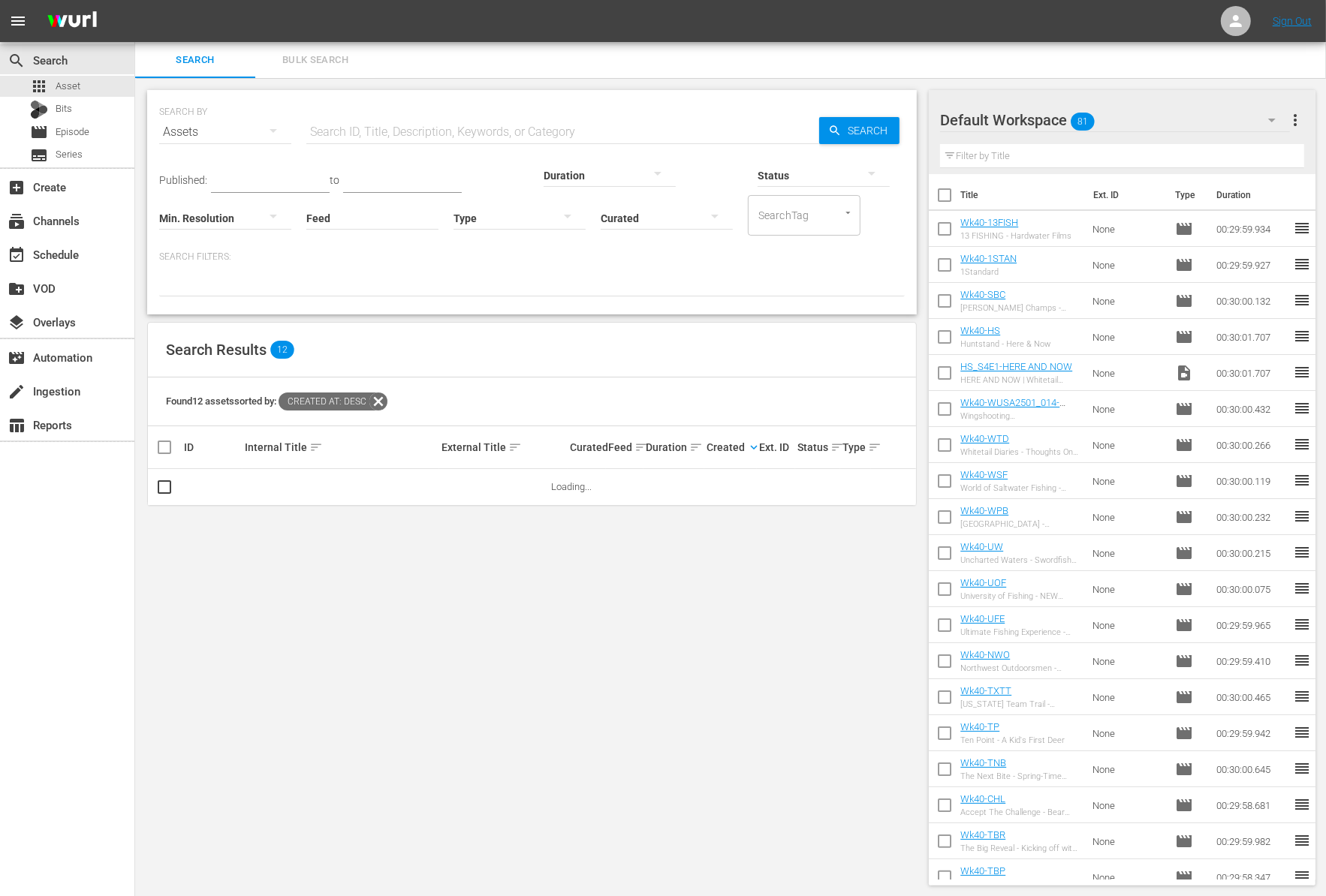
click at [307, 226] on input "Feed" at bounding box center [372, 219] width 132 height 54
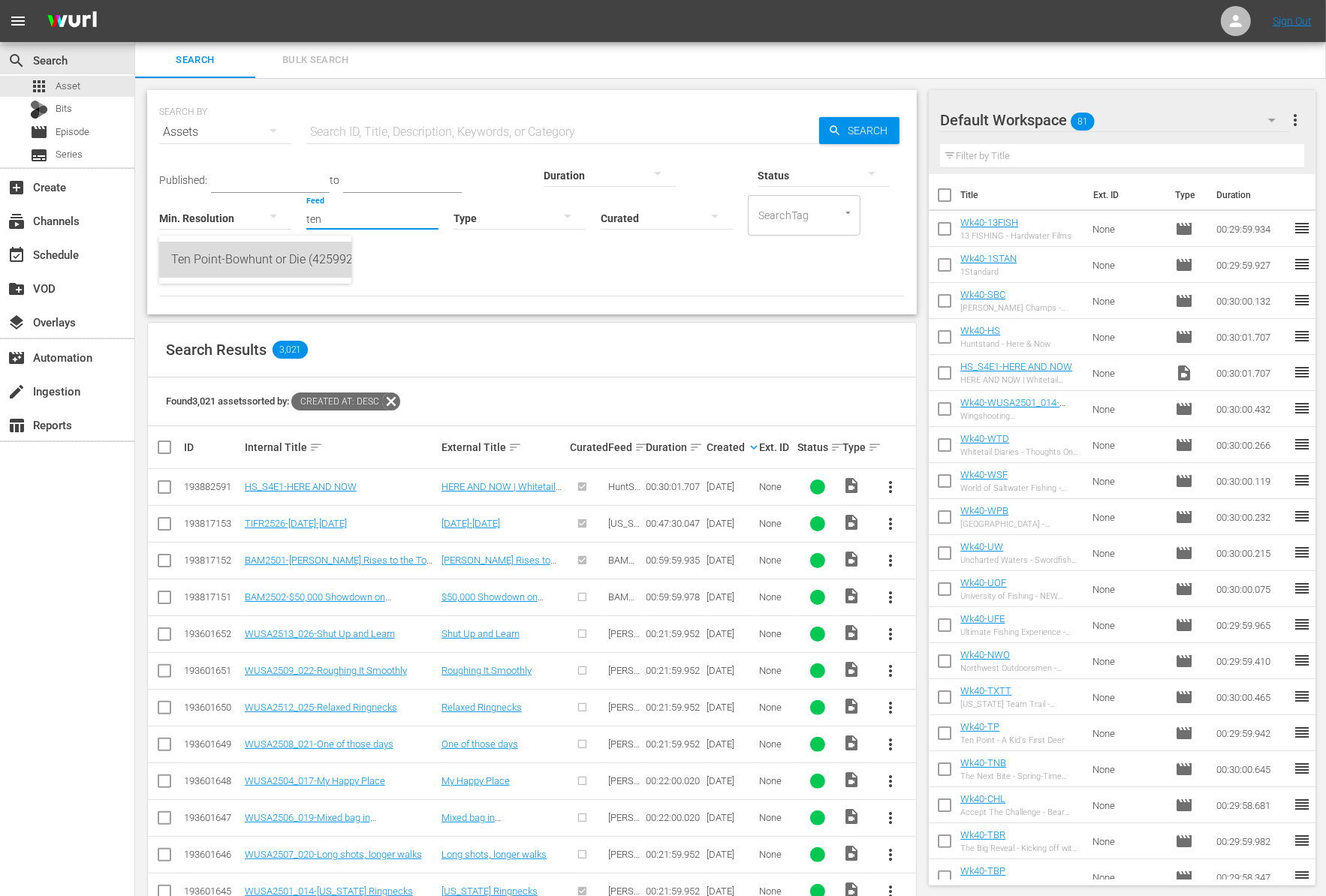
click at [227, 260] on div "Ten Point-Bowhunt or Die (425992)" at bounding box center [255, 260] width 168 height 36
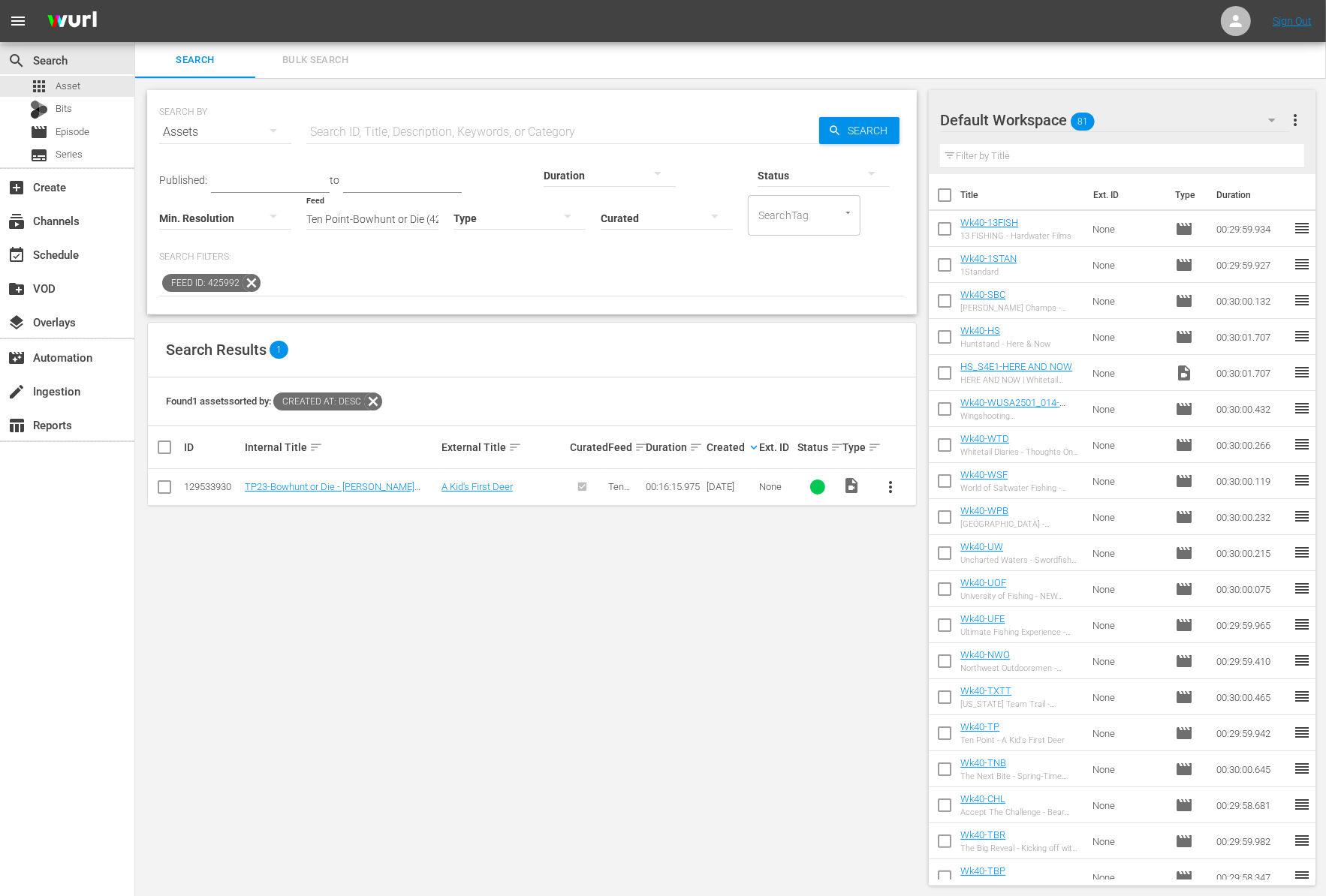
click at [307, 222] on input "Ten Point-Bowhunt or Die (425992)" at bounding box center [372, 219] width 132 height 54
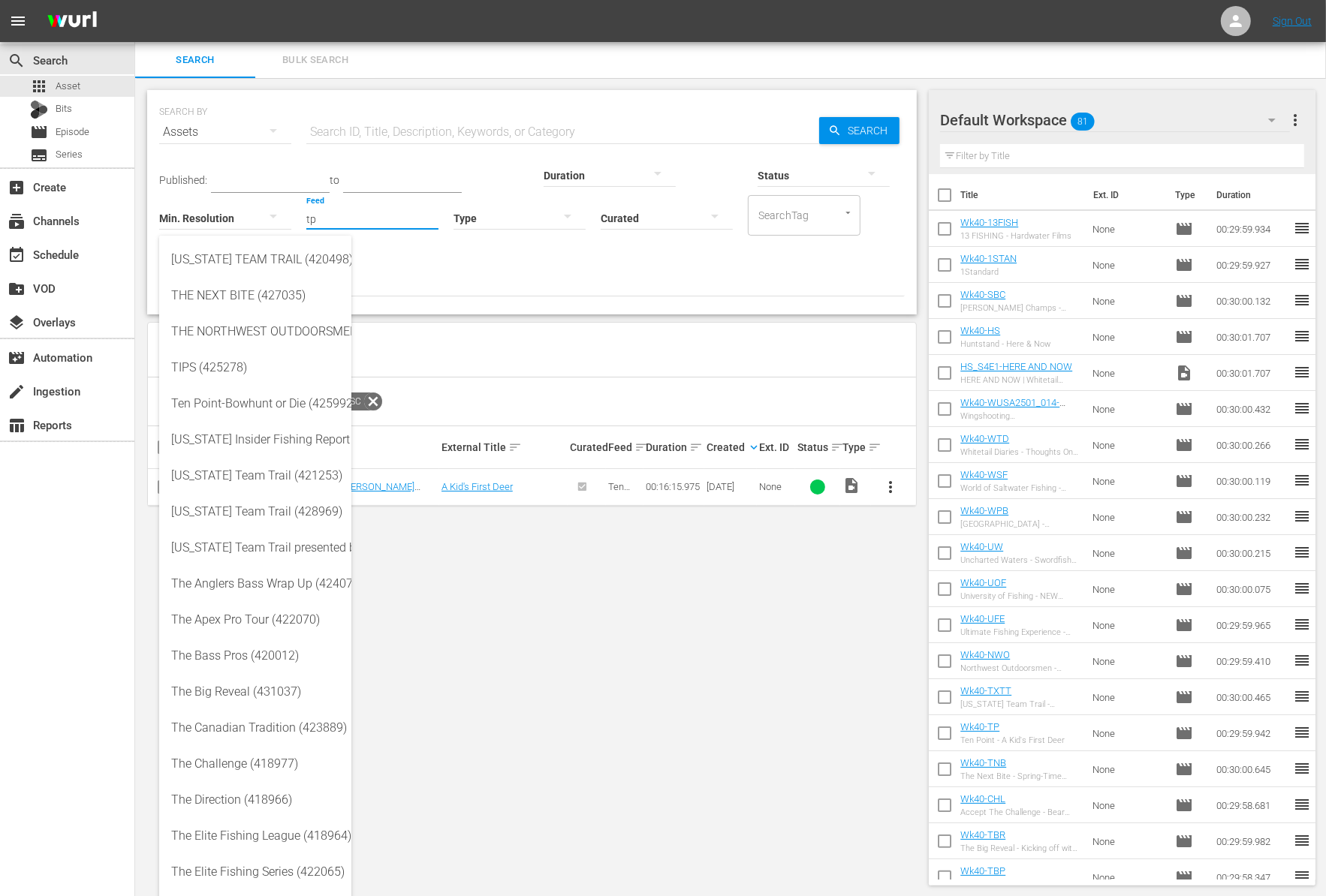
type input "t"
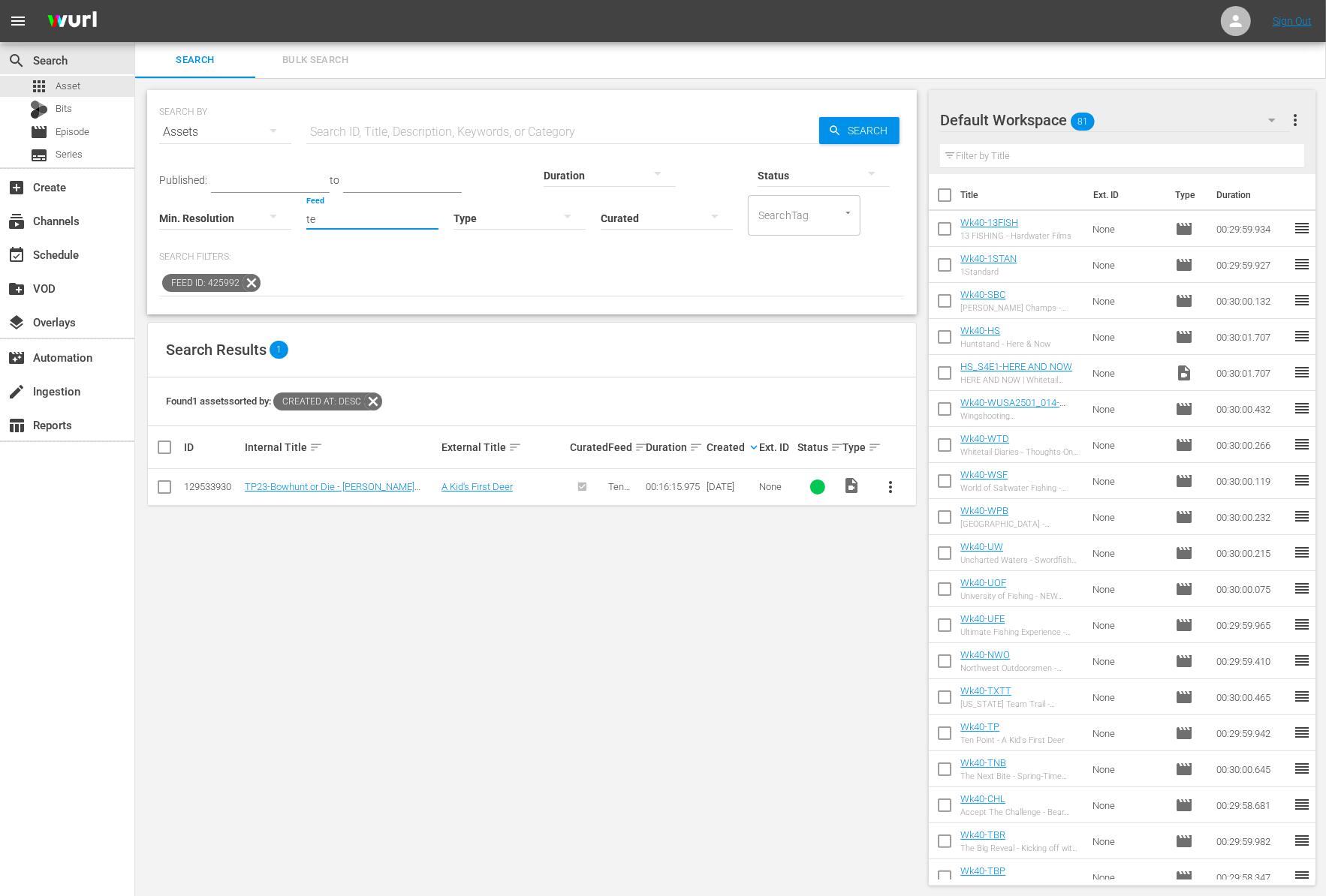
type input "t"
click at [307, 218] on input "Feed" at bounding box center [372, 219] width 132 height 54
click at [228, 266] on div "Crossbow Adventures with Ten Point (429210)" at bounding box center [255, 260] width 168 height 36
type input "Crossbow Adventures with Ten Point (429210)"
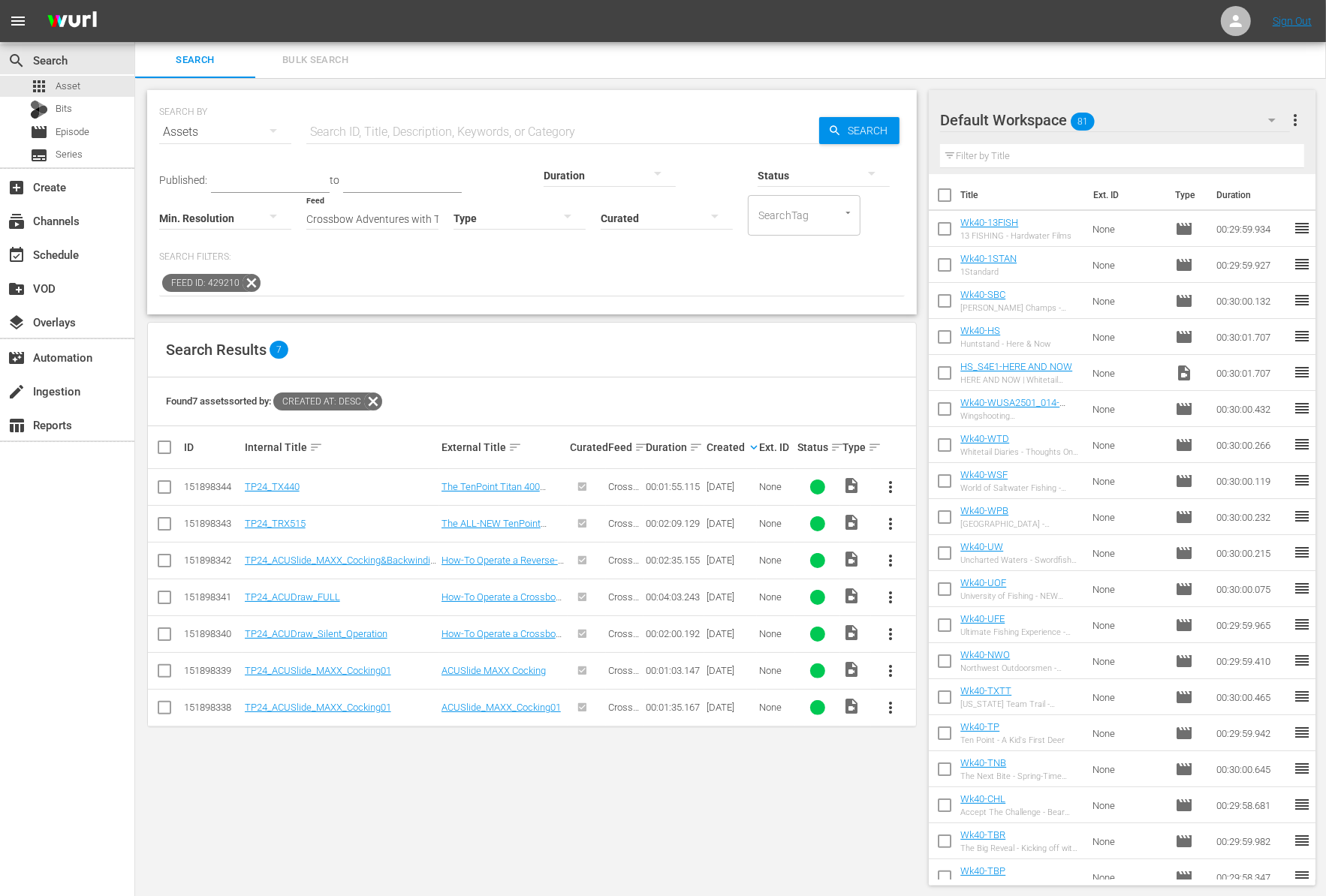
click at [245, 280] on icon at bounding box center [251, 283] width 18 height 18
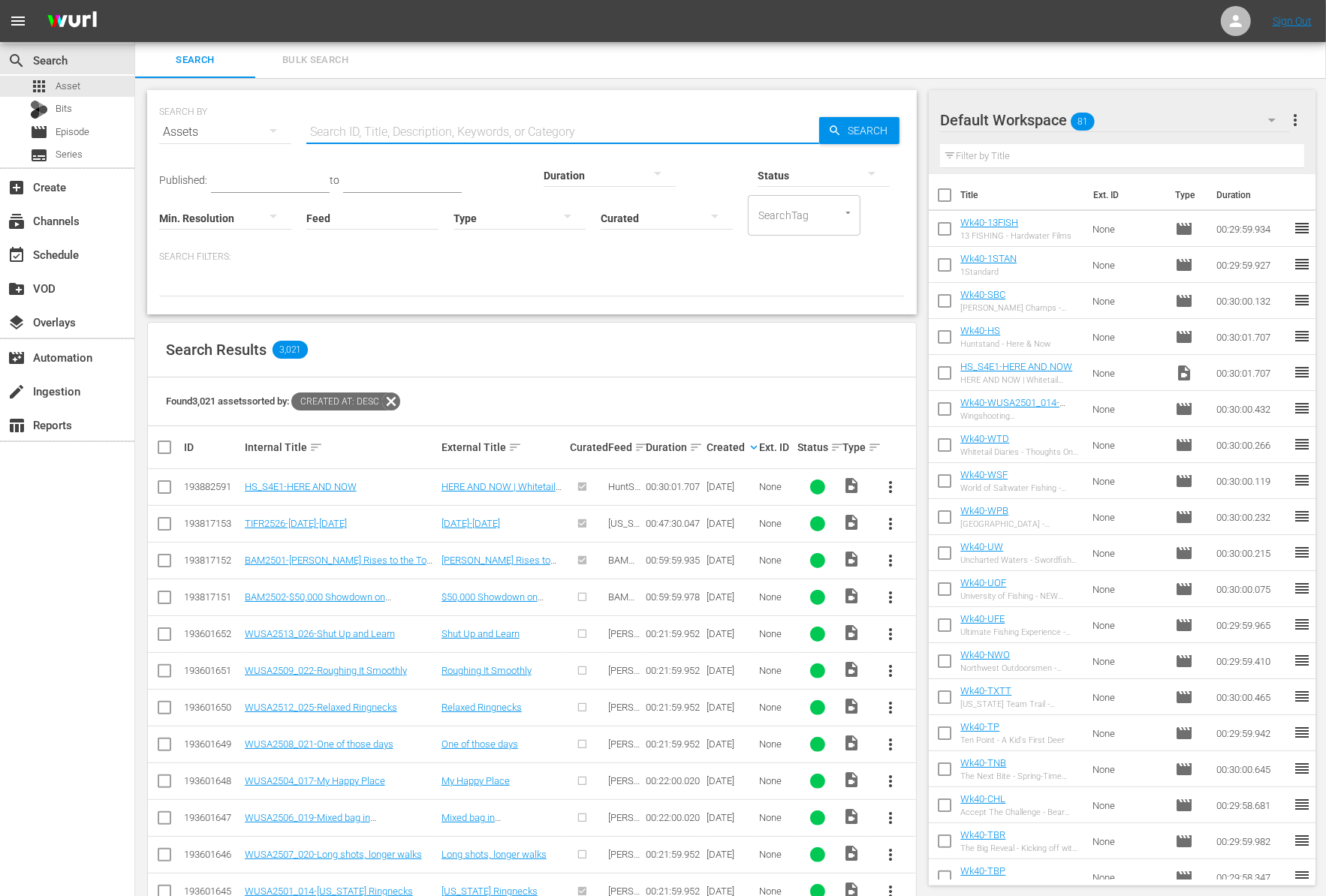
click at [378, 131] on input "text" at bounding box center [562, 132] width 512 height 36
paste input "Full Circle"
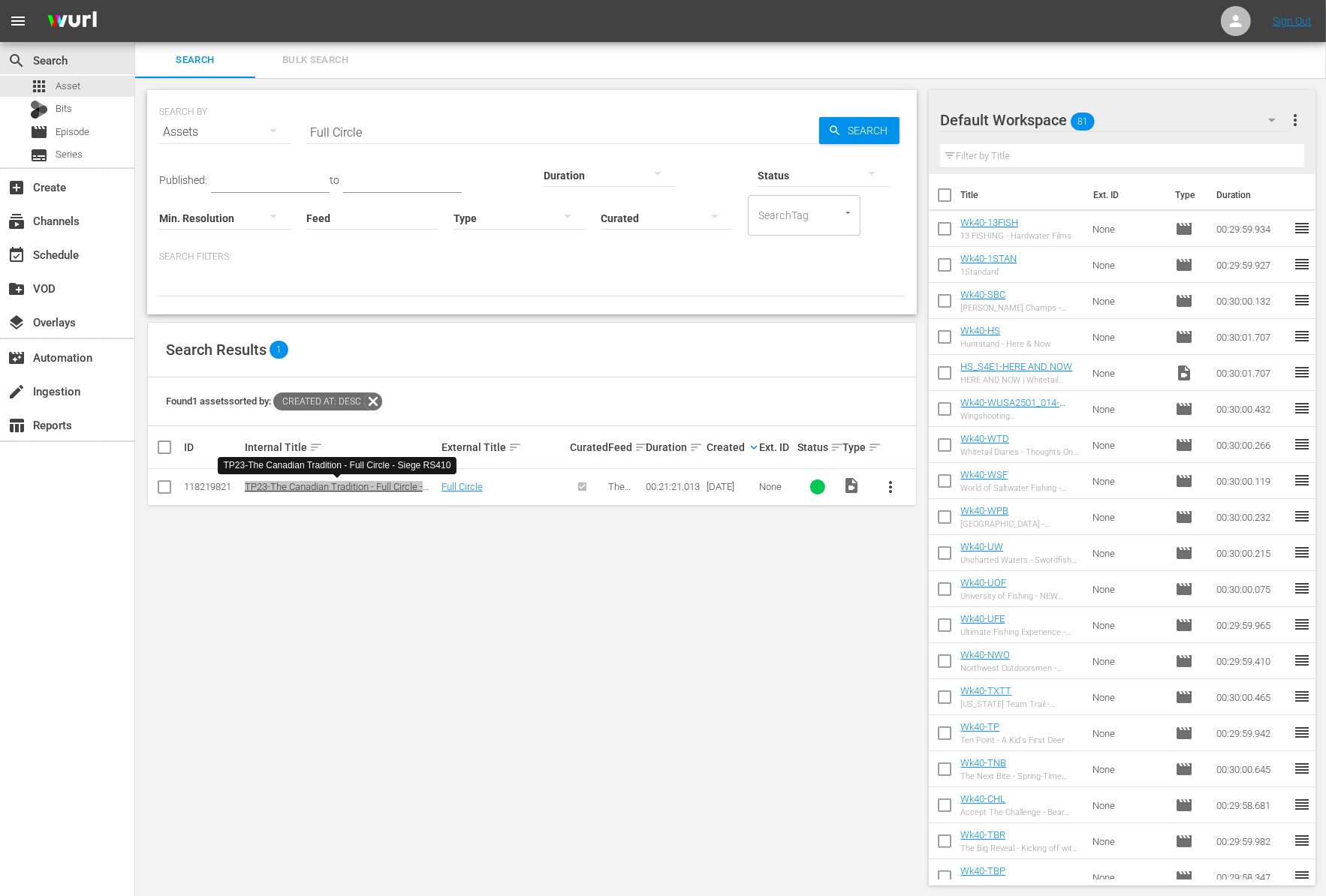
drag, startPoint x: 323, startPoint y: 490, endPoint x: 427, endPoint y: 25, distance: 476.5
click at [0, 0] on div "menu Sign Out search Search apps Asset Bits movie Episode subtitles Series add_…" at bounding box center [663, 449] width 1326 height 898
click at [463, 134] on input "Full Circle" at bounding box center [562, 132] width 512 height 36
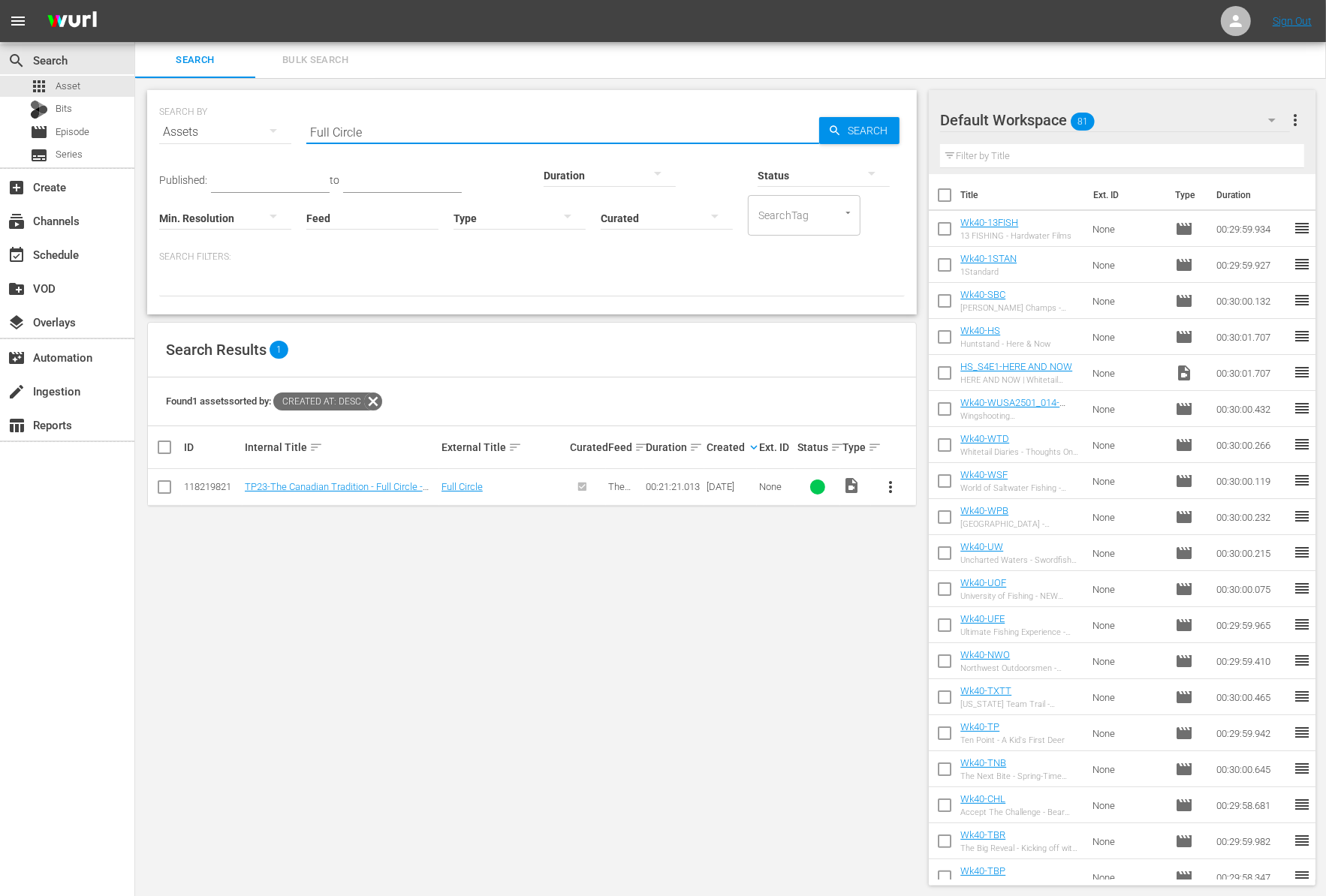
click at [463, 134] on input "Full Circle" at bounding box center [562, 132] width 512 height 36
paste input "Where It Starts"
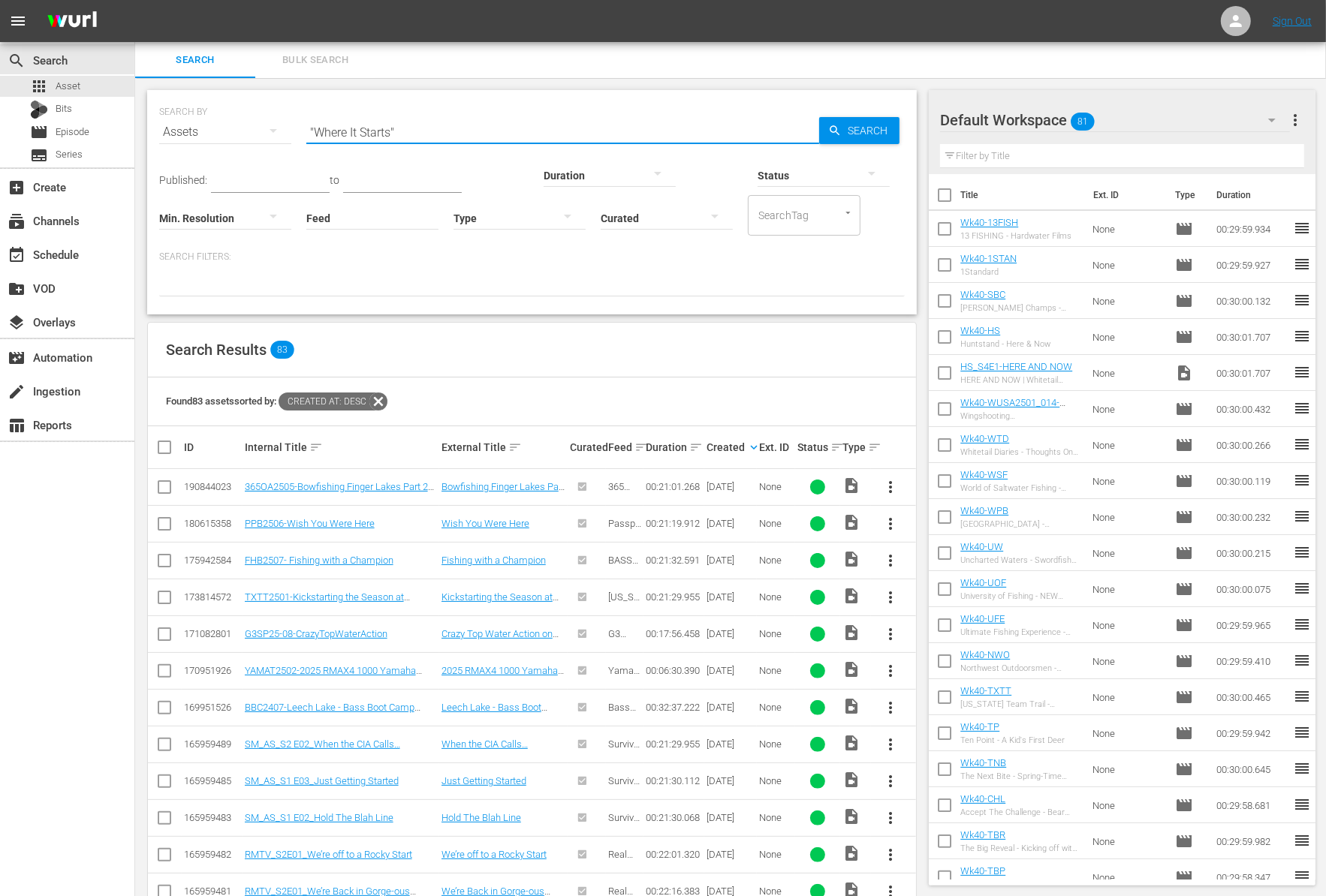
click at [423, 128] on input ""Where It Starts"" at bounding box center [562, 132] width 512 height 36
paste input "Father and Son Same Night Bucks - [US_STATE] Double Header"
type input "Father and Son Same Night Bucks - [US_STATE] Double Header"
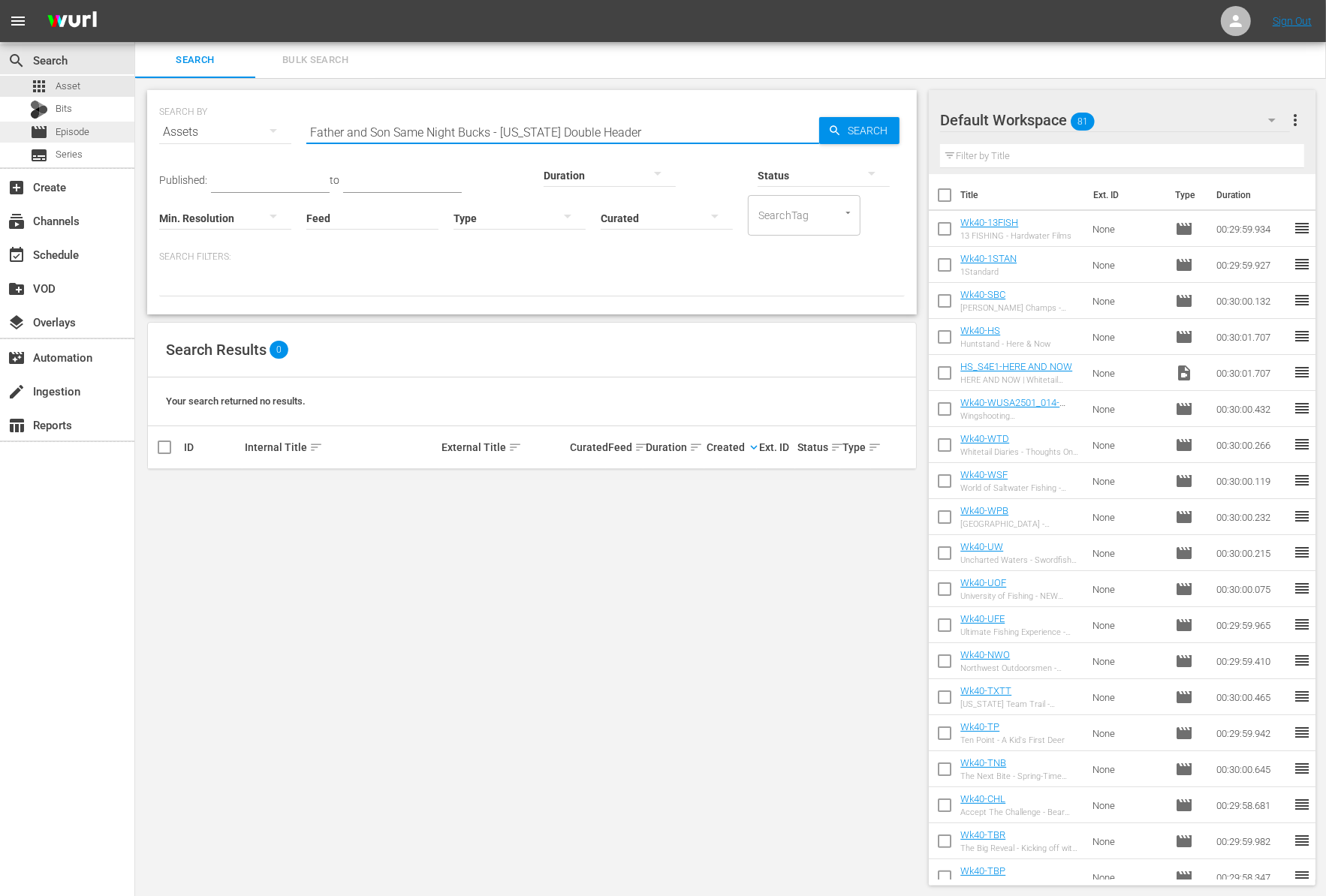
click at [68, 127] on span "Episode" at bounding box center [72, 132] width 34 height 15
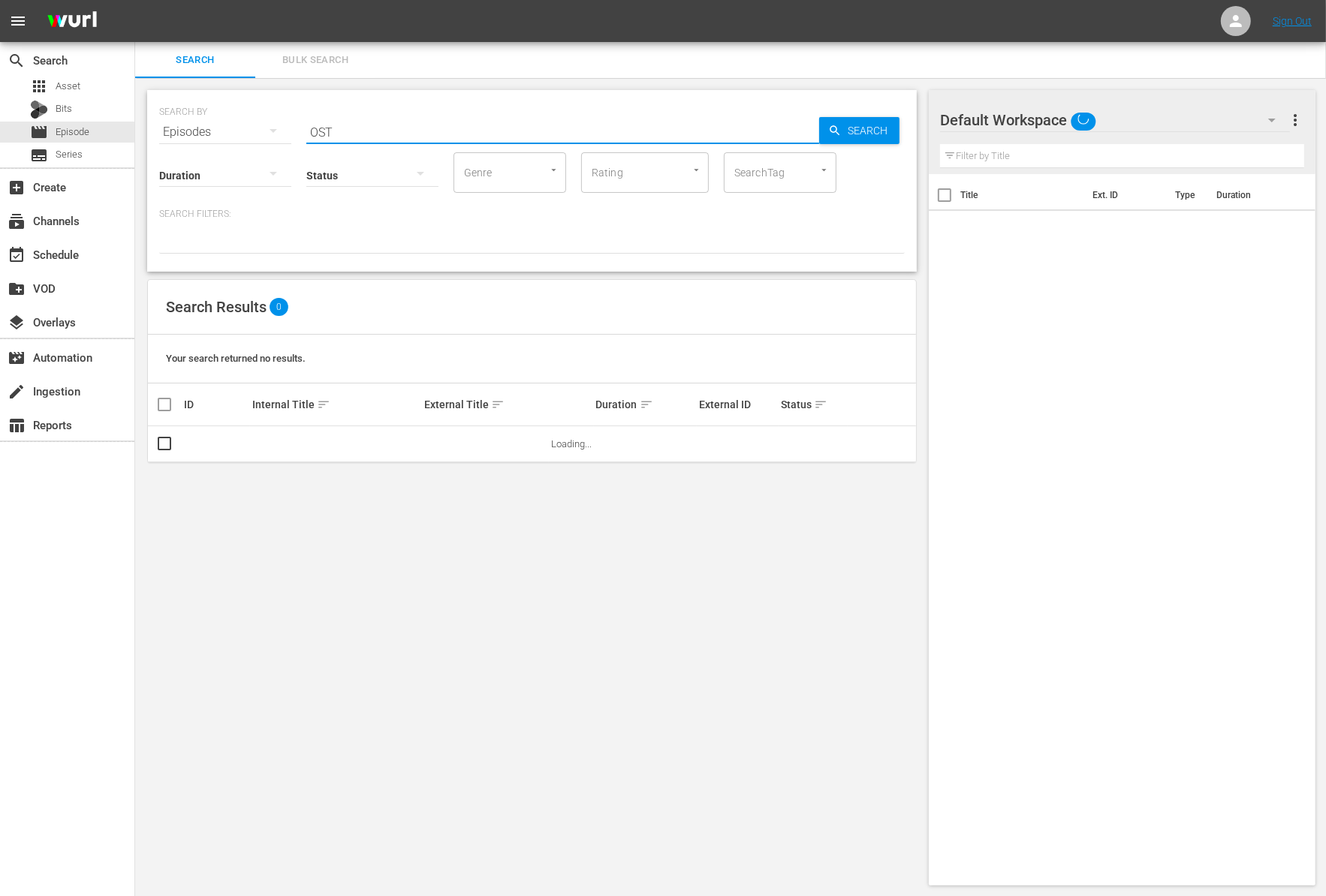
click at [389, 136] on input "OST" at bounding box center [562, 132] width 512 height 36
paste input "Father and Son Same Night Bucks - [US_STATE] Double Header"
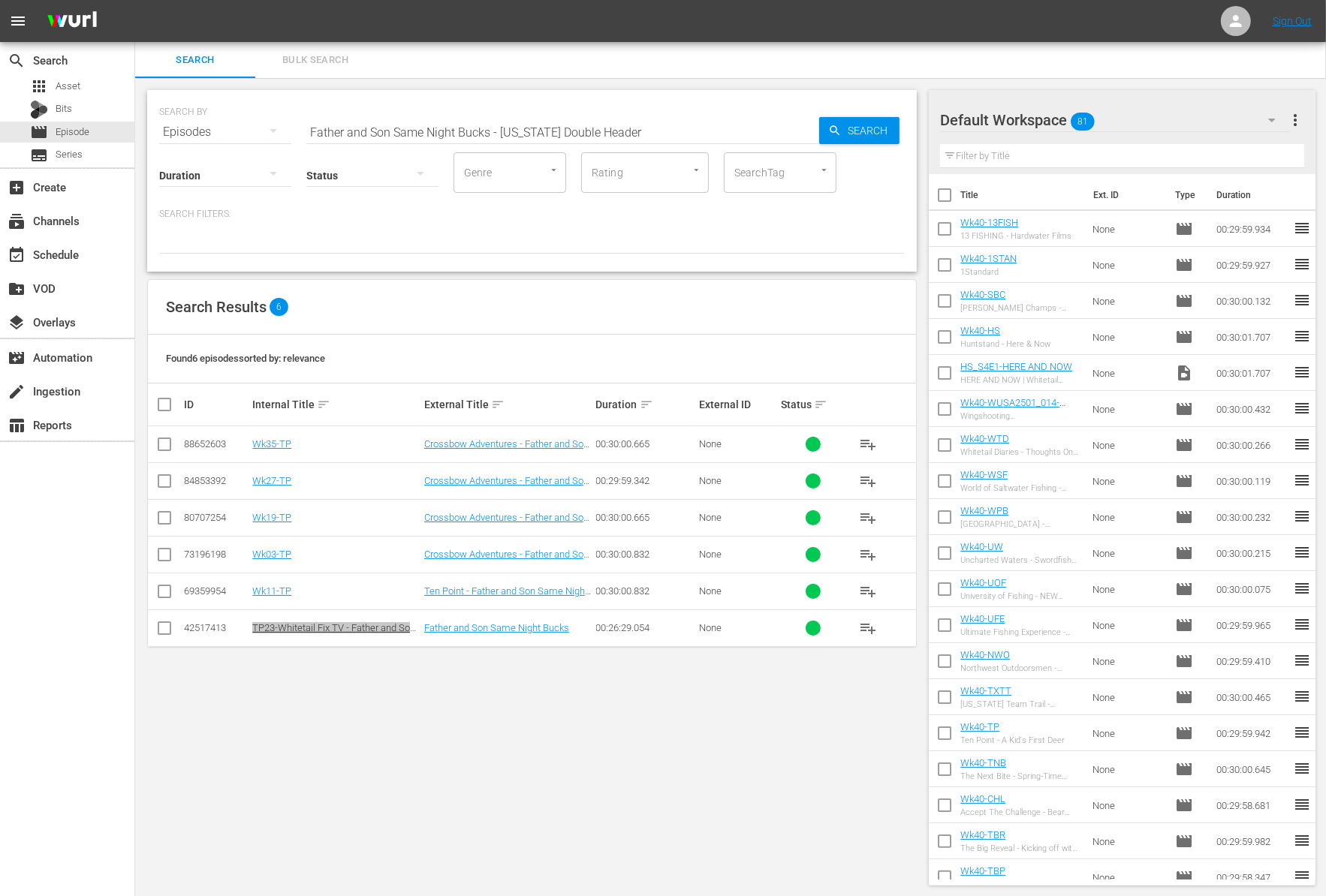
drag, startPoint x: 307, startPoint y: 624, endPoint x: 844, endPoint y: 2, distance: 821.7
click at [0, 0] on div "menu Sign Out search Search apps Asset Bits movie Episode subtitles Series add_…" at bounding box center [663, 449] width 1326 height 898
click at [562, 124] on input "Father and Son Same Night Bucks - [US_STATE] Double Header" at bounding box center [562, 132] width 512 height 36
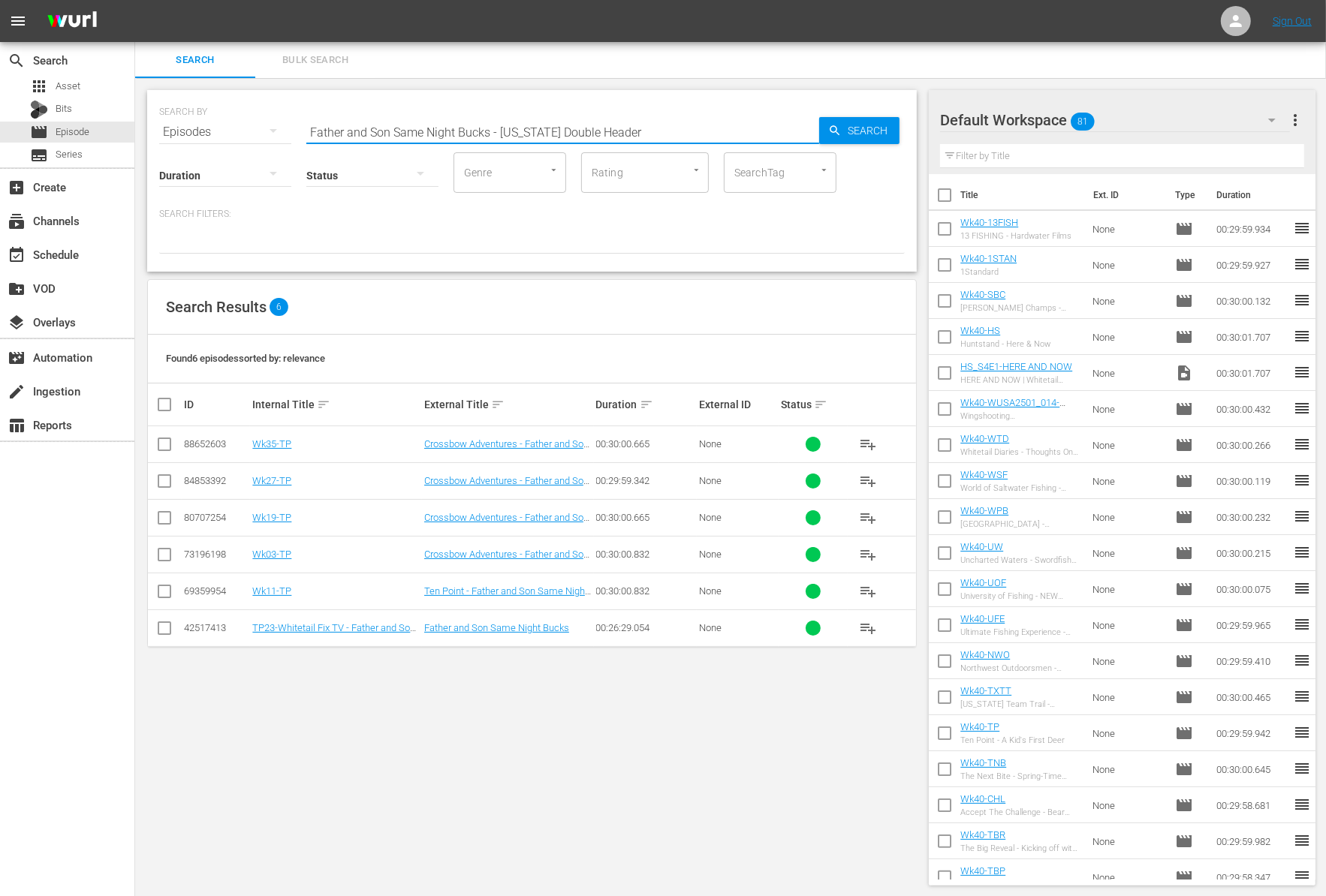
paste input "Advantages of a Crossbow"
drag, startPoint x: 332, startPoint y: 627, endPoint x: 3, endPoint y: 779, distance: 362.4
click at [0, 0] on div "menu Sign Out search Search apps Asset Bits movie Episode subtitles Series add_…" at bounding box center [663, 449] width 1326 height 898
click at [479, 126] on input "Advantages of a Crossbow" at bounding box center [562, 132] width 512 height 36
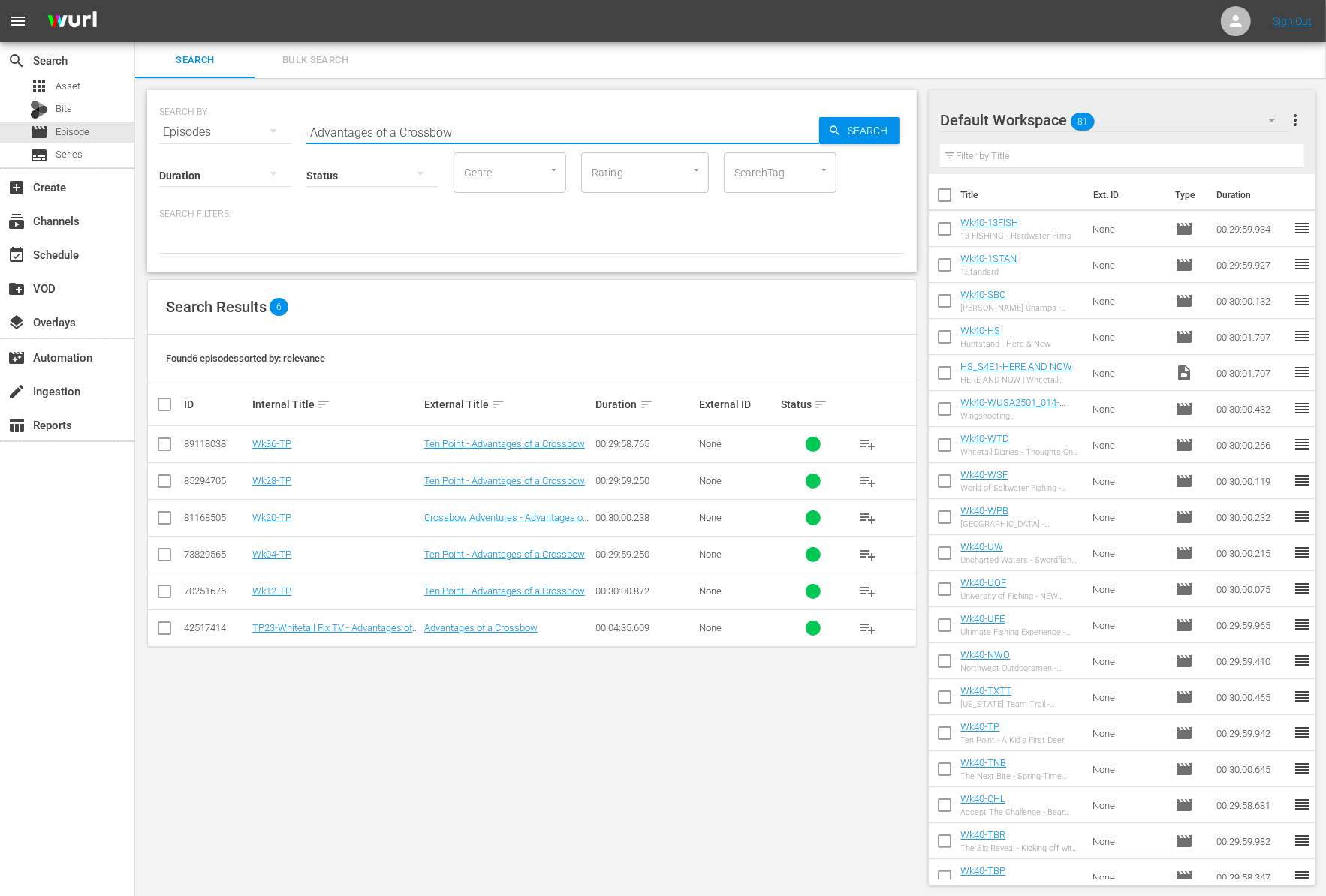
click at [479, 126] on input "Advantages of a Crossbow" at bounding box center [562, 132] width 512 height 36
paste input "Where It Starts"
type input "Where It Starts"
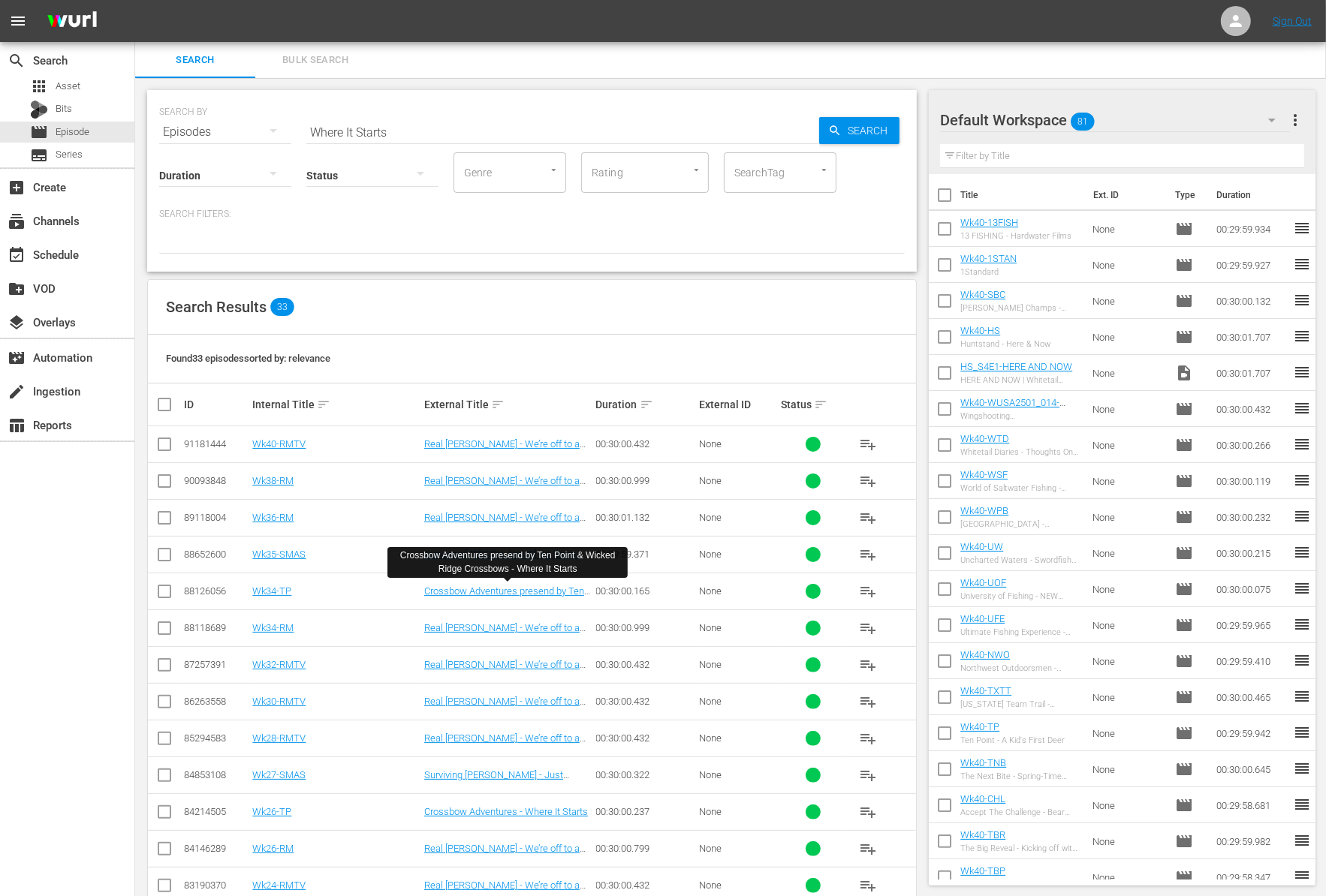
click at [596, 245] on div at bounding box center [531, 241] width 745 height 26
click at [347, 132] on input "Where It Starts" at bounding box center [562, 132] width 512 height 36
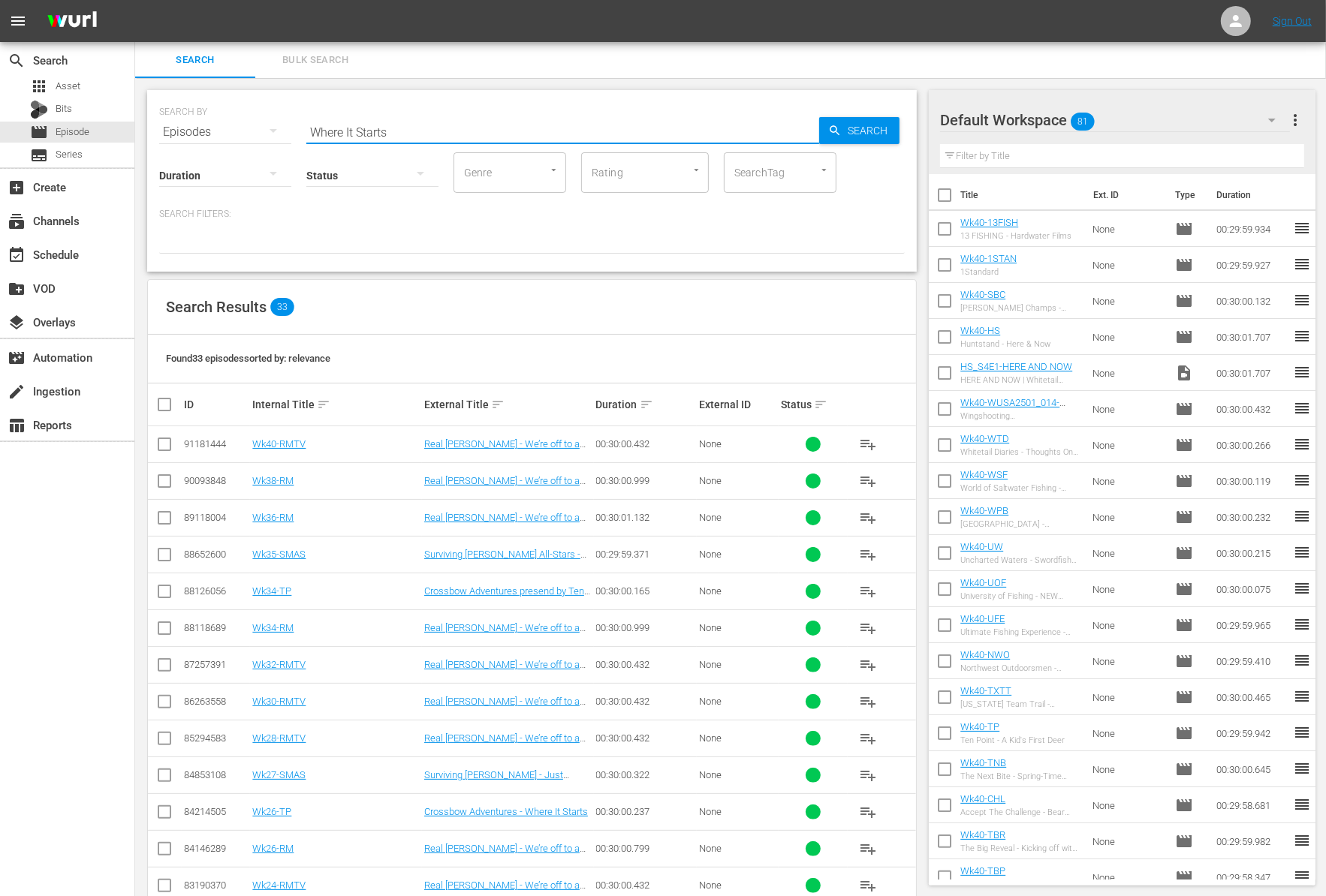
click at [347, 132] on input "Where It Starts" at bounding box center [562, 132] width 512 height 36
click at [233, 126] on div "Episodes" at bounding box center [225, 132] width 132 height 42
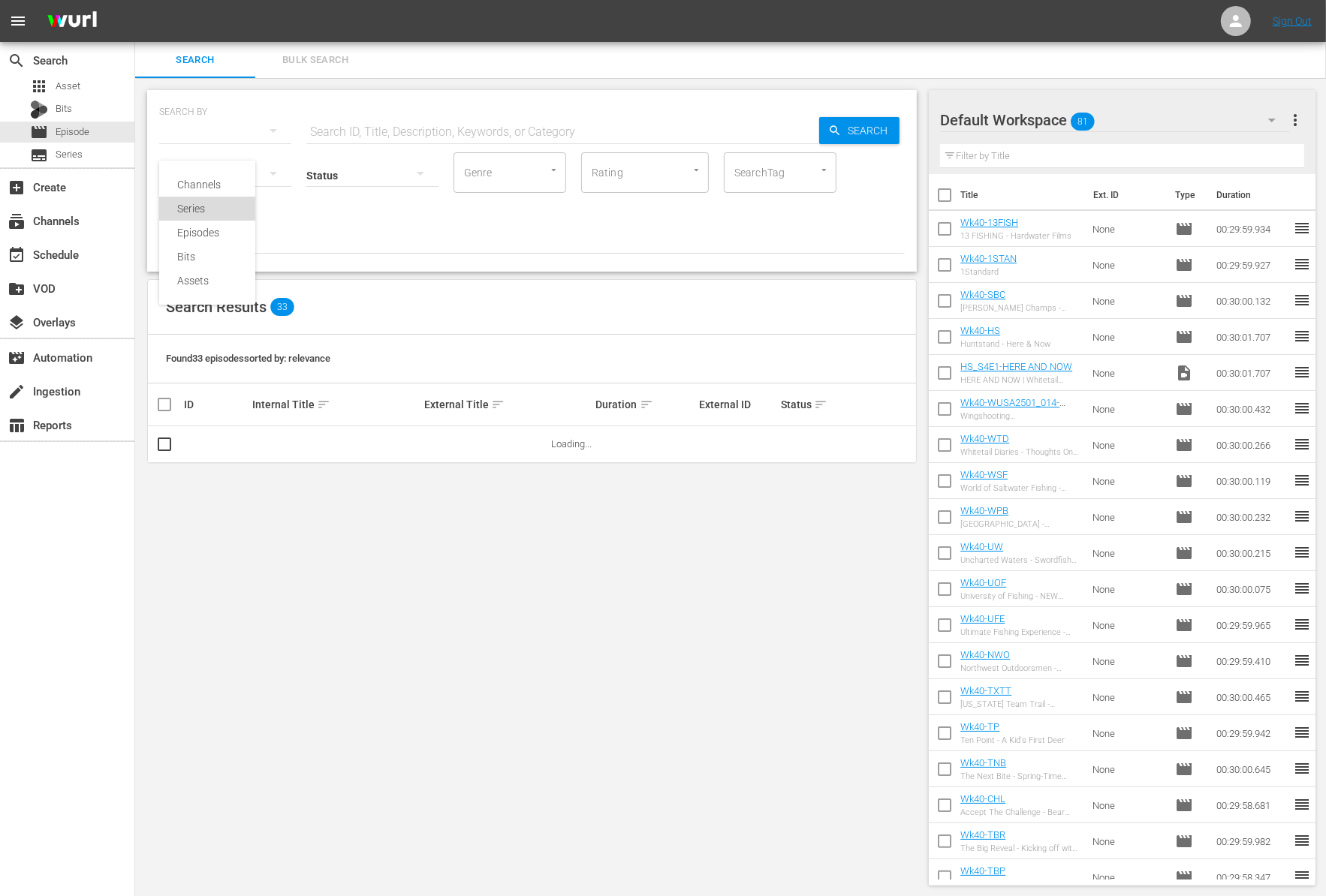
click at [215, 218] on div "Series" at bounding box center [207, 209] width 60 height 24
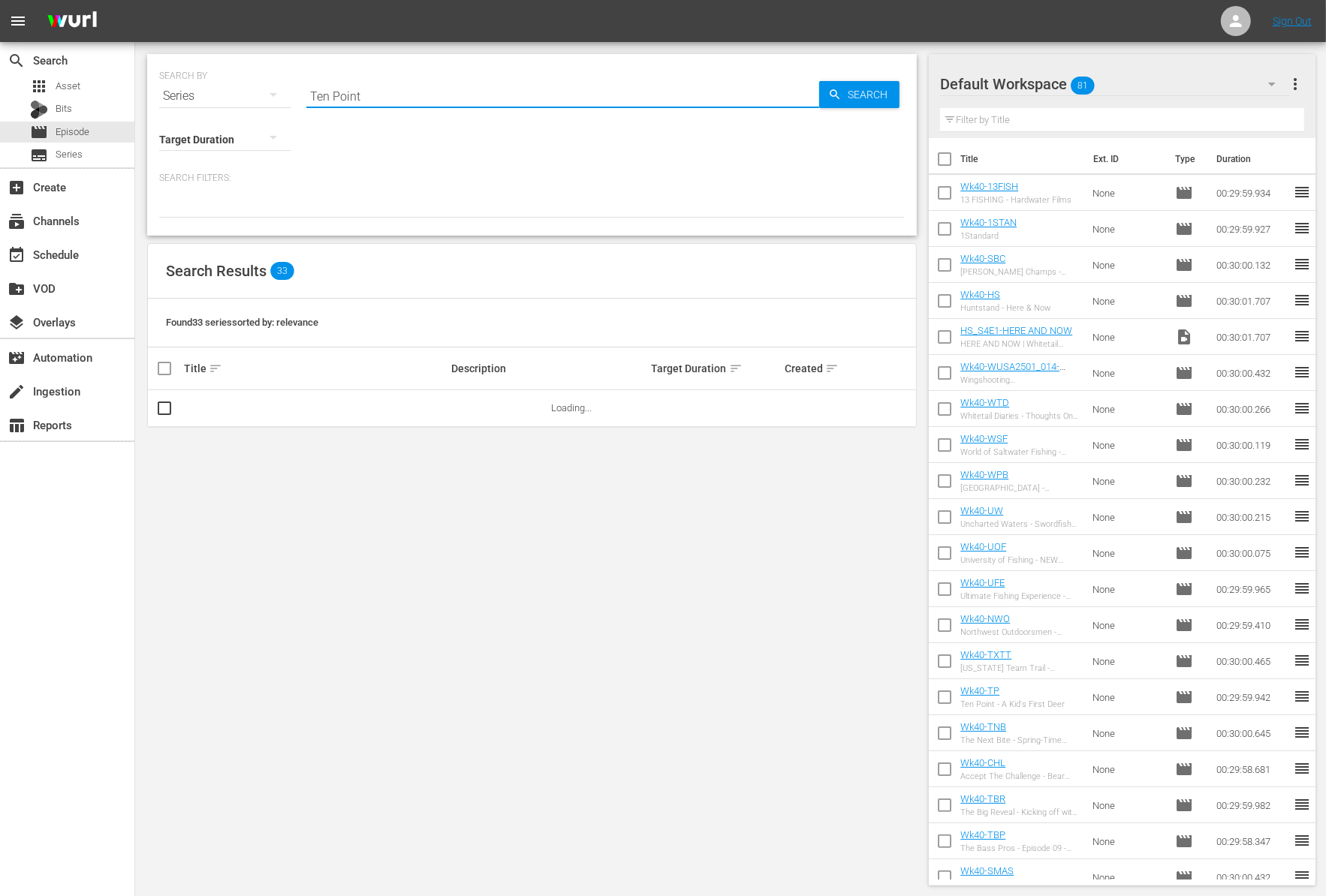
click at [374, 95] on input "Ten Point" at bounding box center [562, 96] width 512 height 36
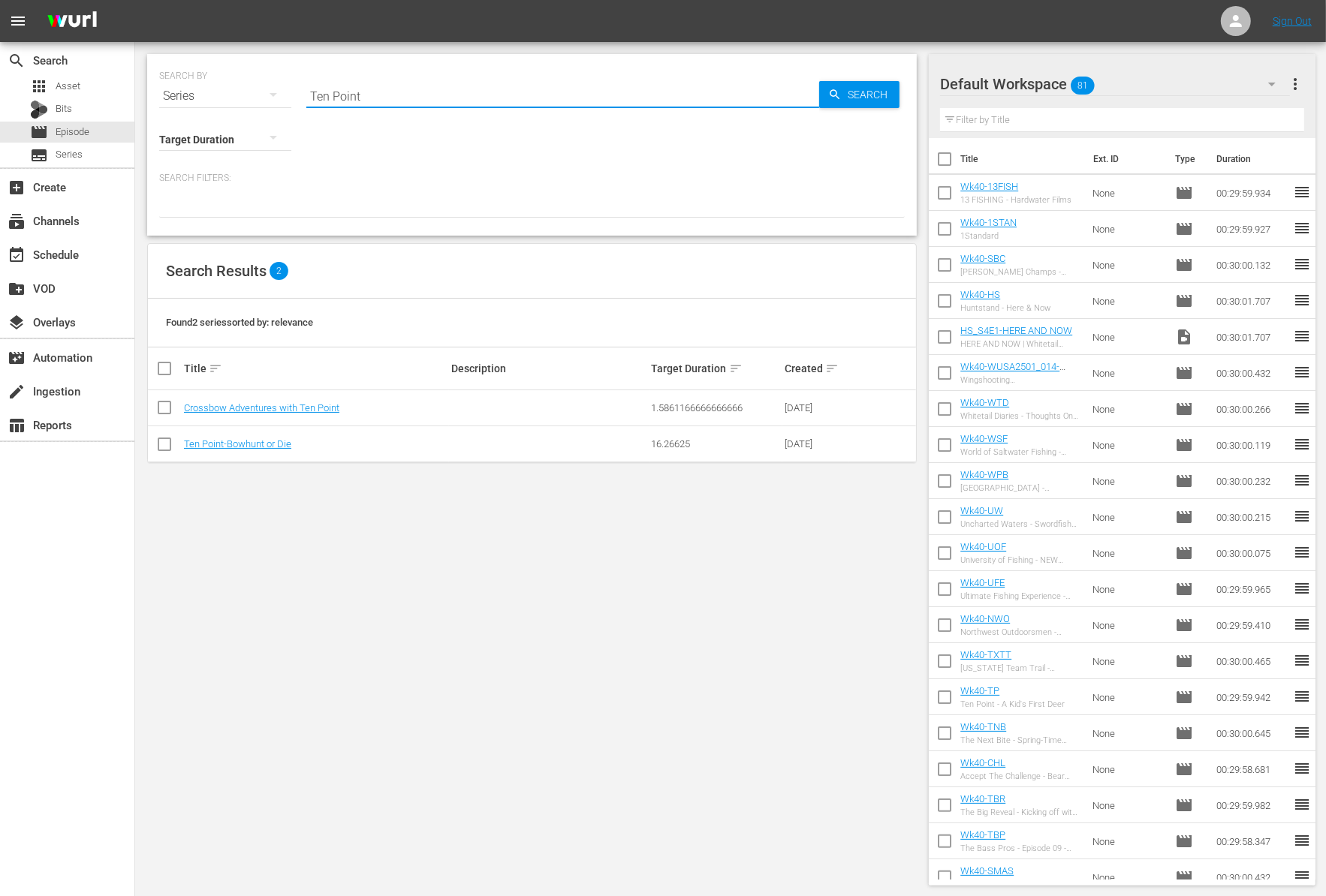
click at [374, 95] on input "Ten Point" at bounding box center [562, 96] width 512 height 36
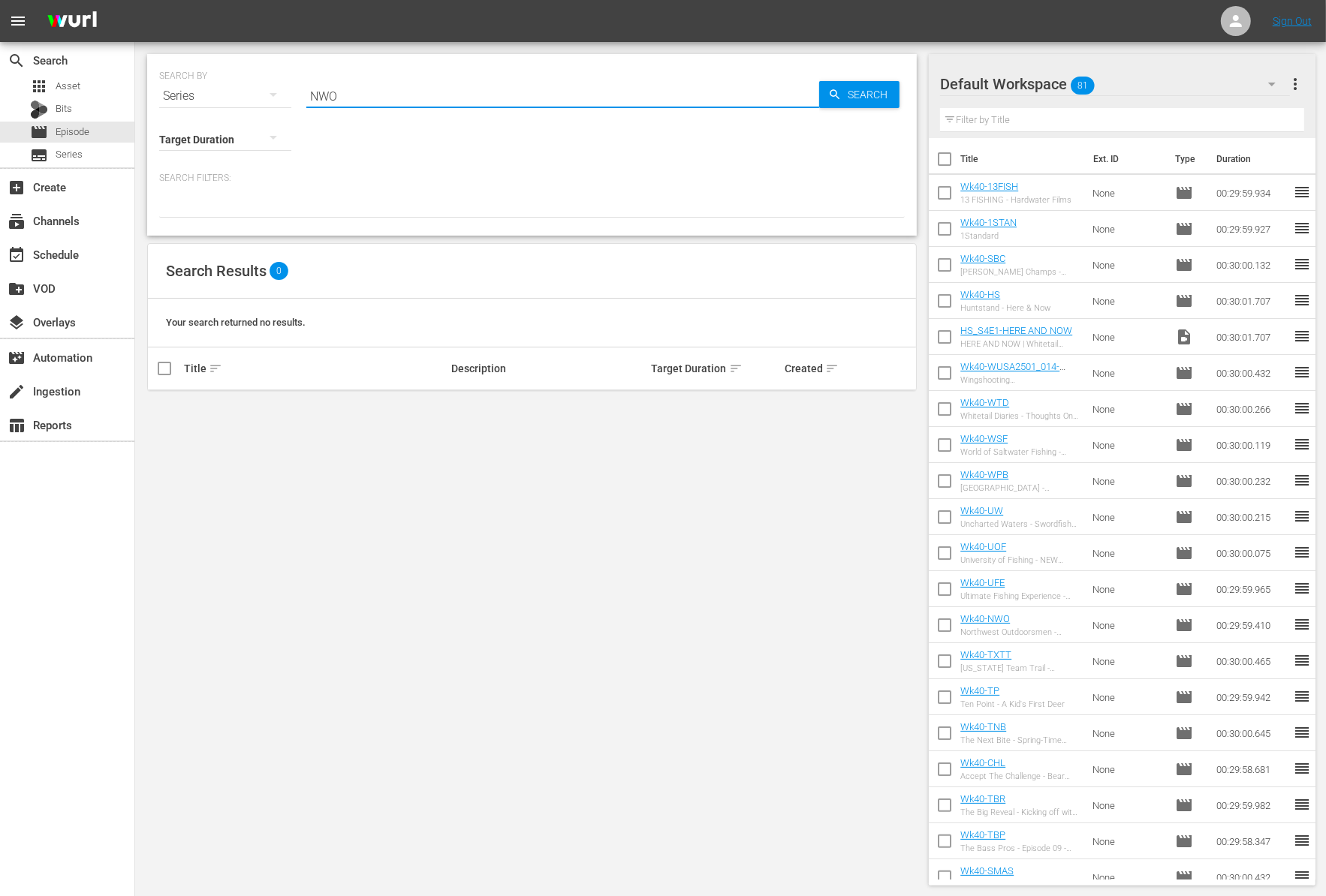
click at [343, 112] on input "NWO" at bounding box center [562, 96] width 512 height 36
type input "Northwest"
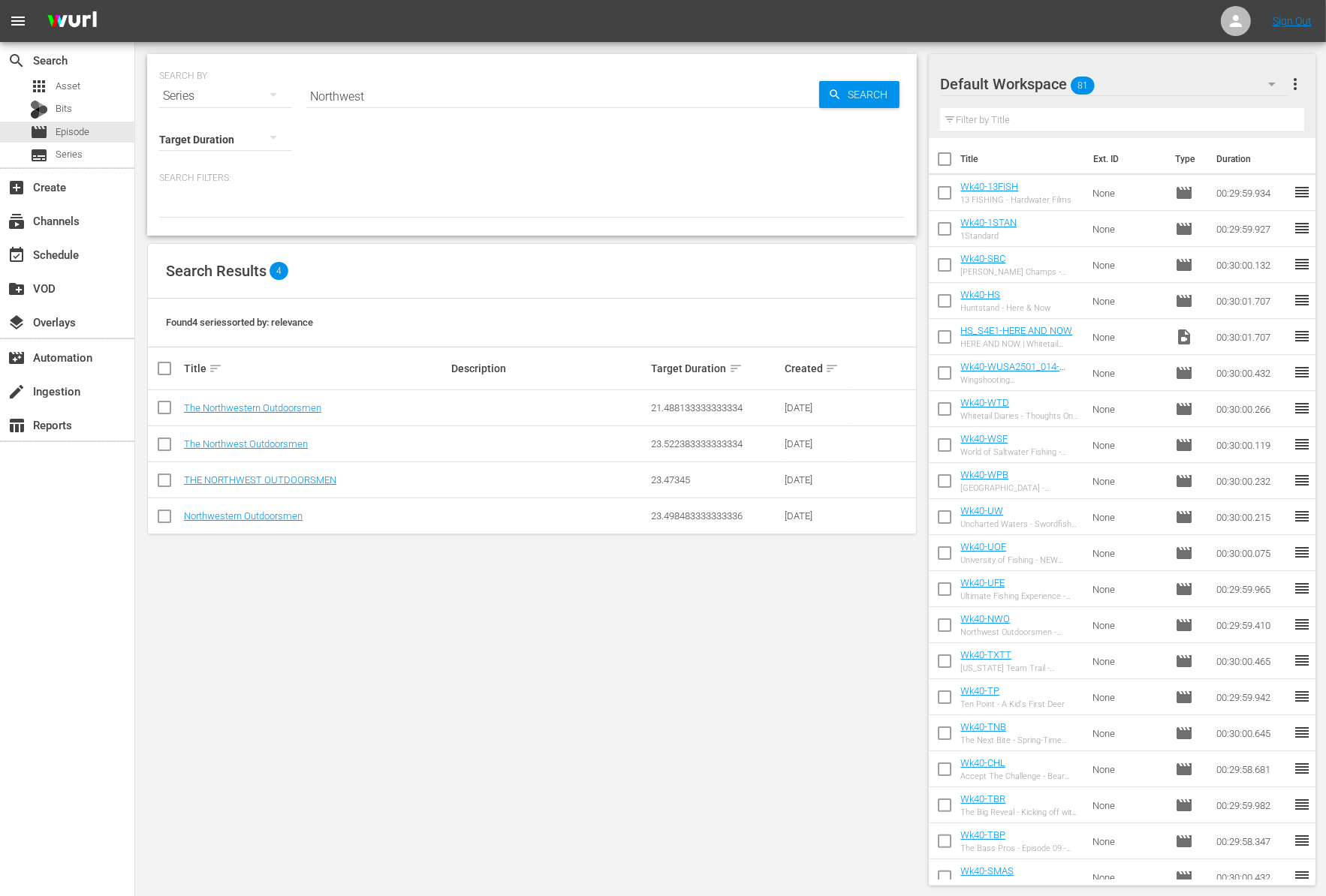
click at [344, 180] on p "Search Filters:" at bounding box center [531, 178] width 745 height 13
click at [287, 515] on link "Northwestern Outdoorsmen" at bounding box center [243, 515] width 119 height 11
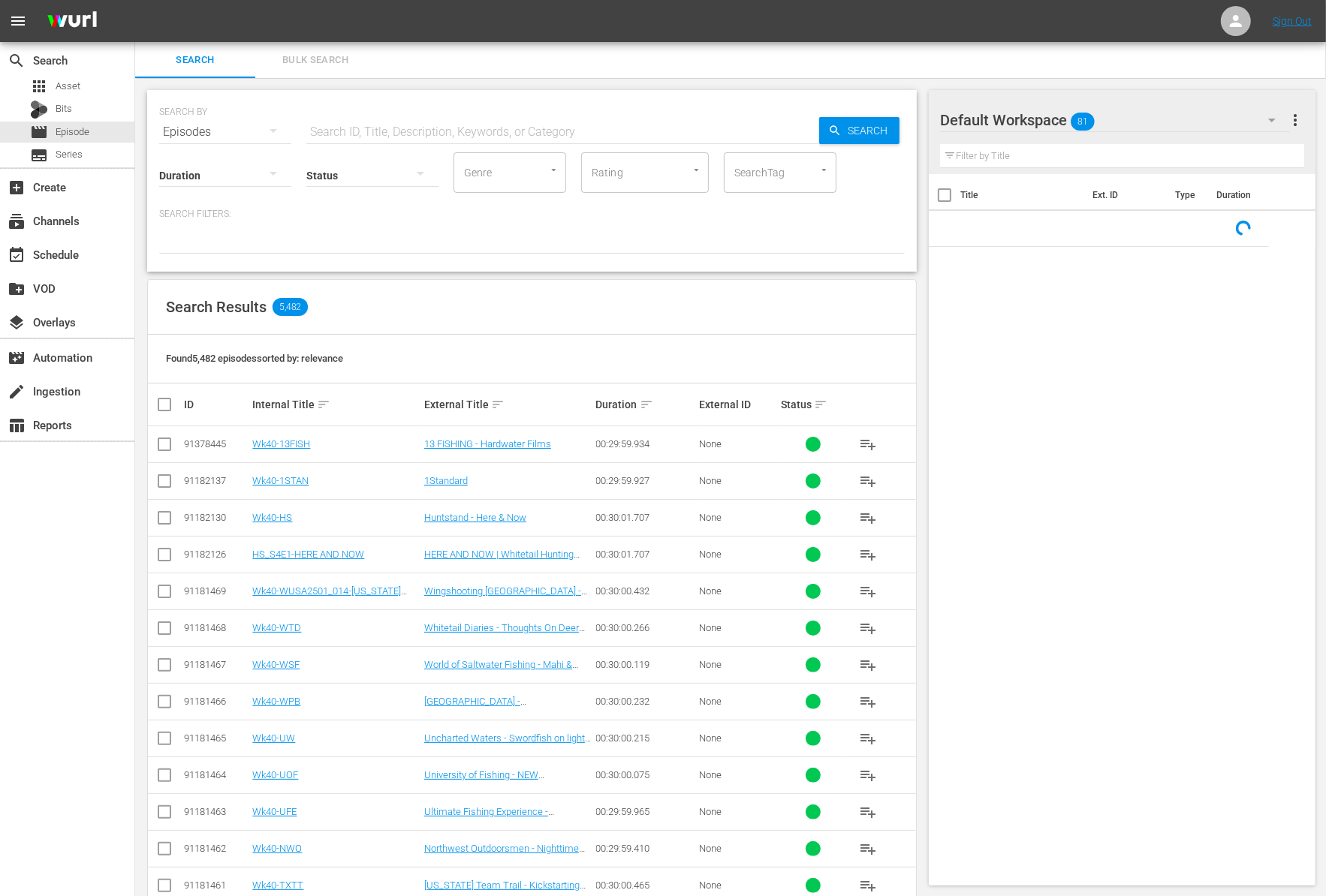
click at [248, 133] on div "Episodes" at bounding box center [225, 132] width 132 height 42
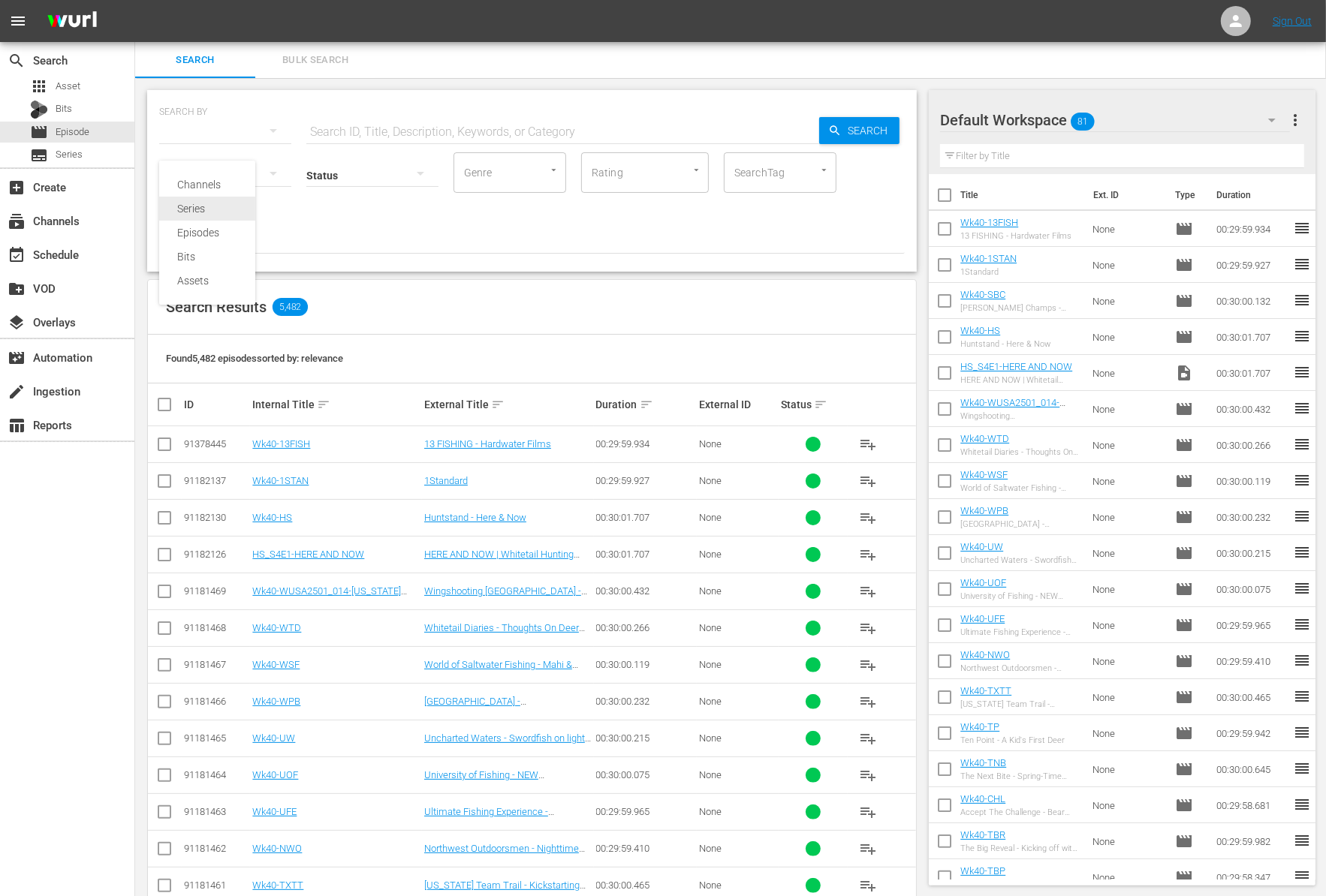
click at [223, 210] on div "Series" at bounding box center [207, 209] width 60 height 24
type input "Northwest"
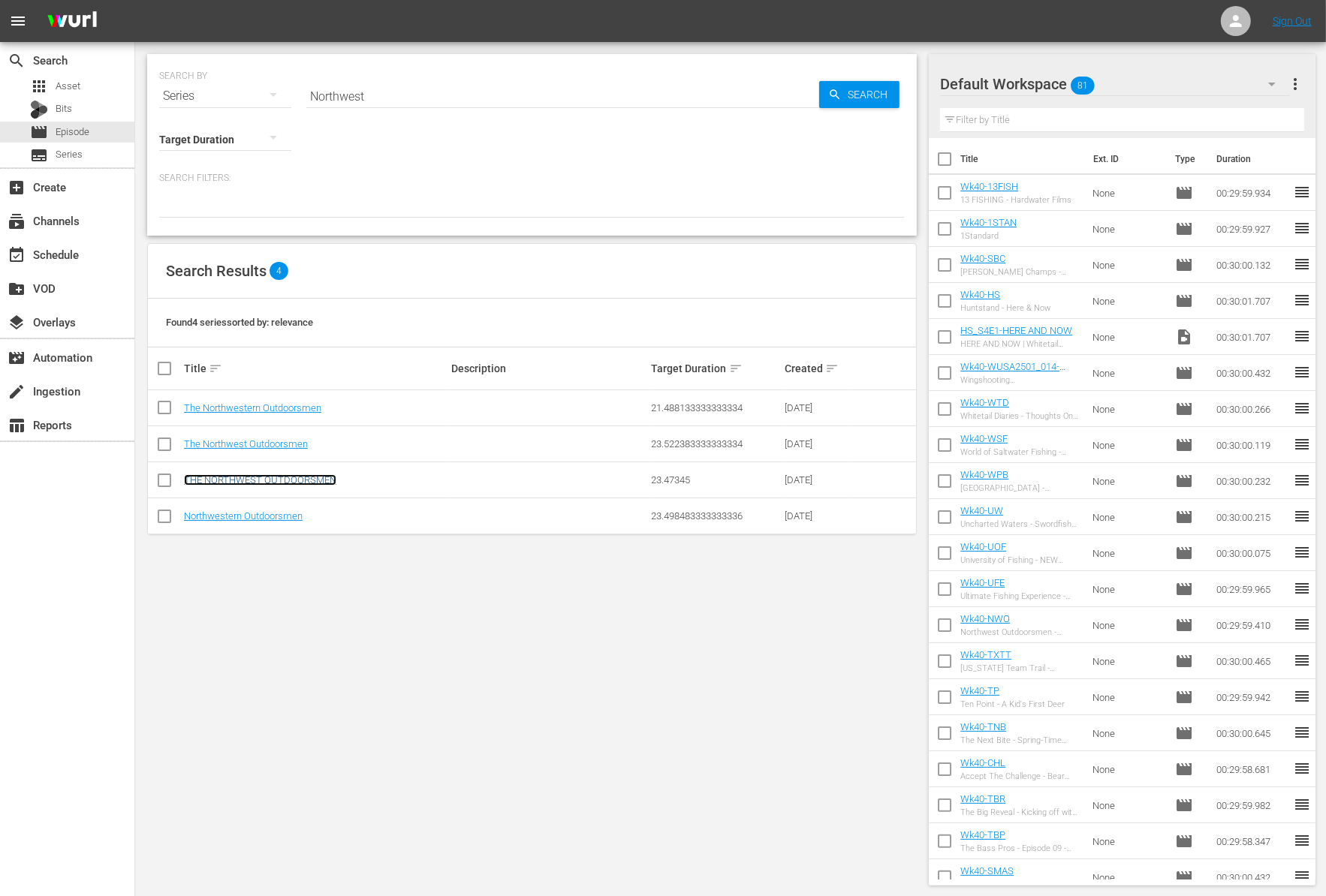
click at [263, 475] on link "THE NORTHWEST OUTDOORSMEN" at bounding box center [260, 480] width 152 height 11
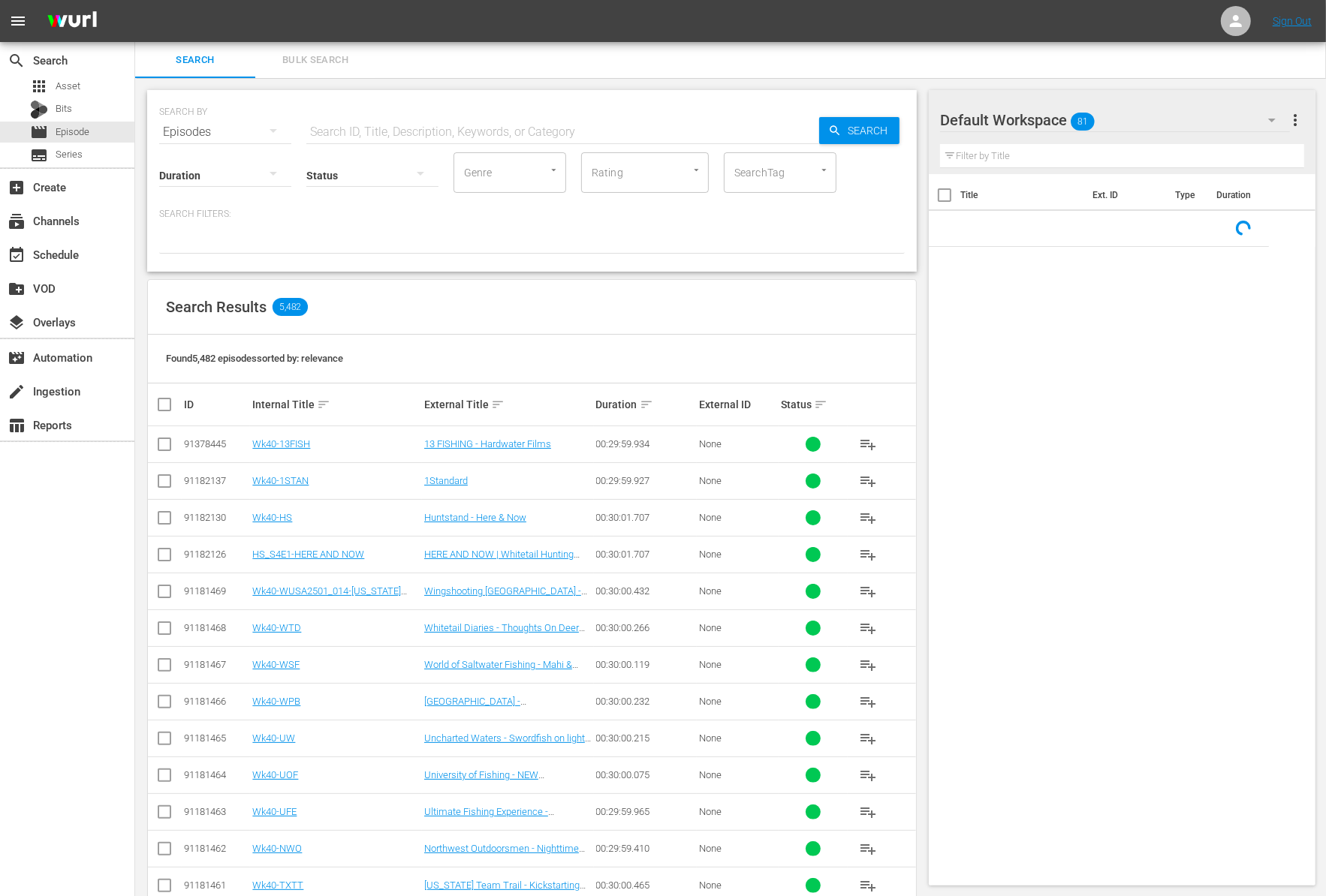
click at [253, 127] on div "Episodes" at bounding box center [225, 132] width 132 height 42
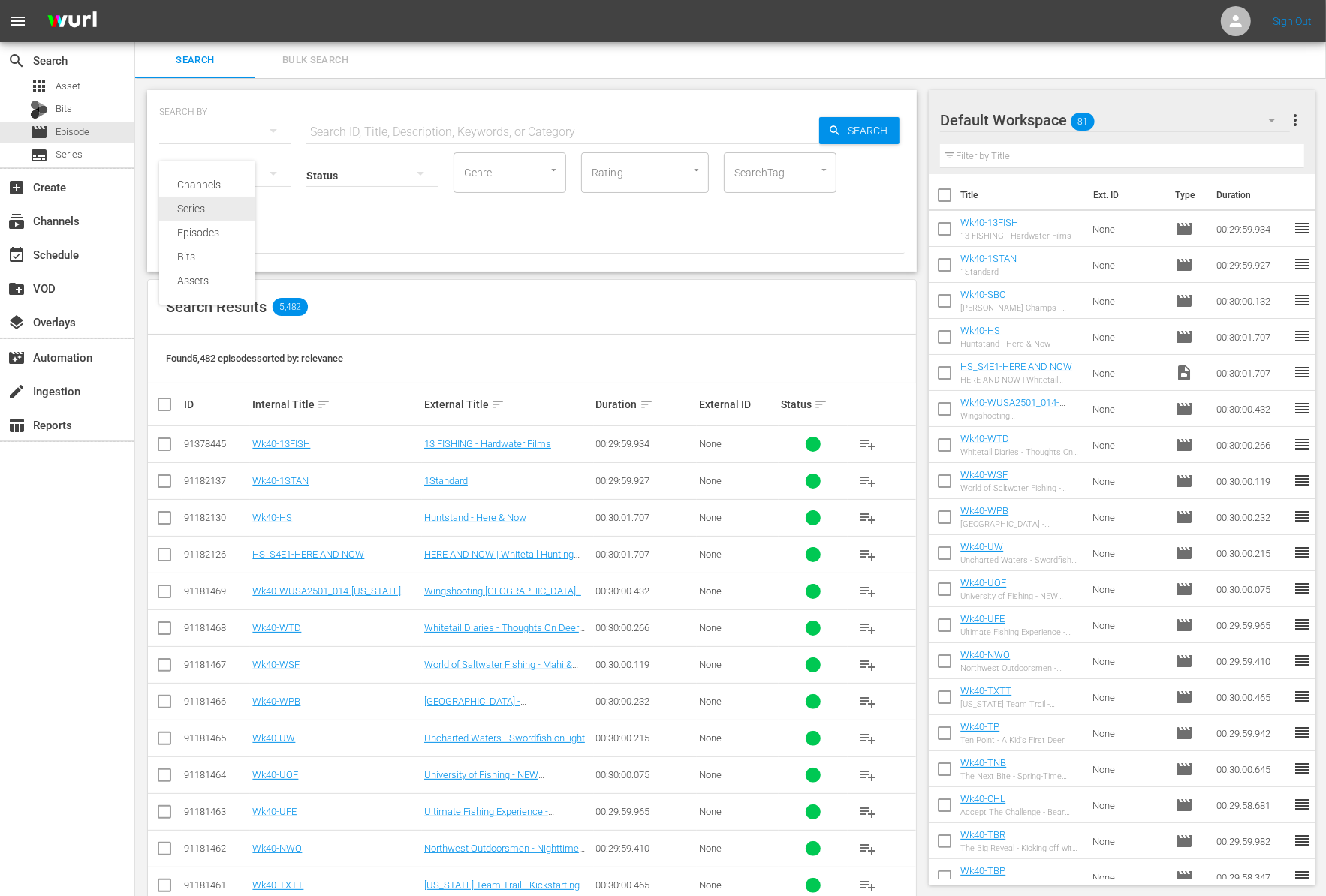
click at [219, 212] on div "Series" at bounding box center [207, 209] width 60 height 24
type input "Northwest"
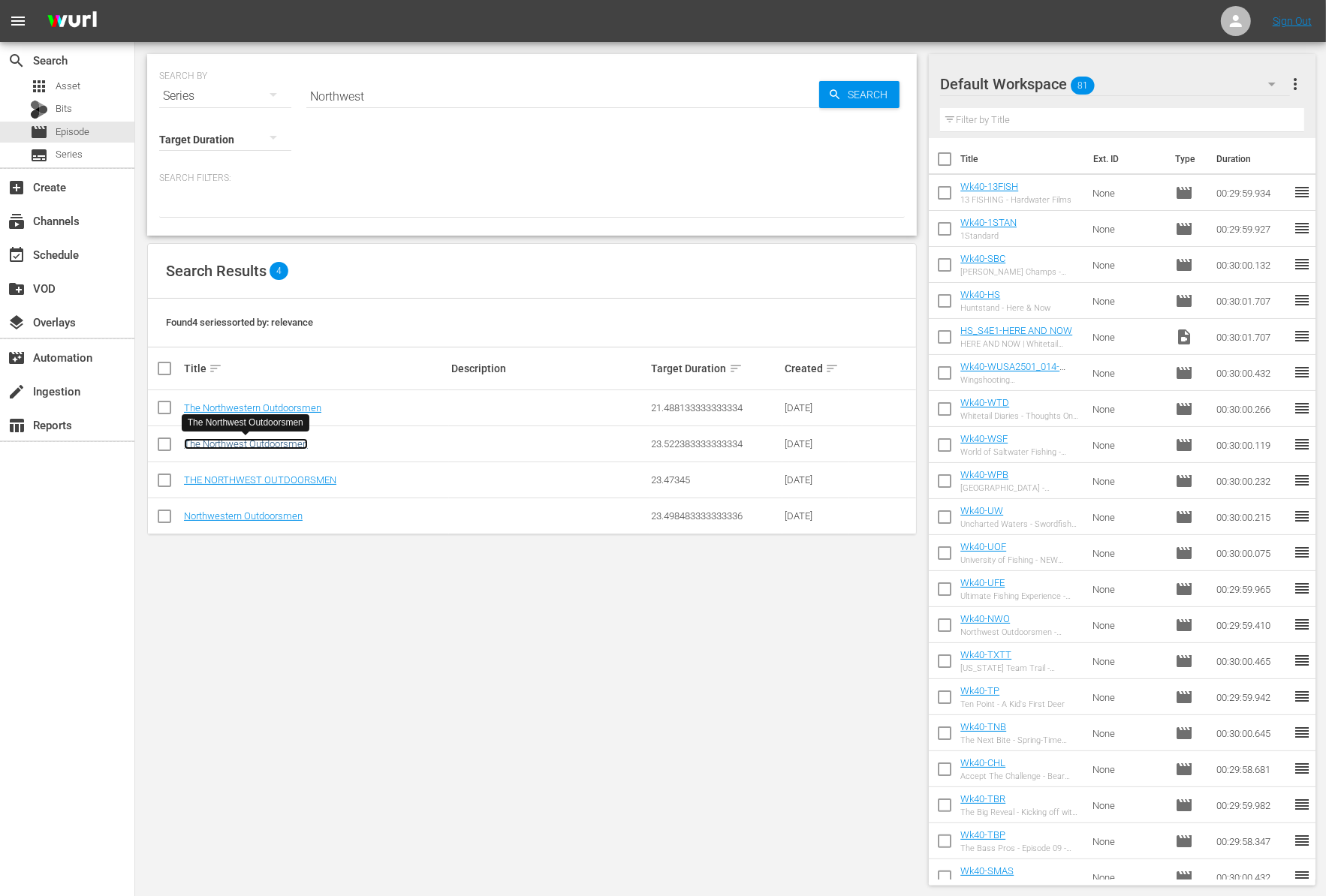
click at [277, 443] on link "The Northwest Outdoorsmen" at bounding box center [246, 443] width 124 height 11
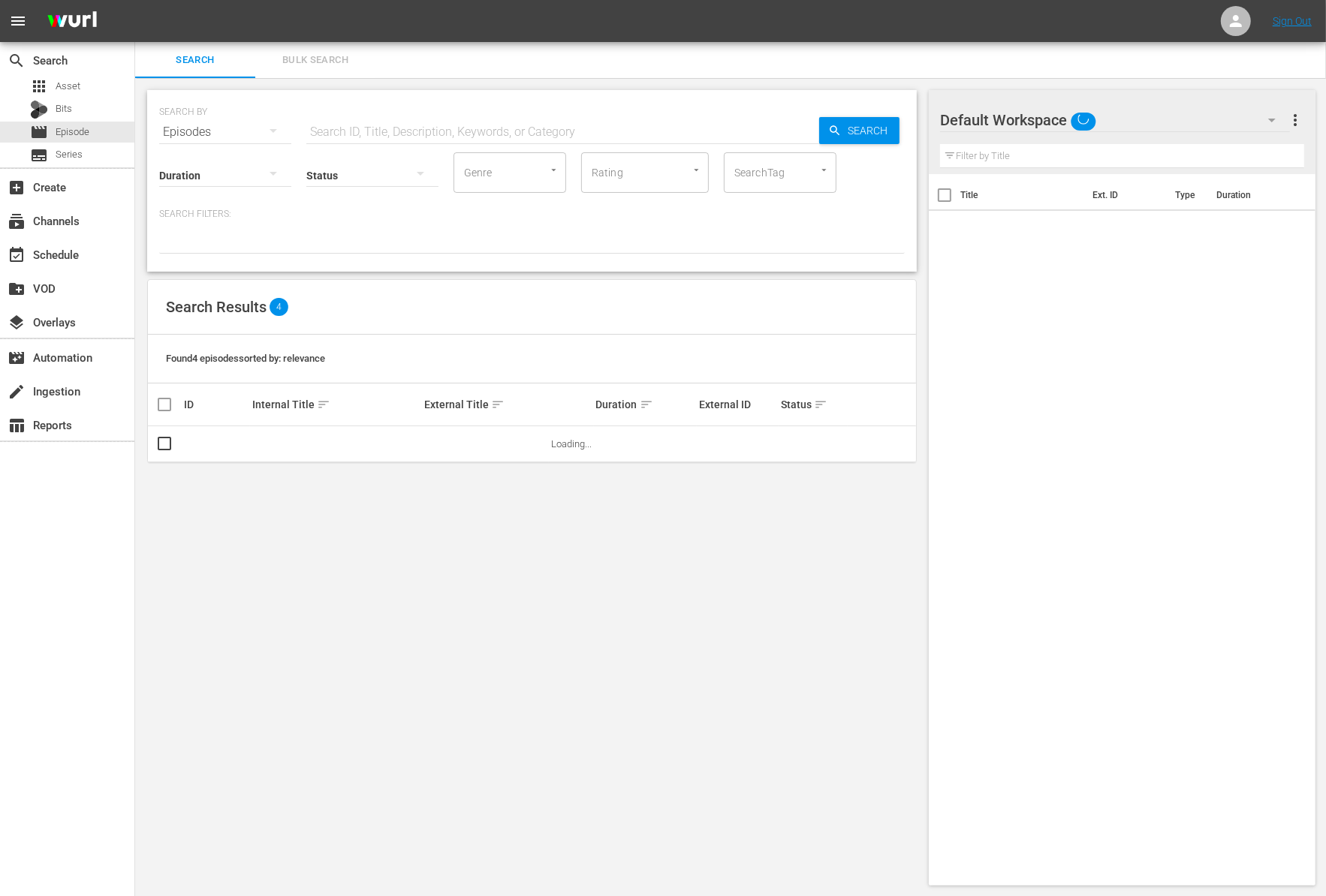
drag, startPoint x: 691, startPoint y: 787, endPoint x: 95, endPoint y: 0, distance: 987.2
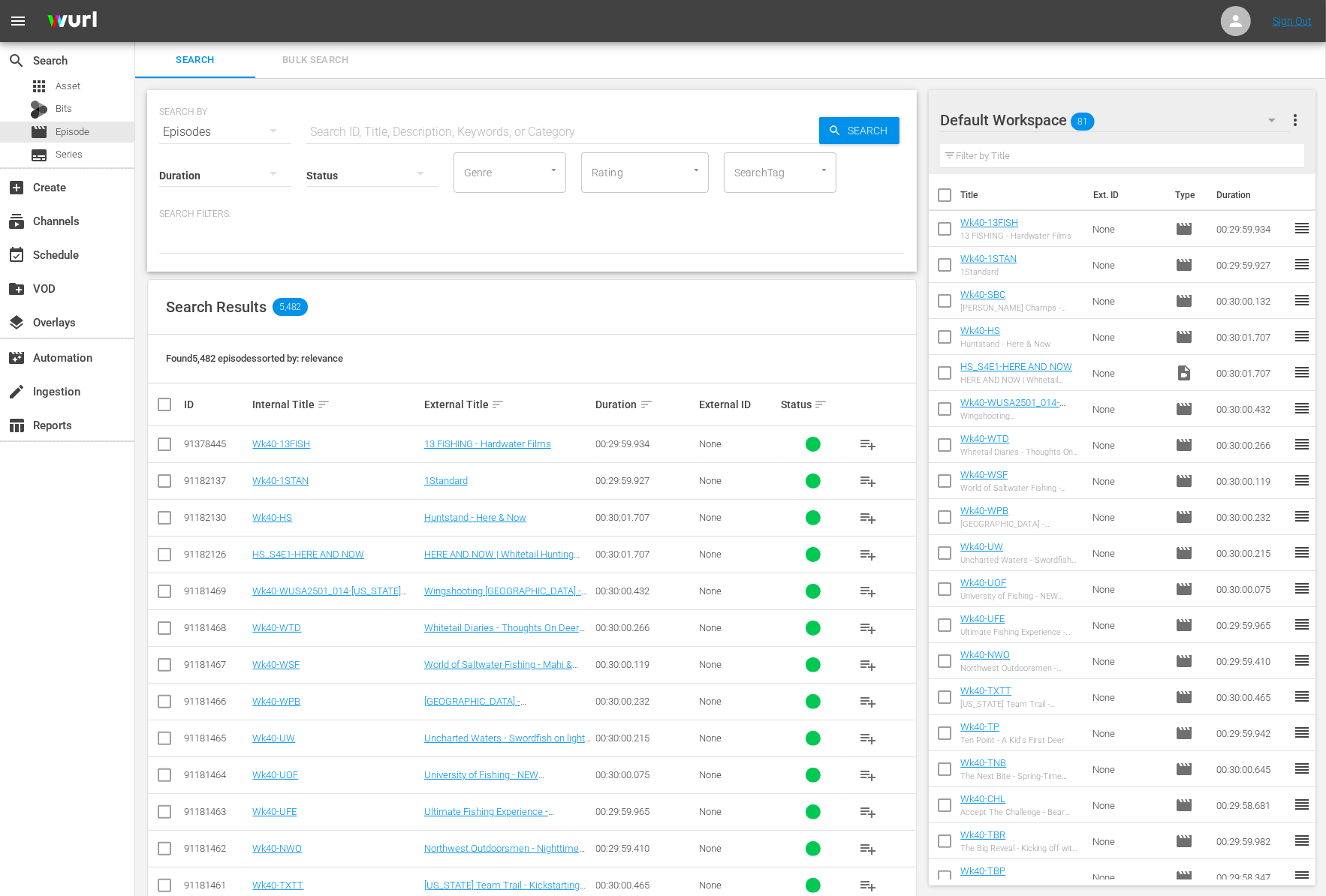
click at [218, 129] on div "Episodes" at bounding box center [225, 132] width 132 height 42
click at [209, 210] on div "Series" at bounding box center [207, 209] width 60 height 24
type input "Northwest"
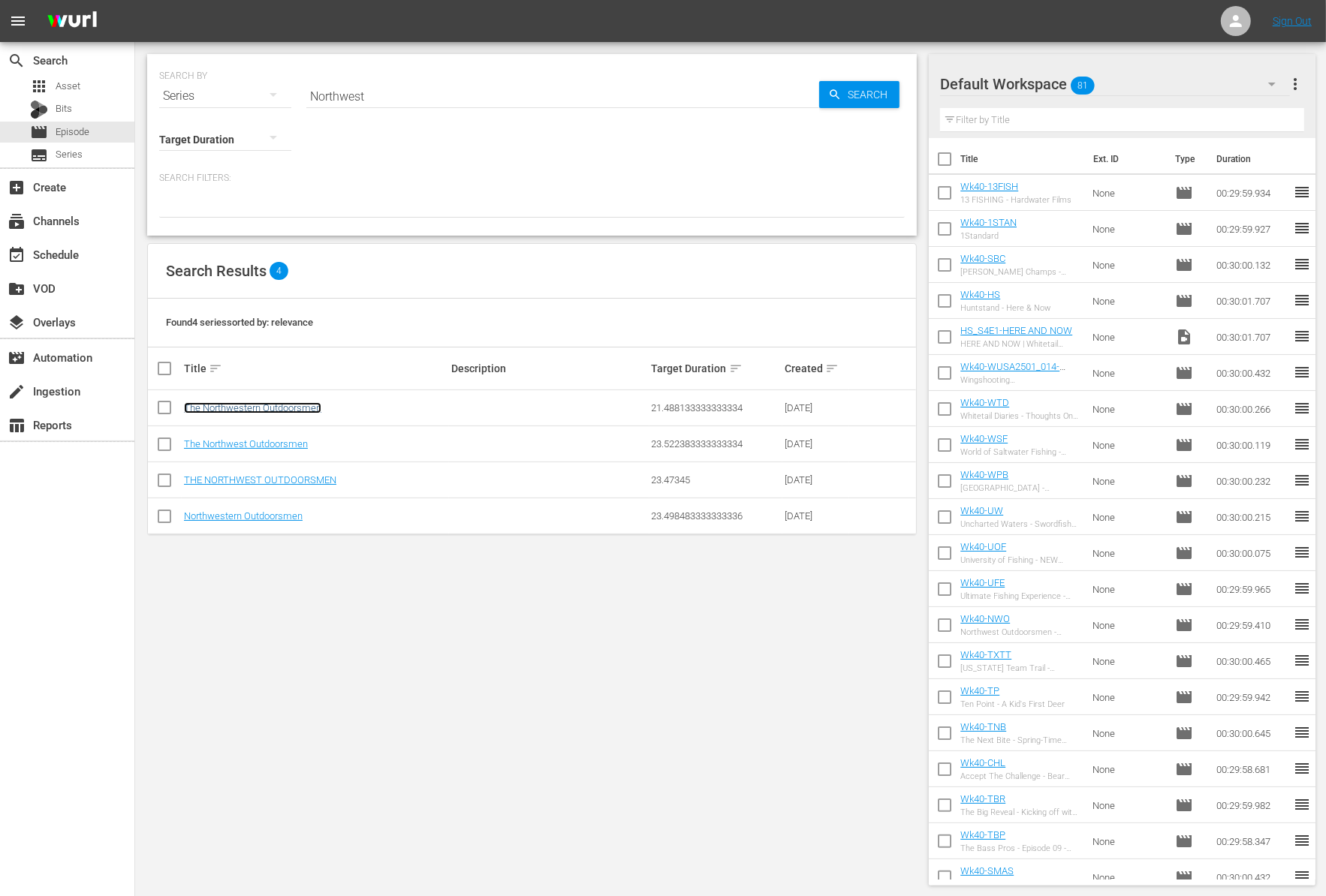
click at [305, 403] on link "The Northwestern Outdoorsmen" at bounding box center [253, 408] width 138 height 11
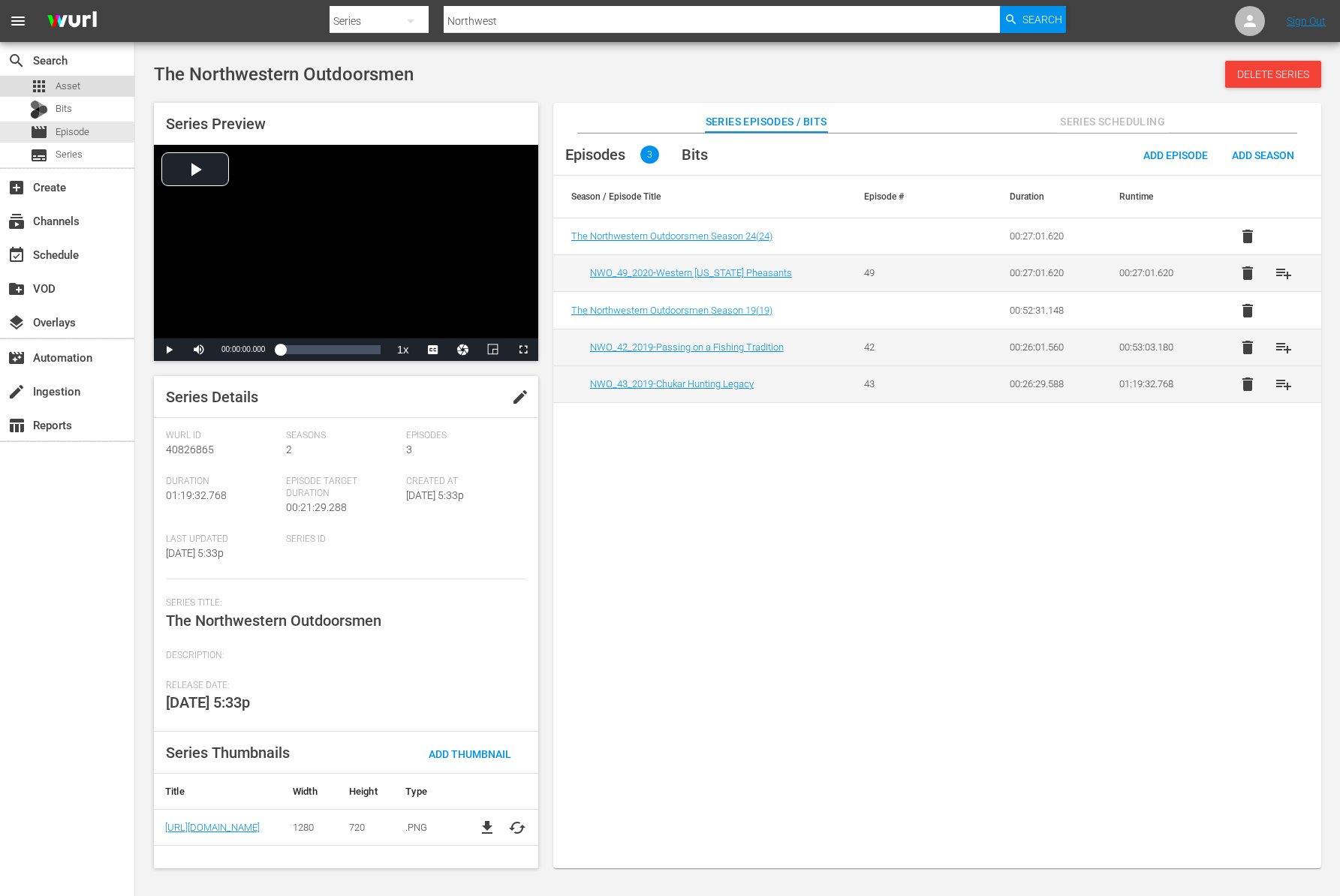
click at [89, 86] on div "apps Asset" at bounding box center [67, 86] width 135 height 21
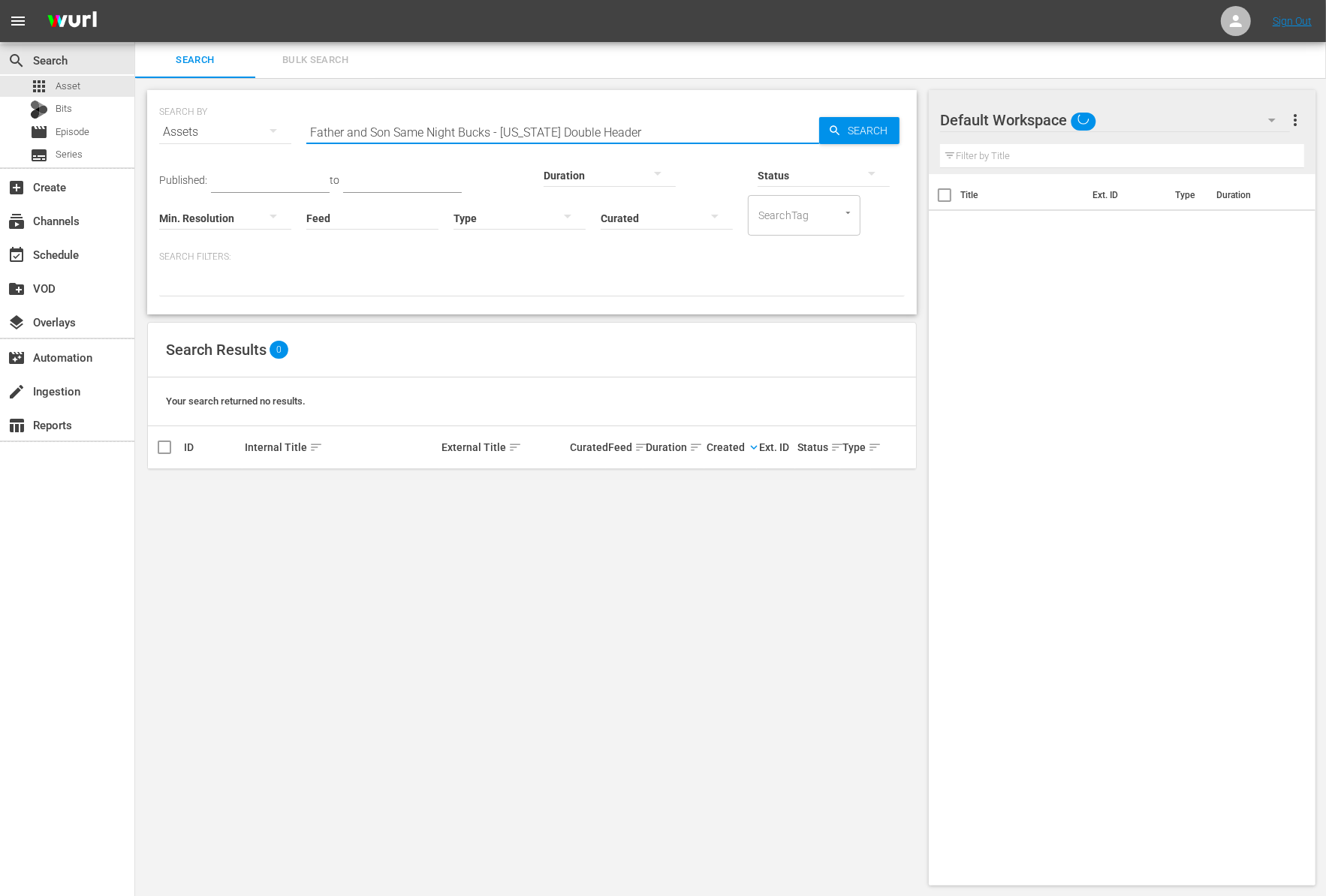
click at [370, 134] on input "Father and Son Same Night Bucks - [US_STATE] Double Header" at bounding box center [562, 132] width 512 height 36
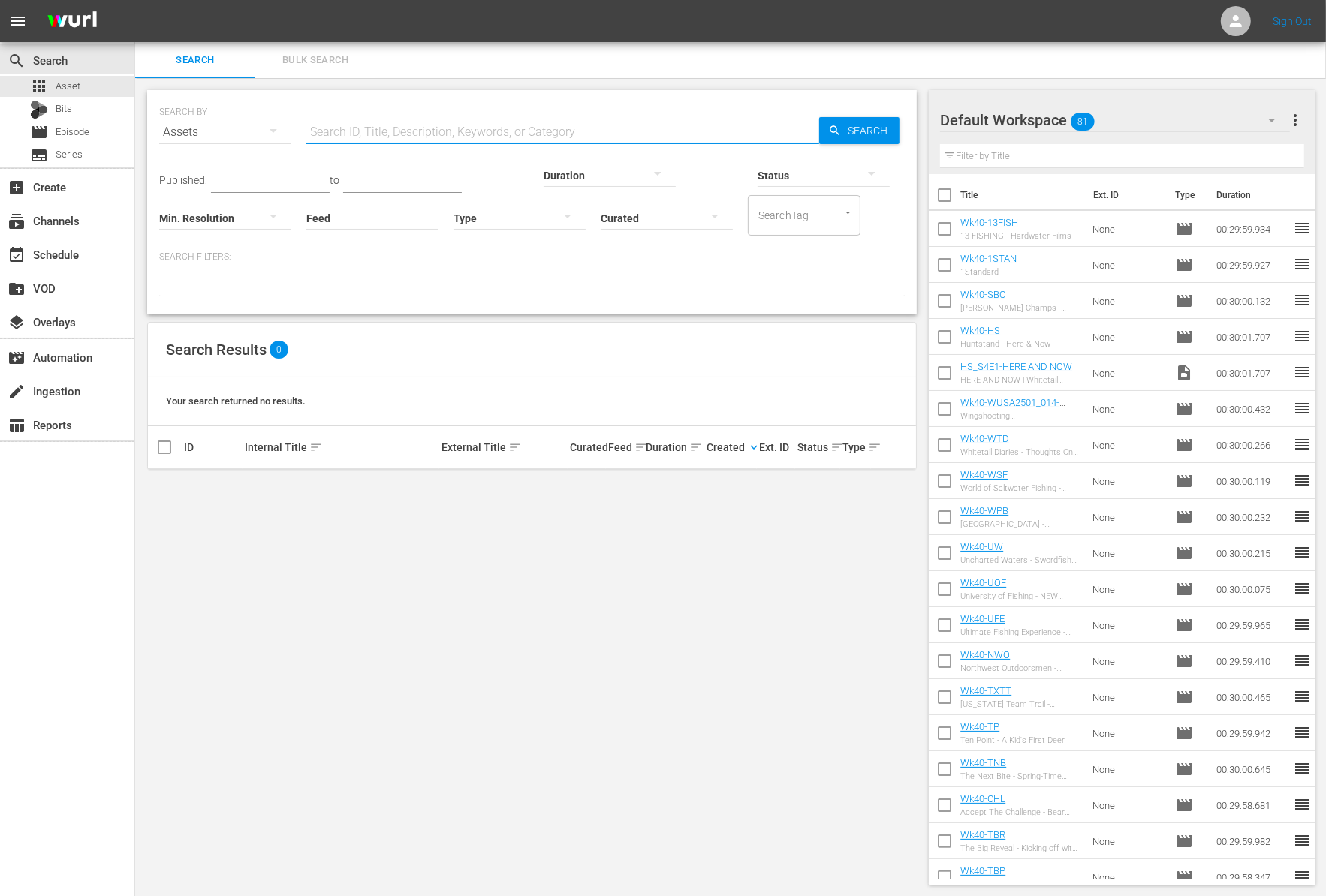
click at [307, 224] on input "Feed" at bounding box center [372, 219] width 132 height 54
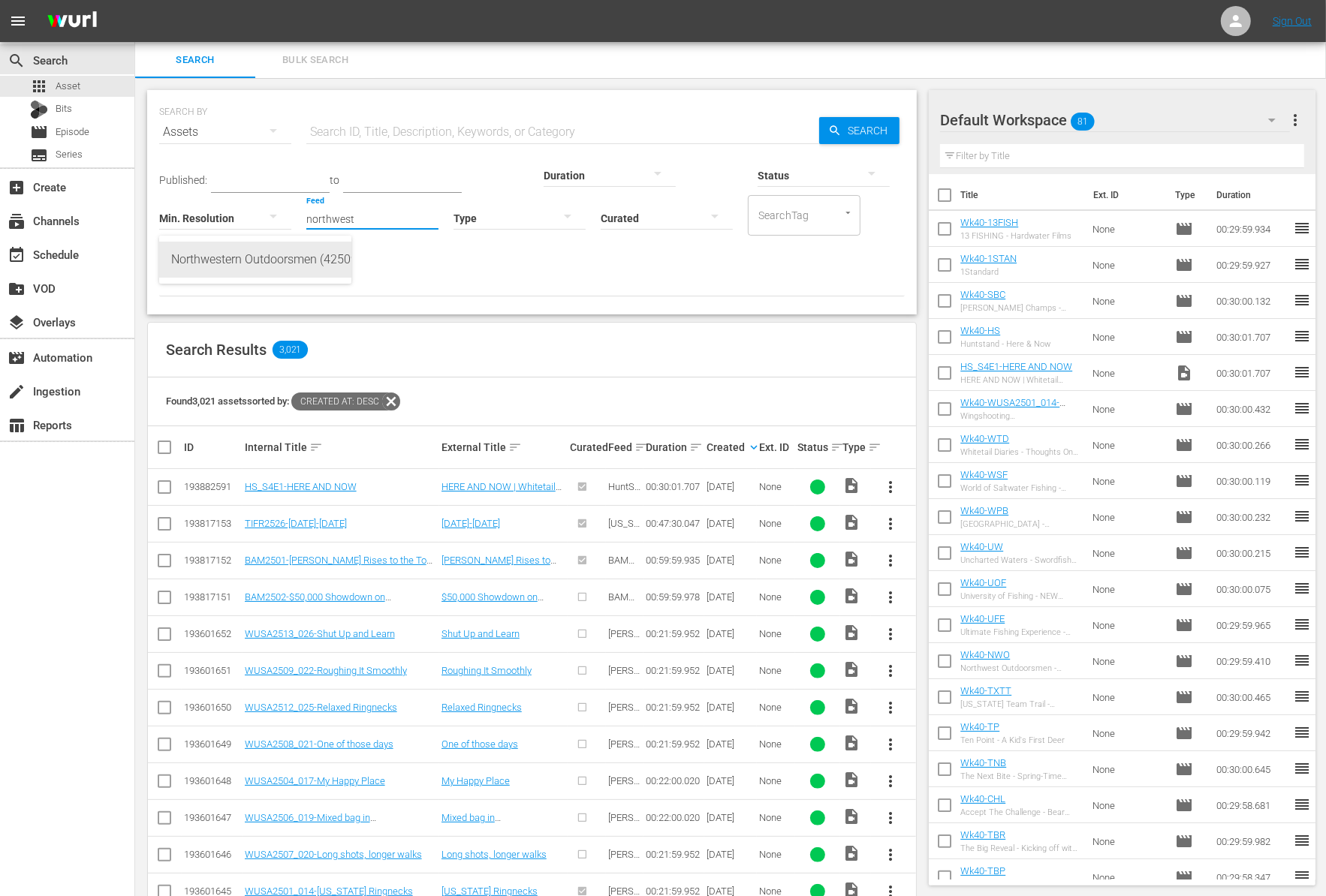
click at [238, 264] on div "Northwestern Outdoorsmen (425096)" at bounding box center [255, 260] width 168 height 36
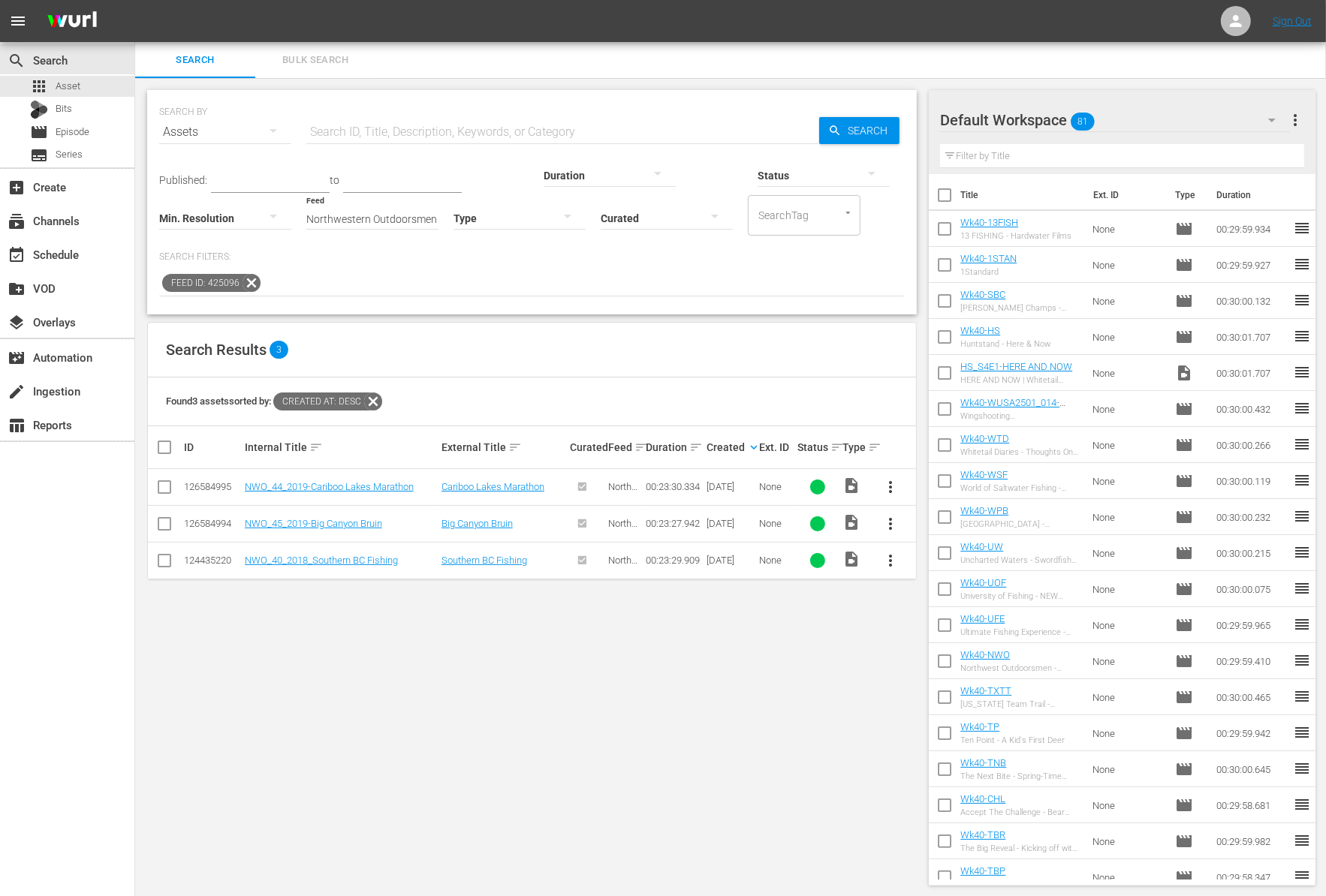
click at [557, 294] on div "Feed ID: 425096" at bounding box center [531, 284] width 745 height 26
click at [307, 223] on input "Northwestern Outdoorsmen (425096)" at bounding box center [372, 219] width 132 height 54
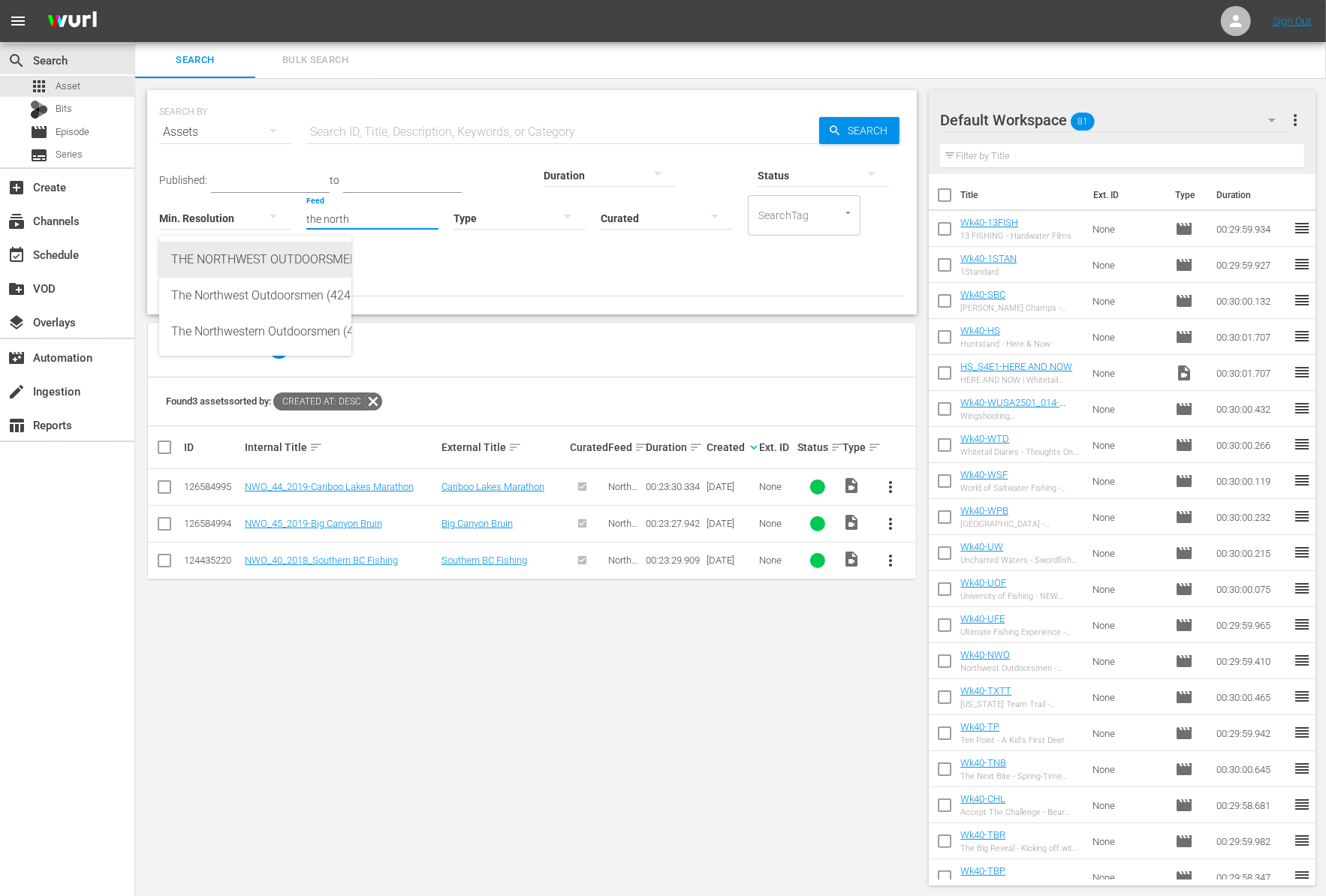
click at [275, 251] on div "THE NORTHWEST OUTDOORSMEN (425168)" at bounding box center [255, 260] width 168 height 36
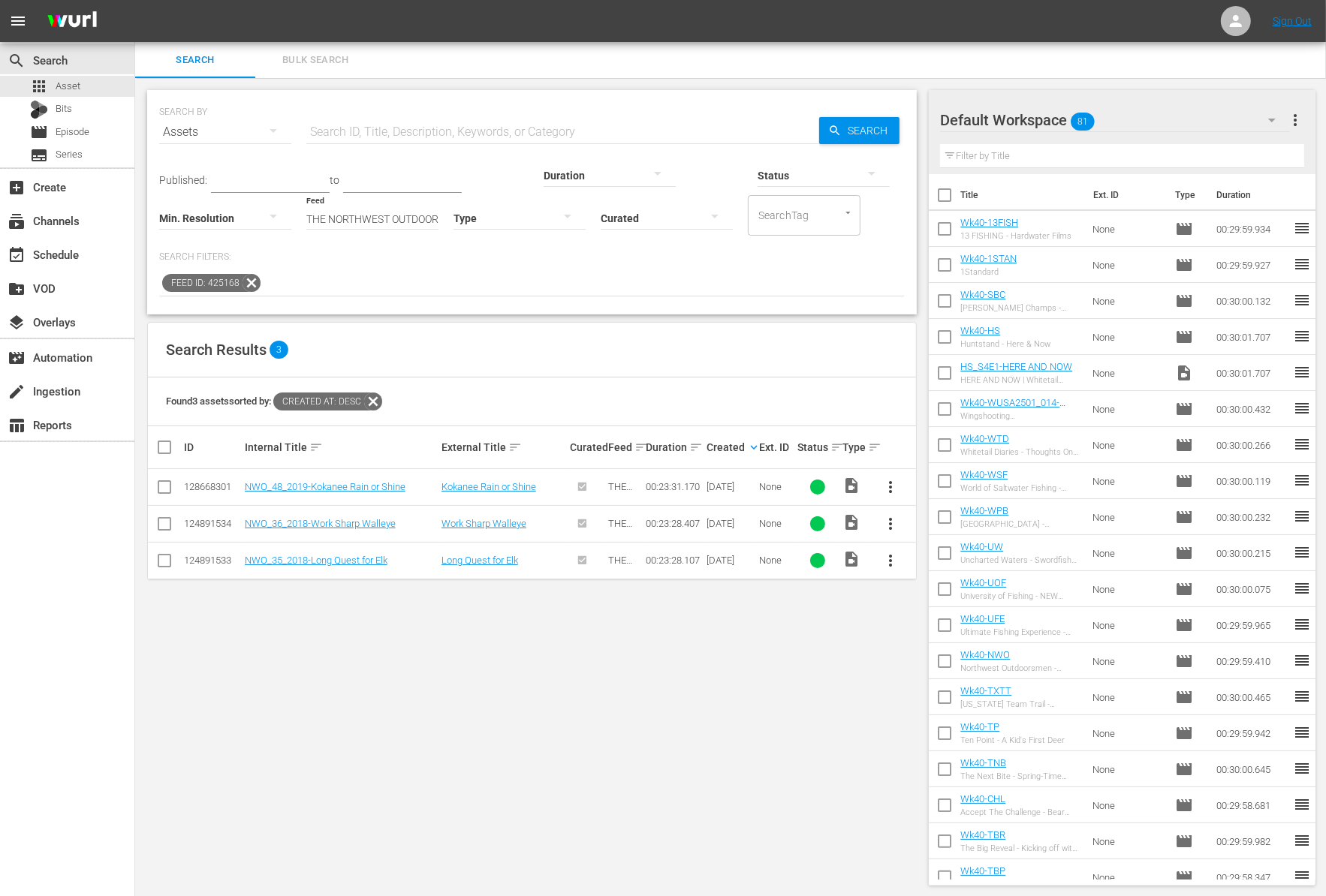
click at [307, 219] on input "THE NORTHWEST OUTDOORSMEN (425168)" at bounding box center [372, 219] width 132 height 54
click at [276, 300] on div "The Northwest Outdoorsmen (424124)" at bounding box center [255, 296] width 168 height 36
type input "The Northwest Outdoorsmen (424124)"
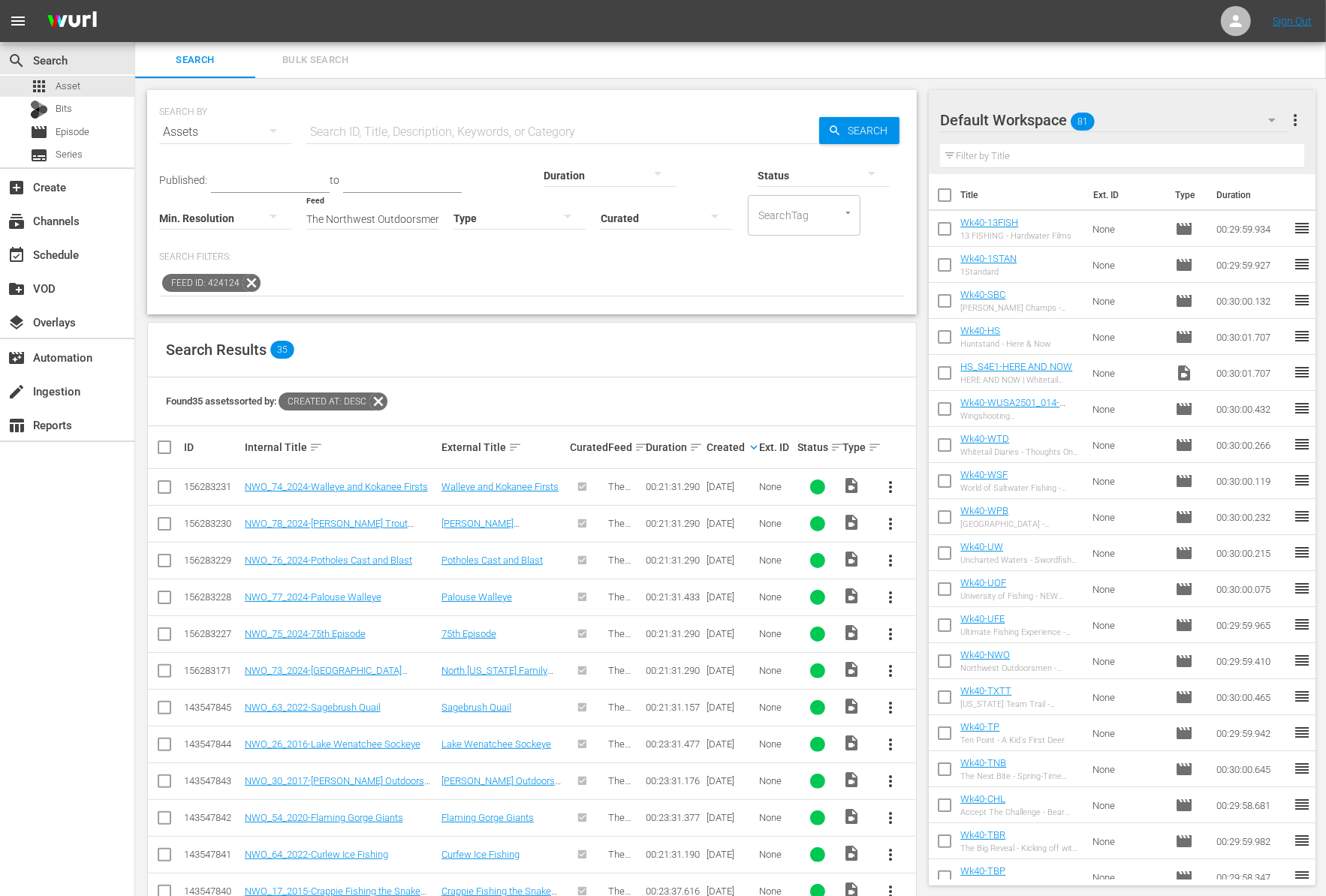
click at [599, 278] on div "Feed ID: 424124" at bounding box center [531, 284] width 745 height 26
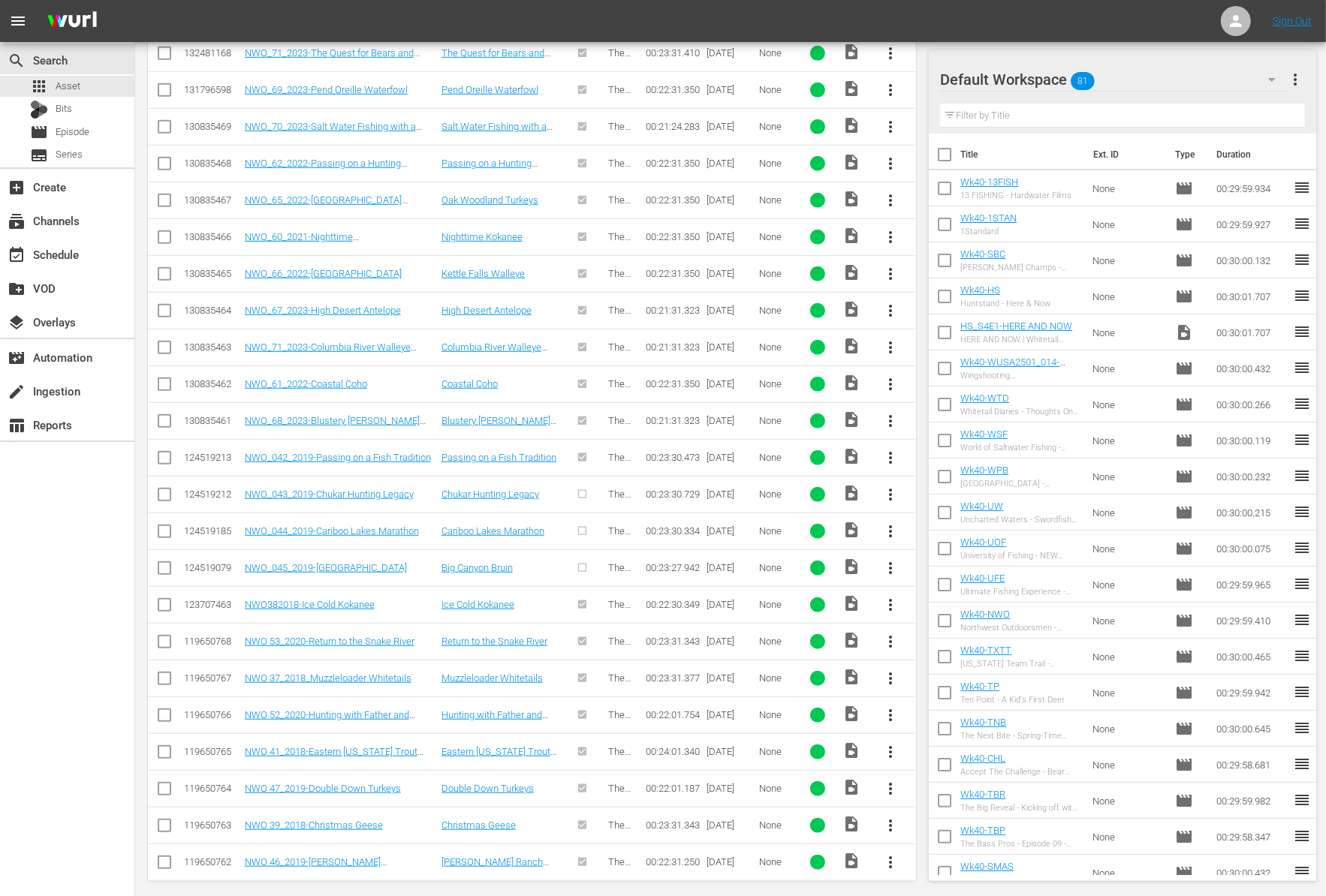
scroll to position [877, 0]
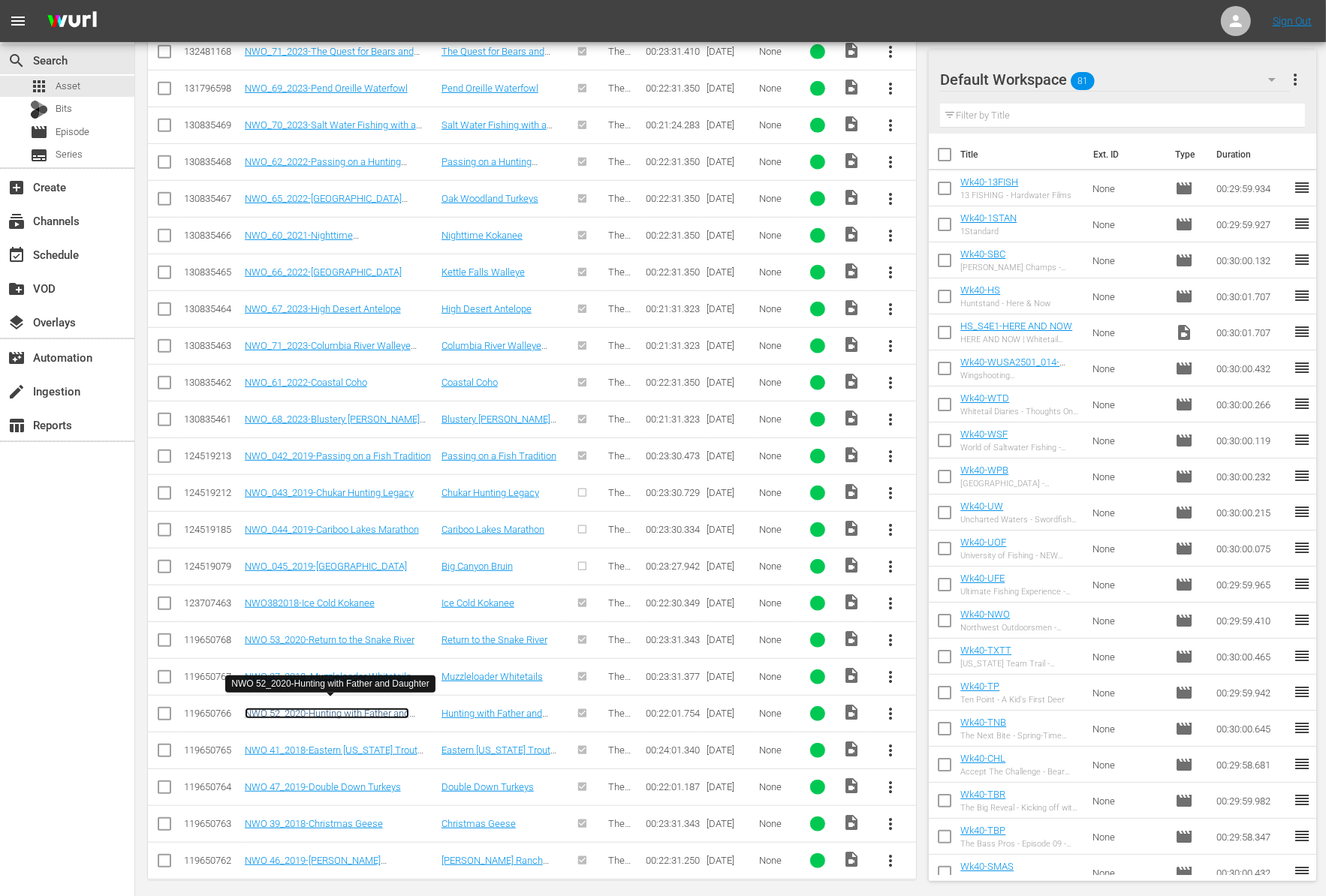
click at [400, 708] on link "NWO 52_2020-Hunting with Father and Daughter" at bounding box center [326, 719] width 164 height 23
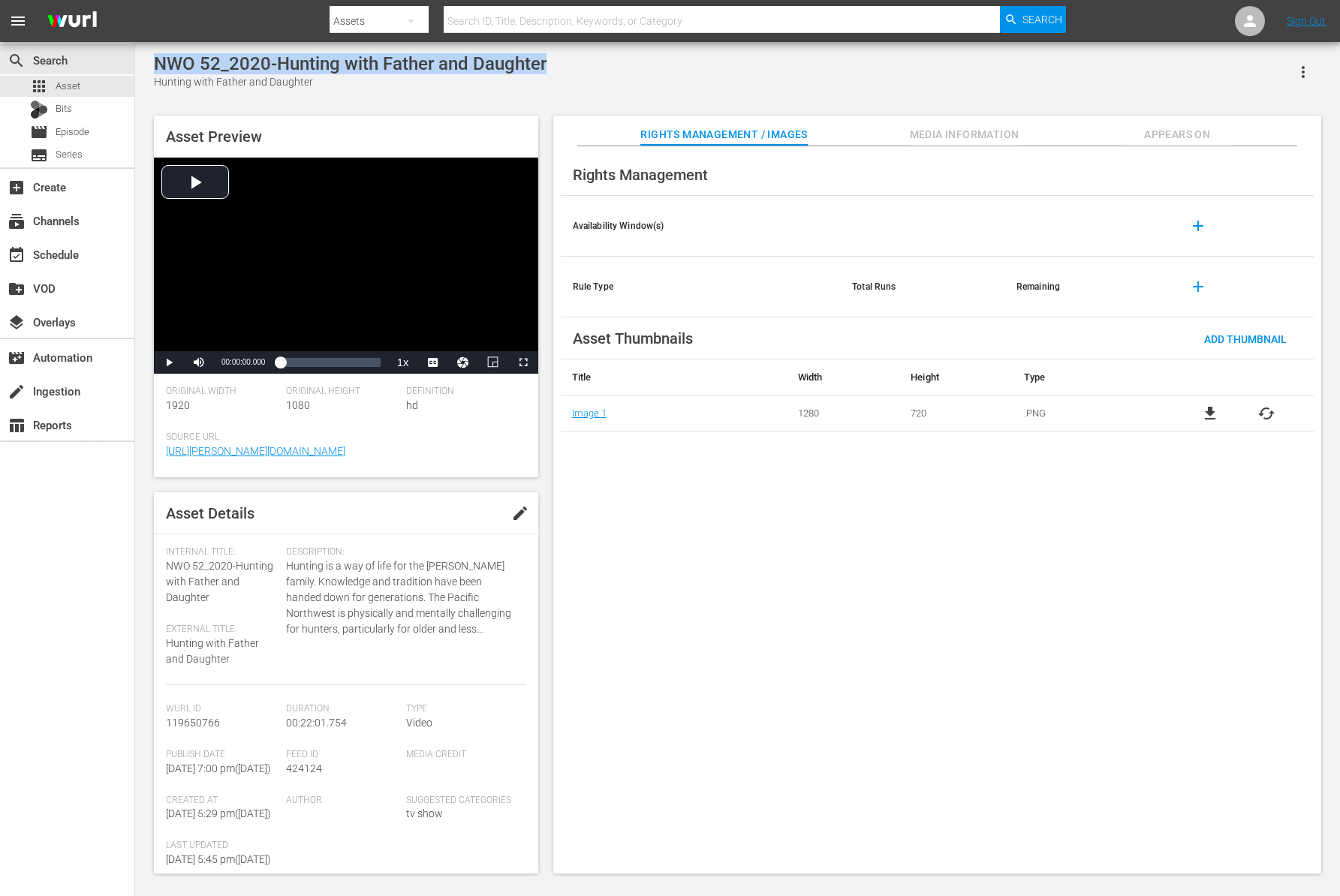
drag, startPoint x: 154, startPoint y: 65, endPoint x: 552, endPoint y: 64, distance: 398.0
click at [552, 64] on div "NWO 52_2020-Hunting with Father and Daughter Hunting with Father and Daughter" at bounding box center [737, 71] width 1167 height 37
click at [169, 362] on span "Video Player" at bounding box center [169, 362] width 0 height 0
click at [313, 359] on div "00:07:17.272" at bounding box center [313, 362] width 1 height 15
click at [335, 362] on div "Loaded : 36.34% 00:12:15.412 00:07:19.213" at bounding box center [330, 362] width 100 height 15
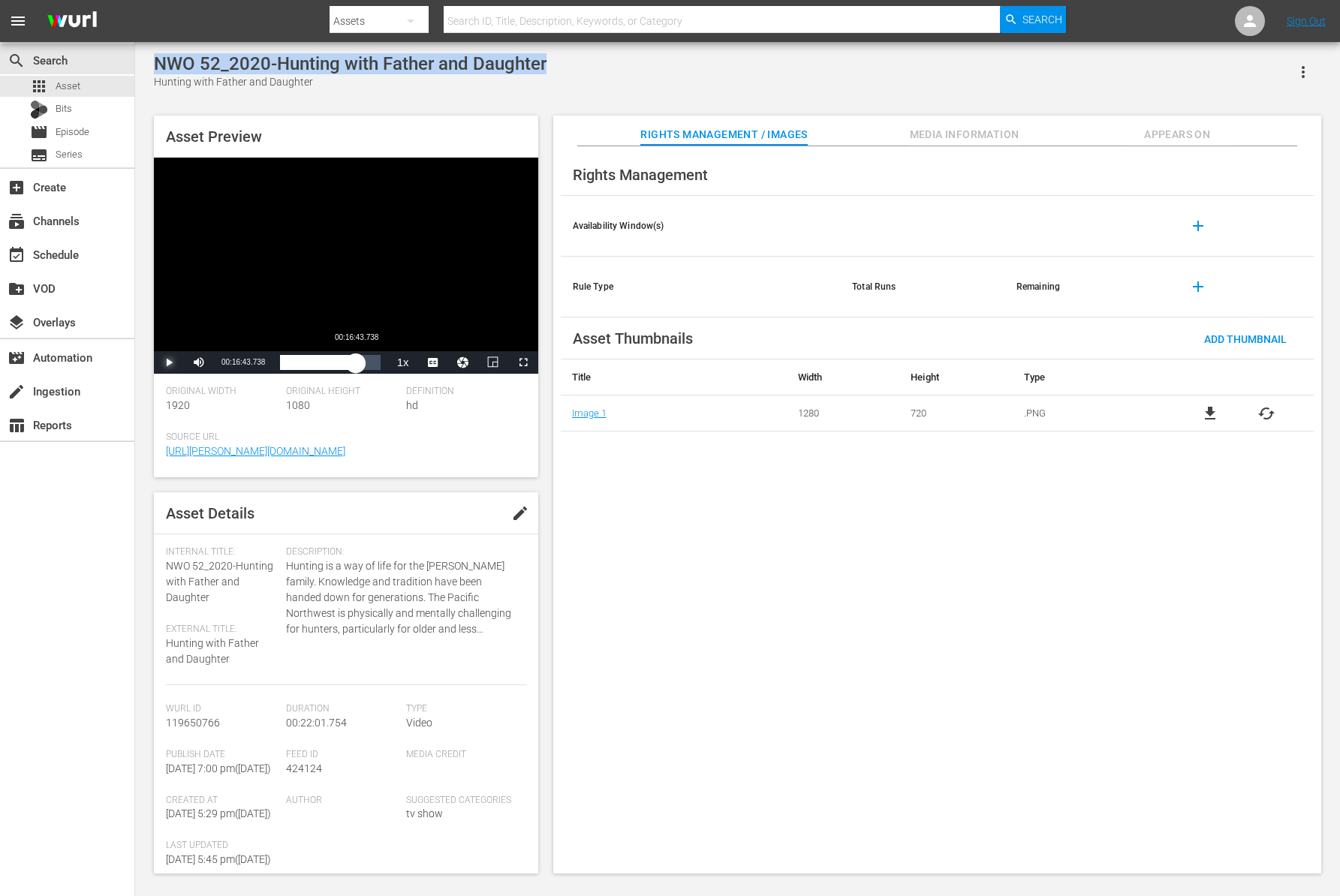
click at [356, 363] on div "Loaded : 57.69% 00:16:43.738 00:12:16.777" at bounding box center [330, 362] width 100 height 15
click at [371, 366] on div "Loaded : 78.15% 00:20:02.498 00:16:45.059" at bounding box center [330, 362] width 100 height 15
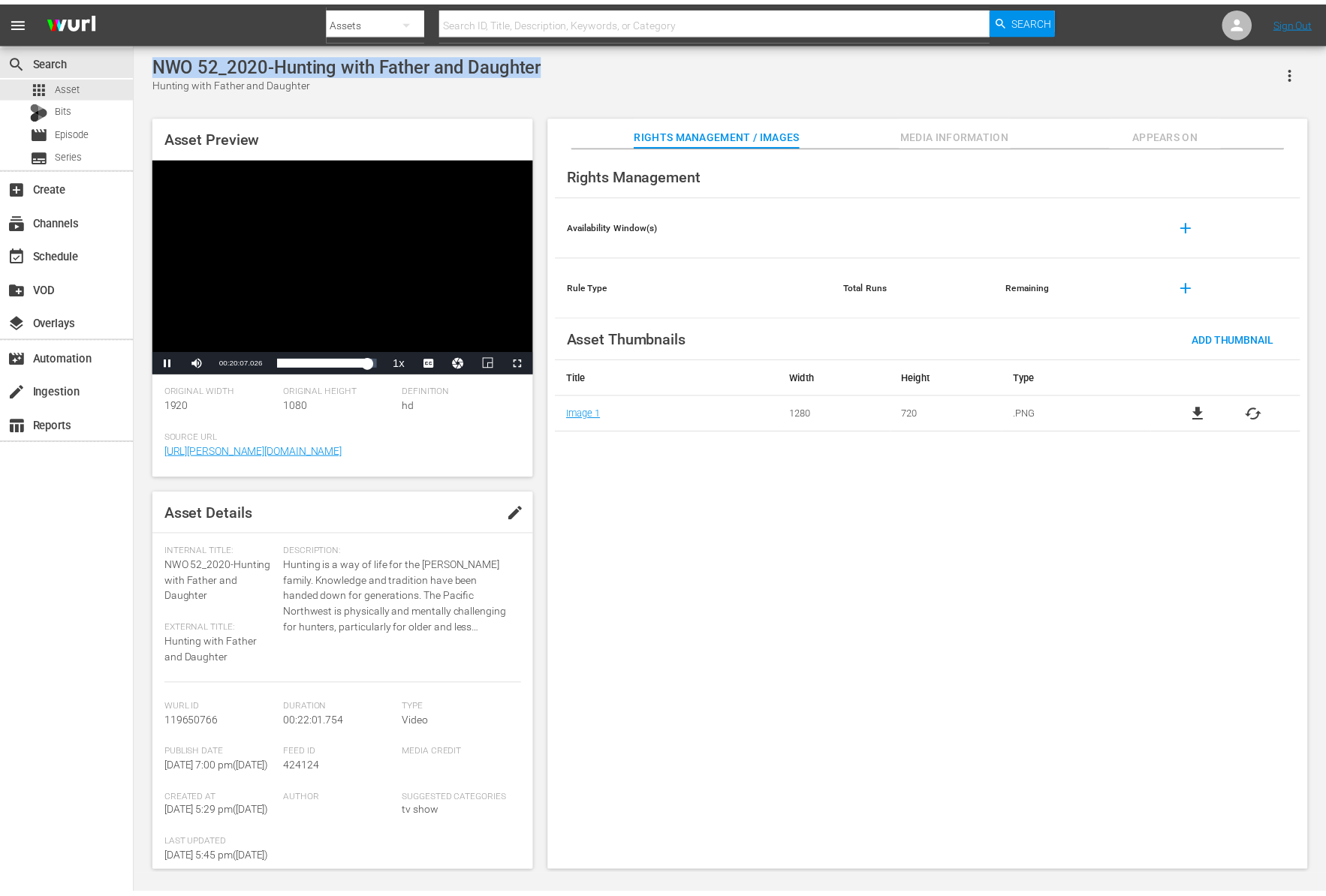
scroll to position [2, 0]
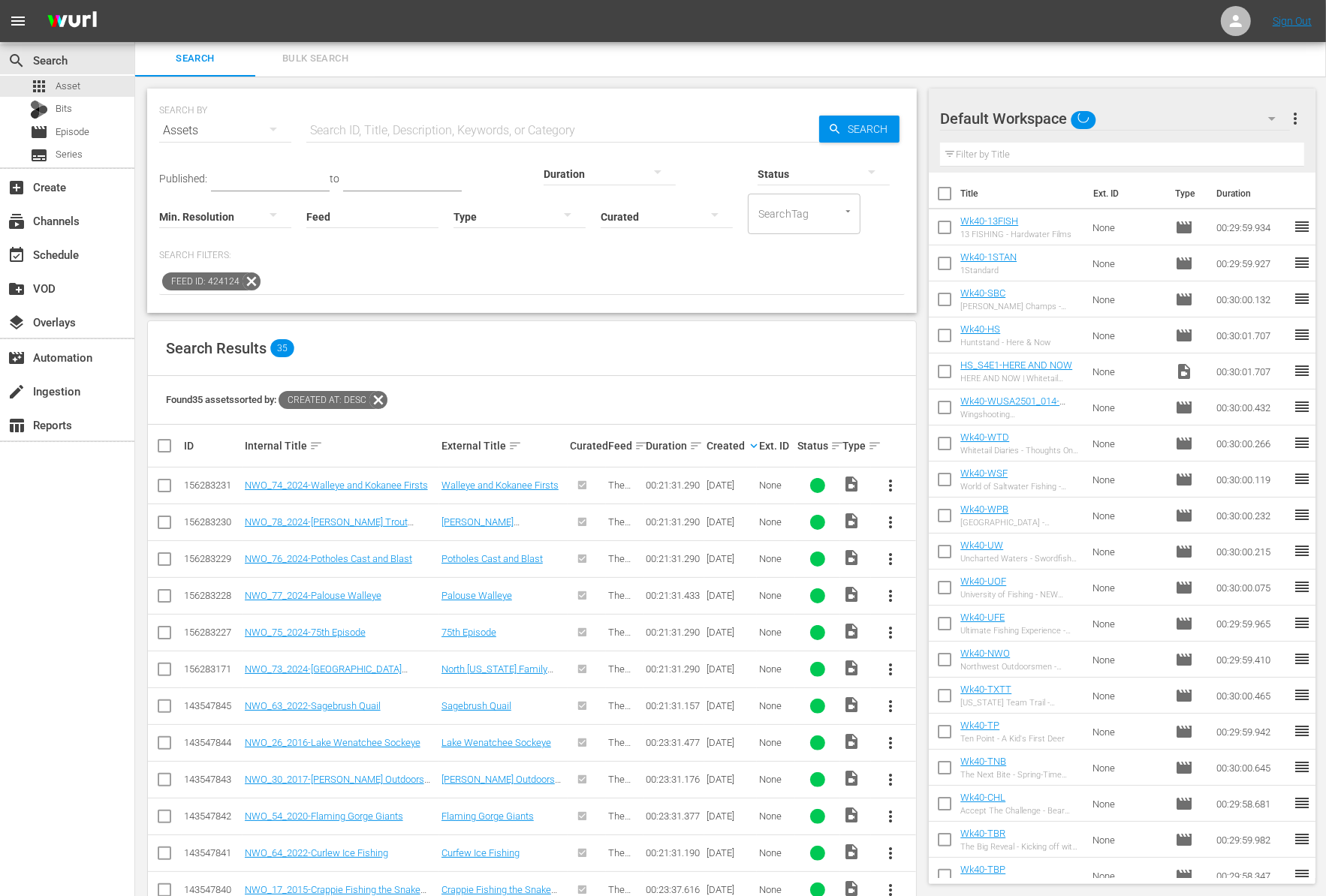
click at [307, 216] on input "Feed" at bounding box center [372, 217] width 132 height 54
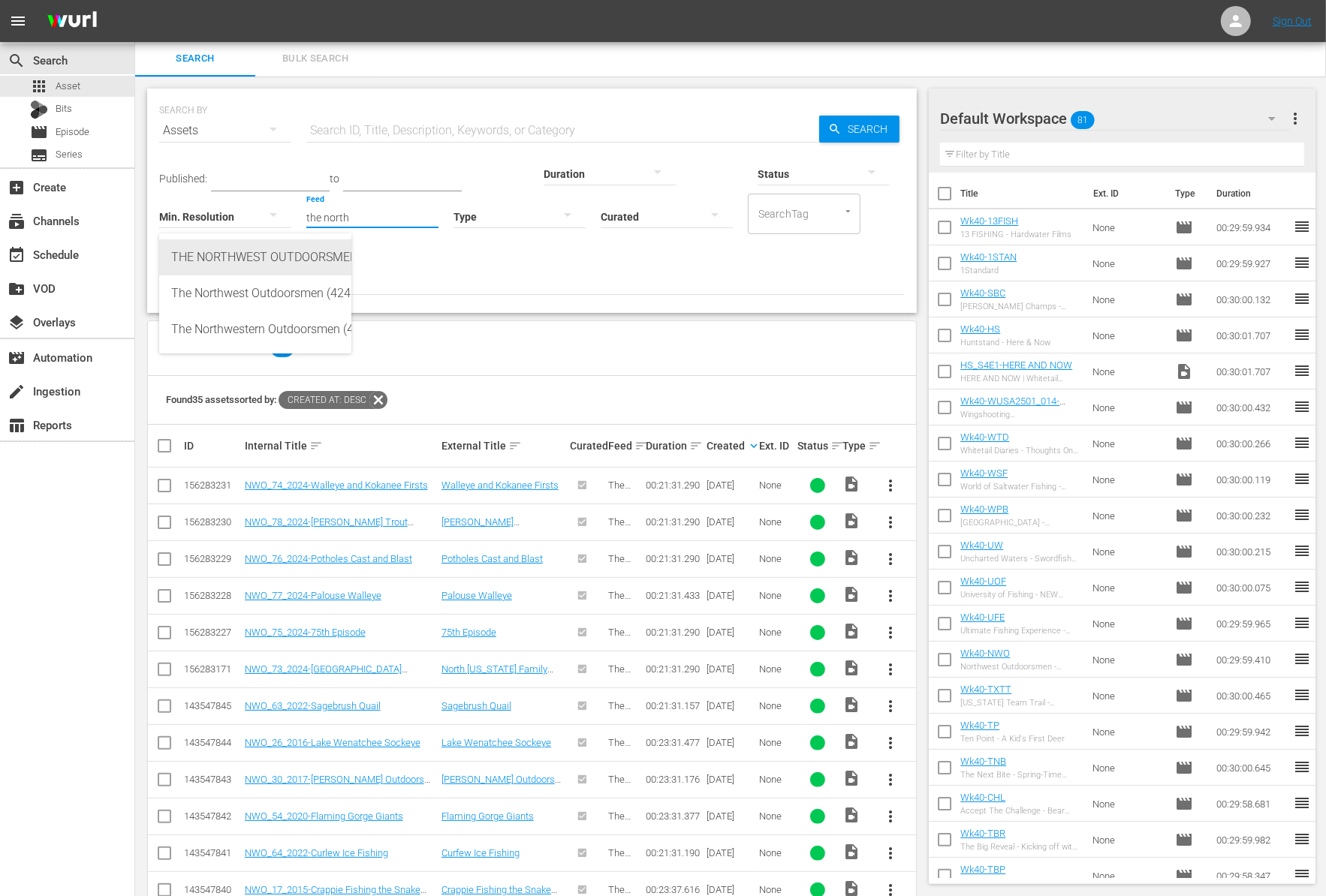
click at [243, 263] on div "THE NORTHWEST OUTDOORSMEN (425168)" at bounding box center [255, 257] width 168 height 36
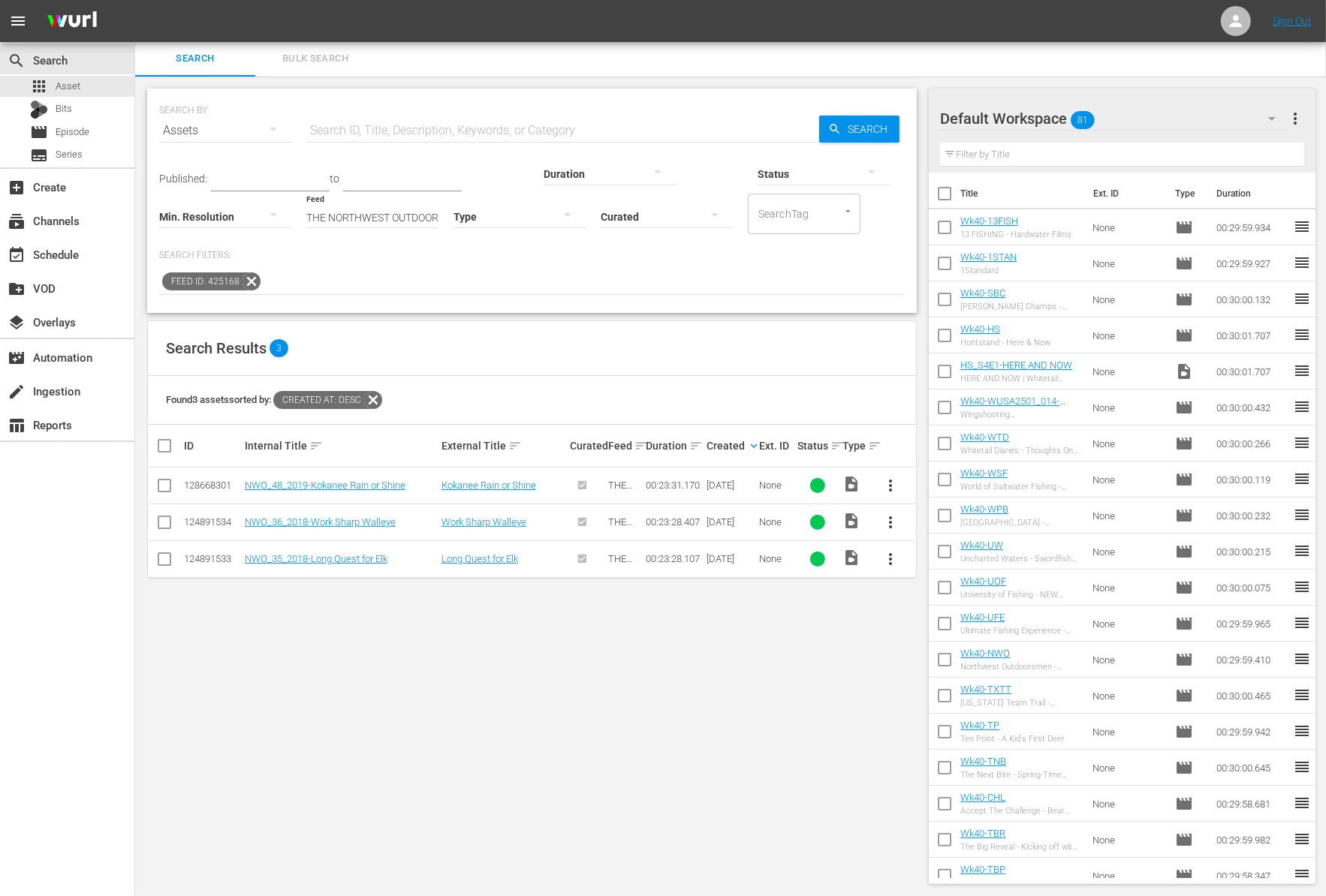
click at [307, 216] on input "THE NORTHWEST OUTDOORSMEN (425168)" at bounding box center [372, 217] width 132 height 54
click at [239, 290] on div "The Northwest Outdoorsmen (424124)" at bounding box center [255, 294] width 168 height 36
type input "The Northwest Outdoorsmen (424124)"
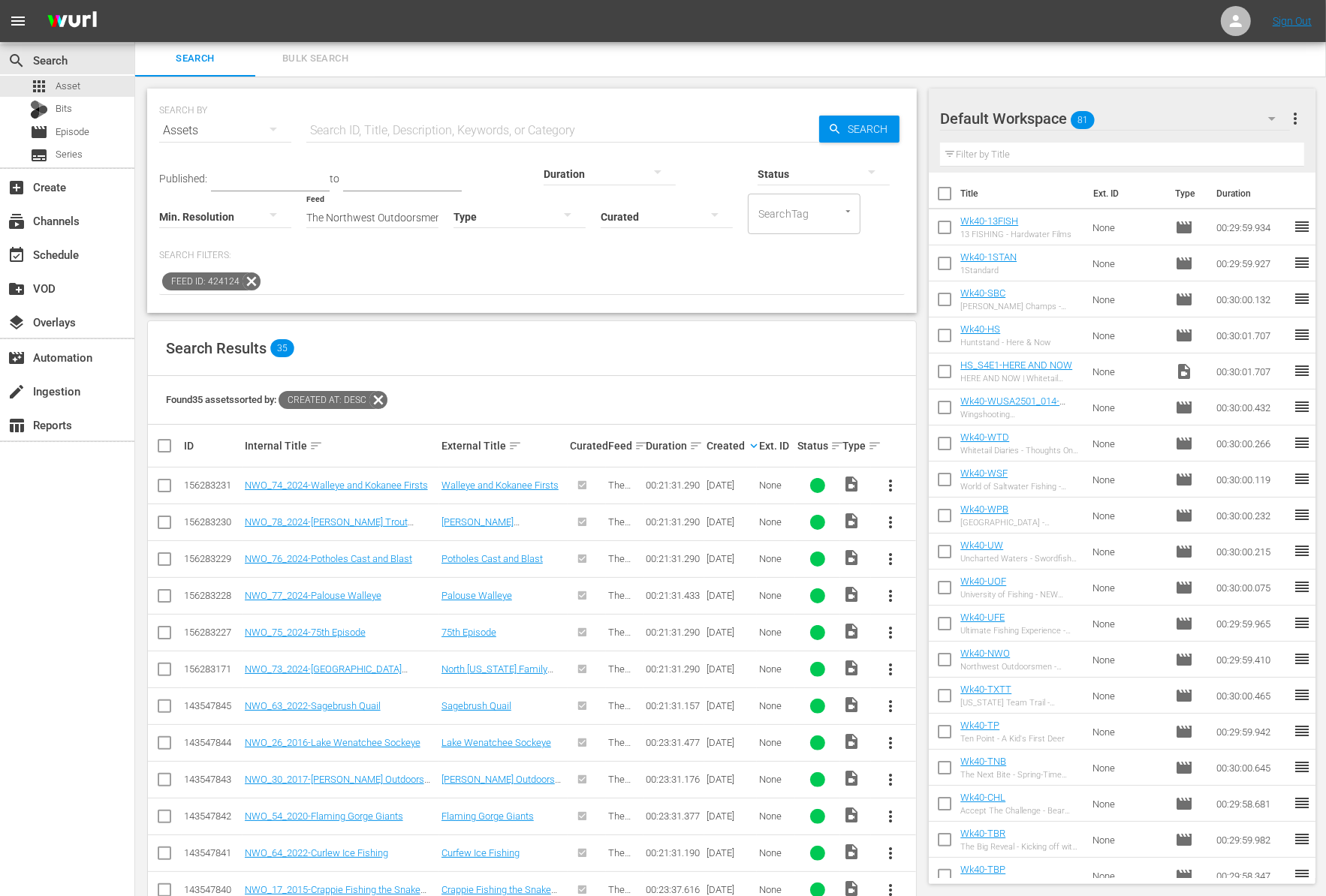
click at [502, 352] on div "Search Results 35" at bounding box center [531, 349] width 768 height 54
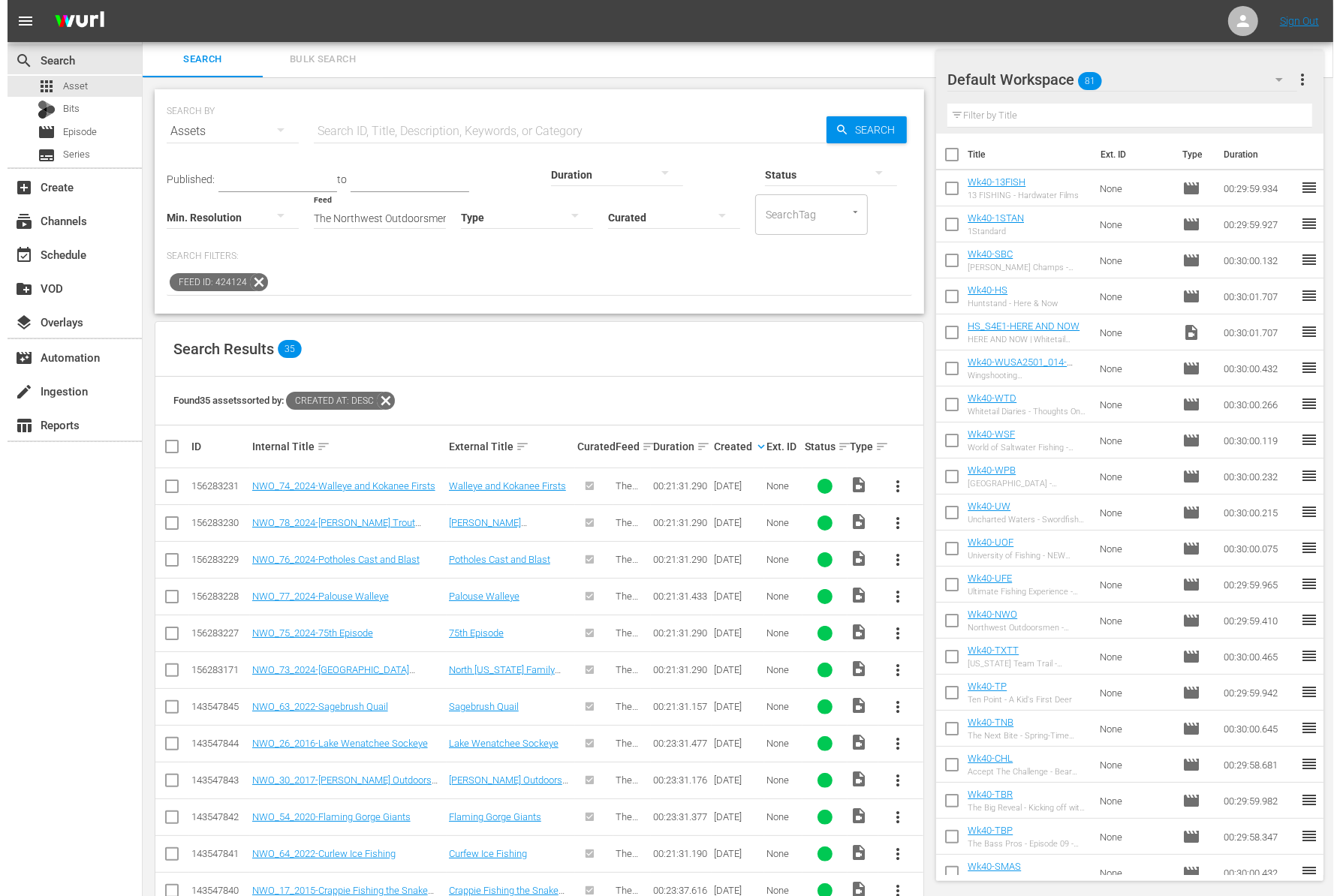
scroll to position [0, 0]
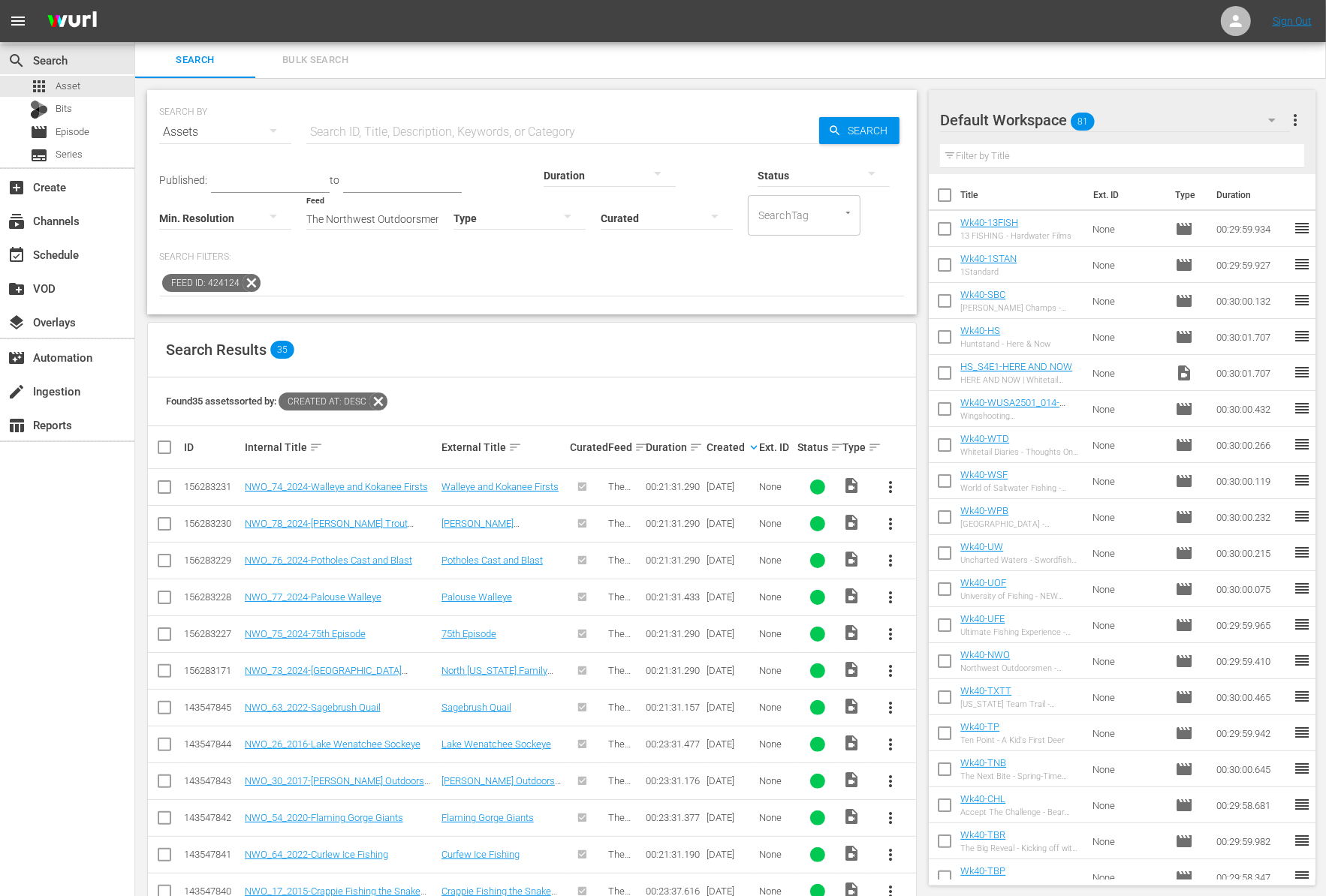
click at [250, 275] on icon at bounding box center [251, 283] width 20 height 20
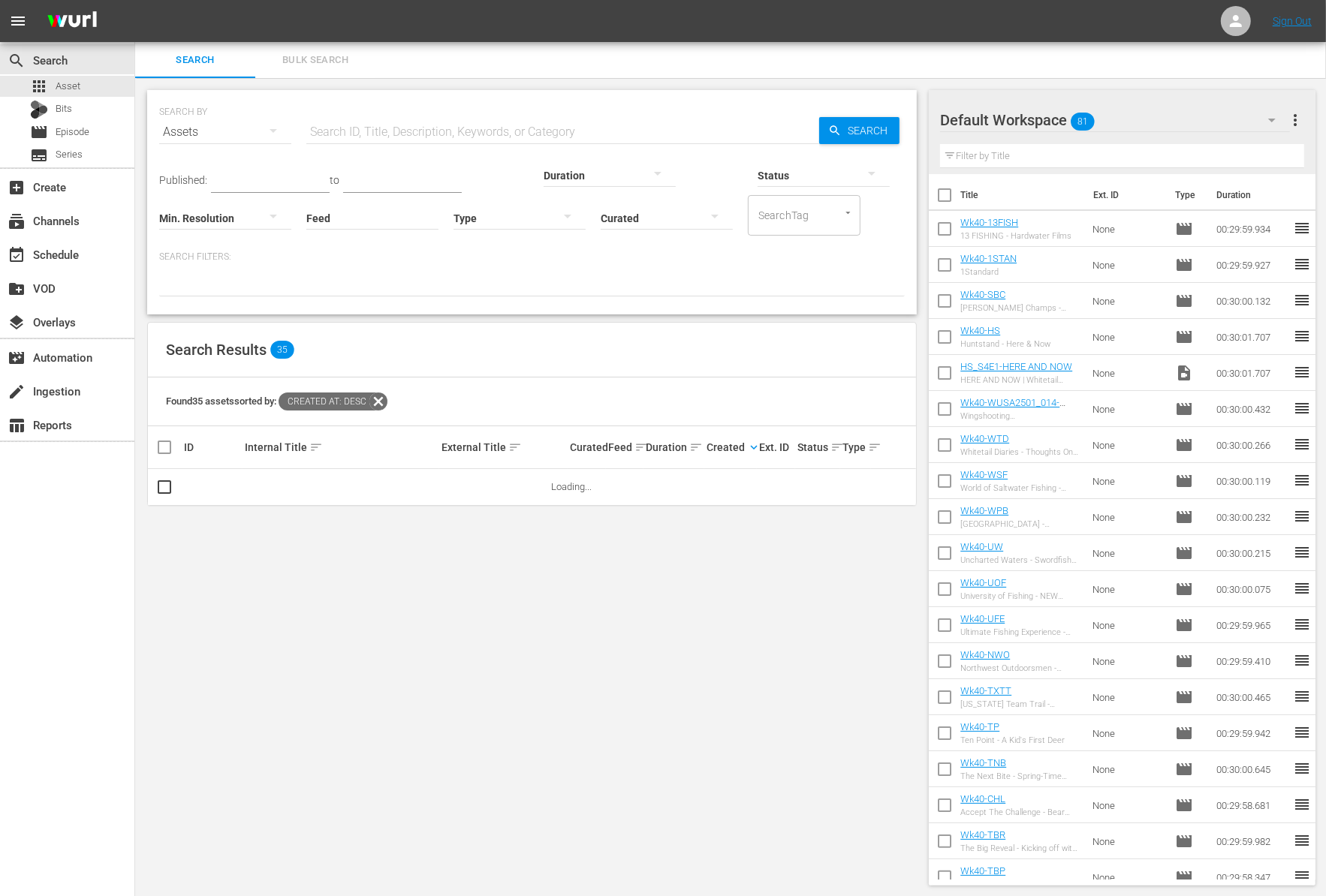
click at [362, 138] on input "text" at bounding box center [562, 132] width 512 height 36
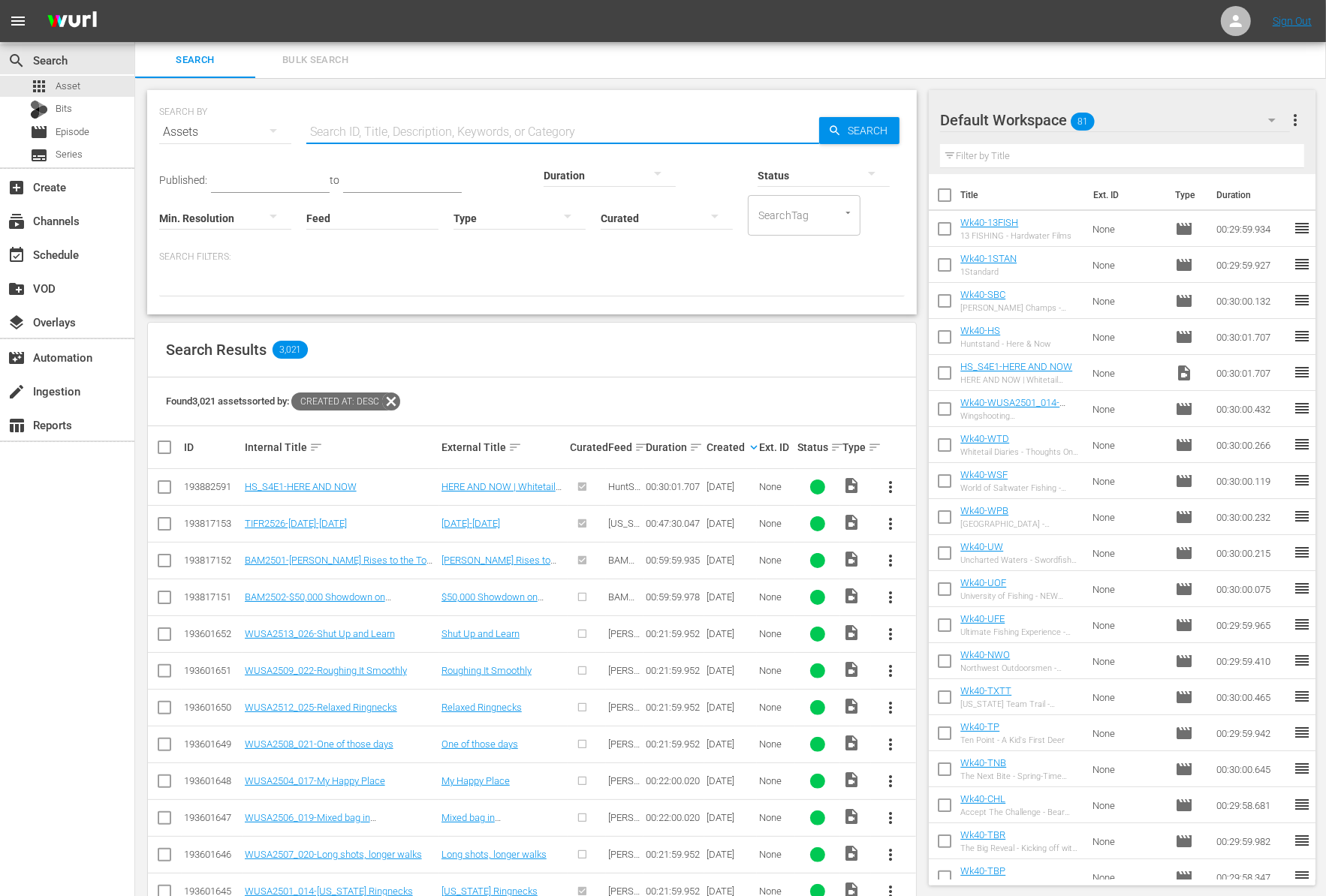
paste input "Finding HUGE bucks during 2021 Youth Deer Hunting"
type input "Finding HUGE bucks during 2021 Youth Deer Hunting"
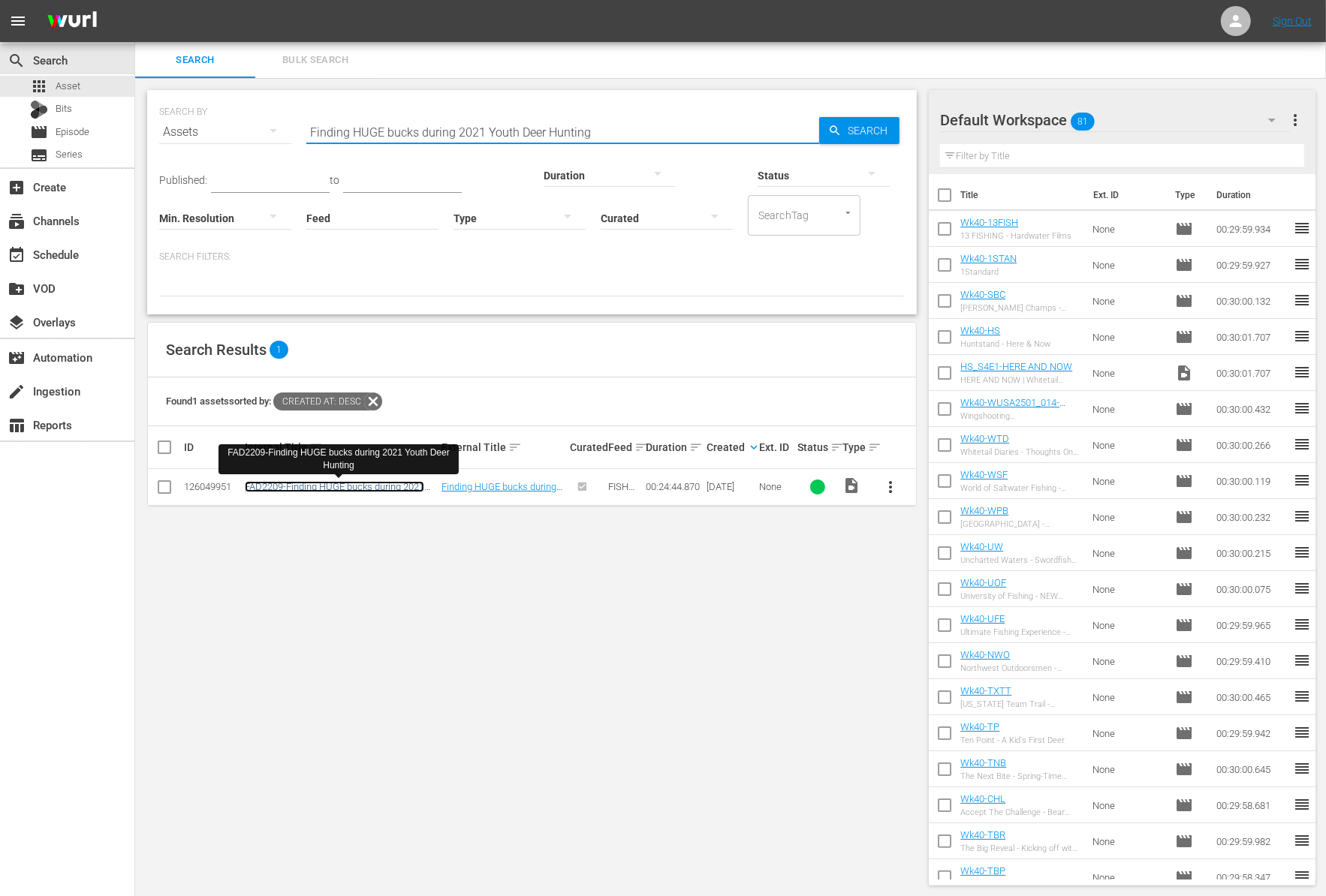
click at [297, 488] on link "FAD2209-Finding HUGE bucks during 2021 Youth Deer Hunting" at bounding box center [334, 493] width 179 height 23
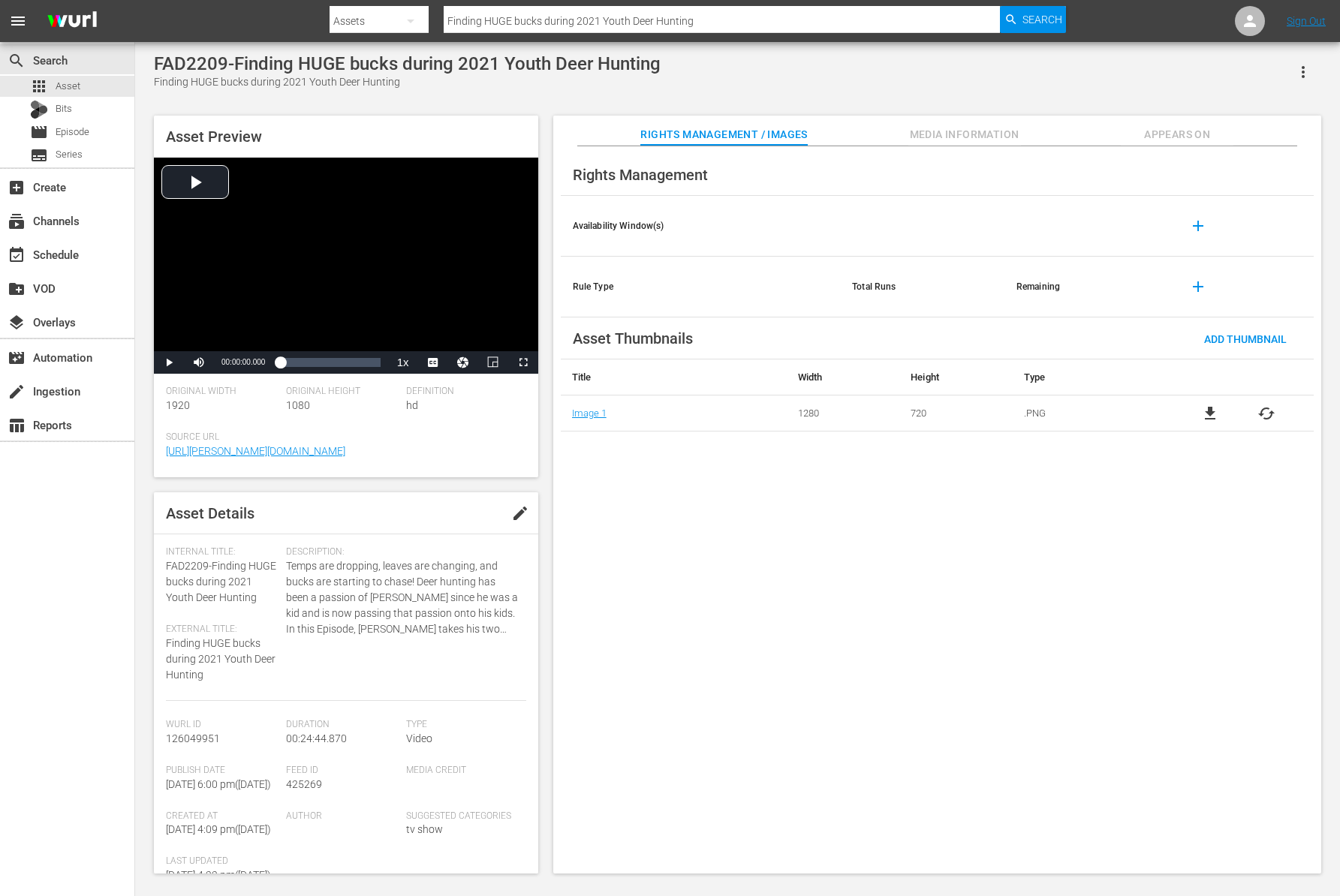
click at [1176, 142] on span "Appears On" at bounding box center [1177, 135] width 113 height 19
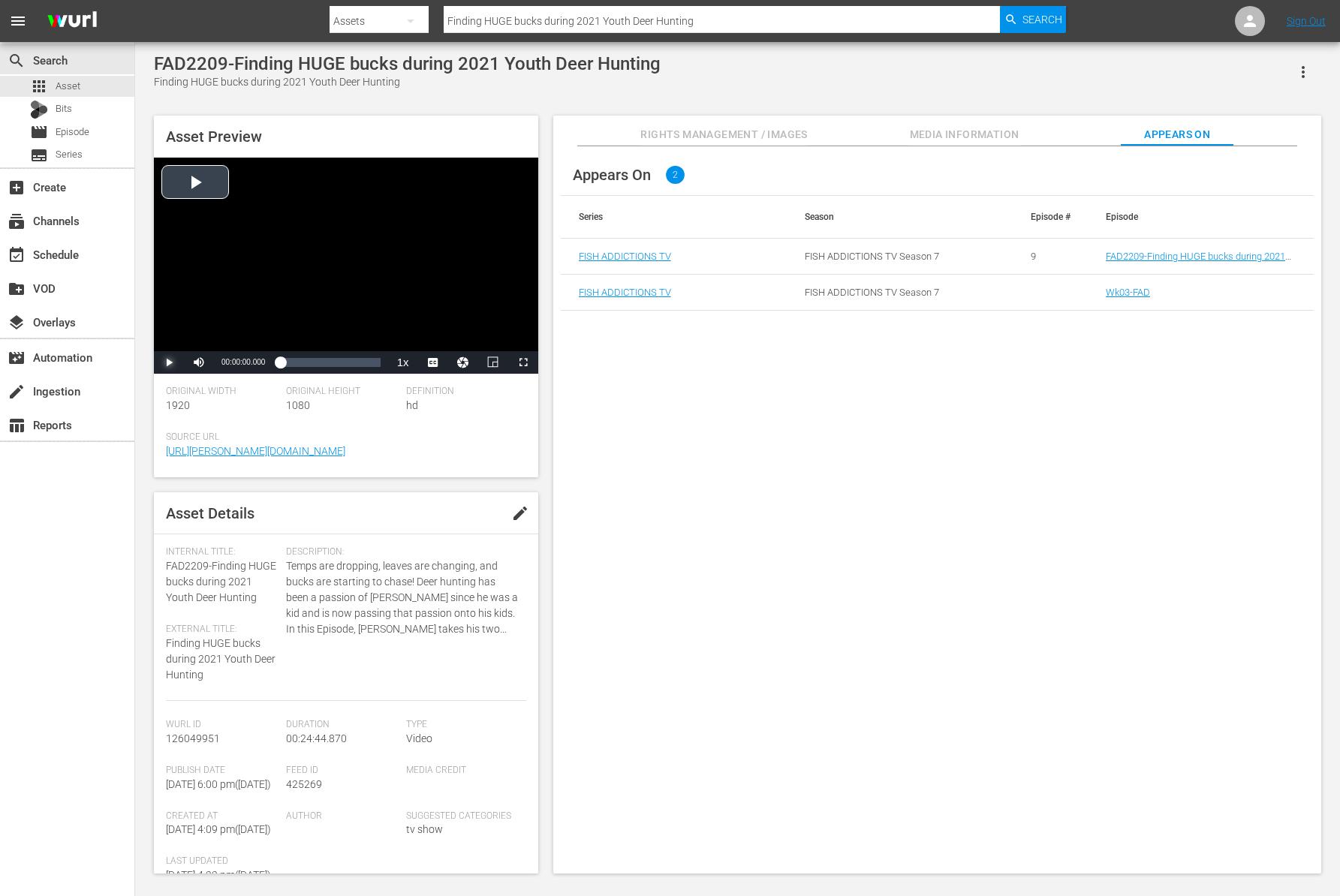
click at [169, 362] on span "Video Player" at bounding box center [169, 362] width 0 height 0
click at [79, 85] on span "Asset" at bounding box center [67, 86] width 25 height 15
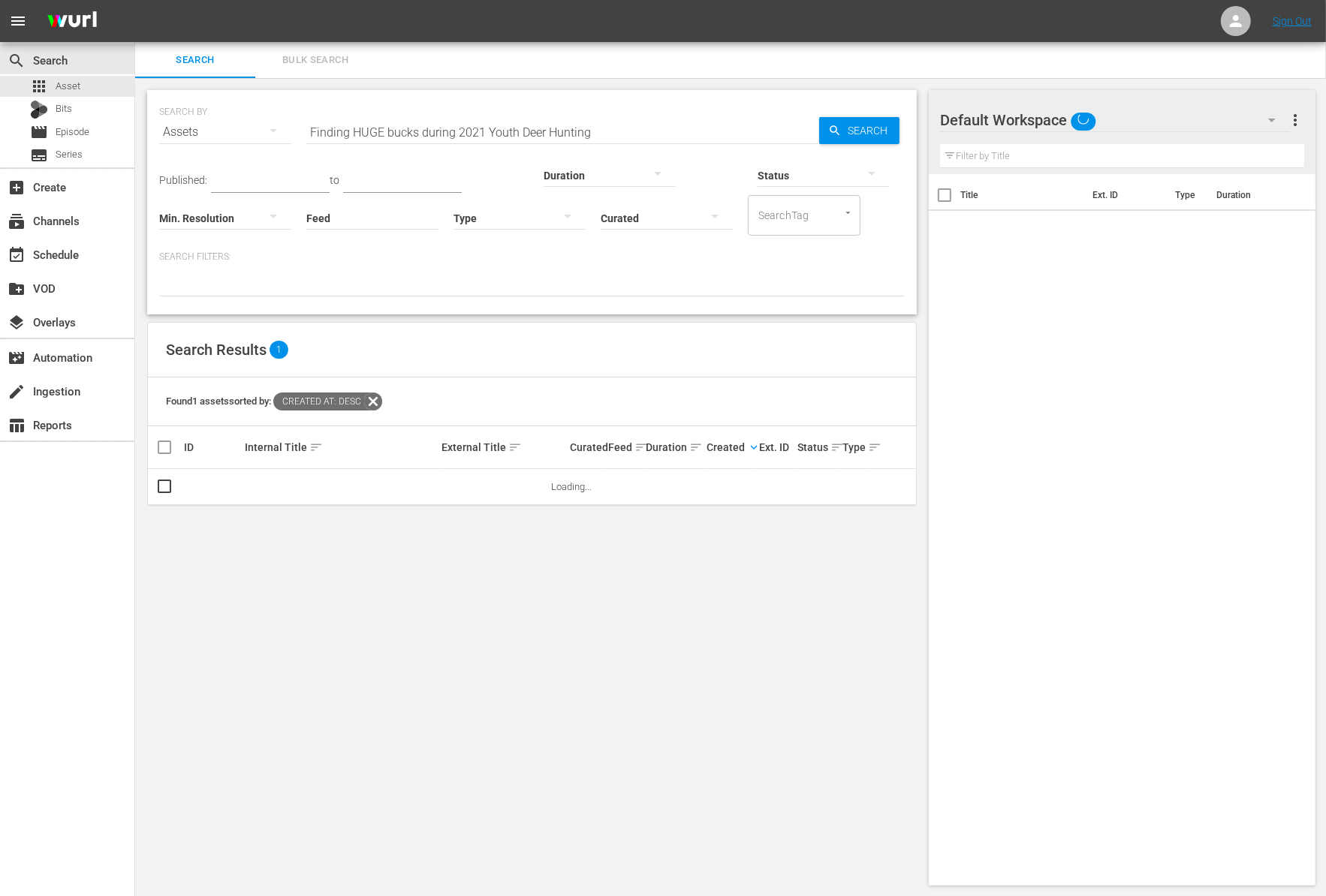
click at [464, 129] on input "Finding HUGE bucks during 2021 Youth Deer Hunting" at bounding box center [562, 132] width 512 height 36
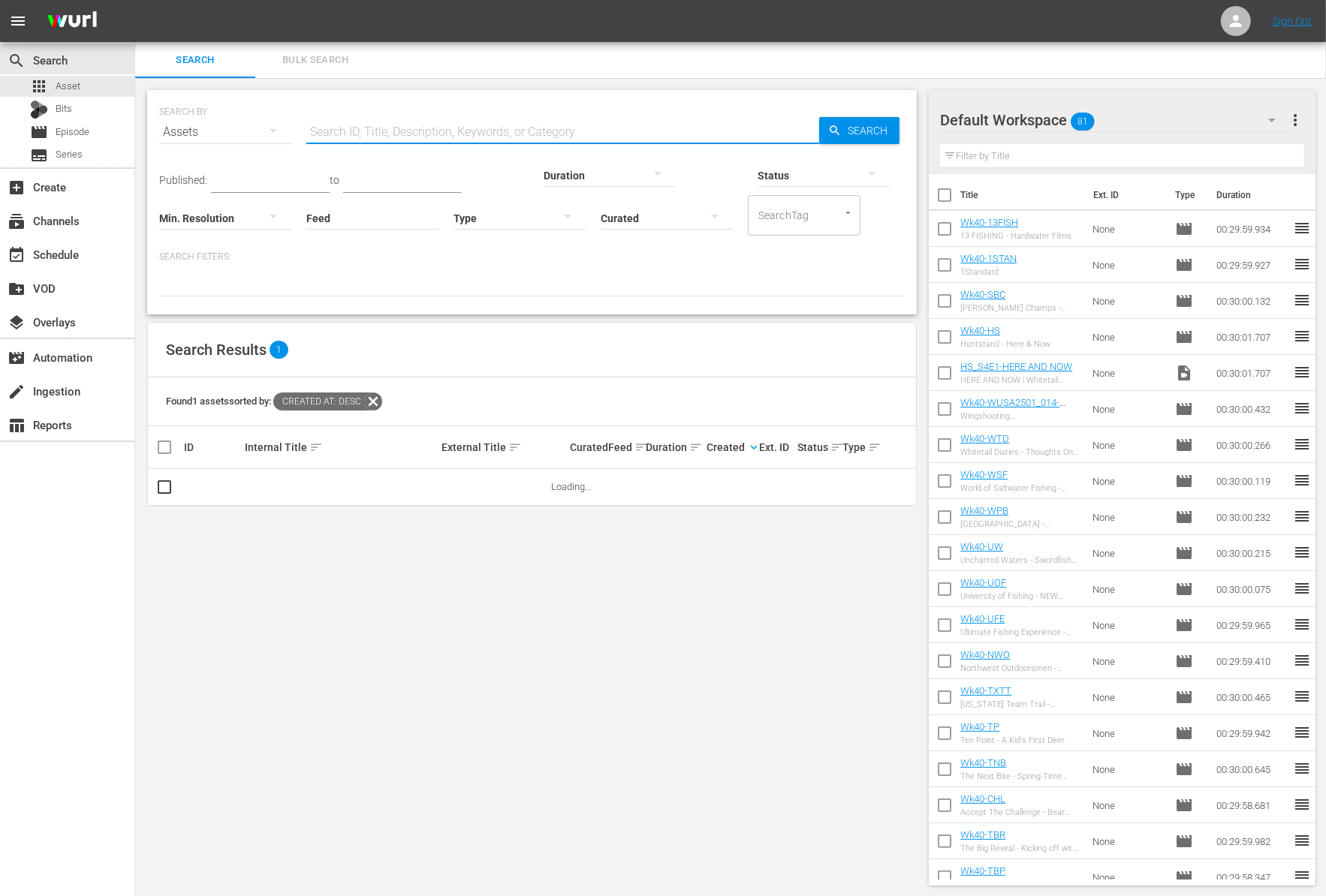
click at [307, 224] on input "Feed" at bounding box center [372, 219] width 132 height 54
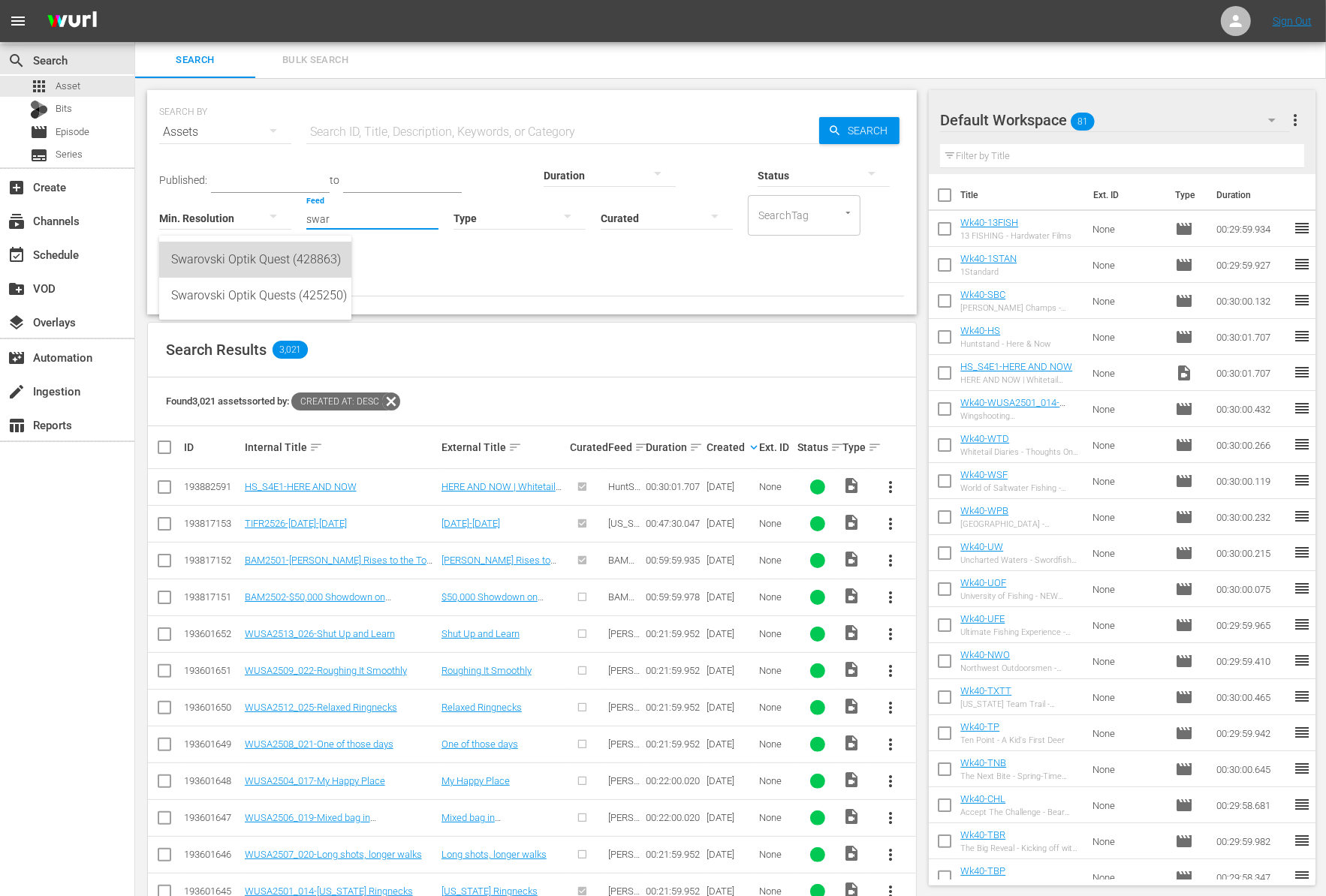
click at [248, 255] on div "Swarovski Optik Quest (428863)" at bounding box center [255, 260] width 168 height 36
type input "Swarovski Optik Quest (428863)"
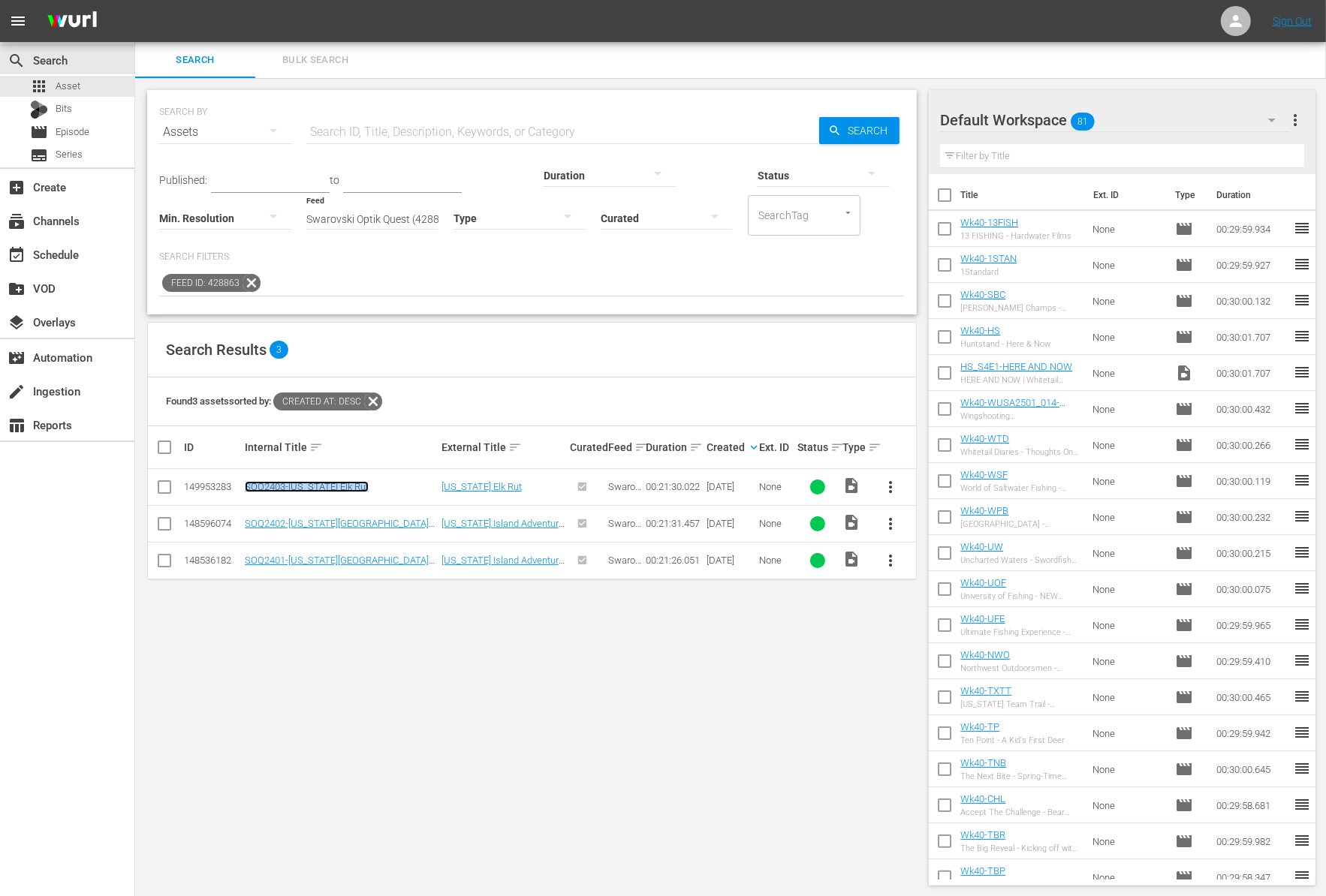
click at [308, 487] on link "SOQ2403-[US_STATE] Elk Rut" at bounding box center [307, 487] width 124 height 11
click at [326, 524] on link "SOQ2402-[US_STATE][GEOGRAPHIC_DATA] Adventure 2" at bounding box center [336, 529] width 184 height 23
click at [347, 557] on link "SOQ2401-[US_STATE][GEOGRAPHIC_DATA] Adventure 1" at bounding box center [336, 566] width 184 height 23
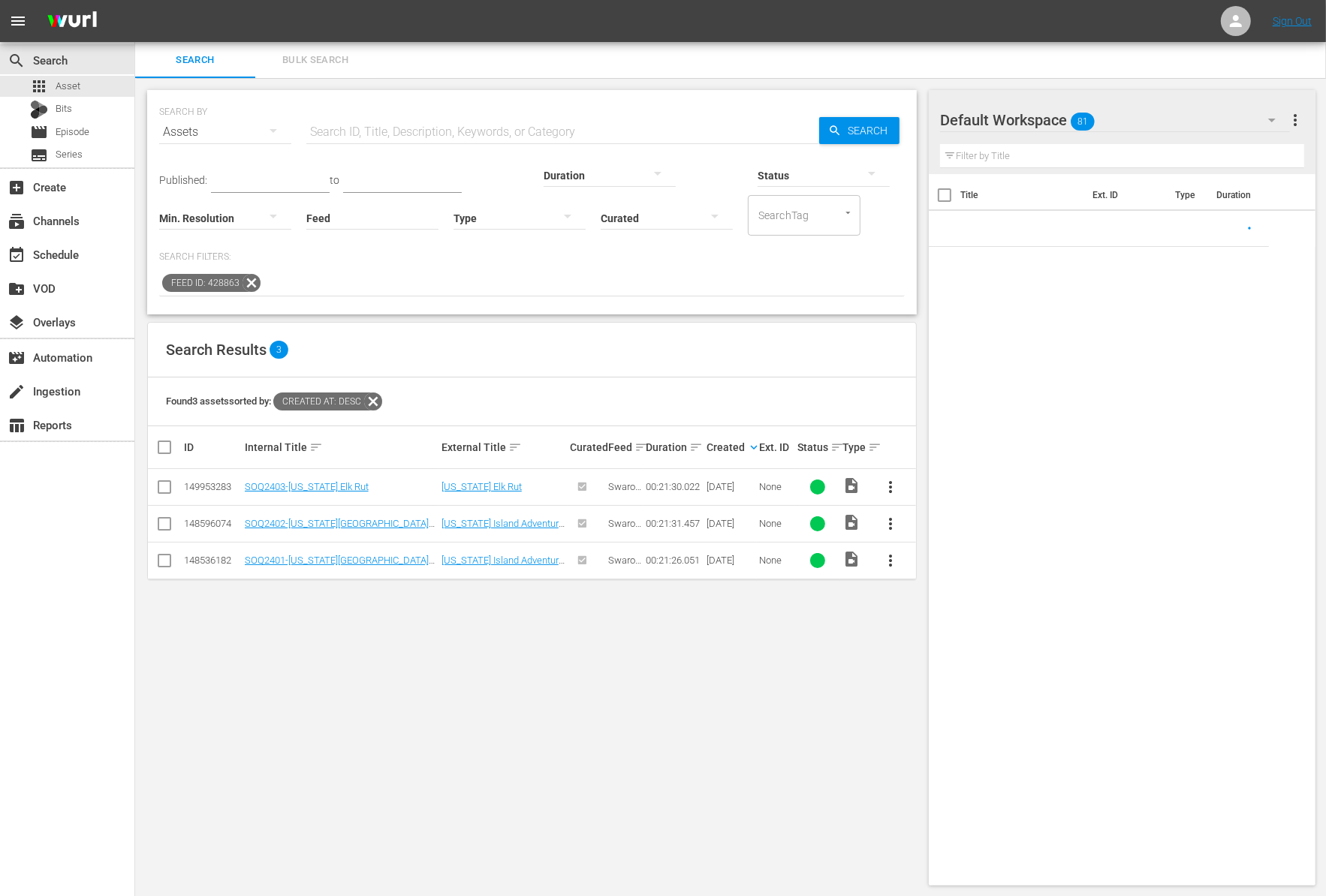
click at [251, 284] on icon at bounding box center [251, 283] width 18 height 18
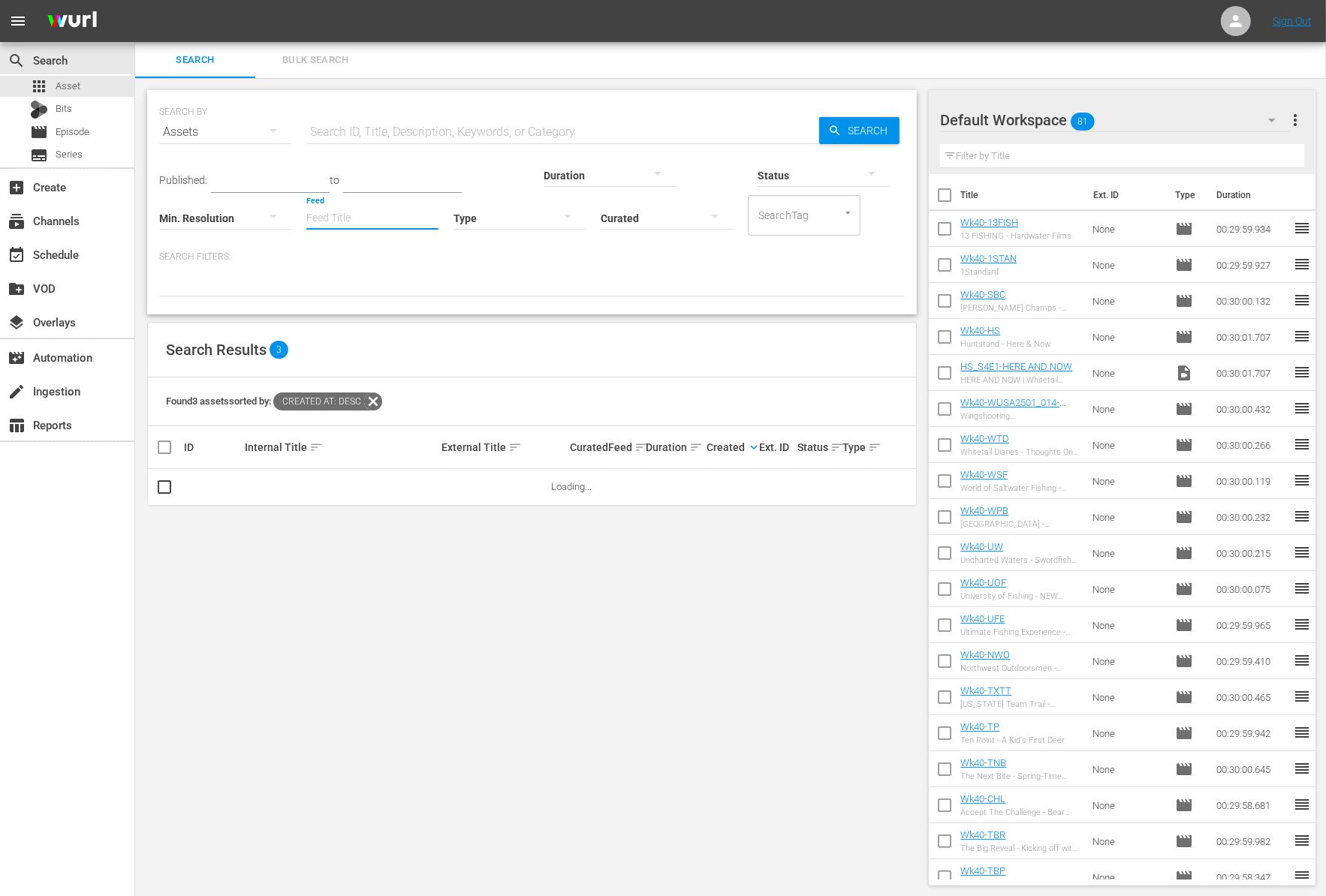
click at [307, 219] on input "Feed" at bounding box center [372, 219] width 132 height 54
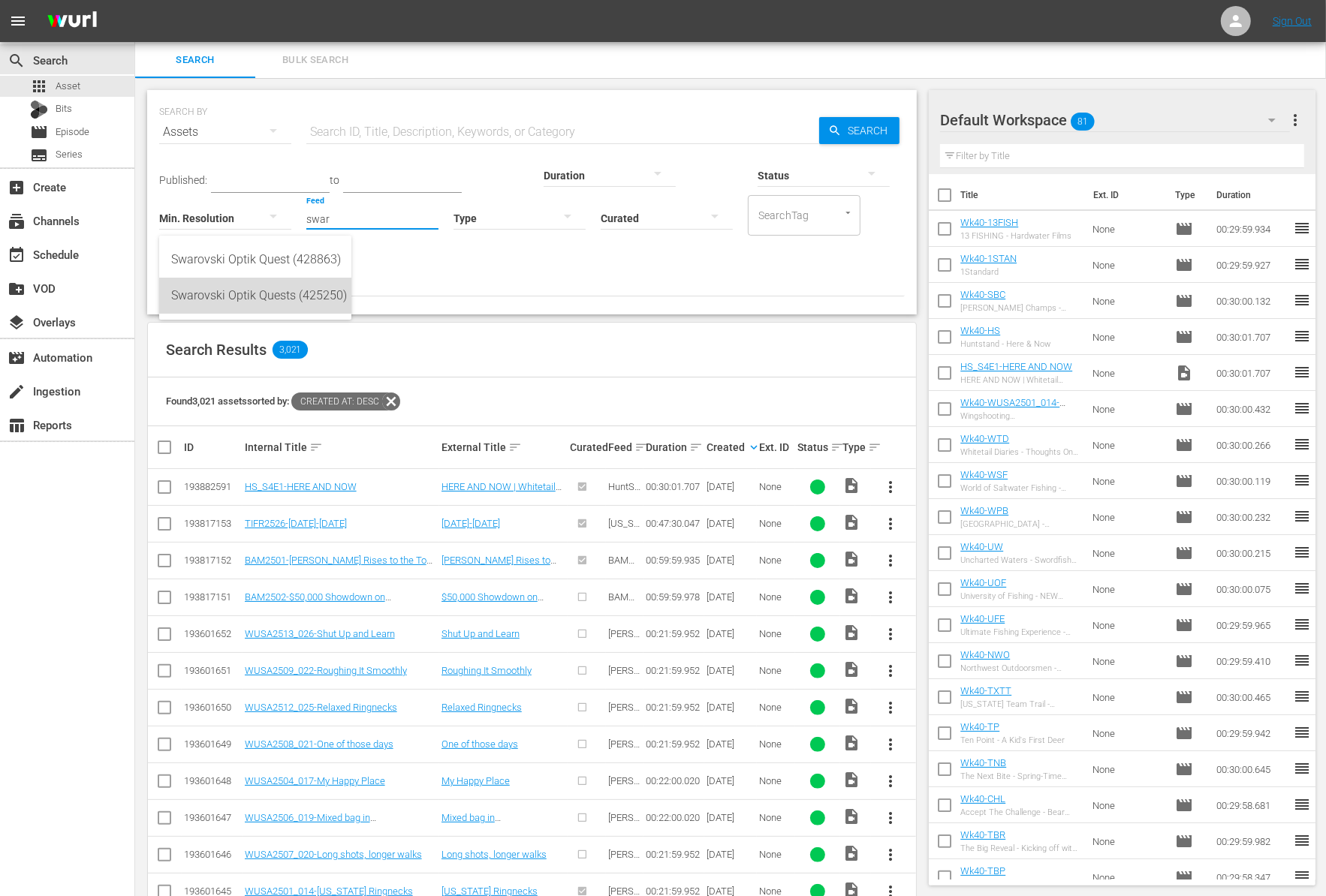
click at [239, 297] on div "Swarovski Optik Quests (425250)" at bounding box center [255, 296] width 168 height 36
type input "Swarovski Optik Quests (425250)"
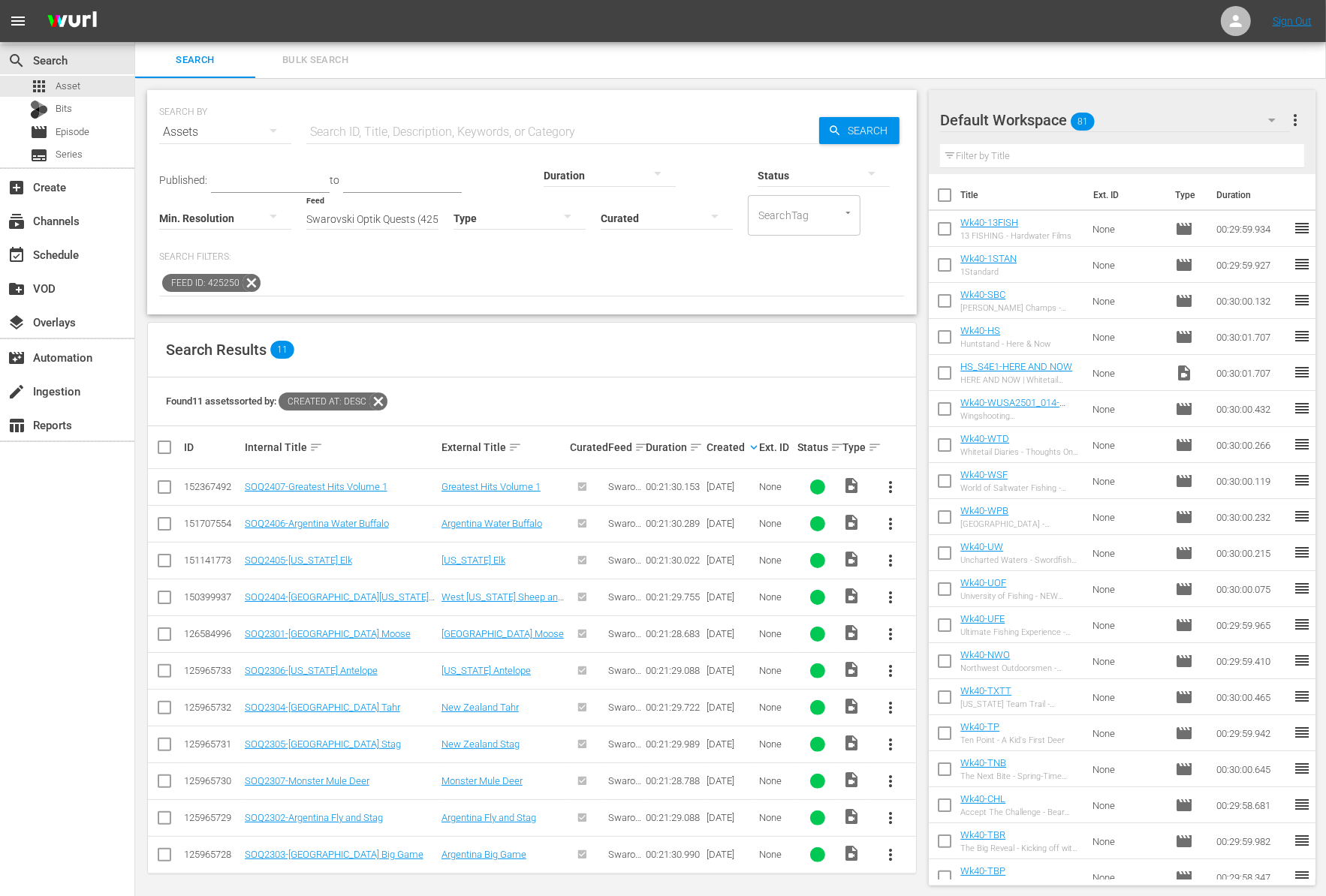
click at [510, 301] on div "SEARCH BY Search By Assets Search ID, Title, Description, Keywords, or Category…" at bounding box center [531, 202] width 770 height 225
